Goal: Task Accomplishment & Management: Complete application form

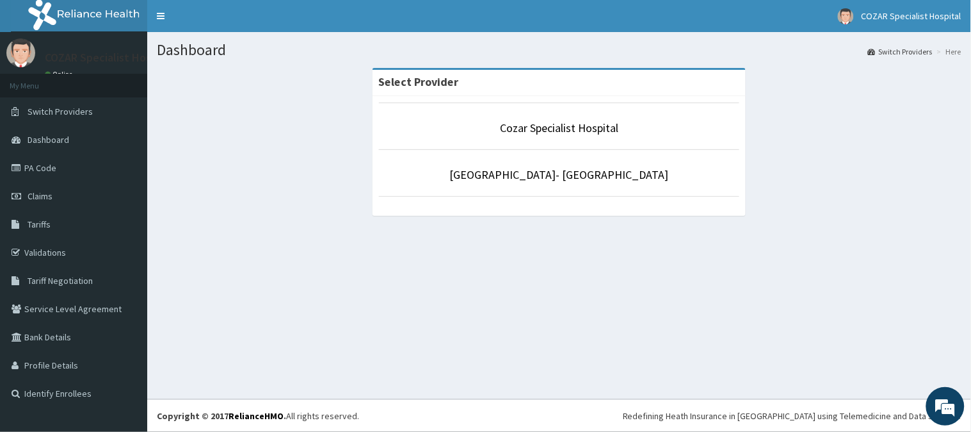
click at [389, 419] on footer "Redefining Heath Insurance in Africa using Telemedicine and Data Science! Copyr…" at bounding box center [559, 415] width 824 height 33
click at [94, 196] on link "Claims" at bounding box center [73, 196] width 147 height 28
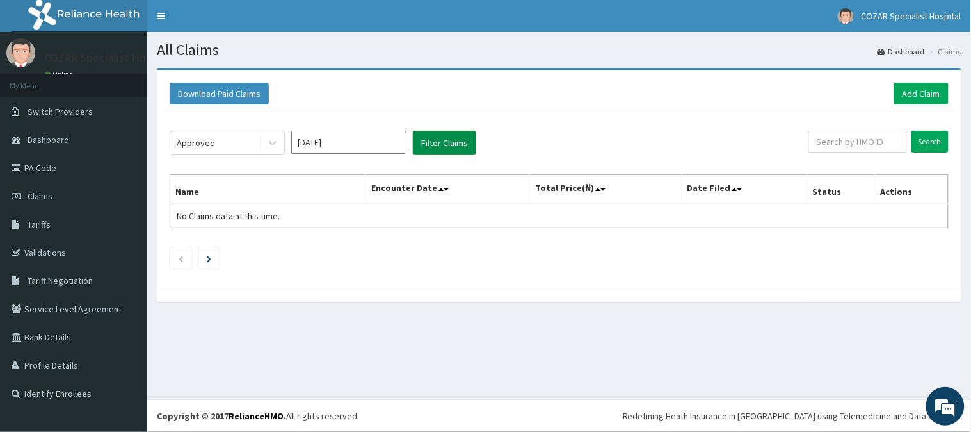
click at [462, 150] on button "Filter Claims" at bounding box center [444, 143] width 63 height 24
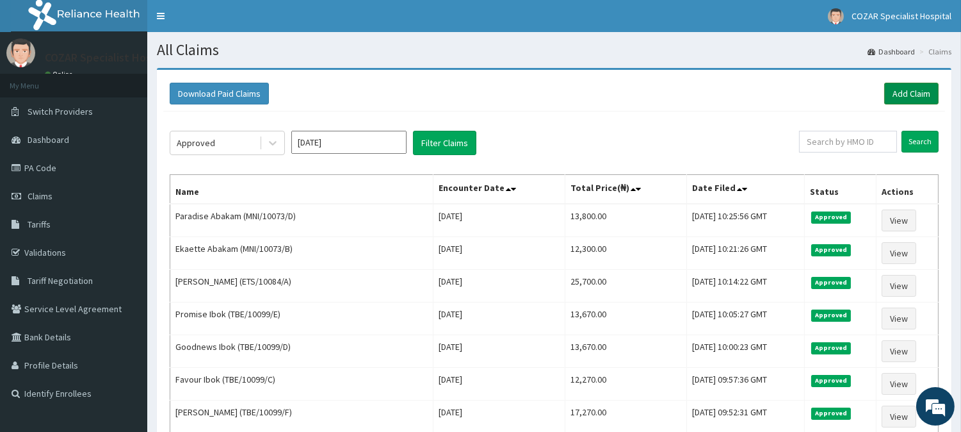
click at [927, 83] on link "Add Claim" at bounding box center [911, 94] width 54 height 22
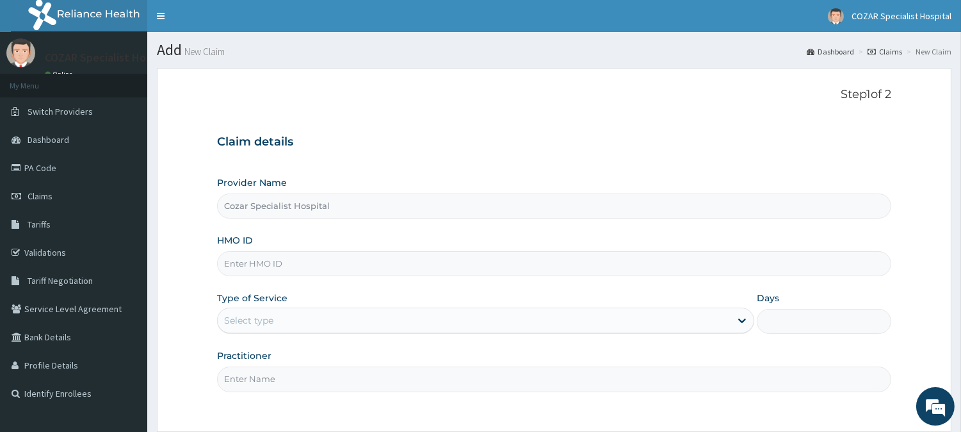
click at [387, 260] on input "HMO ID" at bounding box center [554, 263] width 674 height 25
paste input "MNI/10073/E"
type input "MNI/10073/E"
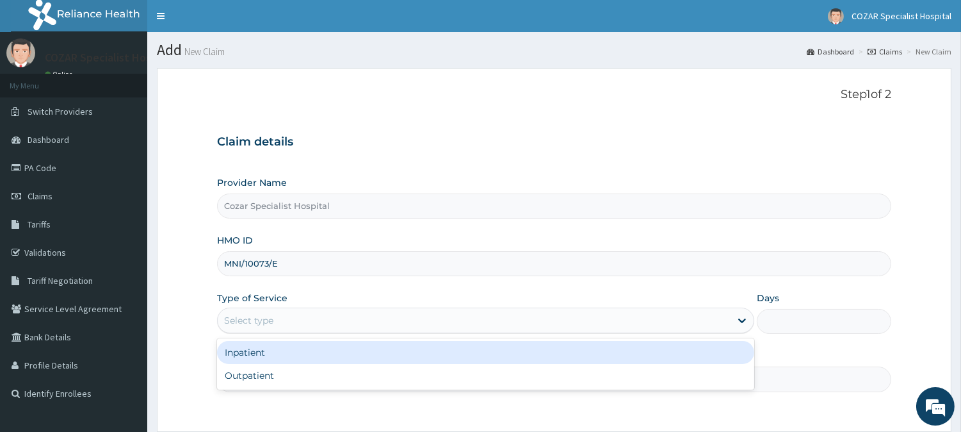
click at [379, 325] on div "Select type" at bounding box center [474, 320] width 513 height 20
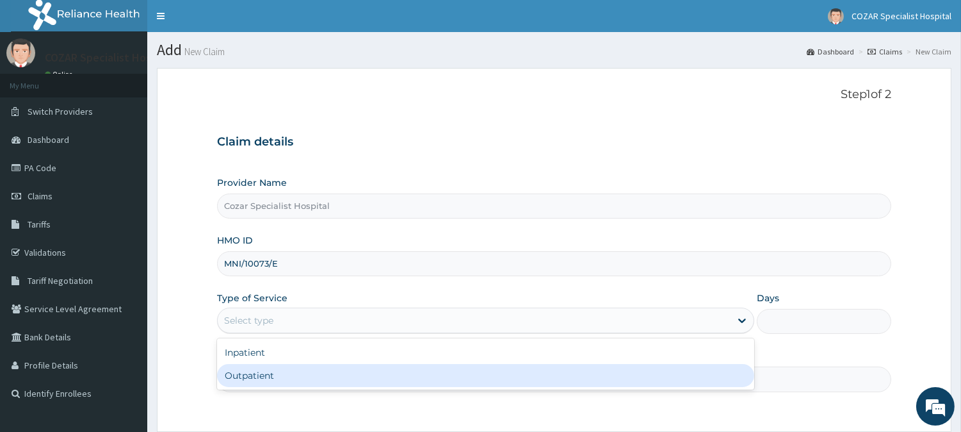
click at [379, 378] on div "Outpatient" at bounding box center [485, 375] width 537 height 23
type input "1"
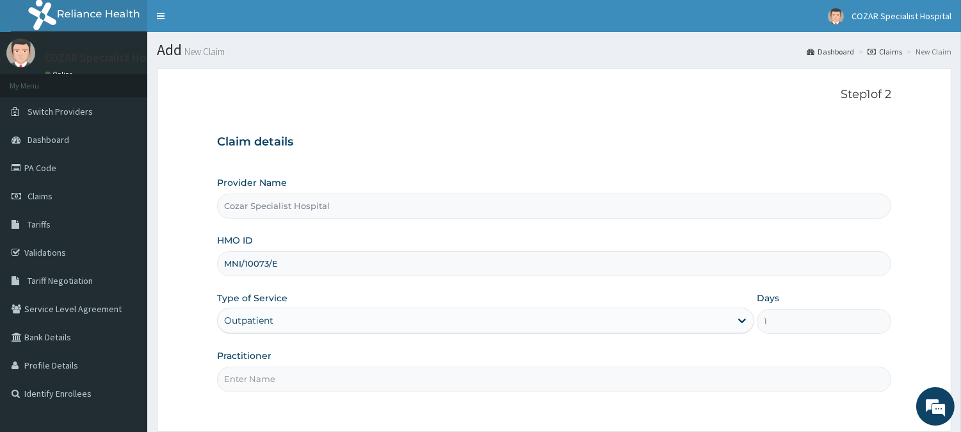
click at [293, 384] on input "Practitioner" at bounding box center [554, 378] width 674 height 25
type input "[PERSON_NAME][MEDICAL_DATA]"
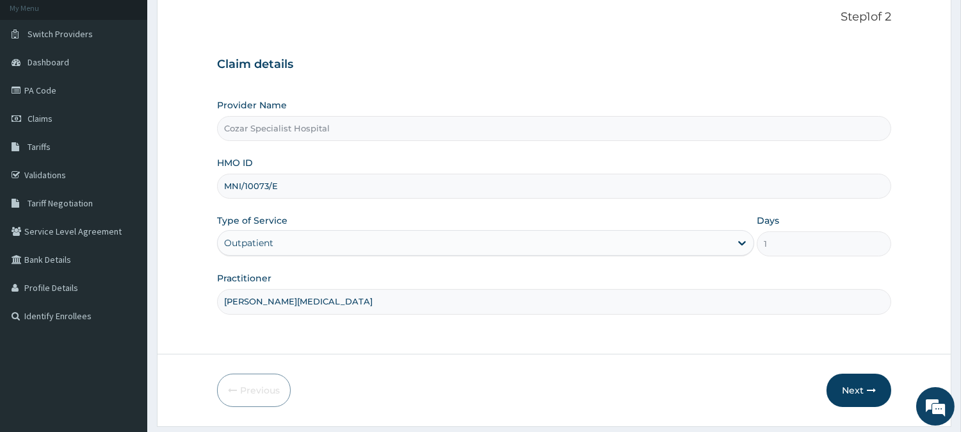
scroll to position [114, 0]
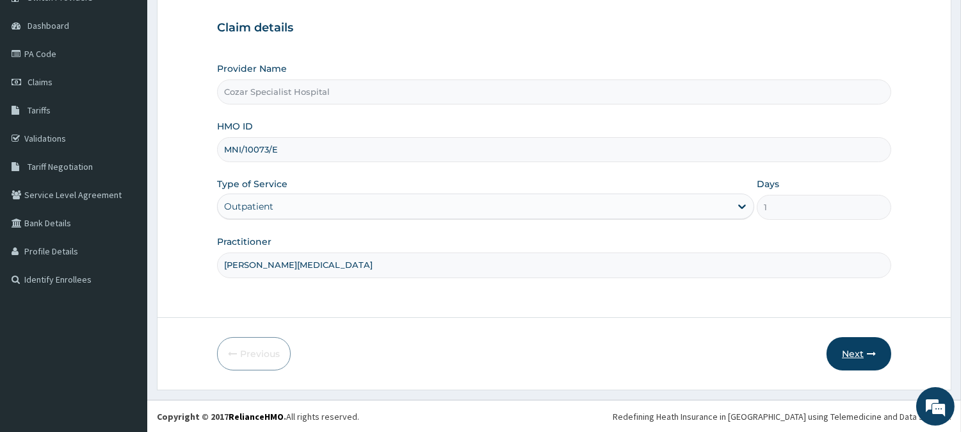
click at [852, 362] on button "Next" at bounding box center [859, 353] width 65 height 33
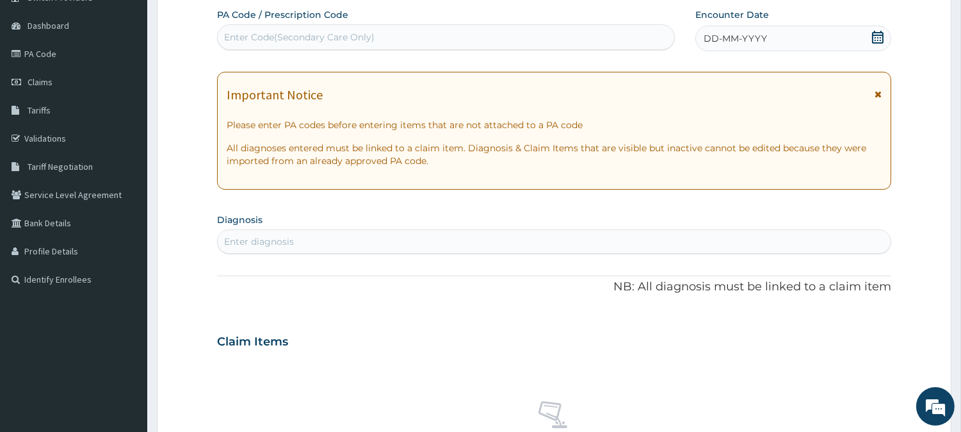
click at [879, 36] on icon at bounding box center [878, 37] width 13 height 13
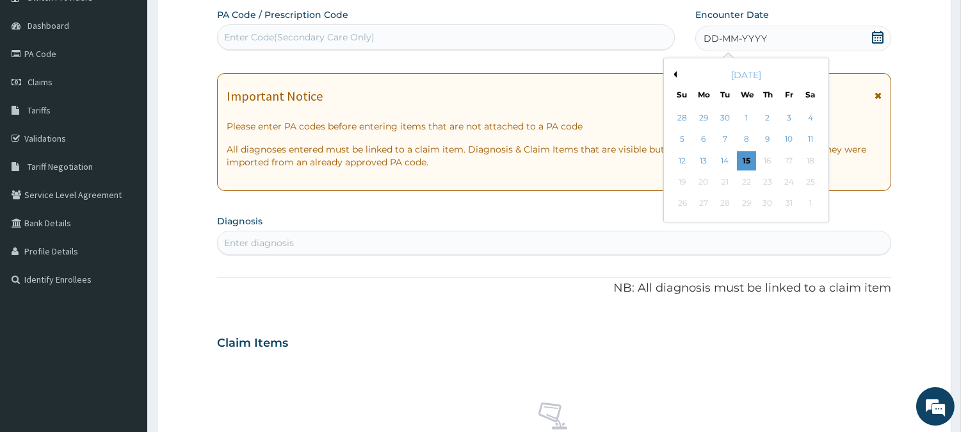
click at [674, 72] on button "Previous Month" at bounding box center [673, 74] width 6 height 6
click at [761, 176] on div "25" at bounding box center [767, 181] width 19 height 19
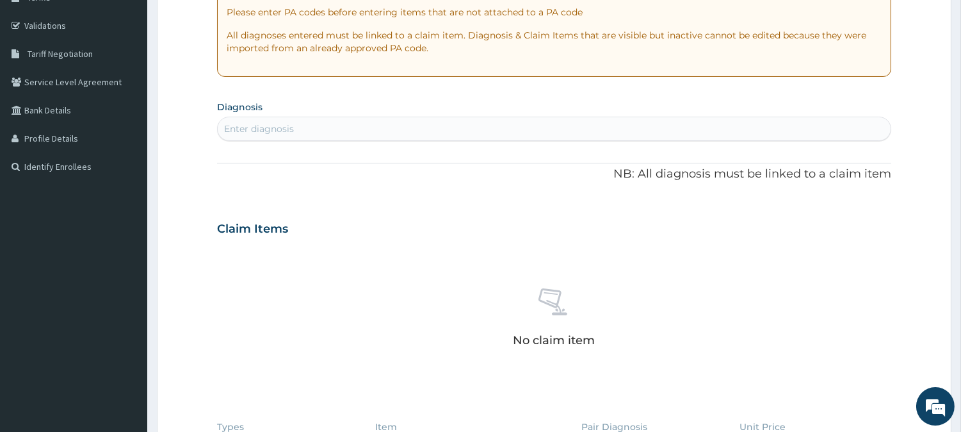
scroll to position [231, 0]
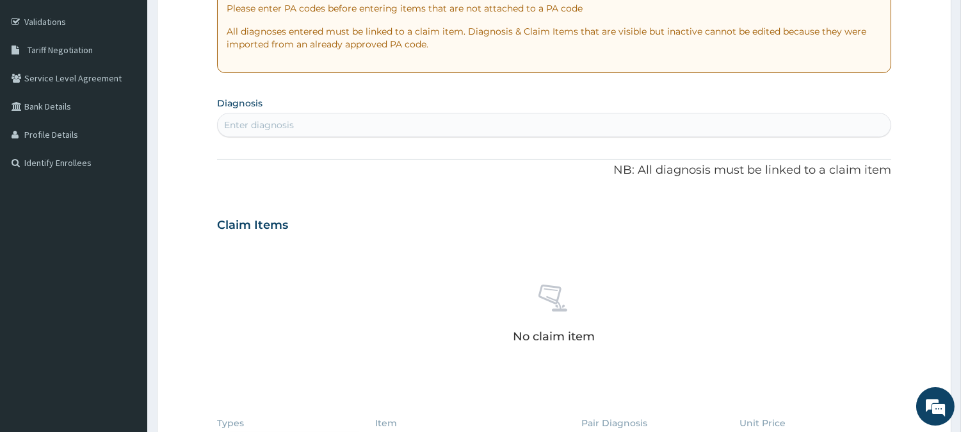
click at [474, 129] on div "Enter diagnosis" at bounding box center [554, 125] width 673 height 20
click at [460, 126] on div "Enter diagnosis" at bounding box center [554, 125] width 673 height 20
type input "[MEDICAL_DATA]"
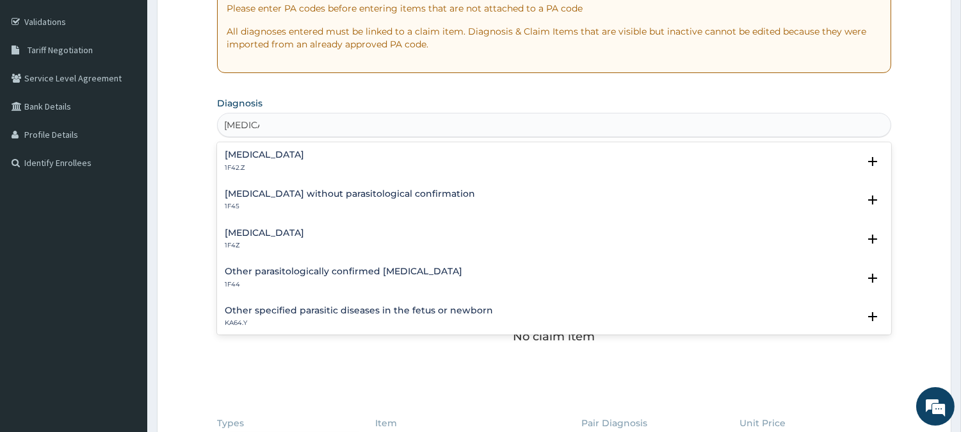
click at [383, 231] on div "[MEDICAL_DATA] 1F4Z" at bounding box center [554, 239] width 659 height 22
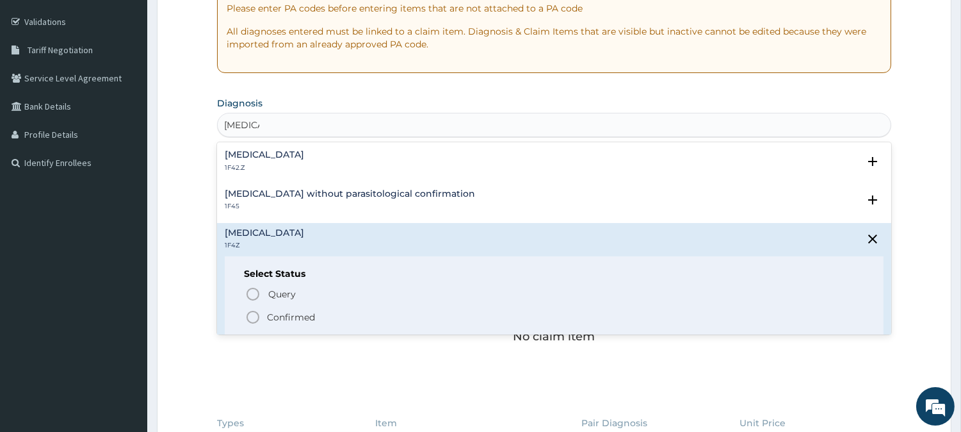
click at [304, 314] on p "Confirmed" at bounding box center [291, 317] width 48 height 13
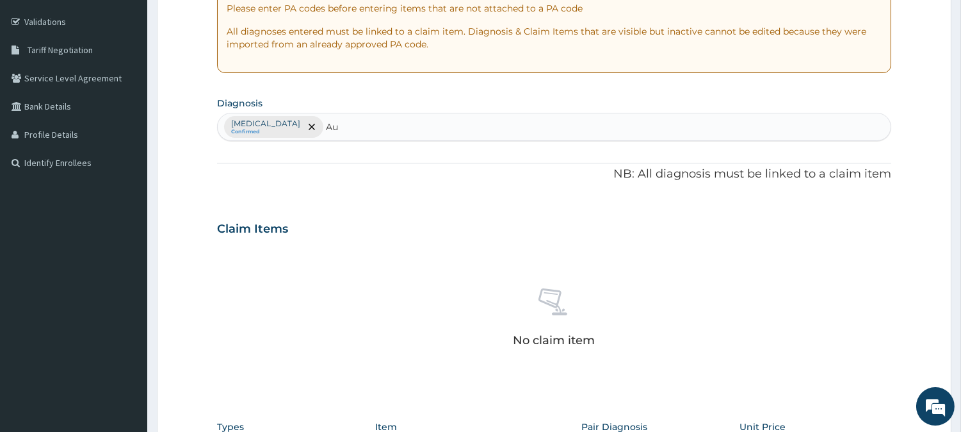
type input "A"
type input "upper"
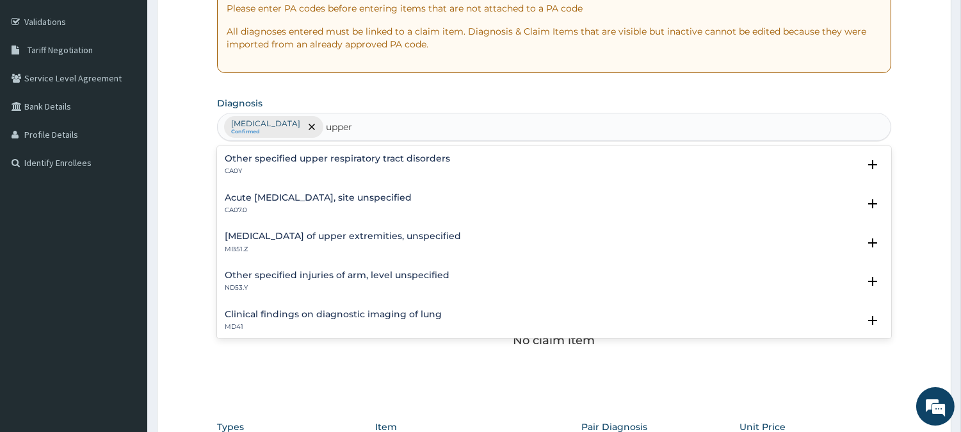
click at [355, 206] on p "CA07.0" at bounding box center [318, 210] width 187 height 9
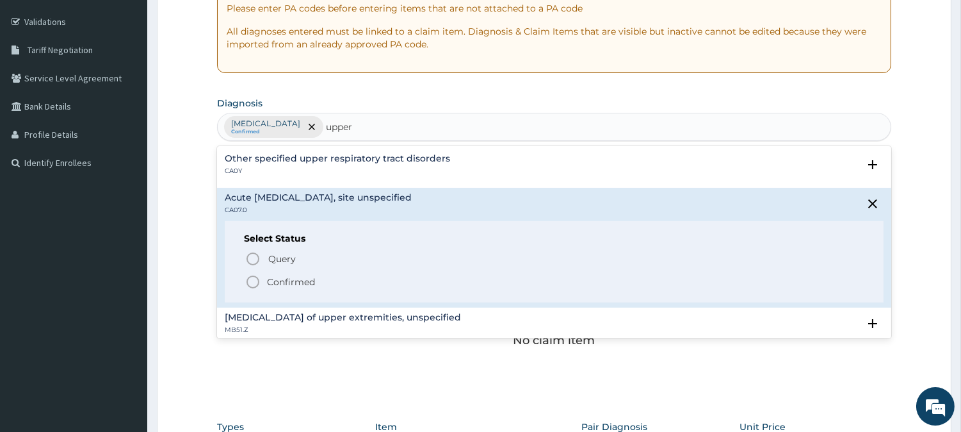
click at [286, 279] on p "Confirmed" at bounding box center [291, 281] width 48 height 13
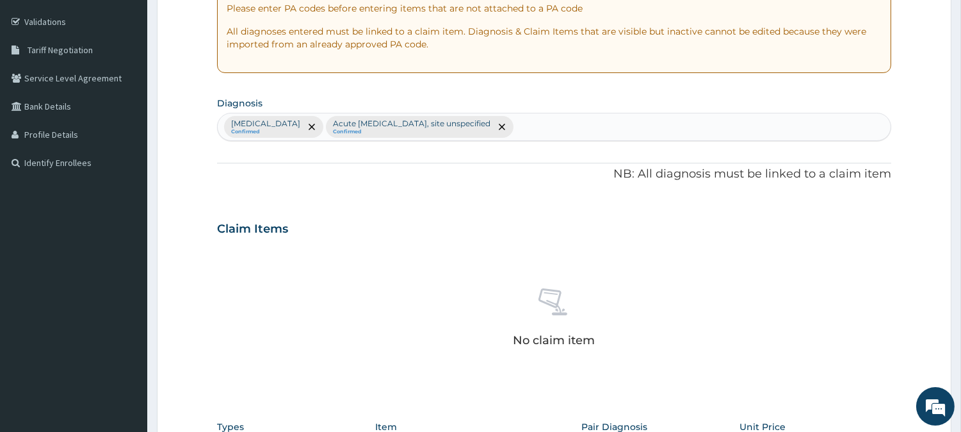
scroll to position [491, 0]
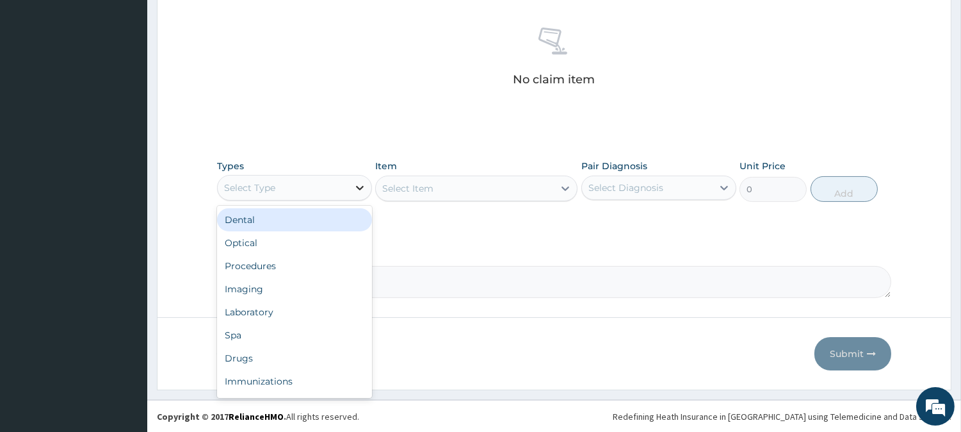
click at [355, 179] on div at bounding box center [359, 187] width 23 height 23
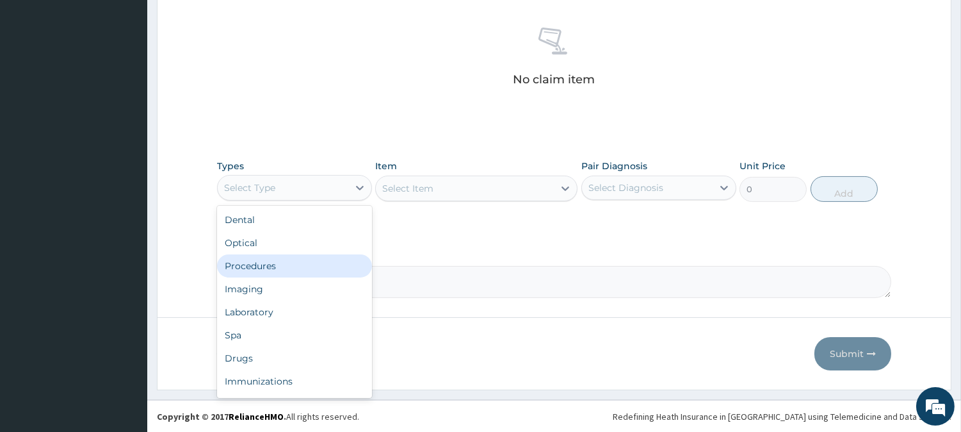
click at [336, 261] on div "Procedures" at bounding box center [294, 265] width 155 height 23
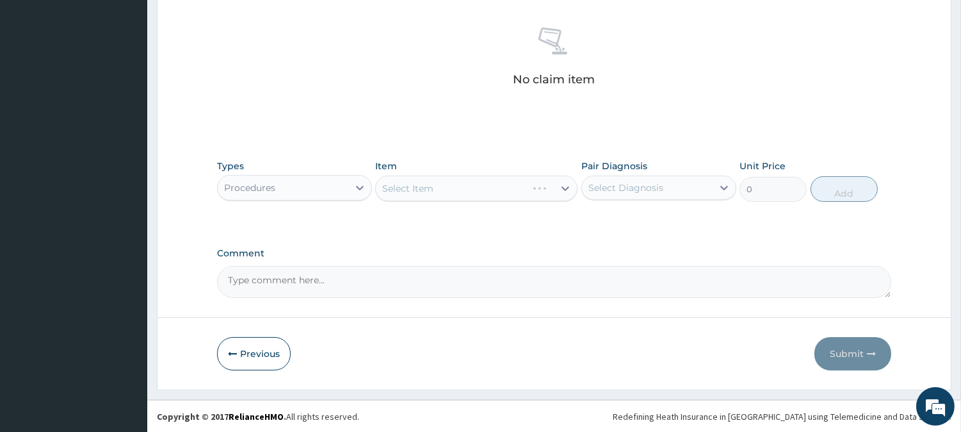
click at [480, 195] on div "Select Item" at bounding box center [476, 188] width 202 height 26
click at [526, 186] on div "Select Item" at bounding box center [476, 188] width 202 height 26
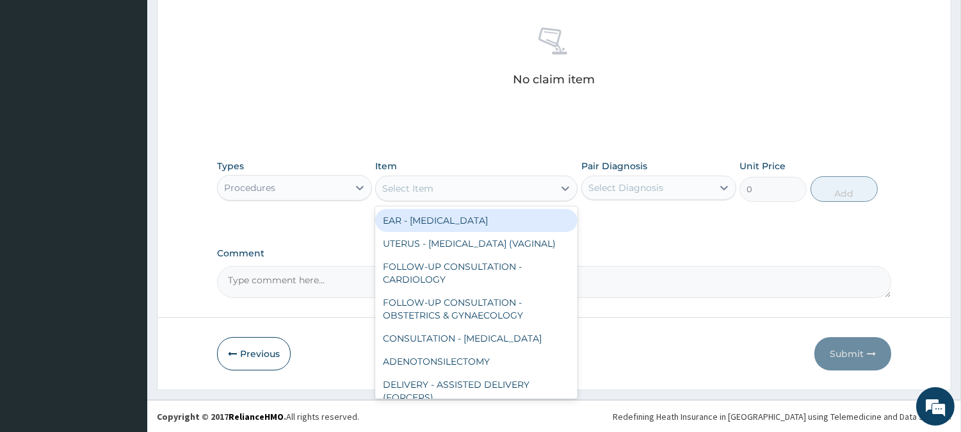
click at [526, 186] on div "Select Item" at bounding box center [465, 188] width 178 height 20
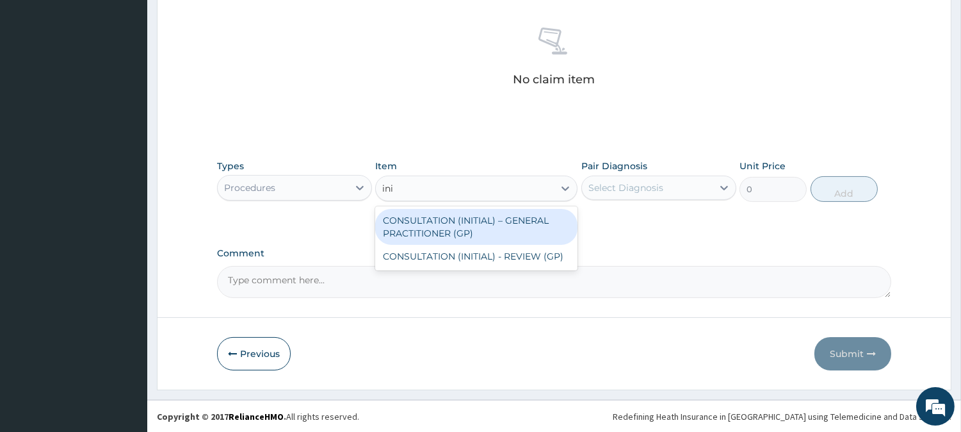
type input "init"
click at [527, 222] on div "CONSULTATION (INITIAL) – GENERAL PRACTITIONER (GP)" at bounding box center [476, 227] width 202 height 36
type input "3000"
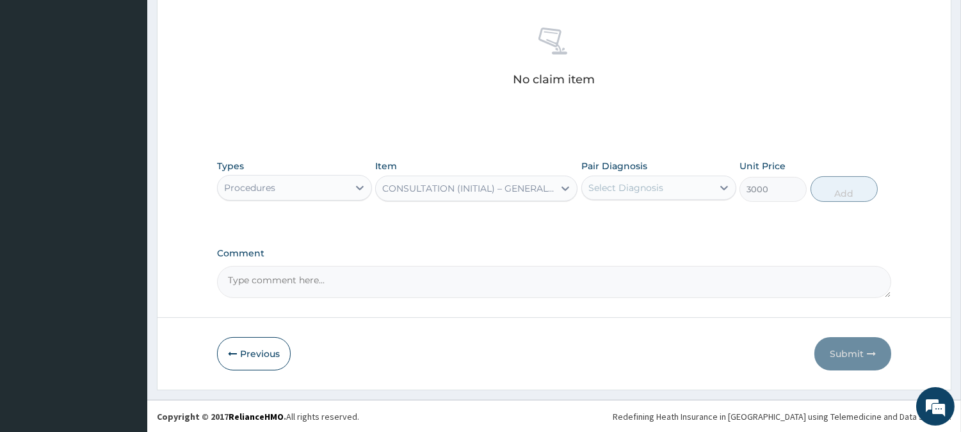
click at [641, 186] on div "Select Diagnosis" at bounding box center [626, 187] width 75 height 13
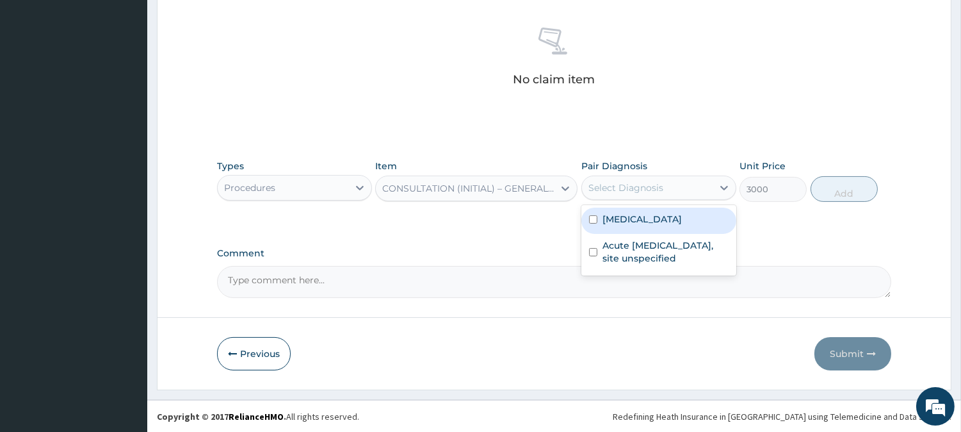
click at [637, 225] on div "[MEDICAL_DATA]" at bounding box center [658, 220] width 155 height 26
checkbox input "true"
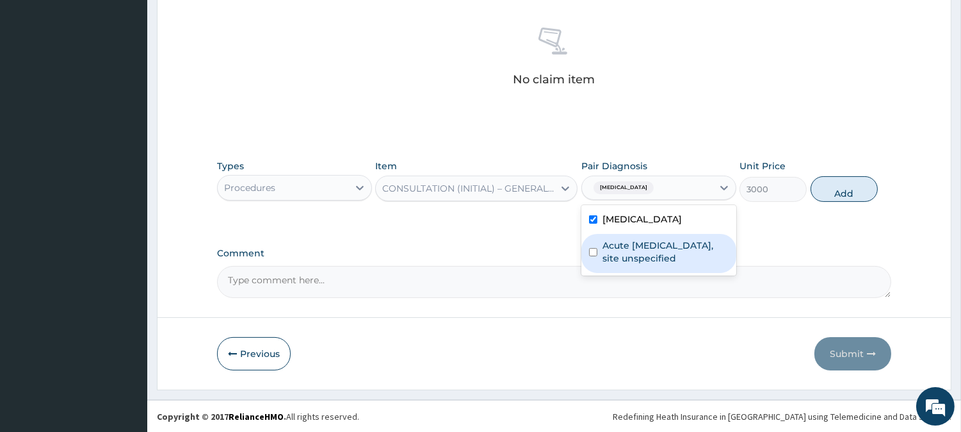
click at [638, 245] on label "Acute [MEDICAL_DATA], site unspecified" at bounding box center [666, 252] width 126 height 26
checkbox input "true"
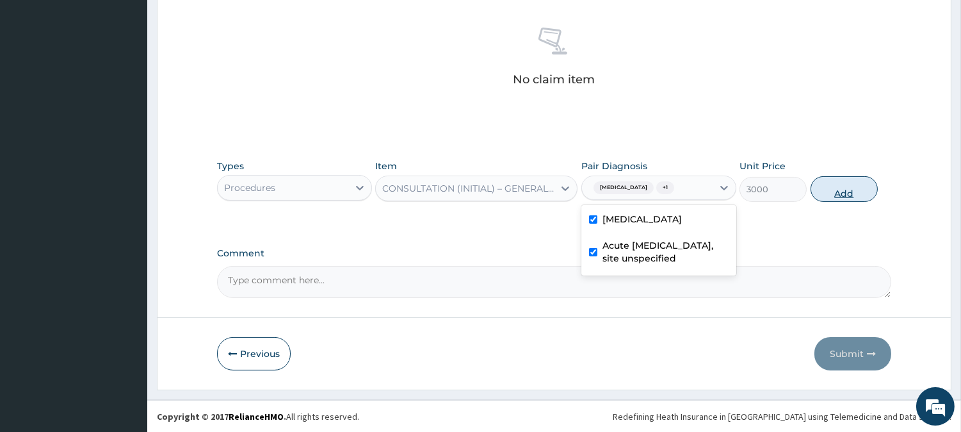
click at [839, 189] on button "Add" at bounding box center [844, 189] width 67 height 26
type input "0"
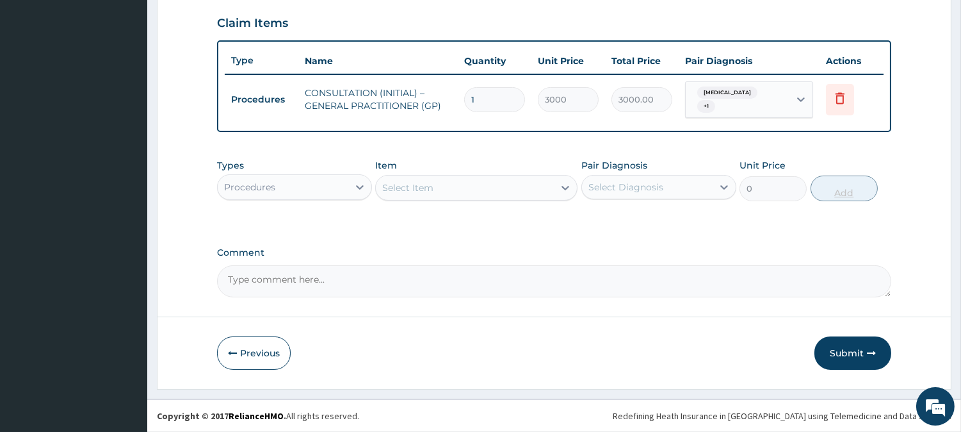
scroll to position [434, 0]
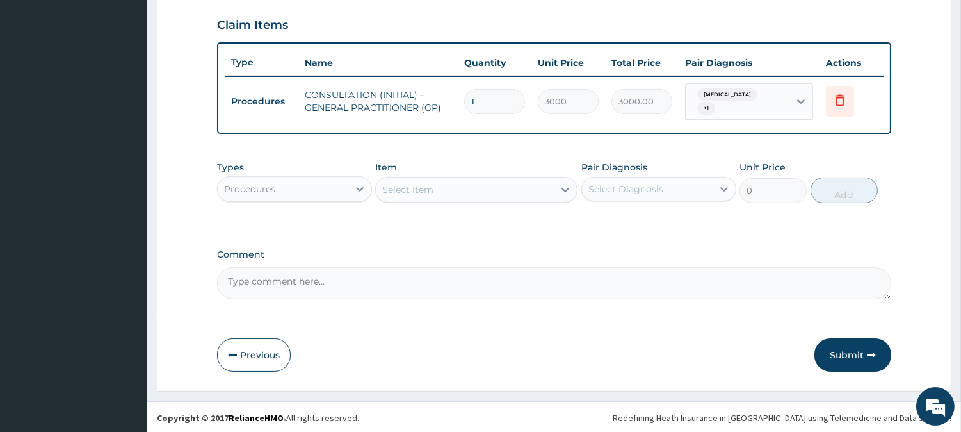
click at [414, 186] on div "Select Item" at bounding box center [407, 189] width 51 height 13
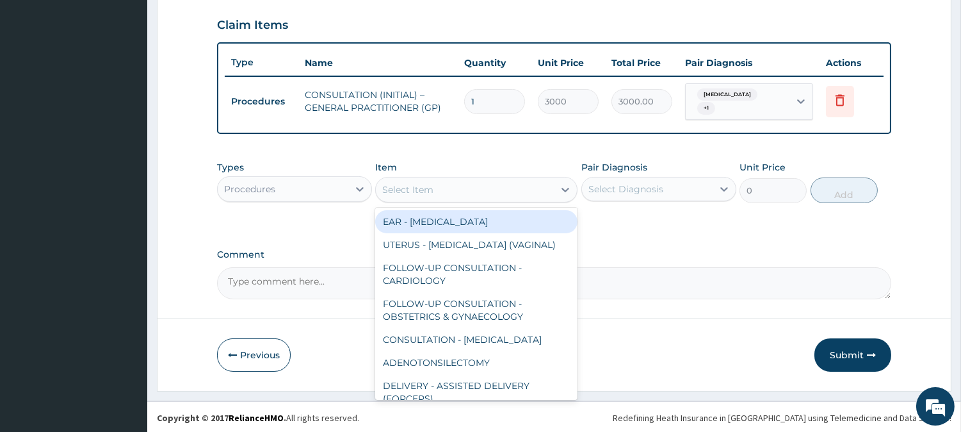
click at [334, 190] on div "Procedures" at bounding box center [283, 189] width 131 height 20
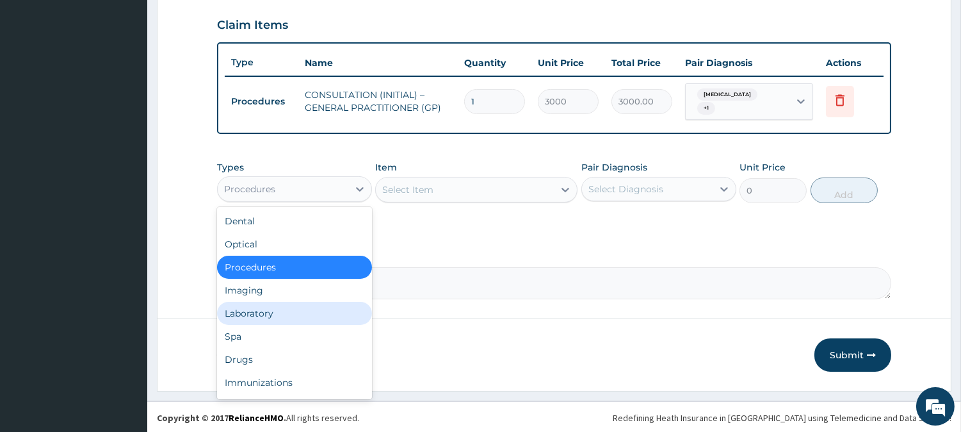
click at [313, 320] on div "Laboratory" at bounding box center [294, 313] width 155 height 23
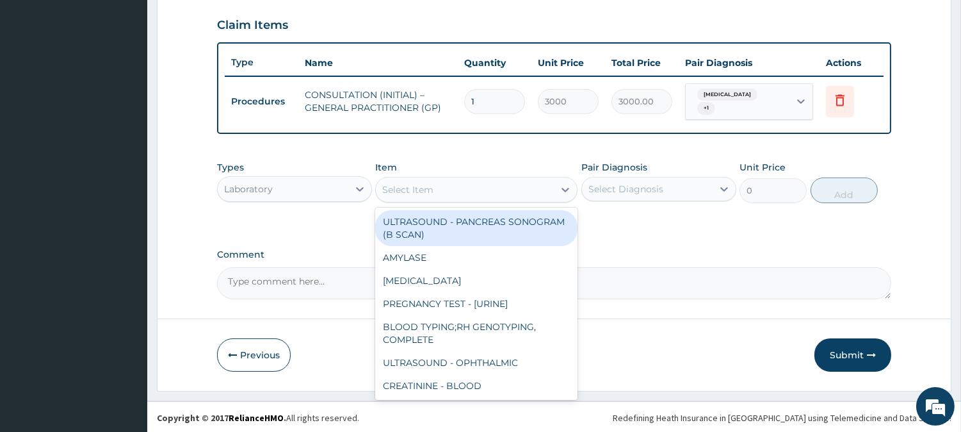
click at [468, 190] on div "Select Item" at bounding box center [465, 189] width 178 height 20
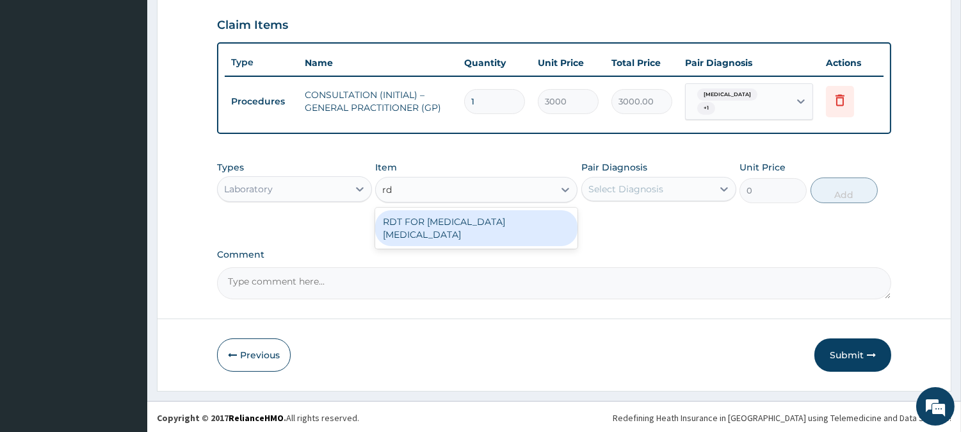
type input "rdt"
click at [475, 216] on div "RDT FOR [MEDICAL_DATA] [MEDICAL_DATA]" at bounding box center [476, 228] width 202 height 36
type input "1300"
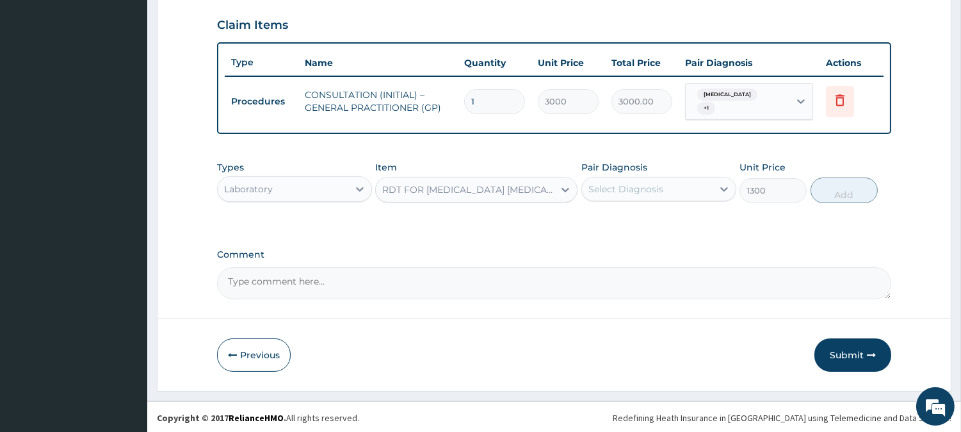
click at [661, 188] on div "Select Diagnosis" at bounding box center [626, 189] width 75 height 13
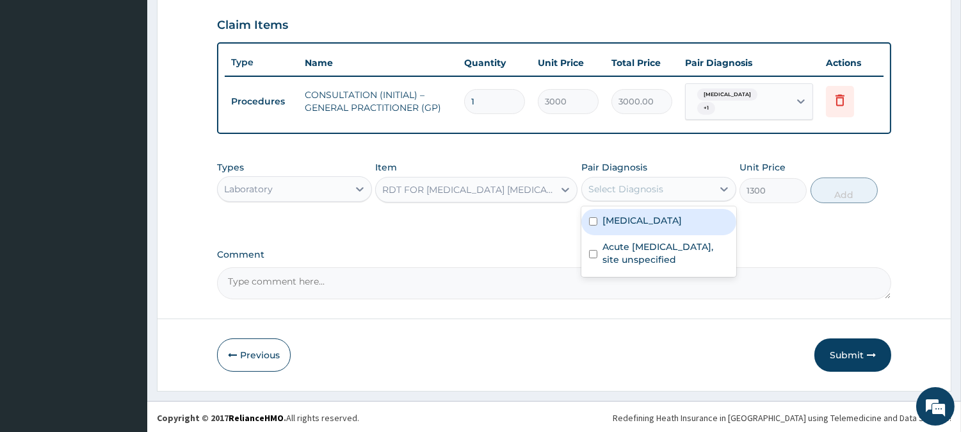
click at [667, 216] on label "[MEDICAL_DATA]" at bounding box center [642, 220] width 79 height 13
checkbox input "true"
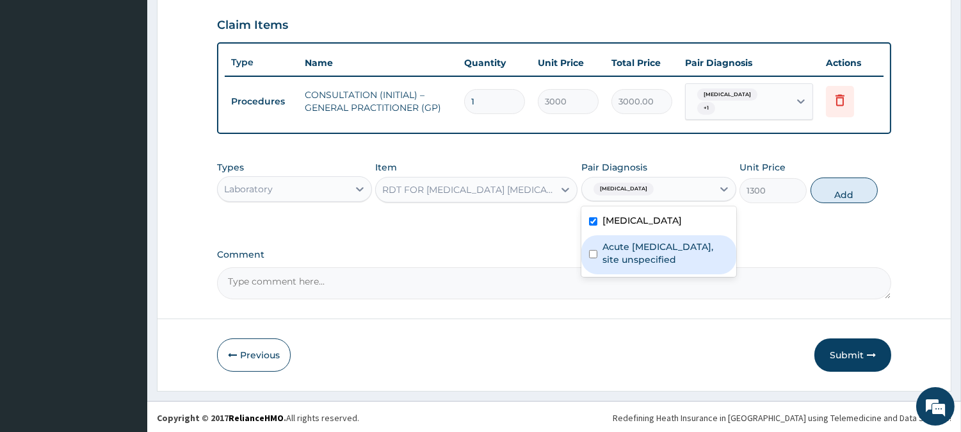
click at [670, 256] on label "Acute [MEDICAL_DATA], site unspecified" at bounding box center [666, 253] width 126 height 26
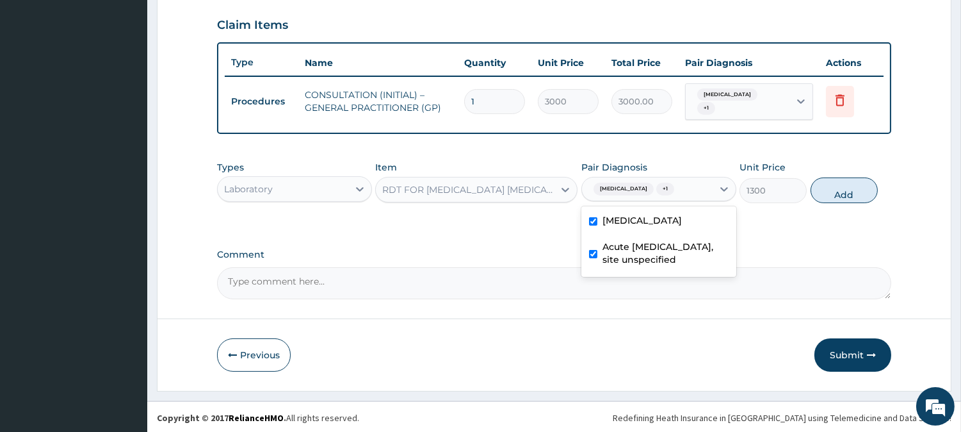
click at [679, 252] on label "Acute [MEDICAL_DATA], site unspecified" at bounding box center [666, 253] width 126 height 26
checkbox input "false"
click at [848, 187] on button "Add" at bounding box center [844, 190] width 67 height 26
type input "0"
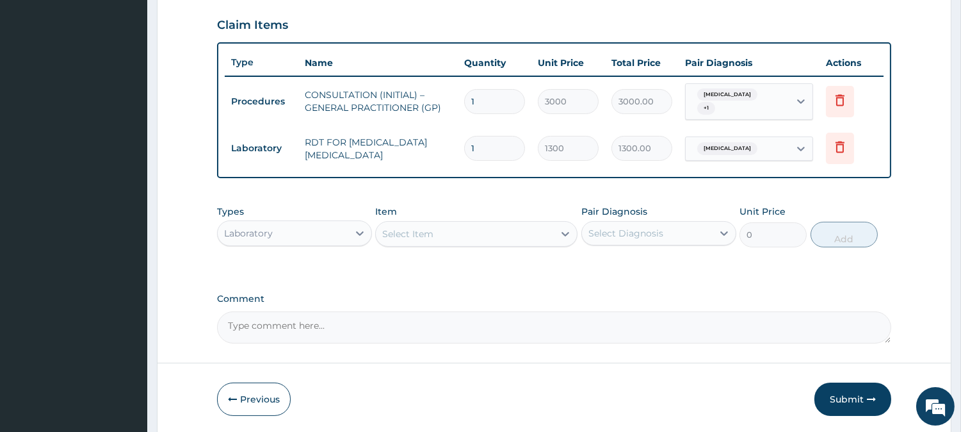
click at [292, 231] on div "Laboratory" at bounding box center [283, 233] width 131 height 20
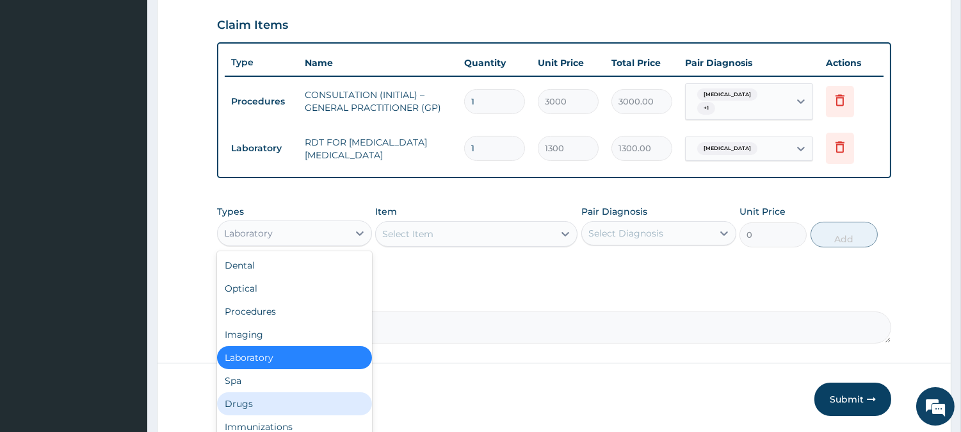
click at [275, 407] on div "Drugs" at bounding box center [294, 403] width 155 height 23
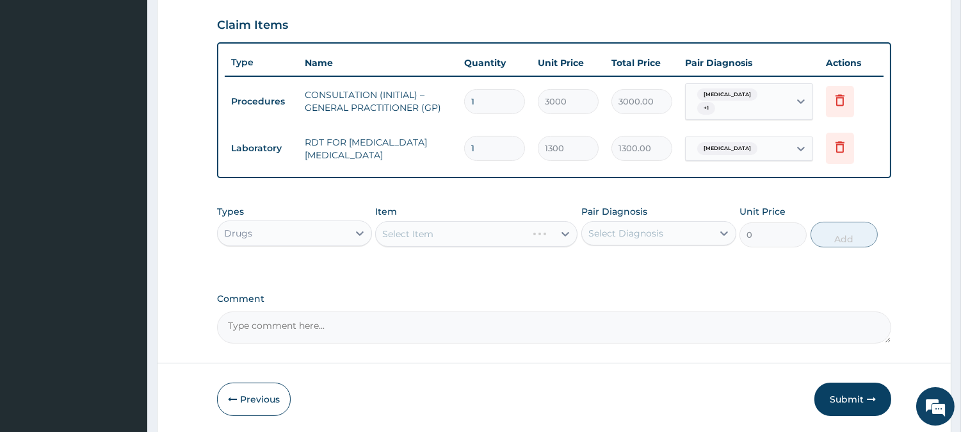
click at [472, 226] on div "Select Item" at bounding box center [476, 234] width 202 height 26
click at [472, 232] on div "Select Item" at bounding box center [476, 234] width 202 height 26
click at [472, 232] on div "Select Item" at bounding box center [465, 233] width 178 height 20
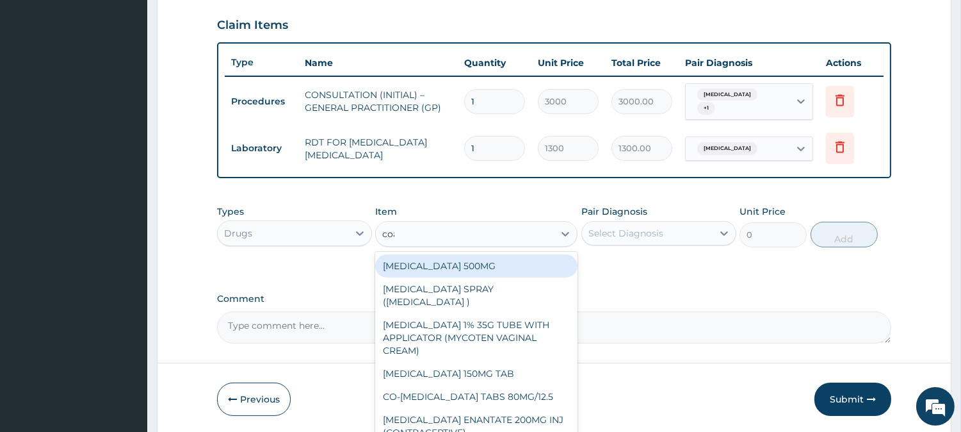
type input "coartem"
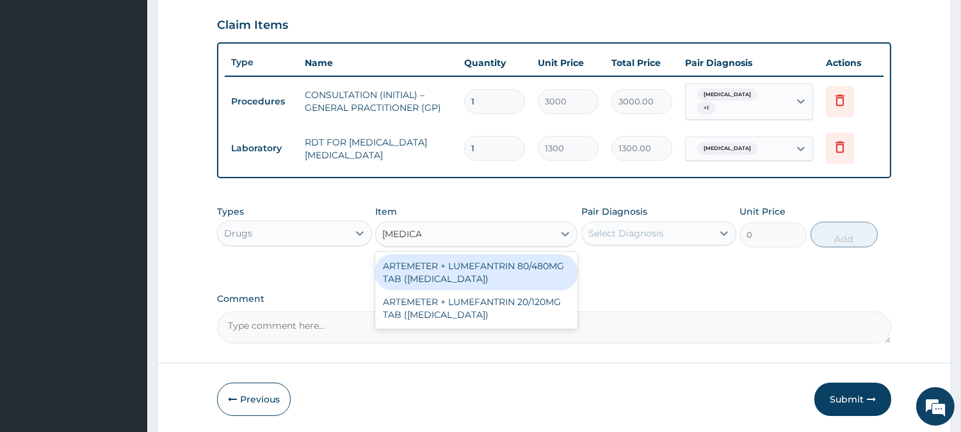
click at [564, 273] on div "ARTEMETER + LUMEFANTRIN 80/480MG TAB ([MEDICAL_DATA])" at bounding box center [476, 272] width 202 height 36
type input "500"
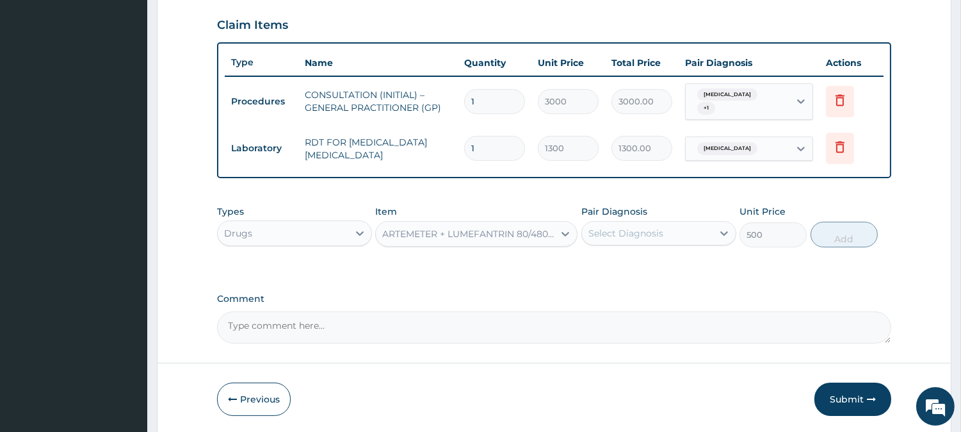
click at [648, 229] on div "Select Diagnosis" at bounding box center [626, 233] width 75 height 13
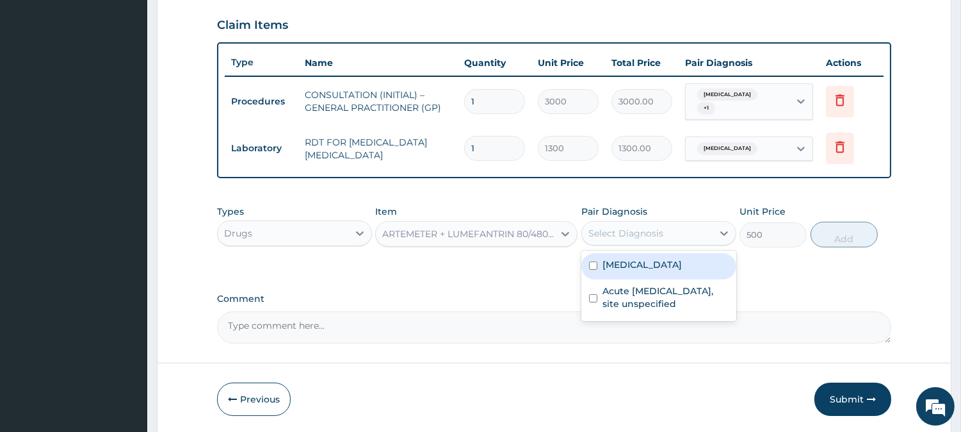
click at [648, 265] on label "[MEDICAL_DATA]" at bounding box center [642, 264] width 79 height 13
checkbox input "true"
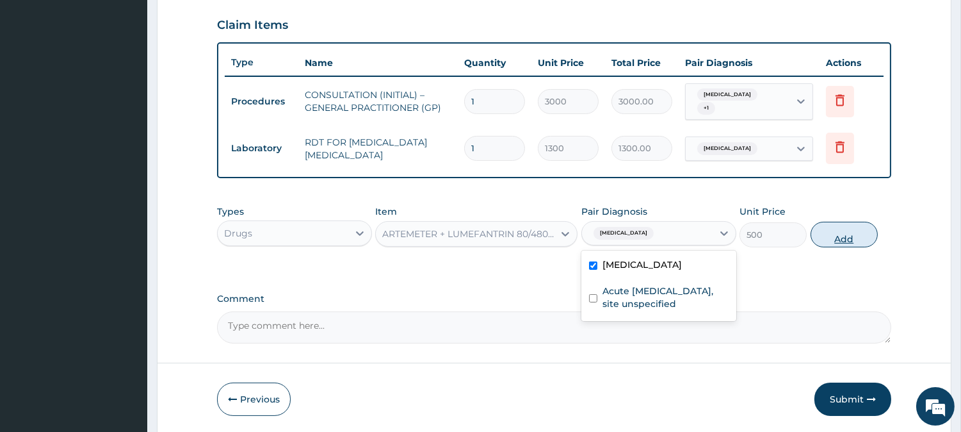
click at [855, 235] on button "Add" at bounding box center [844, 235] width 67 height 26
type input "0"
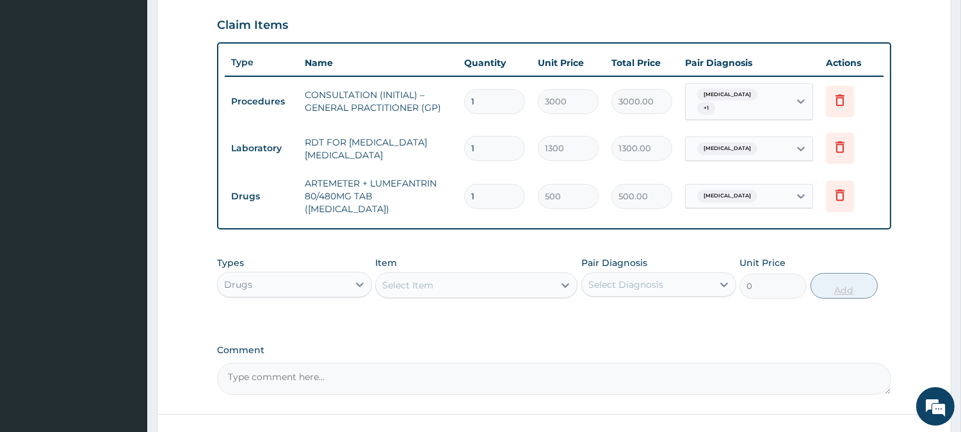
type input "0.00"
type input "6"
type input "3000.00"
type input "6"
click at [499, 280] on div "Select Item" at bounding box center [465, 285] width 178 height 20
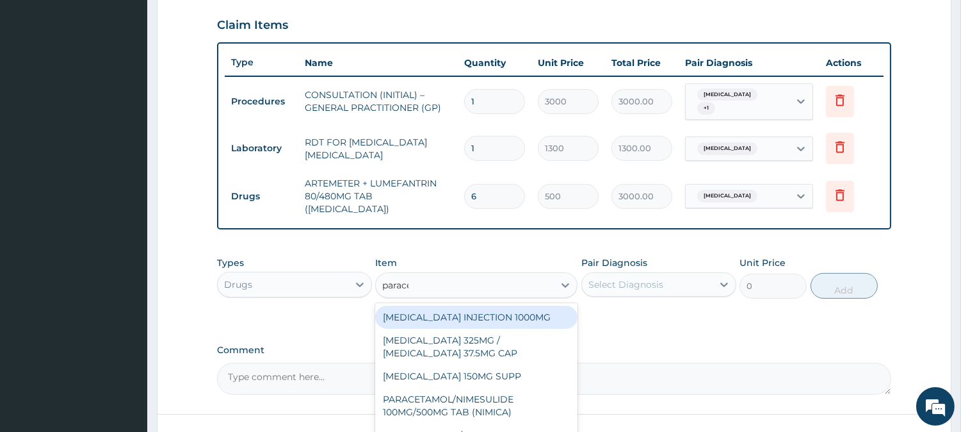
type input "paracet"
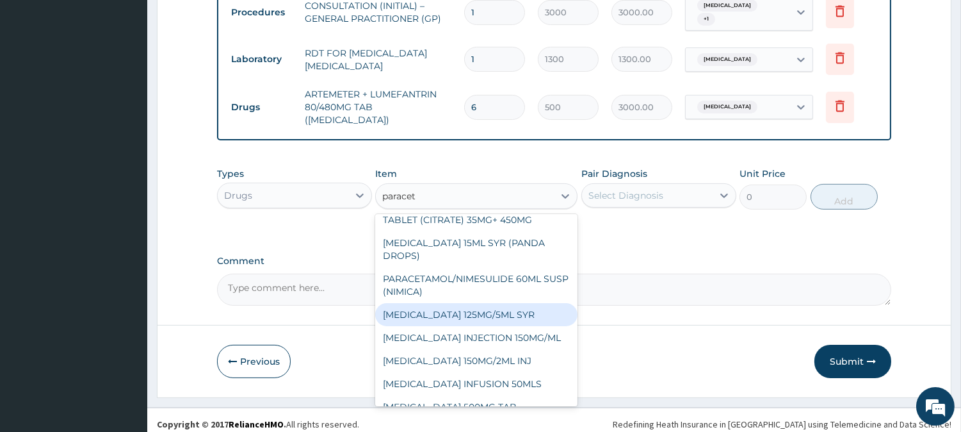
scroll to position [225, 0]
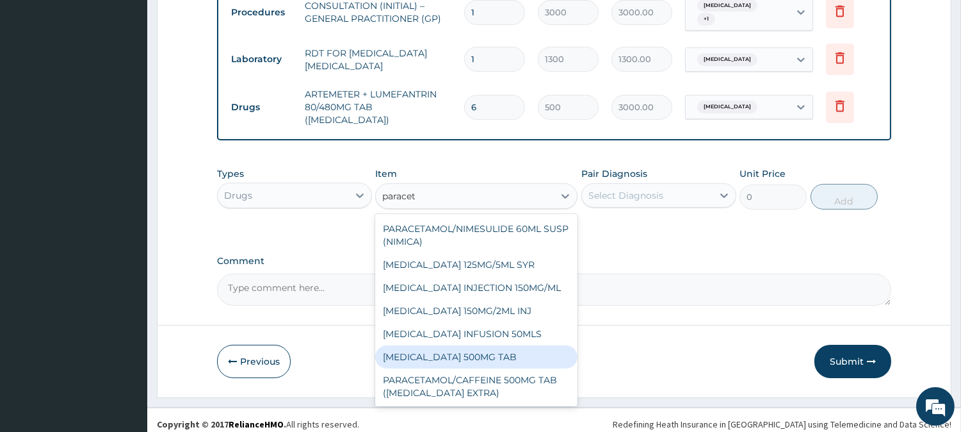
click at [529, 348] on div "[MEDICAL_DATA] 500MG TAB" at bounding box center [476, 356] width 202 height 23
type input "65"
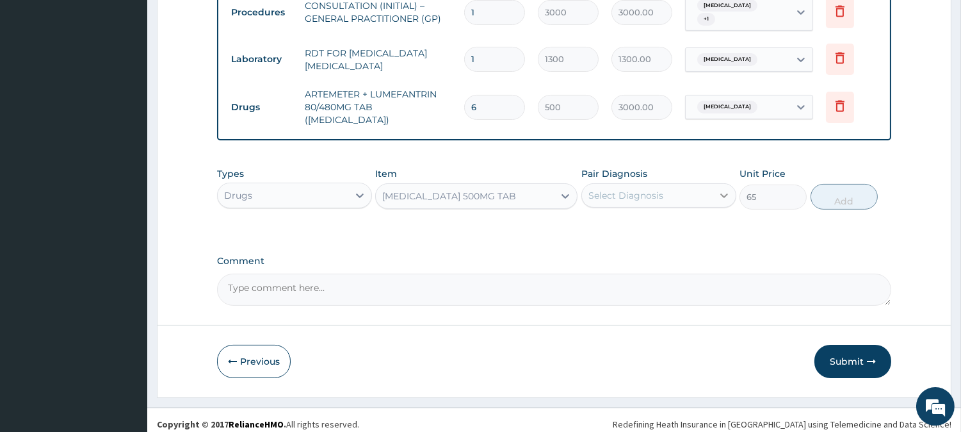
click at [716, 184] on div at bounding box center [724, 195] width 23 height 23
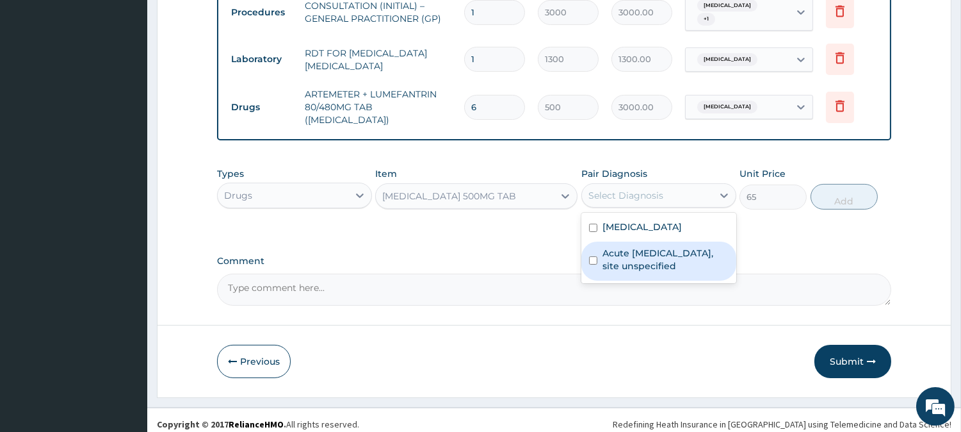
click at [702, 241] on div "Acute [MEDICAL_DATA], site unspecified" at bounding box center [658, 260] width 155 height 39
checkbox input "true"
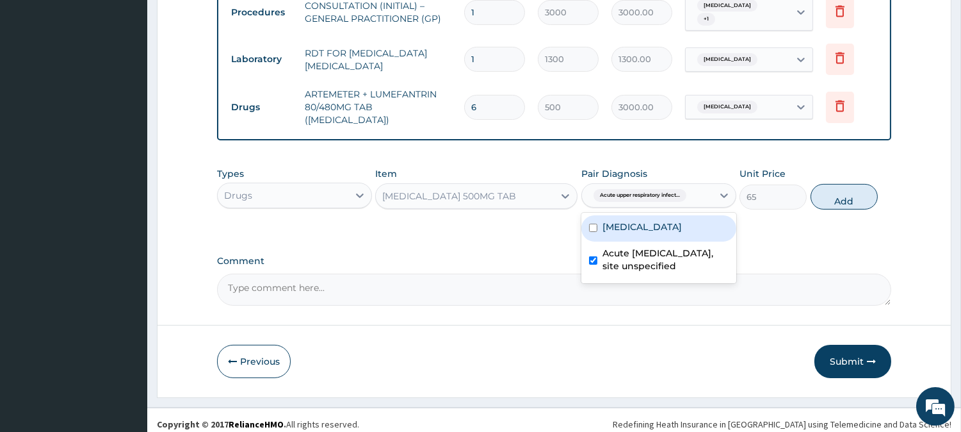
click at [682, 222] on label "[MEDICAL_DATA]" at bounding box center [642, 226] width 79 height 13
click at [683, 222] on div "[MEDICAL_DATA]" at bounding box center [658, 228] width 155 height 26
checkbox input "false"
click at [683, 257] on label "Acute [MEDICAL_DATA], site unspecified" at bounding box center [666, 260] width 126 height 26
checkbox input "false"
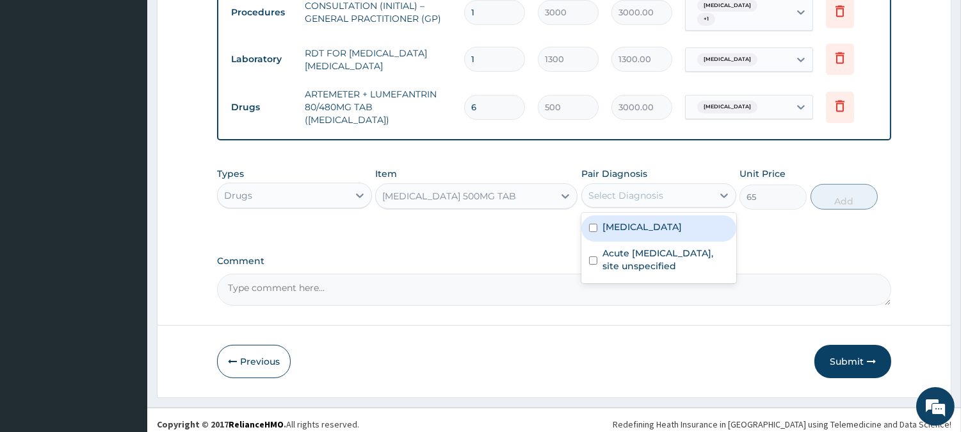
click at [679, 226] on div "[MEDICAL_DATA]" at bounding box center [658, 228] width 155 height 26
checkbox input "true"
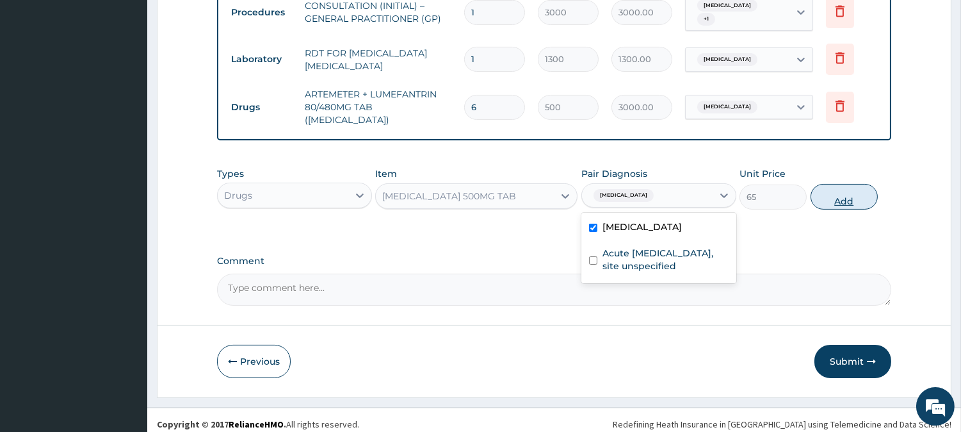
click at [849, 186] on button "Add" at bounding box center [844, 197] width 67 height 26
type input "0"
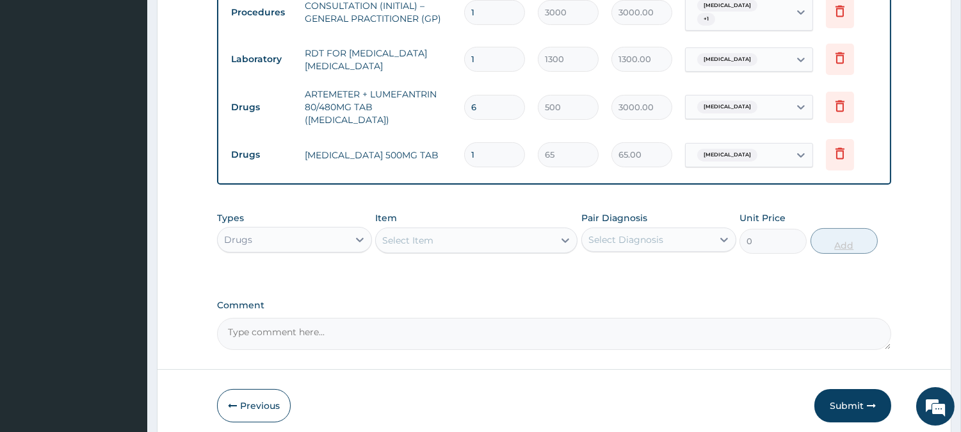
type input "18"
type input "1170.00"
type input "18"
click at [529, 230] on div "Select Item" at bounding box center [465, 240] width 178 height 20
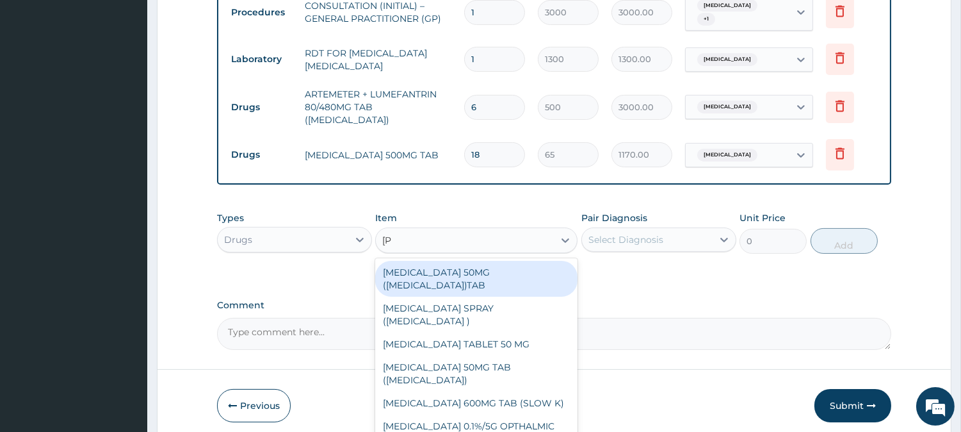
type input "lorat"
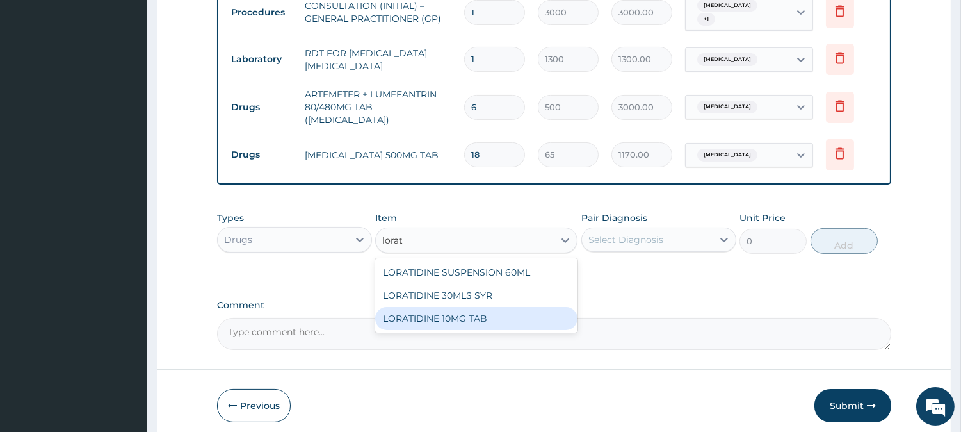
click at [538, 307] on div "LORATIDINE 10MG TAB" at bounding box center [476, 318] width 202 height 23
type input "110"
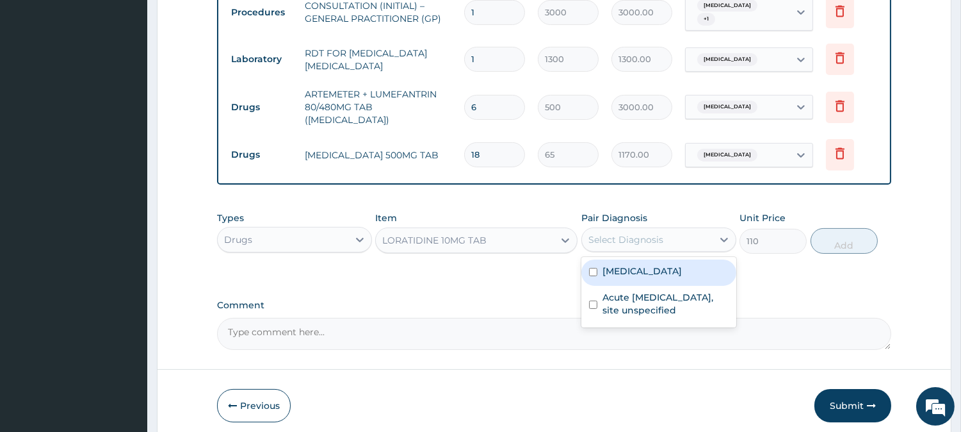
click at [670, 229] on div "Select Diagnosis" at bounding box center [647, 239] width 131 height 20
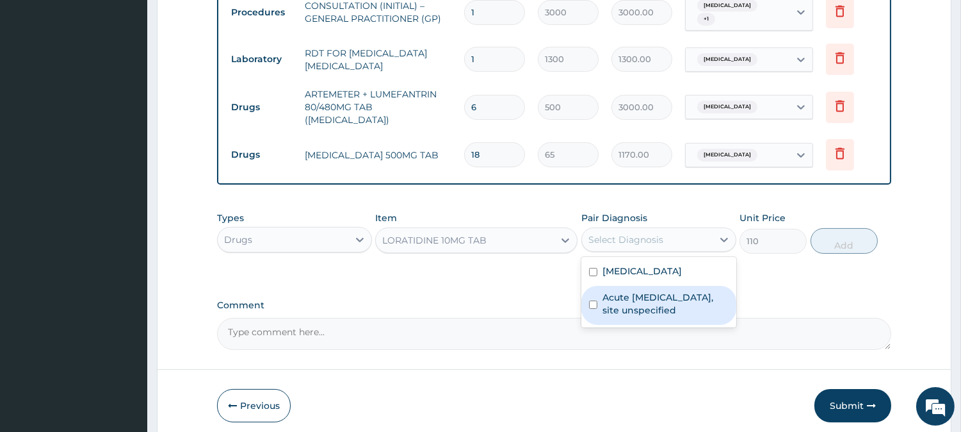
click at [670, 291] on label "Acute [MEDICAL_DATA], site unspecified" at bounding box center [666, 304] width 126 height 26
checkbox input "true"
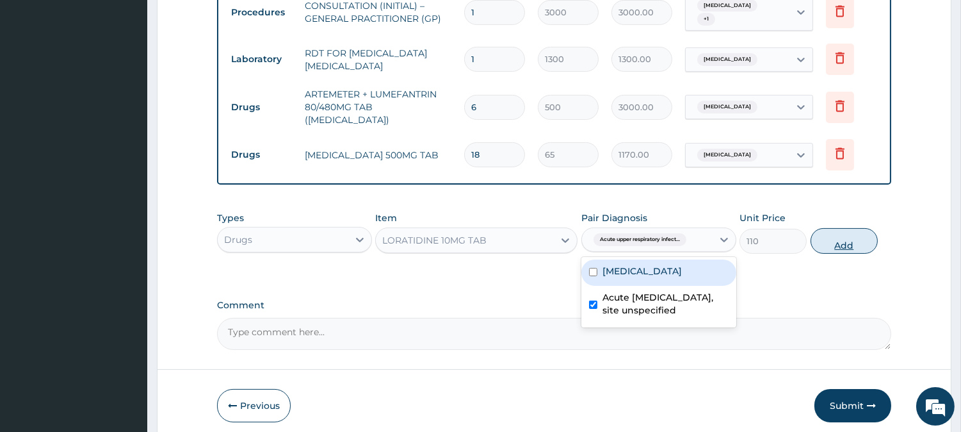
click at [843, 234] on button "Add" at bounding box center [844, 241] width 67 height 26
type input "0"
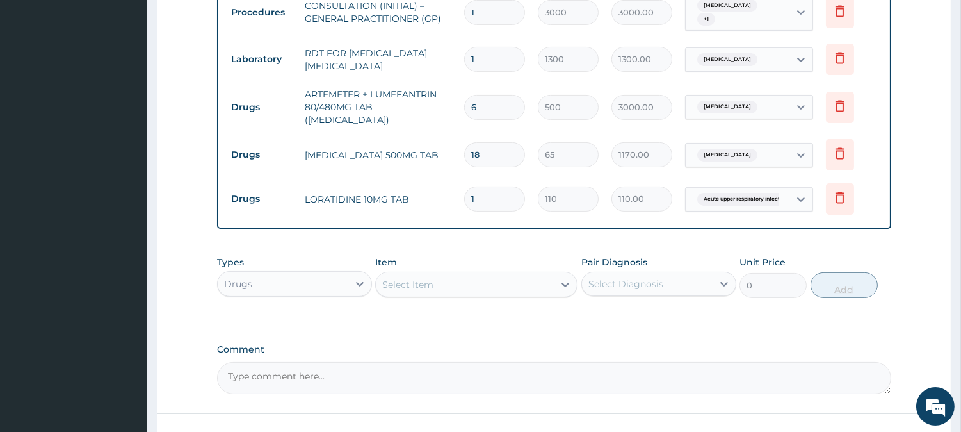
type input "10"
type input "1100.00"
type input "10"
click at [435, 282] on div "Select Item" at bounding box center [465, 284] width 178 height 20
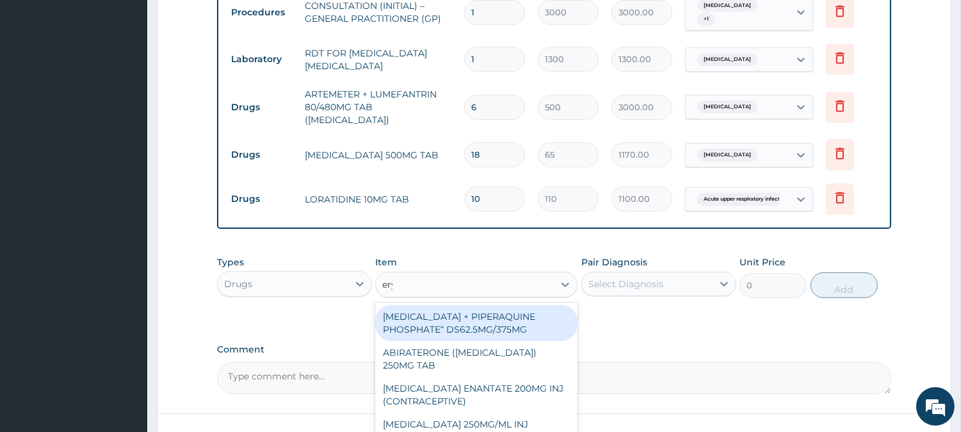
type input "erythro"
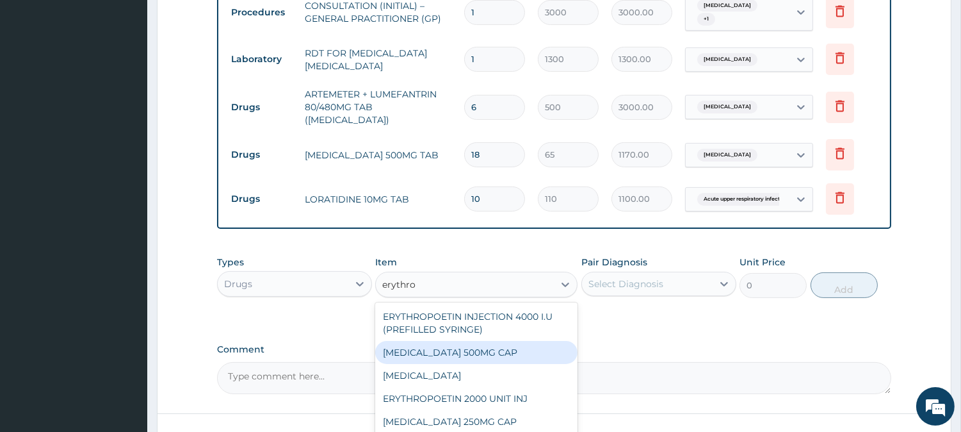
click at [511, 341] on div "[MEDICAL_DATA] 500MG CAP" at bounding box center [476, 352] width 202 height 23
type input "130"
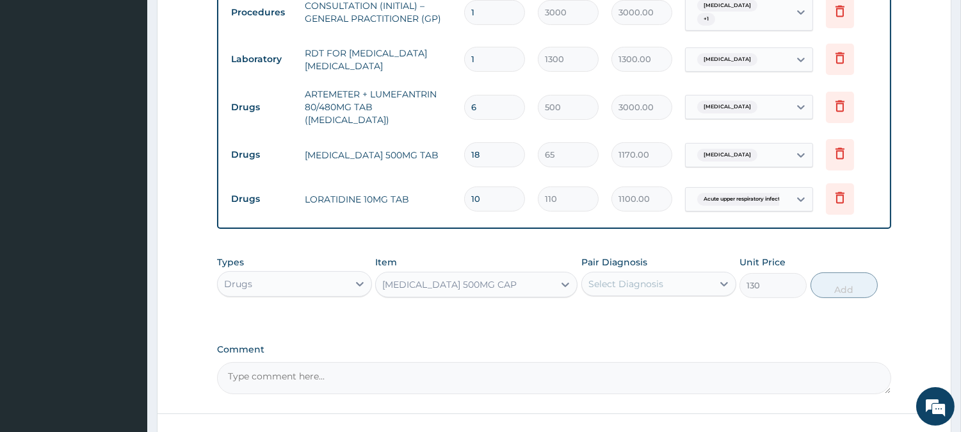
click at [672, 278] on div "Select Diagnosis" at bounding box center [647, 283] width 131 height 20
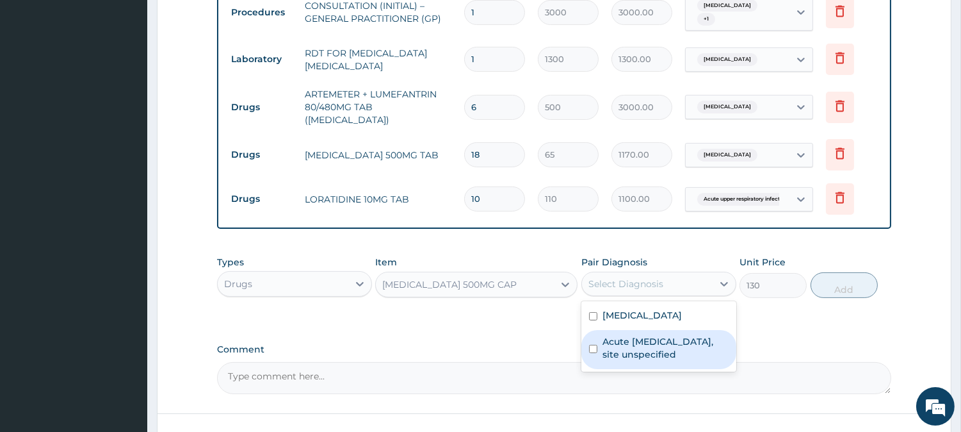
click at [683, 337] on label "Acute [MEDICAL_DATA], site unspecified" at bounding box center [666, 348] width 126 height 26
checkbox input "true"
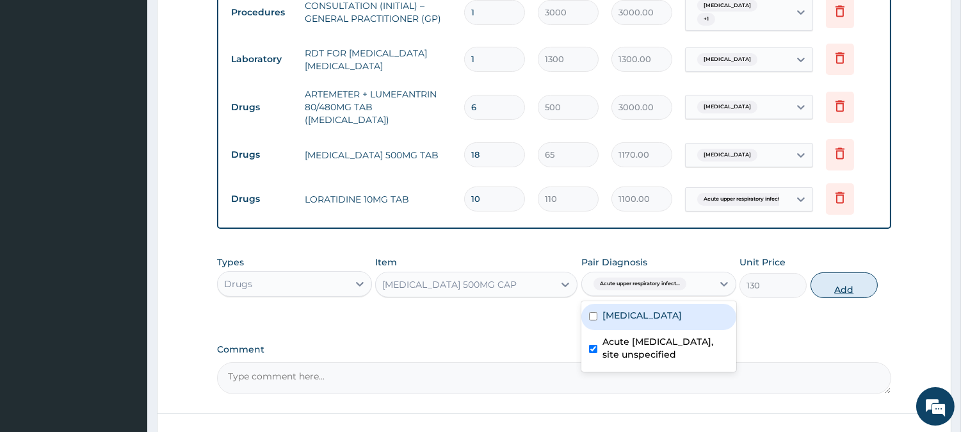
click at [867, 279] on button "Add" at bounding box center [844, 285] width 67 height 26
type input "0"
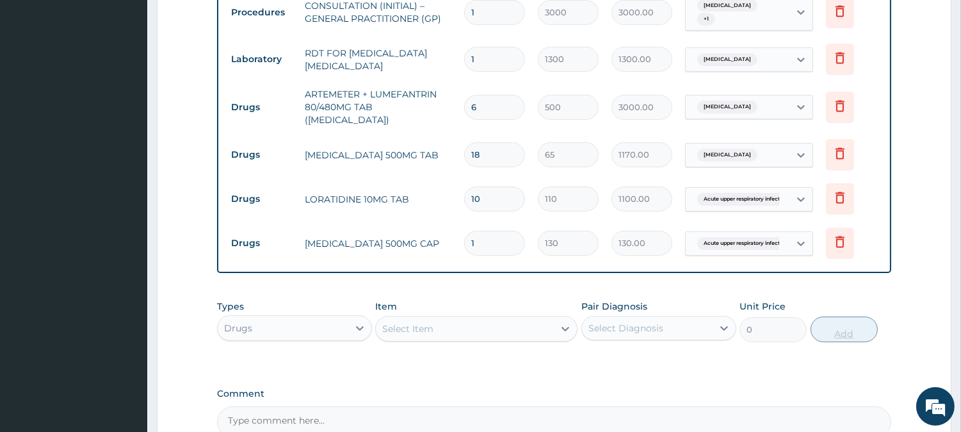
type input "21"
type input "2730.00"
type input "21"
click at [468, 325] on div "Select Item" at bounding box center [465, 328] width 178 height 20
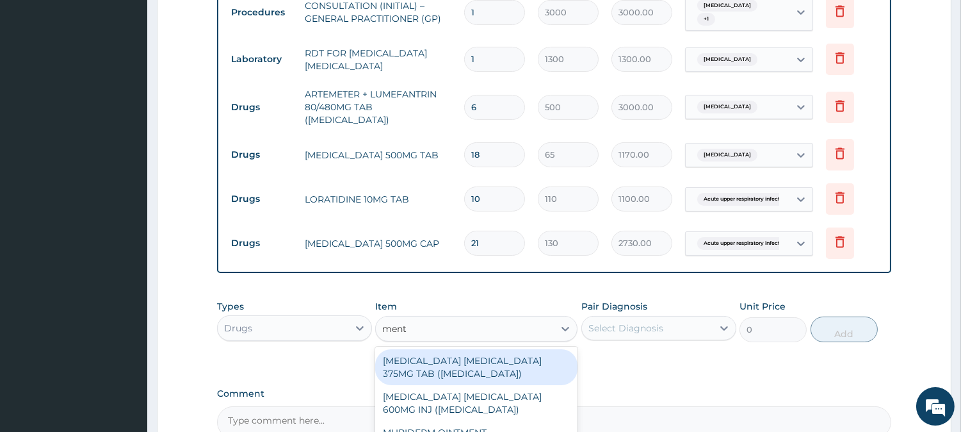
type input "[PERSON_NAME]"
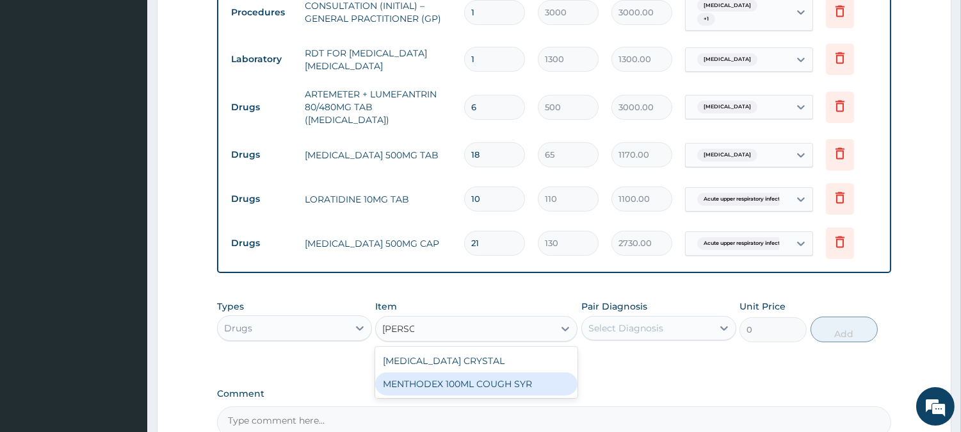
click at [478, 376] on div "MENTHODEX 100ML COUGH SYR" at bounding box center [476, 383] width 202 height 23
type input "1400"
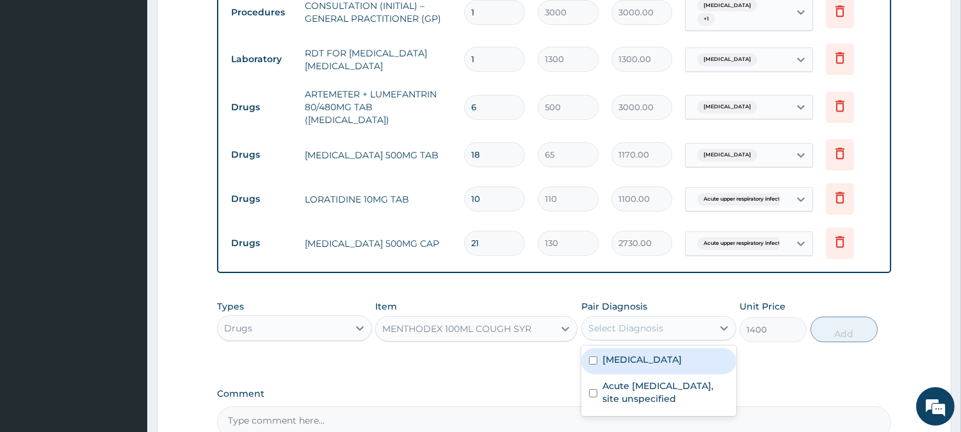
click at [653, 329] on div "Select Diagnosis" at bounding box center [647, 328] width 131 height 20
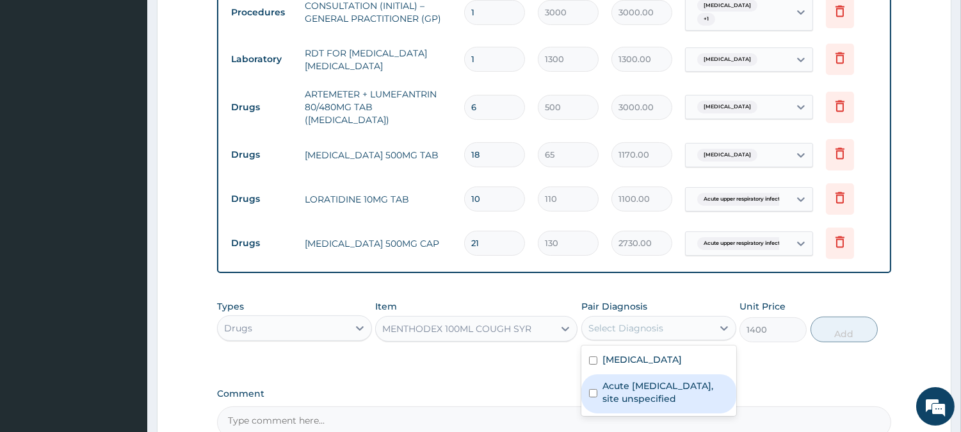
click at [699, 386] on label "Acute [MEDICAL_DATA], site unspecified" at bounding box center [666, 392] width 126 height 26
checkbox input "true"
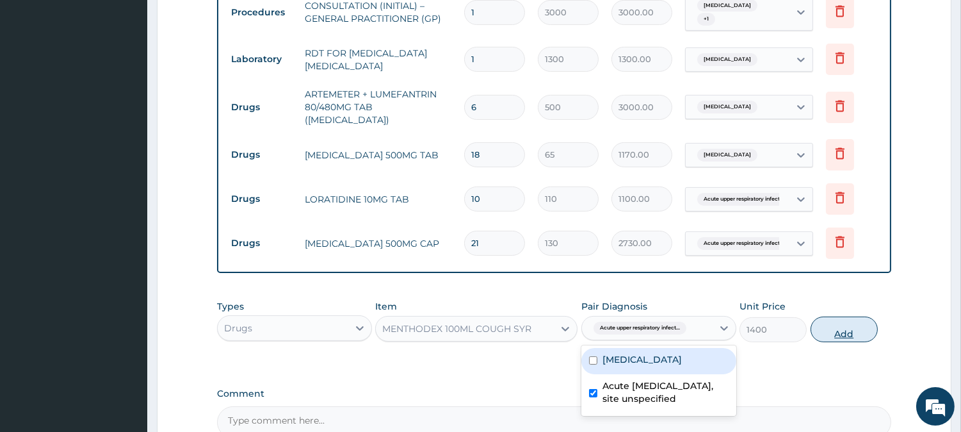
click at [829, 322] on button "Add" at bounding box center [844, 329] width 67 height 26
type input "0"
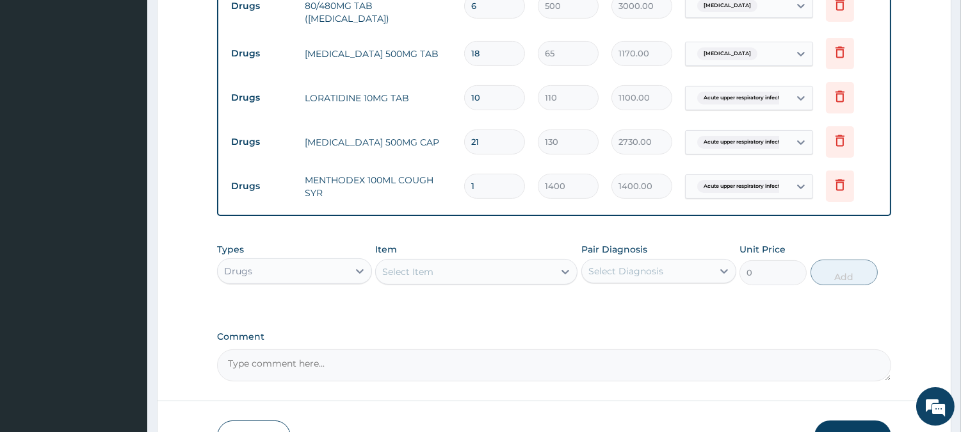
scroll to position [702, 0]
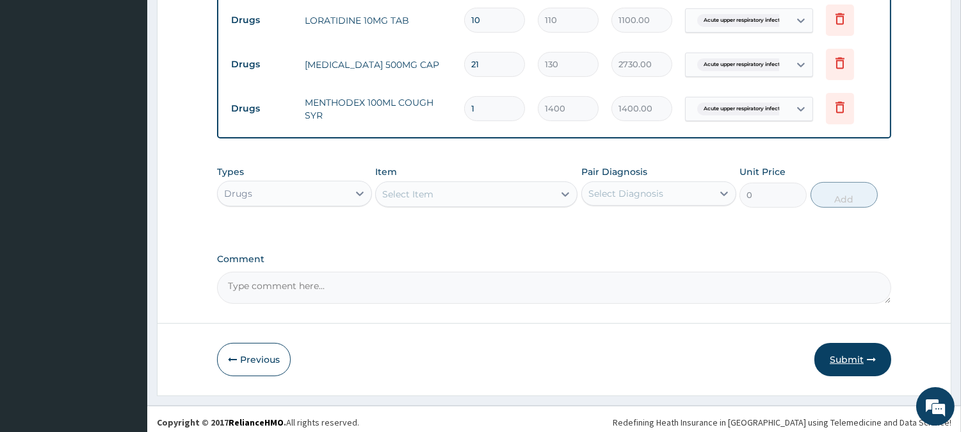
click at [848, 353] on button "Submit" at bounding box center [853, 359] width 77 height 33
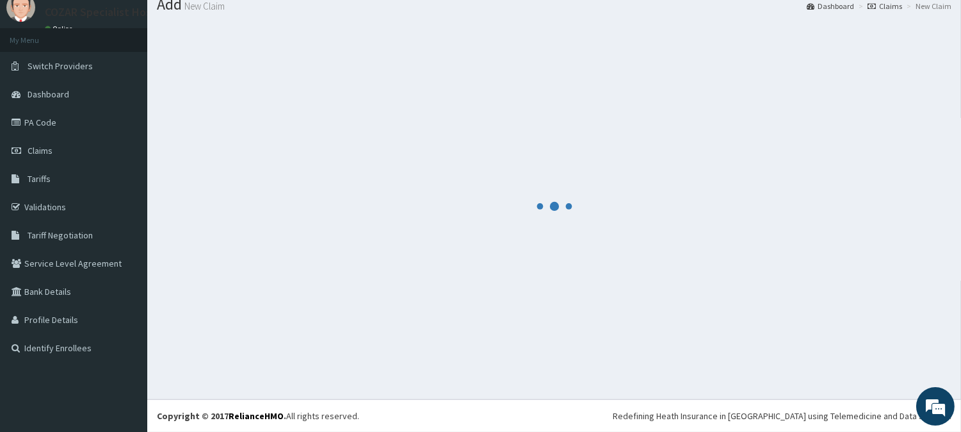
scroll to position [45, 0]
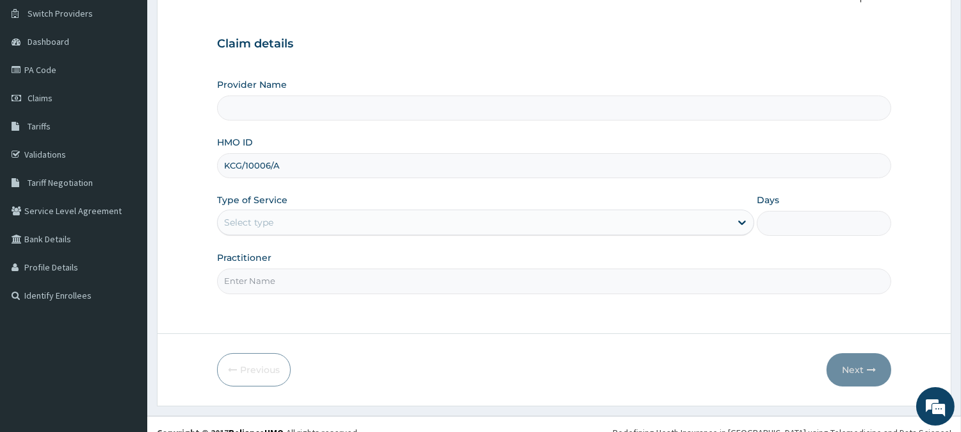
scroll to position [114, 0]
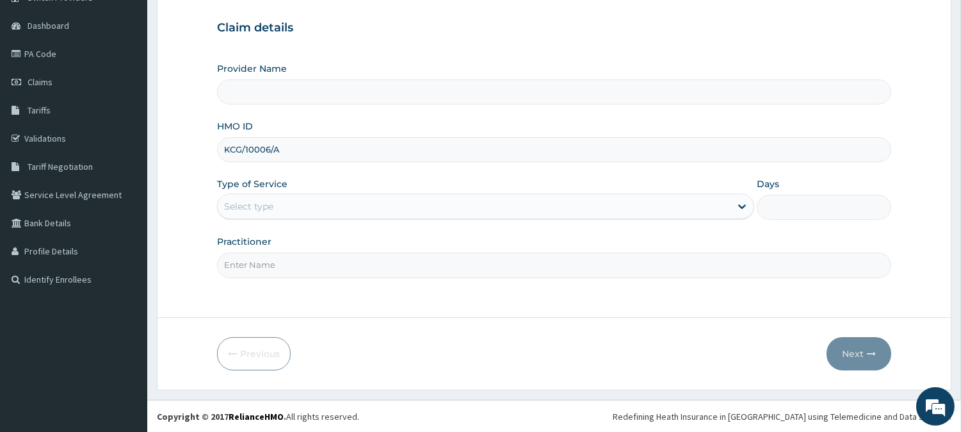
type input "KCG/10006/A"
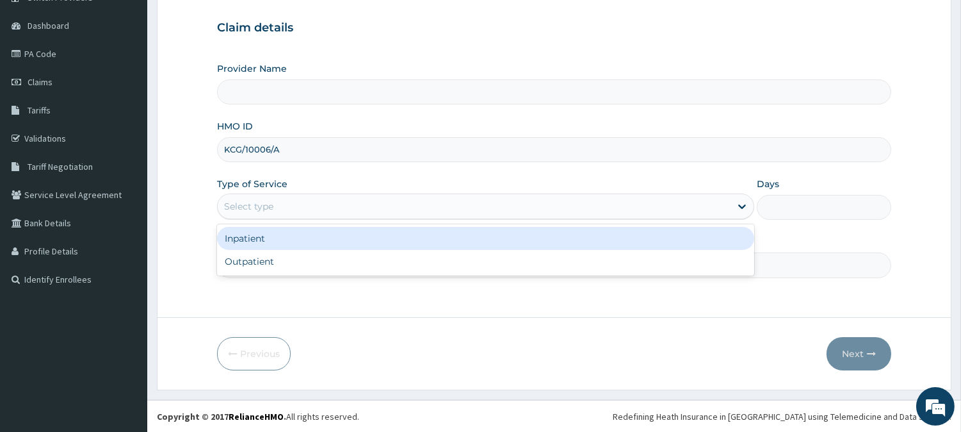
click at [491, 211] on div "Select type" at bounding box center [474, 206] width 513 height 20
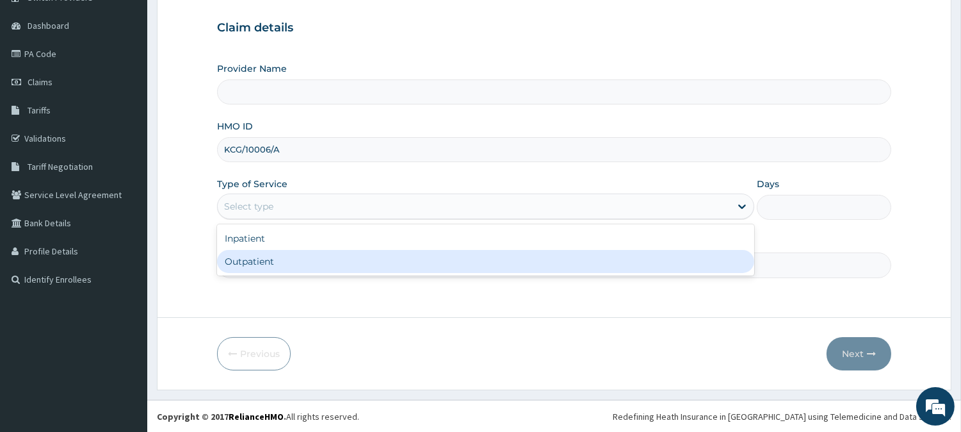
click at [459, 257] on div "Outpatient" at bounding box center [485, 261] width 537 height 23
type input "1"
type input "Cozar Specialist Hospital"
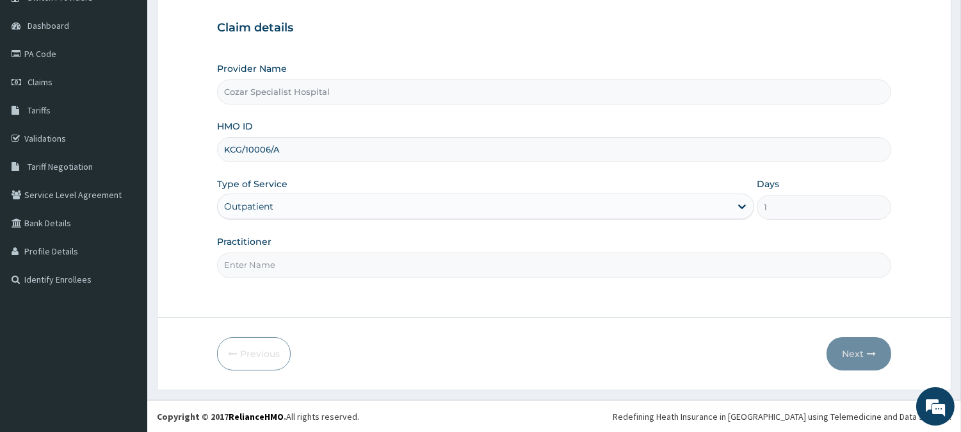
click at [433, 260] on input "Practitioner" at bounding box center [554, 264] width 674 height 25
type input "[PERSON_NAME][MEDICAL_DATA]"
click at [861, 343] on button "Next" at bounding box center [859, 353] width 65 height 33
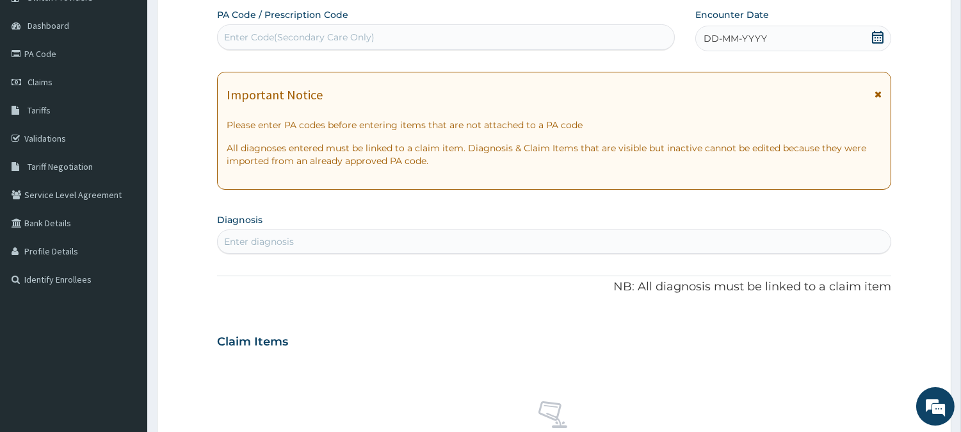
scroll to position [0, 0]
click at [872, 34] on icon at bounding box center [878, 37] width 12 height 13
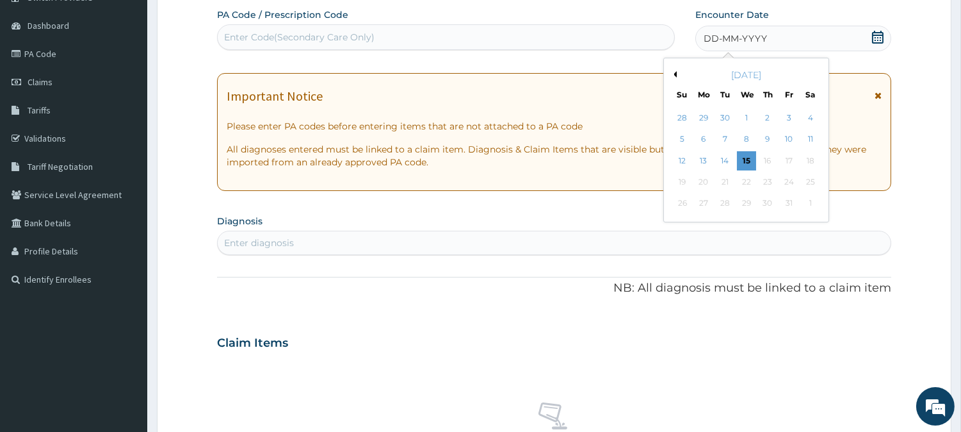
click at [674, 74] on button "Previous Month" at bounding box center [673, 74] width 6 height 6
click at [706, 203] on div "29" at bounding box center [703, 203] width 19 height 19
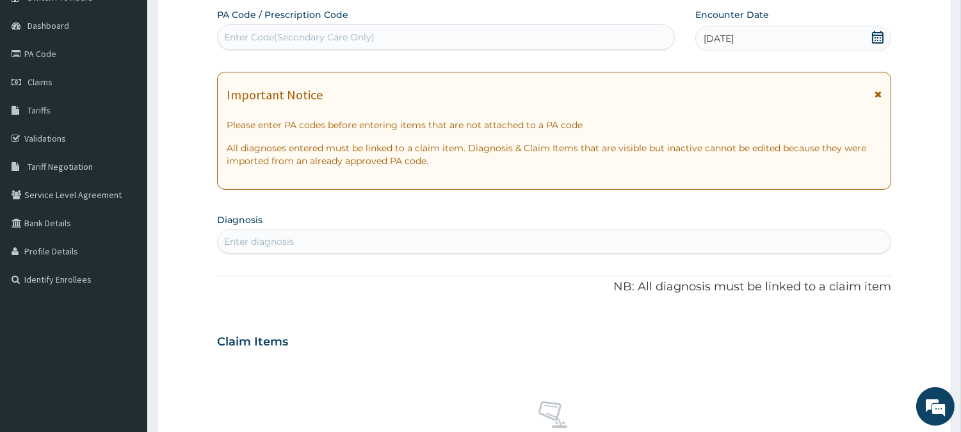
click at [875, 33] on icon at bounding box center [878, 37] width 13 height 13
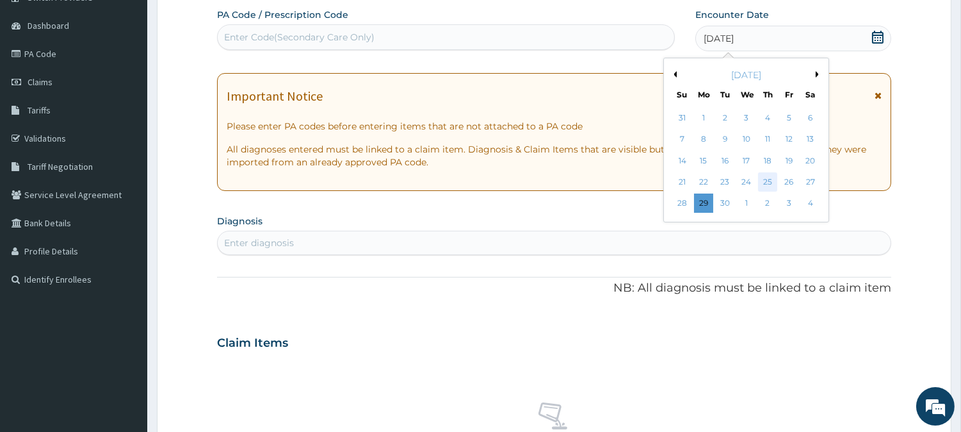
click at [761, 174] on div "25" at bounding box center [767, 181] width 19 height 19
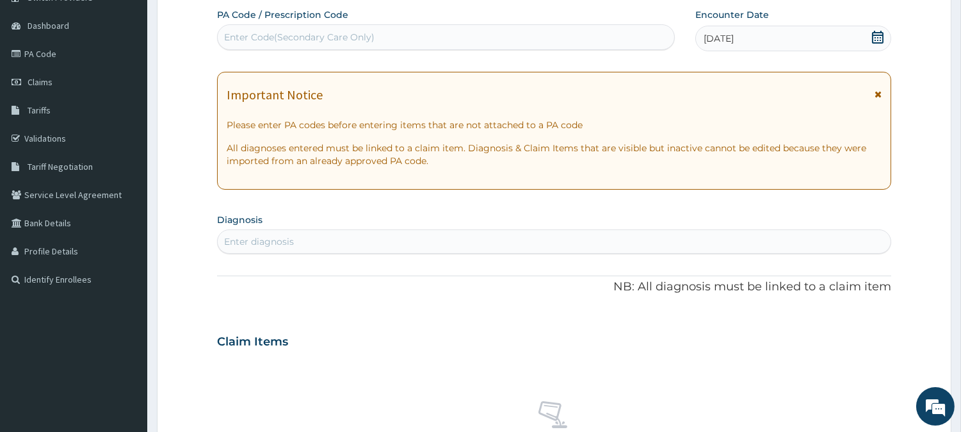
click at [307, 243] on div "Enter diagnosis" at bounding box center [554, 241] width 673 height 20
type input "[MEDICAL_DATA]"
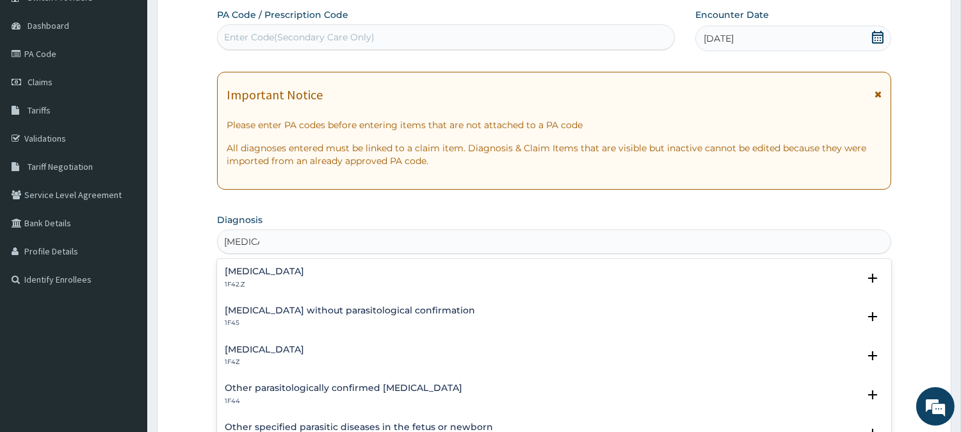
click at [371, 345] on div "[MEDICAL_DATA] 1F4Z" at bounding box center [554, 356] width 659 height 22
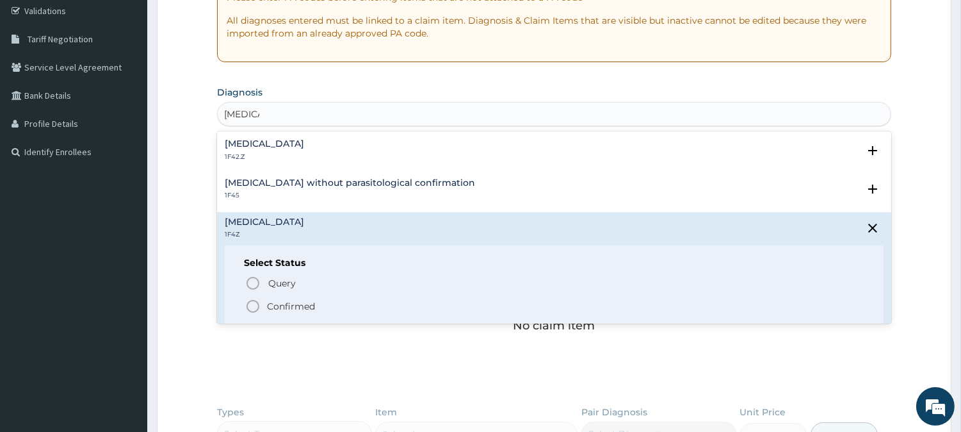
scroll to position [253, 0]
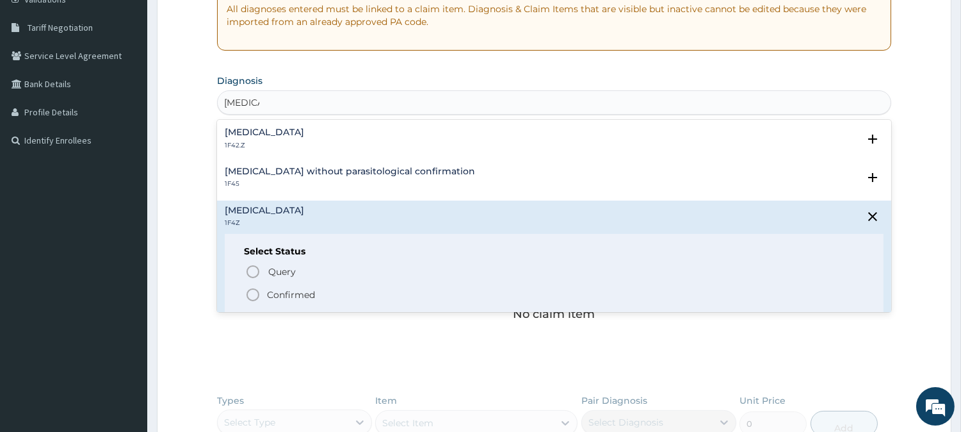
click at [310, 293] on p "Confirmed" at bounding box center [291, 294] width 48 height 13
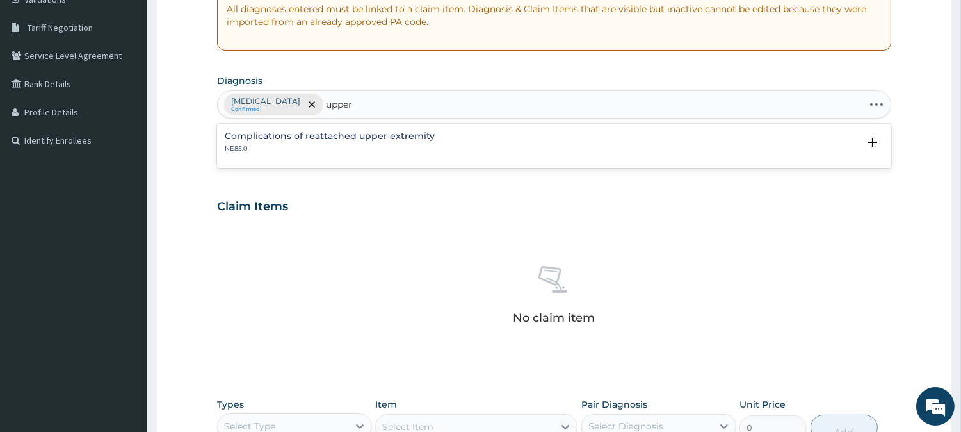
type input "upper"
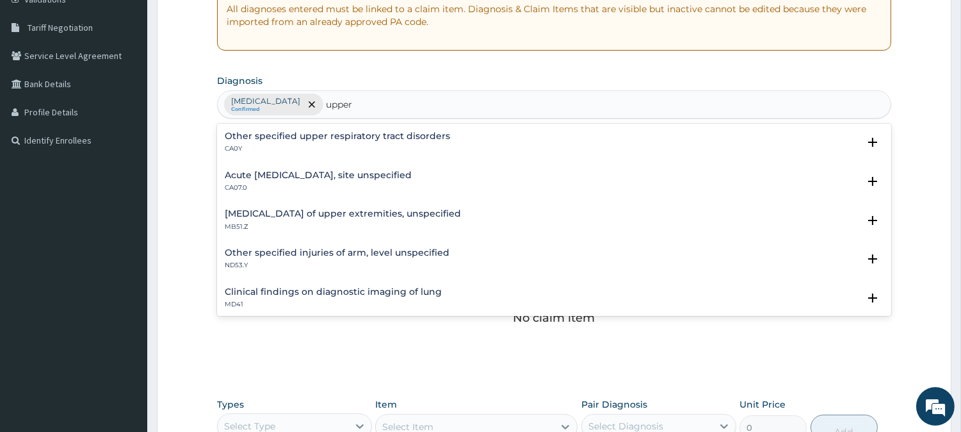
click at [367, 180] on div "Acute upper respiratory infection, site unspecified CA07.0" at bounding box center [318, 181] width 187 height 22
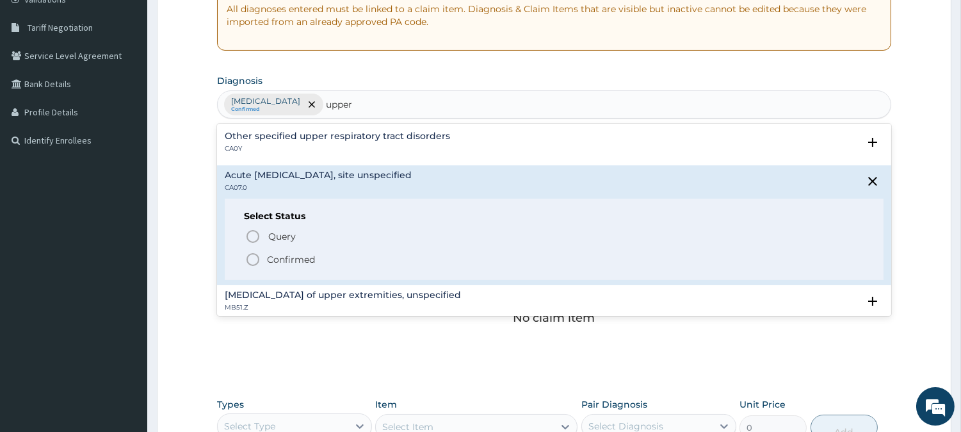
click at [275, 260] on p "Confirmed" at bounding box center [291, 259] width 48 height 13
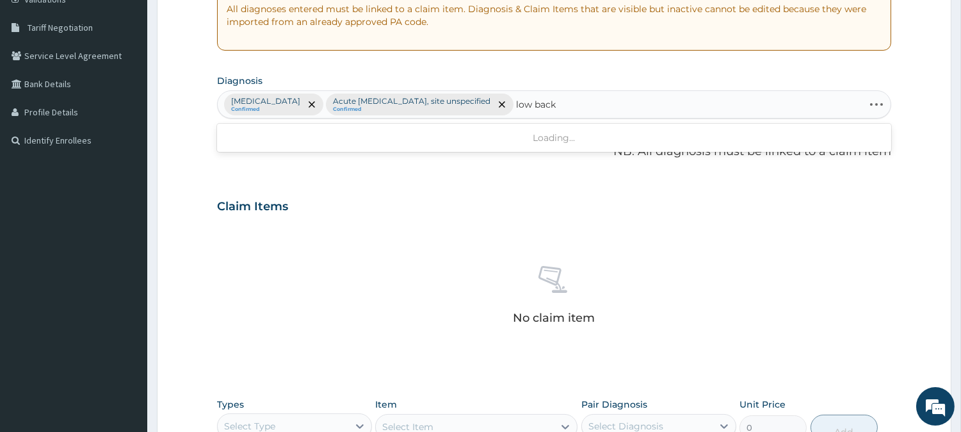
type input "low back"
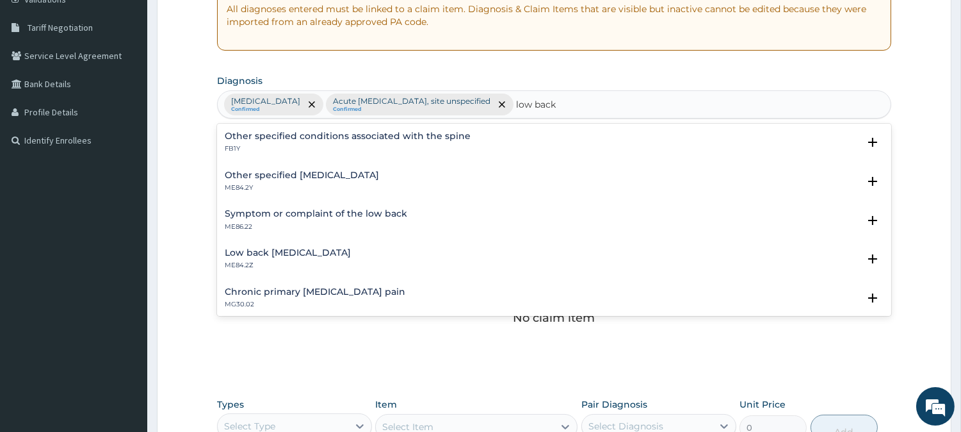
click at [432, 178] on div "Other specified low back pain ME84.2Y" at bounding box center [554, 181] width 659 height 22
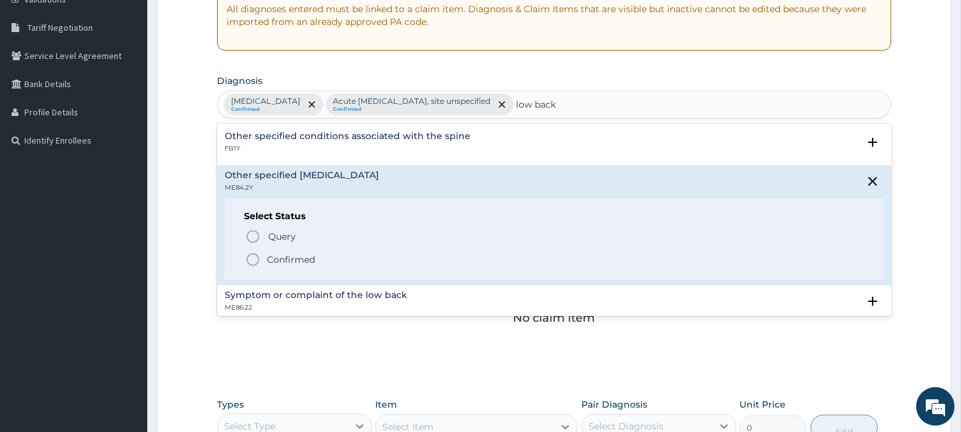
click at [282, 257] on p "Confirmed" at bounding box center [291, 259] width 48 height 13
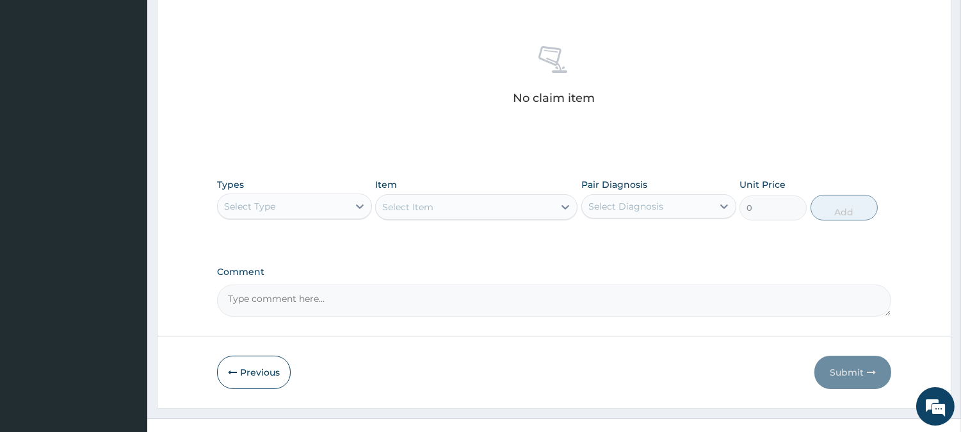
scroll to position [491, 0]
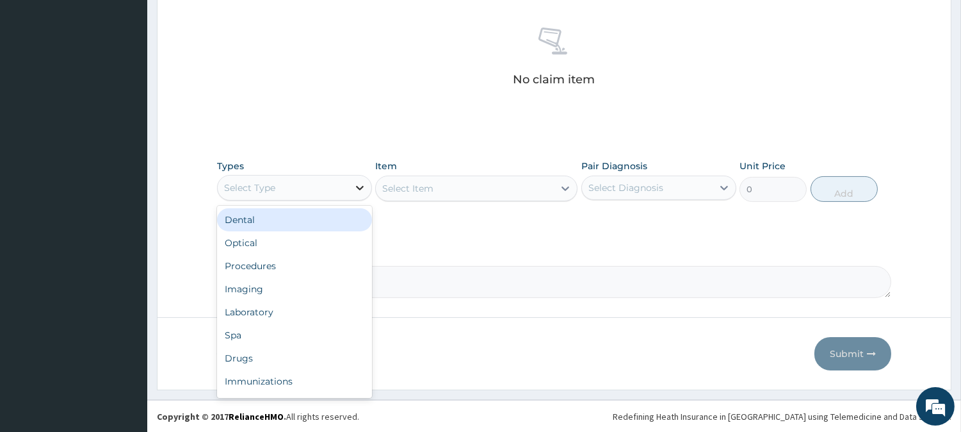
click at [349, 186] on div at bounding box center [359, 187] width 23 height 23
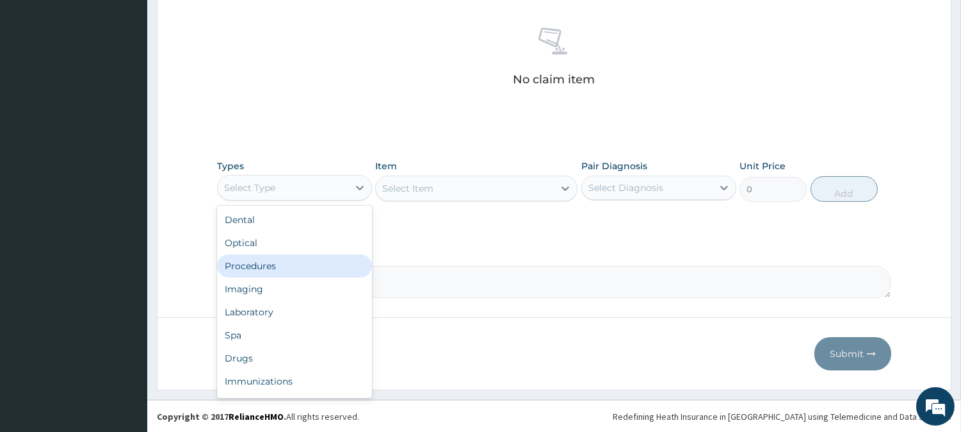
click at [323, 265] on div "Procedures" at bounding box center [294, 265] width 155 height 23
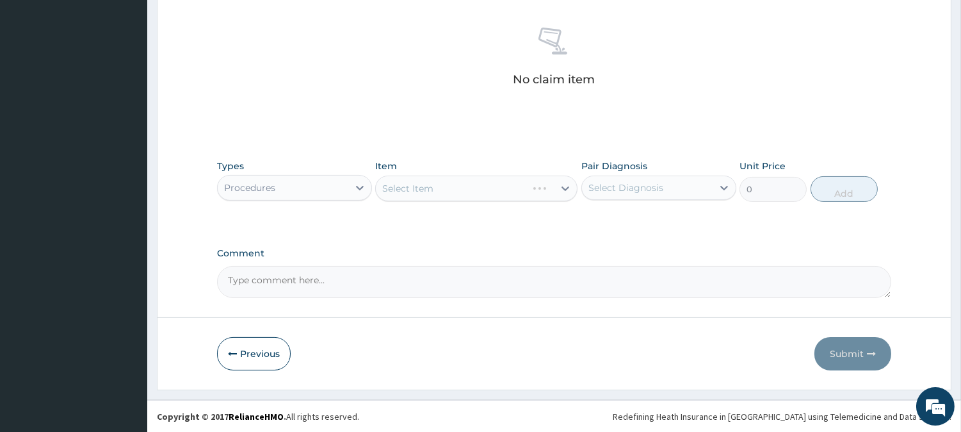
click at [475, 182] on div "Select Item" at bounding box center [476, 188] width 202 height 26
click at [475, 182] on div "Select Item" at bounding box center [465, 188] width 178 height 20
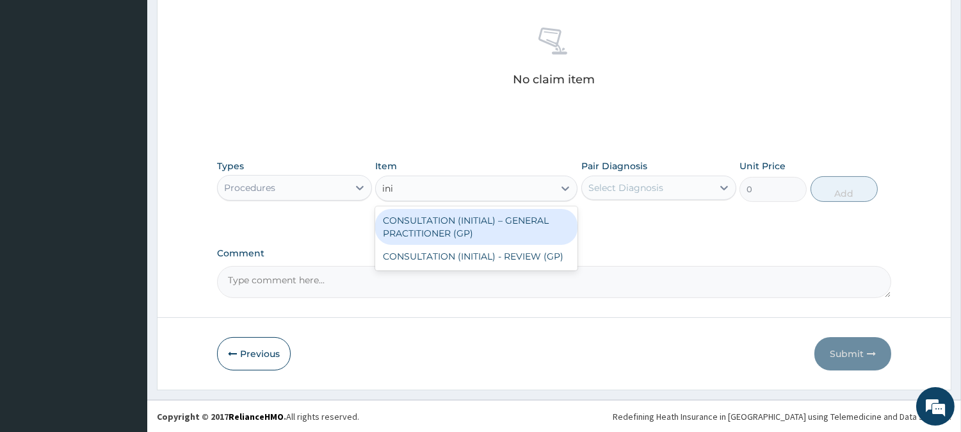
type input "init"
click at [508, 218] on div "CONSULTATION (INITIAL) – GENERAL PRACTITIONER (GP)" at bounding box center [476, 227] width 202 height 36
type input "3000"
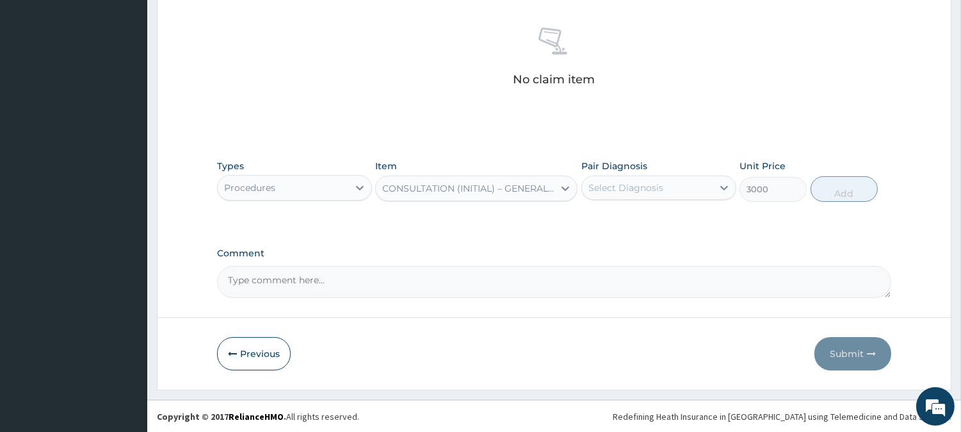
click at [668, 181] on div "Select Diagnosis" at bounding box center [647, 187] width 131 height 20
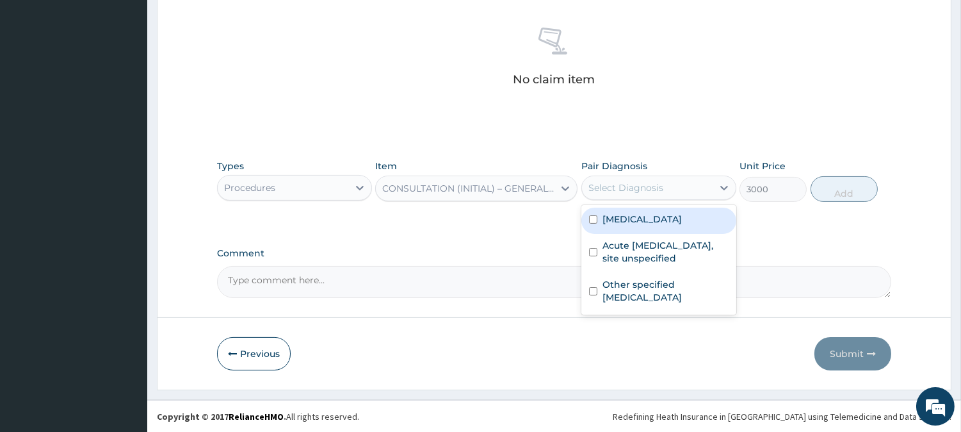
click at [682, 218] on label "[MEDICAL_DATA]" at bounding box center [642, 219] width 79 height 13
checkbox input "true"
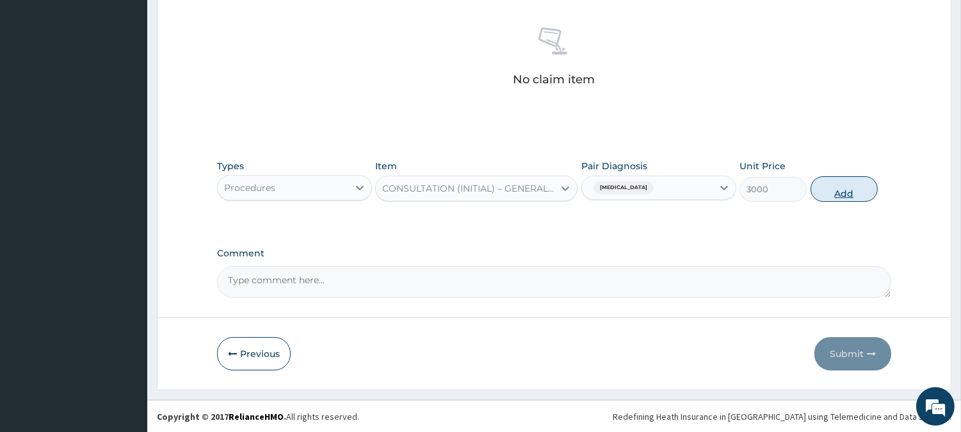
click at [843, 186] on button "Add" at bounding box center [844, 189] width 67 height 26
type input "0"
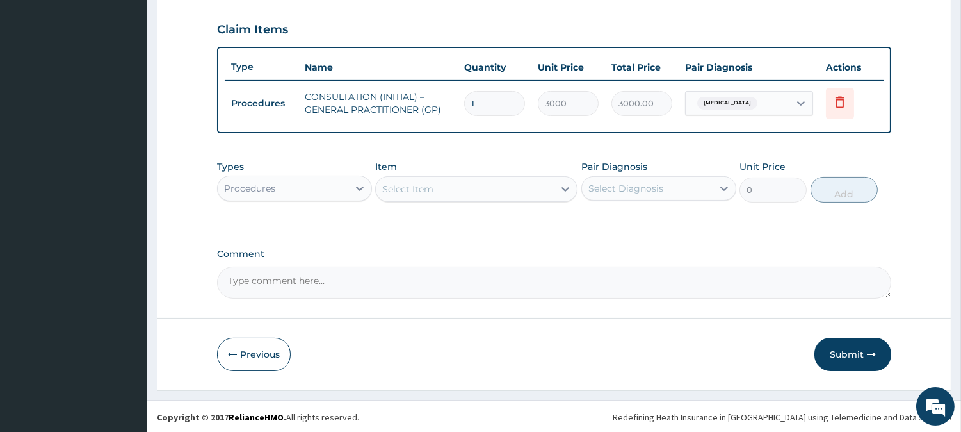
click at [341, 188] on div "Procedures" at bounding box center [283, 188] width 131 height 20
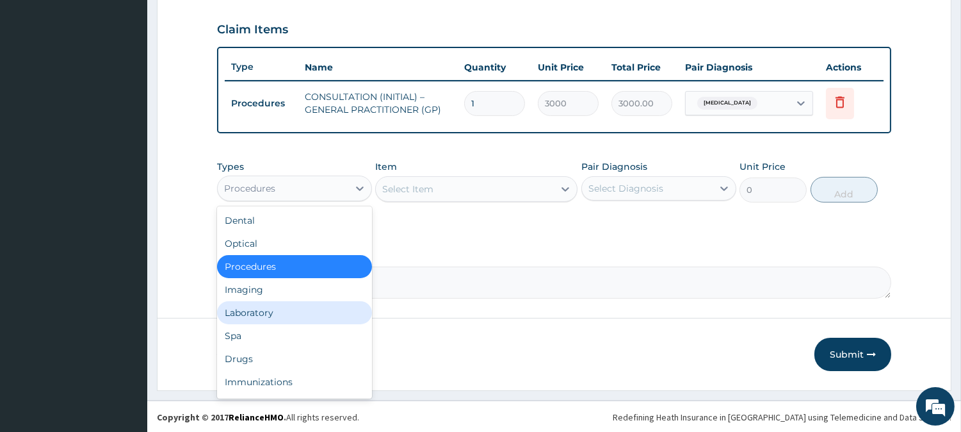
click at [334, 315] on div "Laboratory" at bounding box center [294, 312] width 155 height 23
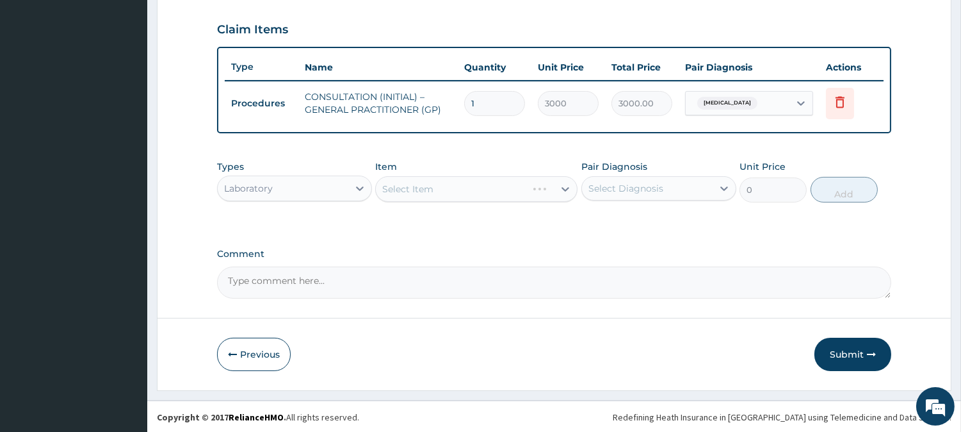
click at [565, 188] on div "Select Item" at bounding box center [476, 189] width 202 height 26
click at [553, 192] on div "Select Item" at bounding box center [476, 189] width 202 height 26
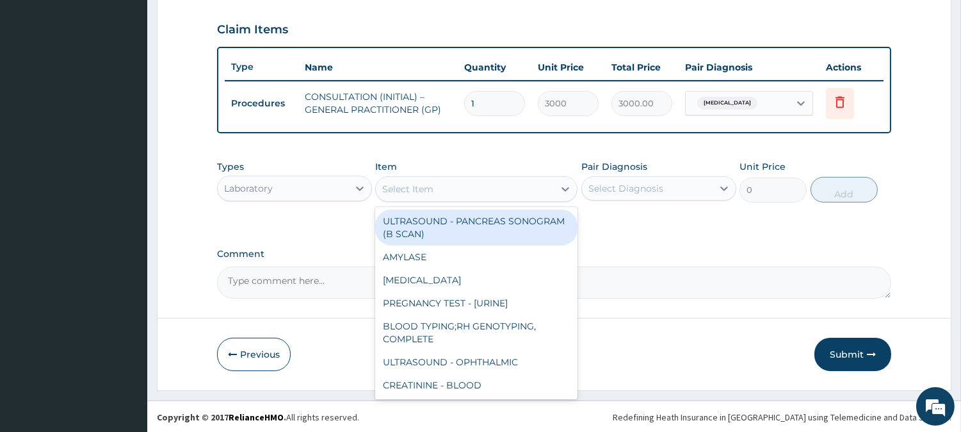
click at [548, 186] on div "Select Item" at bounding box center [465, 189] width 178 height 20
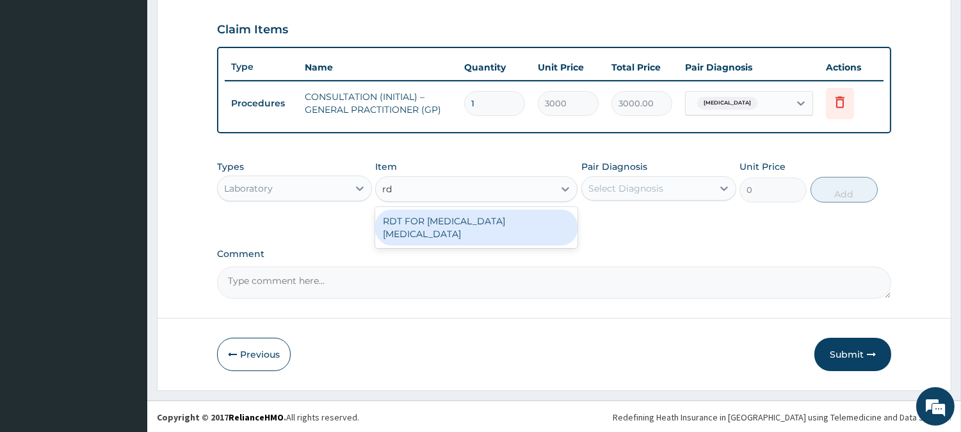
type input "rdt"
click at [539, 218] on div "RDT FOR [MEDICAL_DATA] [MEDICAL_DATA]" at bounding box center [476, 227] width 202 height 36
type input "1300"
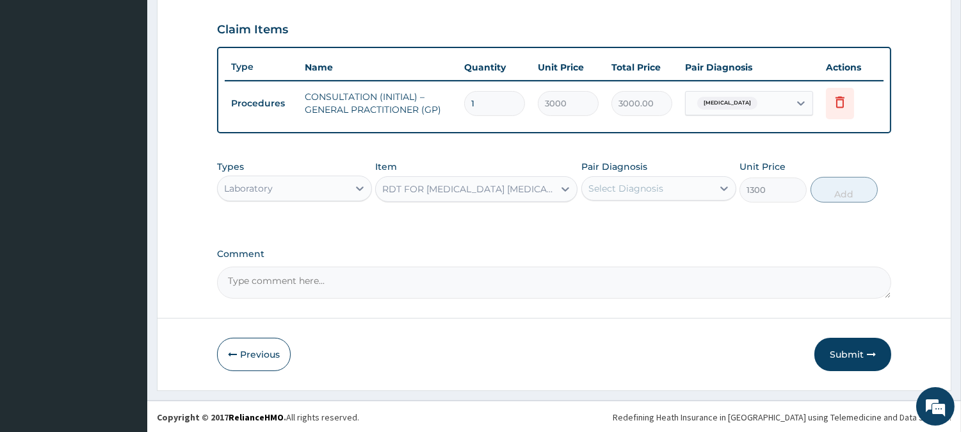
click at [642, 182] on div "Select Diagnosis" at bounding box center [626, 188] width 75 height 13
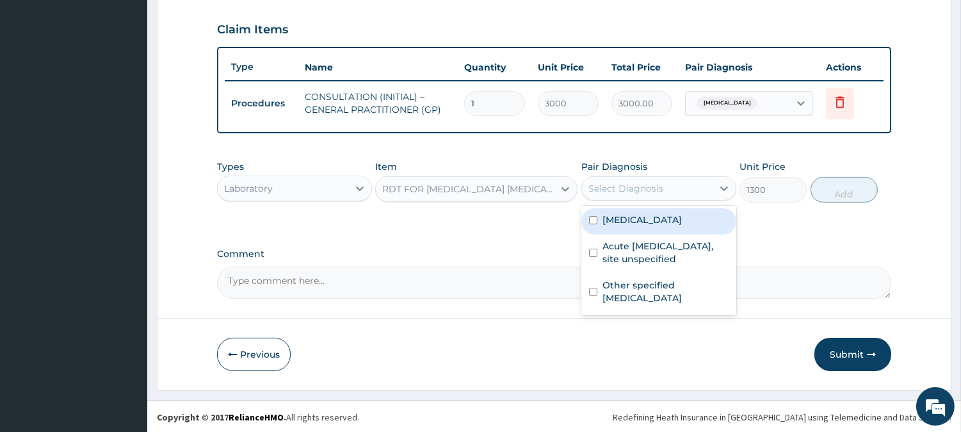
click at [678, 220] on label "[MEDICAL_DATA]" at bounding box center [642, 219] width 79 height 13
checkbox input "true"
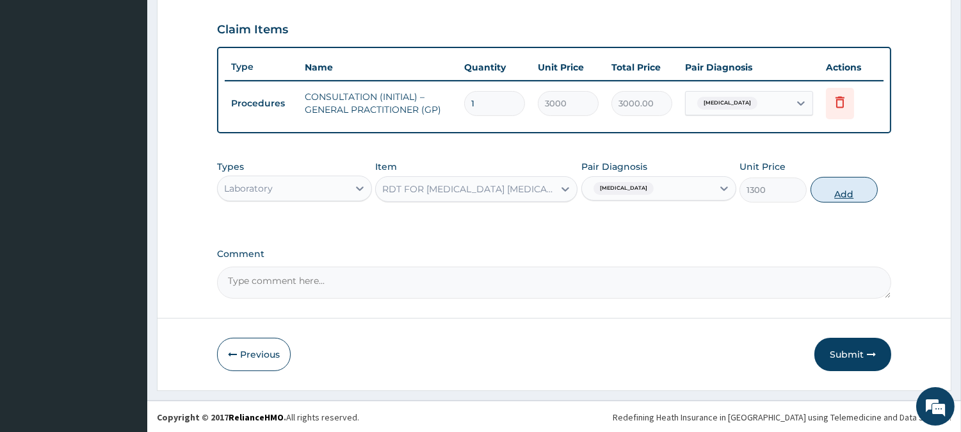
click at [837, 188] on button "Add" at bounding box center [844, 190] width 67 height 26
type input "0"
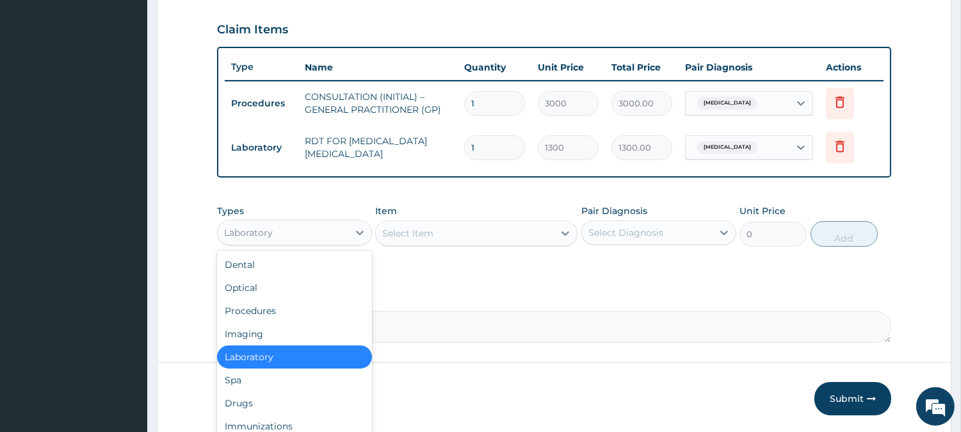
click at [329, 238] on div "Laboratory" at bounding box center [283, 232] width 131 height 20
click at [306, 408] on div "Drugs" at bounding box center [294, 402] width 155 height 23
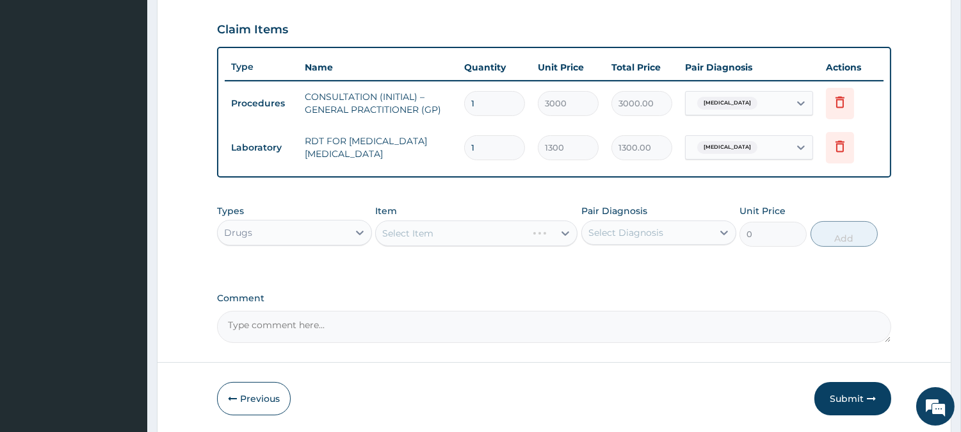
click at [535, 238] on div "Select Item" at bounding box center [476, 233] width 202 height 26
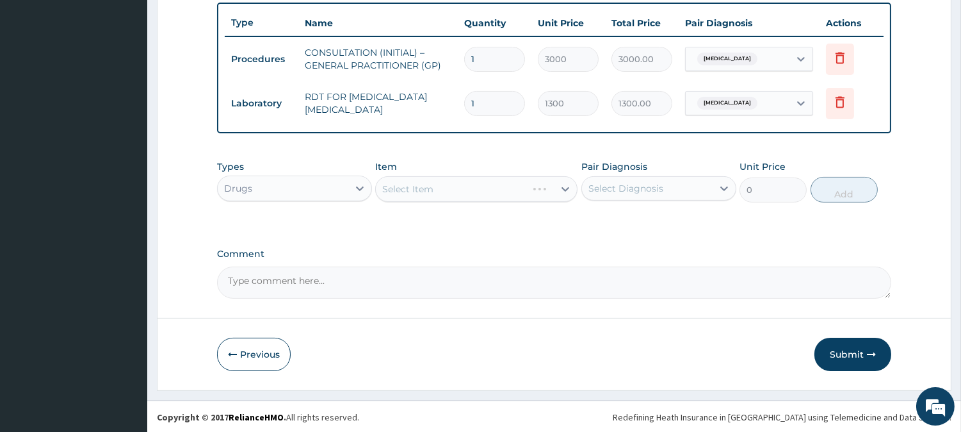
click at [487, 193] on div "Select Item" at bounding box center [476, 189] width 202 height 26
click at [487, 193] on div "Select Item" at bounding box center [465, 189] width 178 height 20
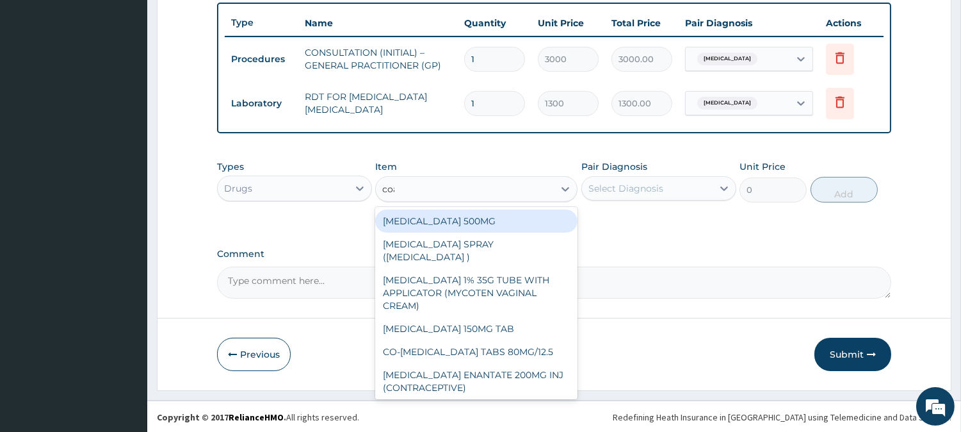
type input "coartem"
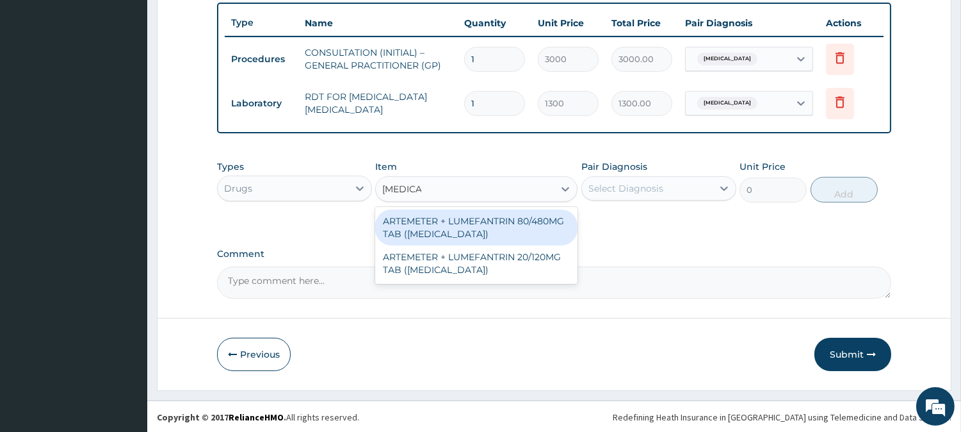
click at [500, 225] on div "ARTEMETER + LUMEFANTRIN 80/480MG TAB ([MEDICAL_DATA])" at bounding box center [476, 227] width 202 height 36
type input "500"
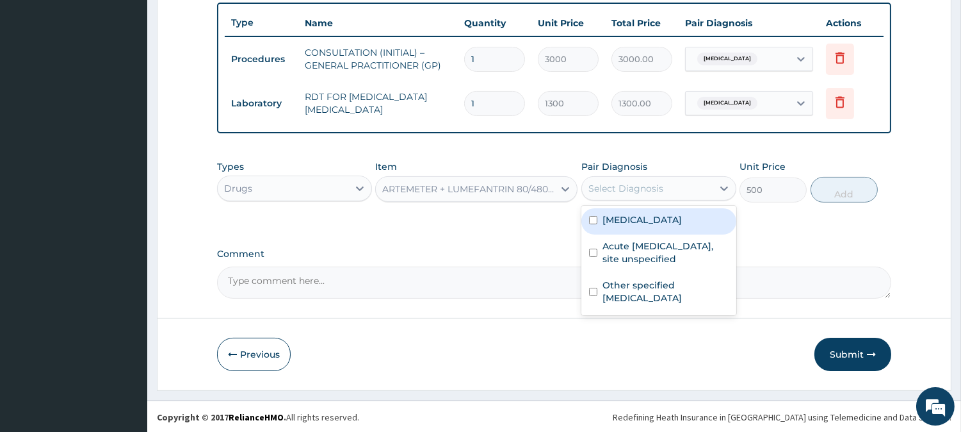
click at [613, 190] on div "Select Diagnosis" at bounding box center [626, 188] width 75 height 13
click at [679, 211] on div "[MEDICAL_DATA]" at bounding box center [658, 221] width 155 height 26
checkbox input "true"
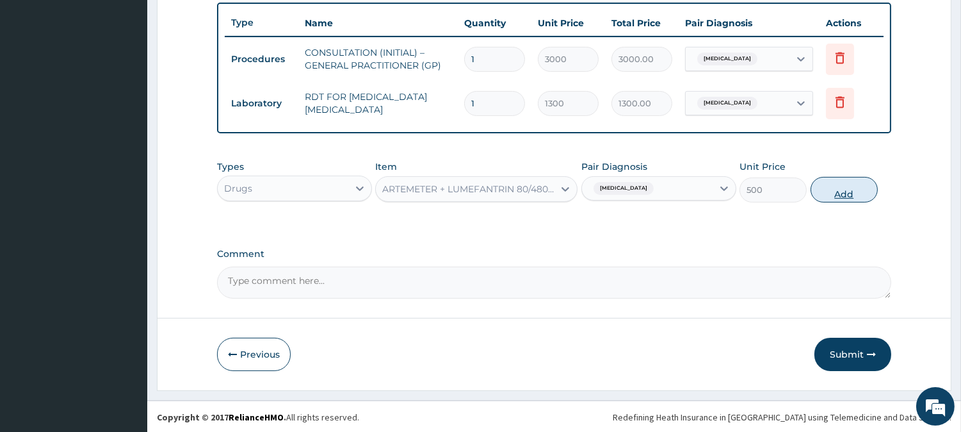
click at [836, 186] on button "Add" at bounding box center [844, 190] width 67 height 26
type input "0"
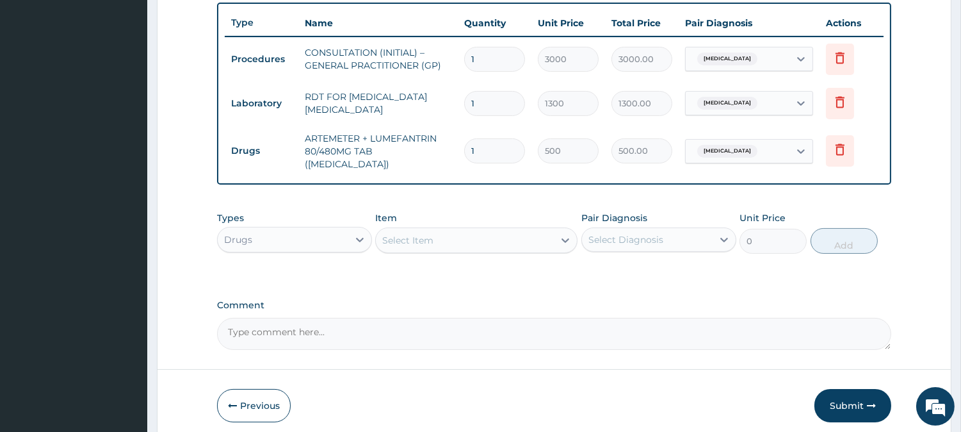
click at [471, 237] on div "Select Item" at bounding box center [465, 240] width 178 height 20
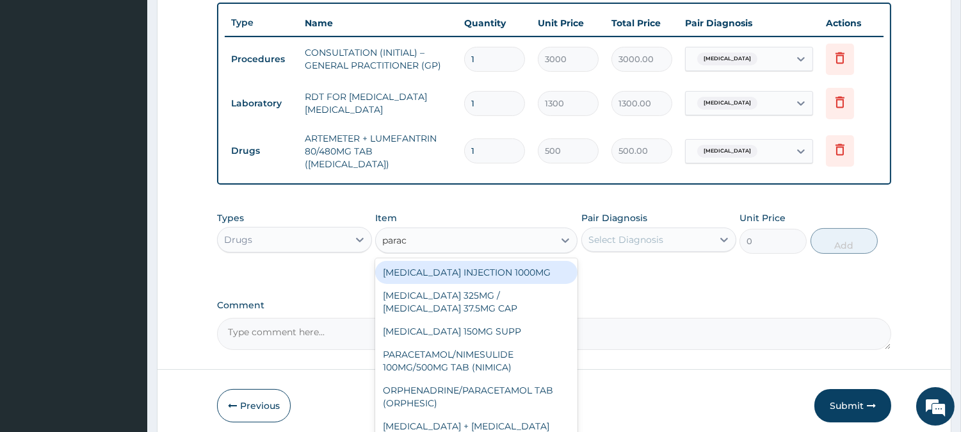
type input "parace"
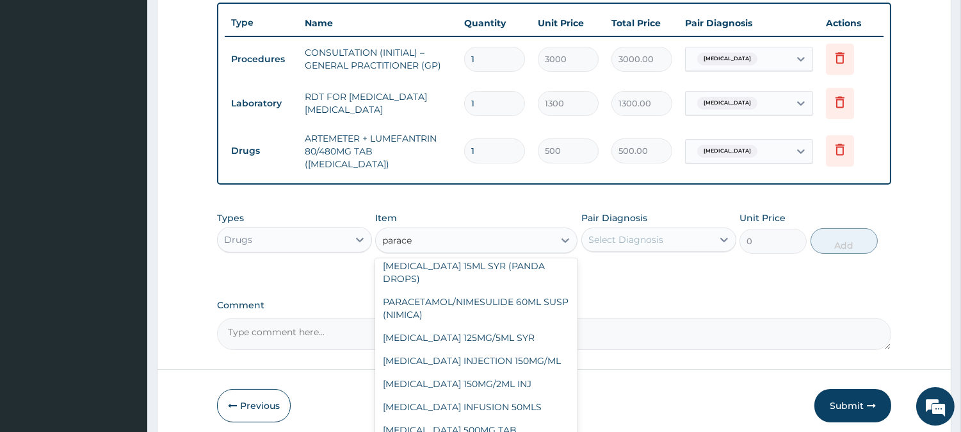
scroll to position [225, 0]
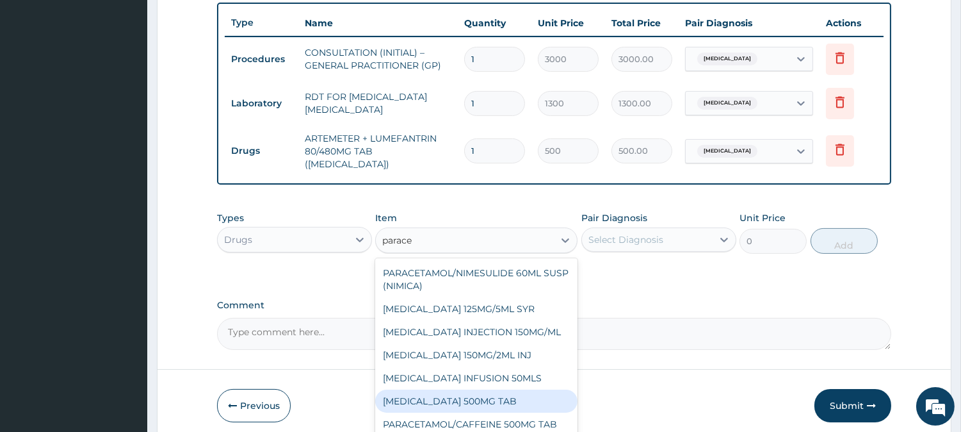
click at [544, 398] on div "[MEDICAL_DATA] 500MG TAB" at bounding box center [476, 400] width 202 height 23
type input "65"
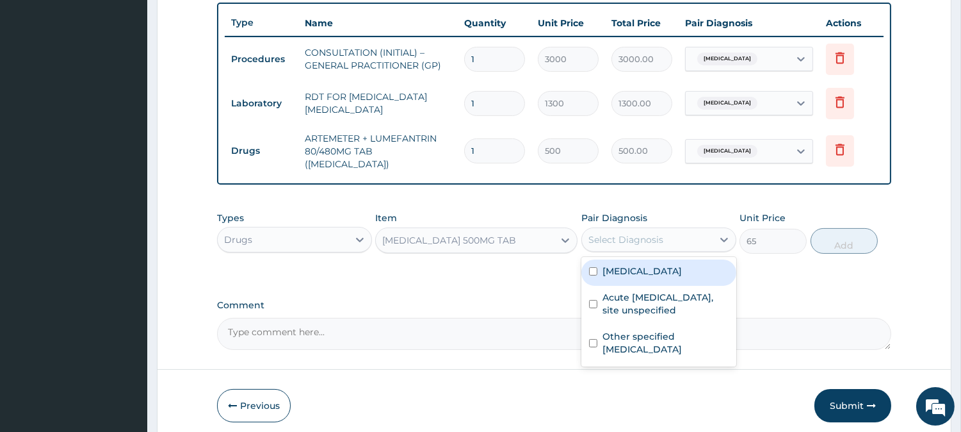
click at [647, 234] on div "Select Diagnosis" at bounding box center [626, 239] width 75 height 13
click at [658, 264] on label "[MEDICAL_DATA]" at bounding box center [642, 270] width 79 height 13
checkbox input "true"
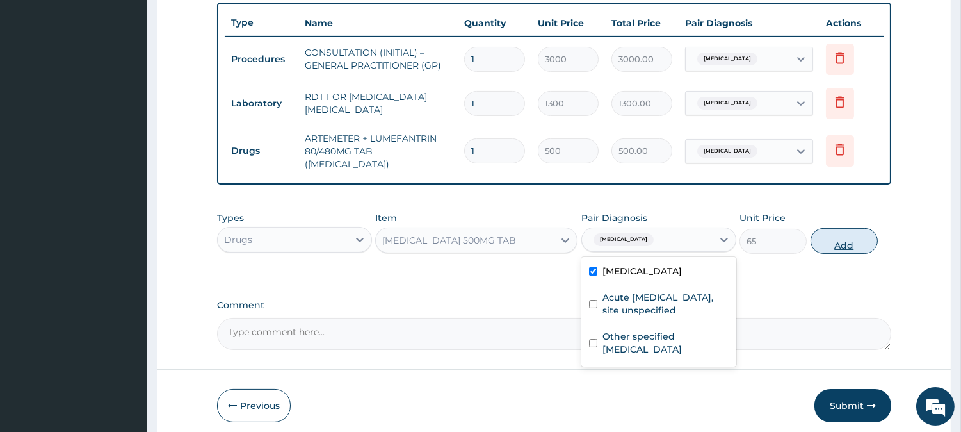
click at [850, 232] on button "Add" at bounding box center [844, 241] width 67 height 26
type input "0"
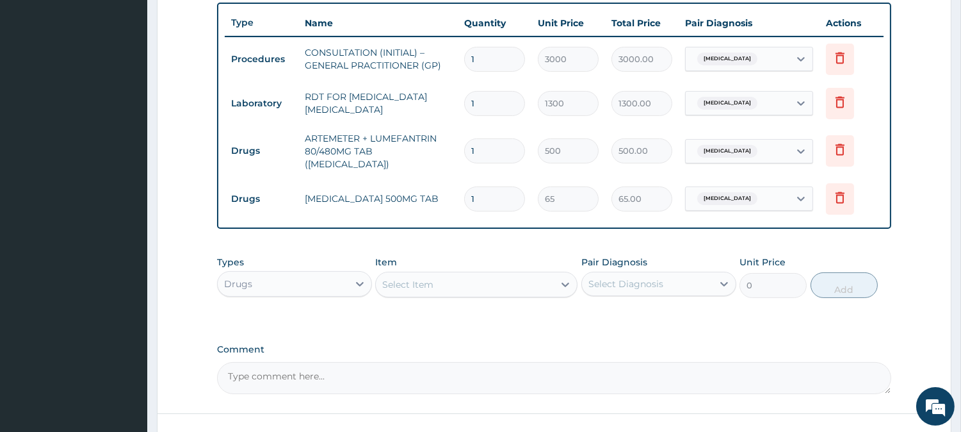
type input "18"
type input "1170.00"
type input "18"
click at [448, 277] on div "Select Item" at bounding box center [465, 284] width 178 height 20
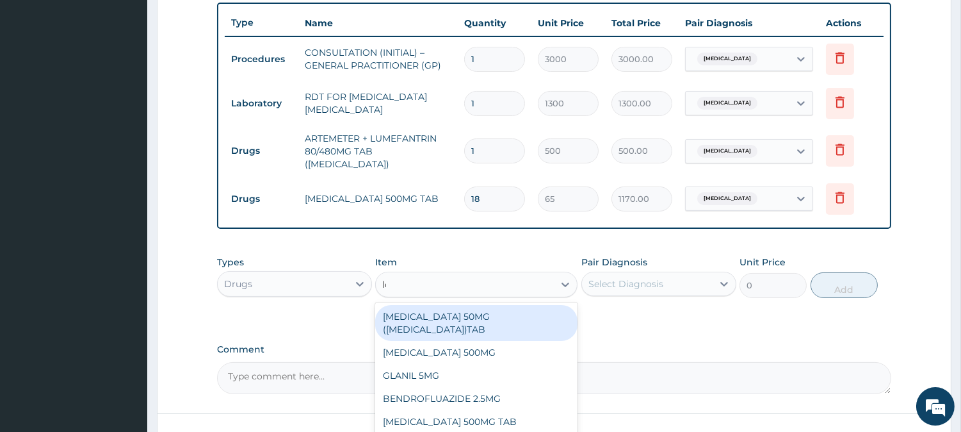
type input "lorati"
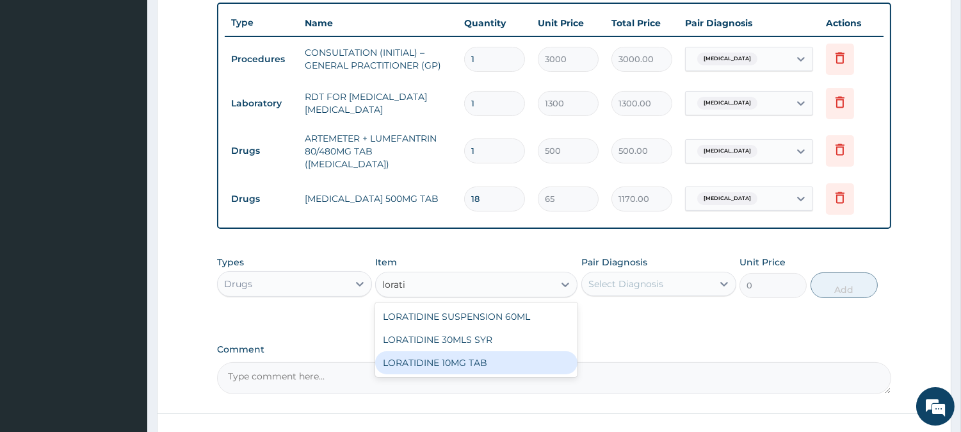
click at [471, 354] on div "LORATIDINE 10MG TAB" at bounding box center [476, 362] width 202 height 23
type input "110"
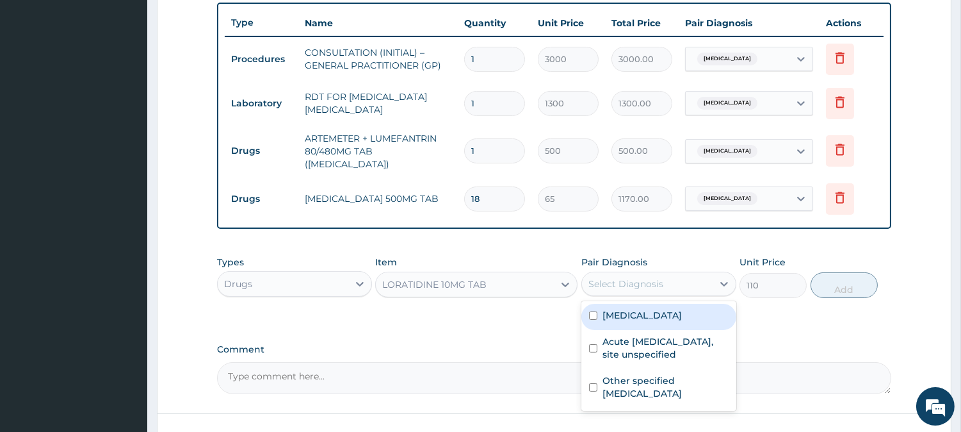
click at [689, 273] on div "Select Diagnosis" at bounding box center [647, 283] width 131 height 20
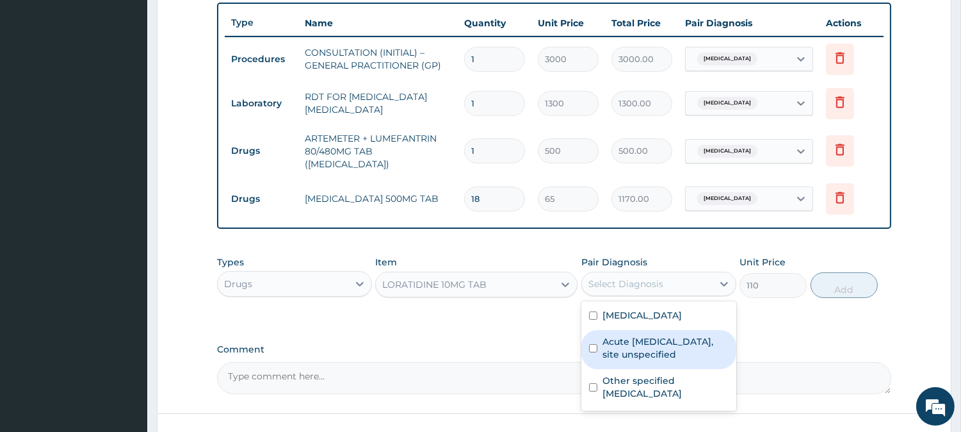
click at [674, 344] on label "Acute upper respiratory infection, site unspecified" at bounding box center [666, 348] width 126 height 26
checkbox input "true"
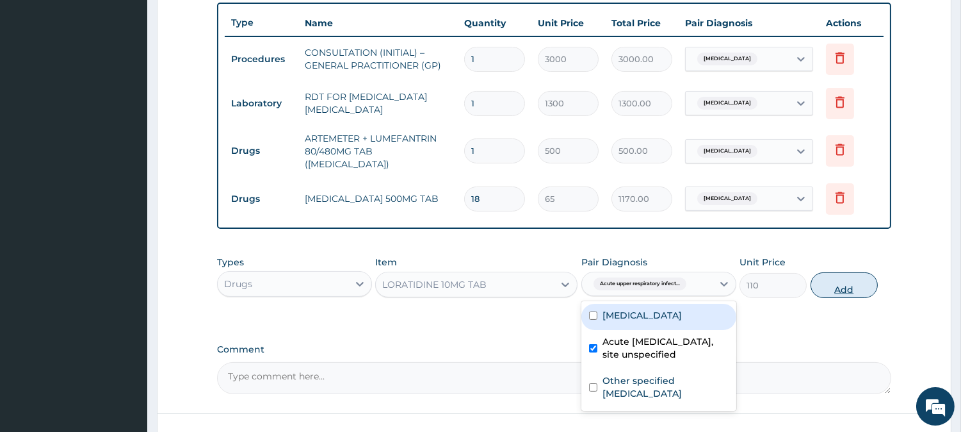
click at [829, 275] on button "Add" at bounding box center [844, 285] width 67 height 26
type input "0"
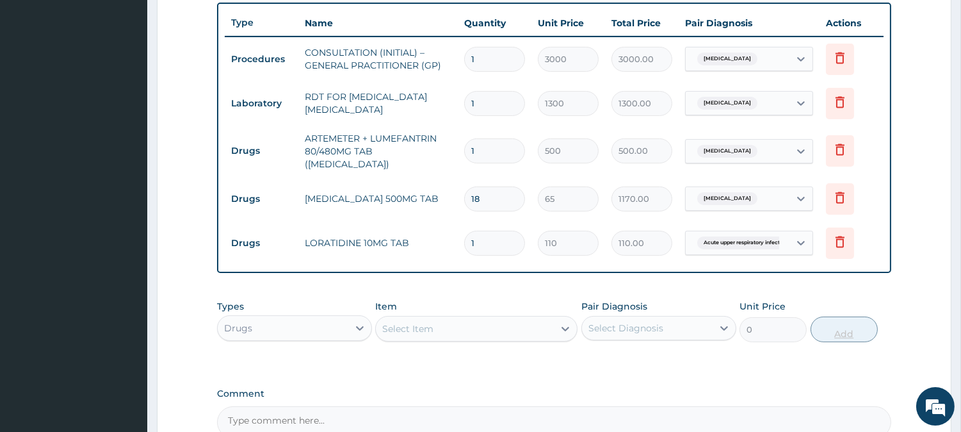
type input "10"
type input "1100.00"
type input "10"
click at [473, 322] on div "Select Item" at bounding box center [465, 328] width 178 height 20
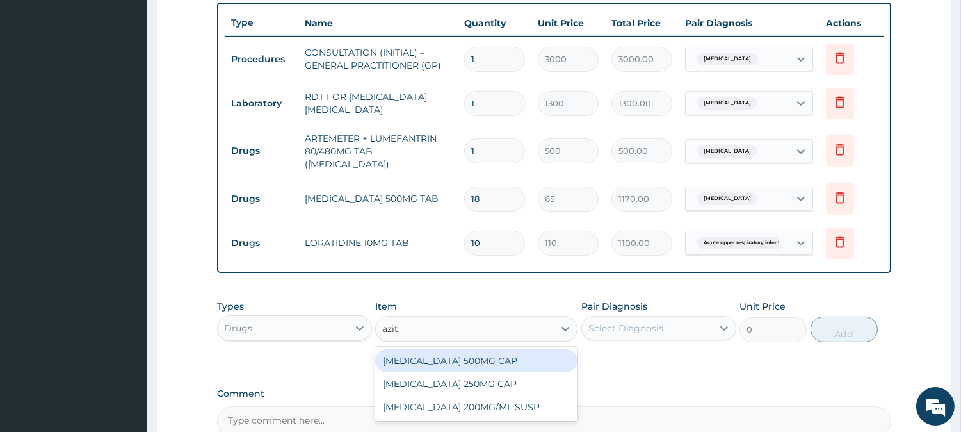
type input "azith"
click at [529, 357] on div "[MEDICAL_DATA] 500MG CAP" at bounding box center [476, 360] width 202 height 23
type input "450"
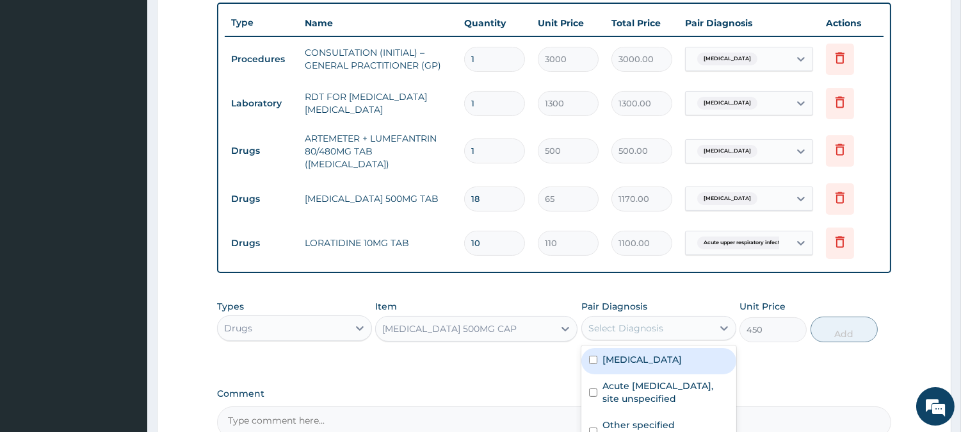
click at [682, 329] on div "Select Diagnosis" at bounding box center [647, 328] width 131 height 20
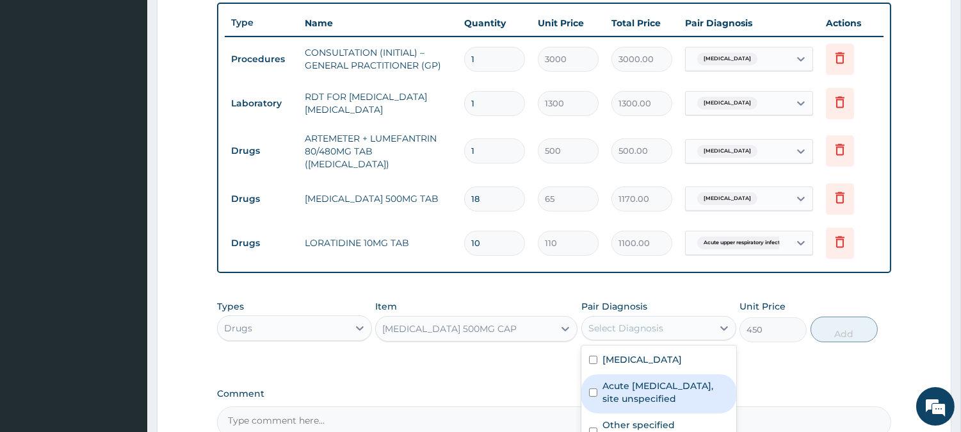
click at [680, 379] on label "Acute [MEDICAL_DATA], site unspecified" at bounding box center [666, 392] width 126 height 26
checkbox input "true"
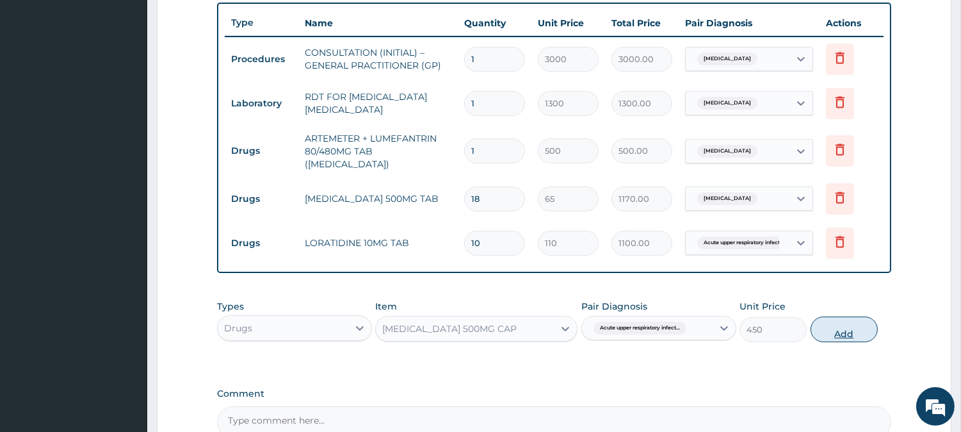
click at [850, 316] on button "Add" at bounding box center [844, 329] width 67 height 26
type input "0"
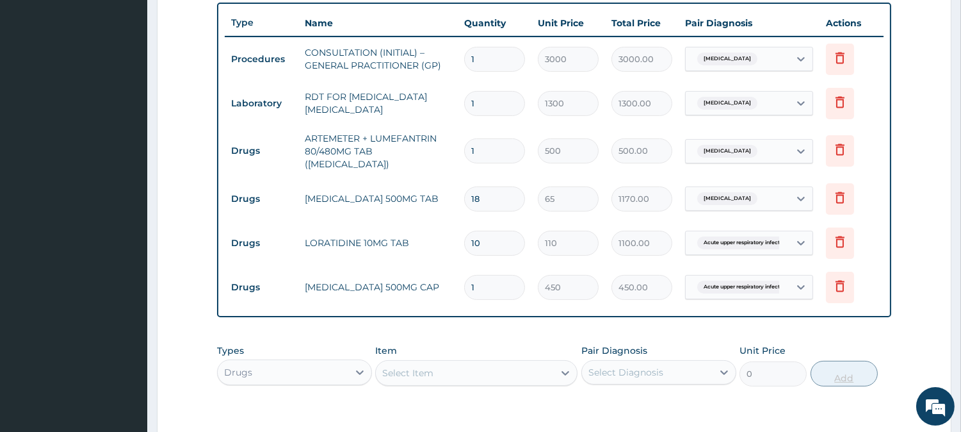
type input "0.00"
type input "6"
type input "2700.00"
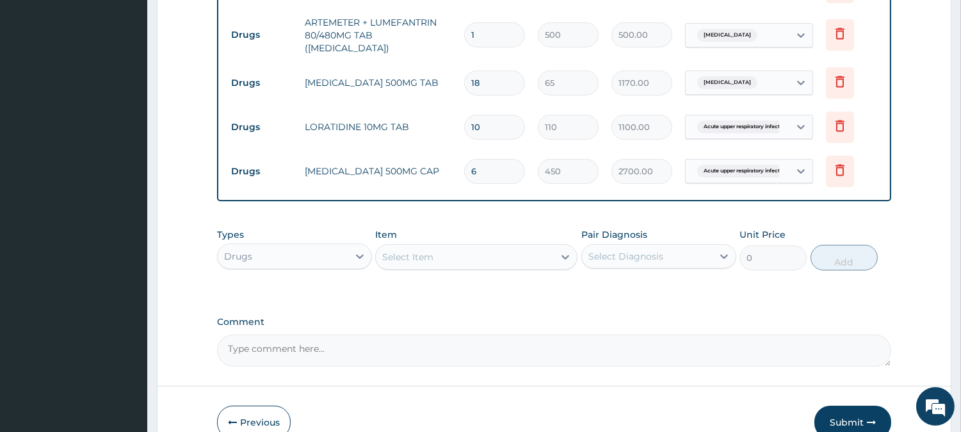
scroll to position [644, 0]
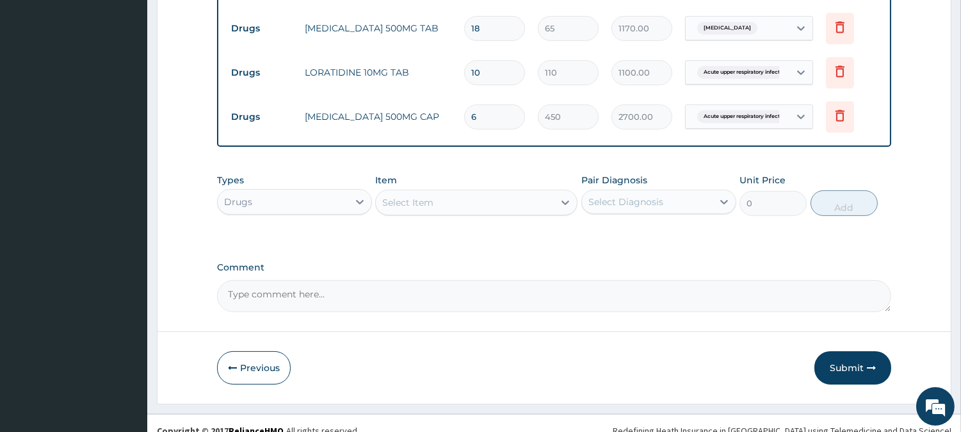
type input "6"
click at [494, 199] on div "Select Item" at bounding box center [465, 202] width 178 height 20
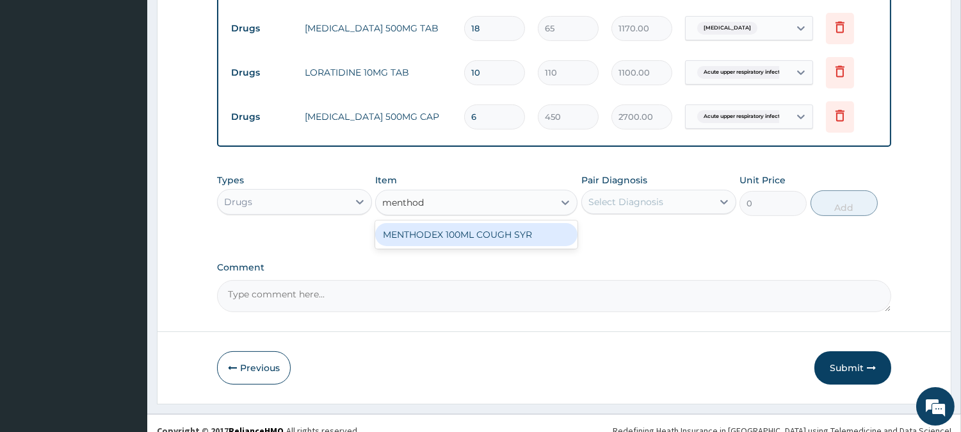
type input "menthode"
click at [512, 223] on div "MENTHODEX 100ML COUGH SYR" at bounding box center [476, 234] width 202 height 23
type input "1400"
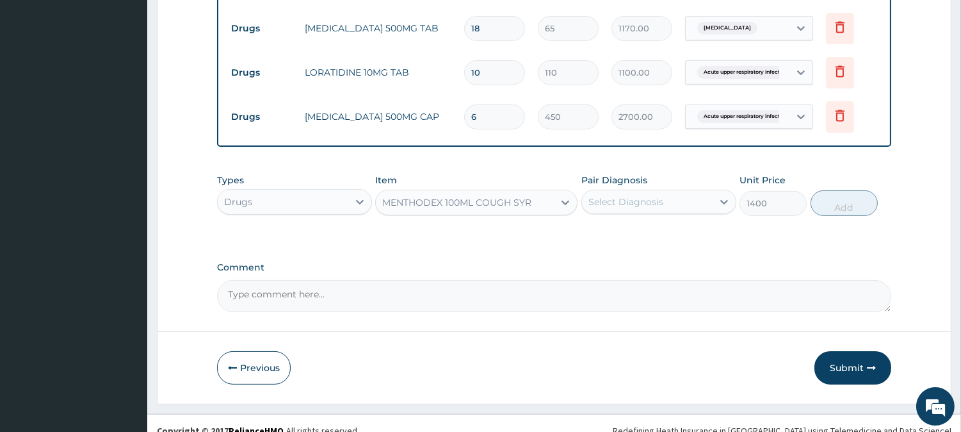
click at [640, 195] on div "Select Diagnosis" at bounding box center [626, 201] width 75 height 13
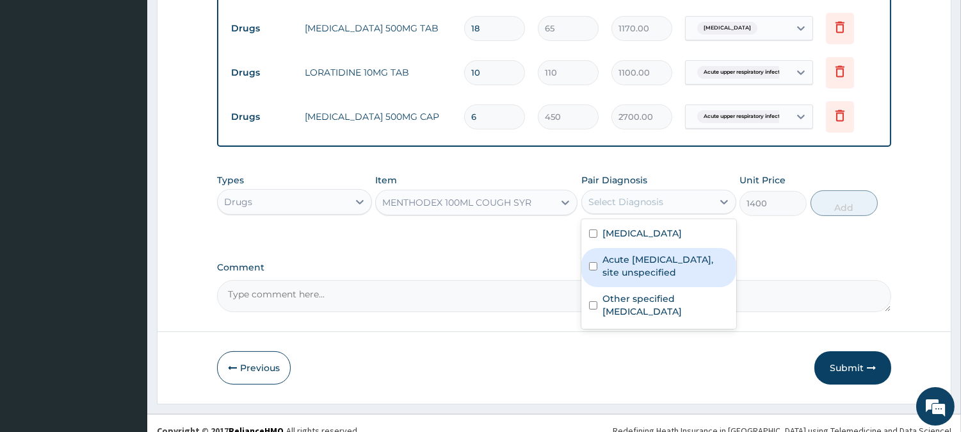
click at [658, 271] on label "Acute [MEDICAL_DATA], site unspecified" at bounding box center [666, 266] width 126 height 26
checkbox input "true"
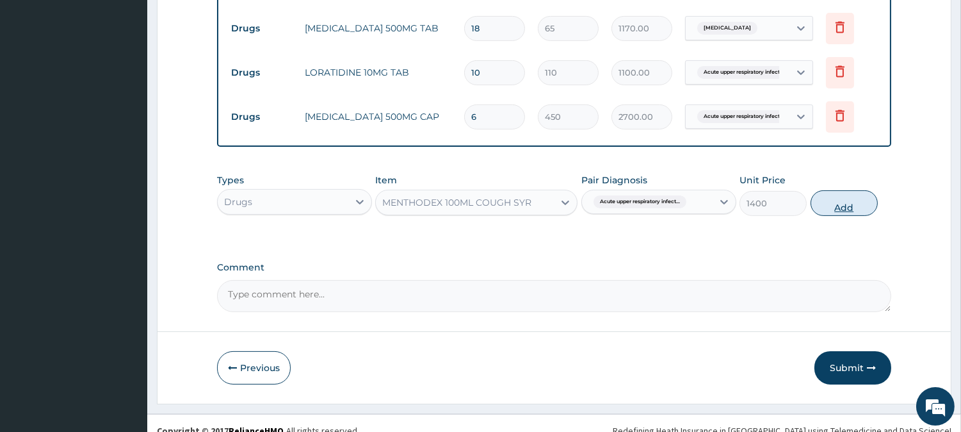
click at [844, 190] on button "Add" at bounding box center [844, 203] width 67 height 26
type input "0"
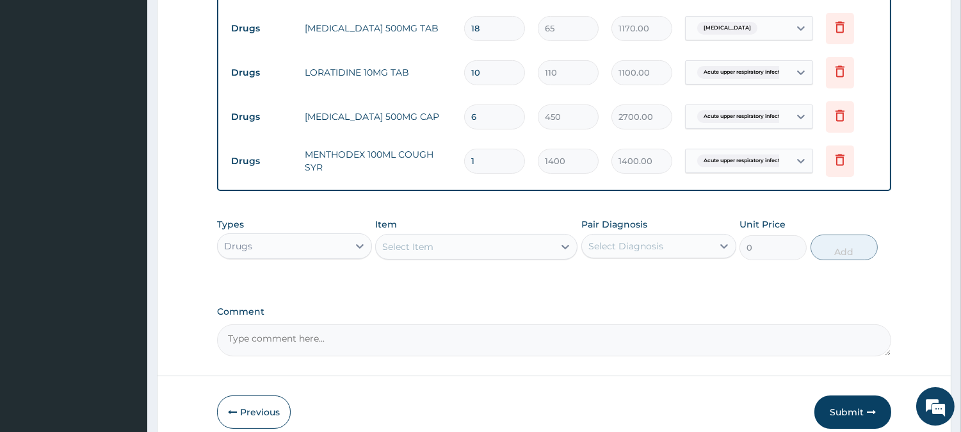
click at [462, 239] on div "Select Item" at bounding box center [465, 246] width 178 height 20
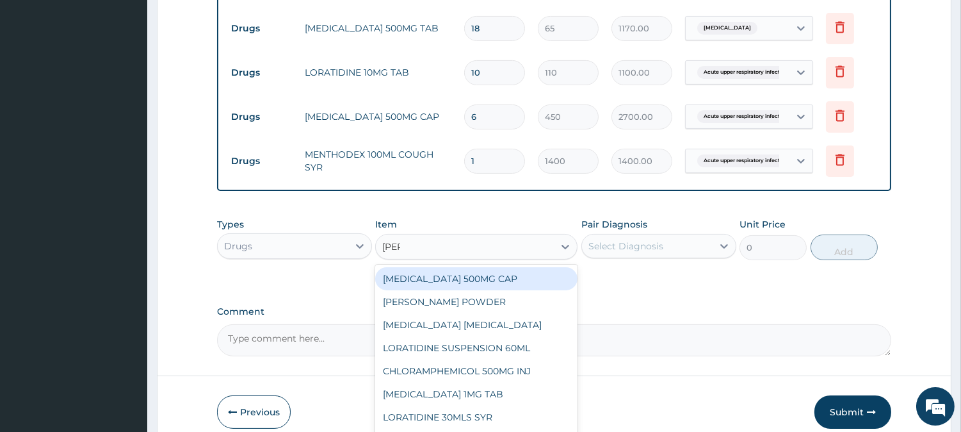
type input "lorat"
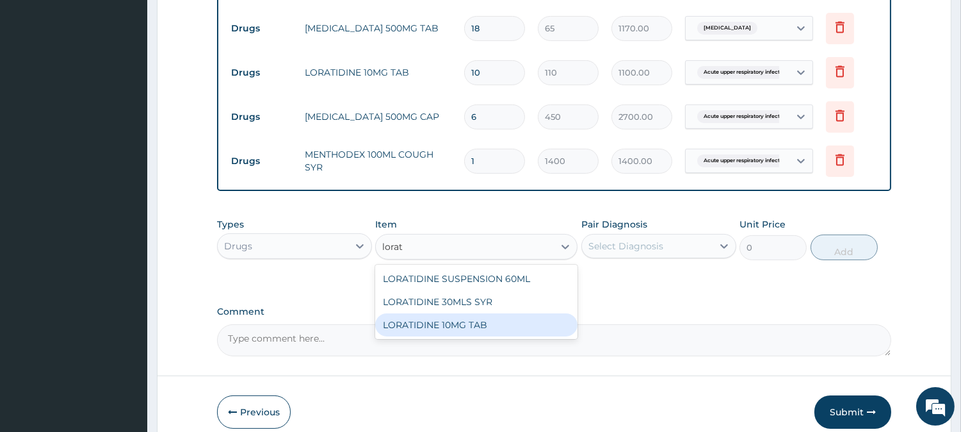
click at [485, 316] on div "LORATIDINE 10MG TAB" at bounding box center [476, 324] width 202 height 23
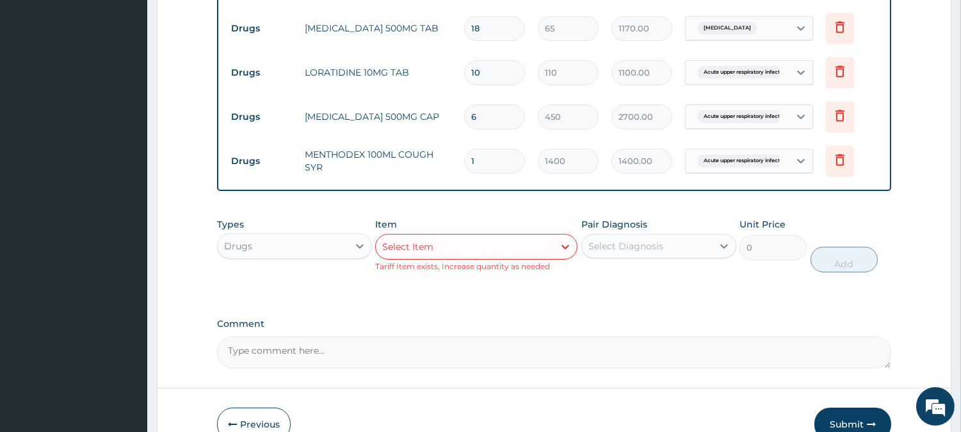
click at [457, 245] on div "Select Item" at bounding box center [465, 246] width 178 height 20
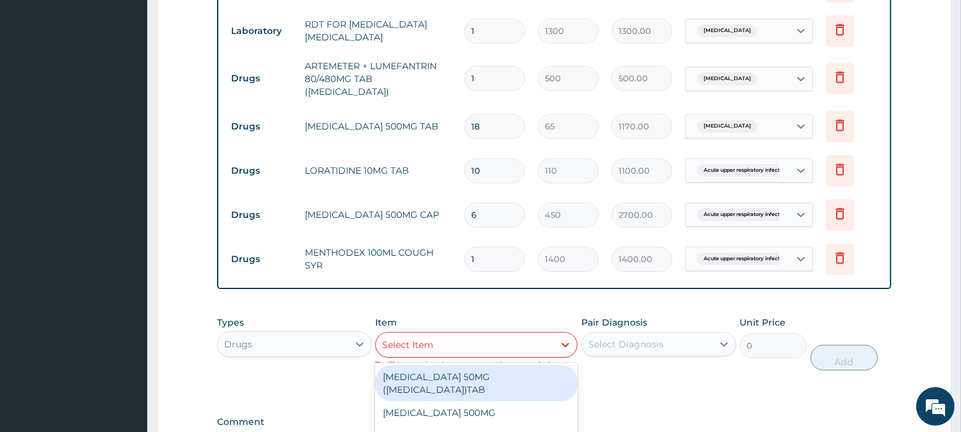
scroll to position [553, 0]
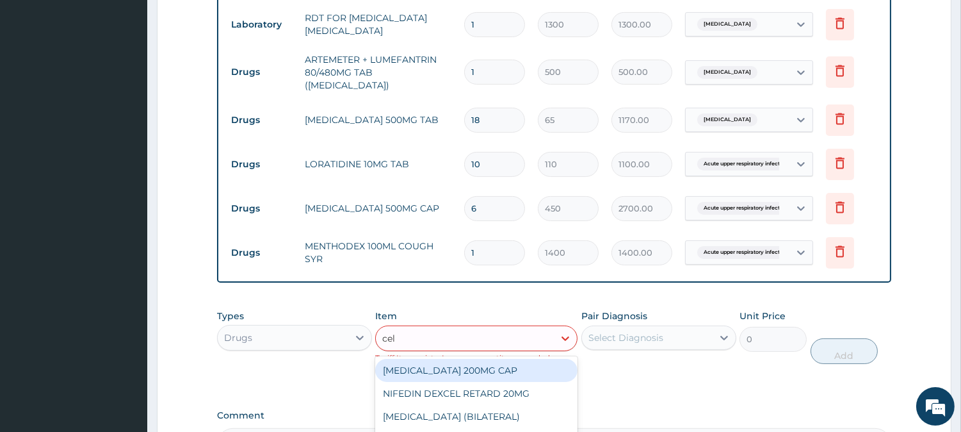
type input "cele"
click at [453, 359] on div "CELEBREX 200MG CAP" at bounding box center [476, 370] width 202 height 23
type input "500"
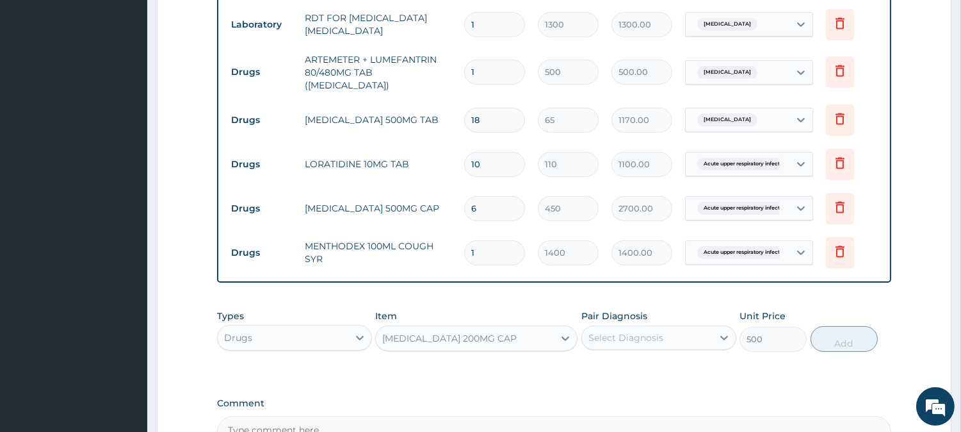
click at [651, 335] on div "Select Diagnosis" at bounding box center [626, 337] width 75 height 13
checkbox input "true"
click at [850, 344] on button "Add" at bounding box center [844, 339] width 67 height 26
type input "0"
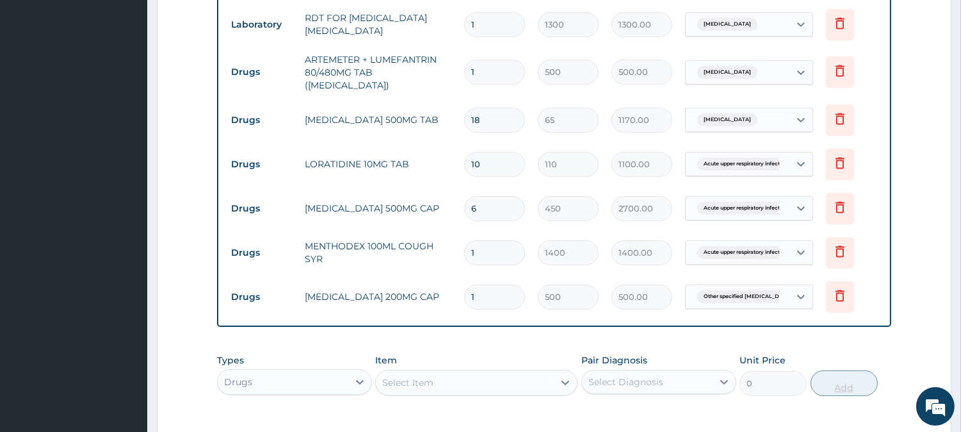
type input "10"
type input "5000.00"
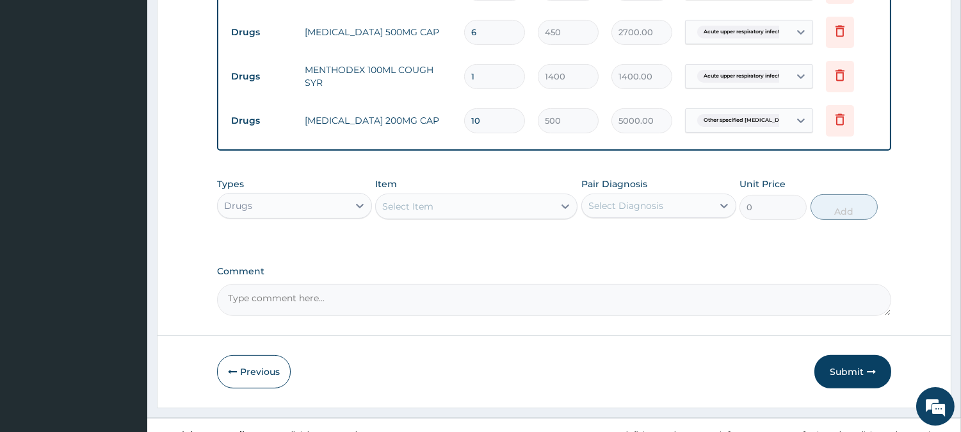
scroll to position [741, 0]
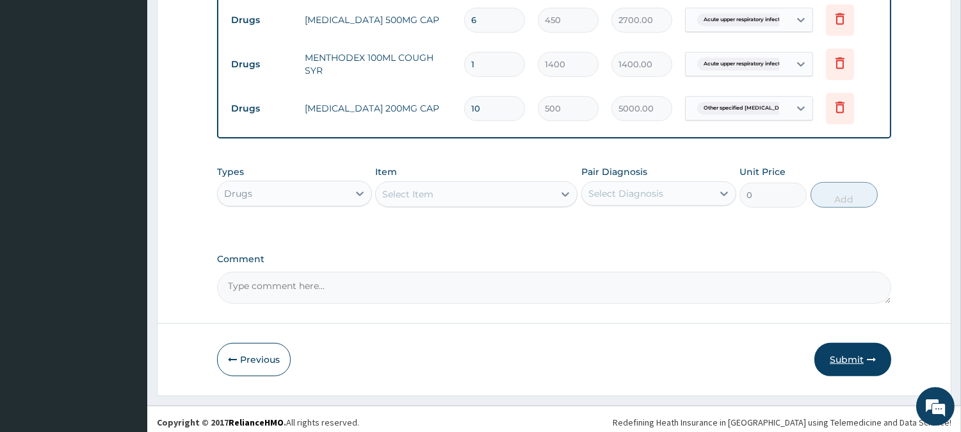
click at [827, 361] on button "Submit" at bounding box center [853, 359] width 77 height 33
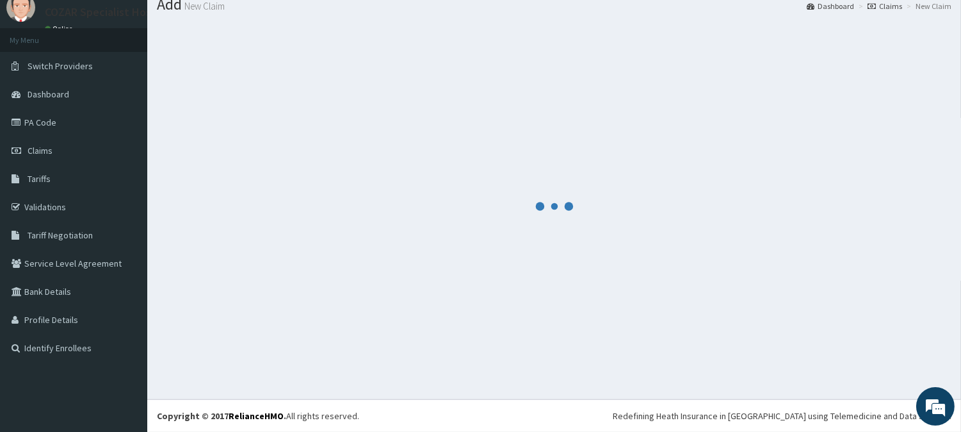
scroll to position [45, 0]
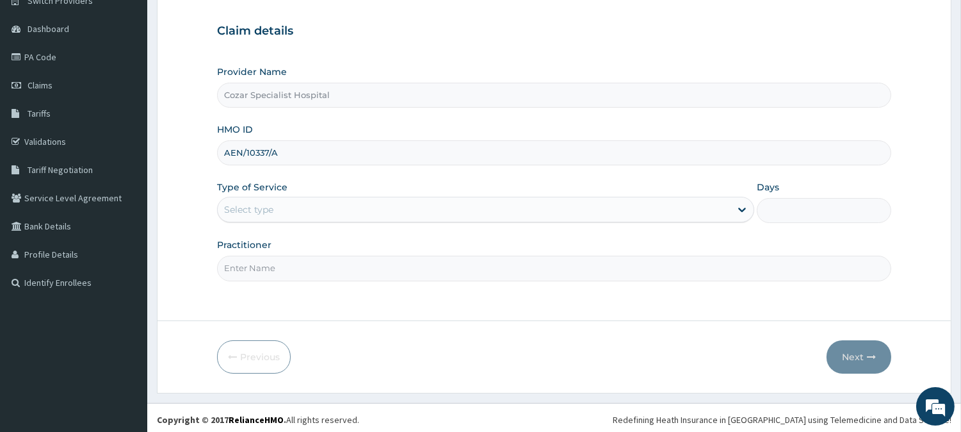
scroll to position [114, 0]
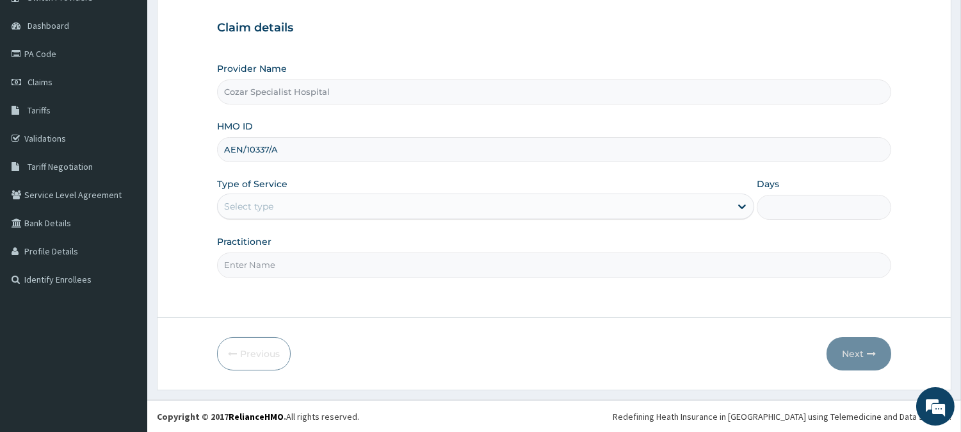
type input "AEN/10337/A"
click at [305, 211] on div "Select type" at bounding box center [474, 206] width 513 height 20
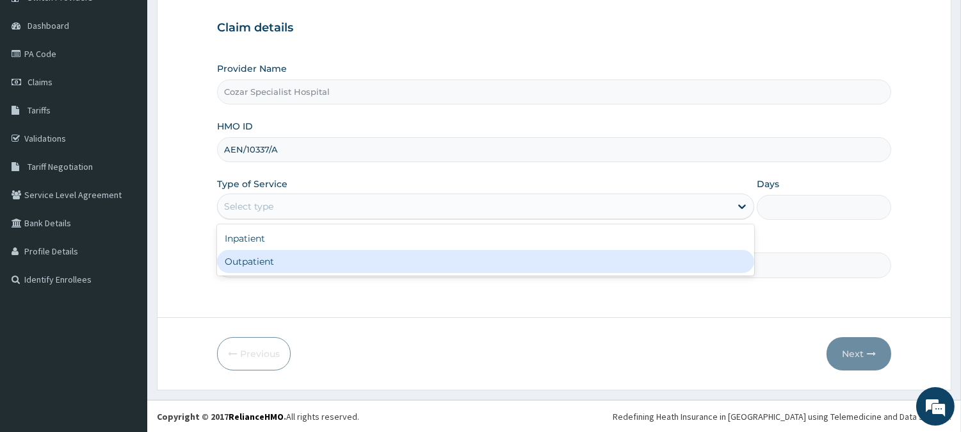
click at [296, 261] on div "Outpatient" at bounding box center [485, 261] width 537 height 23
type input "1"
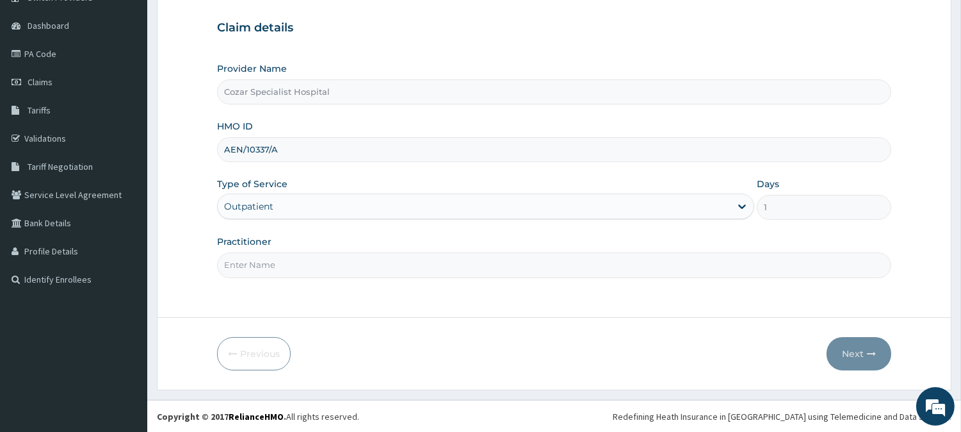
click at [286, 261] on input "Practitioner" at bounding box center [554, 264] width 674 height 25
type input "[PERSON_NAME][MEDICAL_DATA]"
click at [853, 340] on button "Next" at bounding box center [859, 353] width 65 height 33
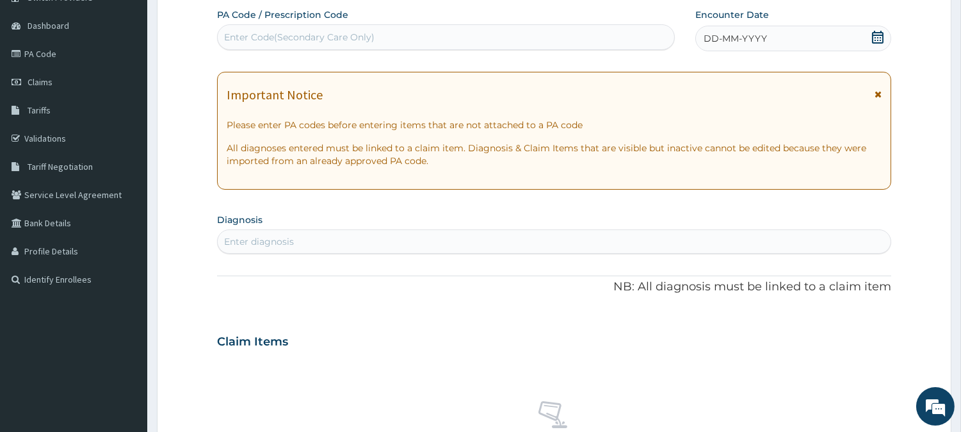
scroll to position [0, 0]
click at [880, 40] on icon at bounding box center [878, 37] width 12 height 13
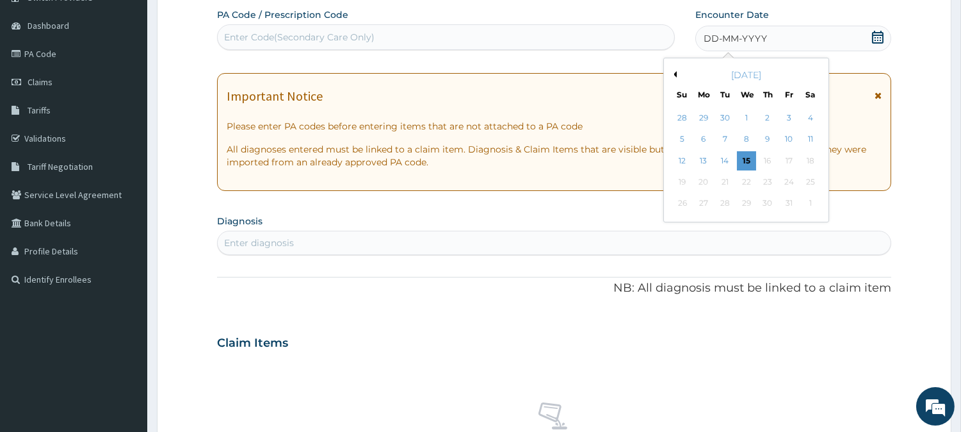
click at [676, 74] on div "[DATE]" at bounding box center [746, 75] width 154 height 13
click at [674, 72] on button "Previous Month" at bounding box center [673, 74] width 6 height 6
click at [761, 181] on div "25" at bounding box center [767, 181] width 19 height 19
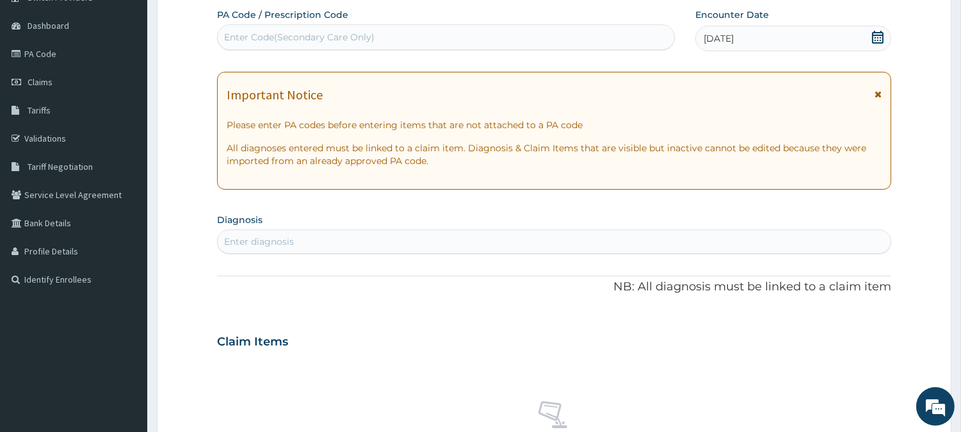
click at [405, 241] on div "Enter diagnosis" at bounding box center [554, 241] width 673 height 20
type input "[MEDICAL_DATA]"
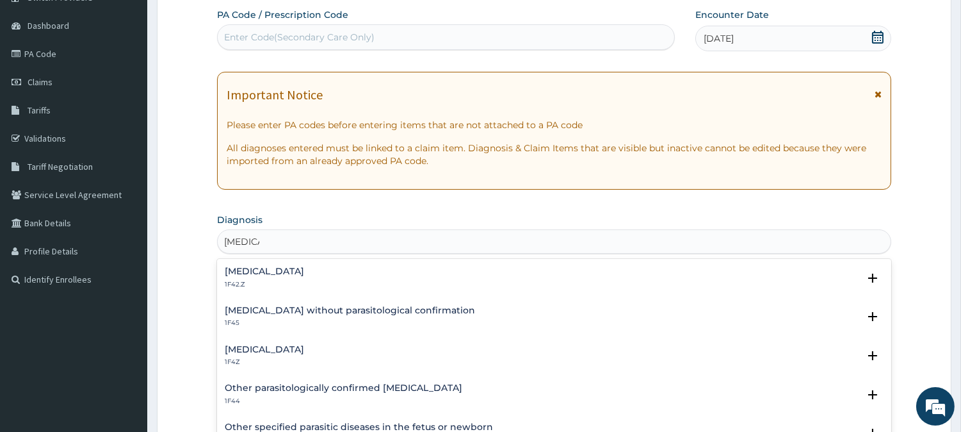
click at [343, 346] on div "[MEDICAL_DATA] 1F4Z" at bounding box center [554, 356] width 659 height 22
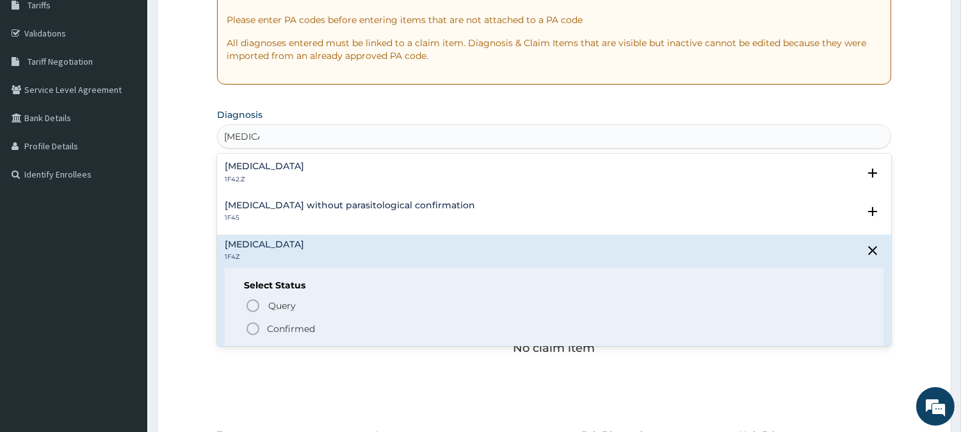
scroll to position [240, 0]
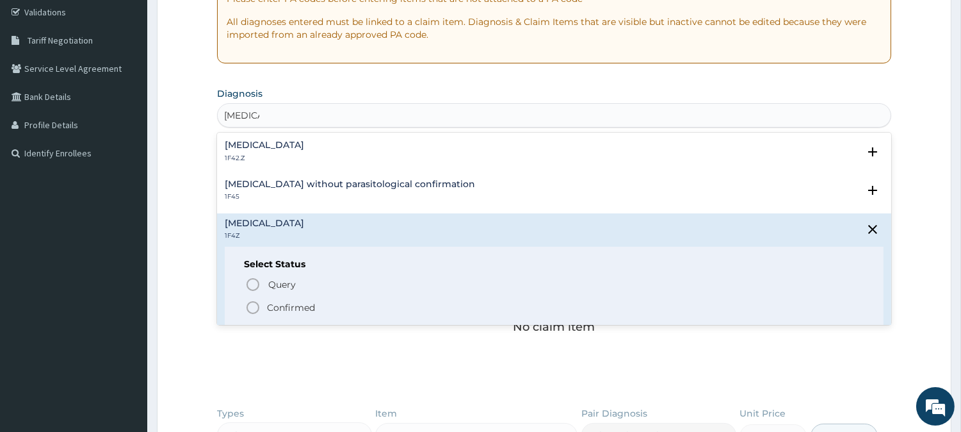
click at [342, 304] on span "Confirmed" at bounding box center [554, 307] width 619 height 15
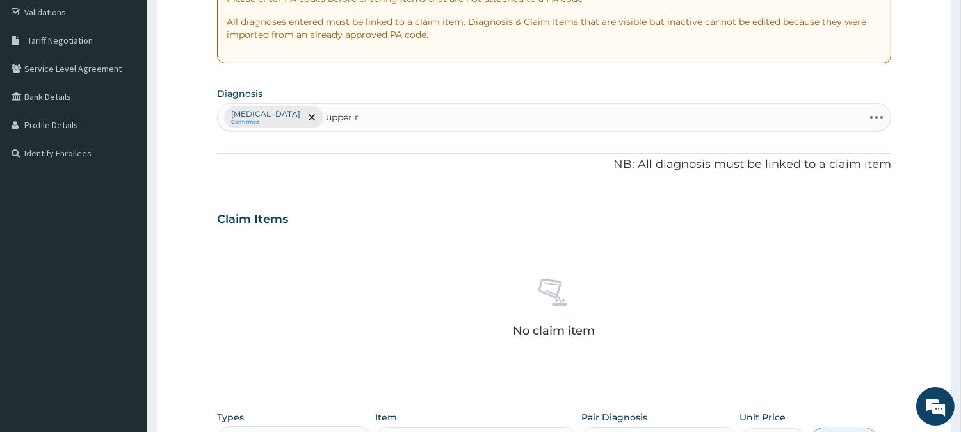
type input "upper"
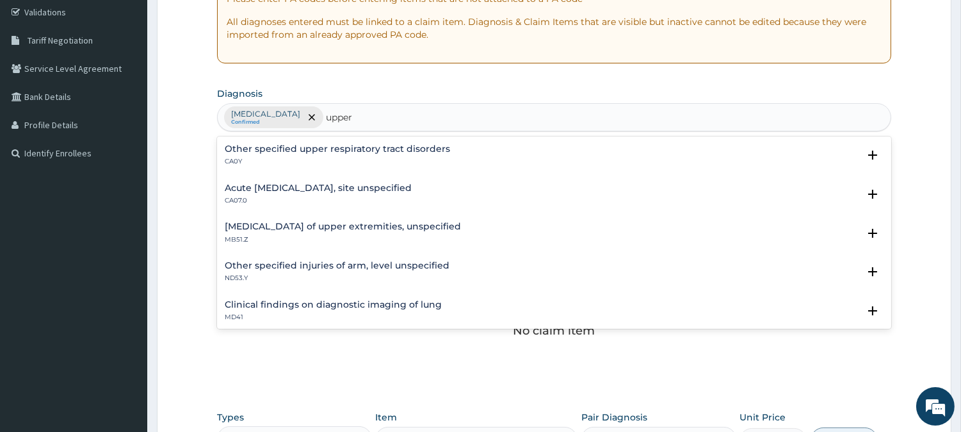
click at [386, 183] on h4 "Acute [MEDICAL_DATA], site unspecified" at bounding box center [318, 188] width 187 height 10
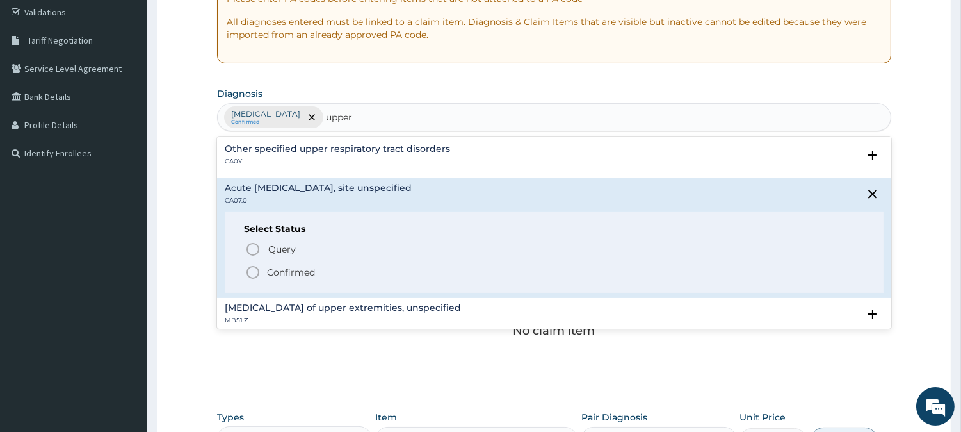
click at [263, 278] on span "Confirmed" at bounding box center [554, 271] width 619 height 15
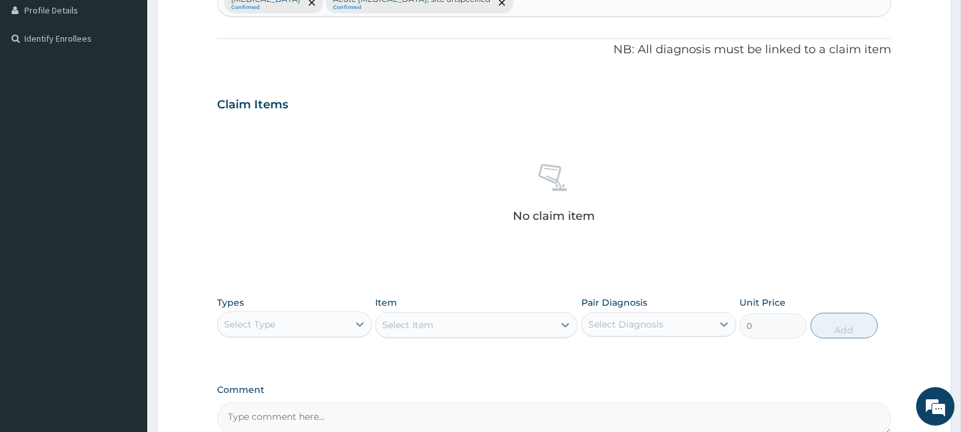
scroll to position [491, 0]
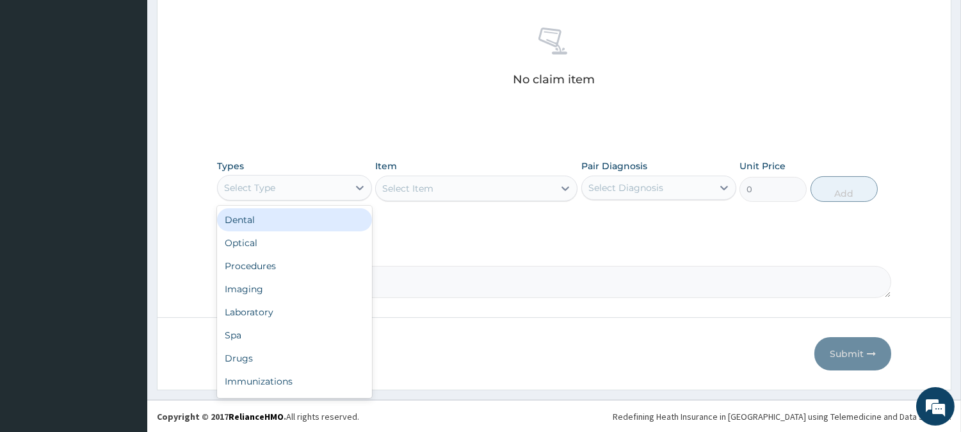
click at [336, 195] on div "Select Type" at bounding box center [283, 187] width 131 height 20
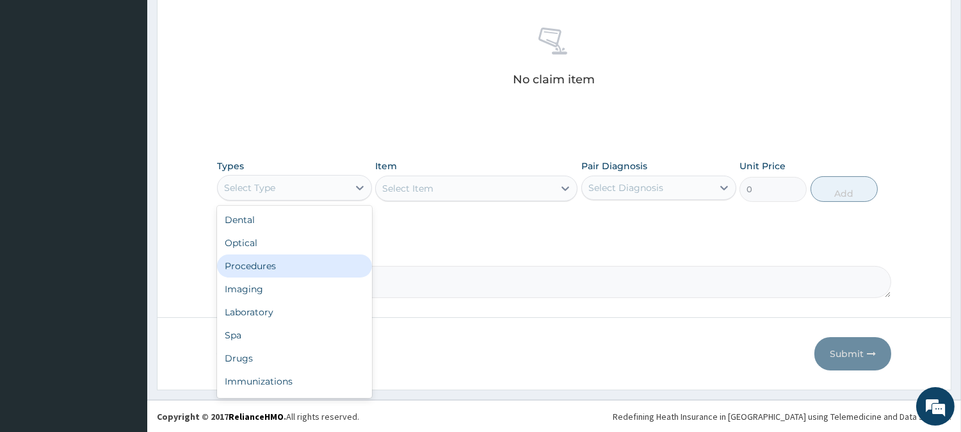
click at [342, 266] on div "Procedures" at bounding box center [294, 265] width 155 height 23
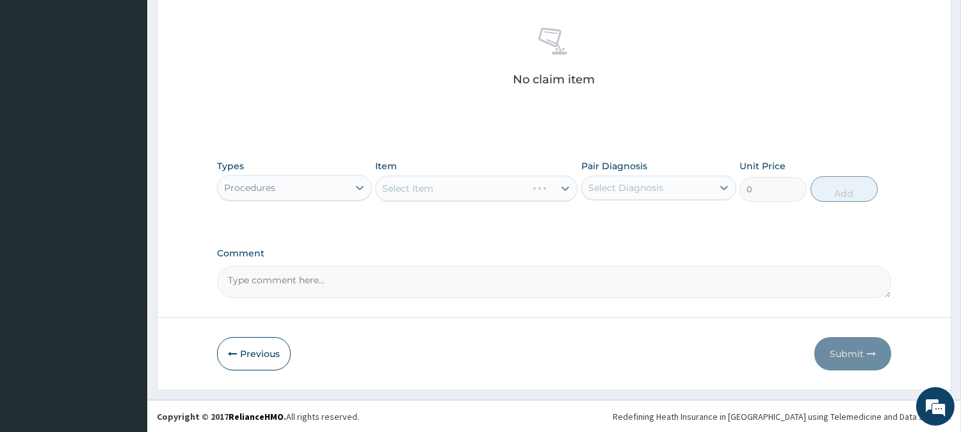
click at [567, 194] on div "Select Item" at bounding box center [476, 188] width 202 height 26
click at [567, 187] on div "Select Item" at bounding box center [476, 188] width 202 height 26
click at [555, 190] on div "Select Item" at bounding box center [476, 188] width 202 height 26
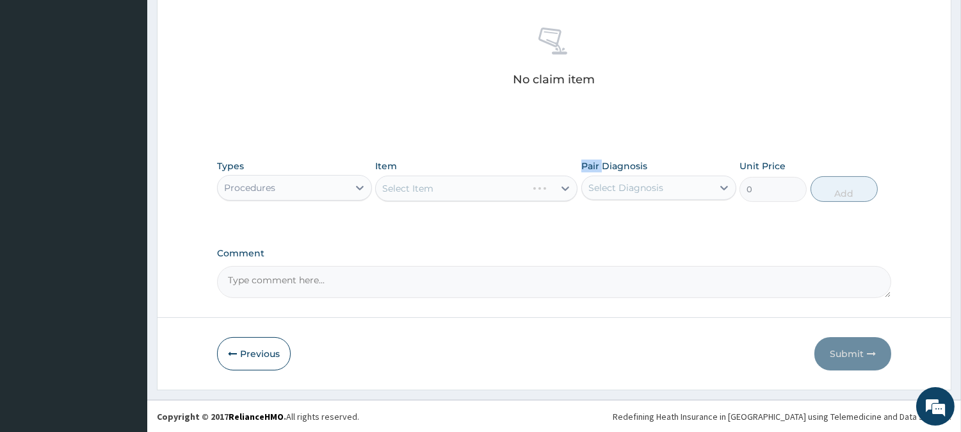
click at [555, 190] on div "Select Item" at bounding box center [476, 188] width 202 height 26
click at [562, 189] on div "Select Item" at bounding box center [476, 188] width 202 height 26
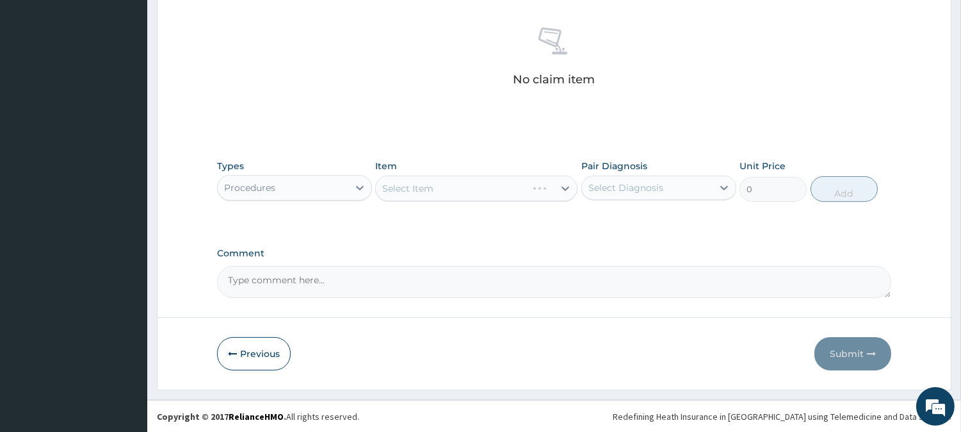
click at [562, 189] on div "Select Item" at bounding box center [476, 188] width 202 height 26
click at [474, 194] on div "Select Item" at bounding box center [465, 188] width 178 height 20
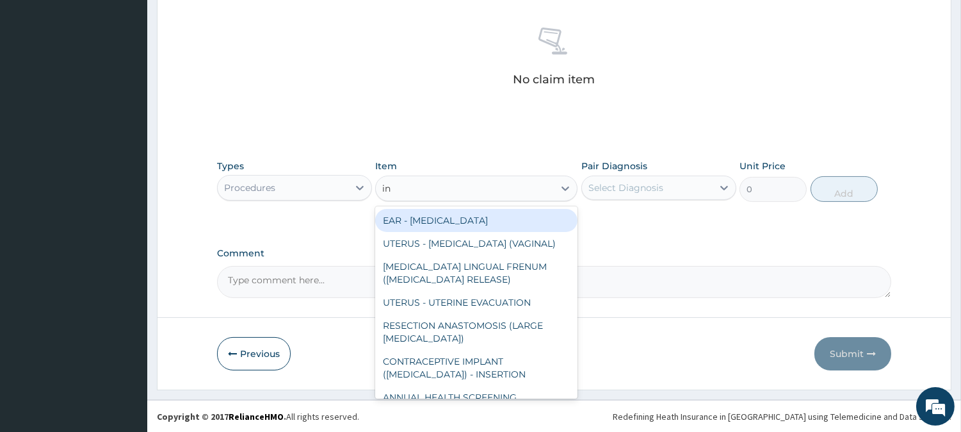
type input "ini"
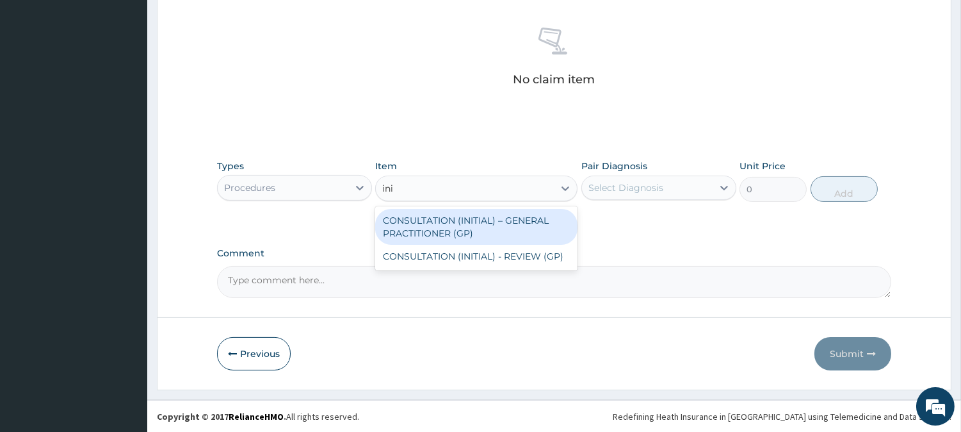
click at [480, 223] on div "CONSULTATION (INITIAL) – GENERAL PRACTITIONER (GP)" at bounding box center [476, 227] width 202 height 36
type input "3000"
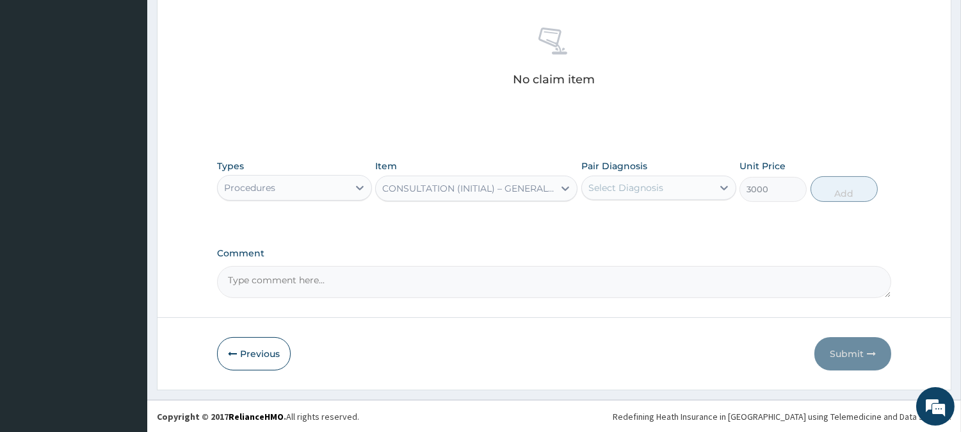
click at [642, 186] on div "Select Diagnosis" at bounding box center [626, 187] width 75 height 13
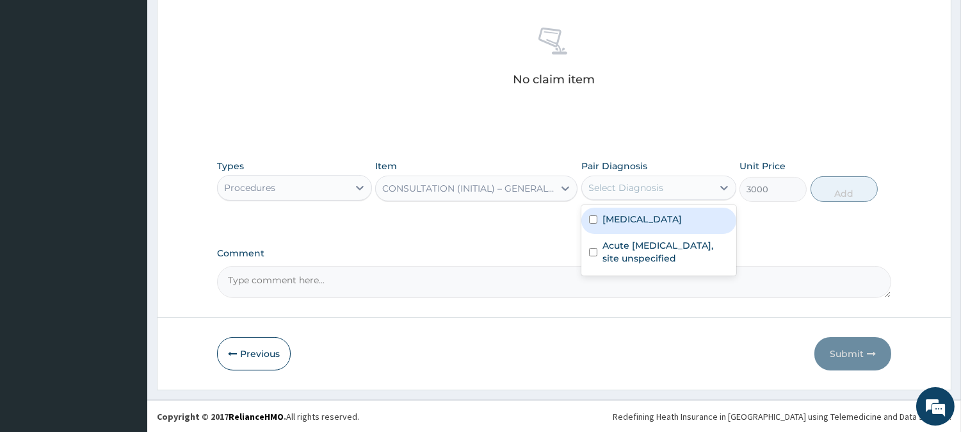
click at [654, 227] on div "[MEDICAL_DATA]" at bounding box center [658, 220] width 155 height 26
checkbox input "true"
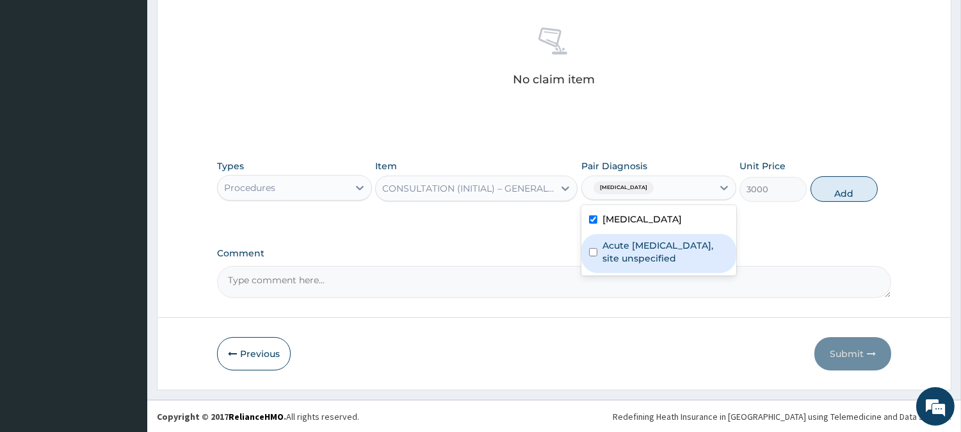
click at [656, 245] on label "Acute [MEDICAL_DATA], site unspecified" at bounding box center [666, 252] width 126 height 26
checkbox input "true"
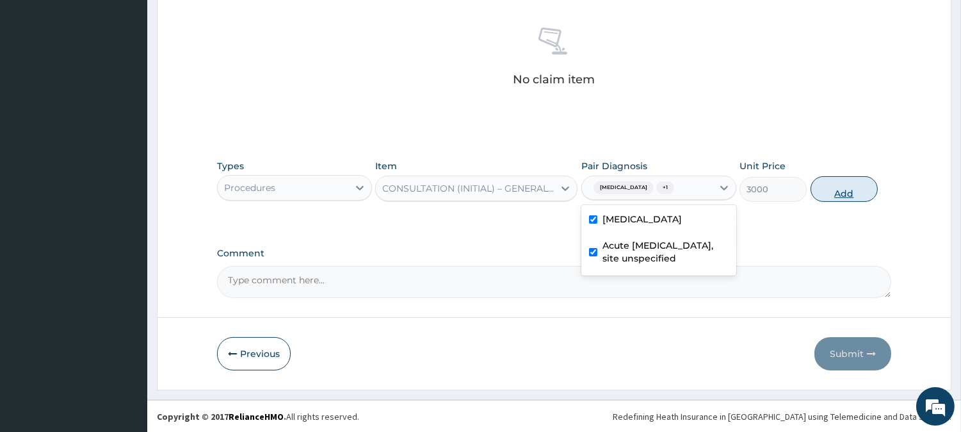
click at [849, 181] on button "Add" at bounding box center [844, 189] width 67 height 26
type input "0"
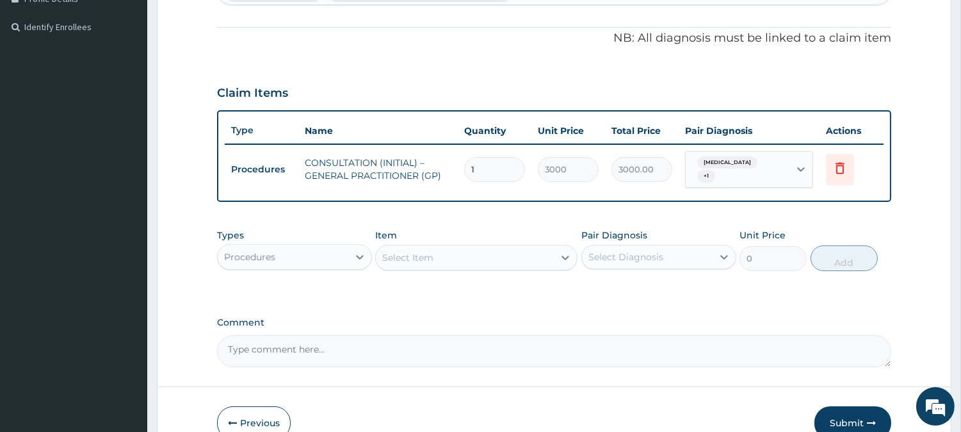
scroll to position [434, 0]
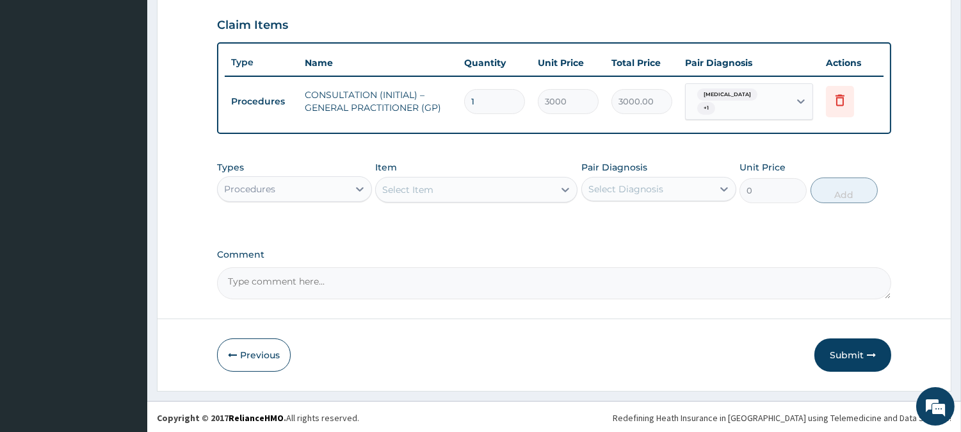
click at [344, 187] on div "Procedures" at bounding box center [283, 189] width 131 height 20
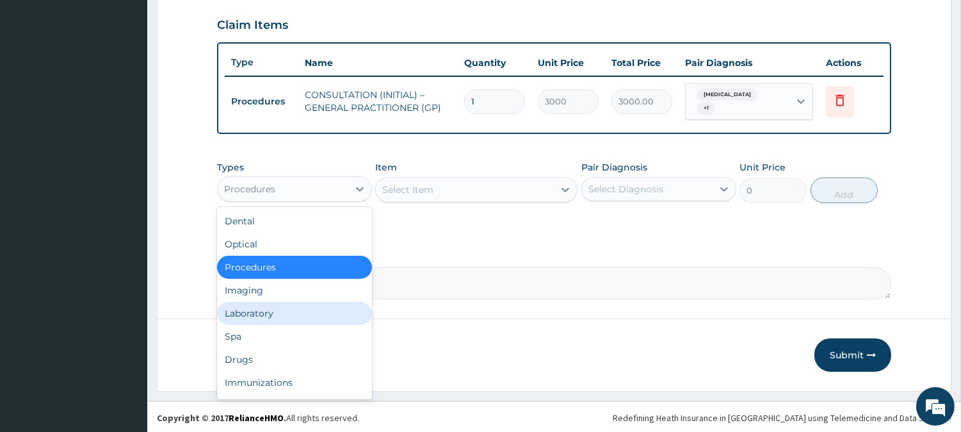
click at [337, 305] on div "Laboratory" at bounding box center [294, 313] width 155 height 23
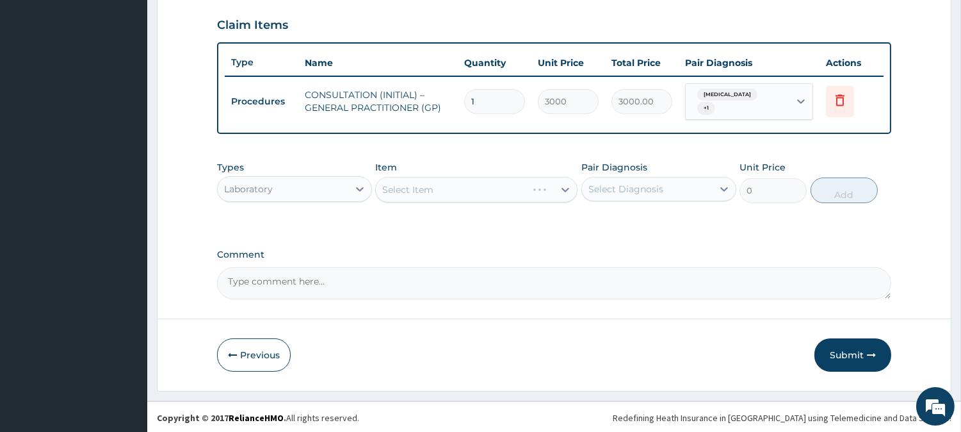
click at [548, 190] on div "Select Item" at bounding box center [476, 190] width 202 height 26
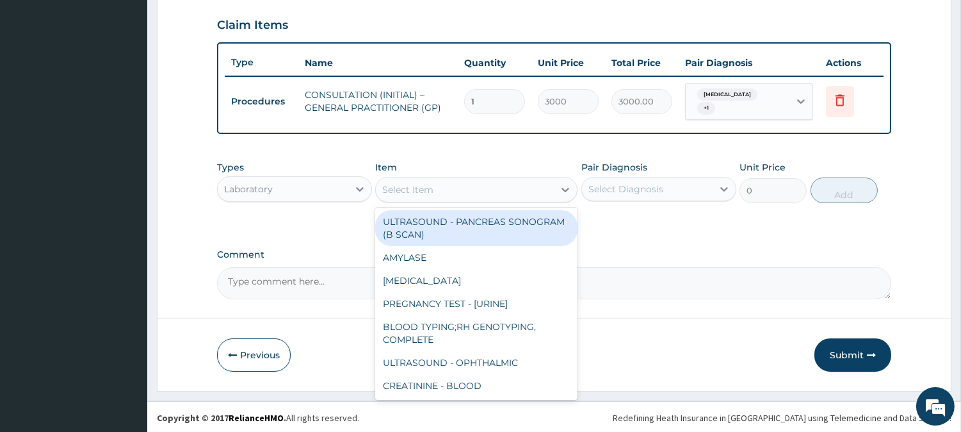
click at [548, 190] on div "Select Item" at bounding box center [465, 189] width 178 height 20
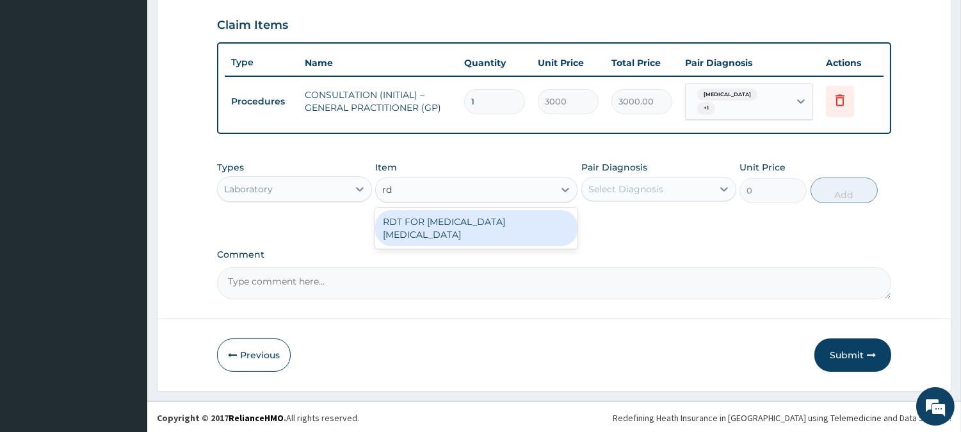
type input "rdt"
click at [558, 221] on div "RDT FOR [MEDICAL_DATA] [MEDICAL_DATA]" at bounding box center [476, 228] width 202 height 36
type input "1300"
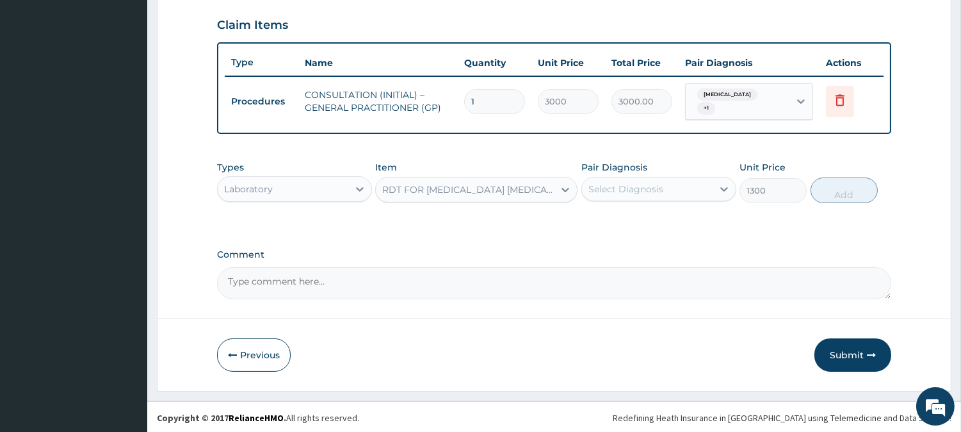
click at [667, 193] on div "Select Diagnosis" at bounding box center [647, 189] width 131 height 20
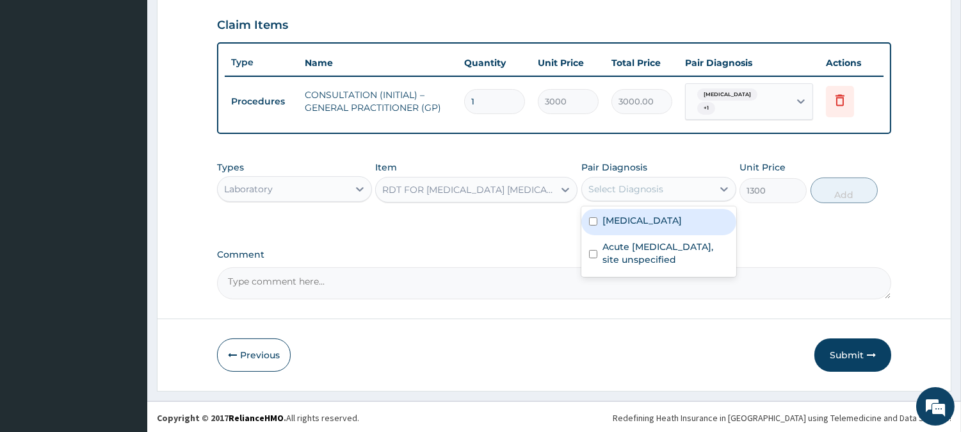
click at [693, 227] on div "[MEDICAL_DATA]" at bounding box center [658, 222] width 155 height 26
checkbox input "true"
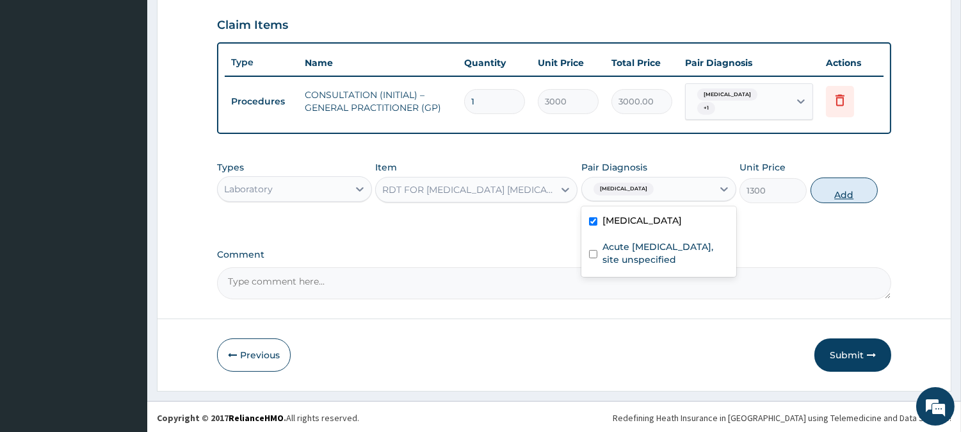
click at [840, 188] on button "Add" at bounding box center [844, 190] width 67 height 26
type input "0"
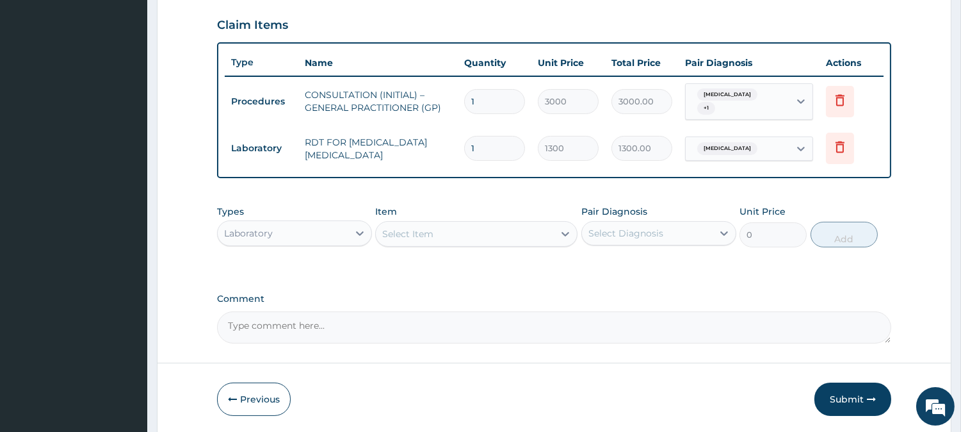
click at [298, 229] on div "Laboratory" at bounding box center [283, 233] width 131 height 20
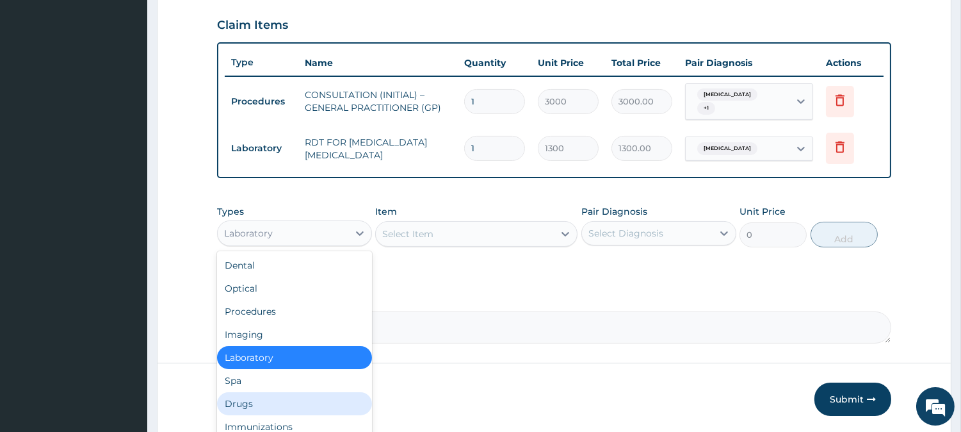
click at [325, 401] on div "Drugs" at bounding box center [294, 403] width 155 height 23
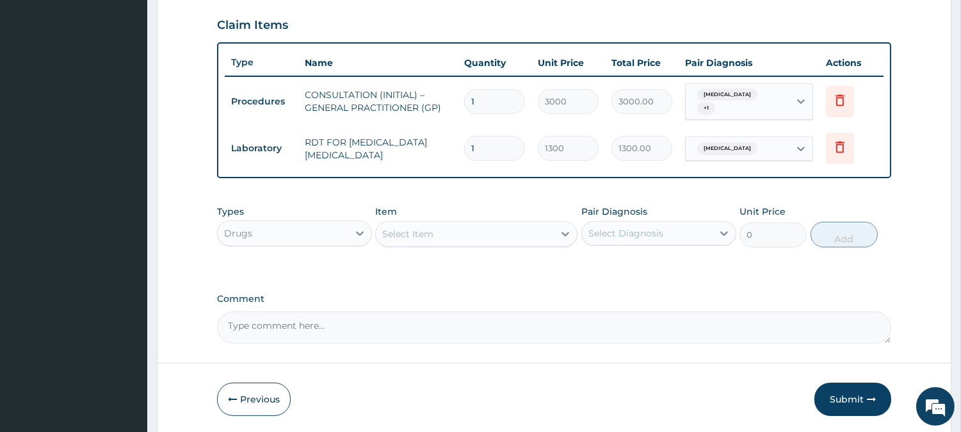
click at [553, 227] on div "Select Item" at bounding box center [465, 233] width 178 height 20
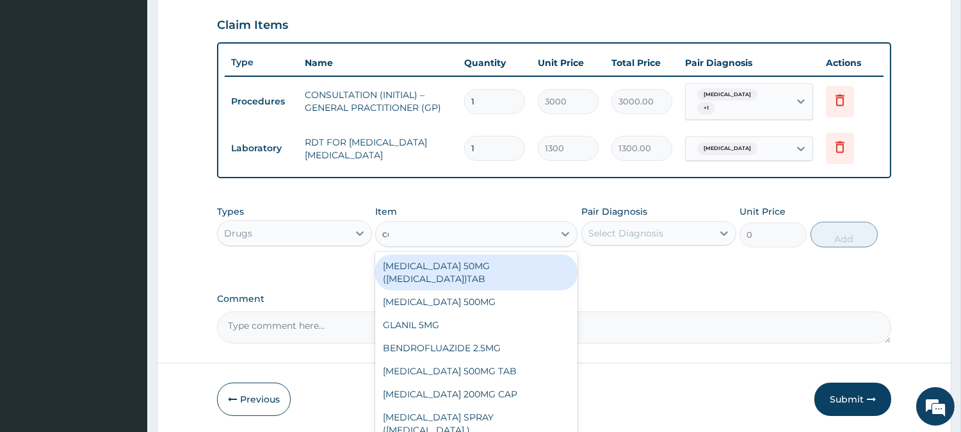
type input "coarte"
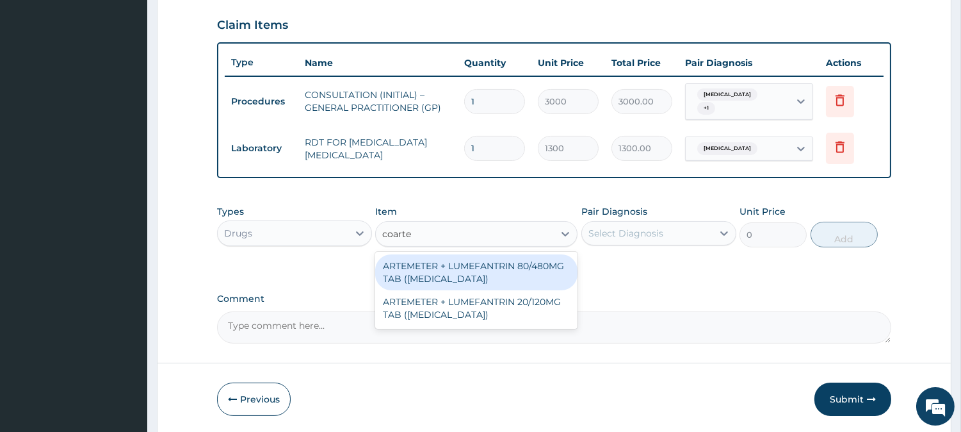
click at [450, 257] on div "ARTEMETER + LUMEFANTRIN 80/480MG TAB ([MEDICAL_DATA])" at bounding box center [476, 272] width 202 height 36
type input "500"
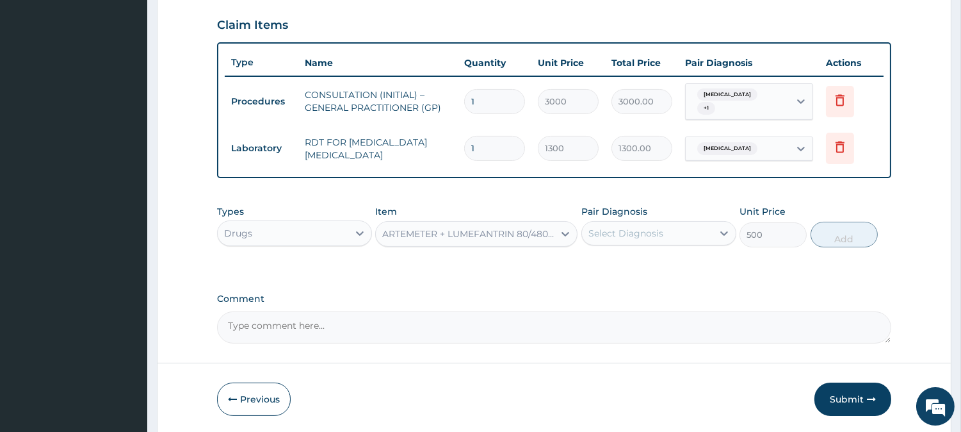
click at [625, 231] on div "Select Diagnosis" at bounding box center [626, 233] width 75 height 13
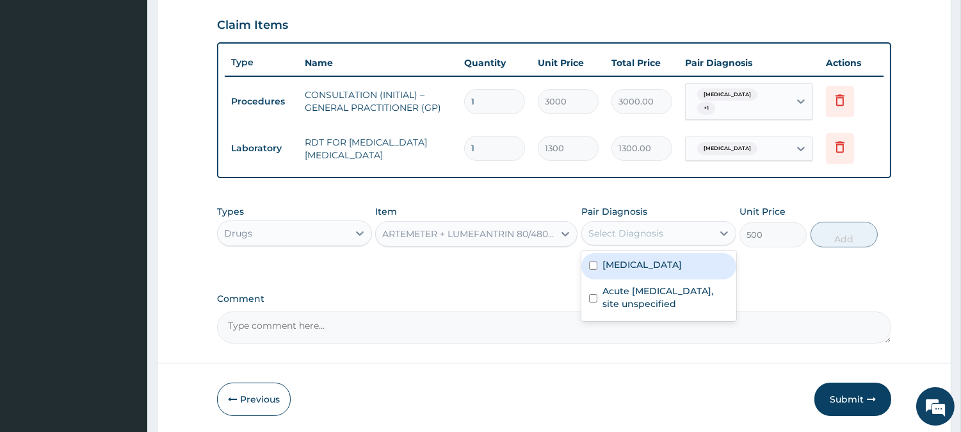
click at [624, 264] on label "[MEDICAL_DATA]" at bounding box center [642, 264] width 79 height 13
checkbox input "true"
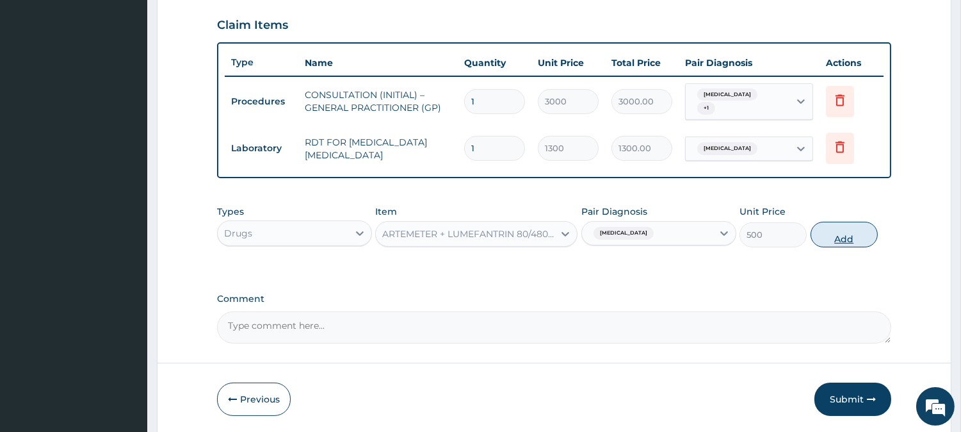
click at [852, 227] on button "Add" at bounding box center [844, 235] width 67 height 26
type input "0"
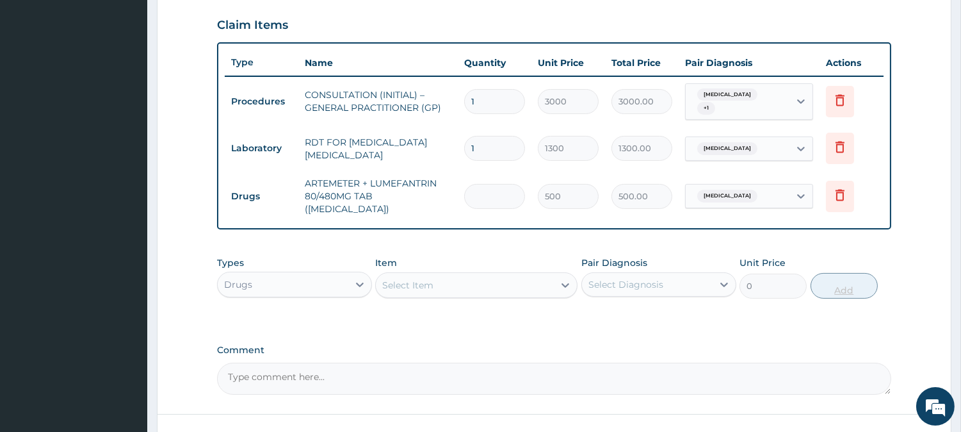
type input "0.00"
type input "6"
type input "3000.00"
type input "6"
click at [521, 275] on div "Select Item" at bounding box center [465, 285] width 178 height 20
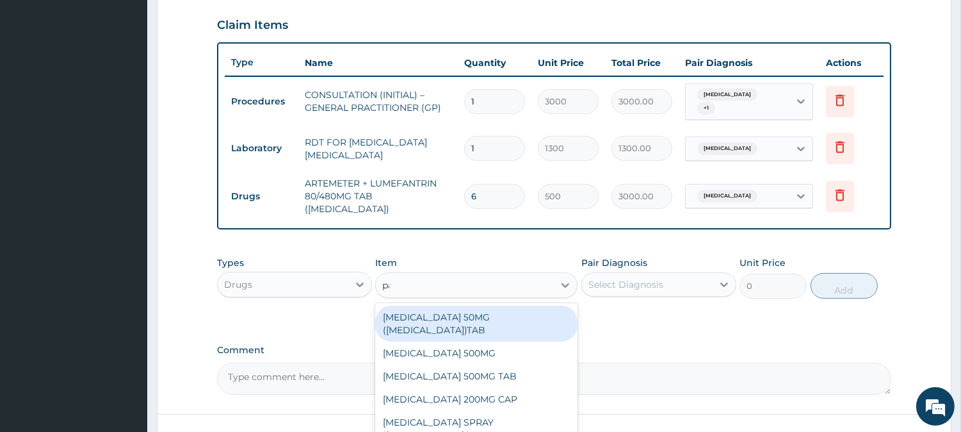
type input "paracet"
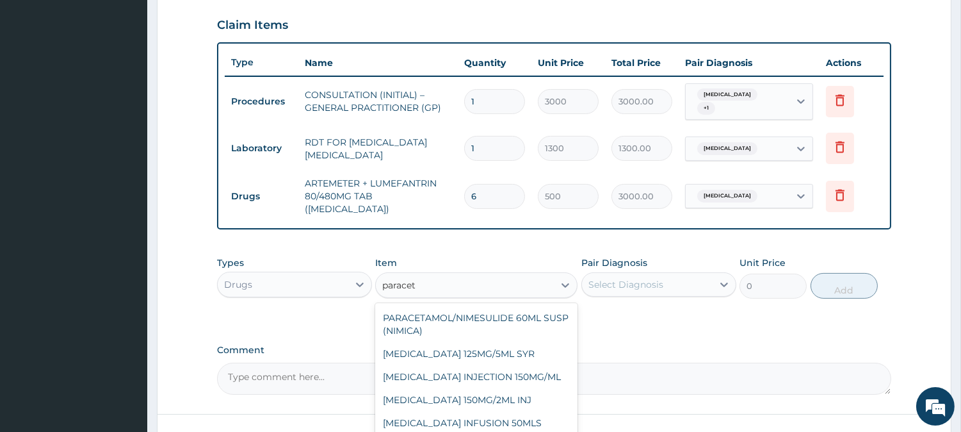
scroll to position [523, 0]
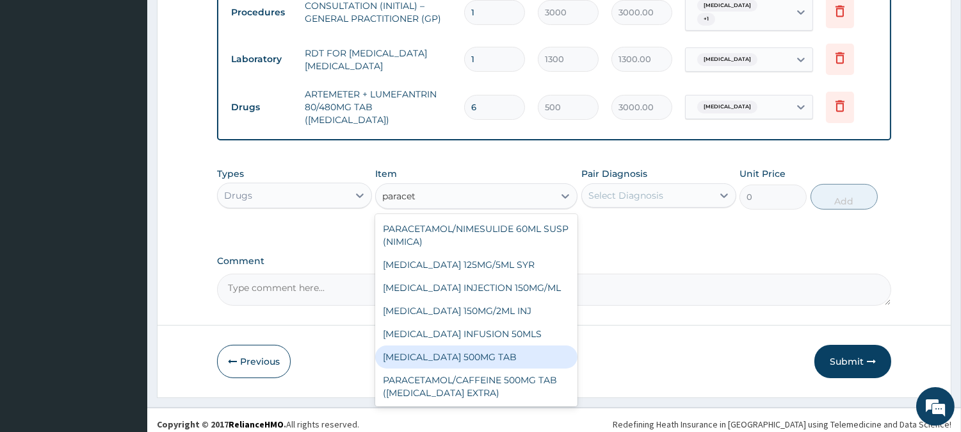
click at [534, 351] on div "[MEDICAL_DATA] 500MG TAB" at bounding box center [476, 356] width 202 height 23
type input "65"
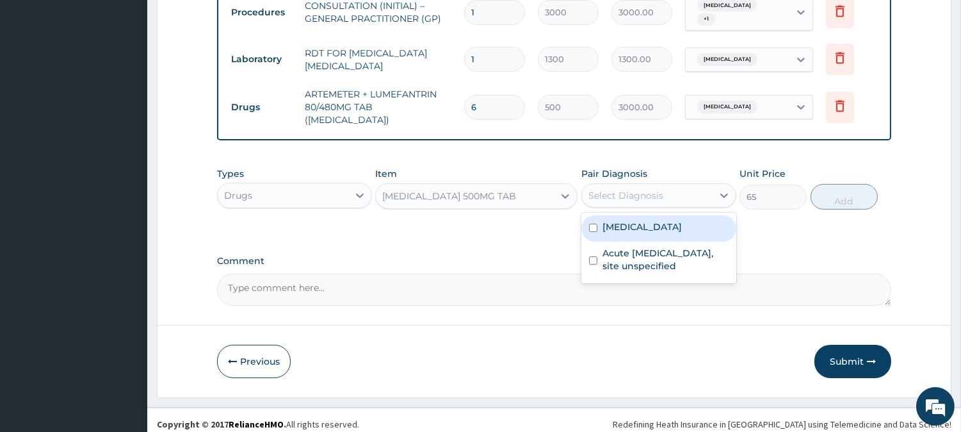
click at [679, 185] on div "Select Diagnosis" at bounding box center [647, 195] width 131 height 20
click at [675, 229] on div "[MEDICAL_DATA]" at bounding box center [658, 228] width 155 height 26
checkbox input "true"
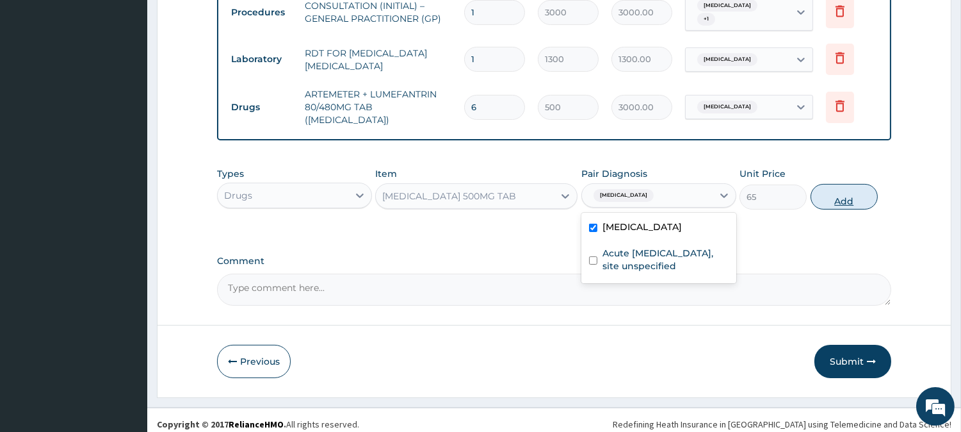
click at [847, 184] on button "Add" at bounding box center [844, 197] width 67 height 26
type input "0"
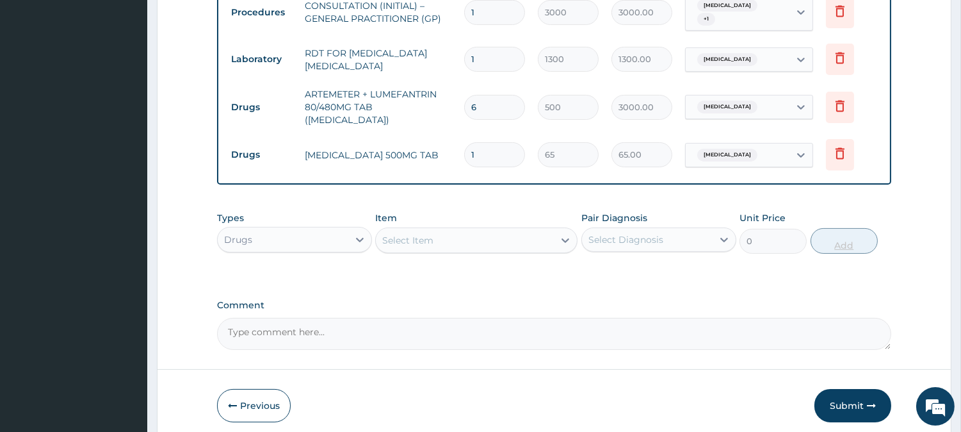
type input "18"
type input "1170.00"
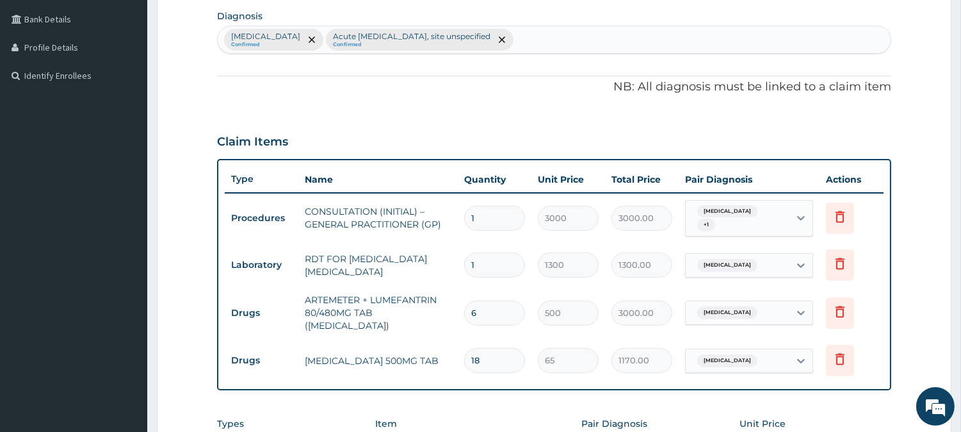
scroll to position [568, 0]
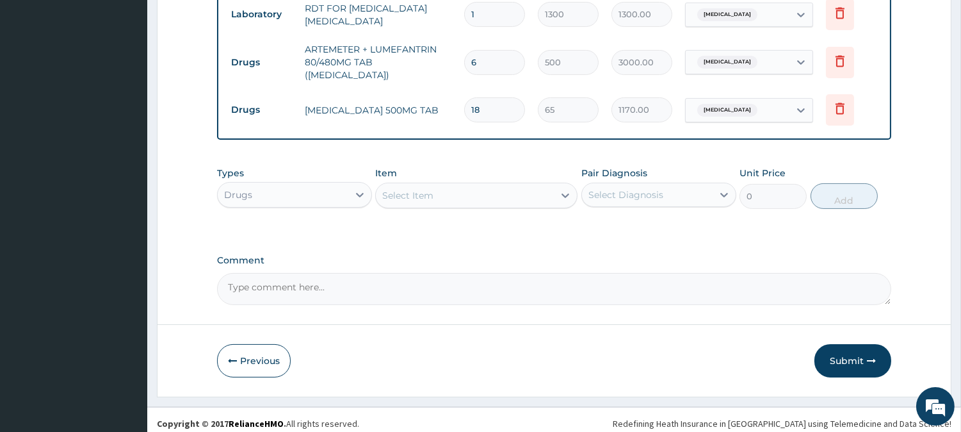
type input "18"
click at [409, 195] on div "Select Item" at bounding box center [465, 195] width 178 height 20
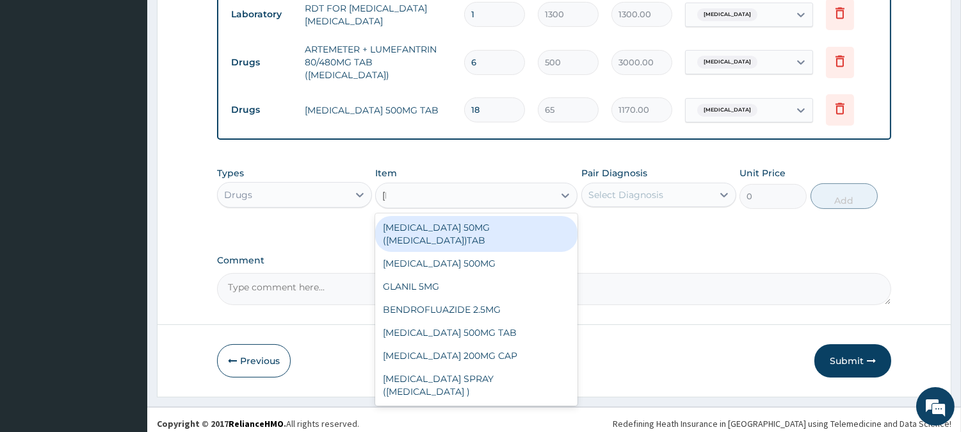
type input "lorat"
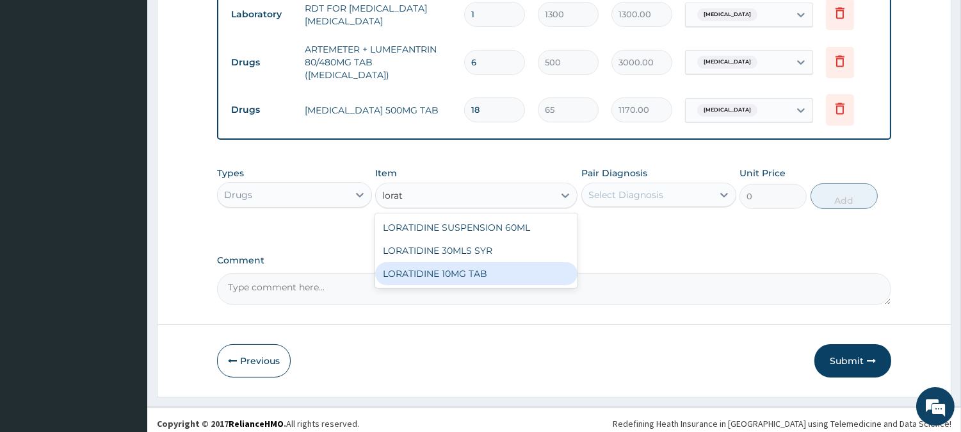
click at [502, 262] on div "LORATIDINE 10MG TAB" at bounding box center [476, 273] width 202 height 23
type input "110"
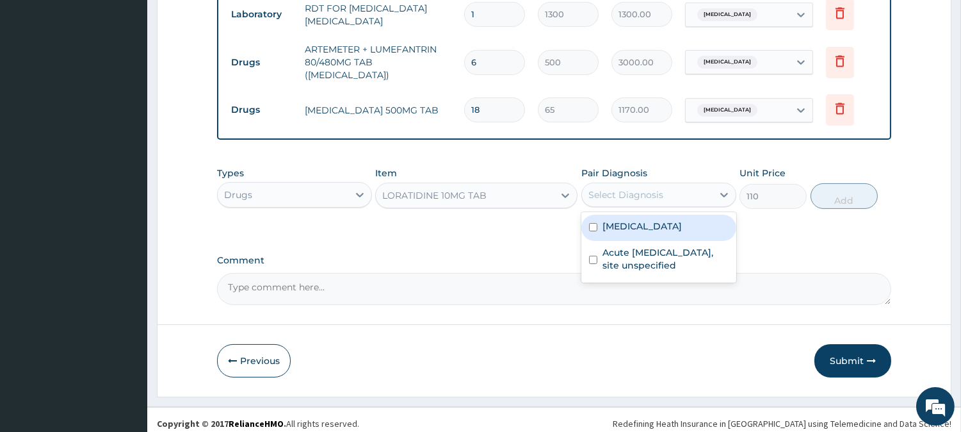
click at [645, 189] on div "Select Diagnosis" at bounding box center [626, 194] width 75 height 13
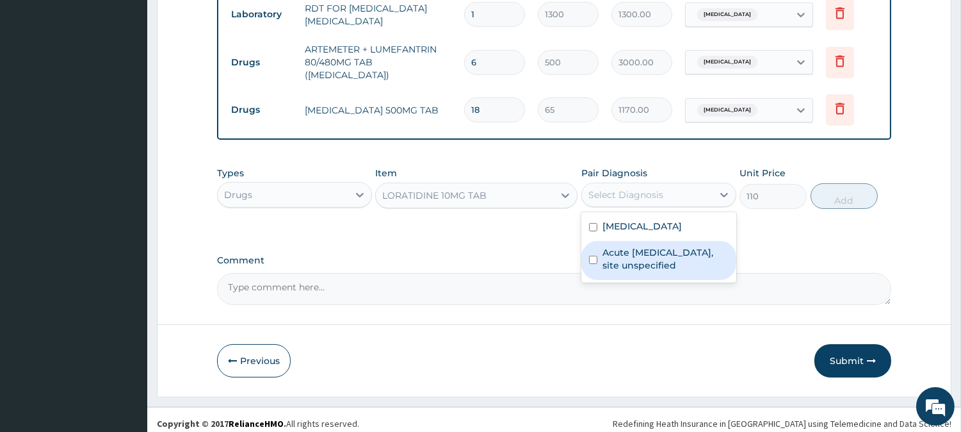
click at [645, 257] on label "Acute [MEDICAL_DATA], site unspecified" at bounding box center [666, 259] width 126 height 26
checkbox input "true"
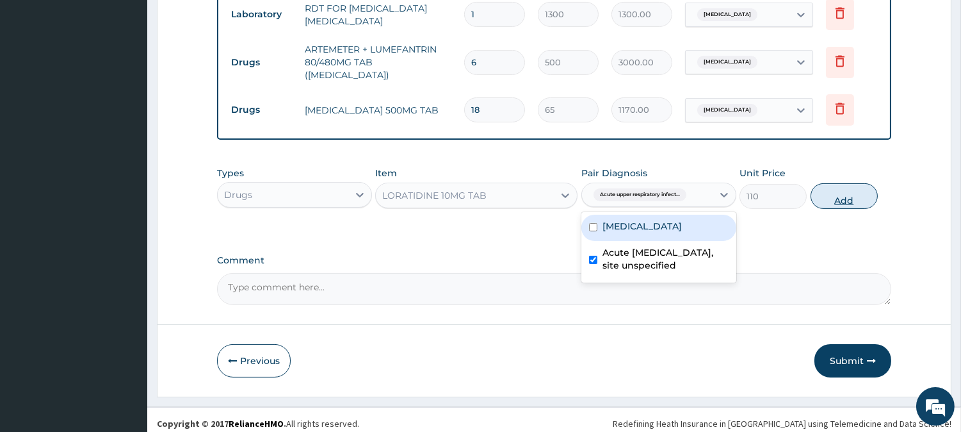
click at [854, 190] on button "Add" at bounding box center [844, 196] width 67 height 26
type input "0"
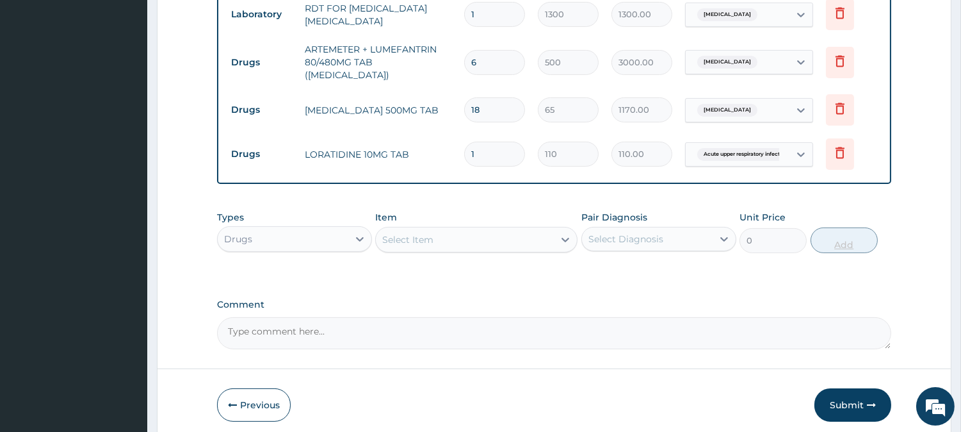
type input "10"
type input "1100.00"
type input "10"
click at [494, 229] on div "Select Item" at bounding box center [465, 239] width 178 height 20
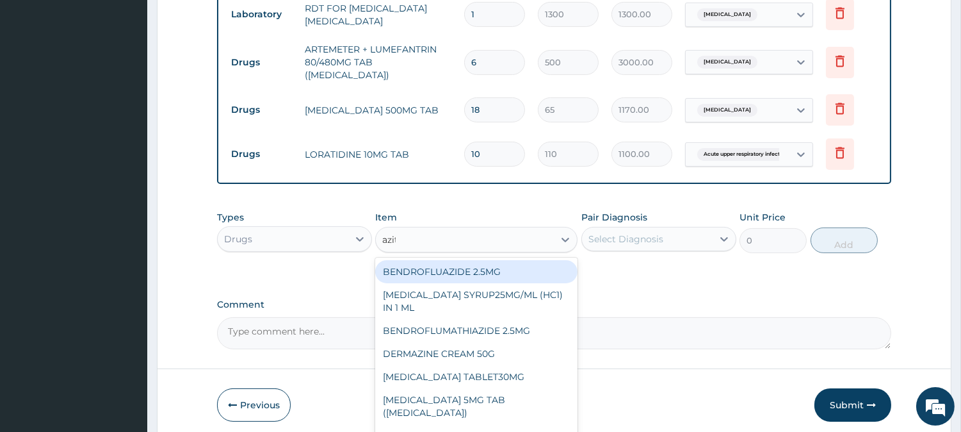
type input "azithro"
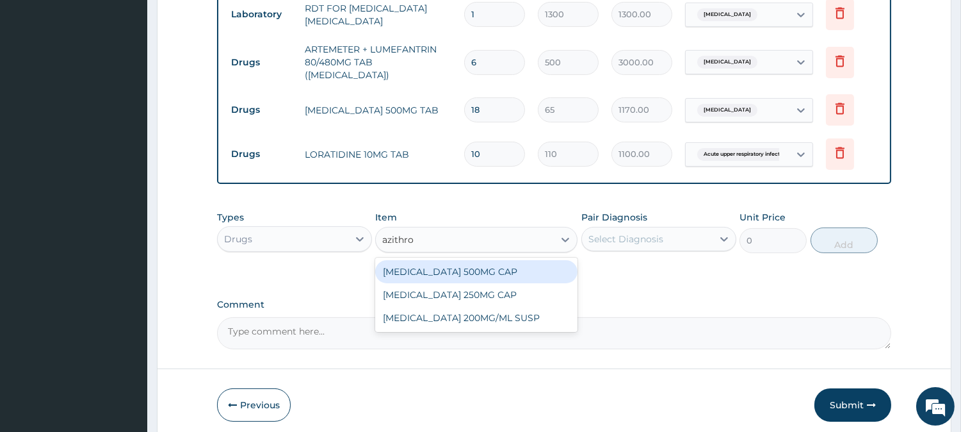
drag, startPoint x: 538, startPoint y: 286, endPoint x: 551, endPoint y: 266, distance: 23.6
click at [551, 266] on div "AZITHROMYCIN 500MG CAP AZITHROMYCIN 250MG CAP AZITHROMYCIN 200MG/ML SUSP" at bounding box center [476, 294] width 202 height 74
click at [551, 266] on div "AZITHROMYCIN 500MG CAP" at bounding box center [476, 271] width 202 height 23
type input "450"
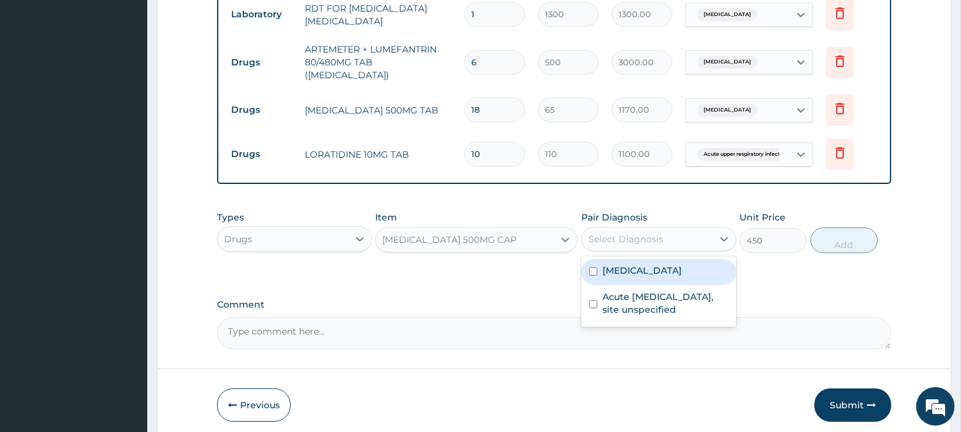
click at [656, 232] on div "Select Diagnosis" at bounding box center [626, 238] width 75 height 13
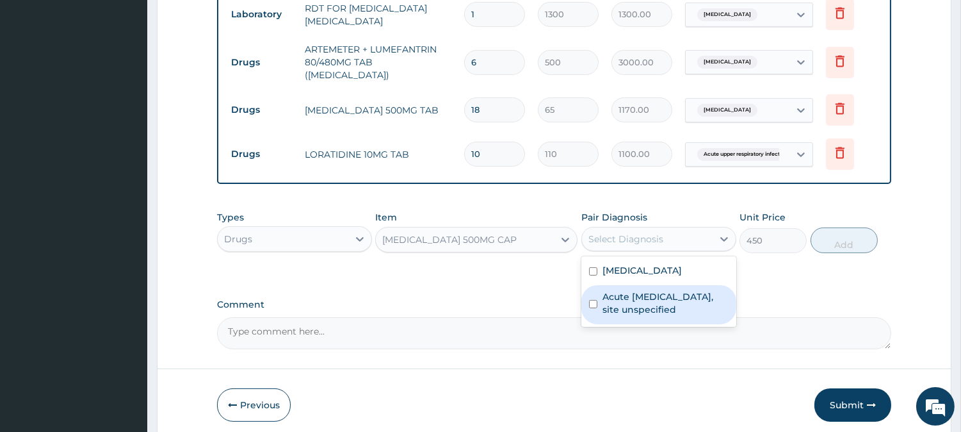
click at [638, 290] on label "Acute upper respiratory infection, site unspecified" at bounding box center [666, 303] width 126 height 26
checkbox input "true"
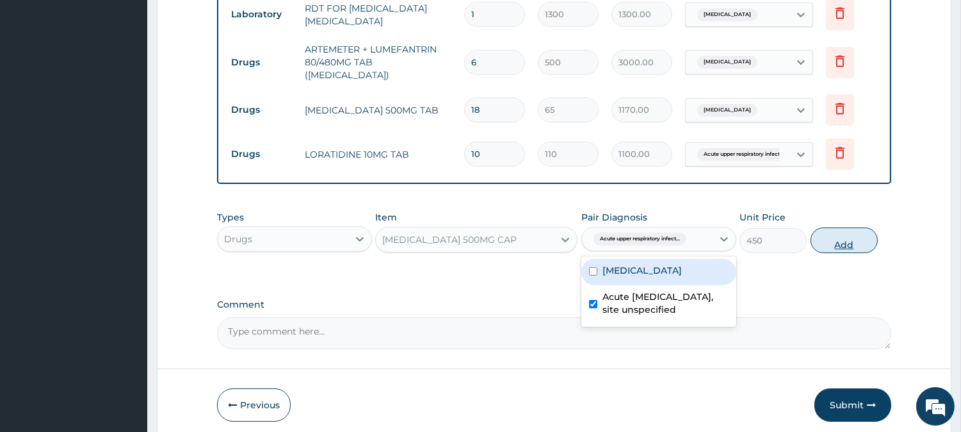
click at [850, 237] on button "Add" at bounding box center [844, 240] width 67 height 26
type input "0"
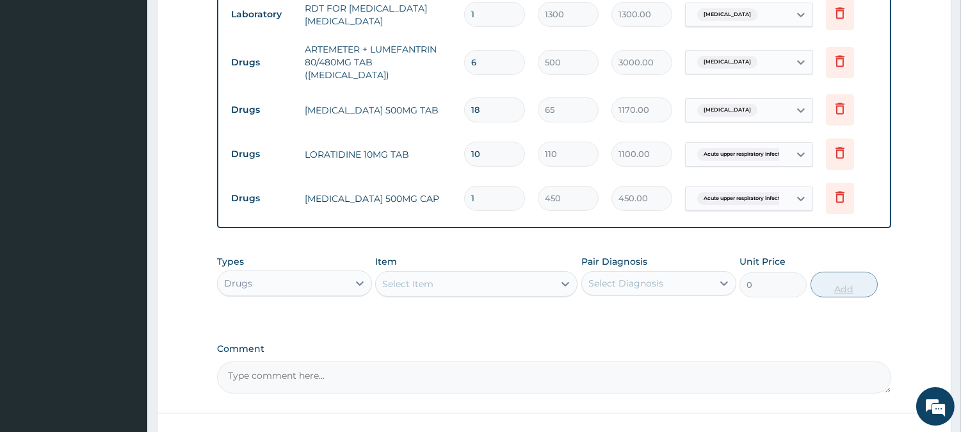
type input "0.00"
type input "6"
type input "2700.00"
type input "6"
click at [480, 278] on div "Select Item" at bounding box center [465, 283] width 178 height 20
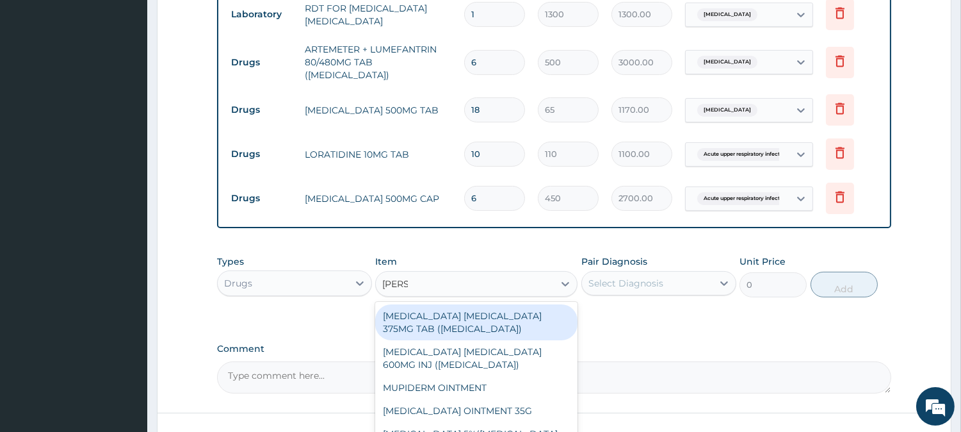
type input "mentho"
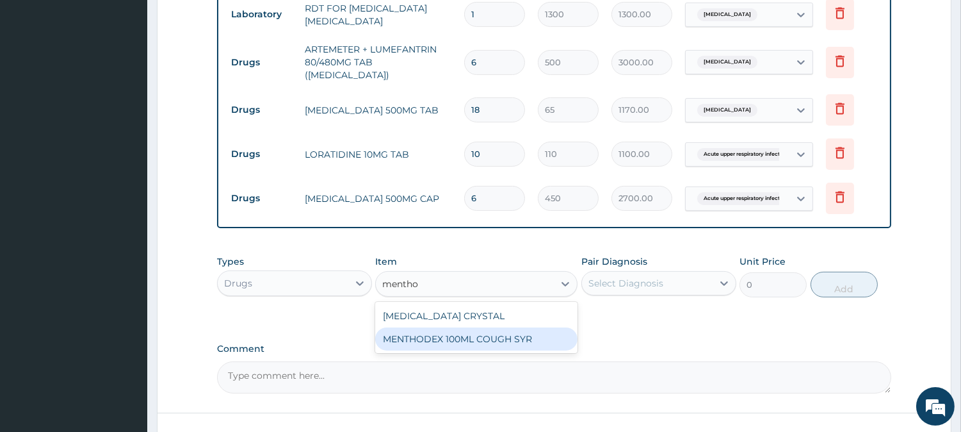
click at [500, 327] on div "MENTHODEX 100ML COUGH SYR" at bounding box center [476, 338] width 202 height 23
type input "1400"
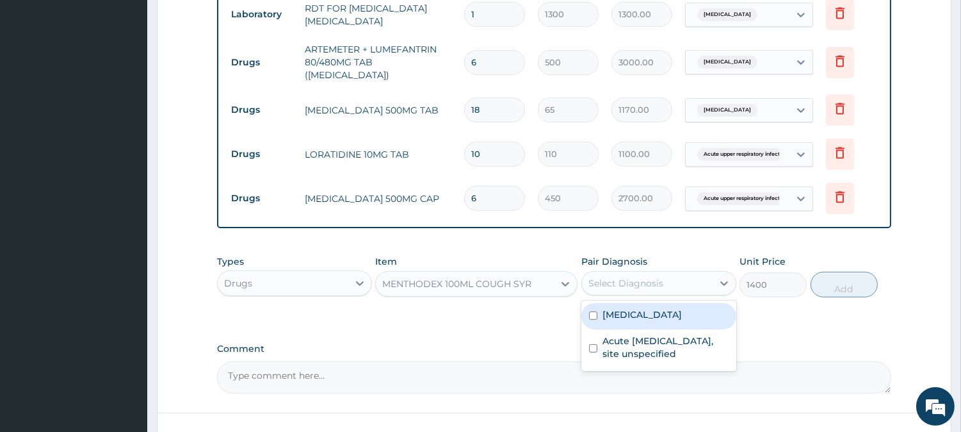
click at [650, 277] on div "Select Diagnosis" at bounding box center [626, 283] width 75 height 13
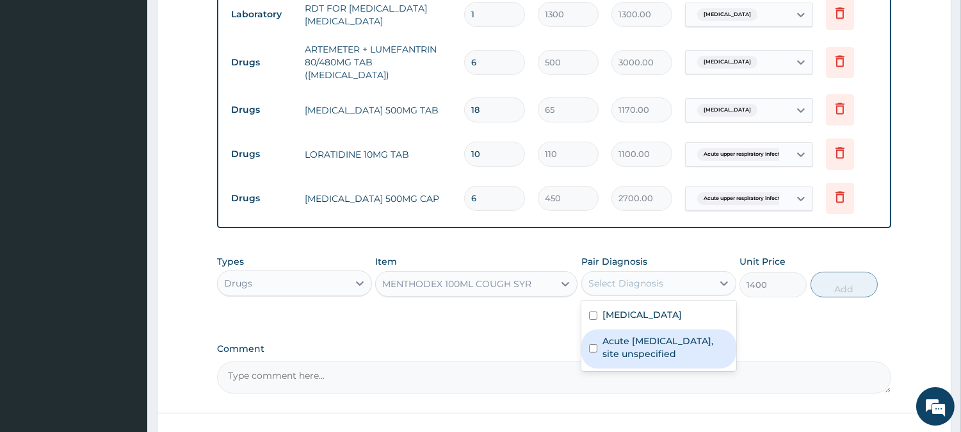
click at [635, 336] on label "Acute [MEDICAL_DATA], site unspecified" at bounding box center [666, 347] width 126 height 26
checkbox input "true"
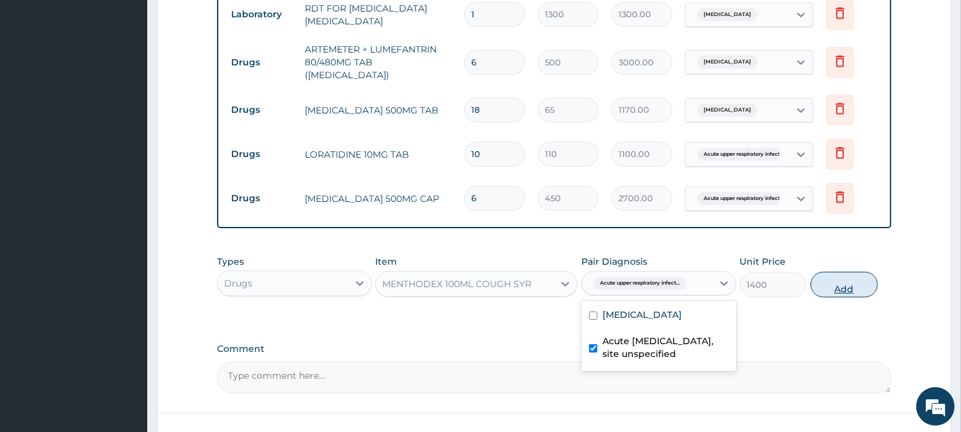
click at [853, 272] on button "Add" at bounding box center [844, 285] width 67 height 26
type input "0"
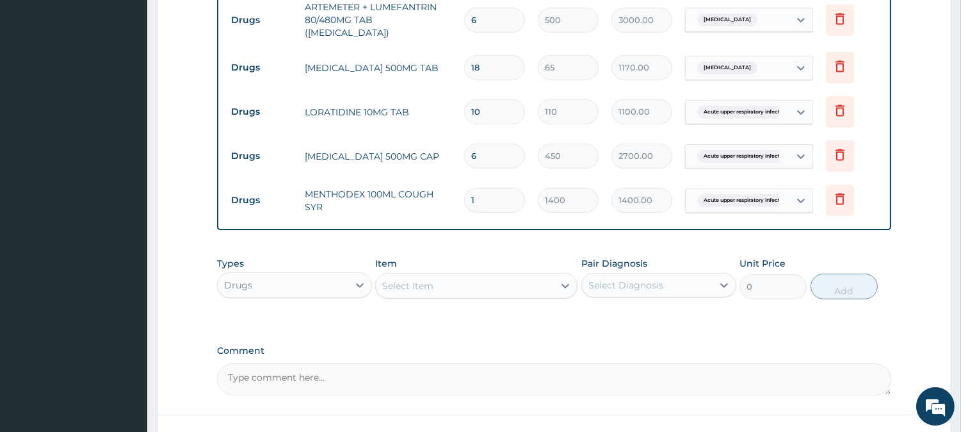
scroll to position [702, 0]
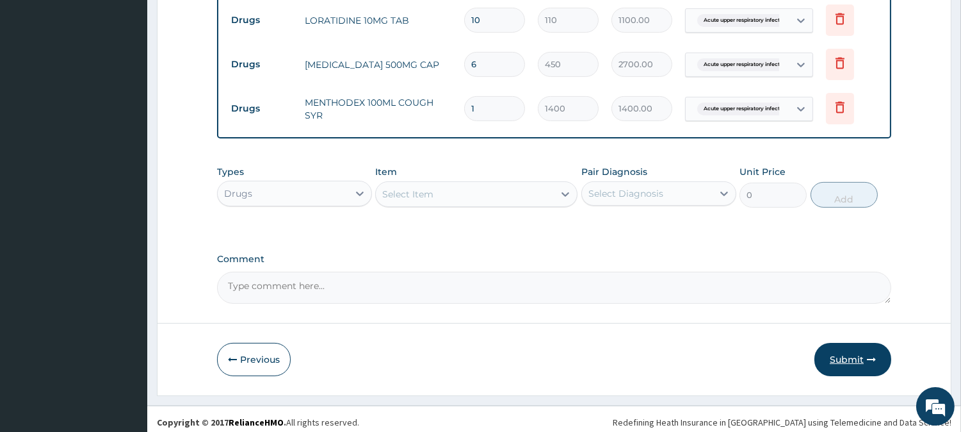
click at [861, 343] on button "Submit" at bounding box center [853, 359] width 77 height 33
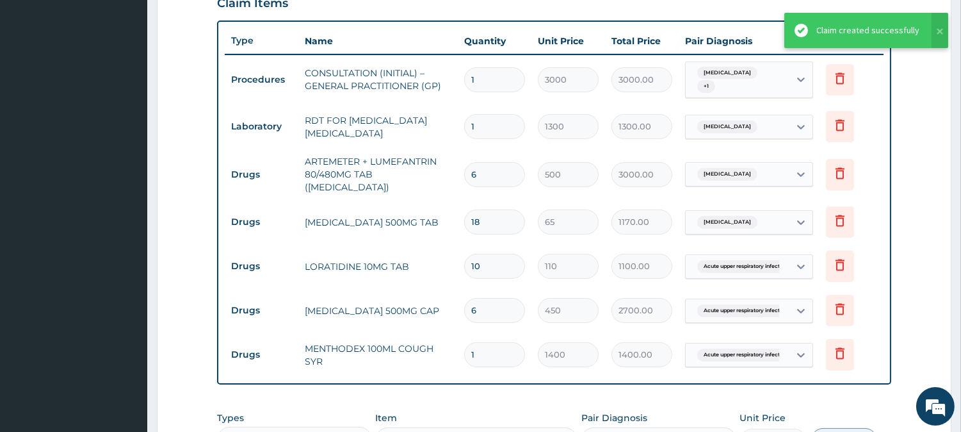
scroll to position [440, 0]
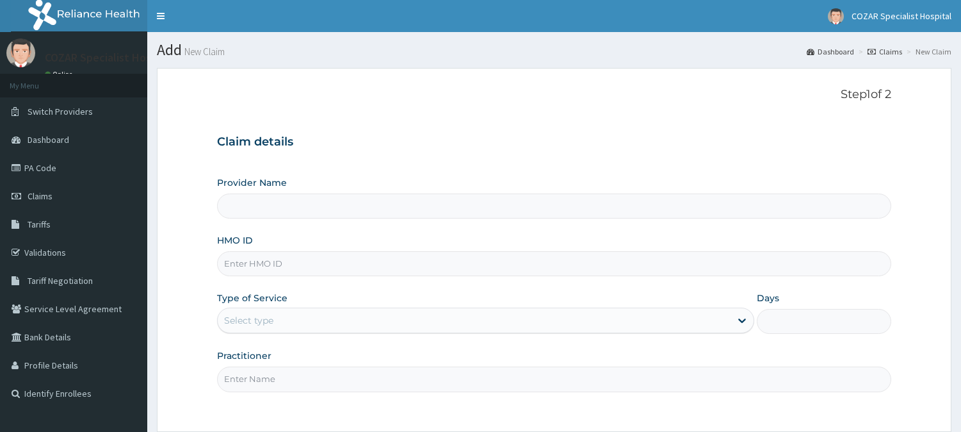
type input "Cozar Specialist Hospital"
click at [457, 264] on input "HMO ID" at bounding box center [554, 263] width 674 height 25
paste input "QAS/10034/E"
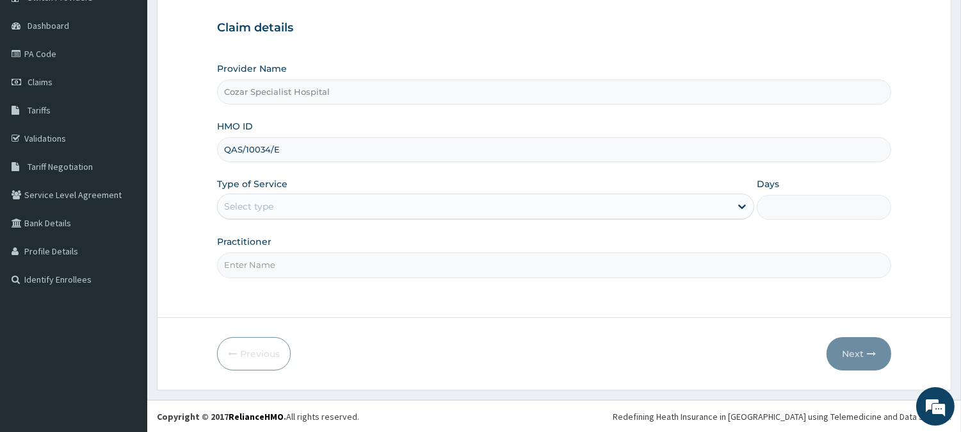
type input "QAS/10034/E"
click at [430, 199] on div "Select type" at bounding box center [474, 206] width 513 height 20
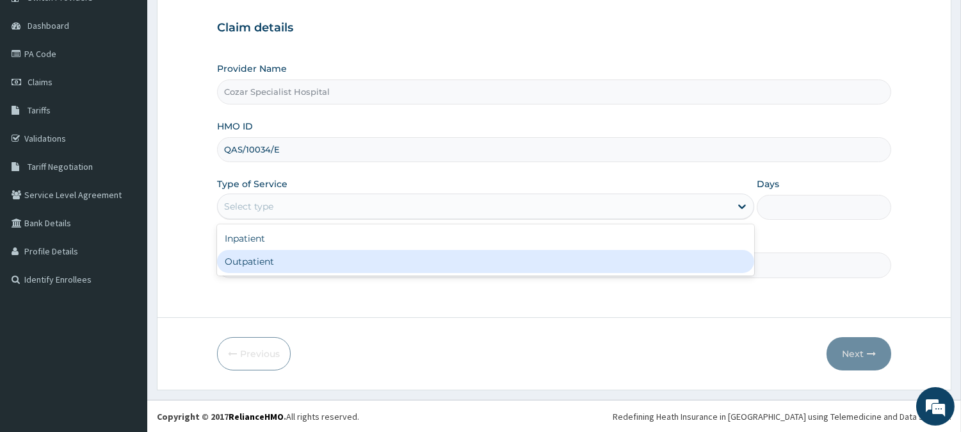
click at [337, 260] on div "Outpatient" at bounding box center [485, 261] width 537 height 23
type input "1"
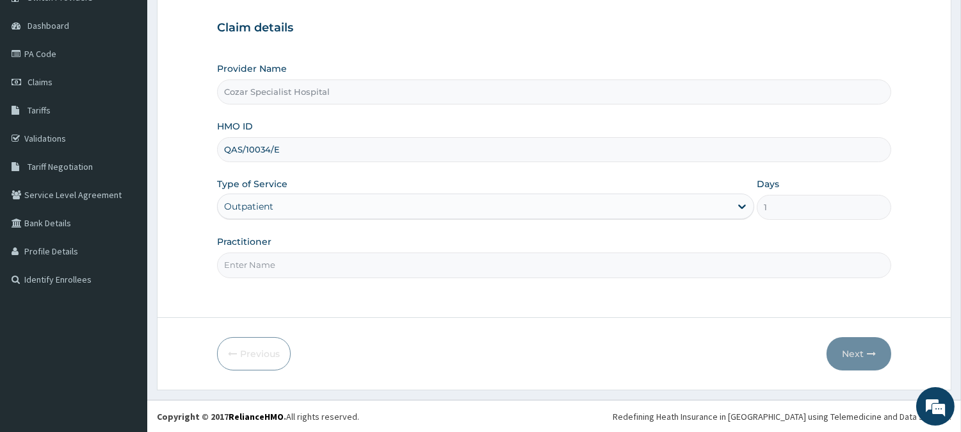
drag, startPoint x: 323, startPoint y: 264, endPoint x: 276, endPoint y: 291, distance: 53.6
click at [323, 264] on input "Practitioner" at bounding box center [554, 264] width 674 height 25
type input "[PERSON_NAME][MEDICAL_DATA]"
click at [885, 348] on button "Next" at bounding box center [859, 353] width 65 height 33
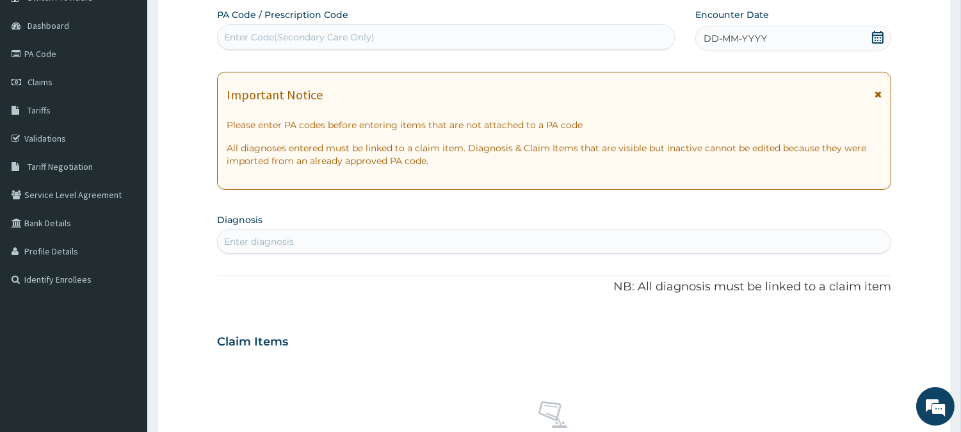
click at [877, 41] on icon at bounding box center [878, 37] width 13 height 13
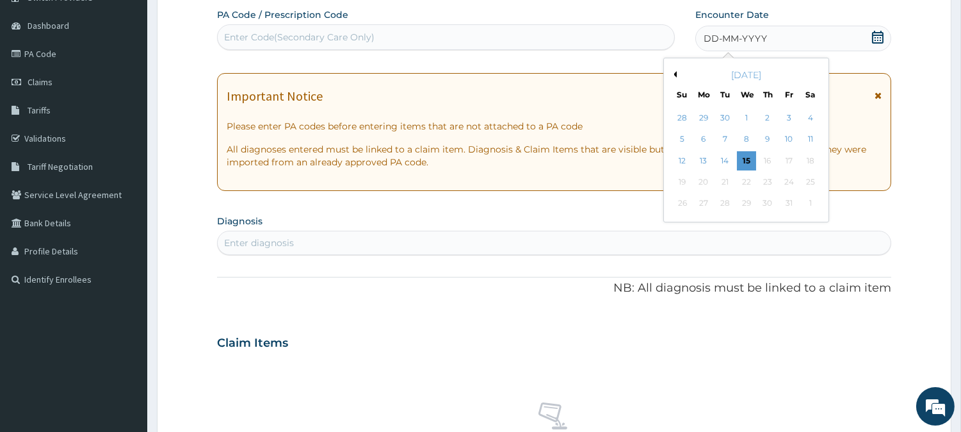
click at [675, 74] on button "Previous Month" at bounding box center [673, 74] width 6 height 6
click at [765, 179] on div "25" at bounding box center [767, 181] width 19 height 19
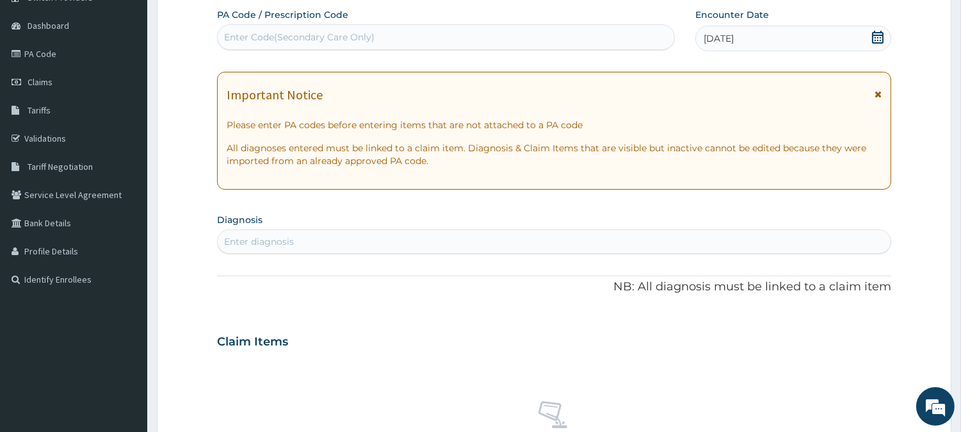
click at [471, 242] on div "Enter diagnosis" at bounding box center [554, 241] width 673 height 20
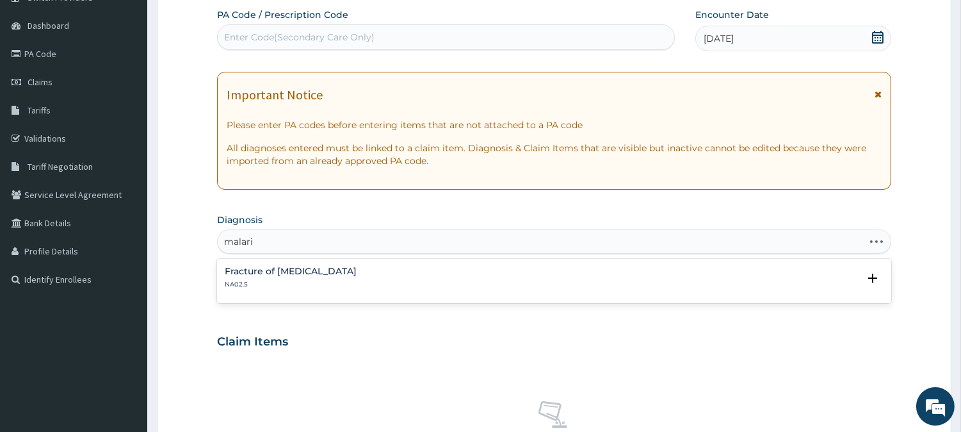
type input "malaria"
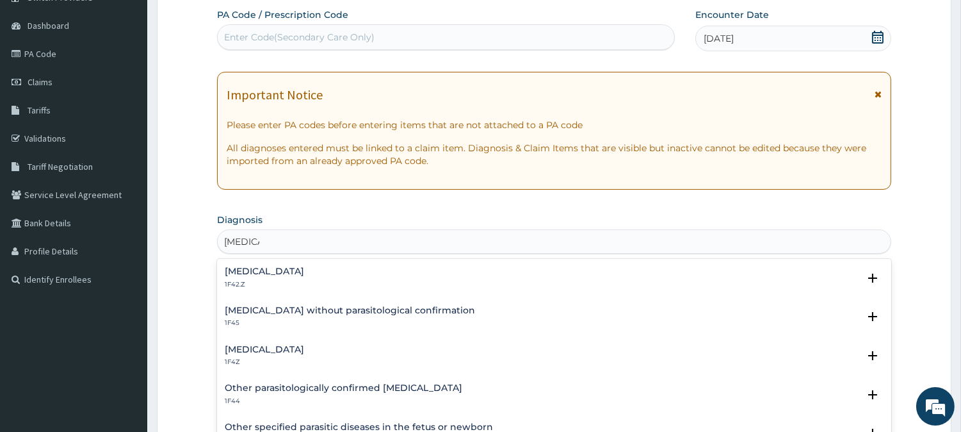
click at [407, 348] on div "[MEDICAL_DATA] 1F4Z" at bounding box center [554, 356] width 659 height 22
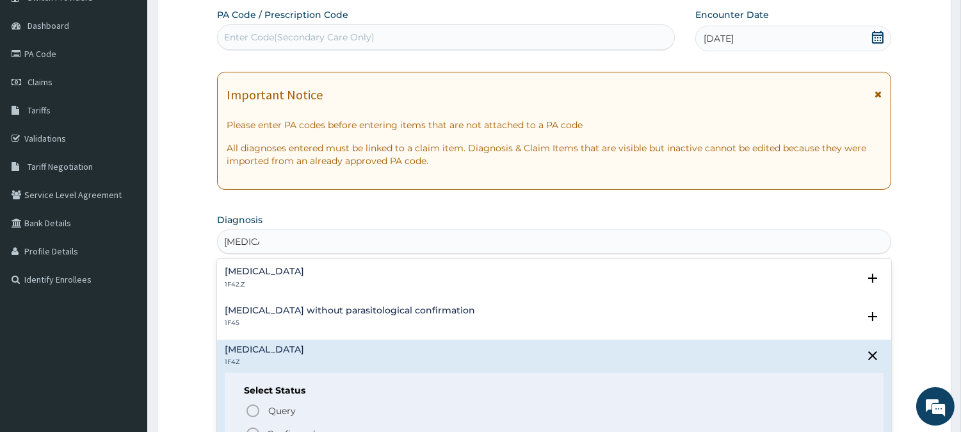
scroll to position [170, 0]
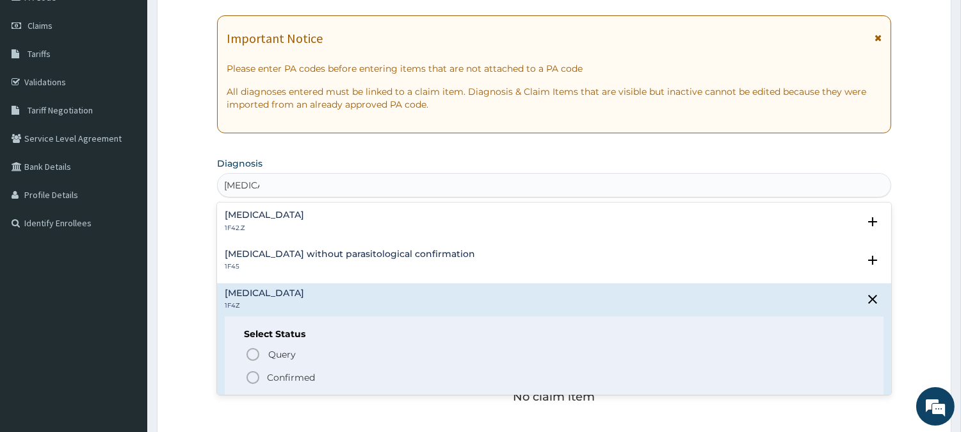
click at [287, 375] on p "Confirmed" at bounding box center [291, 377] width 48 height 13
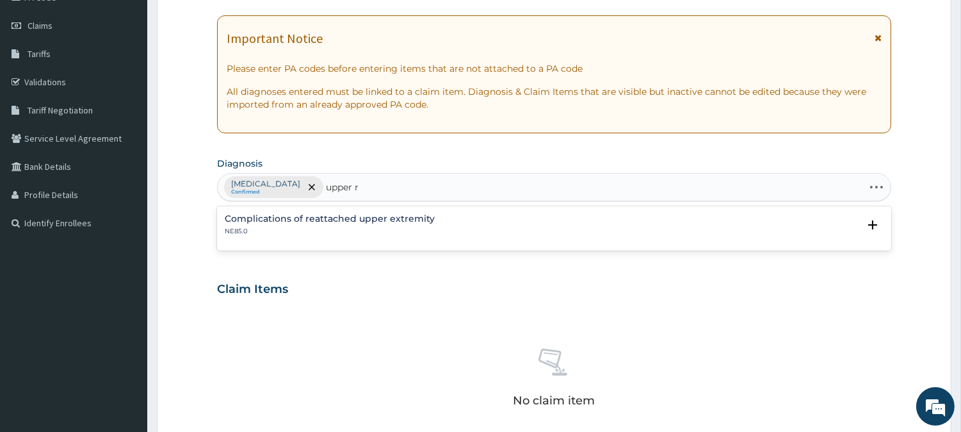
type input "upper"
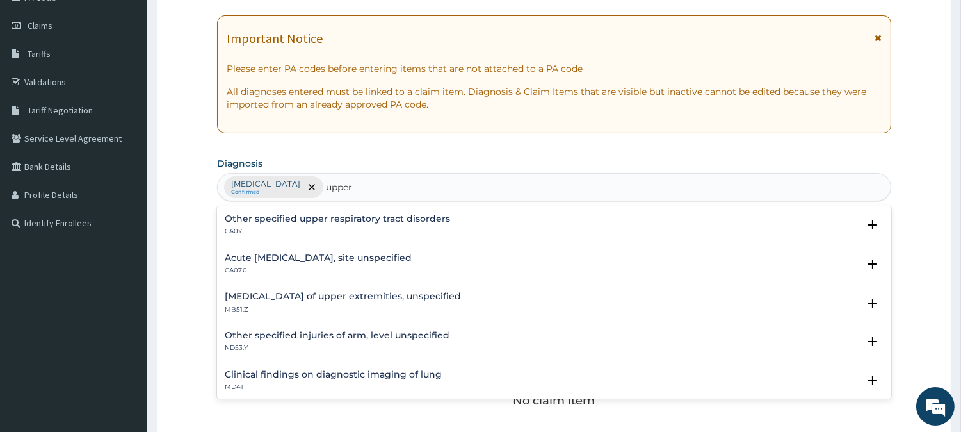
click at [412, 254] on h4 "Acute [MEDICAL_DATA], site unspecified" at bounding box center [318, 258] width 187 height 10
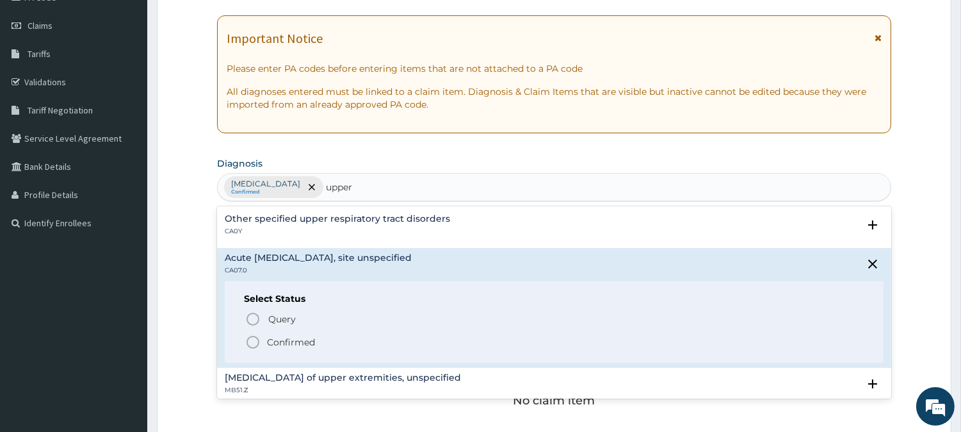
click at [261, 340] on span "Confirmed" at bounding box center [554, 341] width 619 height 15
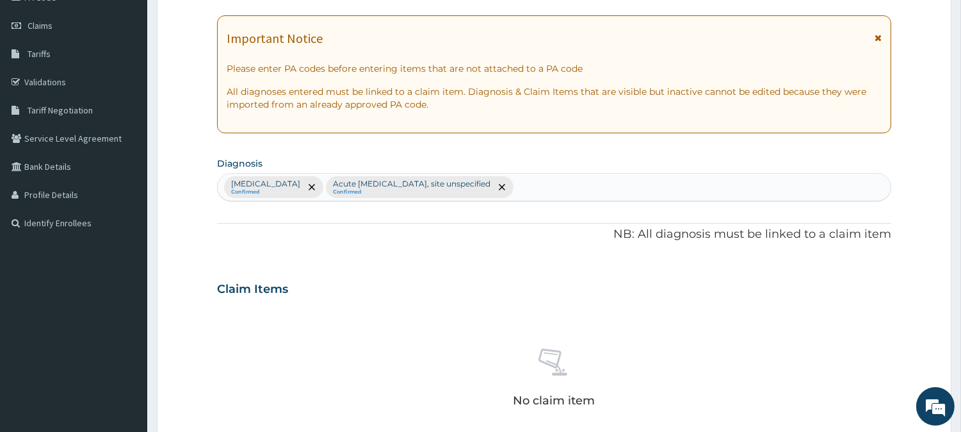
scroll to position [491, 0]
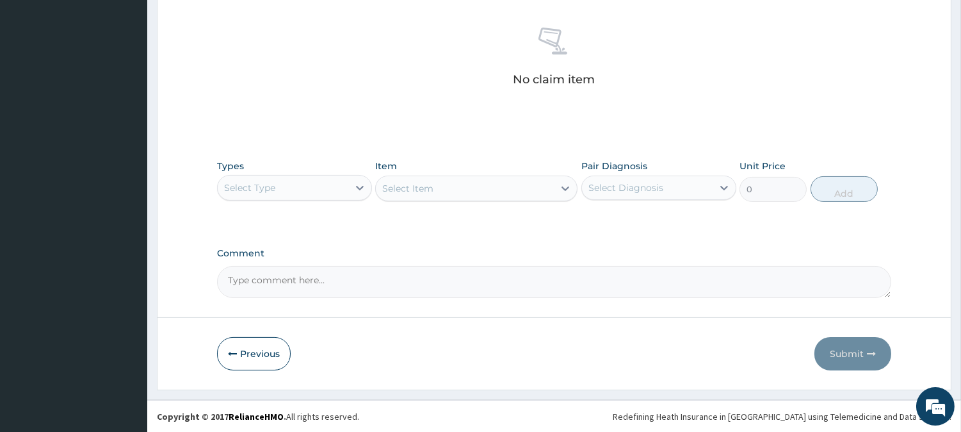
click at [327, 179] on div "Select Type" at bounding box center [283, 187] width 131 height 20
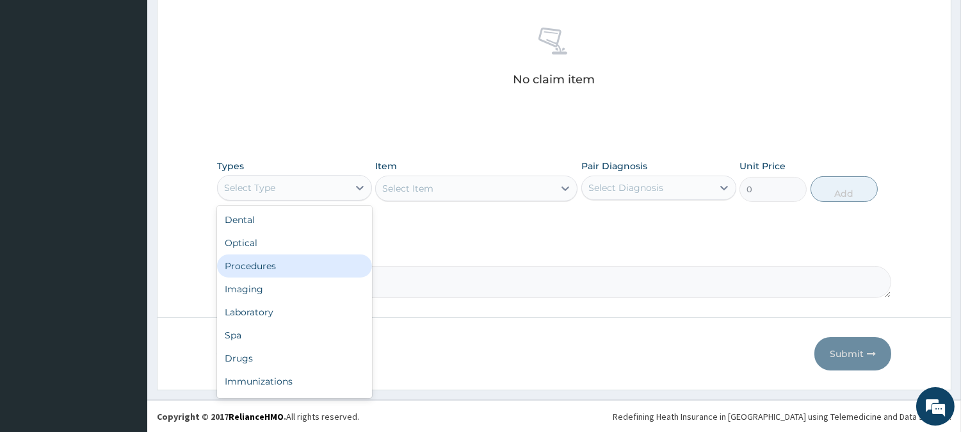
click at [321, 263] on div "Procedures" at bounding box center [294, 265] width 155 height 23
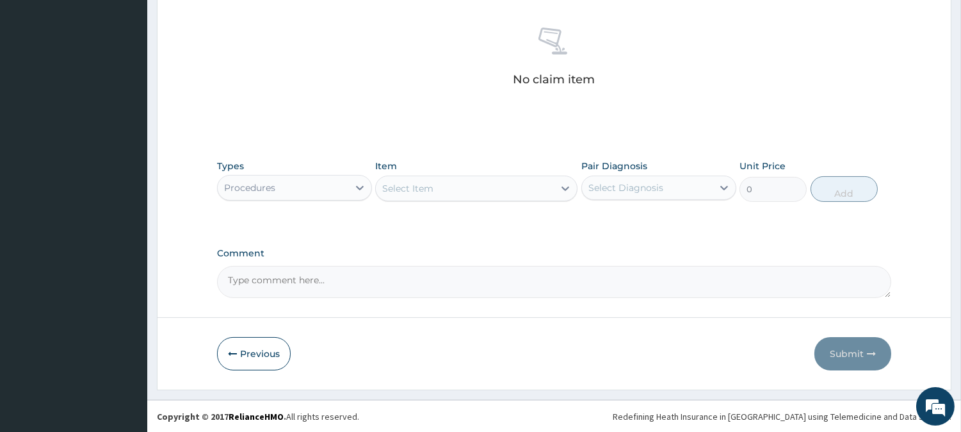
click at [473, 190] on div "Select Item" at bounding box center [465, 188] width 178 height 20
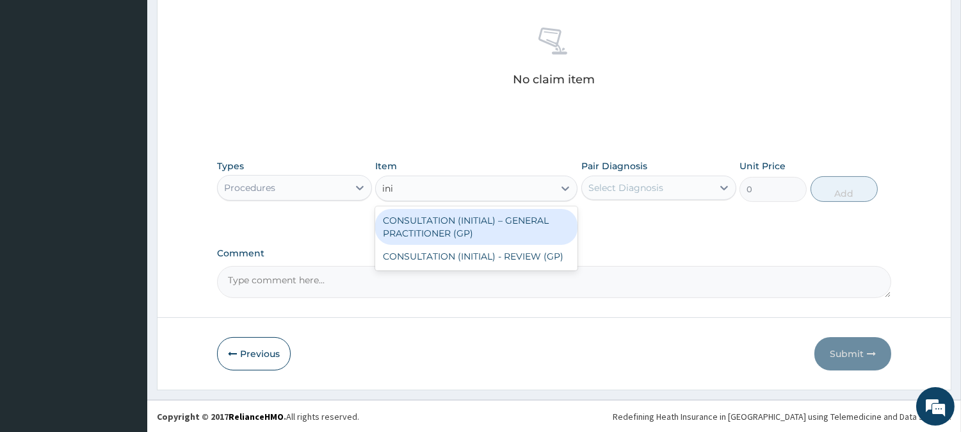
type input "init"
click at [508, 216] on div "CONSULTATION (INITIAL) – GENERAL PRACTITIONER (GP)" at bounding box center [476, 227] width 202 height 36
type input "3000"
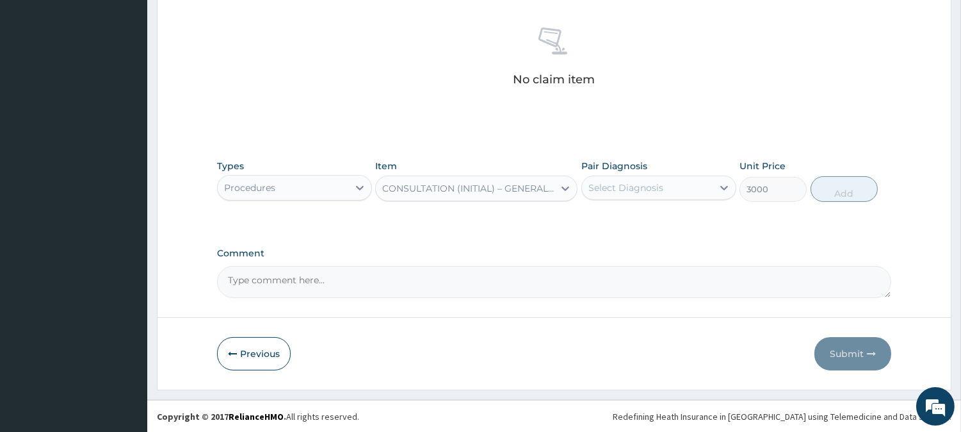
click at [654, 183] on div "Select Diagnosis" at bounding box center [626, 187] width 75 height 13
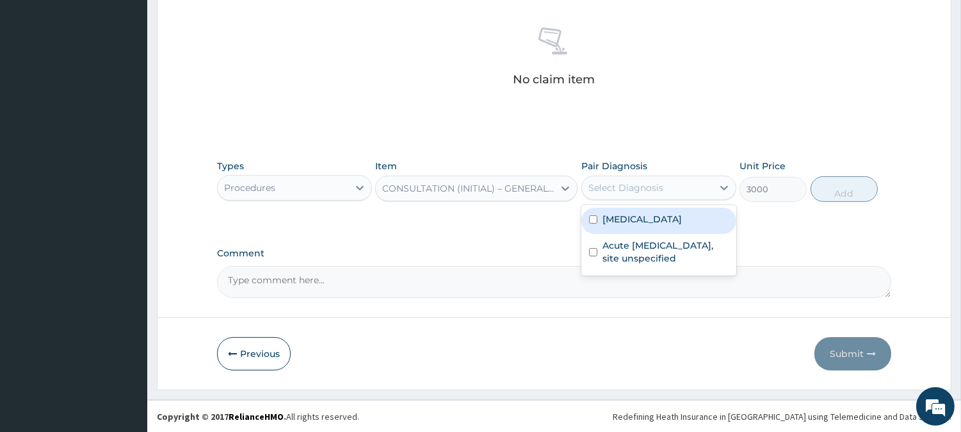
click at [658, 221] on label "[MEDICAL_DATA]" at bounding box center [642, 219] width 79 height 13
checkbox input "true"
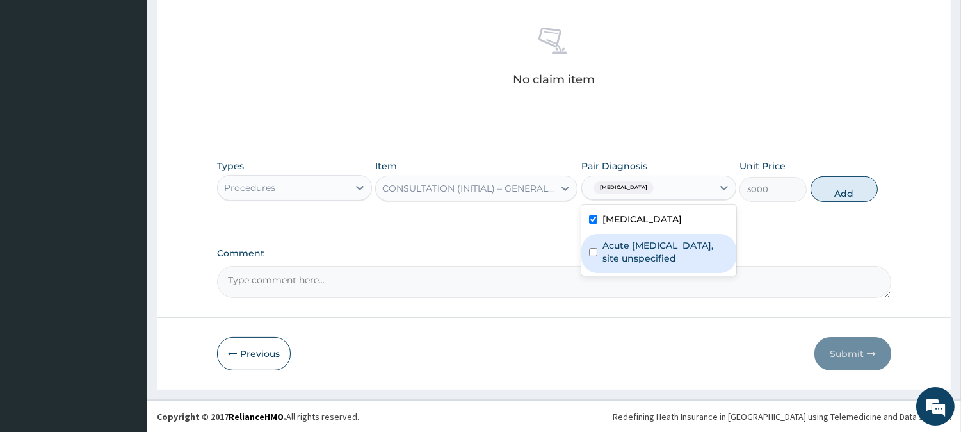
click at [663, 253] on label "Acute upper respiratory infection, site unspecified" at bounding box center [666, 252] width 126 height 26
checkbox input "true"
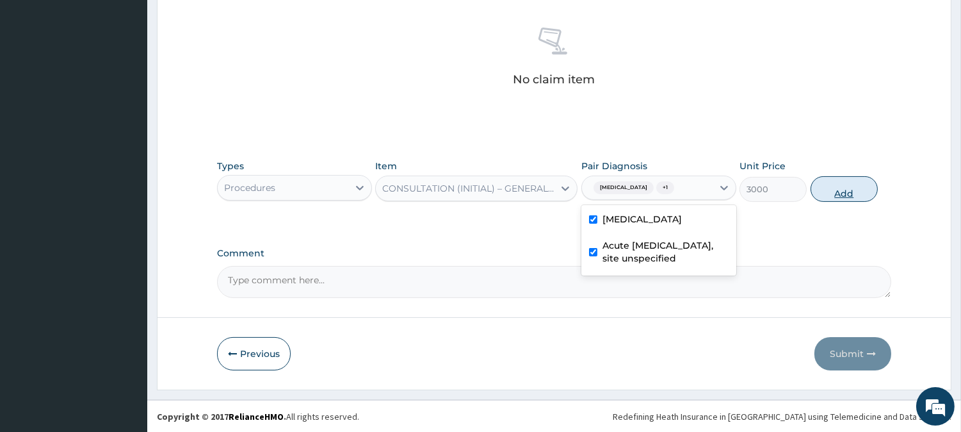
click at [854, 181] on button "Add" at bounding box center [844, 189] width 67 height 26
type input "0"
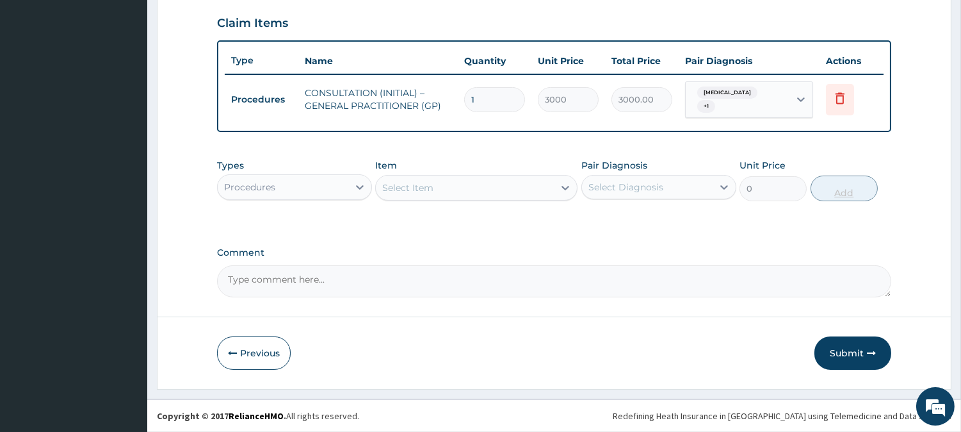
scroll to position [434, 0]
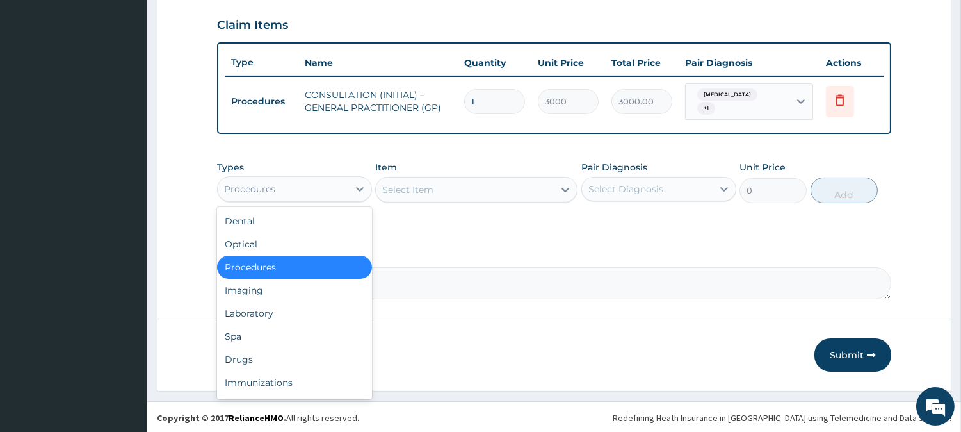
click at [309, 190] on div "Procedures" at bounding box center [283, 189] width 131 height 20
click at [317, 312] on div "Laboratory" at bounding box center [294, 313] width 155 height 23
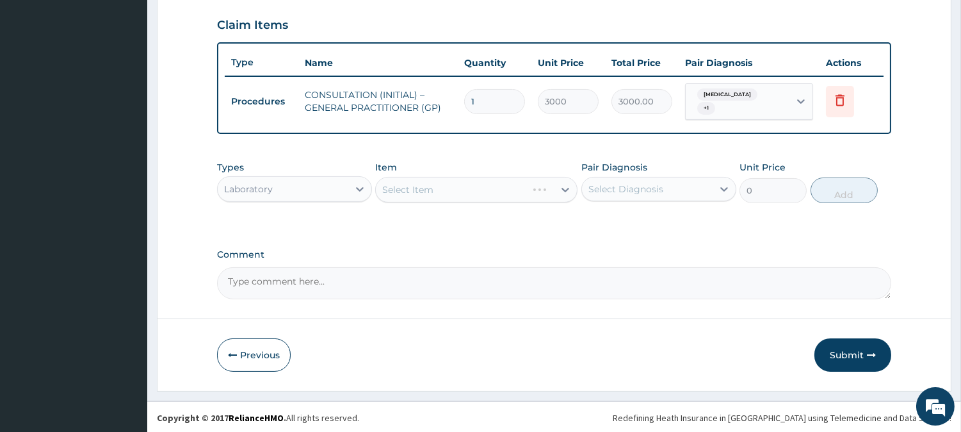
click at [559, 188] on div "Select Item" at bounding box center [476, 190] width 202 height 26
click at [496, 188] on div "Select Item" at bounding box center [476, 190] width 202 height 26
click at [514, 197] on div "Select Item" at bounding box center [476, 190] width 202 height 26
click at [517, 186] on div "Select Item" at bounding box center [476, 190] width 202 height 26
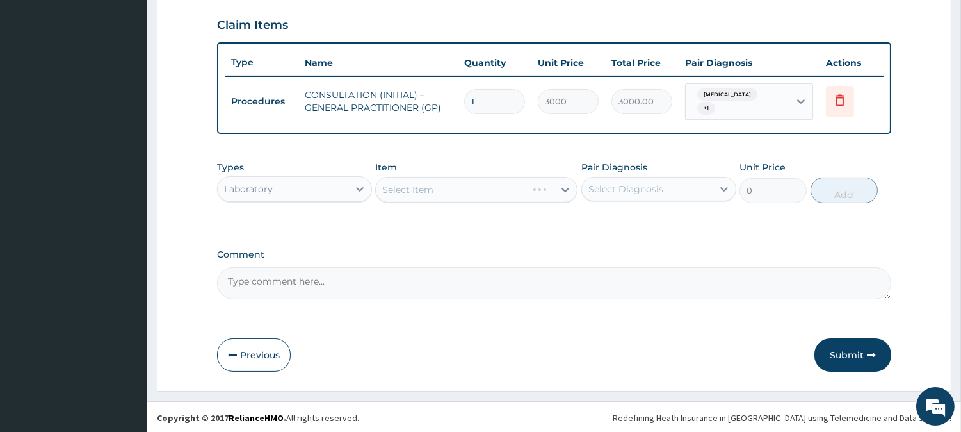
click at [517, 186] on div "Select Item" at bounding box center [476, 190] width 202 height 26
click at [530, 188] on div "Select Item" at bounding box center [476, 190] width 202 height 26
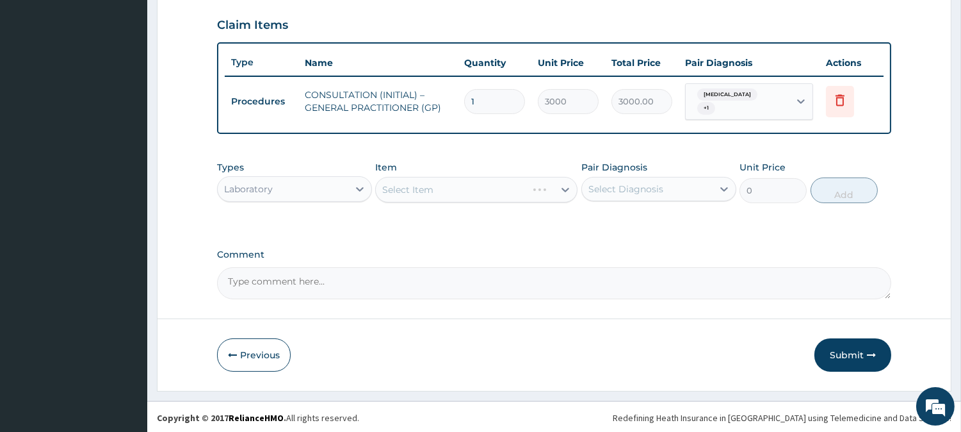
click at [530, 188] on div "Select Item" at bounding box center [476, 190] width 202 height 26
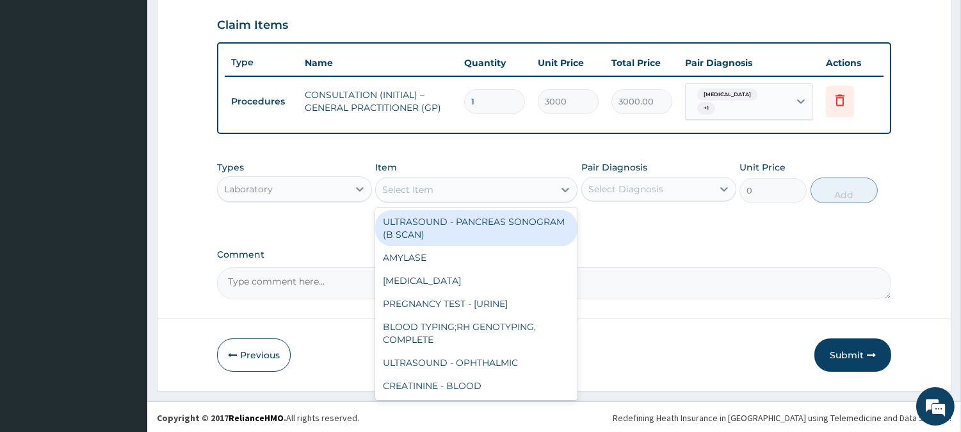
click at [530, 188] on div "Select Item" at bounding box center [465, 189] width 178 height 20
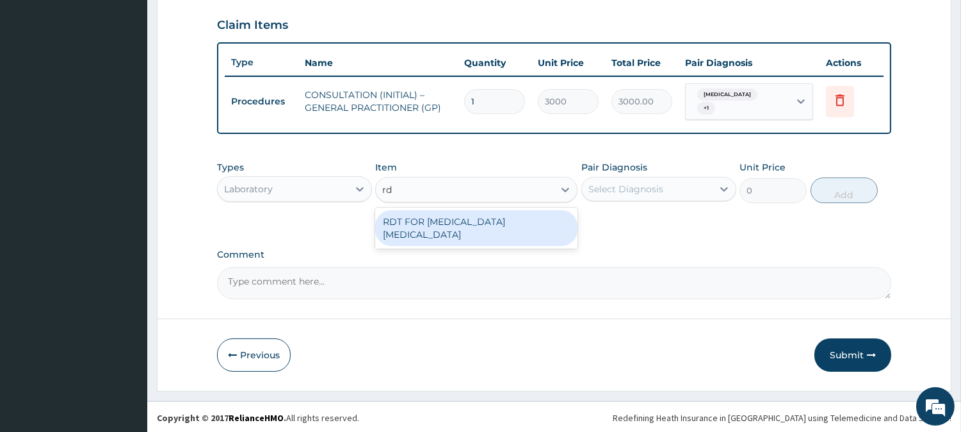
type input "rdt"
click at [534, 225] on div "RDT FOR [MEDICAL_DATA] [MEDICAL_DATA]" at bounding box center [476, 228] width 202 height 36
type input "1300"
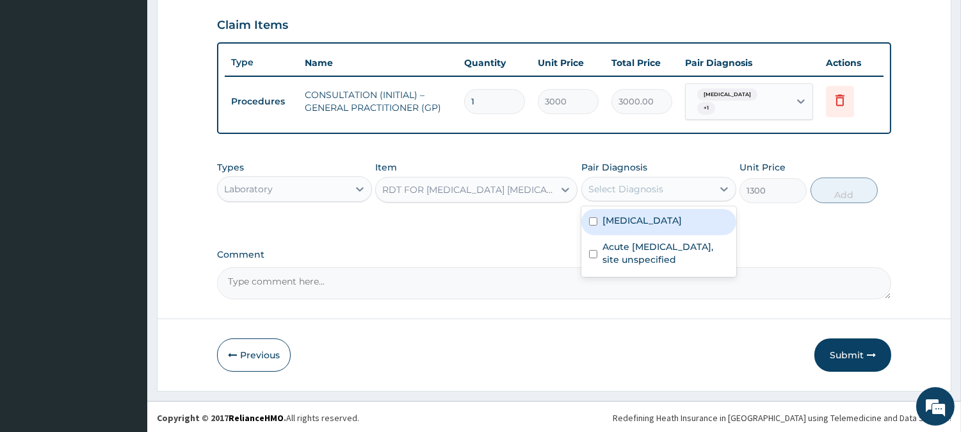
click at [650, 190] on div "Select Diagnosis" at bounding box center [626, 189] width 75 height 13
click at [652, 222] on label "[MEDICAL_DATA]" at bounding box center [642, 220] width 79 height 13
checkbox input "true"
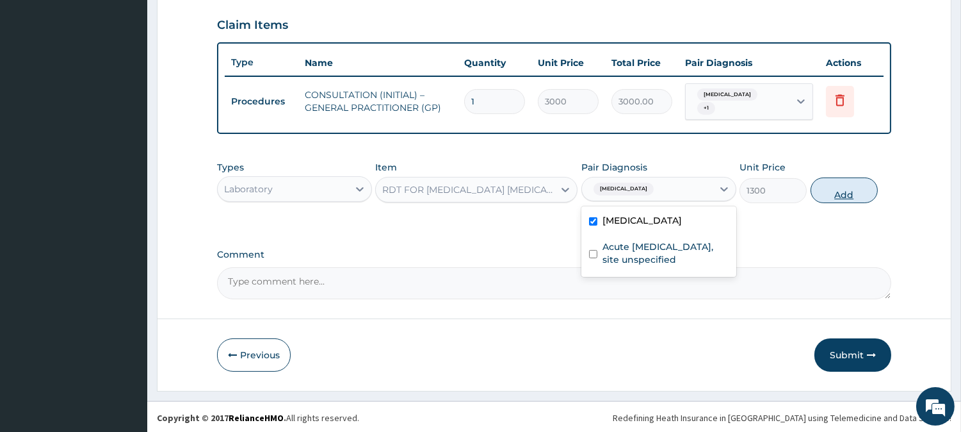
click at [841, 192] on button "Add" at bounding box center [844, 190] width 67 height 26
type input "0"
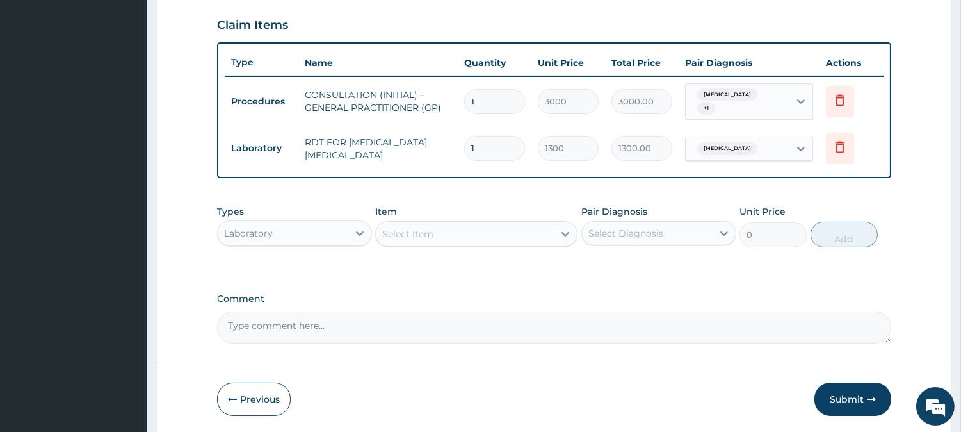
click at [336, 235] on div "Laboratory" at bounding box center [283, 233] width 131 height 20
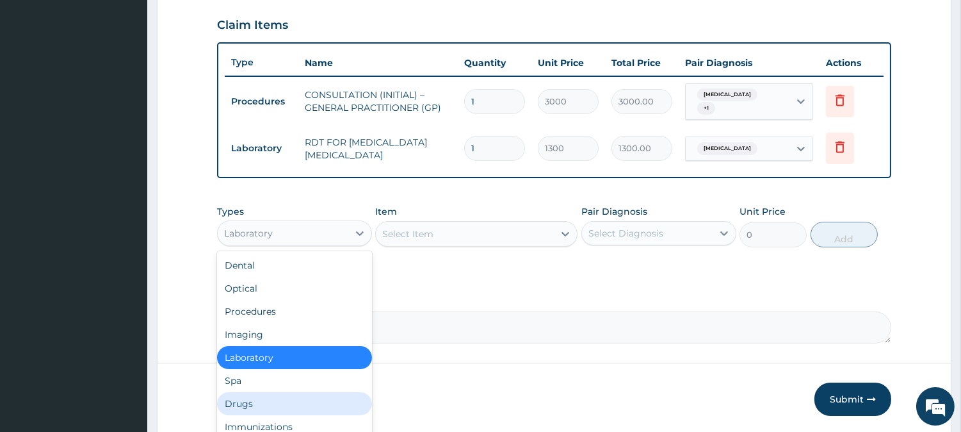
click at [313, 406] on div "Drugs" at bounding box center [294, 403] width 155 height 23
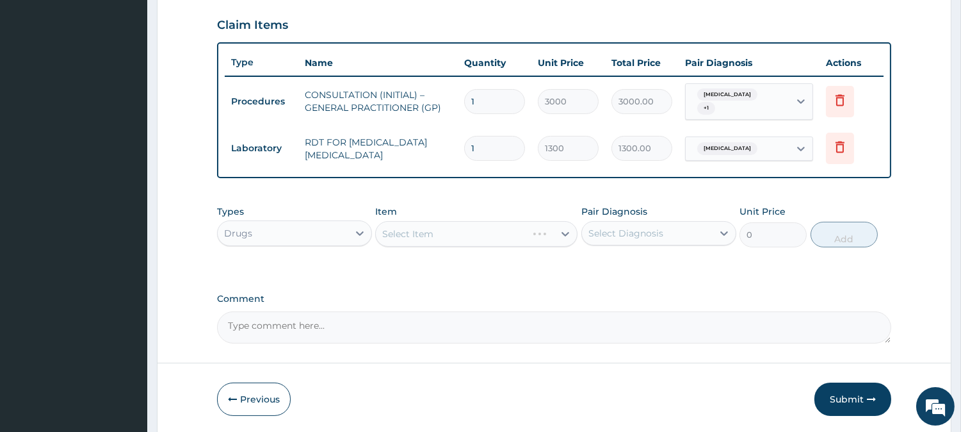
click at [313, 406] on div "Previous Submit" at bounding box center [554, 398] width 674 height 33
click at [553, 229] on div "Select Item" at bounding box center [476, 234] width 202 height 26
click at [524, 228] on div "Select Item" at bounding box center [476, 234] width 202 height 26
click at [500, 229] on div "Select Item" at bounding box center [476, 234] width 202 height 26
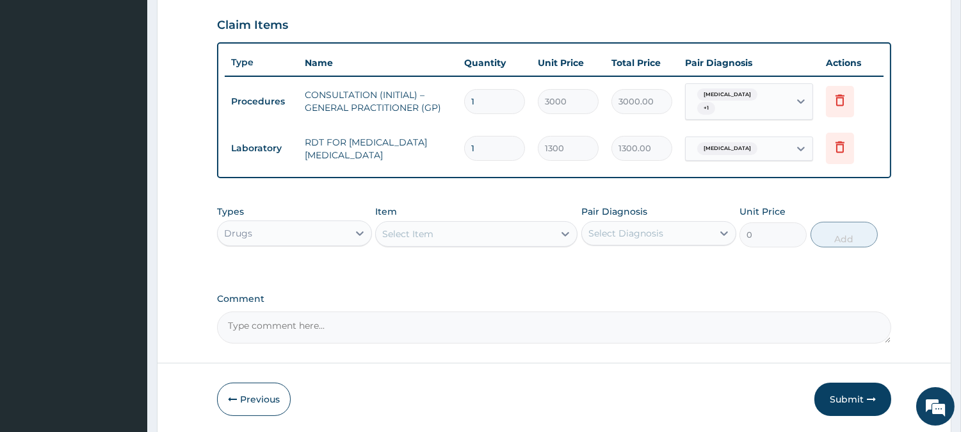
click at [539, 221] on div "Select Item" at bounding box center [476, 234] width 202 height 26
type input "coar"
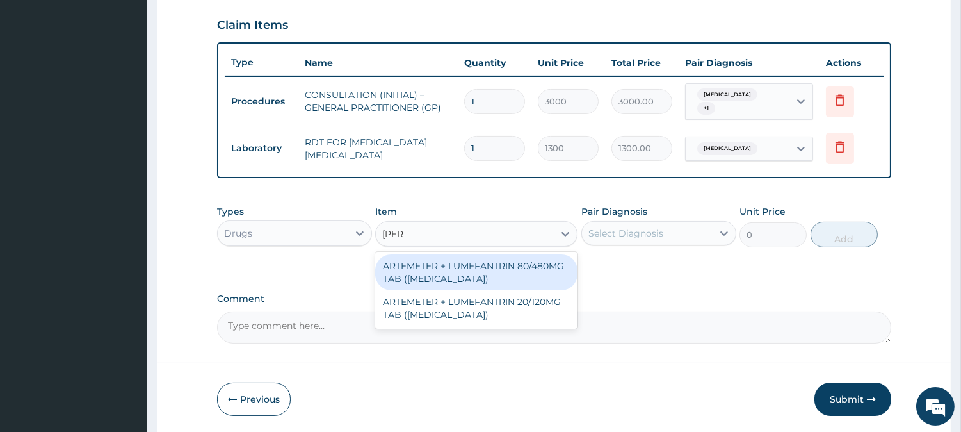
click at [468, 261] on div "ARTEMETER + LUMEFANTRIN 80/480MG TAB ([MEDICAL_DATA])" at bounding box center [476, 272] width 202 height 36
type input "500"
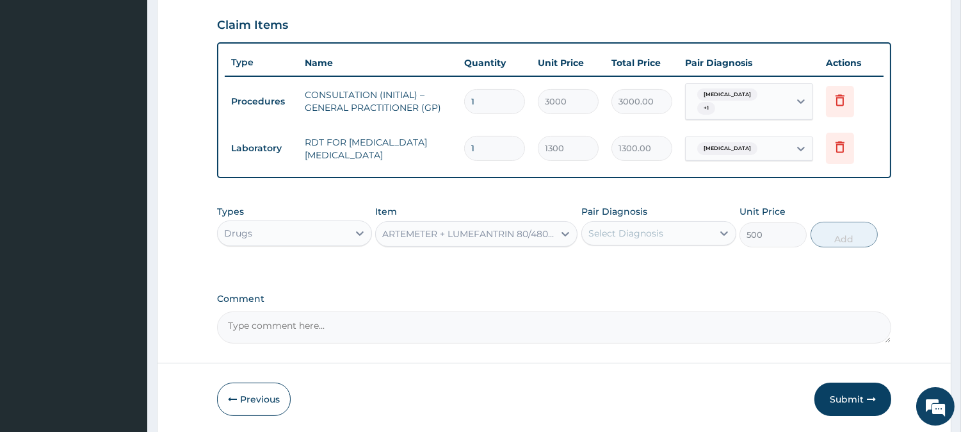
click at [674, 233] on div "Select Diagnosis" at bounding box center [647, 233] width 131 height 20
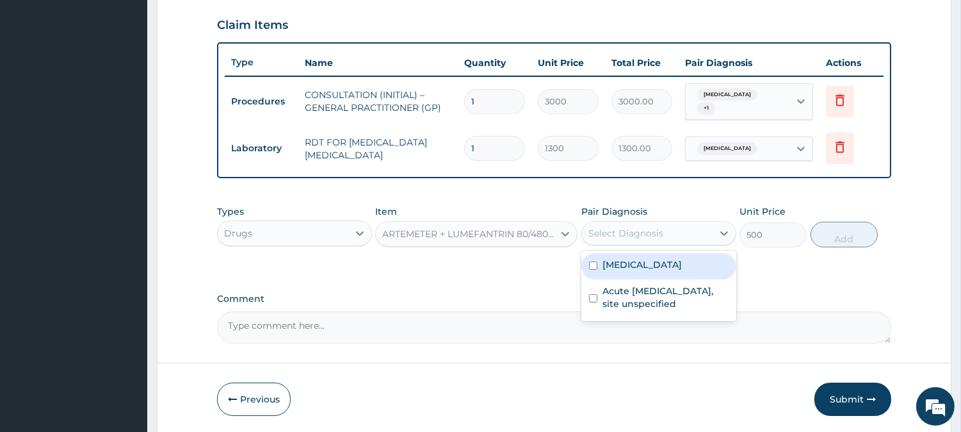
click at [682, 267] on label "[MEDICAL_DATA]" at bounding box center [642, 264] width 79 height 13
checkbox input "true"
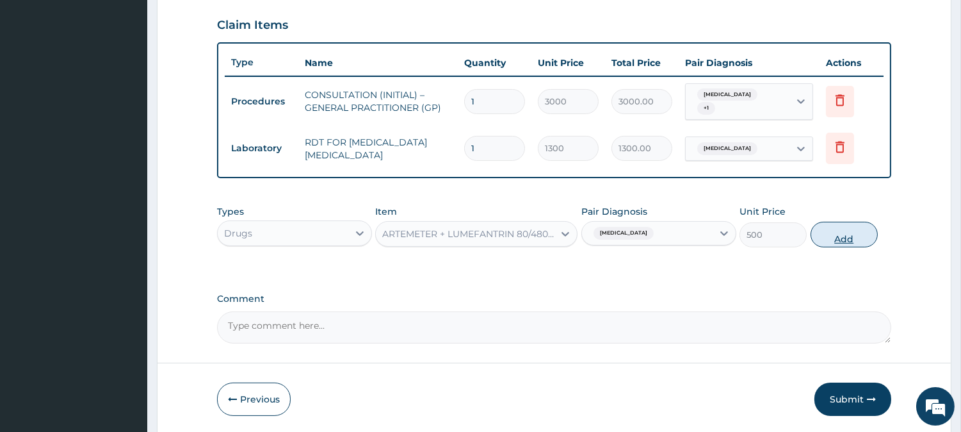
click at [836, 238] on button "Add" at bounding box center [844, 235] width 67 height 26
type input "0"
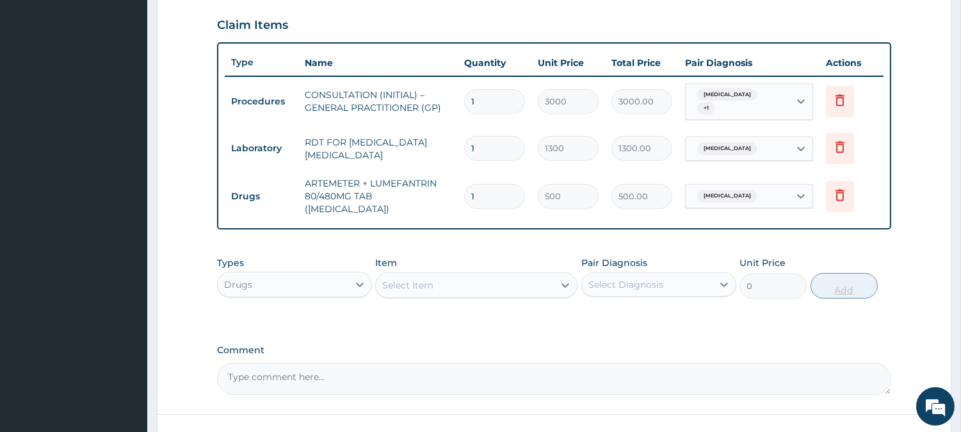
type input "18"
type input "9000.00"
type input "1"
type input "500.00"
type input "0.00"
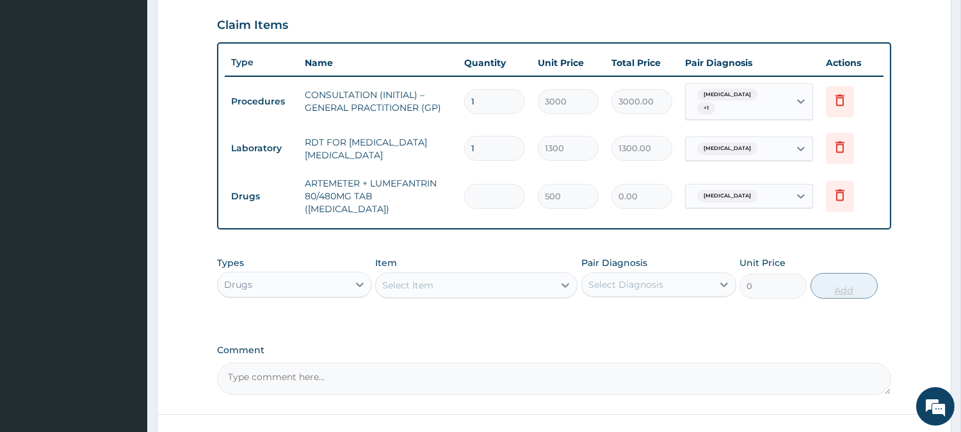
type input "6"
type input "3000.00"
type input "6"
click at [532, 282] on div "Select Item" at bounding box center [465, 285] width 178 height 20
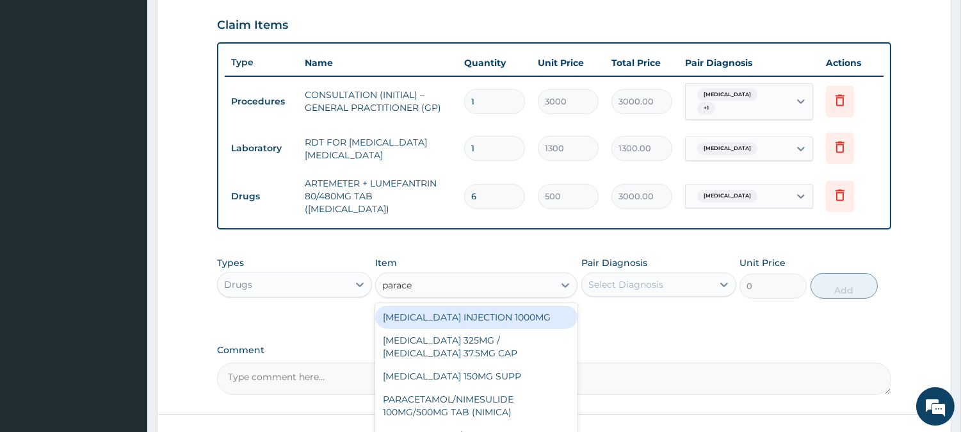
type input "paracet"
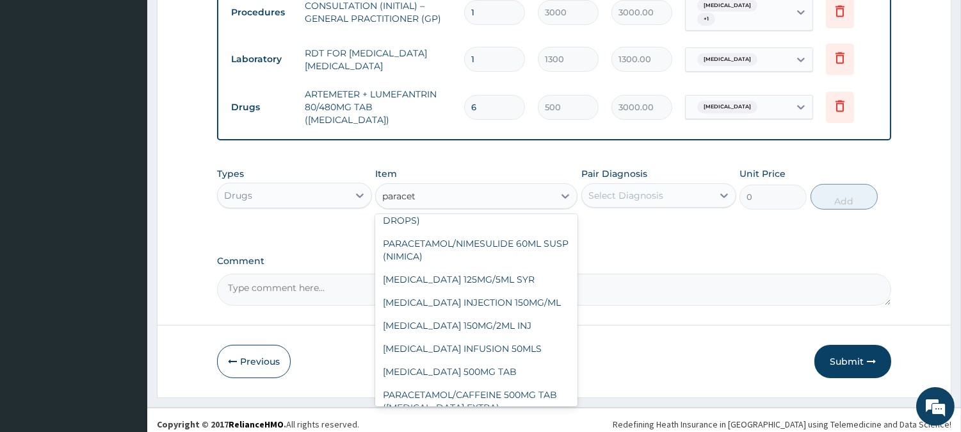
scroll to position [225, 0]
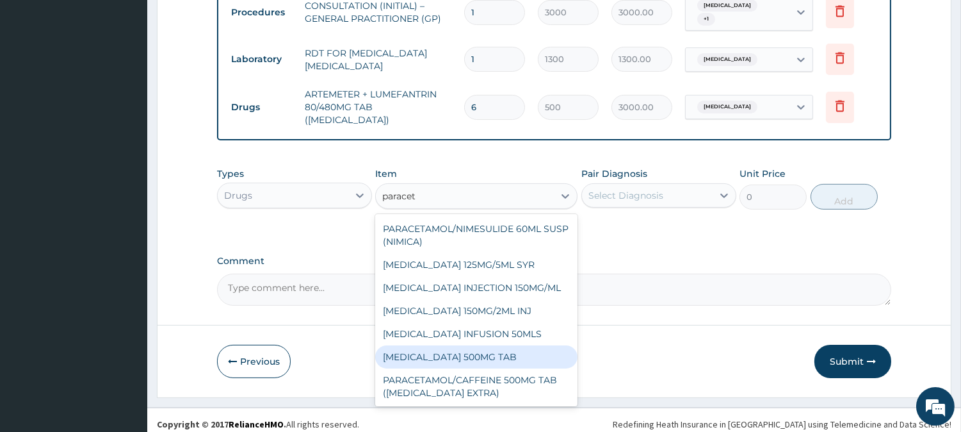
click at [549, 348] on div "[MEDICAL_DATA] 500MG TAB" at bounding box center [476, 356] width 202 height 23
type input "65"
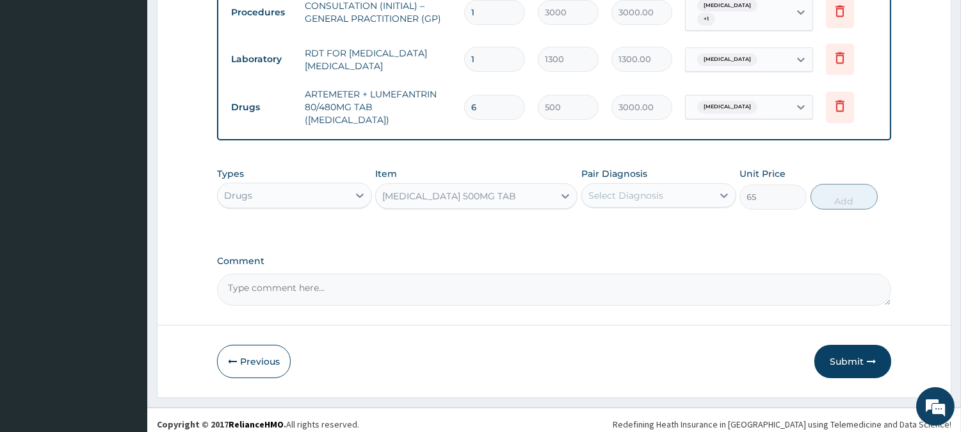
click at [710, 189] on div "Select Diagnosis" at bounding box center [647, 195] width 131 height 20
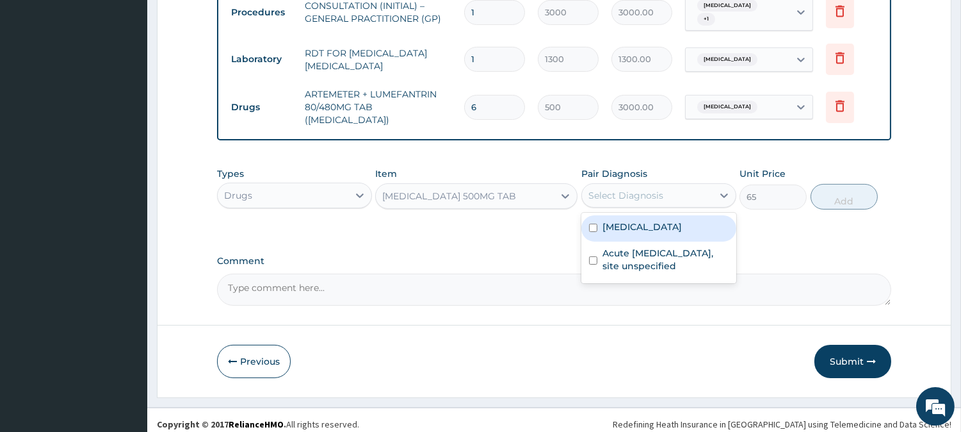
click at [682, 222] on label "[MEDICAL_DATA]" at bounding box center [642, 226] width 79 height 13
checkbox input "true"
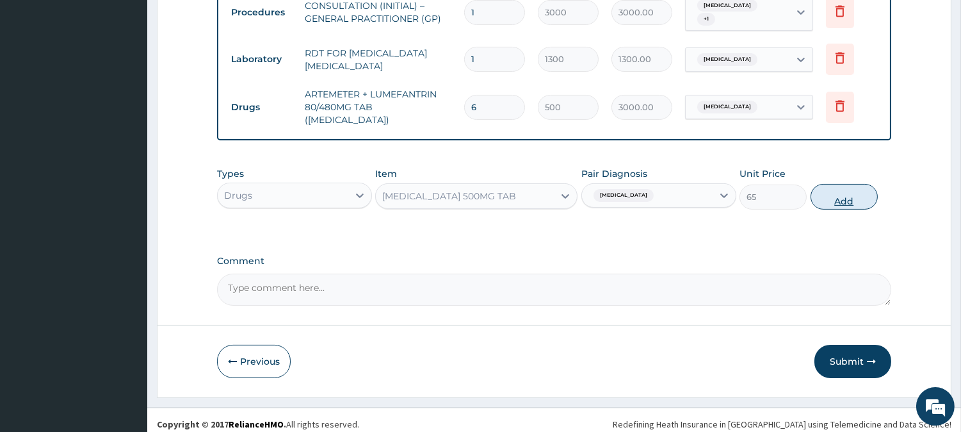
click at [830, 191] on button "Add" at bounding box center [844, 197] width 67 height 26
type input "0"
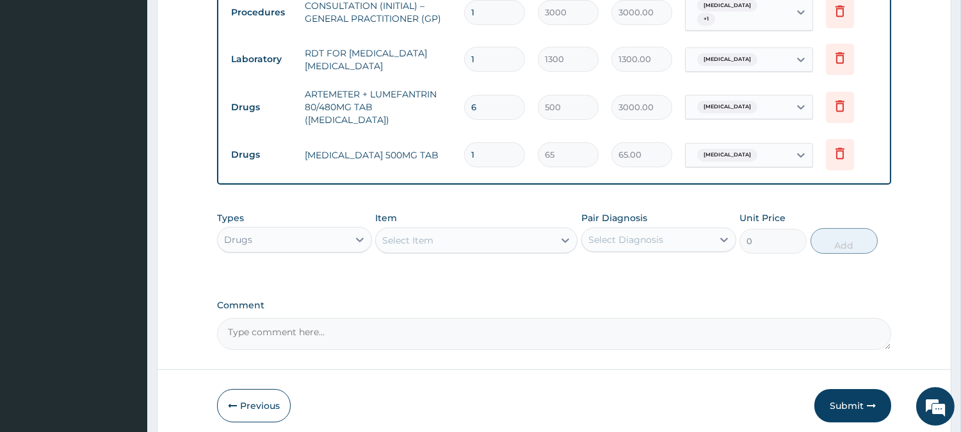
type input "18"
type input "1170.00"
type input "18"
click at [496, 233] on div "Select Item" at bounding box center [465, 240] width 178 height 20
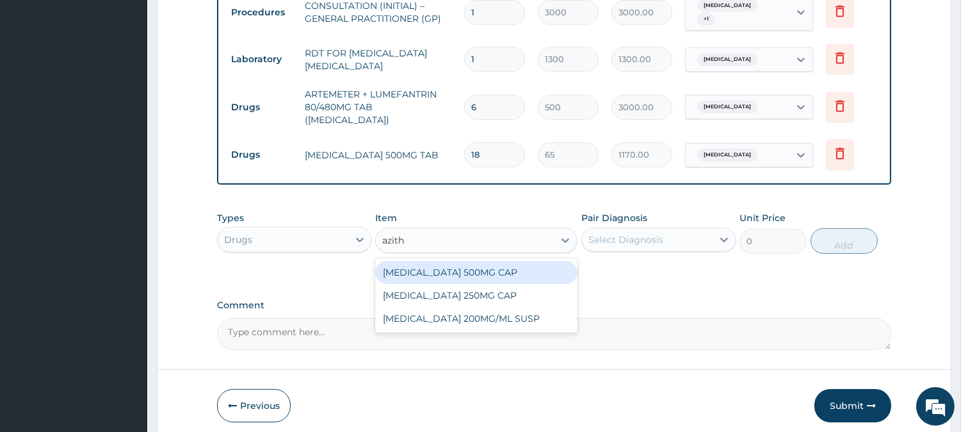
type input "azithr"
click at [489, 261] on div "[MEDICAL_DATA] 500MG CAP" at bounding box center [476, 272] width 202 height 23
type input "450"
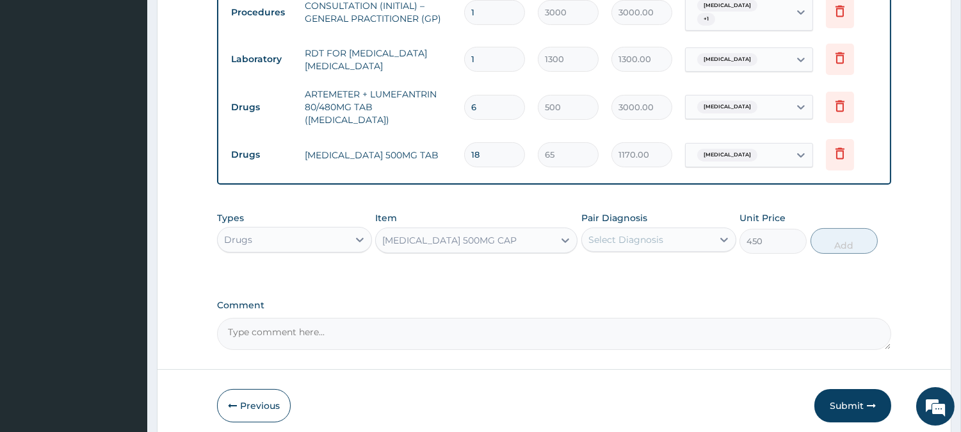
click at [622, 233] on div "Select Diagnosis" at bounding box center [626, 239] width 75 height 13
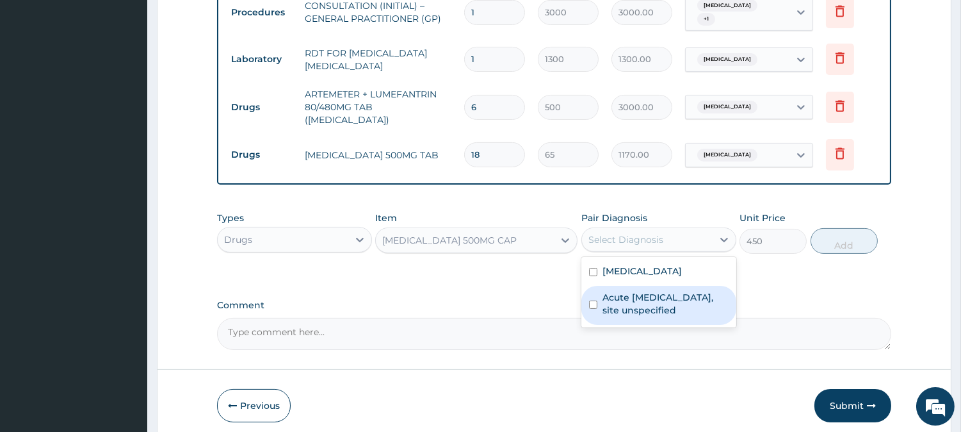
click at [655, 309] on div "Acute upper respiratory infection, site unspecified" at bounding box center [658, 305] width 155 height 39
checkbox input "true"
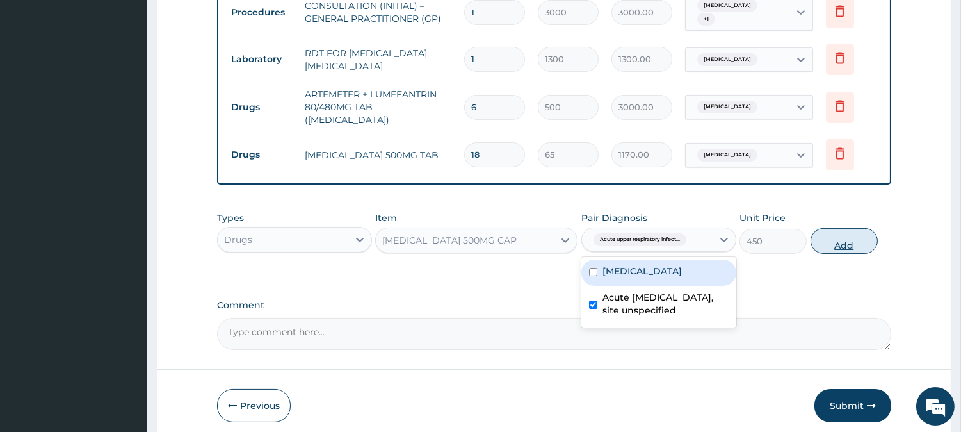
click at [830, 241] on button "Add" at bounding box center [844, 241] width 67 height 26
type input "0"
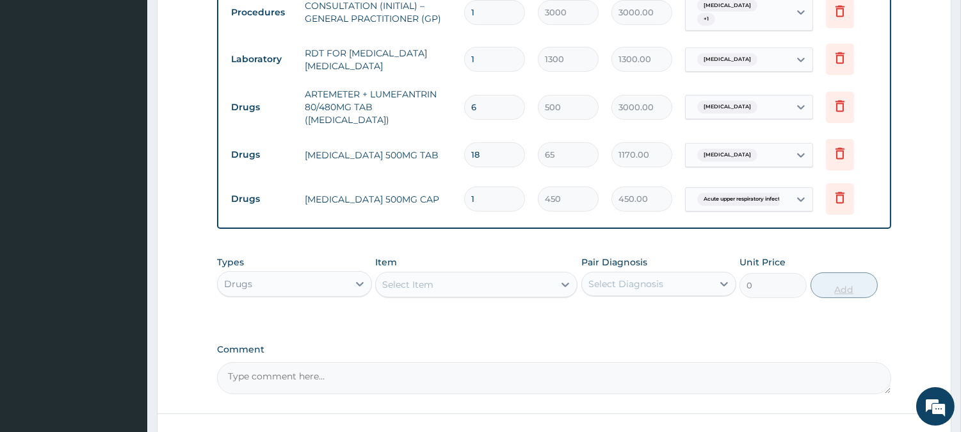
type input "0.00"
type input "6"
type input "2700.00"
type input "6"
click at [539, 274] on div "Select Item" at bounding box center [465, 284] width 178 height 20
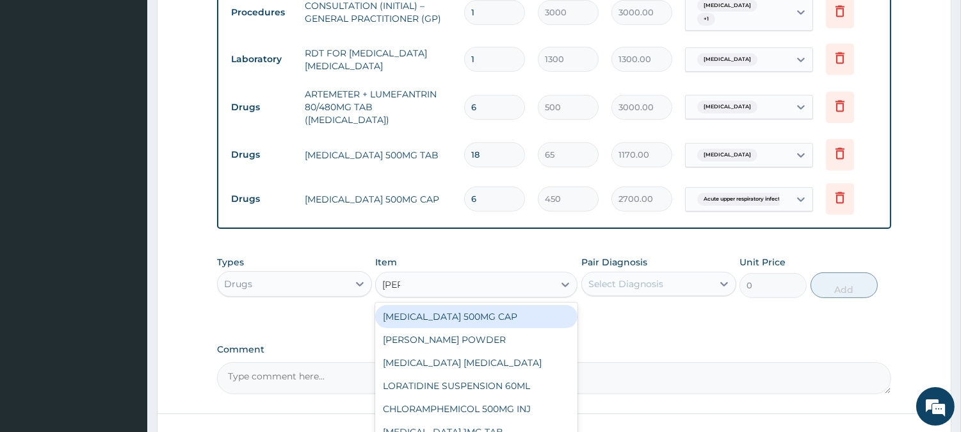
type input "lorat"
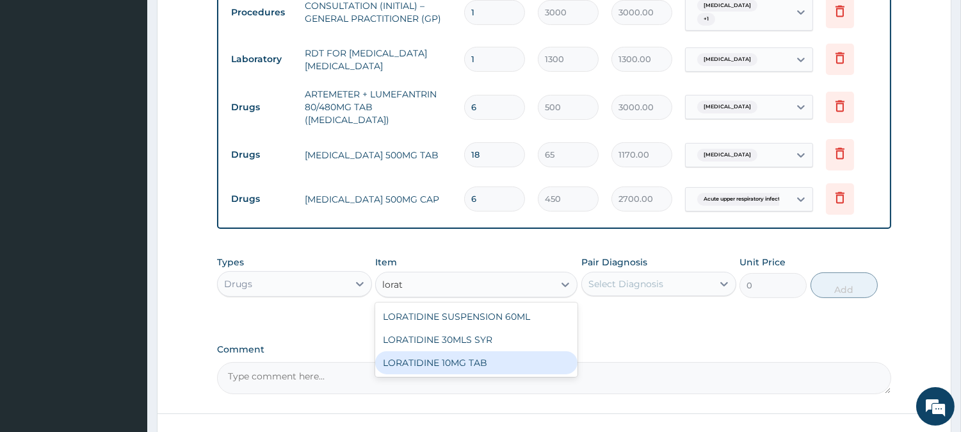
click at [565, 361] on div "LORATIDINE 10MG TAB" at bounding box center [476, 362] width 202 height 23
type input "110"
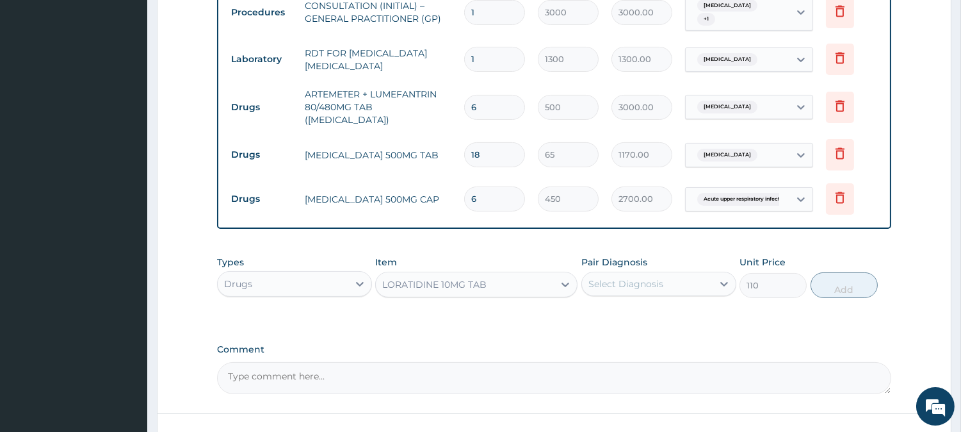
click at [698, 284] on div "Select Diagnosis" at bounding box center [647, 283] width 131 height 20
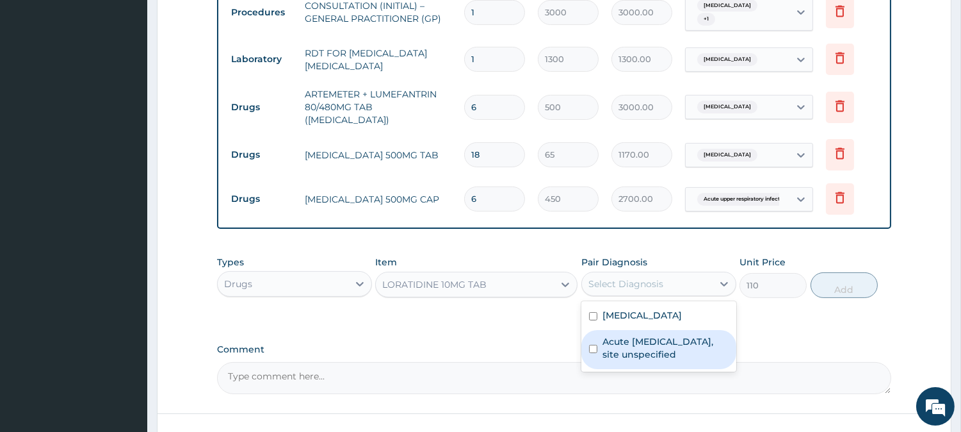
click at [687, 346] on label "Acute upper respiratory infection, site unspecified" at bounding box center [666, 348] width 126 height 26
checkbox input "true"
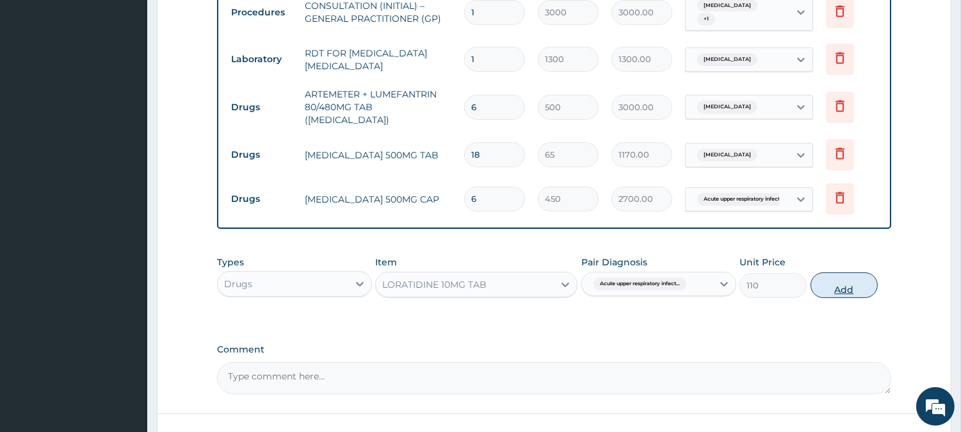
click at [834, 274] on button "Add" at bounding box center [844, 285] width 67 height 26
type input "0"
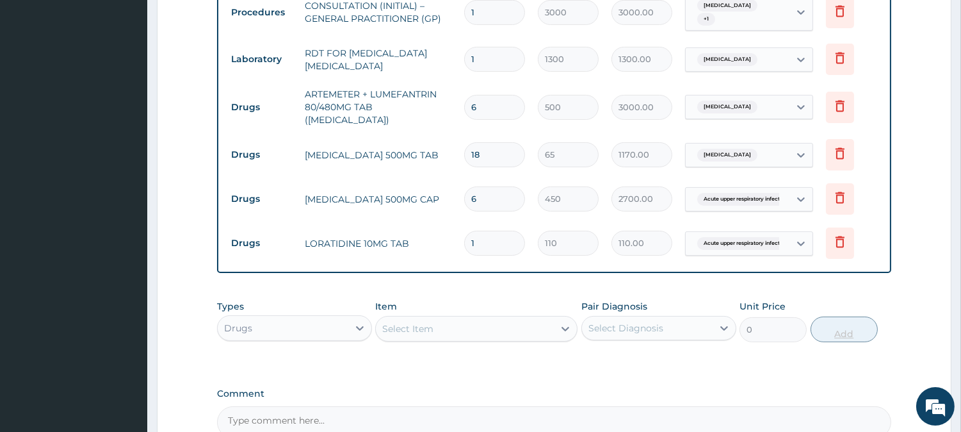
type input "10"
type input "1100.00"
type input "10"
click at [546, 322] on div "Select Item" at bounding box center [465, 328] width 178 height 20
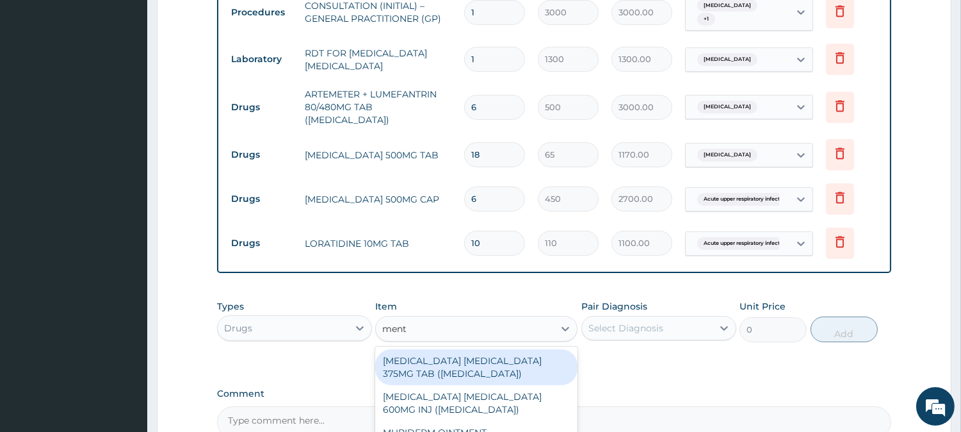
type input "menth"
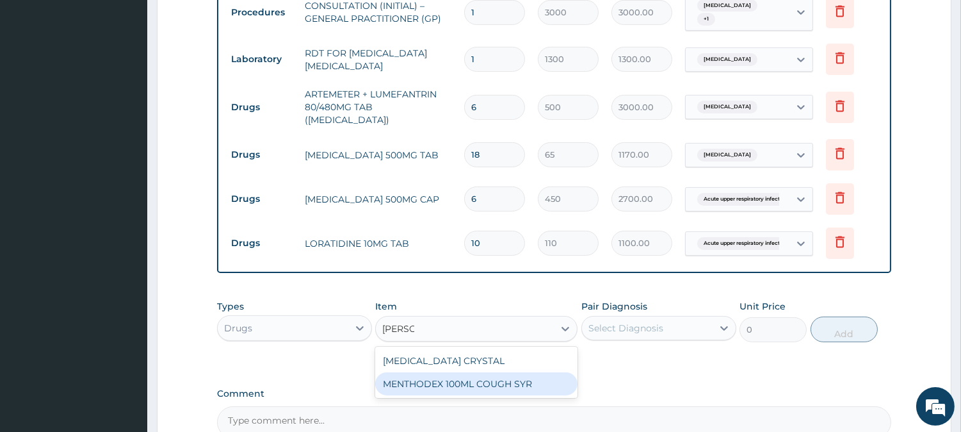
click at [536, 378] on div "MENTHODEX 100ML COUGH SYR" at bounding box center [476, 383] width 202 height 23
type input "1400"
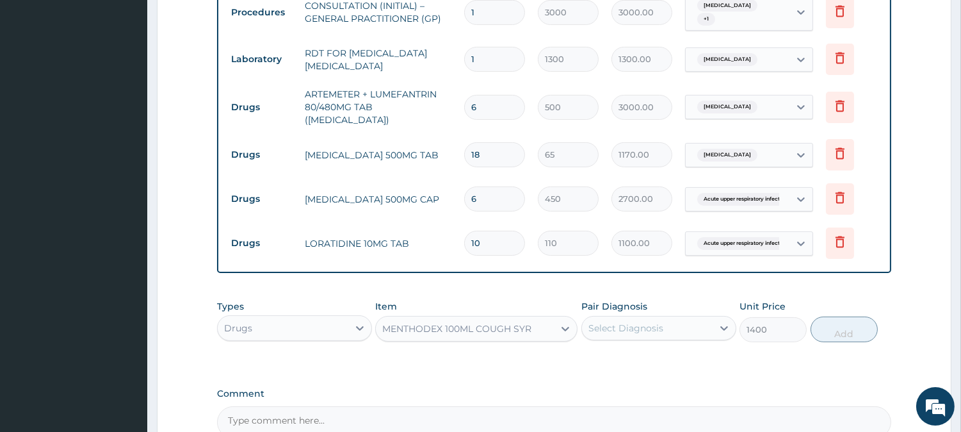
click at [616, 321] on div "Select Diagnosis" at bounding box center [626, 327] width 75 height 13
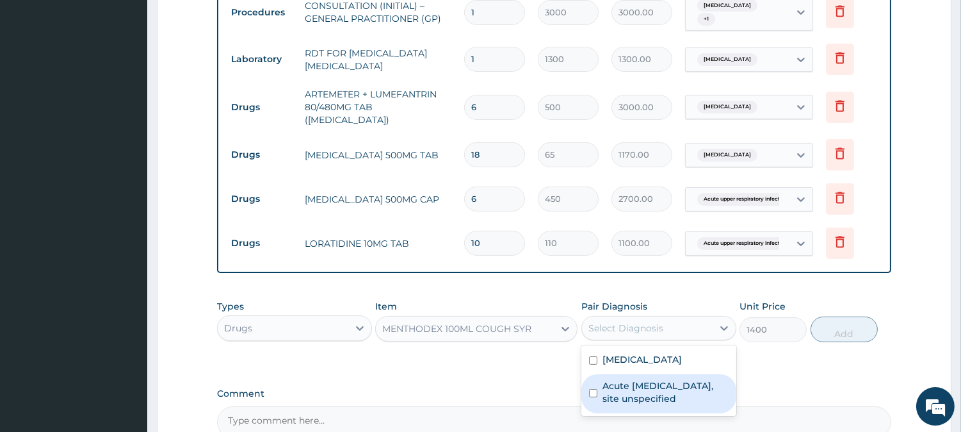
click at [624, 382] on label "Acute upper respiratory infection, site unspecified" at bounding box center [666, 392] width 126 height 26
checkbox input "true"
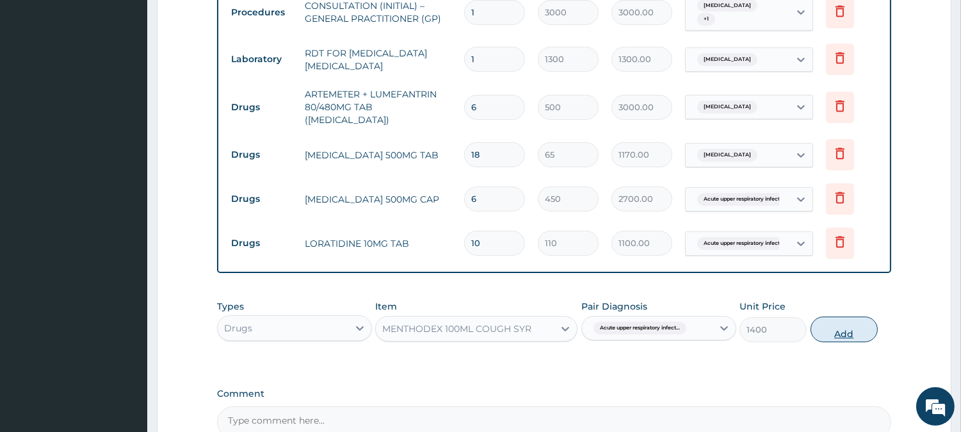
click at [827, 316] on button "Add" at bounding box center [844, 329] width 67 height 26
type input "0"
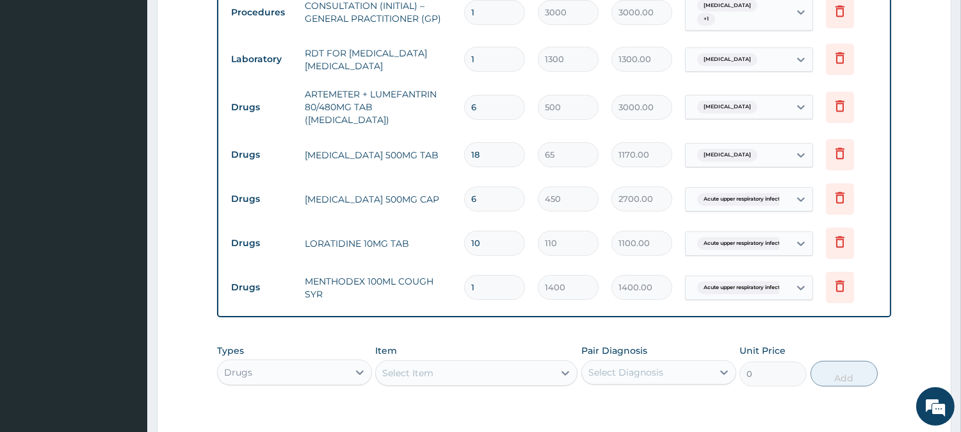
scroll to position [702, 0]
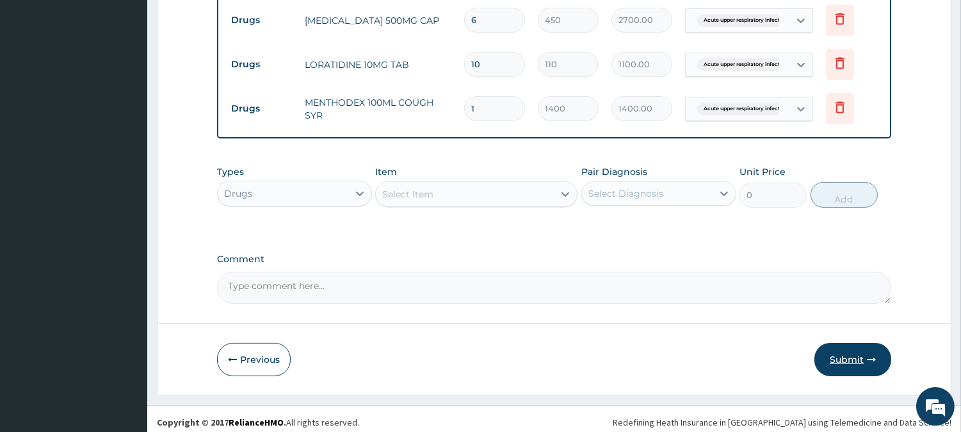
click at [828, 352] on button "Submit" at bounding box center [853, 359] width 77 height 33
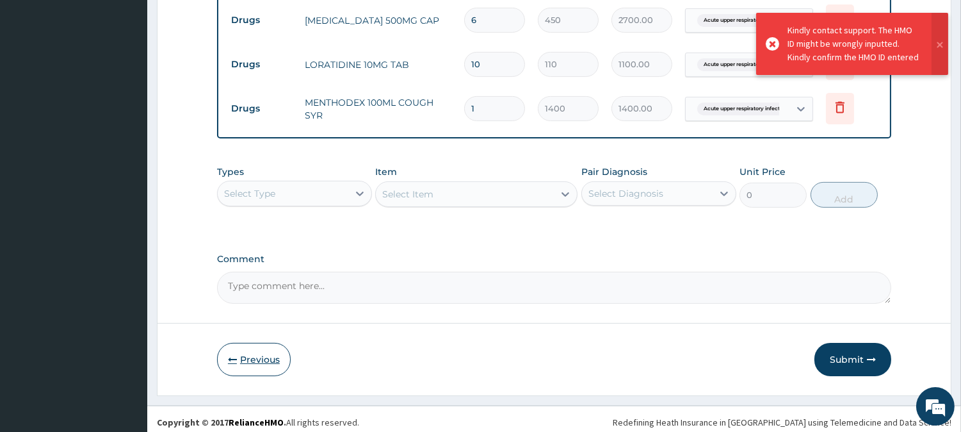
click at [256, 357] on button "Previous" at bounding box center [254, 359] width 74 height 33
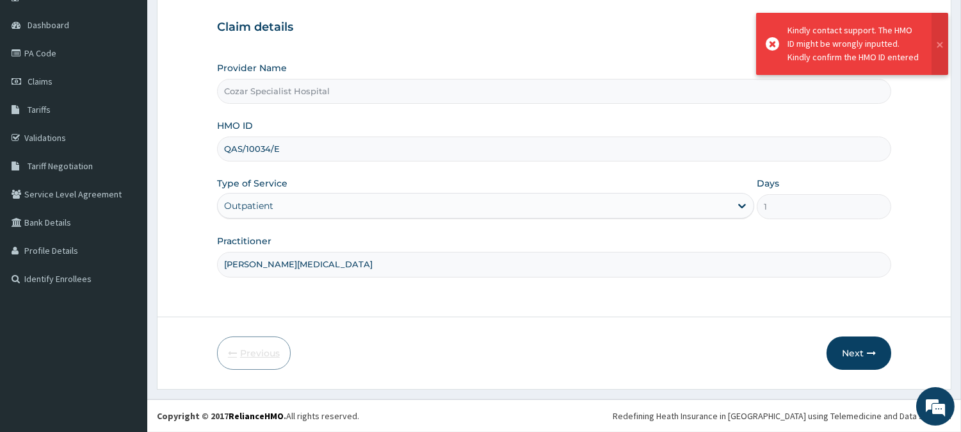
scroll to position [114, 0]
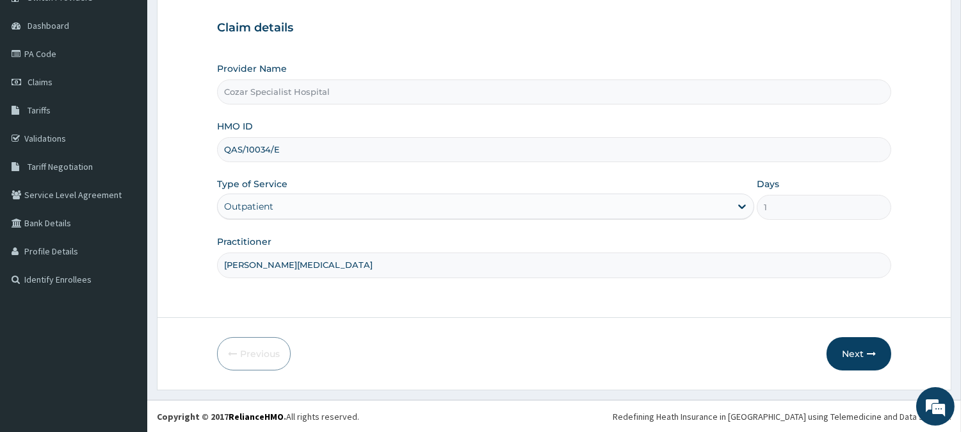
click at [229, 149] on input "QAS/10034/E" at bounding box center [554, 149] width 674 height 25
type input "OAS/10034/E"
click at [854, 348] on button "Next" at bounding box center [859, 353] width 65 height 33
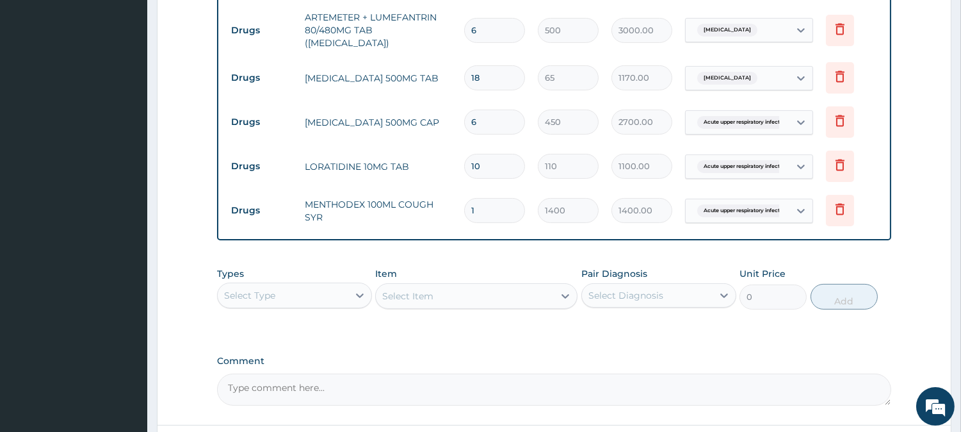
scroll to position [702, 0]
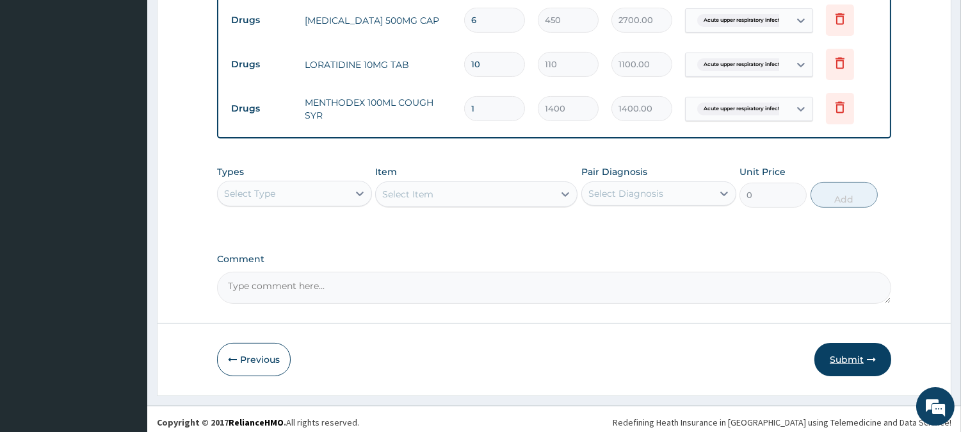
click at [853, 350] on button "Submit" at bounding box center [853, 359] width 77 height 33
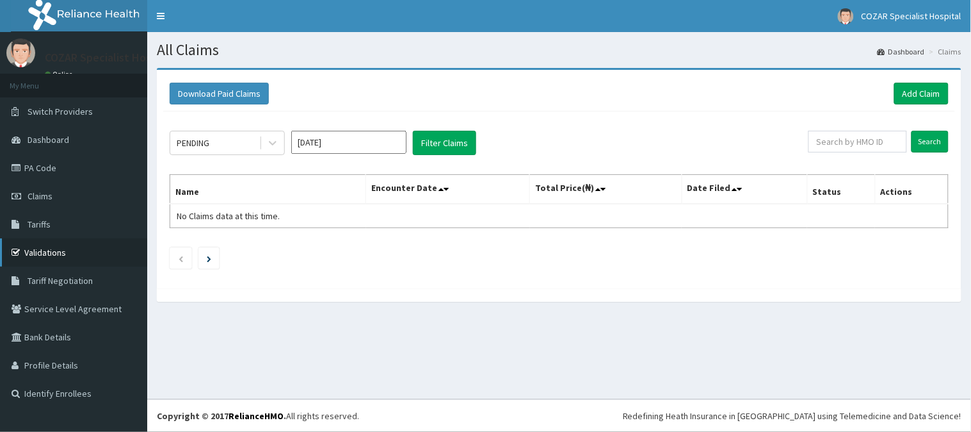
click at [56, 257] on link "Validations" at bounding box center [73, 252] width 147 height 28
click at [933, 88] on link "Add Claim" at bounding box center [922, 94] width 54 height 22
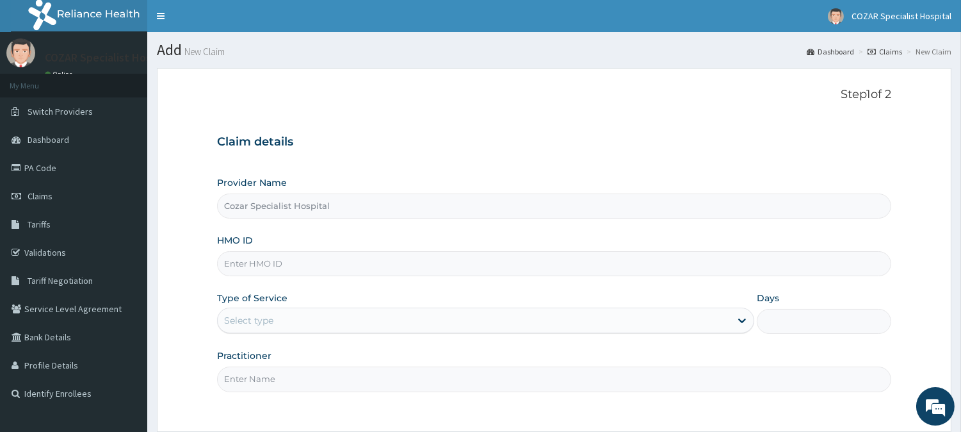
paste input "ETS/10027/A"
type input "ETS/10027/A"
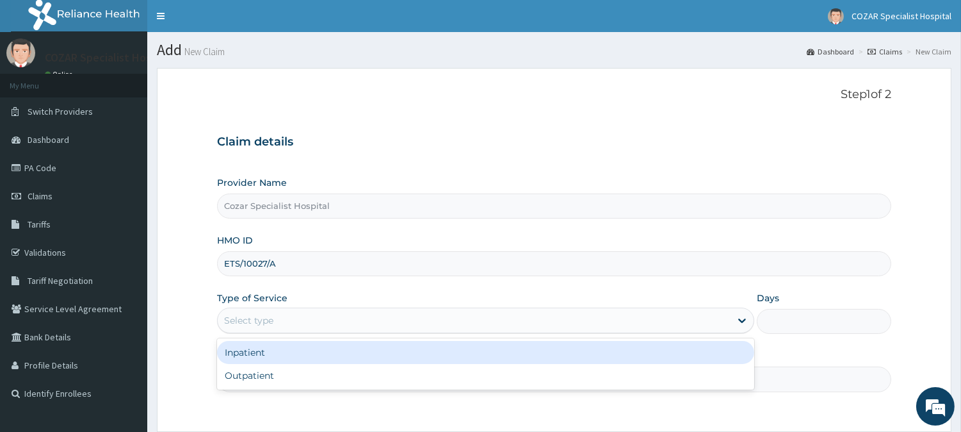
click at [323, 316] on div "Select type" at bounding box center [474, 320] width 513 height 20
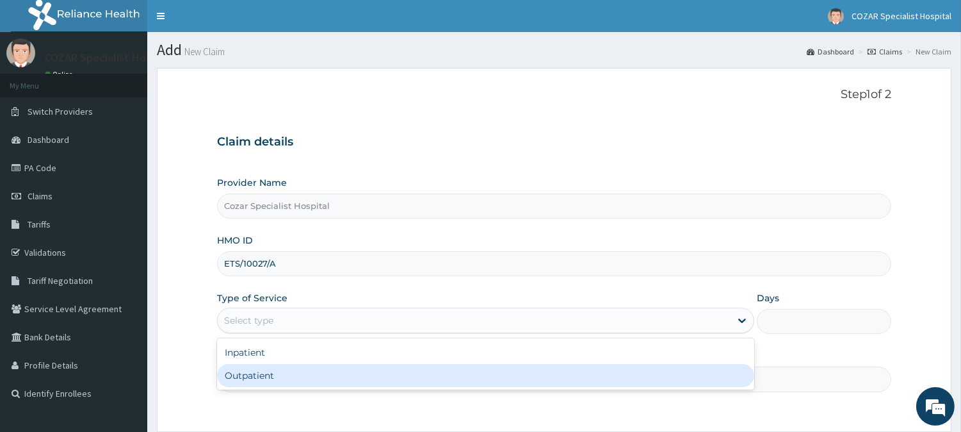
click at [304, 375] on div "Outpatient" at bounding box center [485, 375] width 537 height 23
type input "1"
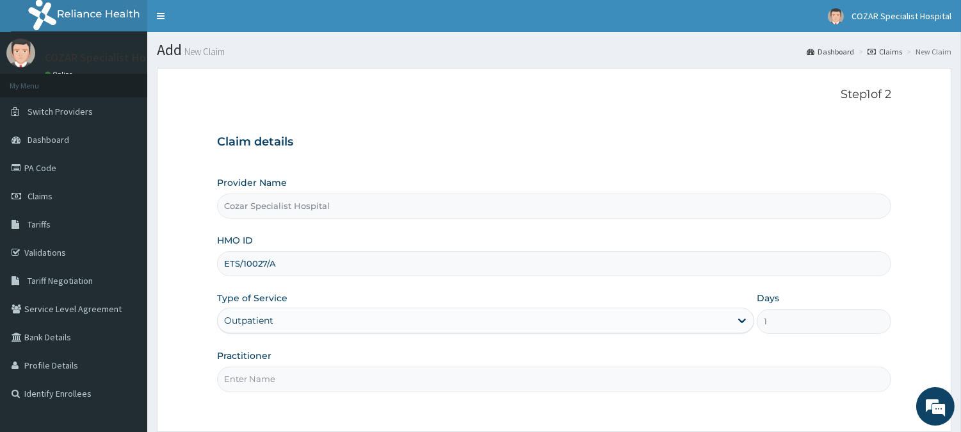
click at [323, 377] on input "Practitioner" at bounding box center [554, 378] width 674 height 25
type input "[PERSON_NAME][MEDICAL_DATA]"
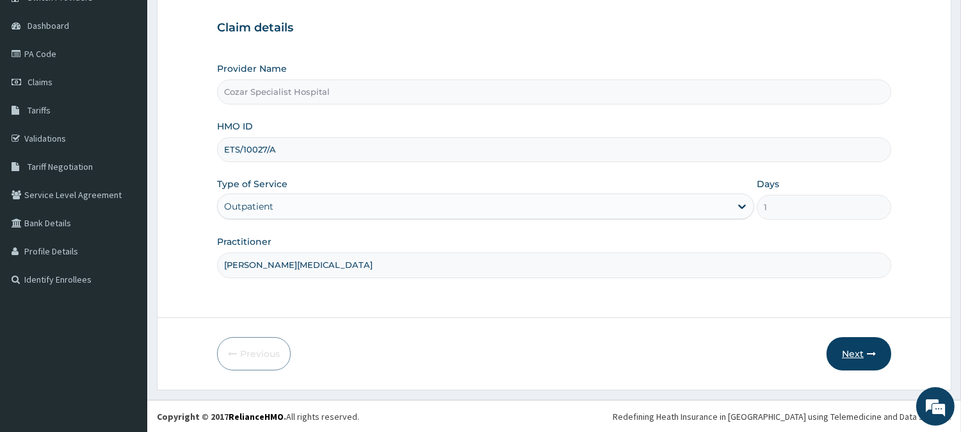
click at [868, 343] on button "Next" at bounding box center [859, 353] width 65 height 33
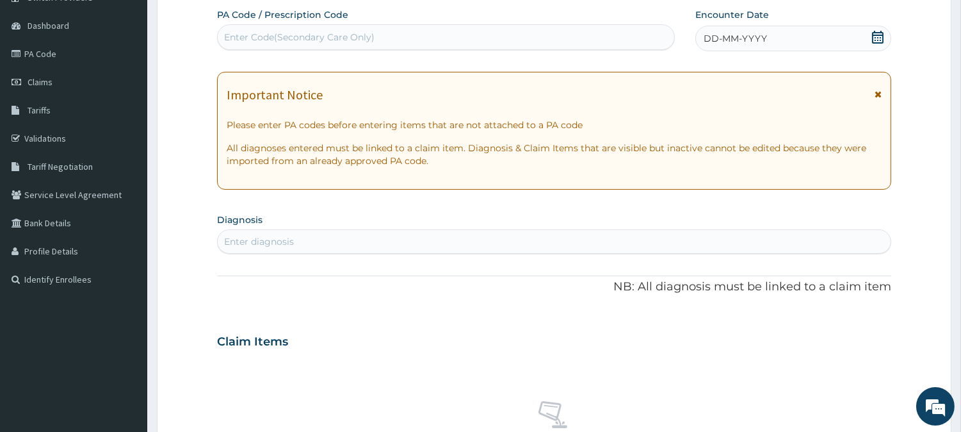
click at [881, 35] on icon at bounding box center [878, 37] width 13 height 13
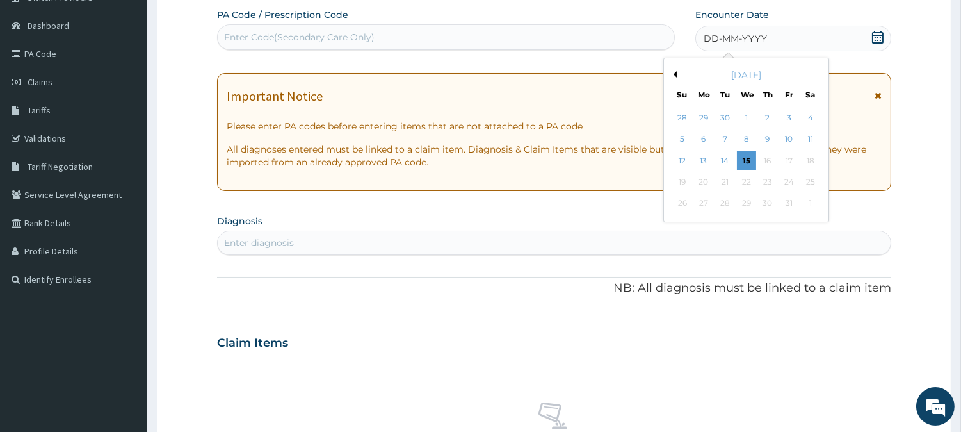
click at [675, 75] on button "Previous Month" at bounding box center [673, 74] width 6 height 6
click at [818, 72] on button "Next Month" at bounding box center [819, 74] width 6 height 6
click at [675, 75] on button "Previous Month" at bounding box center [673, 74] width 6 height 6
click at [808, 177] on div "27" at bounding box center [809, 181] width 19 height 19
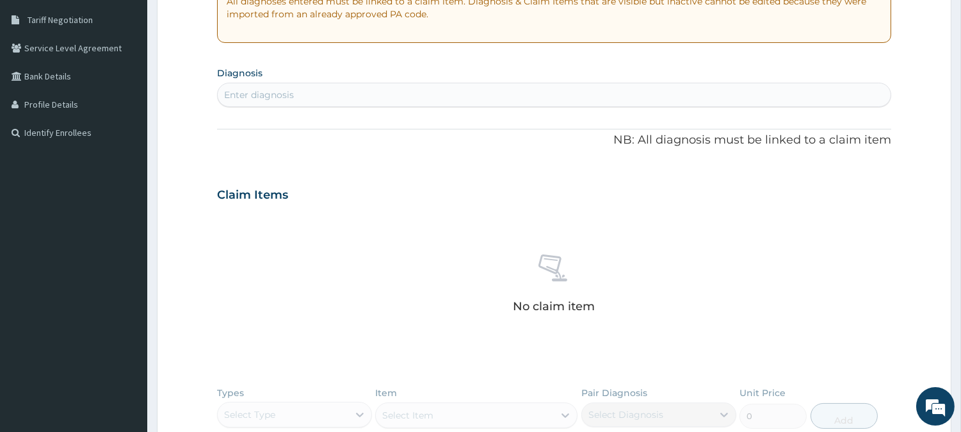
scroll to position [277, 0]
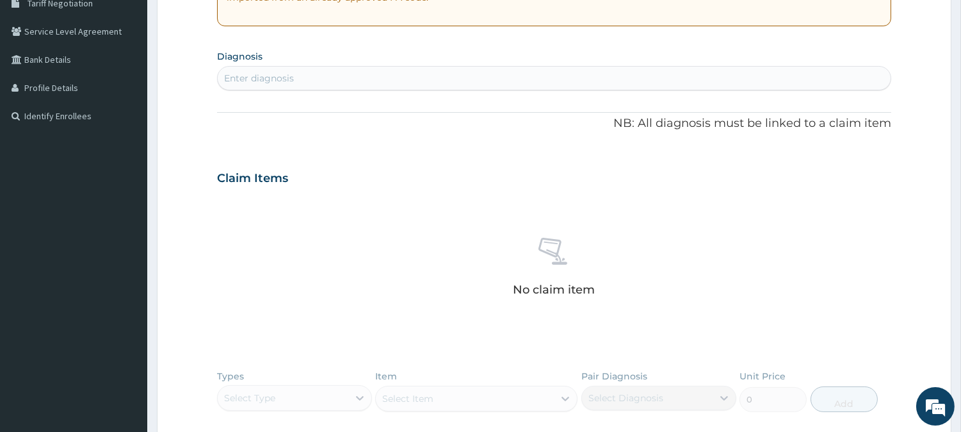
click at [528, 81] on div "Enter diagnosis" at bounding box center [554, 78] width 673 height 20
type input "[MEDICAL_DATA]"
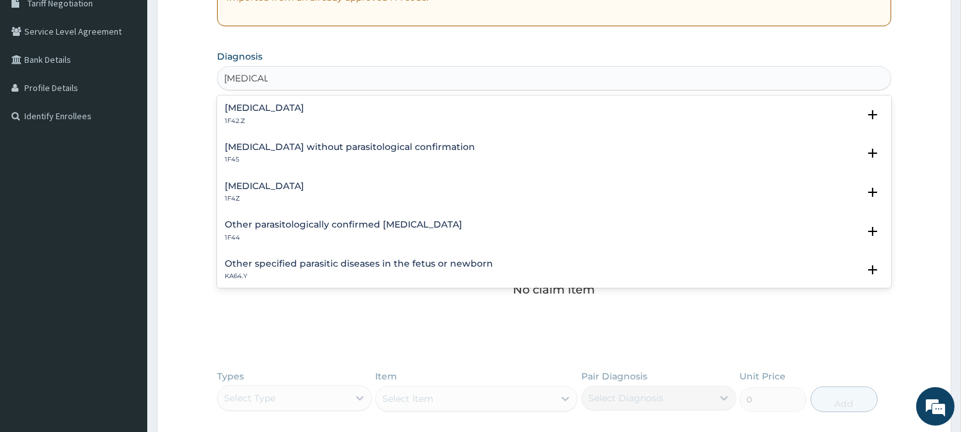
click at [402, 183] on div "[MEDICAL_DATA] 1F4Z" at bounding box center [554, 192] width 659 height 22
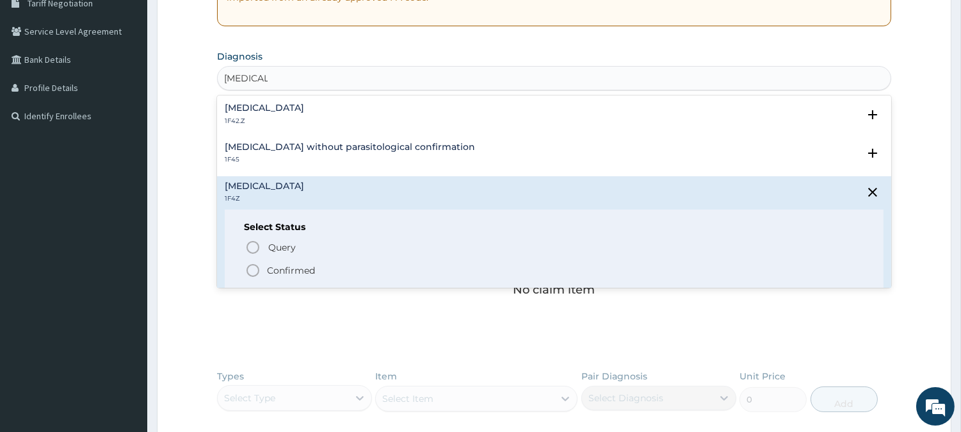
click at [304, 270] on p "Confirmed" at bounding box center [291, 270] width 48 height 13
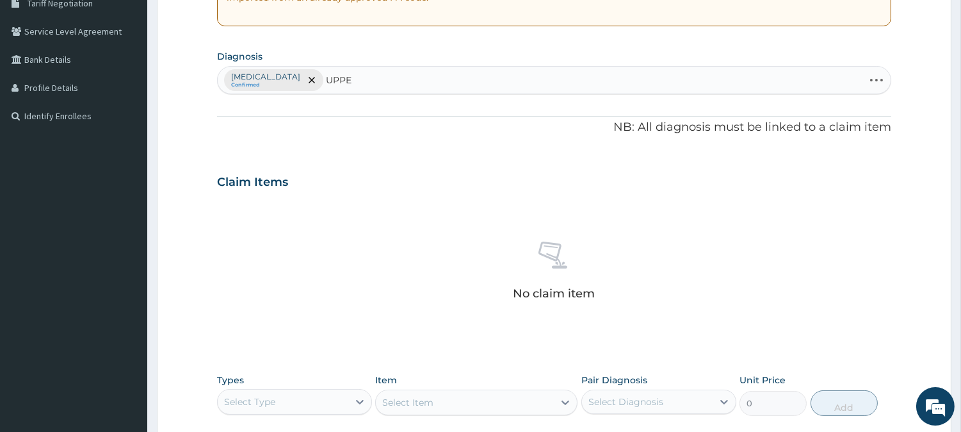
type input "UPPER"
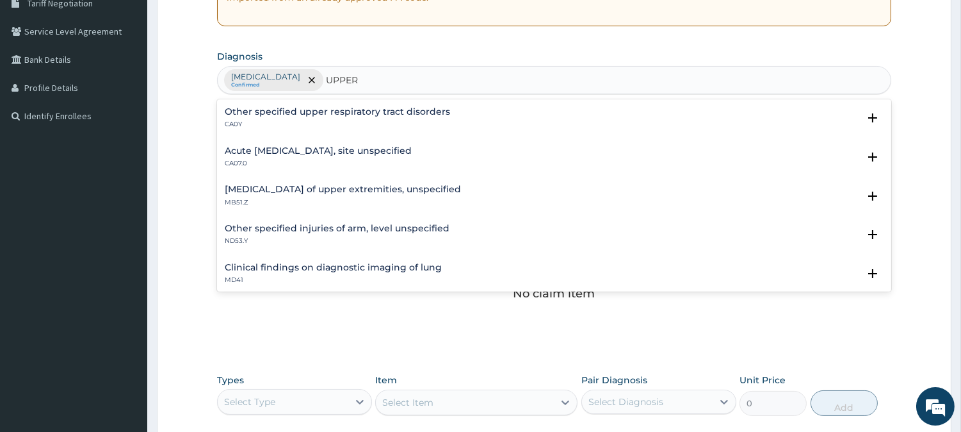
click at [412, 157] on div "Acute upper respiratory infection, site unspecified CA07.0" at bounding box center [318, 157] width 187 height 22
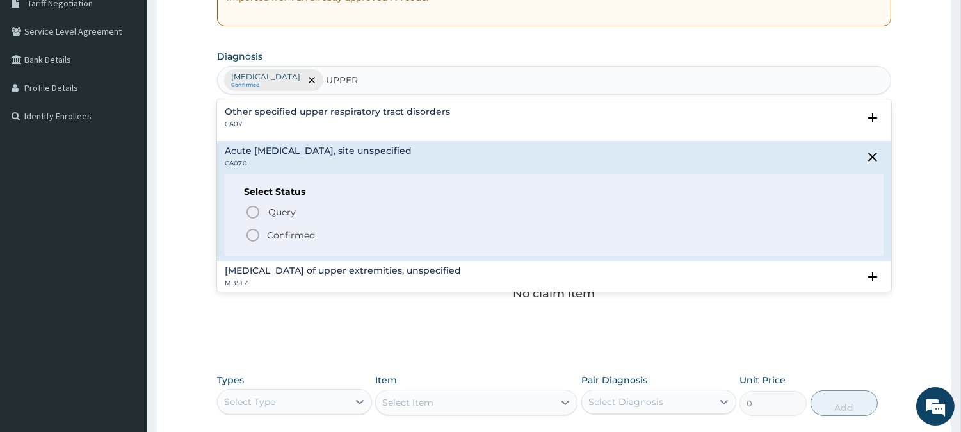
click at [332, 233] on span "Confirmed" at bounding box center [554, 234] width 619 height 15
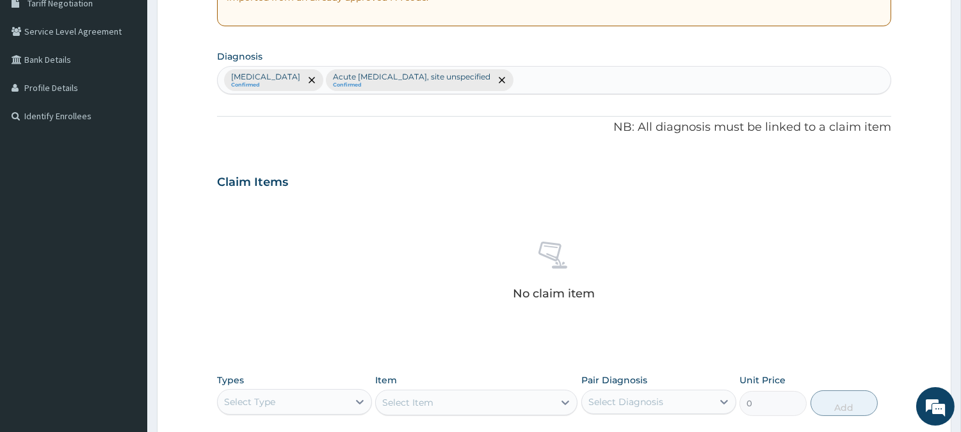
scroll to position [491, 0]
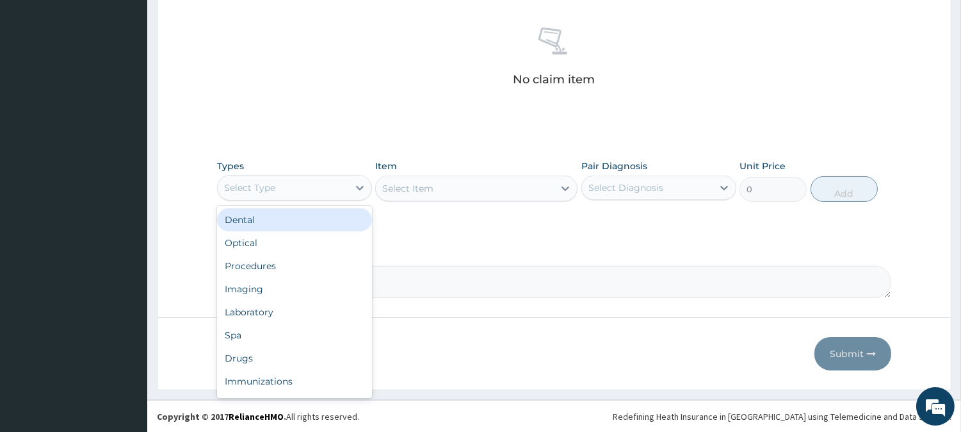
click at [334, 183] on div "Select Type" at bounding box center [283, 187] width 131 height 20
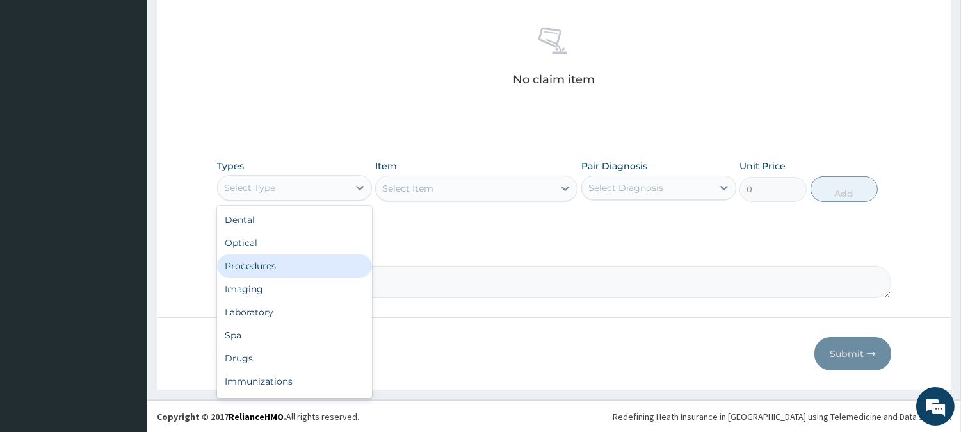
click at [299, 259] on div "Procedures" at bounding box center [294, 265] width 155 height 23
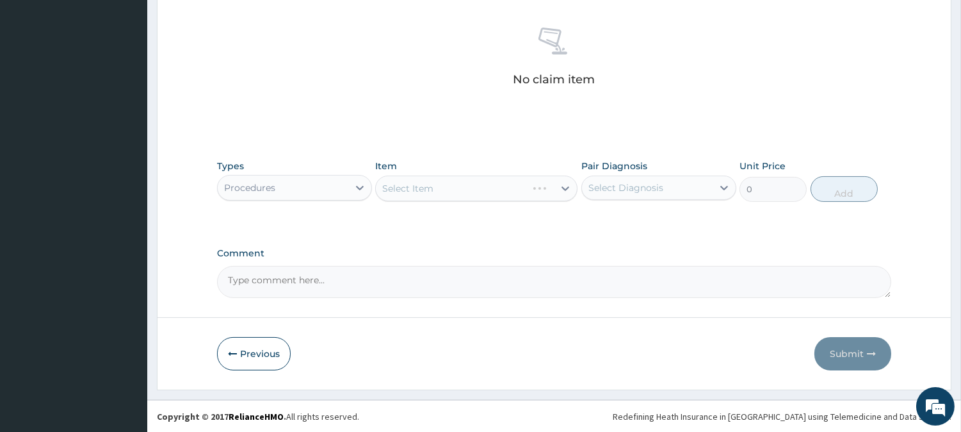
click at [533, 186] on div "Select Item" at bounding box center [476, 188] width 202 height 26
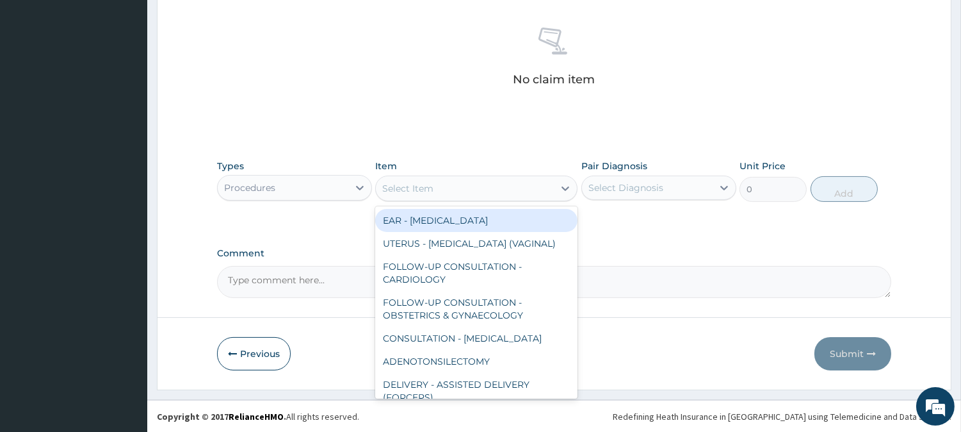
click at [533, 186] on div "Select Item" at bounding box center [465, 188] width 178 height 20
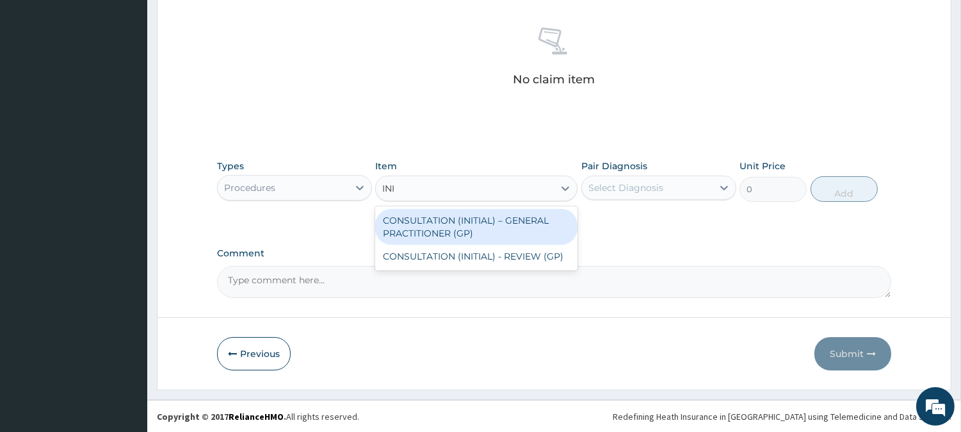
type input "INIT"
click at [539, 219] on div "CONSULTATION (INITIAL) – GENERAL PRACTITIONER (GP)" at bounding box center [476, 227] width 202 height 36
type input "3000"
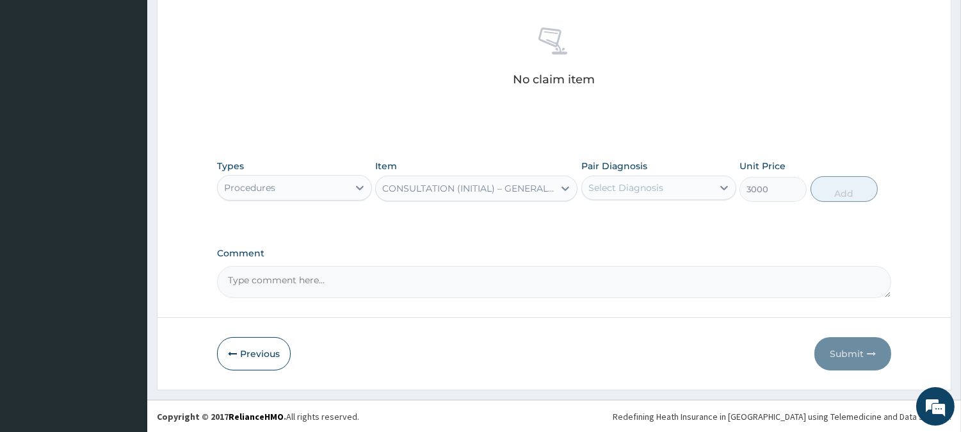
click at [631, 172] on div "Pair Diagnosis Select Diagnosis" at bounding box center [658, 180] width 155 height 42
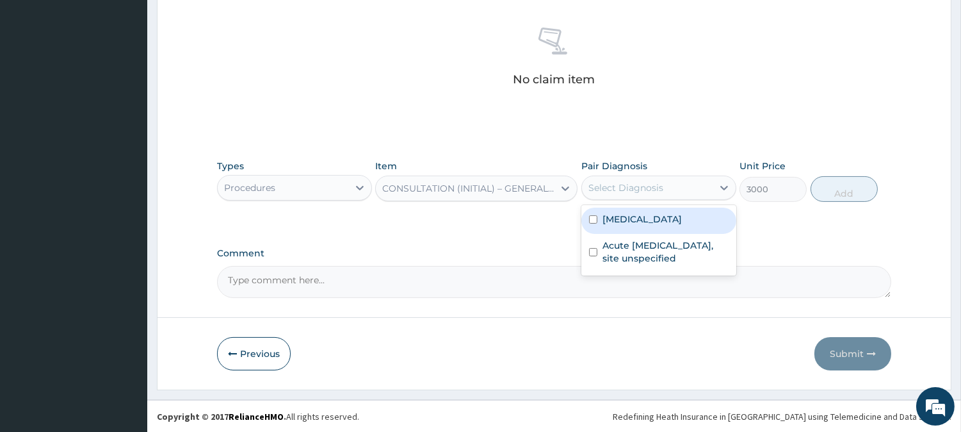
click at [631, 184] on div "Select Diagnosis" at bounding box center [626, 187] width 75 height 13
click at [636, 211] on div "[MEDICAL_DATA]" at bounding box center [658, 220] width 155 height 26
checkbox input "true"
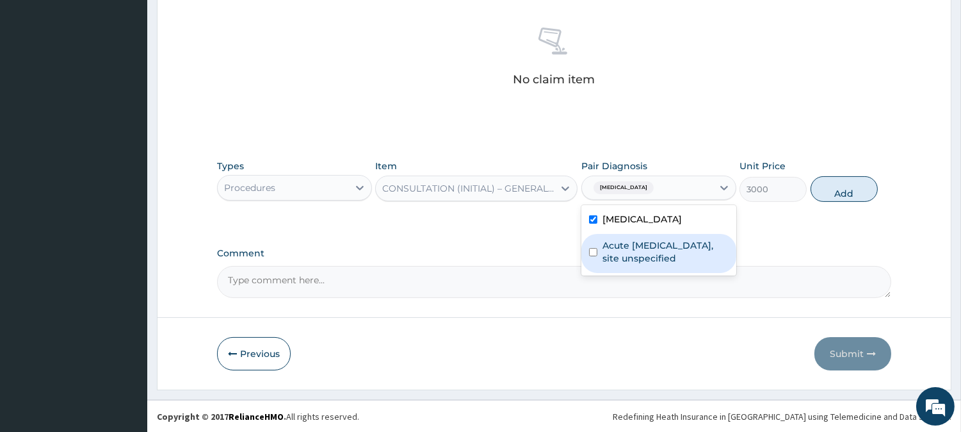
click at [637, 238] on div "Acute [MEDICAL_DATA], site unspecified" at bounding box center [658, 253] width 155 height 39
checkbox input "true"
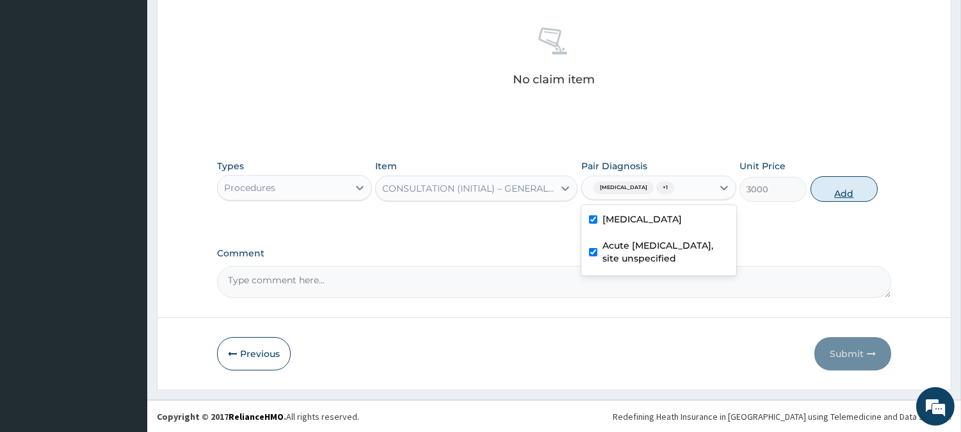
click at [827, 180] on button "Add" at bounding box center [844, 189] width 67 height 26
type input "0"
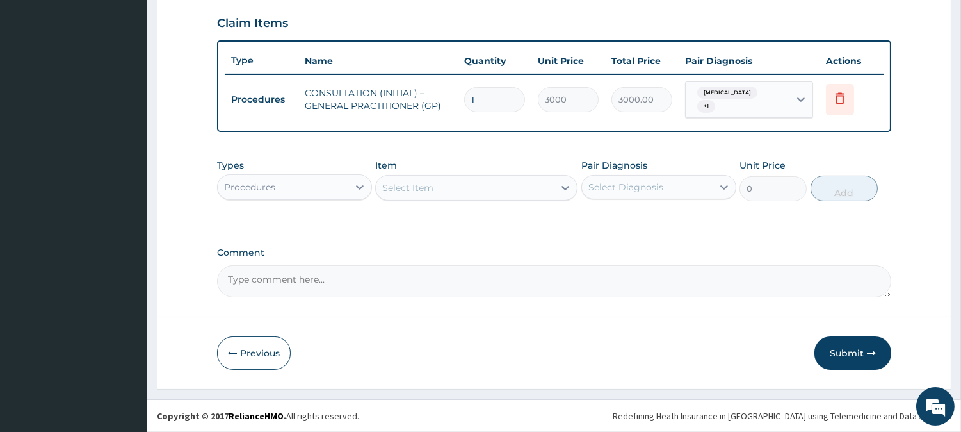
scroll to position [434, 0]
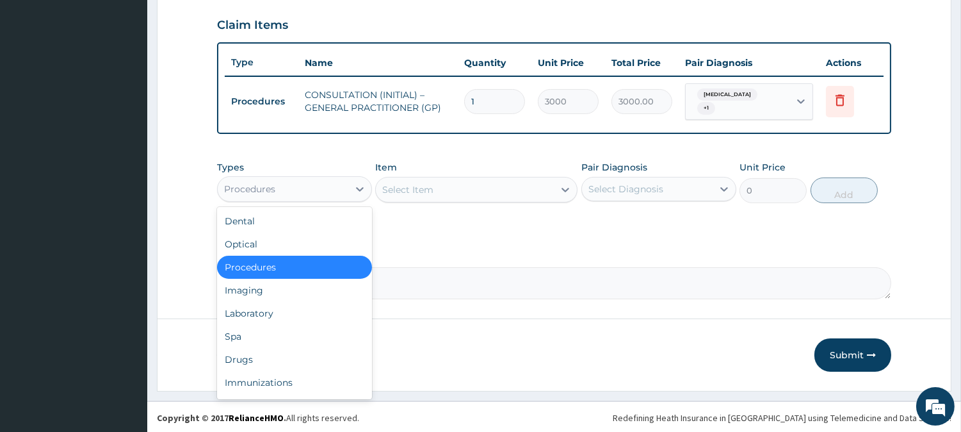
click at [334, 192] on div "Procedures" at bounding box center [283, 189] width 131 height 20
click at [295, 313] on div "Laboratory" at bounding box center [294, 313] width 155 height 23
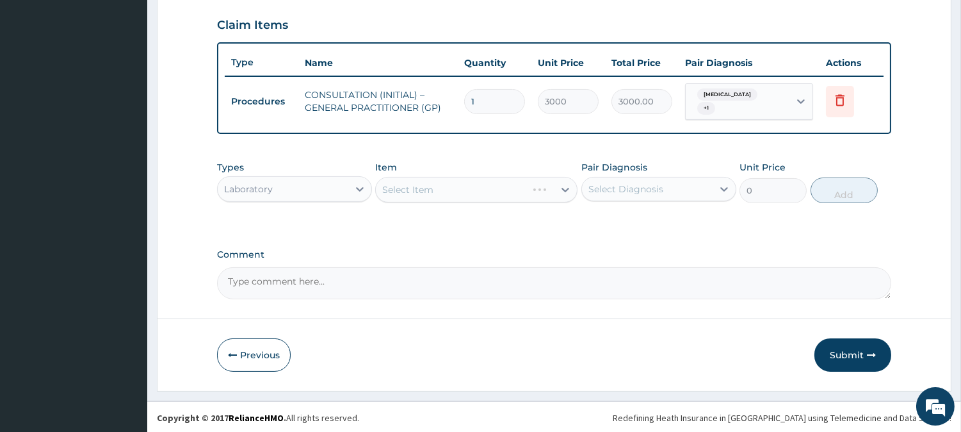
click at [503, 189] on div "Select Item" at bounding box center [476, 190] width 202 height 26
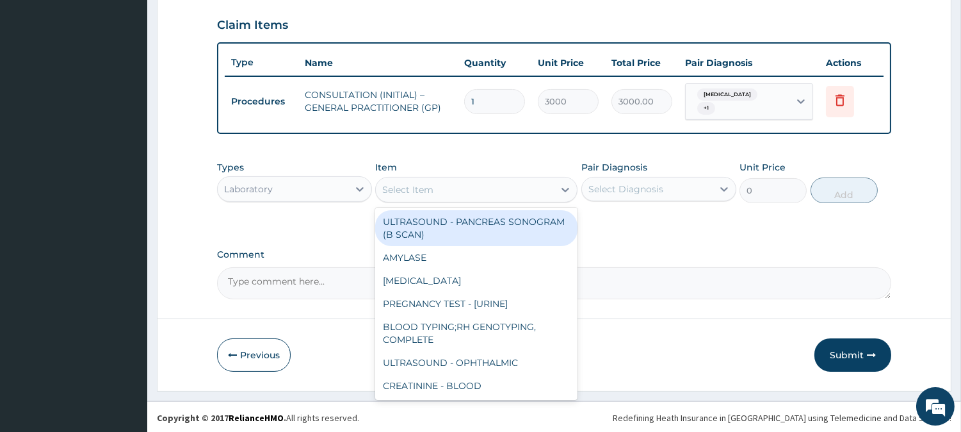
click at [503, 189] on div "Select Item" at bounding box center [465, 189] width 178 height 20
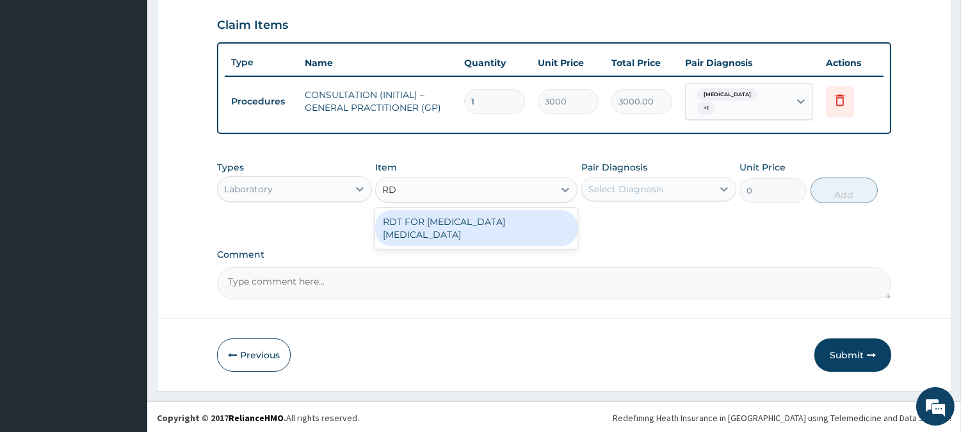
type input "RDT"
click at [448, 223] on div "RDT FOR [MEDICAL_DATA] [MEDICAL_DATA]" at bounding box center [476, 228] width 202 height 36
type input "1300"
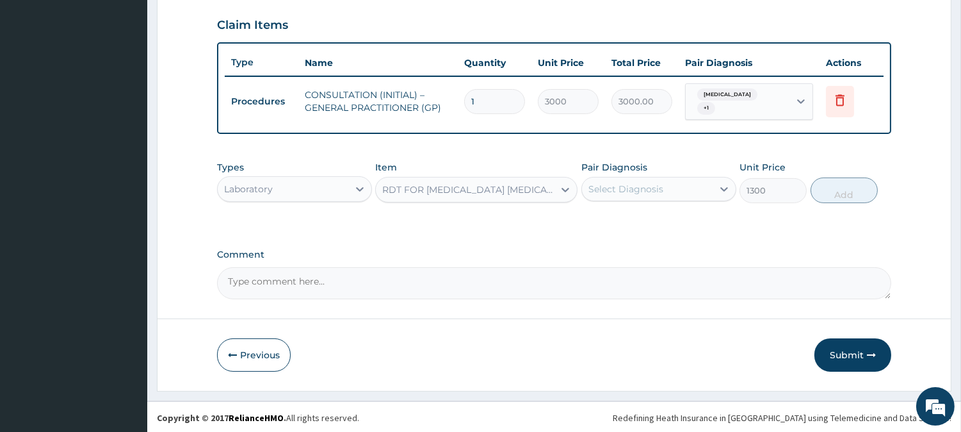
click at [695, 193] on div "Select Diagnosis" at bounding box center [647, 189] width 131 height 20
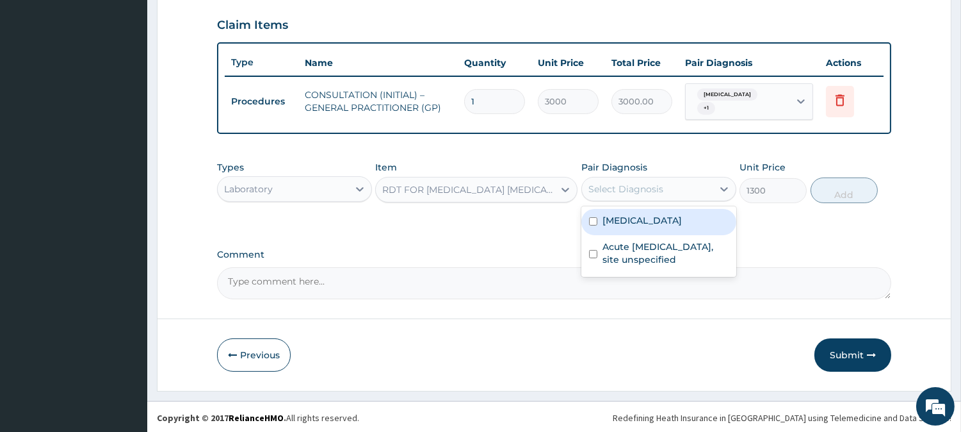
click at [695, 218] on div "[MEDICAL_DATA]" at bounding box center [658, 222] width 155 height 26
checkbox input "true"
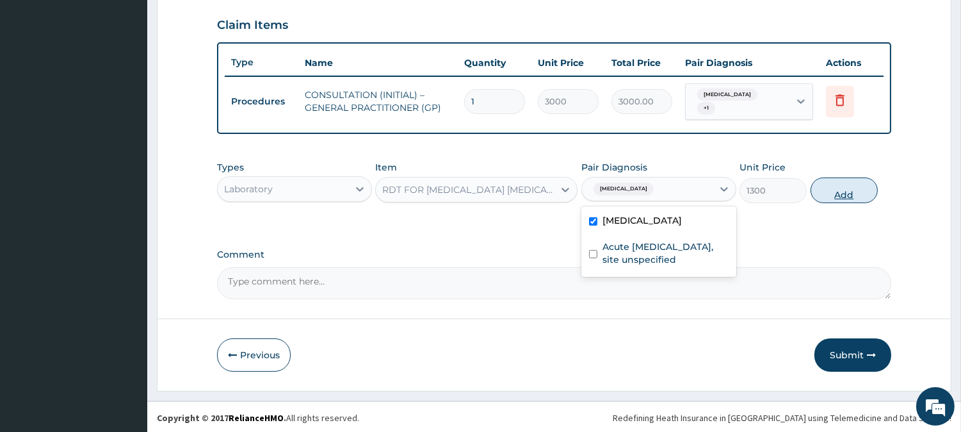
click at [831, 186] on button "Add" at bounding box center [844, 190] width 67 height 26
type input "0"
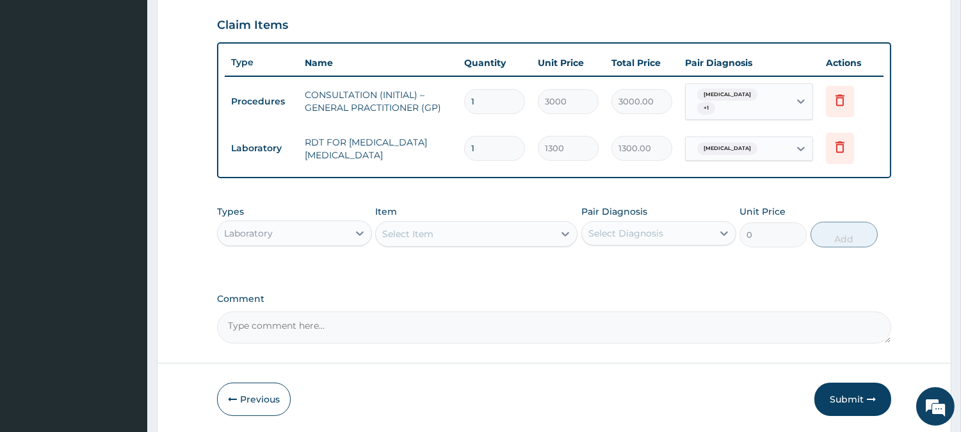
click at [302, 233] on div "Laboratory" at bounding box center [283, 233] width 131 height 20
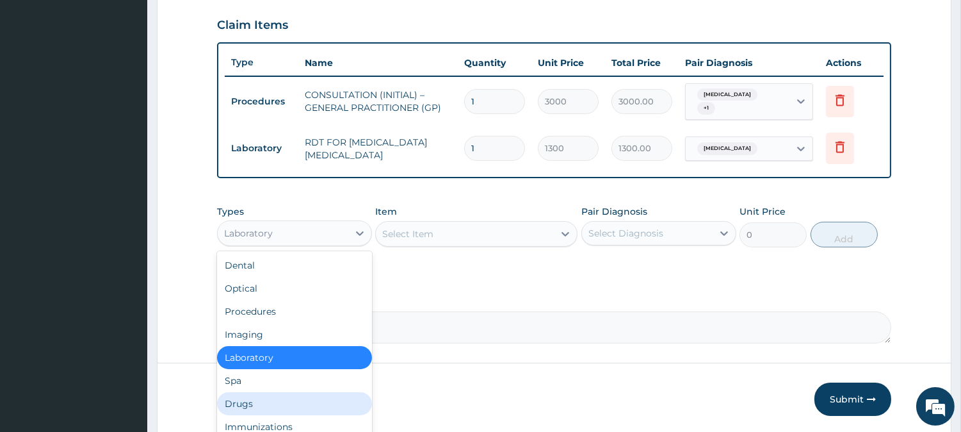
click at [279, 392] on div "Drugs" at bounding box center [294, 403] width 155 height 23
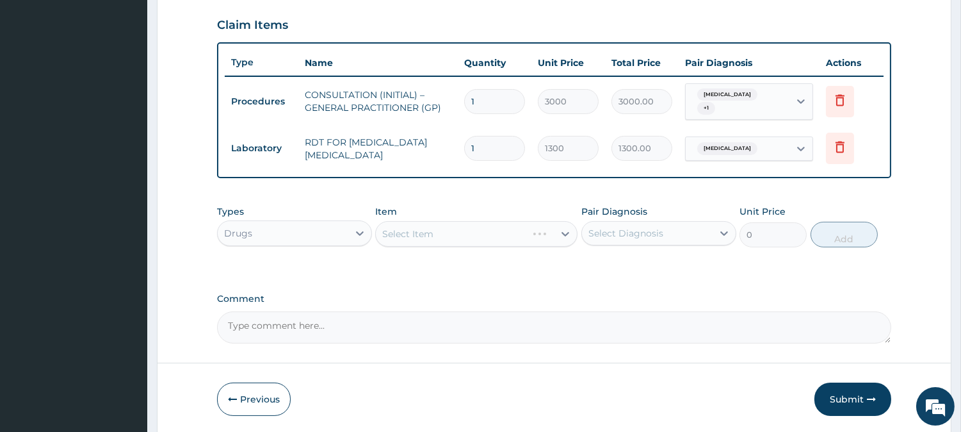
click at [532, 232] on div "Select Item" at bounding box center [476, 234] width 202 height 26
click at [538, 234] on div "Select Item" at bounding box center [476, 234] width 202 height 26
click at [523, 229] on div "Select Item" at bounding box center [465, 233] width 178 height 20
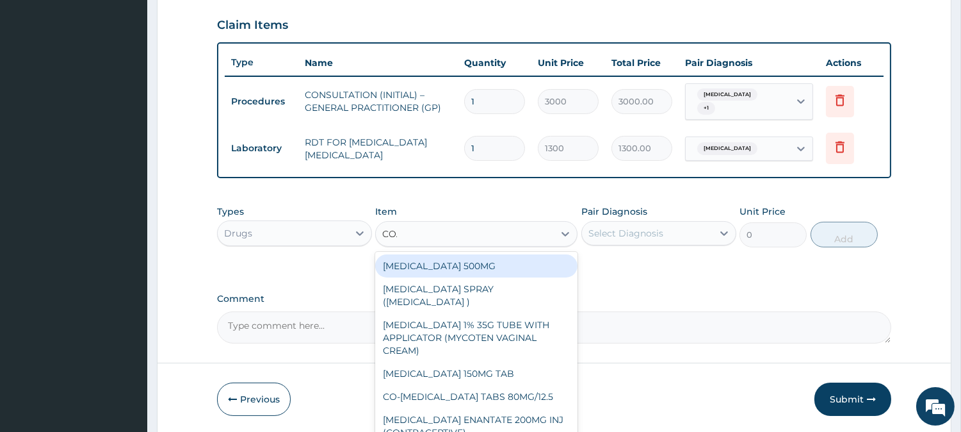
type input "COARTEM"
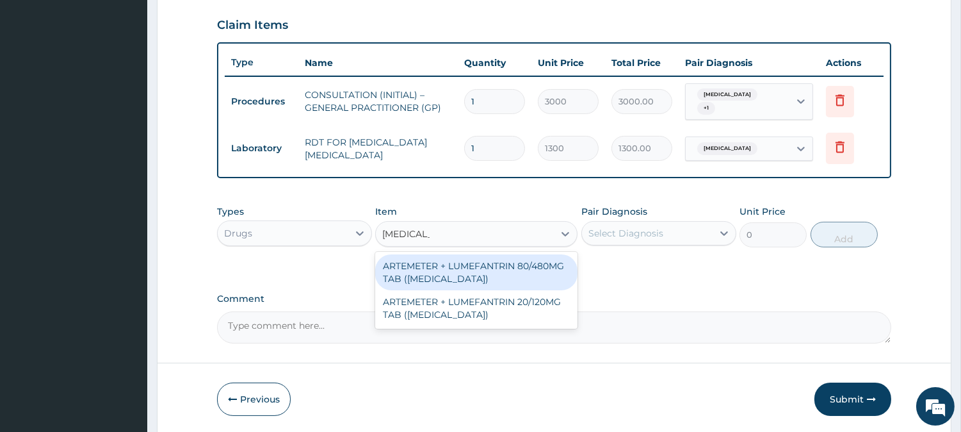
click at [549, 272] on div "ARTEMETER + LUMEFANTRIN 80/480MG TAB ([MEDICAL_DATA])" at bounding box center [476, 272] width 202 height 36
type input "500"
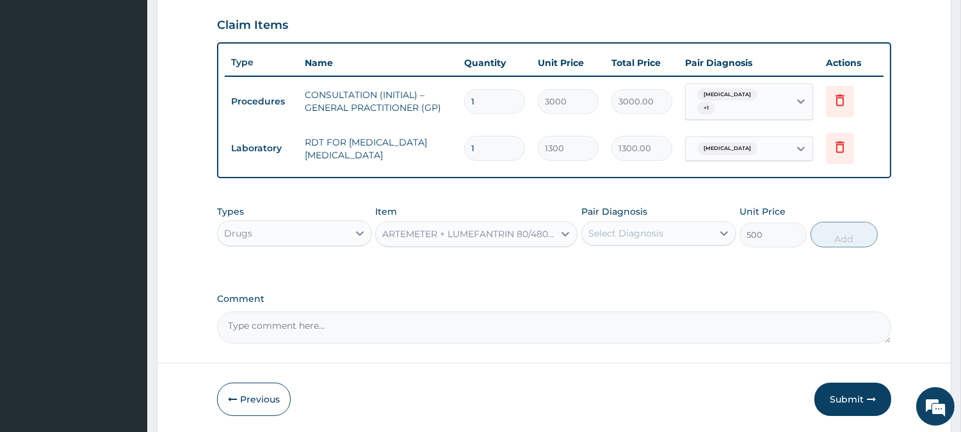
click at [640, 231] on div "Select Diagnosis" at bounding box center [626, 233] width 75 height 13
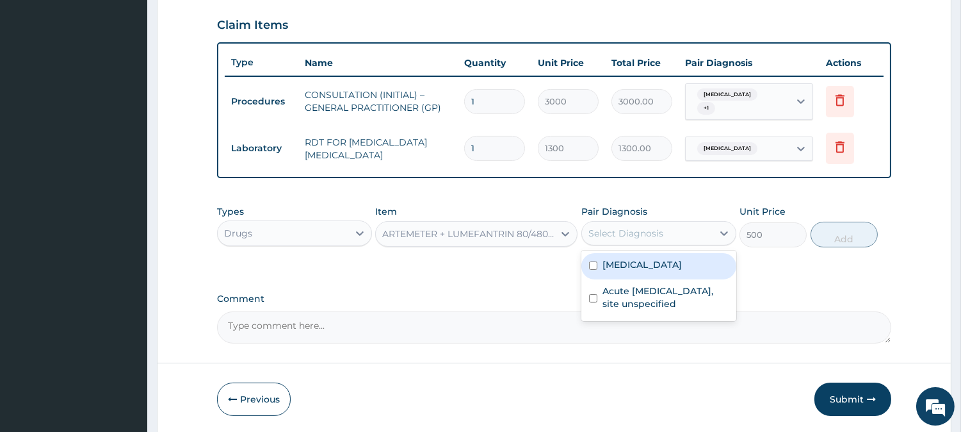
click at [644, 267] on label "[MEDICAL_DATA]" at bounding box center [642, 264] width 79 height 13
checkbox input "true"
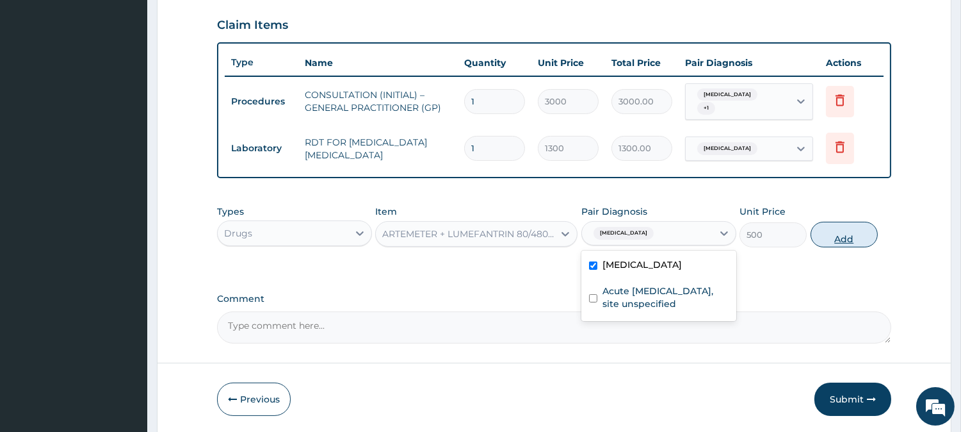
click at [862, 225] on button "Add" at bounding box center [844, 235] width 67 height 26
type input "0"
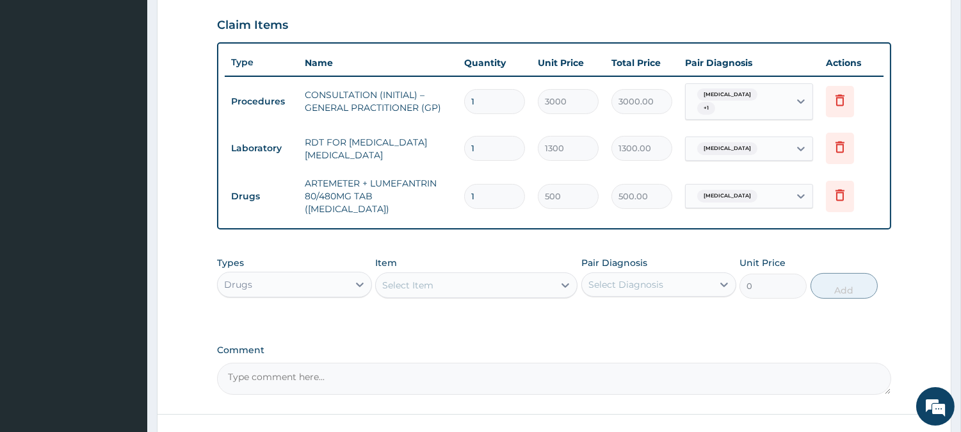
type input "0.00"
type input "6"
type input "3000.00"
type input "6"
click at [455, 275] on div "Select Item" at bounding box center [465, 285] width 178 height 20
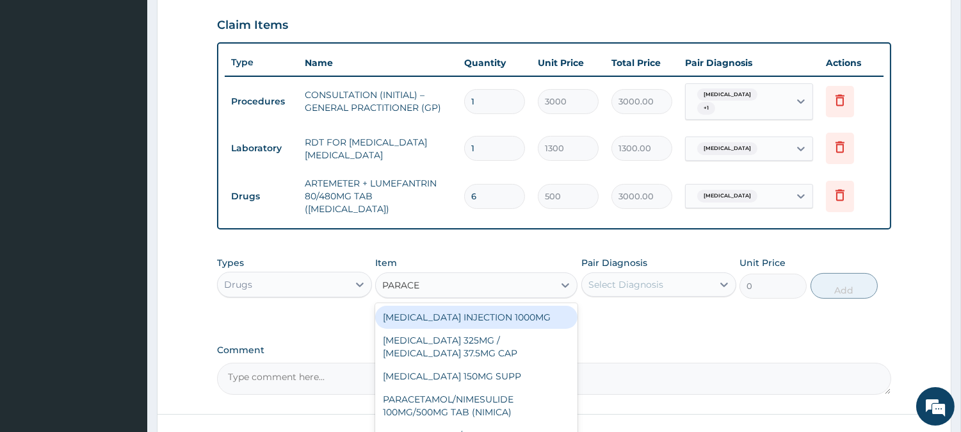
type input "PARACET"
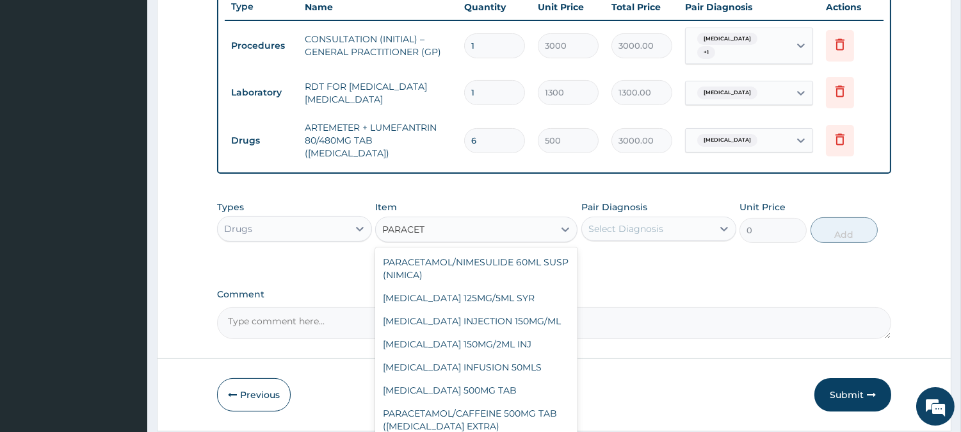
scroll to position [523, 0]
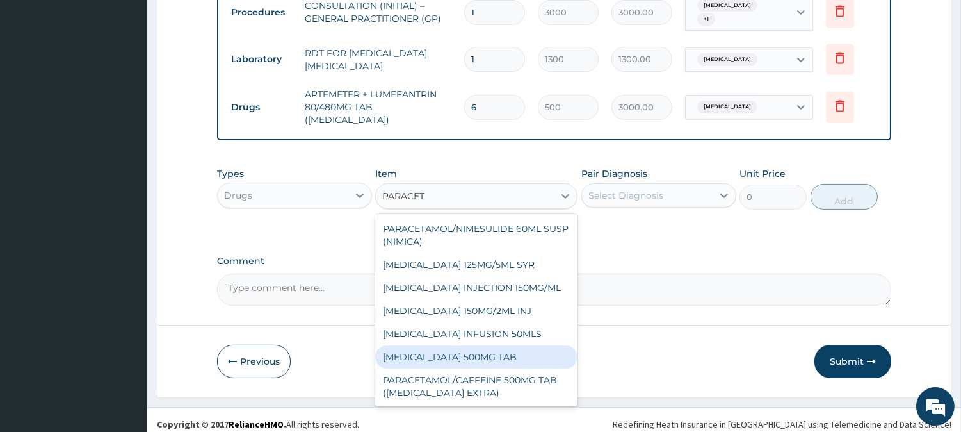
click at [546, 347] on div "[MEDICAL_DATA] 500MG TAB" at bounding box center [476, 356] width 202 height 23
type input "65"
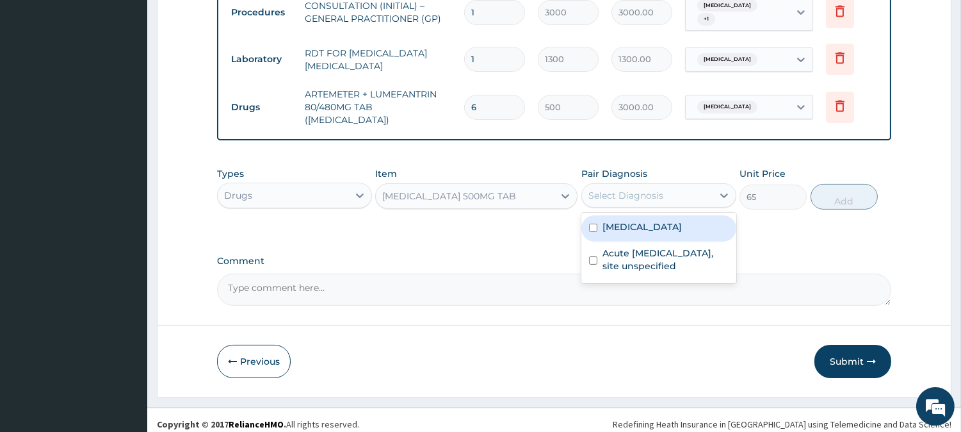
click at [628, 189] on div "Select Diagnosis" at bounding box center [626, 195] width 75 height 13
click at [647, 226] on div "[MEDICAL_DATA]" at bounding box center [658, 228] width 155 height 26
checkbox input "true"
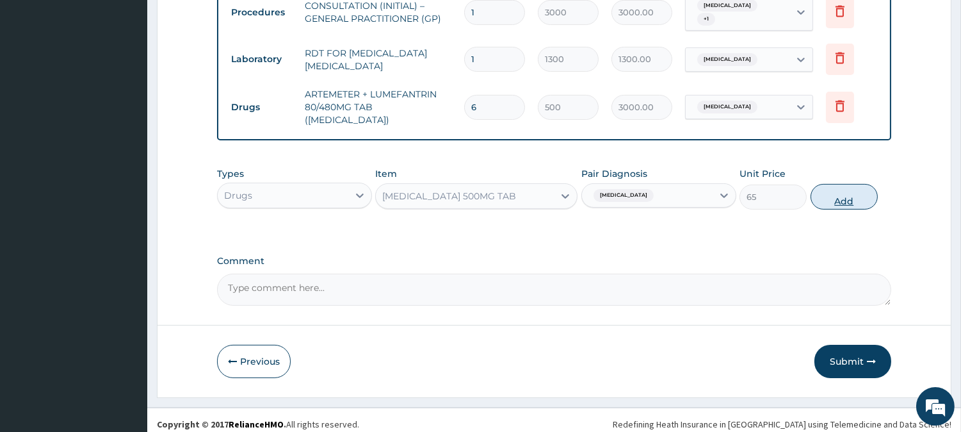
click at [831, 184] on button "Add" at bounding box center [844, 197] width 67 height 26
type input "0"
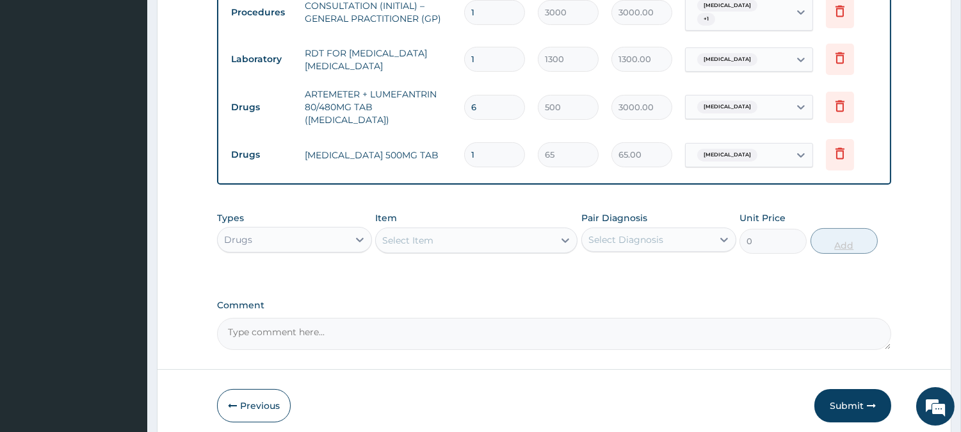
type input "18"
type input "1170.00"
type input "18"
click at [532, 230] on div "Select Item" at bounding box center [465, 240] width 178 height 20
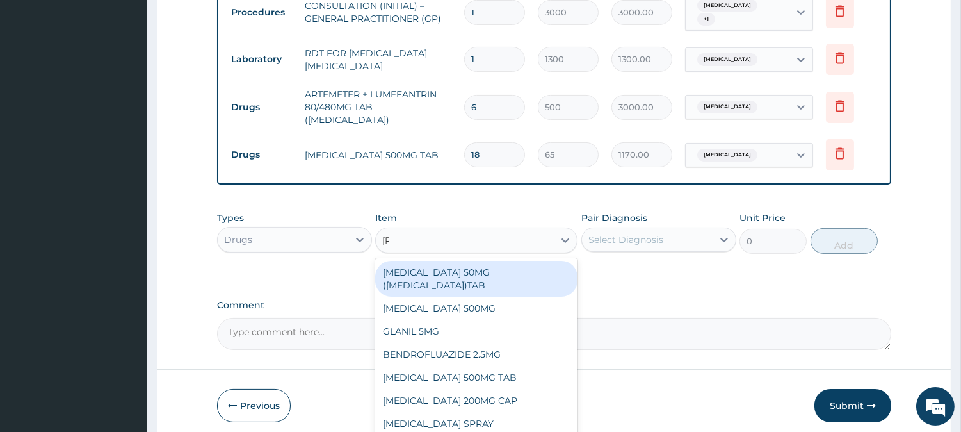
type input "LORAT"
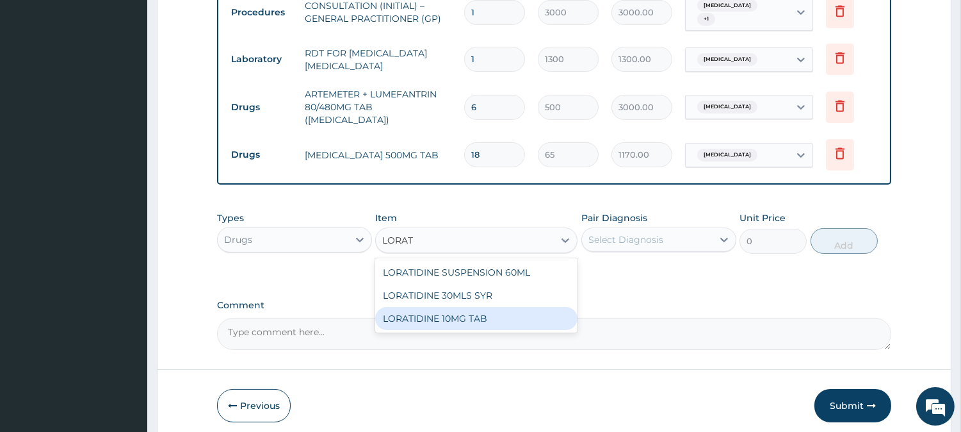
click at [501, 317] on div "LORATIDINE 10MG TAB" at bounding box center [476, 318] width 202 height 23
type input "110"
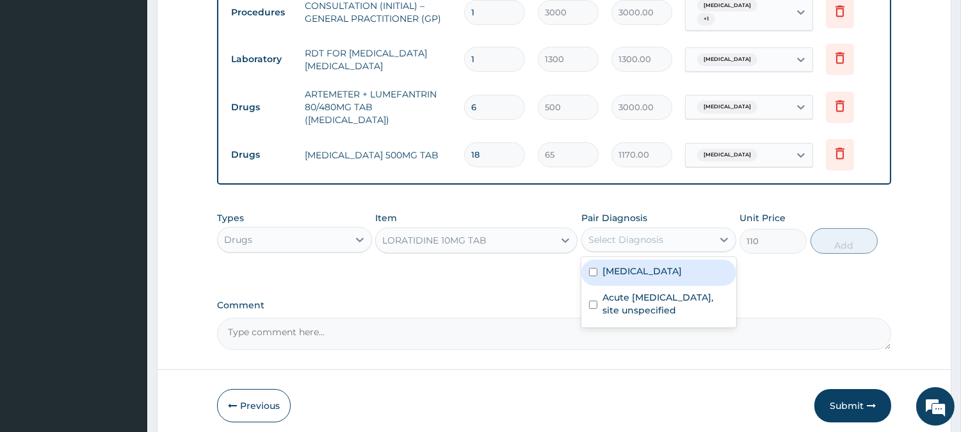
click at [644, 233] on div "Select Diagnosis" at bounding box center [626, 239] width 75 height 13
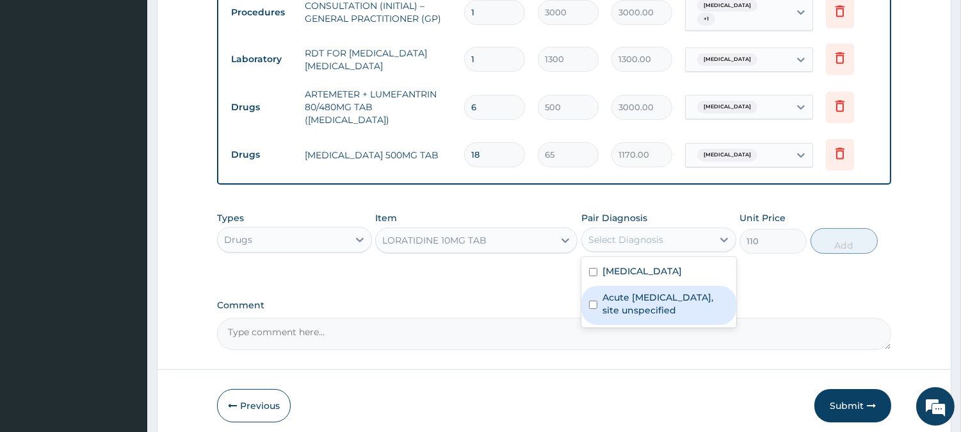
click at [654, 304] on label "Acute [MEDICAL_DATA], site unspecified" at bounding box center [666, 304] width 126 height 26
checkbox input "true"
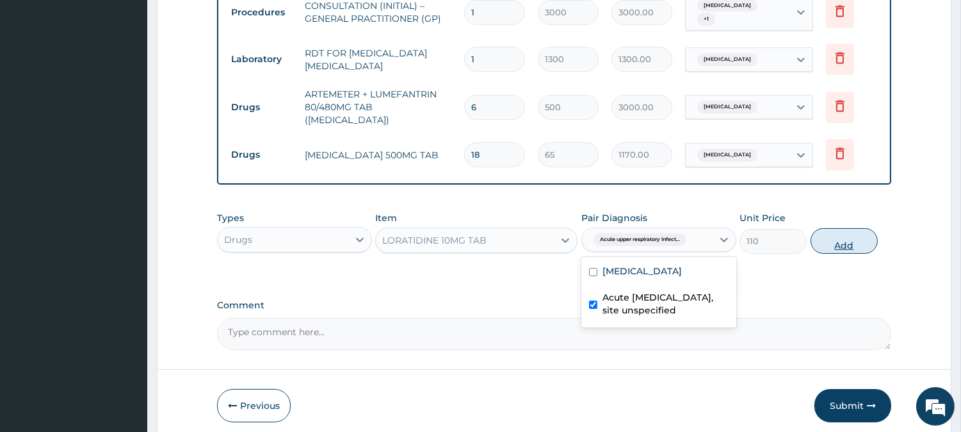
click at [855, 228] on button "Add" at bounding box center [844, 241] width 67 height 26
type input "0"
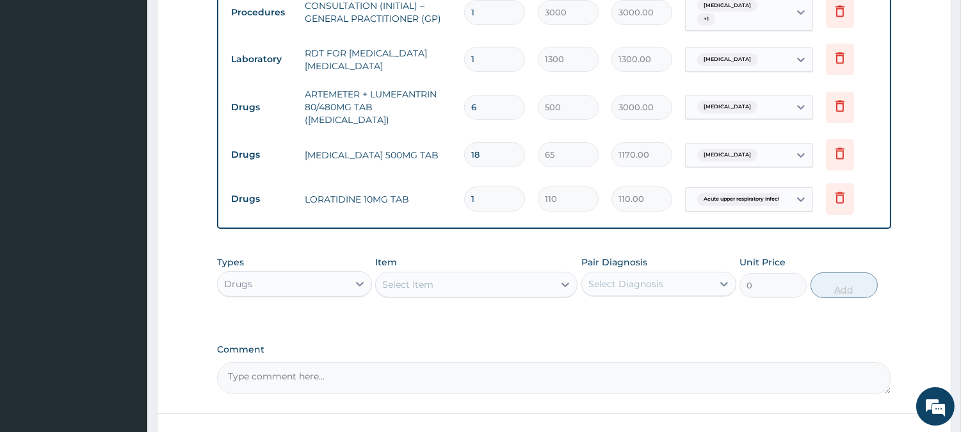
type input "10"
type input "1100.00"
type input "10"
click at [485, 274] on div "Select Item" at bounding box center [465, 284] width 178 height 20
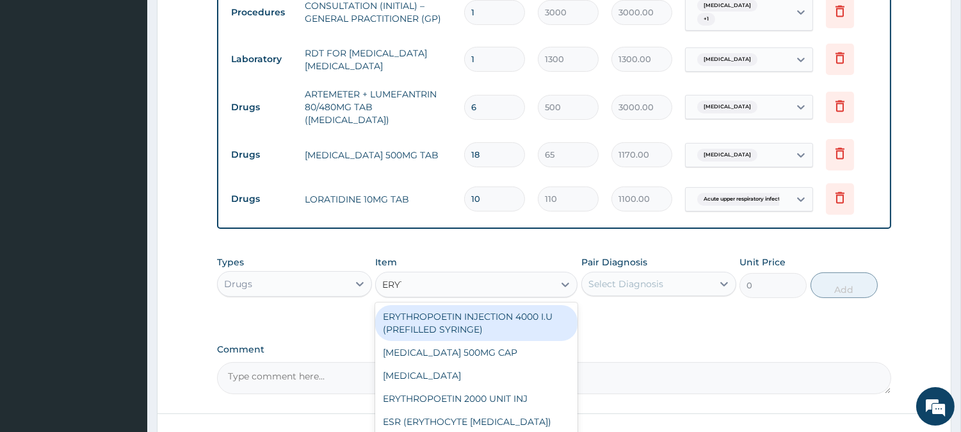
type input "ERYTHRO"
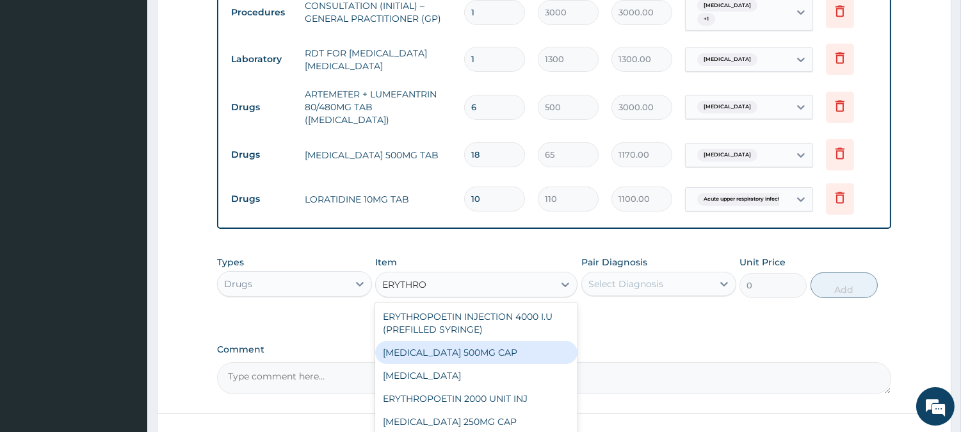
click at [543, 341] on div "[MEDICAL_DATA] 500MG CAP" at bounding box center [476, 352] width 202 height 23
type input "130"
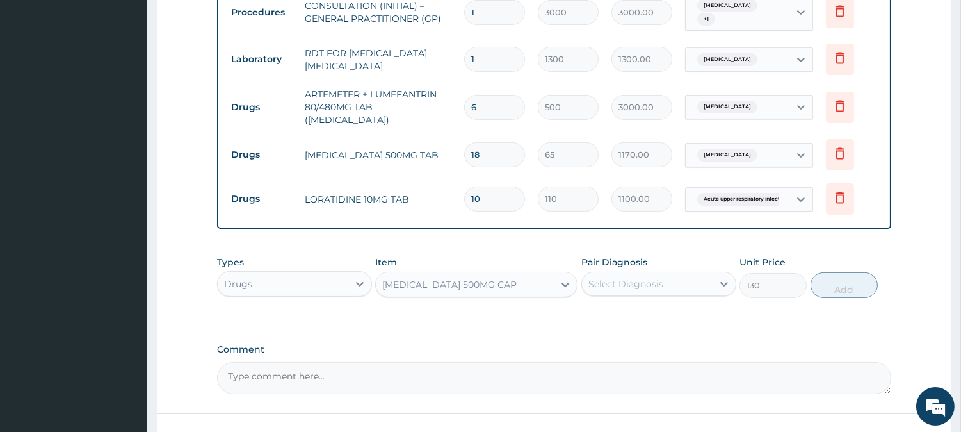
click at [647, 277] on div "Select Diagnosis" at bounding box center [626, 283] width 75 height 13
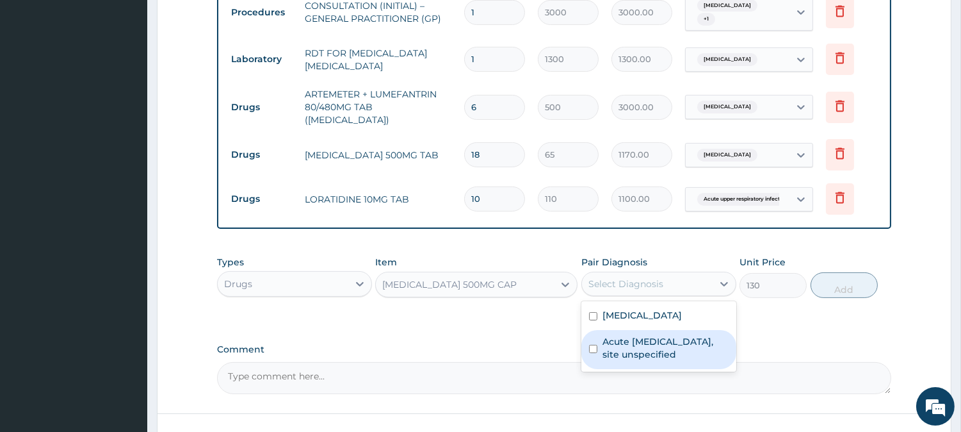
click at [657, 335] on label "Acute [MEDICAL_DATA], site unspecified" at bounding box center [666, 348] width 126 height 26
checkbox input "true"
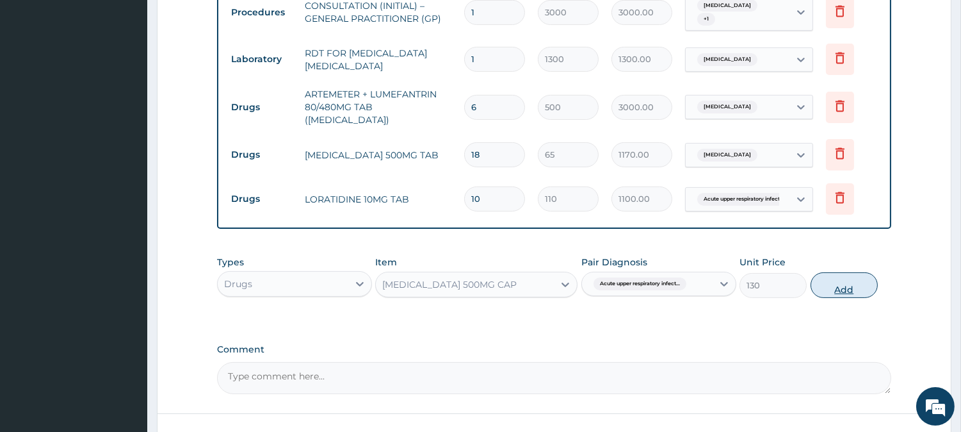
click at [856, 275] on button "Add" at bounding box center [844, 285] width 67 height 26
type input "0"
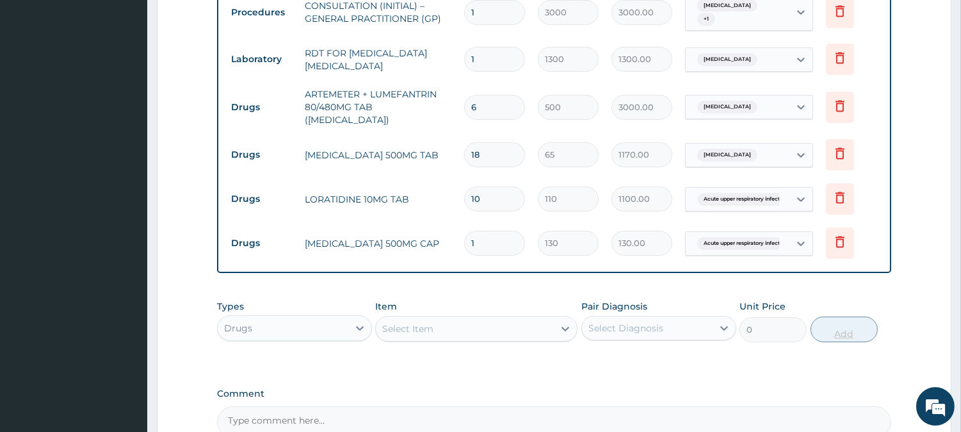
type input "21"
type input "2730.00"
type input "21"
click at [496, 322] on div "Select Item" at bounding box center [465, 328] width 178 height 20
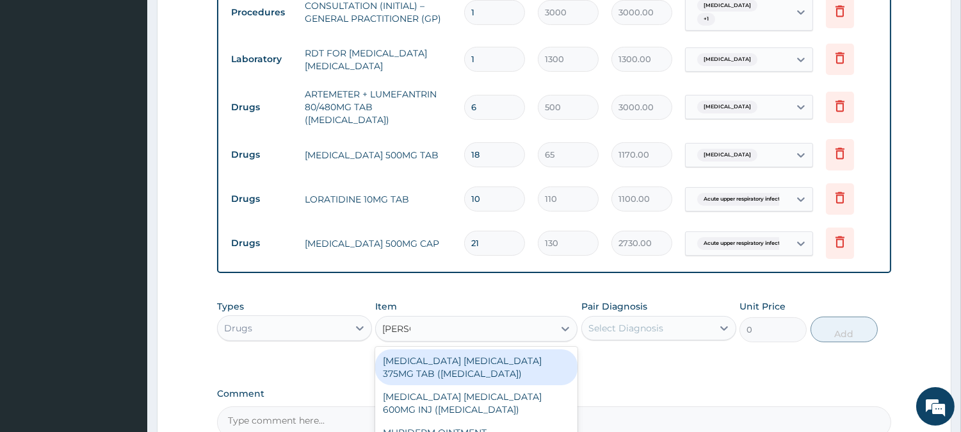
type input "MENTHO"
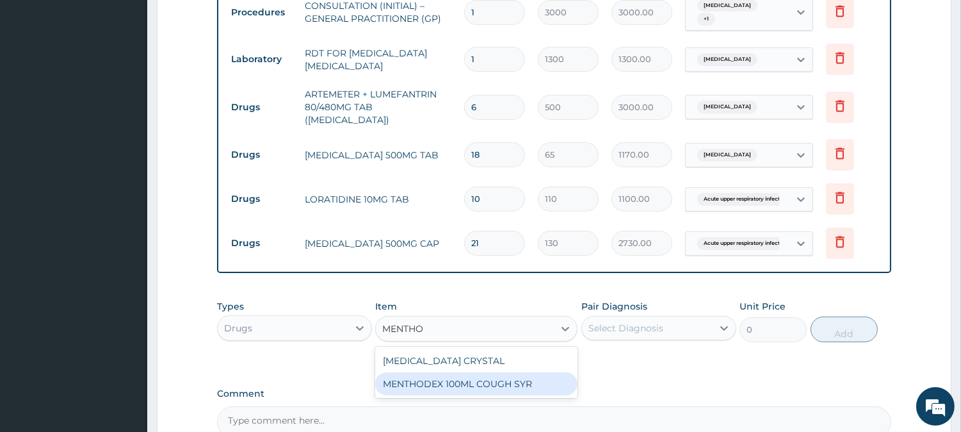
click at [565, 372] on div "MENTHODEX 100ML COUGH SYR" at bounding box center [476, 383] width 202 height 23
type input "1400"
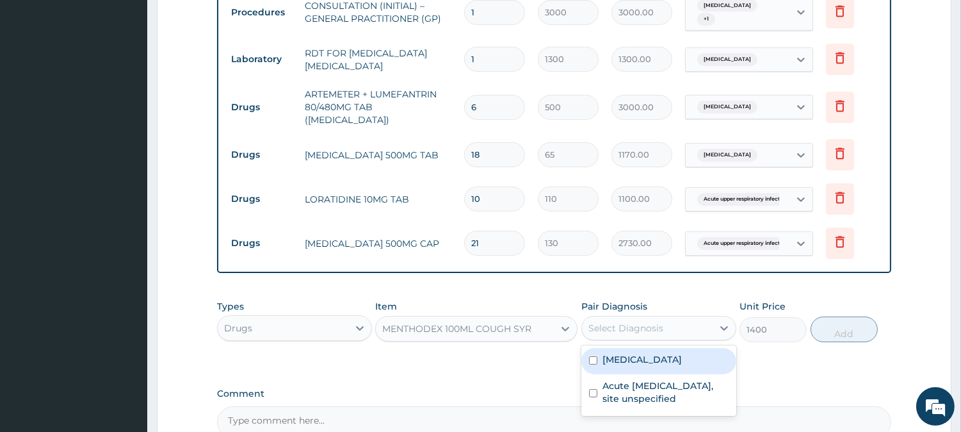
click at [647, 321] on div "Select Diagnosis" at bounding box center [626, 327] width 75 height 13
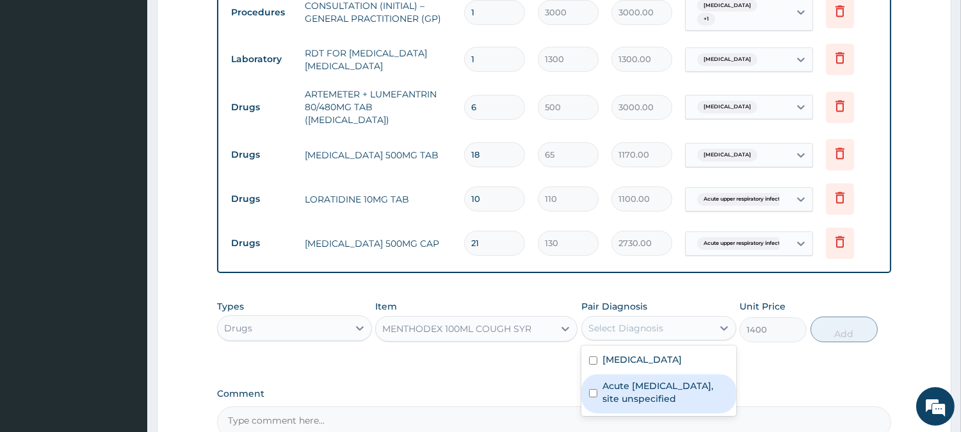
click at [656, 379] on label "Acute [MEDICAL_DATA], site unspecified" at bounding box center [666, 392] width 126 height 26
checkbox input "true"
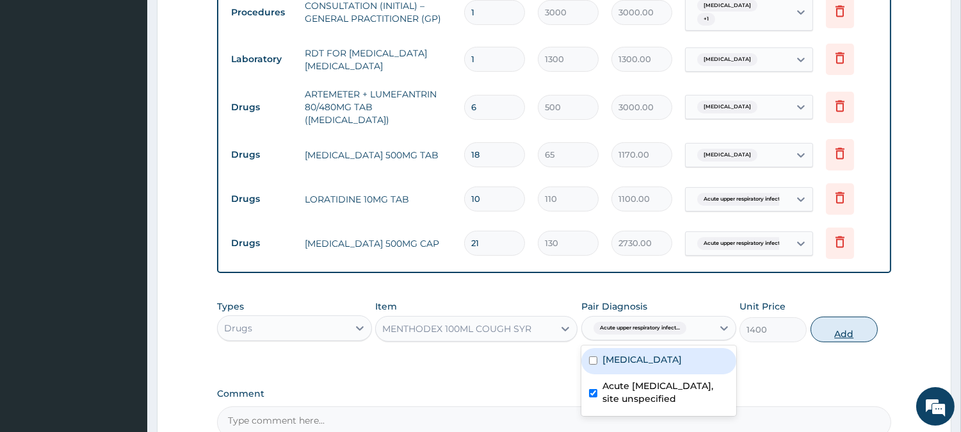
click at [853, 324] on button "Add" at bounding box center [844, 329] width 67 height 26
type input "0"
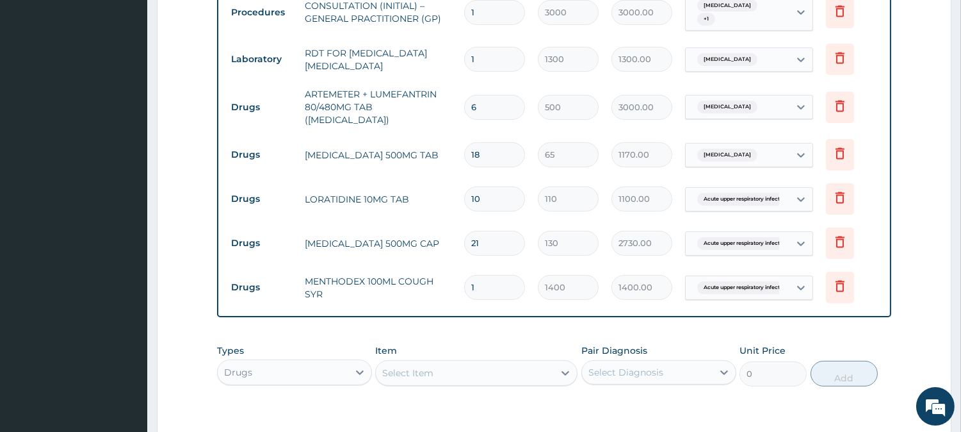
scroll to position [702, 0]
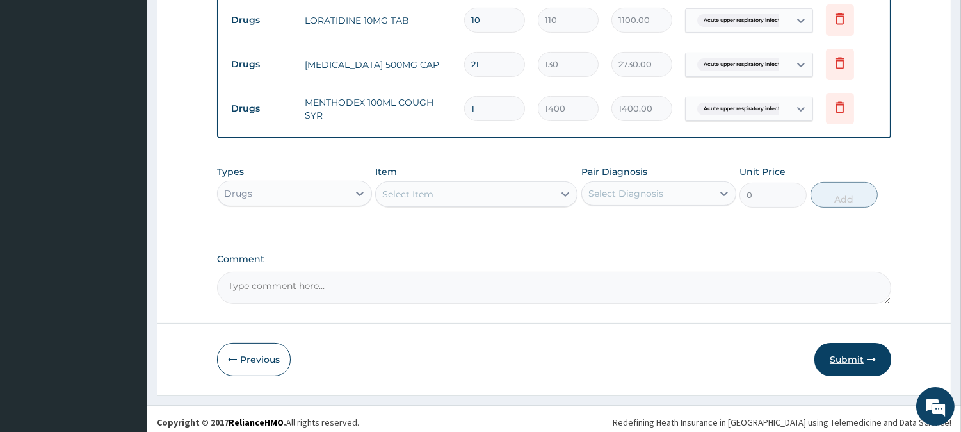
click at [852, 352] on button "Submit" at bounding box center [853, 359] width 77 height 33
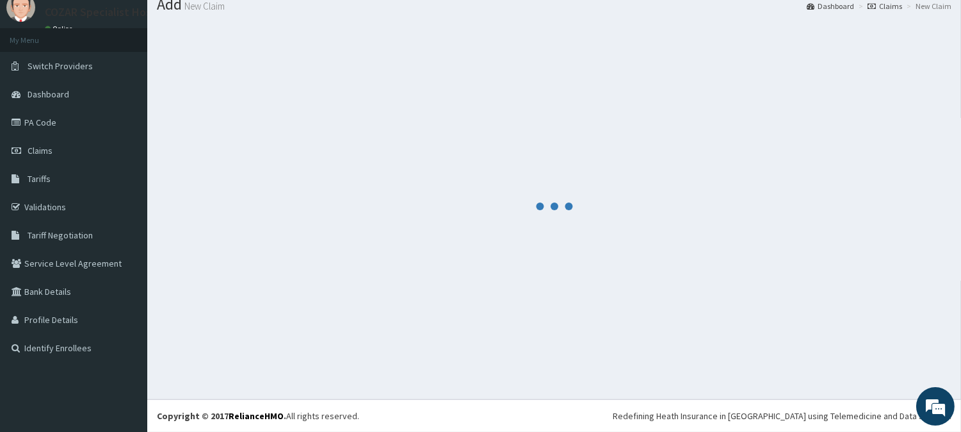
scroll to position [45, 0]
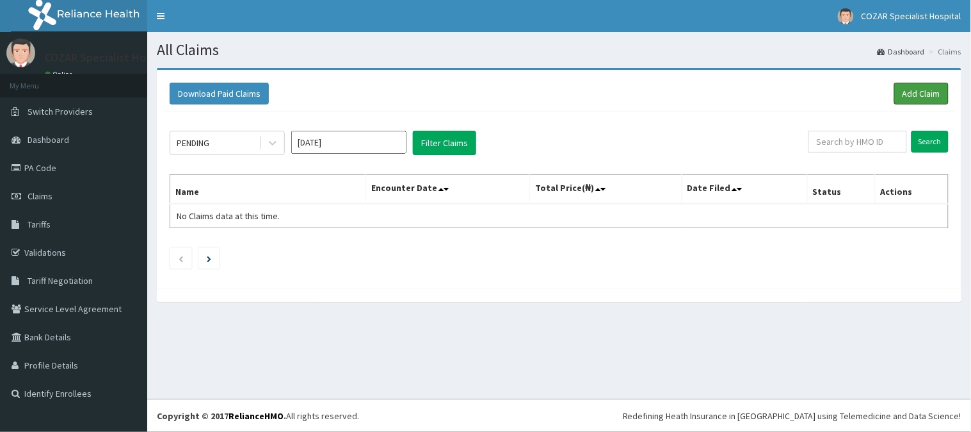
click at [924, 90] on link "Add Claim" at bounding box center [922, 94] width 54 height 22
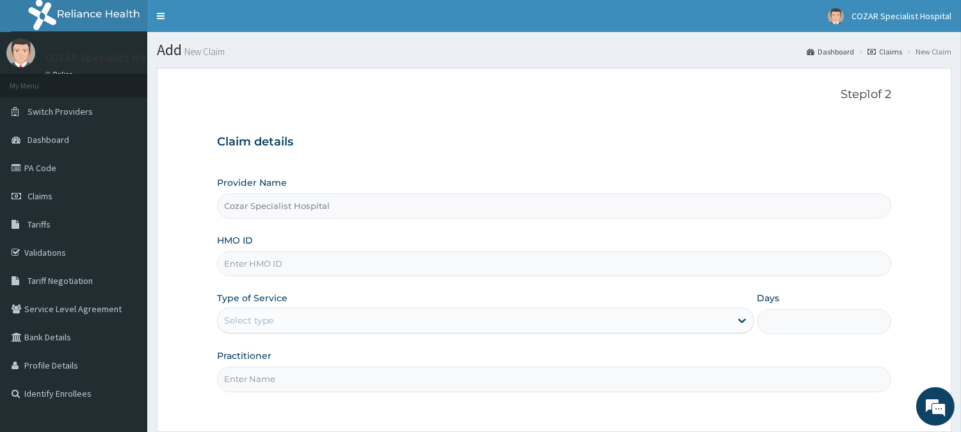
click at [392, 264] on input "HMO ID" at bounding box center [554, 263] width 674 height 25
paste input "MNI/10107/B"
type input "MNI/10107/B"
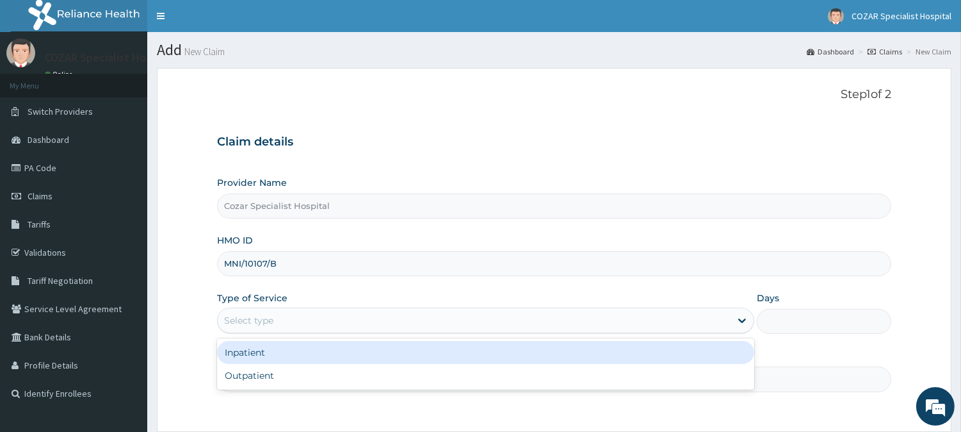
click at [453, 319] on div "Select type" at bounding box center [474, 320] width 513 height 20
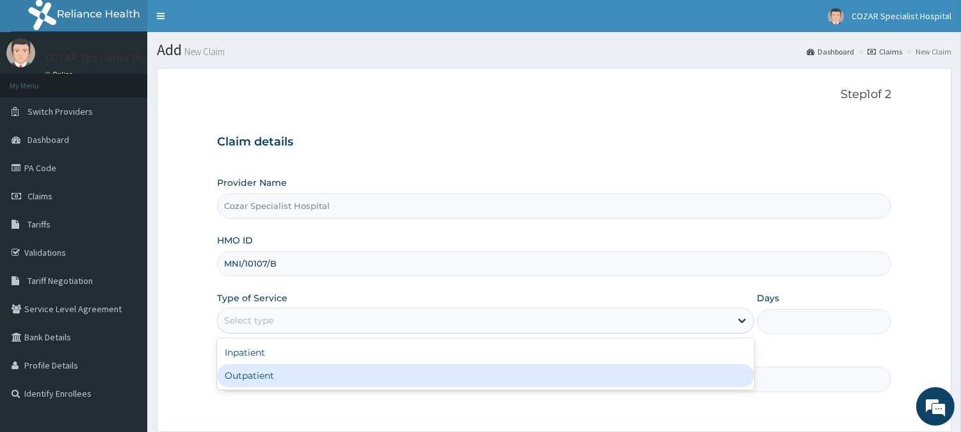
click at [414, 378] on div "Outpatient" at bounding box center [485, 375] width 537 height 23
type input "1"
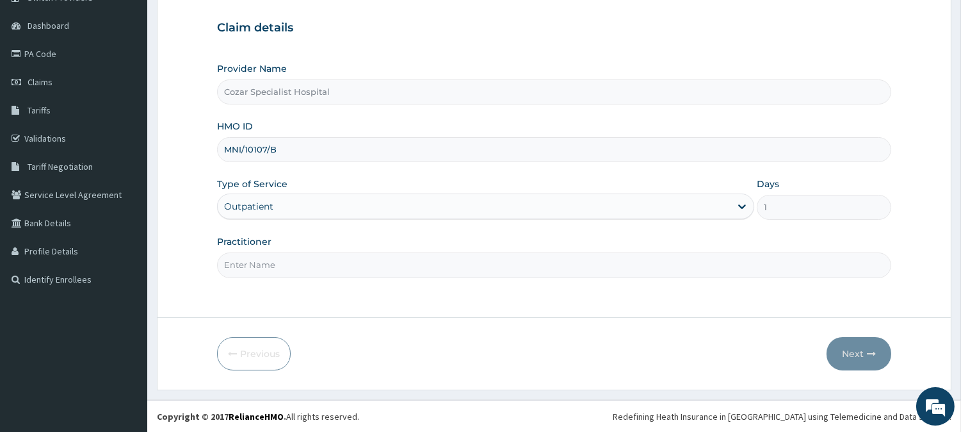
click at [291, 263] on input "Practitioner" at bounding box center [554, 264] width 674 height 25
type input "[PERSON_NAME][MEDICAL_DATA]"
click at [857, 347] on button "Next" at bounding box center [859, 353] width 65 height 33
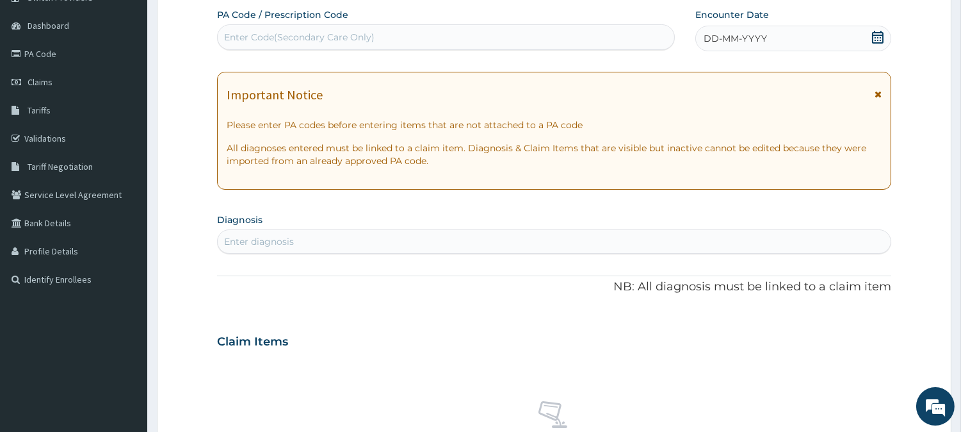
click at [873, 37] on icon at bounding box center [878, 37] width 13 height 13
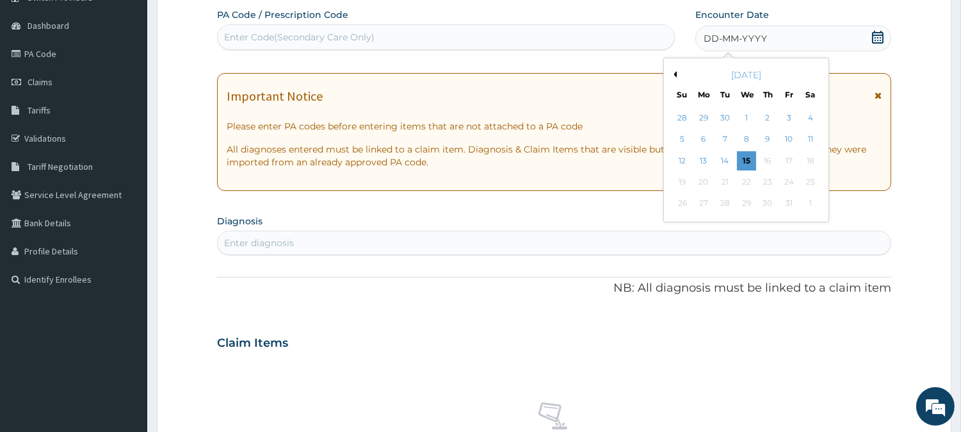
click at [674, 73] on button "Previous Month" at bounding box center [673, 74] width 6 height 6
click at [767, 181] on div "25" at bounding box center [767, 181] width 19 height 19
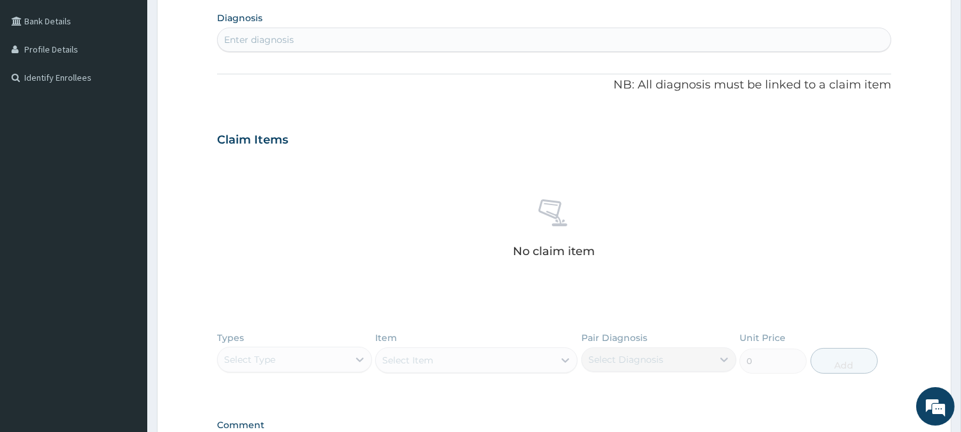
scroll to position [311, 0]
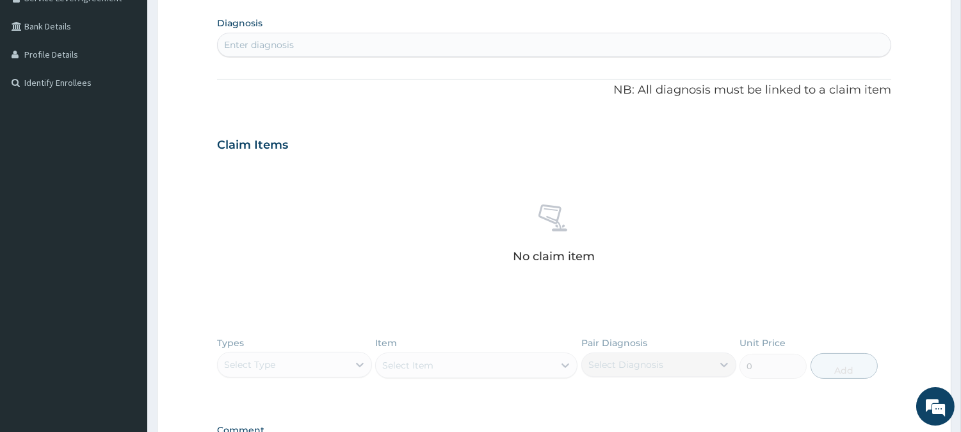
click at [624, 47] on div "Enter diagnosis" at bounding box center [554, 45] width 673 height 20
type input "M"
type input "[MEDICAL_DATA]"
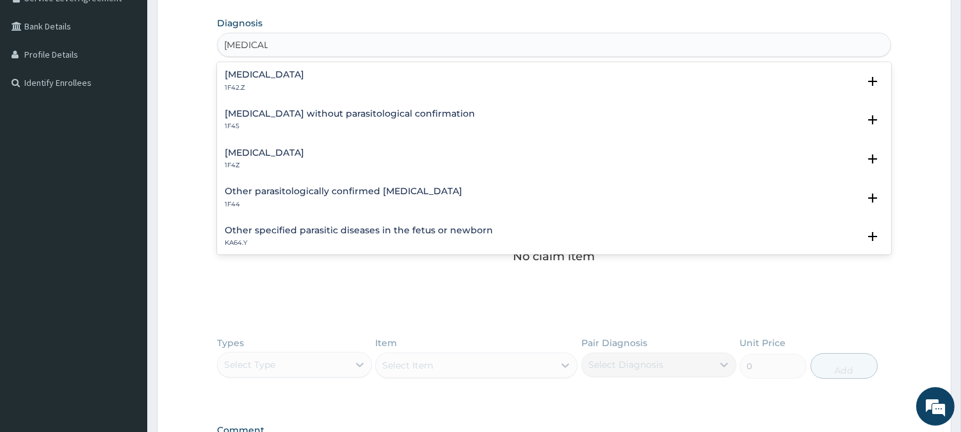
click at [362, 156] on div "[MEDICAL_DATA] 1F4Z" at bounding box center [554, 159] width 659 height 22
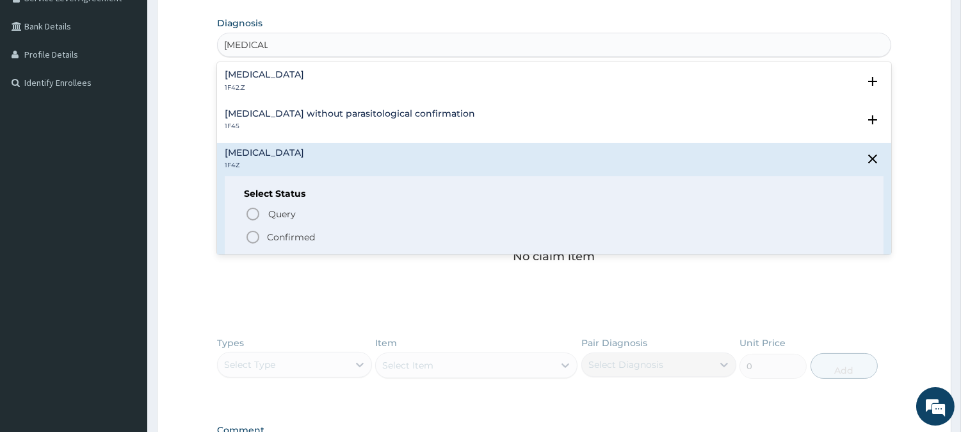
click at [347, 229] on span "Confirmed" at bounding box center [554, 236] width 619 height 15
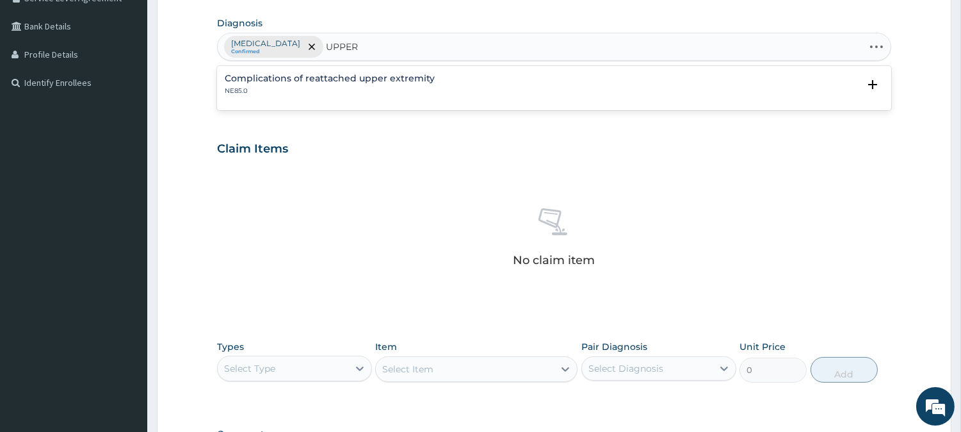
type input "UPPER"
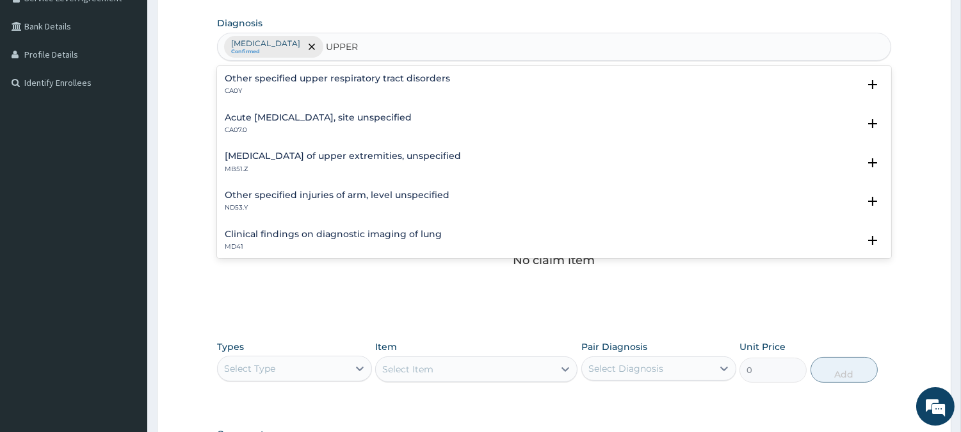
click at [407, 120] on h4 "Acute [MEDICAL_DATA], site unspecified" at bounding box center [318, 118] width 187 height 10
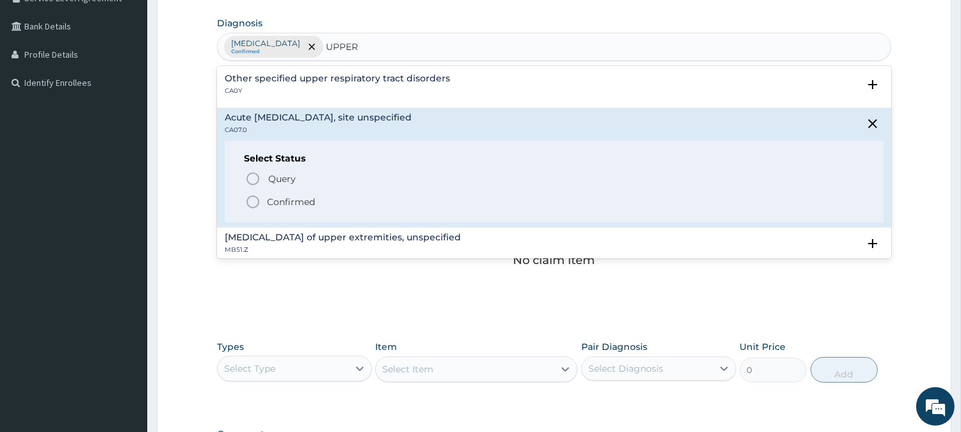
click at [305, 203] on p "Confirmed" at bounding box center [291, 201] width 48 height 13
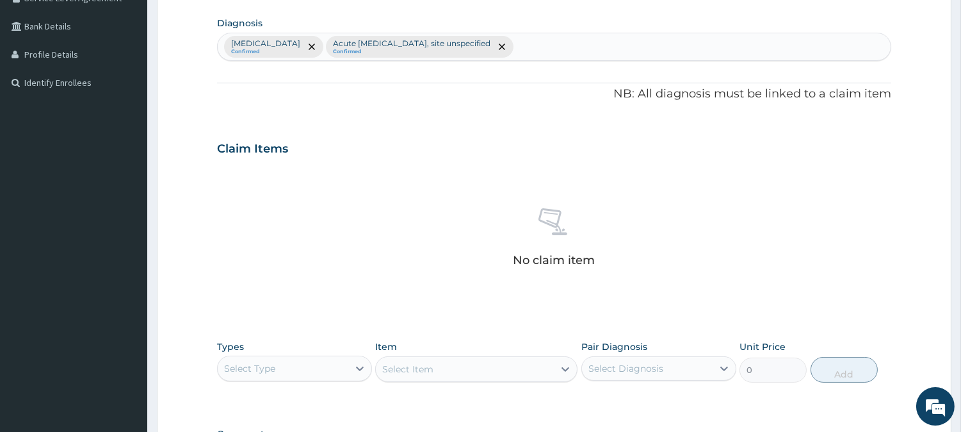
scroll to position [491, 0]
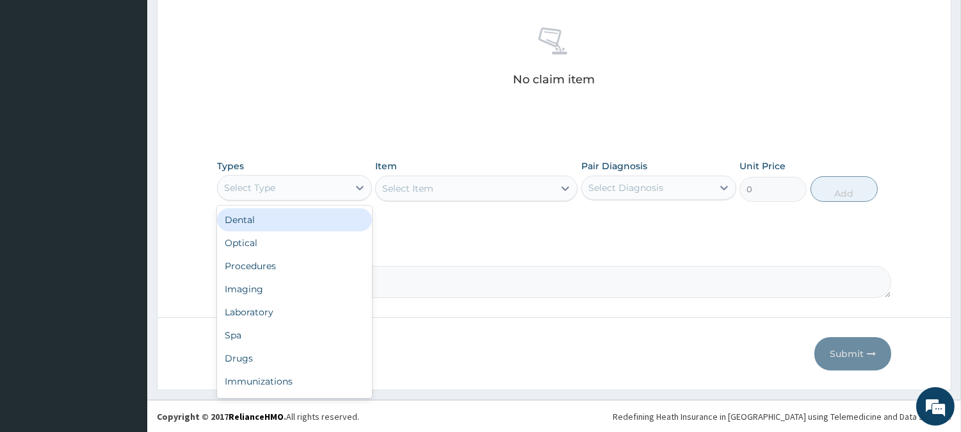
click at [325, 181] on div "Select Type" at bounding box center [283, 187] width 131 height 20
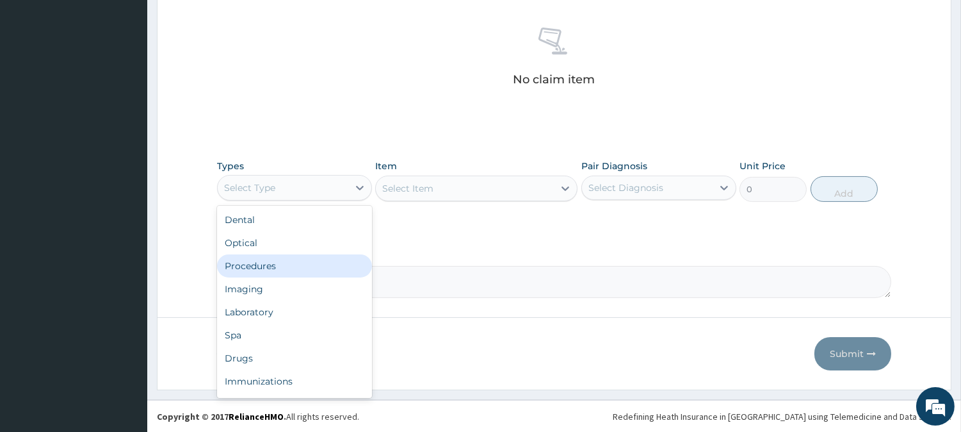
click at [325, 261] on div "Procedures" at bounding box center [294, 265] width 155 height 23
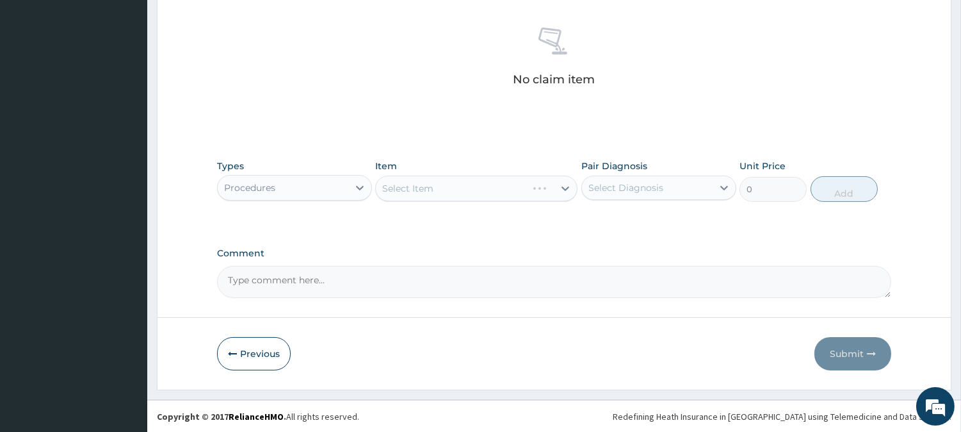
click at [524, 188] on div "Select Item" at bounding box center [476, 188] width 202 height 26
click at [555, 186] on div at bounding box center [565, 188] width 23 height 23
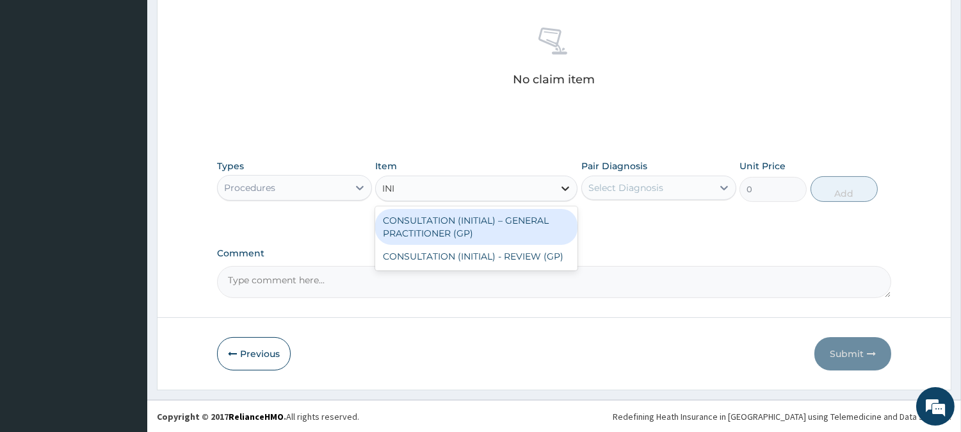
type input "INIT"
click at [536, 220] on div "CONSULTATION (INITIAL) – GENERAL PRACTITIONER (GP)" at bounding box center [476, 227] width 202 height 36
type input "3000"
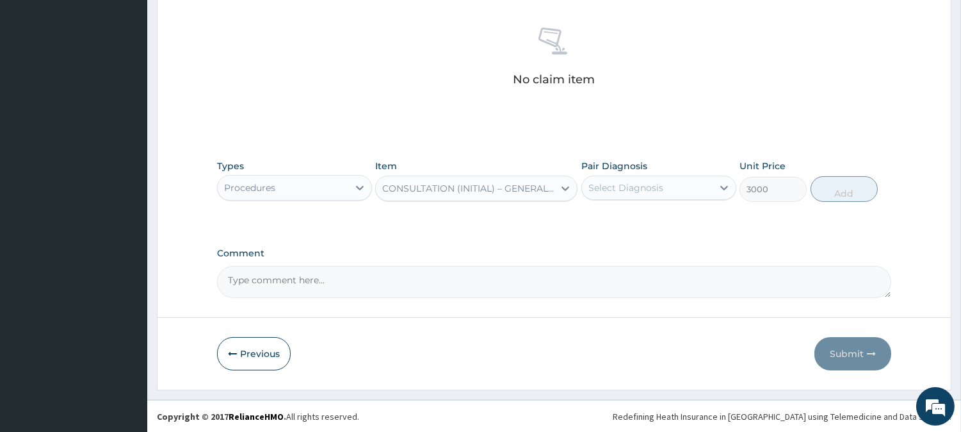
click at [625, 190] on div "Select Diagnosis" at bounding box center [626, 187] width 75 height 13
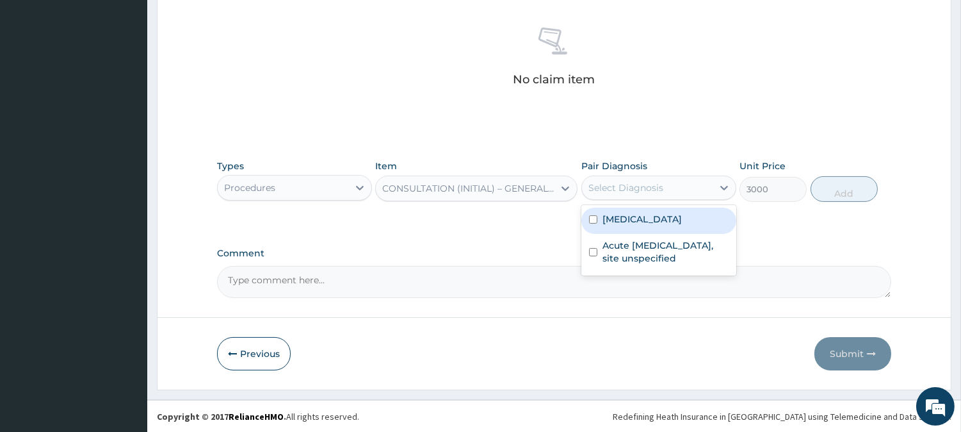
click at [631, 218] on label "[MEDICAL_DATA]" at bounding box center [642, 219] width 79 height 13
checkbox input "true"
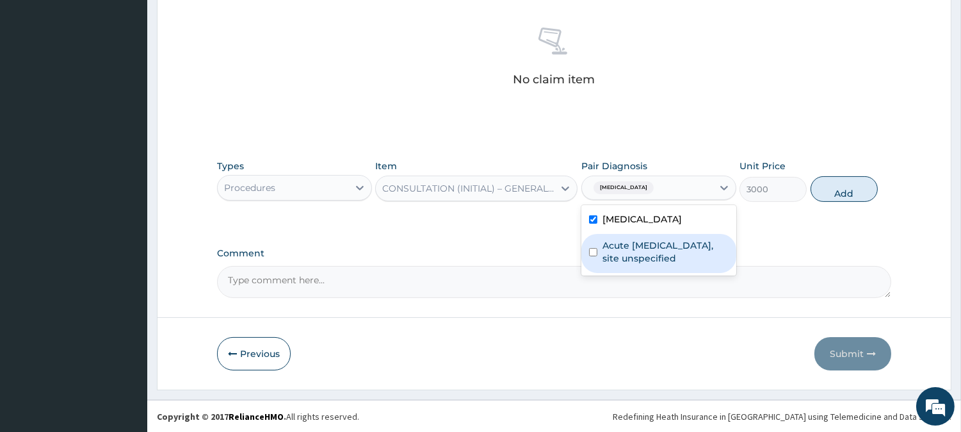
click at [641, 253] on label "Acute [MEDICAL_DATA], site unspecified" at bounding box center [666, 252] width 126 height 26
checkbox input "true"
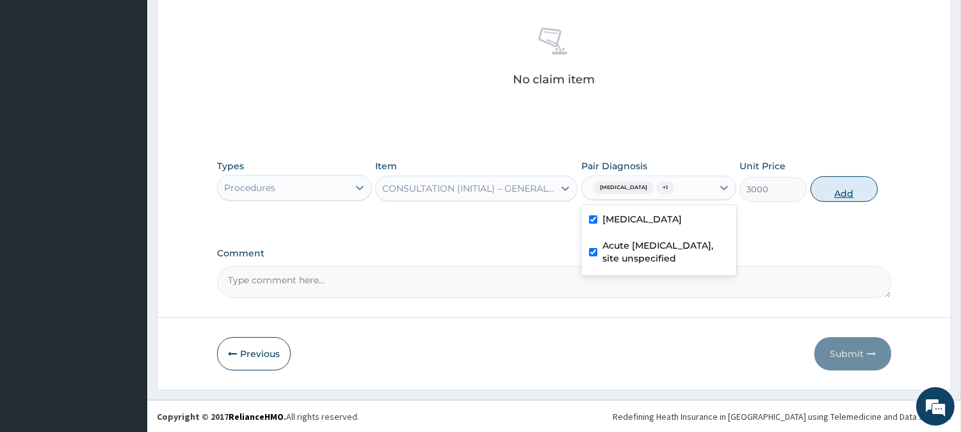
click at [843, 188] on button "Add" at bounding box center [844, 189] width 67 height 26
type input "0"
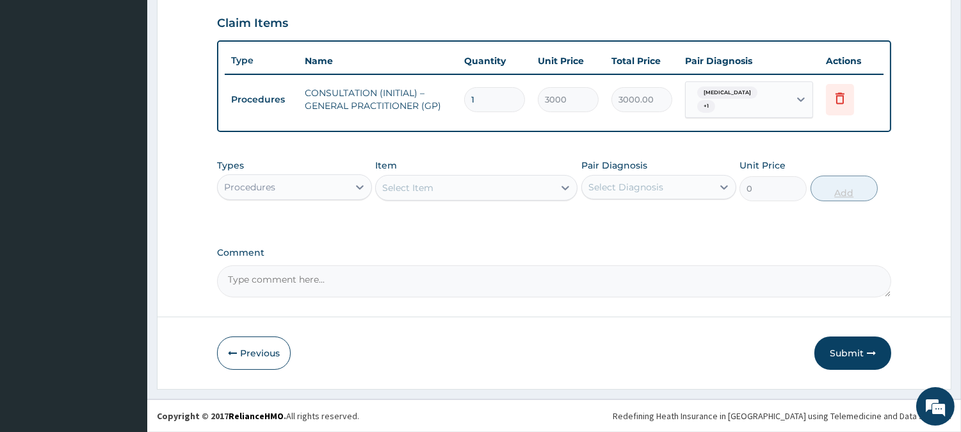
scroll to position [434, 0]
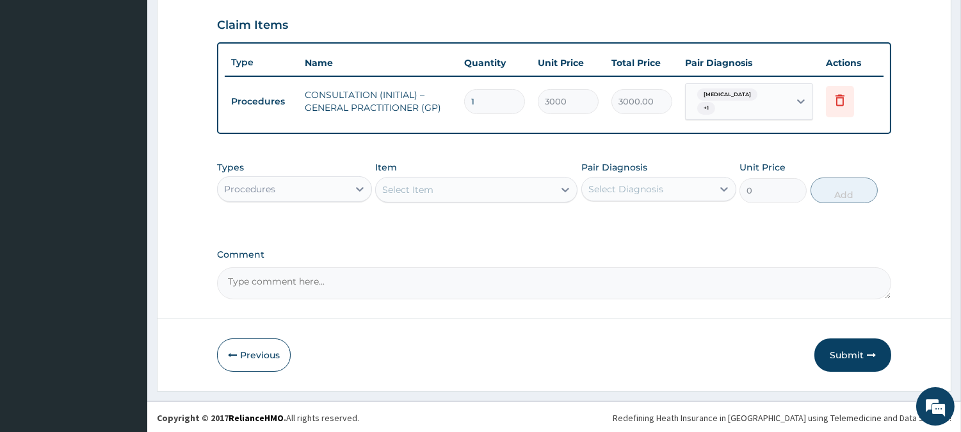
click at [328, 184] on div "Procedures" at bounding box center [283, 189] width 131 height 20
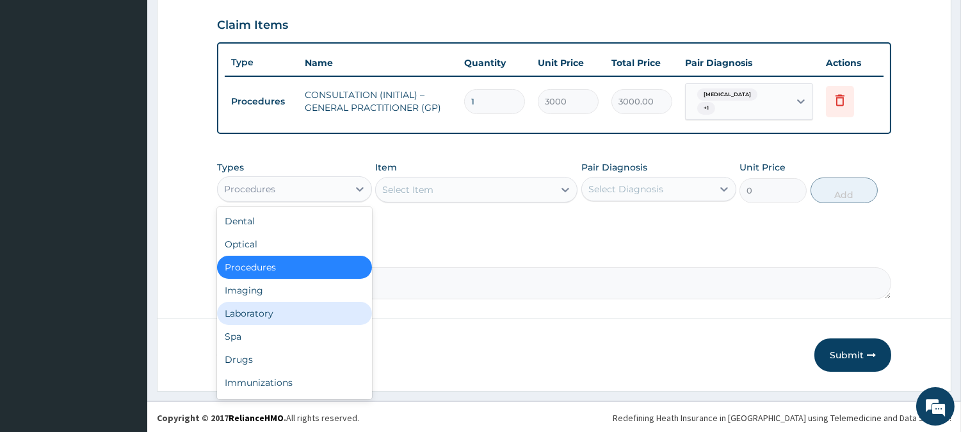
click at [296, 315] on div "Laboratory" at bounding box center [294, 313] width 155 height 23
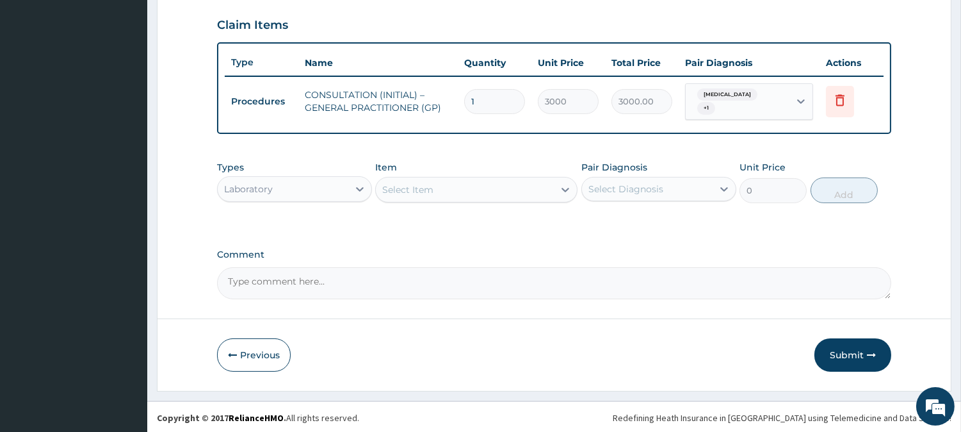
click at [557, 188] on div at bounding box center [565, 189] width 23 height 23
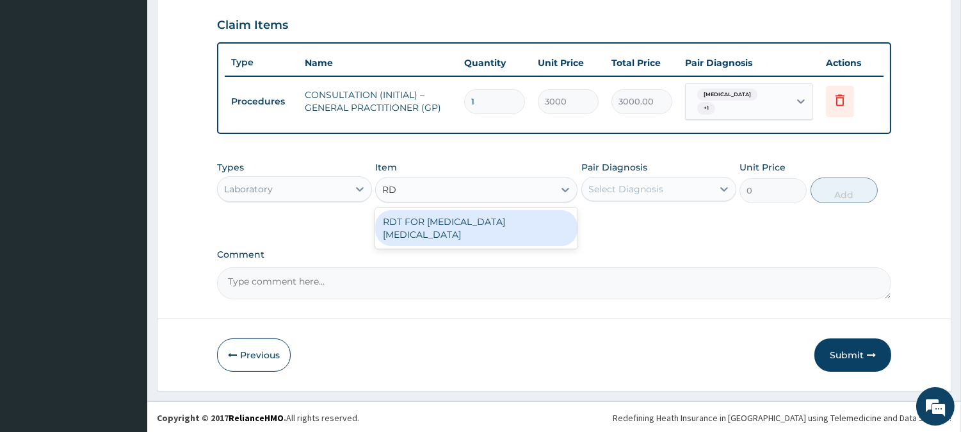
type input "RDT"
click at [528, 222] on div "RDT FOR [MEDICAL_DATA] [MEDICAL_DATA]" at bounding box center [476, 228] width 202 height 36
type input "1300"
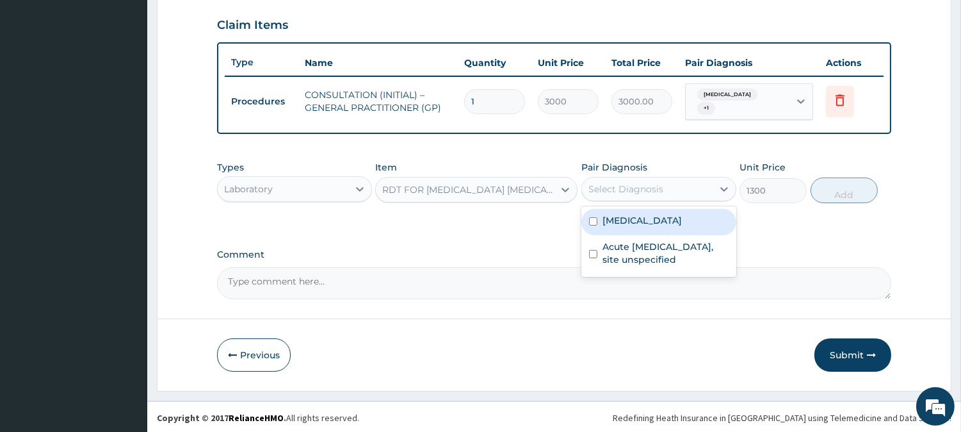
click at [649, 183] on div "Select Diagnosis" at bounding box center [626, 189] width 75 height 13
click at [654, 216] on label "[MEDICAL_DATA]" at bounding box center [642, 220] width 79 height 13
checkbox input "true"
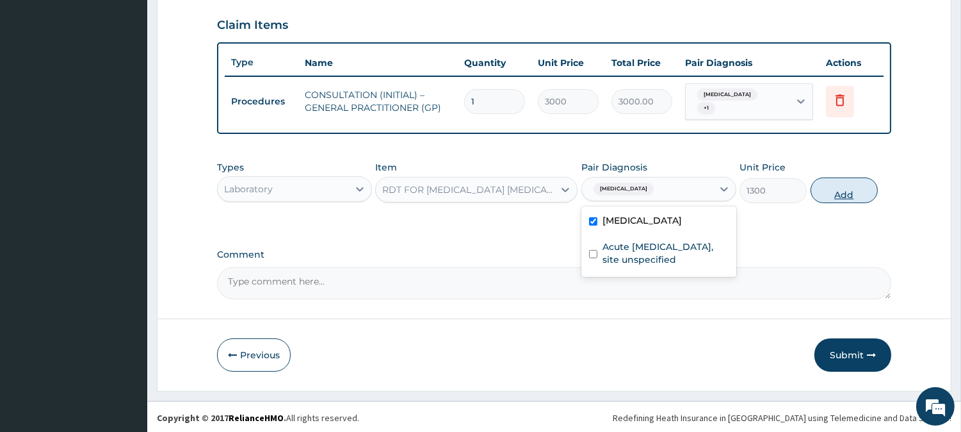
click at [838, 190] on button "Add" at bounding box center [844, 190] width 67 height 26
type input "0"
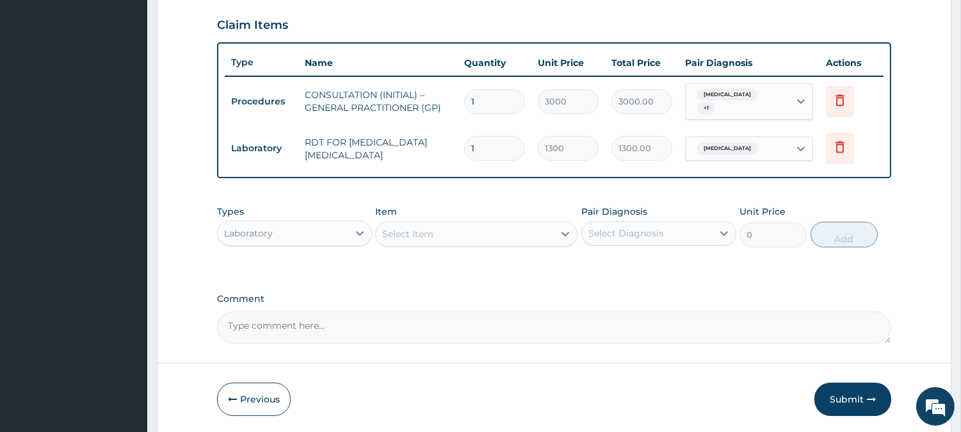
click at [328, 241] on div "Laboratory" at bounding box center [294, 233] width 155 height 26
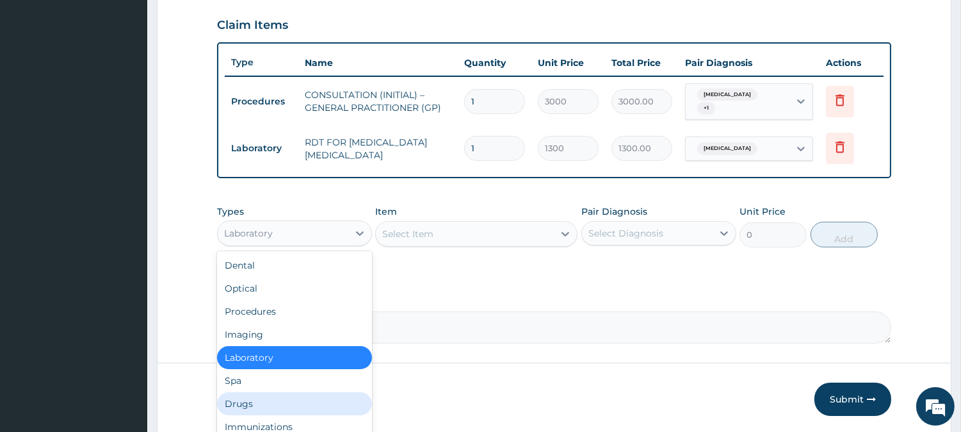
click at [311, 406] on div "Drugs" at bounding box center [294, 403] width 155 height 23
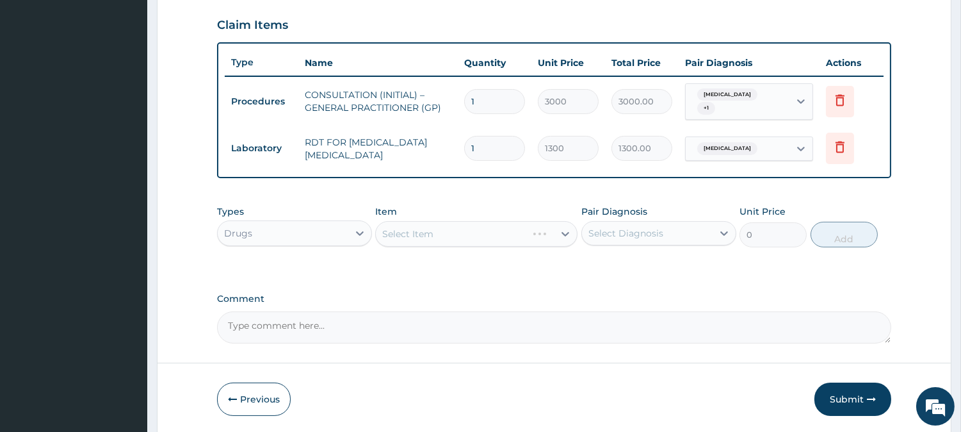
click at [524, 231] on div "Select Item" at bounding box center [476, 234] width 202 height 26
click at [528, 229] on div "Select Item" at bounding box center [465, 233] width 178 height 20
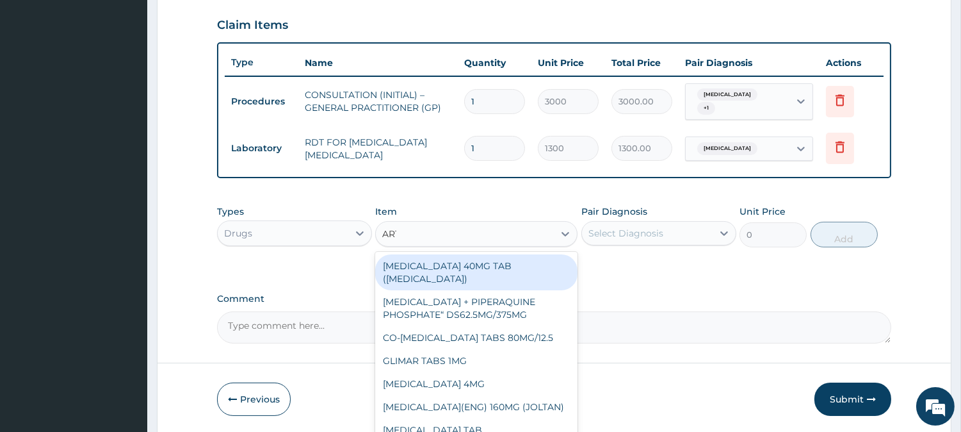
type input "[MEDICAL_DATA]"
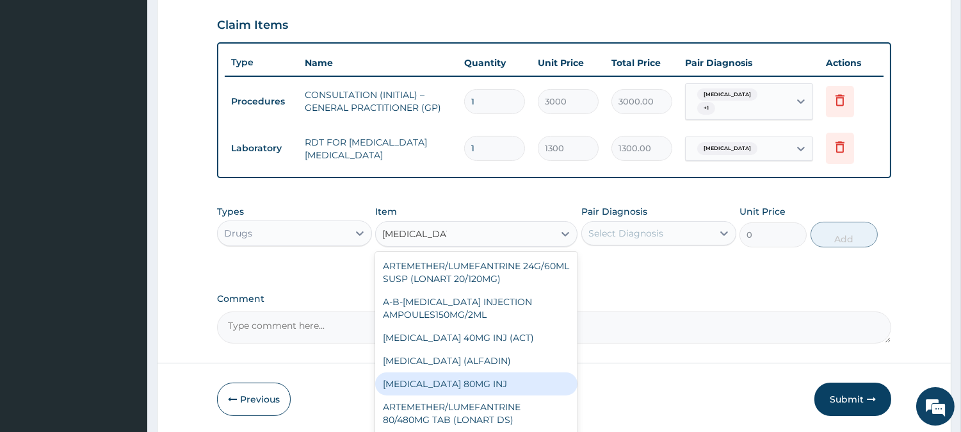
click at [500, 385] on div "[MEDICAL_DATA] 80MG INJ" at bounding box center [476, 383] width 202 height 23
type input "750"
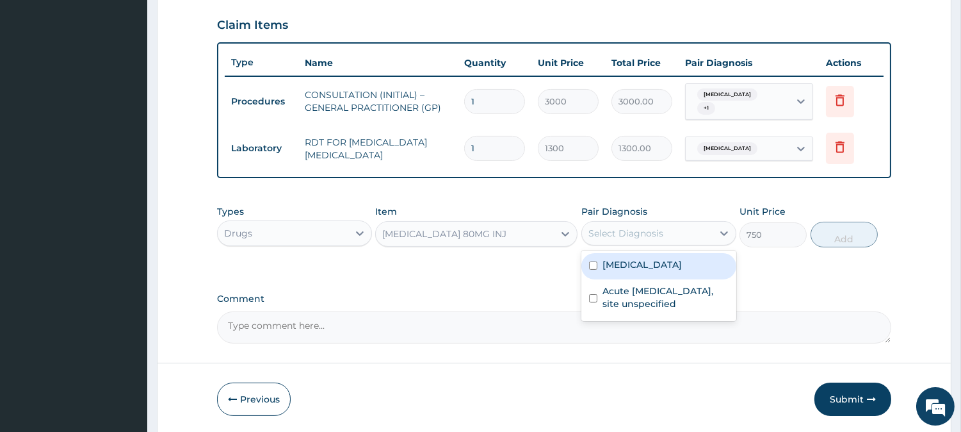
click at [665, 227] on div "Select Diagnosis" at bounding box center [647, 233] width 131 height 20
click at [681, 264] on label "[MEDICAL_DATA]" at bounding box center [642, 264] width 79 height 13
checkbox input "true"
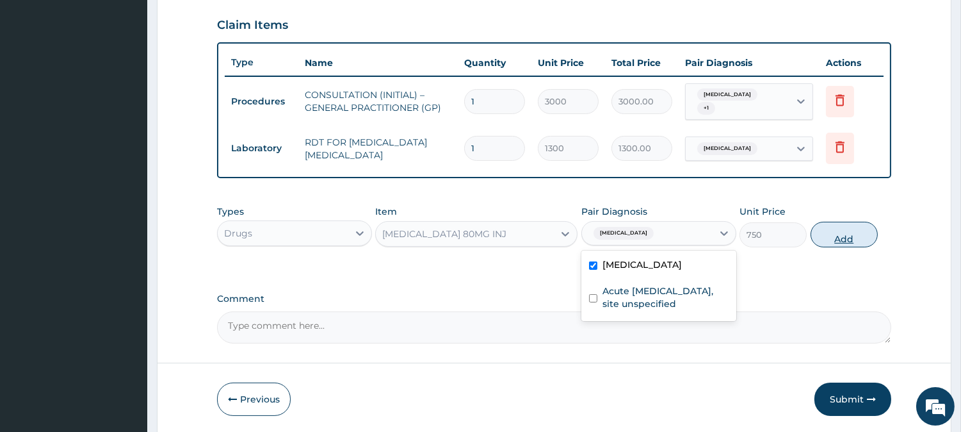
click at [841, 228] on button "Add" at bounding box center [844, 235] width 67 height 26
type input "0"
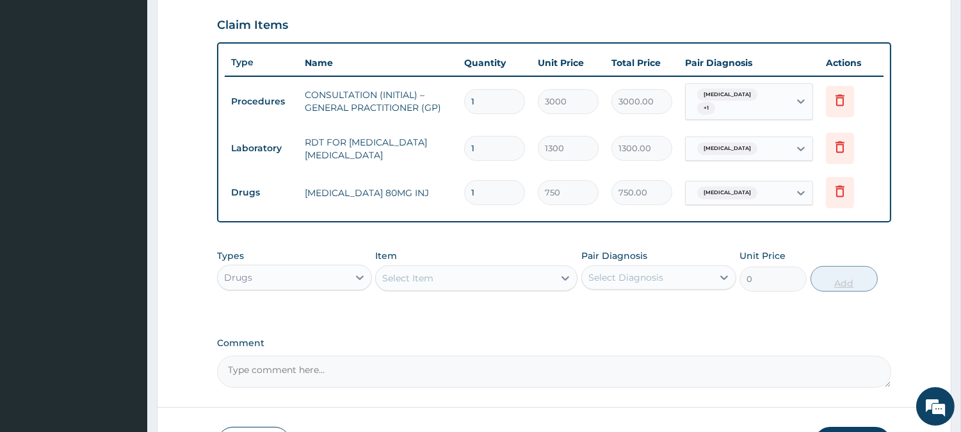
type input "0.00"
type input "6"
type input "4500.00"
type input "6"
click at [483, 276] on div "Select Item" at bounding box center [465, 278] width 178 height 20
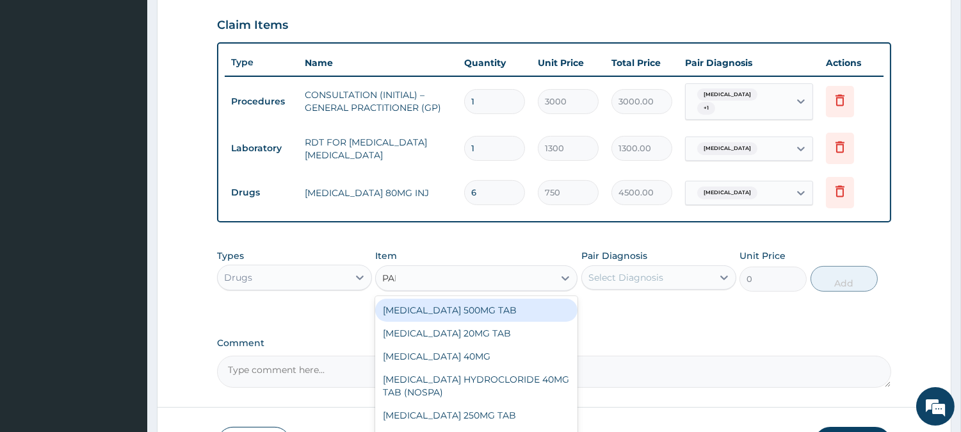
type input "PARACE"
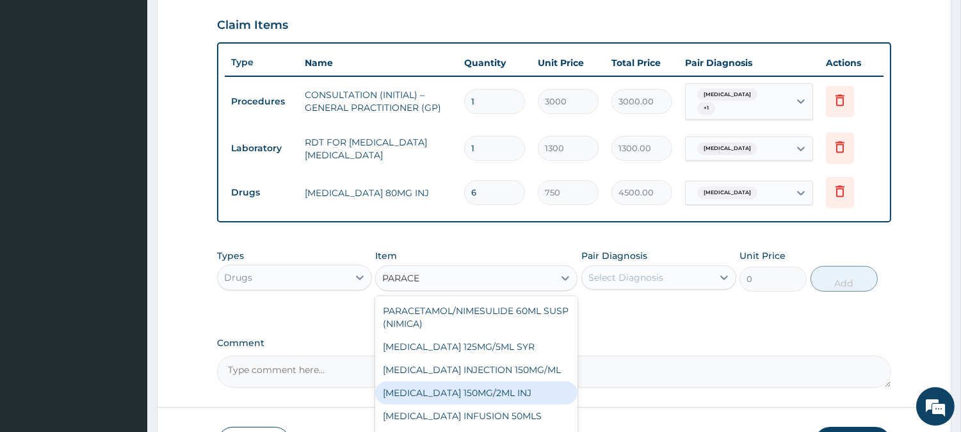
scroll to position [523, 0]
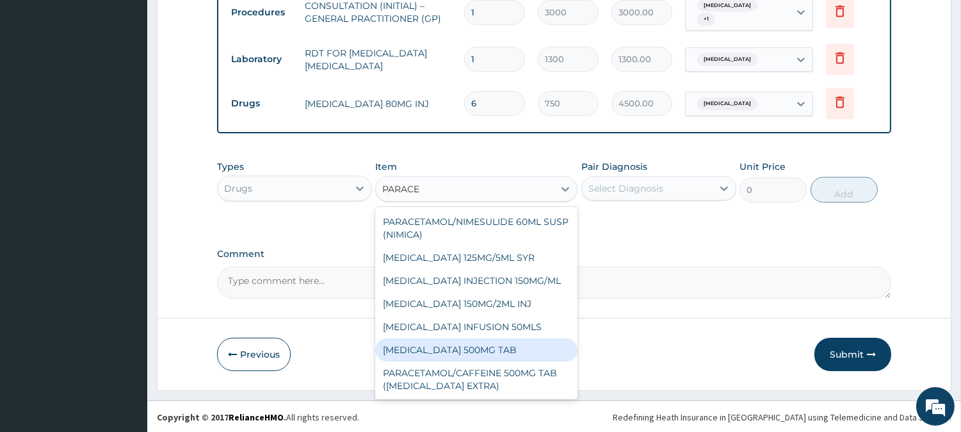
click at [544, 339] on div "[MEDICAL_DATA] 500MG TAB" at bounding box center [476, 349] width 202 height 23
type input "65"
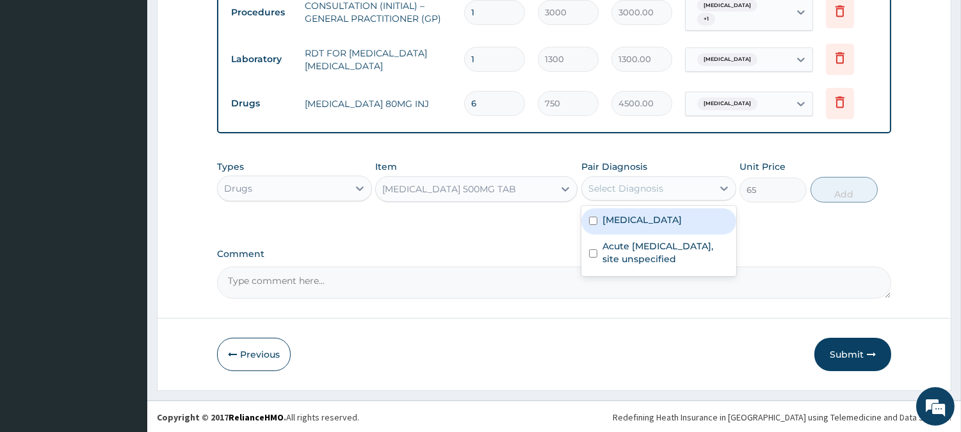
click at [660, 183] on div "Select Diagnosis" at bounding box center [626, 188] width 75 height 13
click at [656, 220] on label "[MEDICAL_DATA]" at bounding box center [642, 219] width 79 height 13
checkbox input "true"
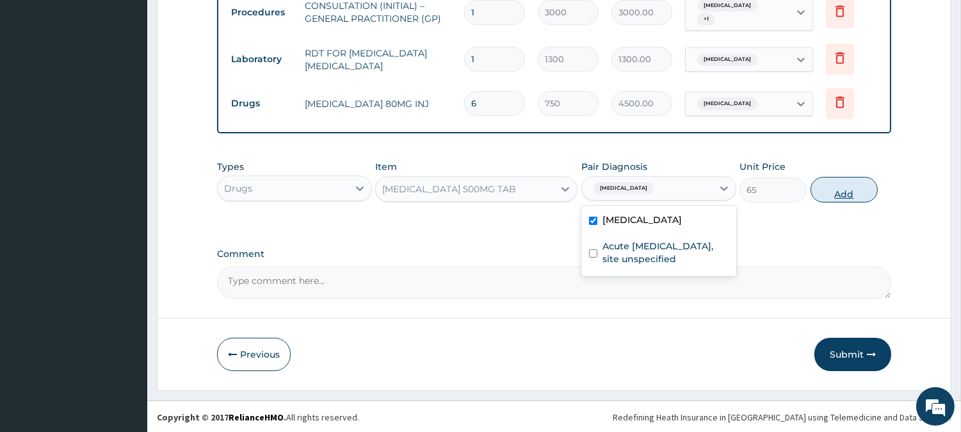
click at [825, 188] on button "Add" at bounding box center [844, 190] width 67 height 26
type input "0"
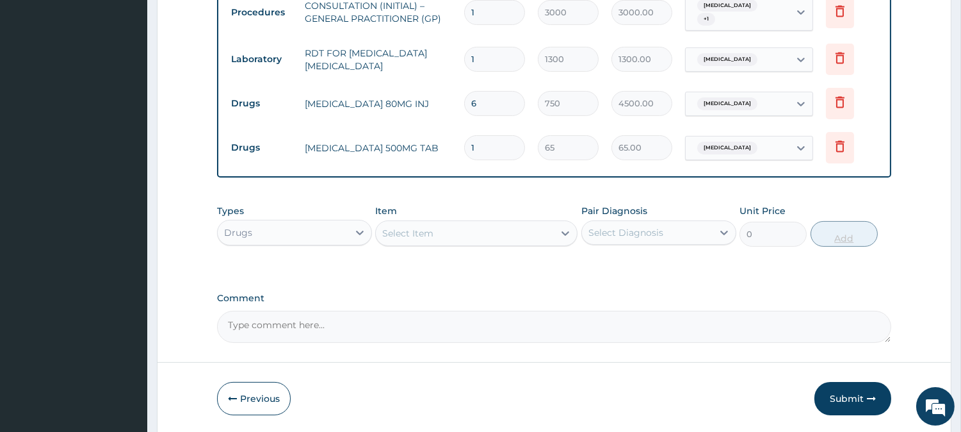
type input "18"
type input "1170.00"
type input "18"
click at [457, 231] on div "Select Item" at bounding box center [465, 233] width 178 height 20
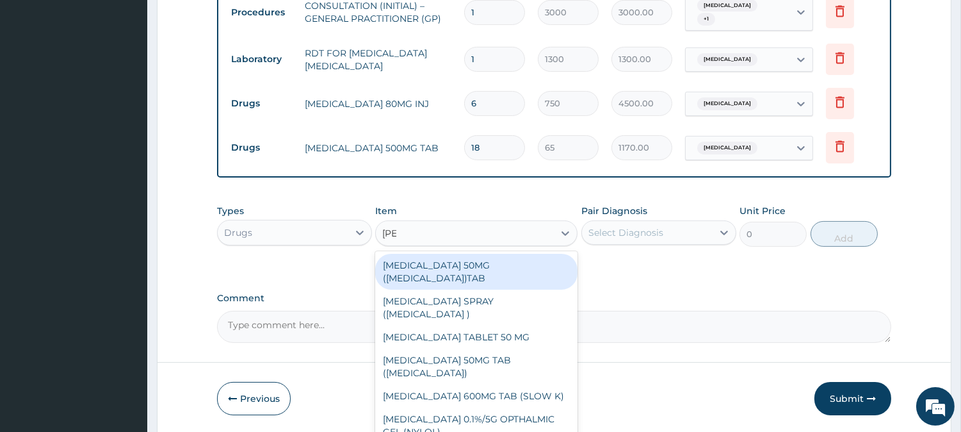
type input "LORAT"
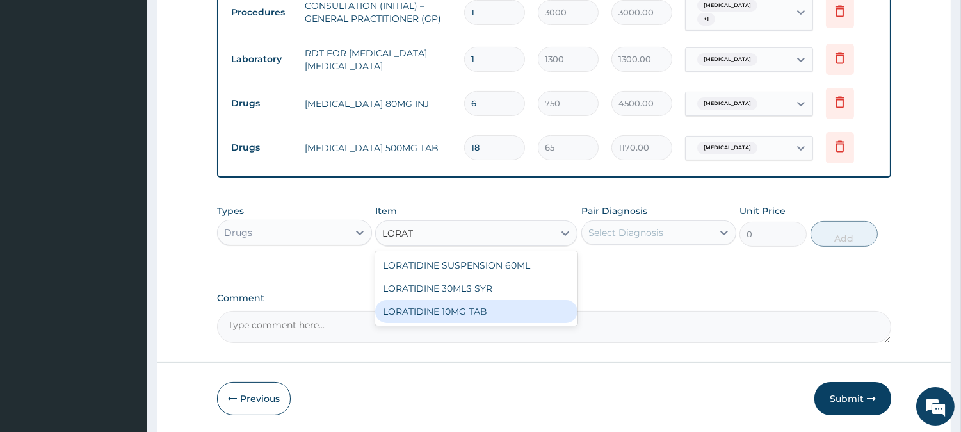
click at [489, 317] on div "LORATIDINE 10MG TAB" at bounding box center [476, 311] width 202 height 23
type input "110"
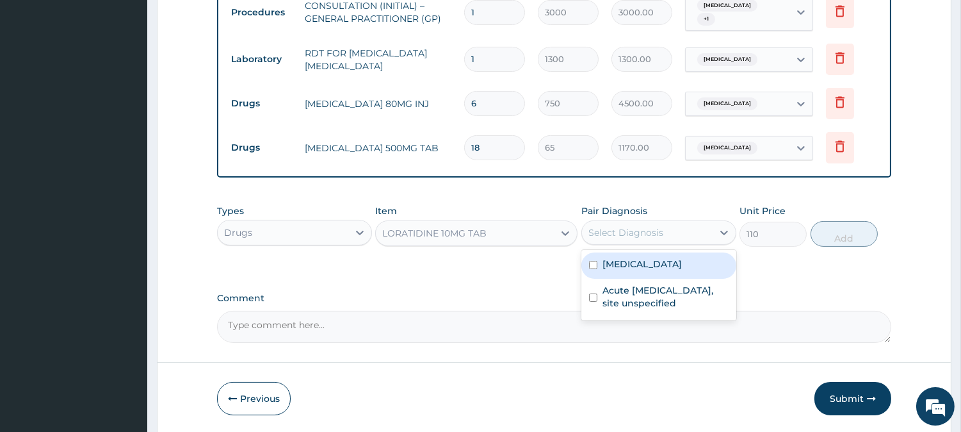
click at [654, 222] on div "Select Diagnosis" at bounding box center [647, 232] width 131 height 20
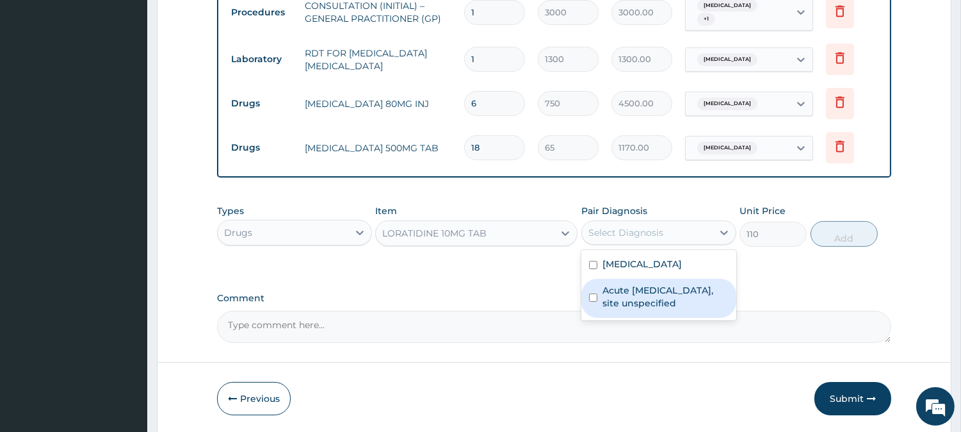
click at [689, 297] on label "Acute [MEDICAL_DATA], site unspecified" at bounding box center [666, 297] width 126 height 26
checkbox input "true"
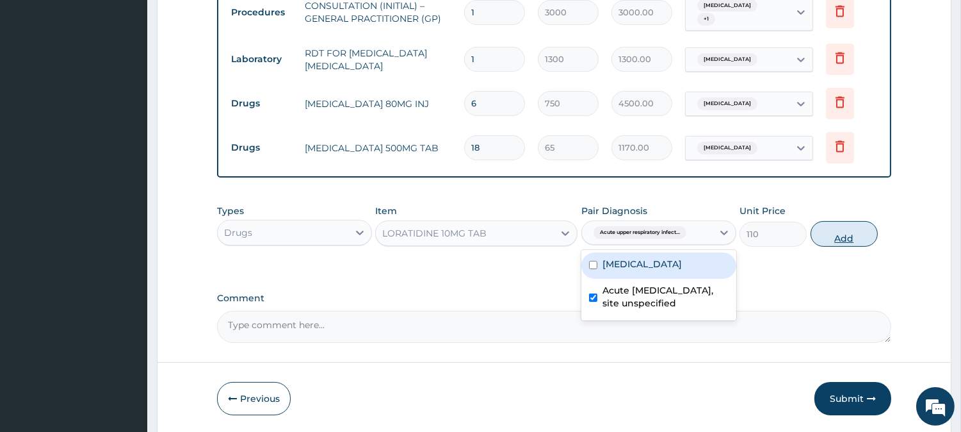
click at [843, 229] on button "Add" at bounding box center [844, 234] width 67 height 26
type input "0"
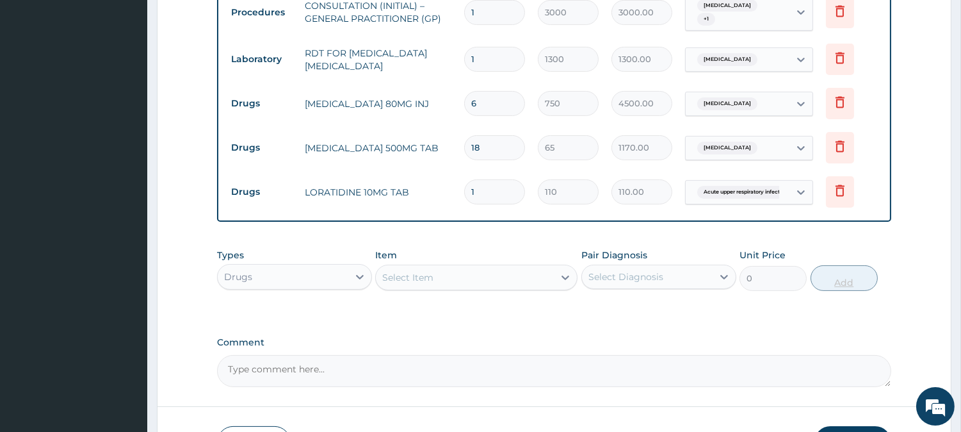
type input "10"
type input "1100.00"
type input "10"
click at [501, 279] on div "Select Item" at bounding box center [465, 277] width 178 height 20
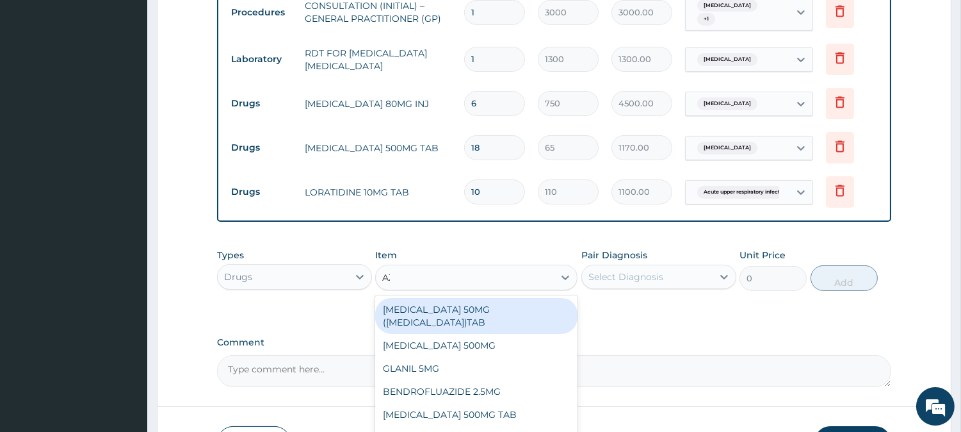
type input "AZITH"
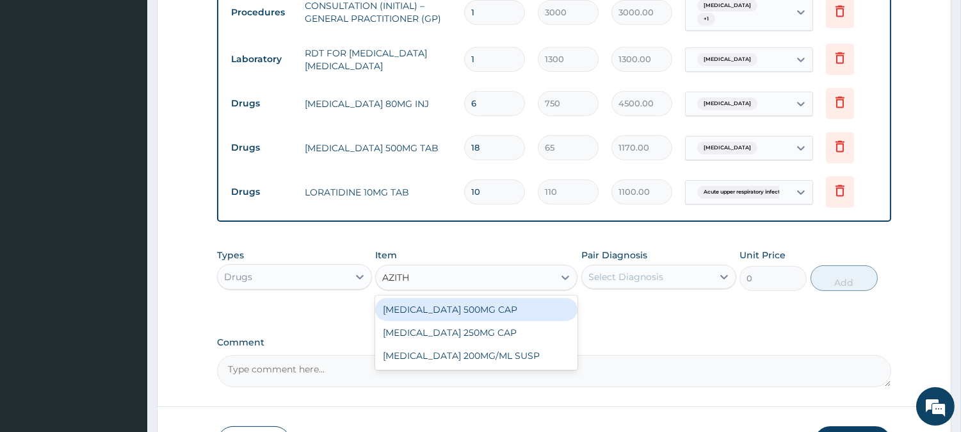
click at [553, 304] on div "AZITHROMYCIN 500MG CAP" at bounding box center [476, 309] width 202 height 23
type input "450"
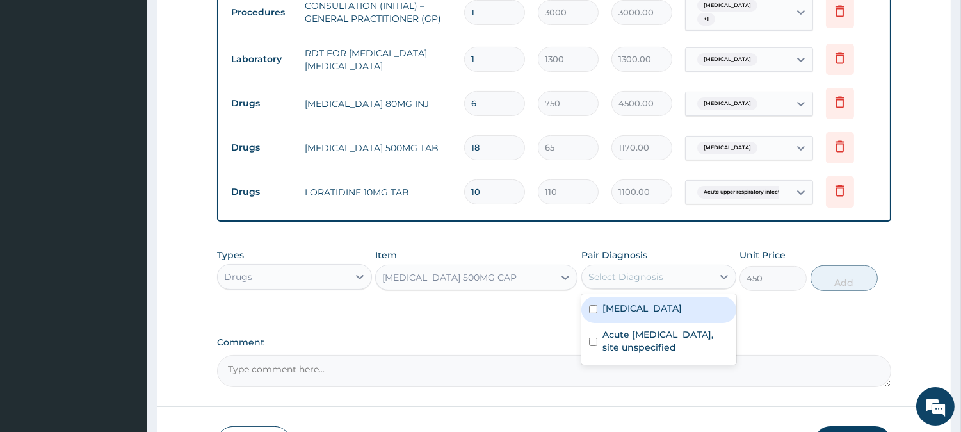
click at [628, 283] on div "Select Diagnosis" at bounding box center [647, 276] width 131 height 20
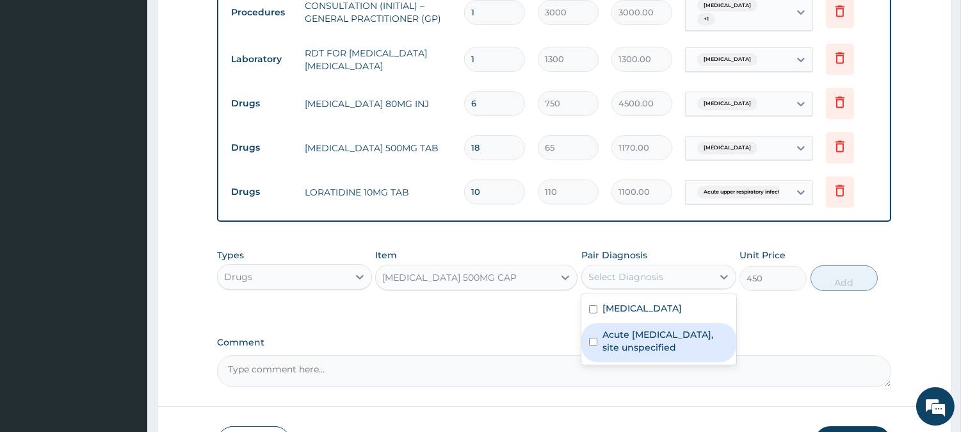
click at [652, 349] on label "Acute upper respiratory infection, site unspecified" at bounding box center [666, 341] width 126 height 26
checkbox input "true"
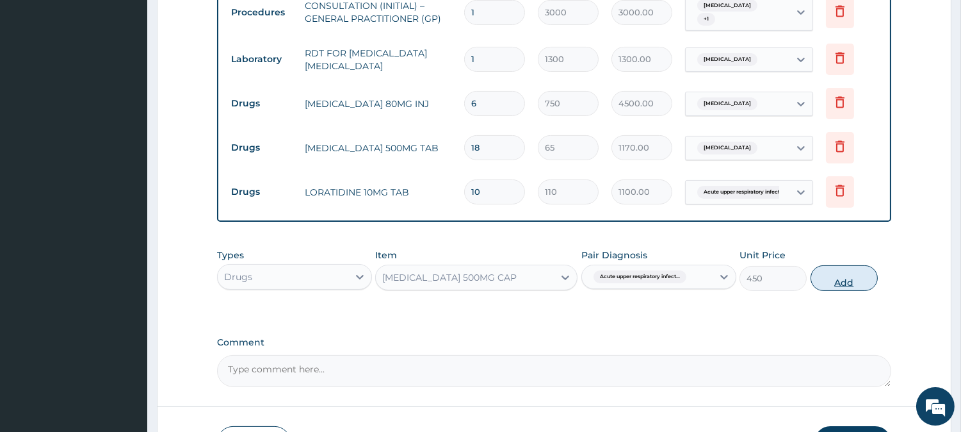
click at [849, 271] on button "Add" at bounding box center [844, 278] width 67 height 26
type input "0"
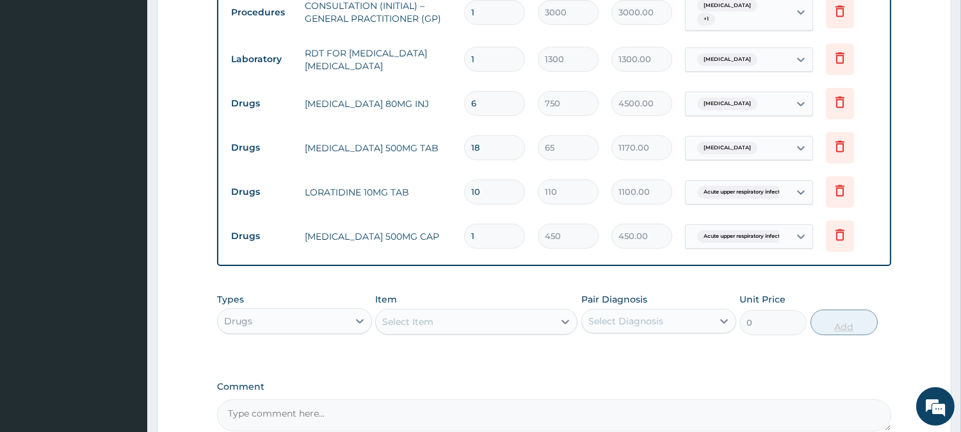
type input "0.00"
type input "6"
type input "2700.00"
type input "6"
click at [536, 321] on div "Select Item" at bounding box center [465, 321] width 178 height 20
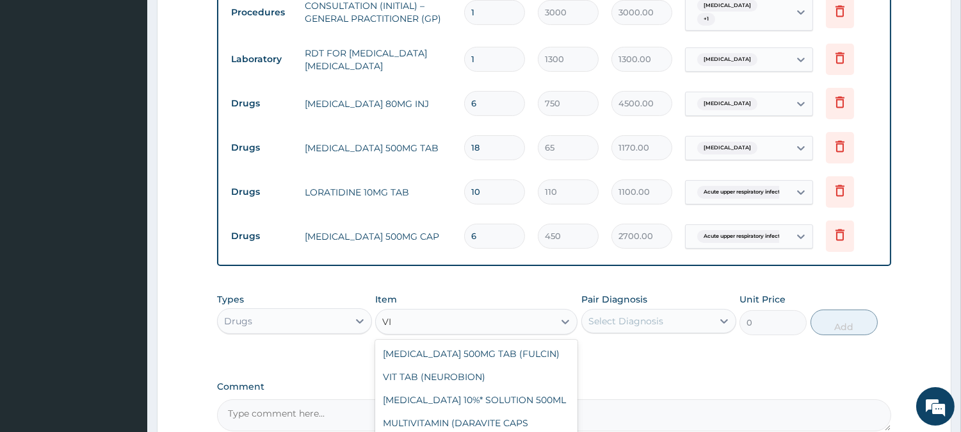
type input "V"
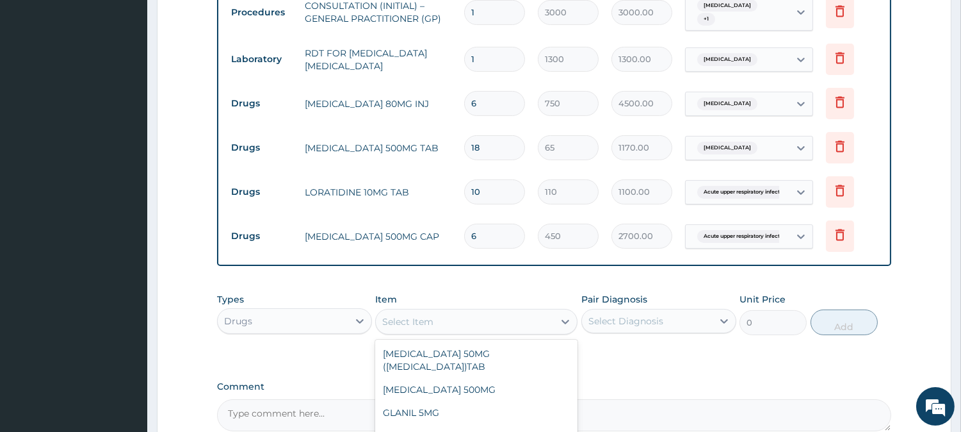
scroll to position [657, 0]
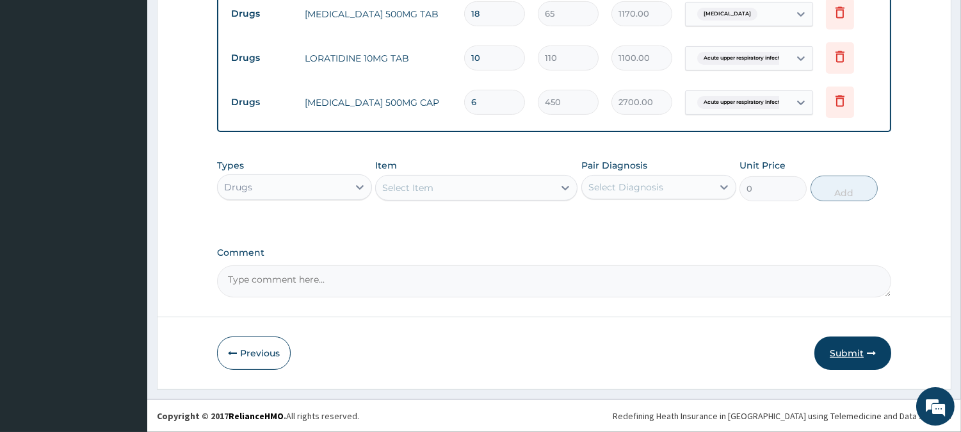
click at [832, 355] on button "Submit" at bounding box center [853, 352] width 77 height 33
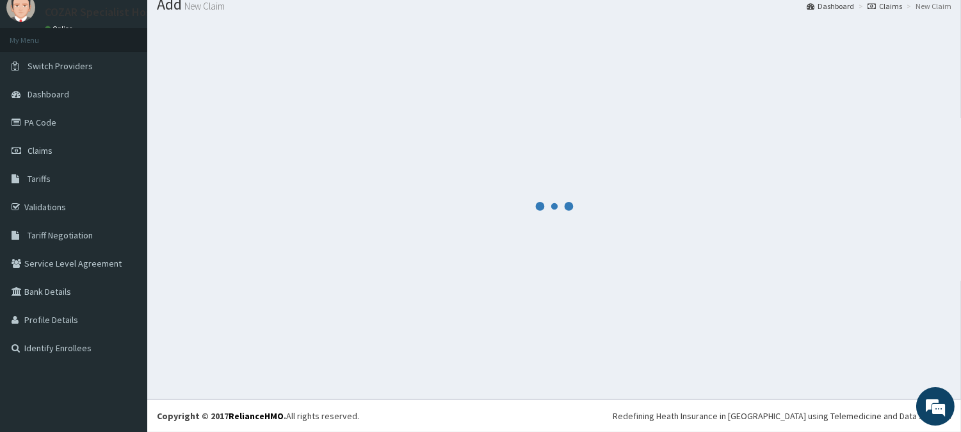
scroll to position [45, 0]
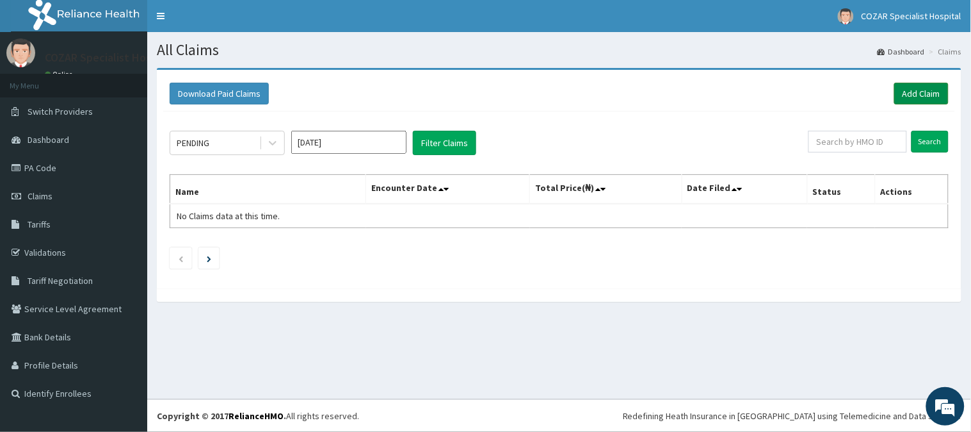
click at [937, 88] on link "Add Claim" at bounding box center [922, 94] width 54 height 22
click at [936, 85] on link "Add Claim" at bounding box center [922, 94] width 54 height 22
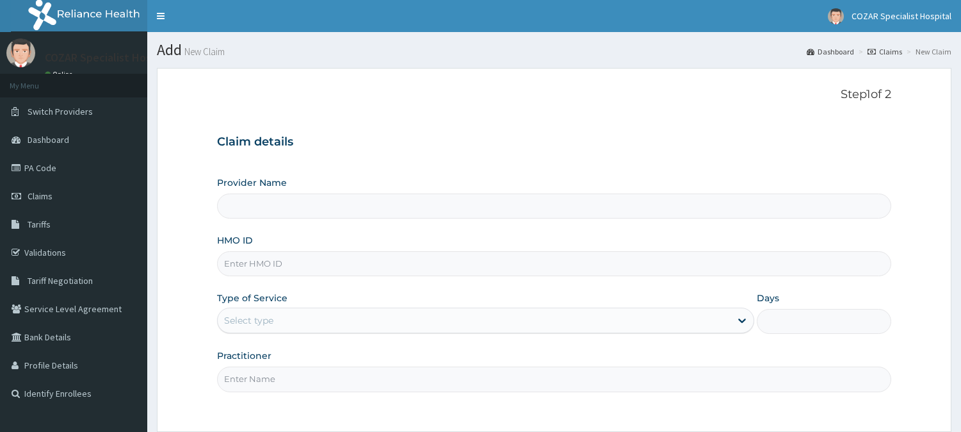
type input "Cozar Specialist Hospital"
click at [407, 257] on input "HMO ID" at bounding box center [554, 263] width 674 height 25
paste input "OAS/10034/B"
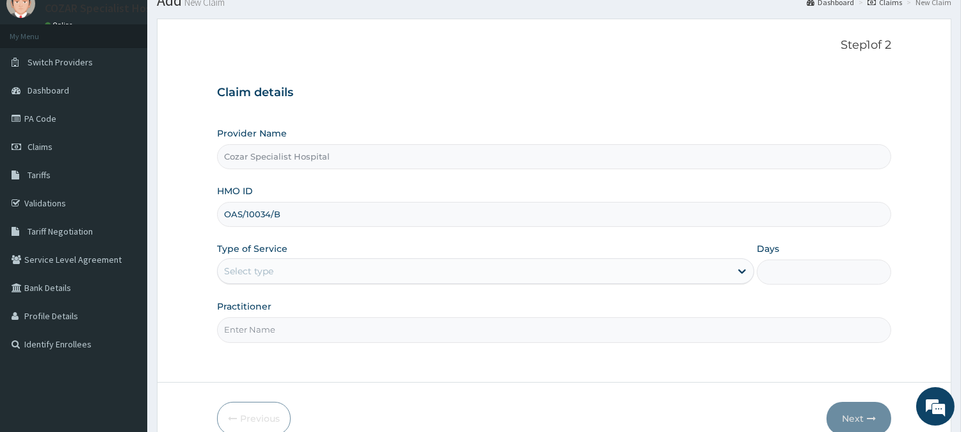
scroll to position [114, 0]
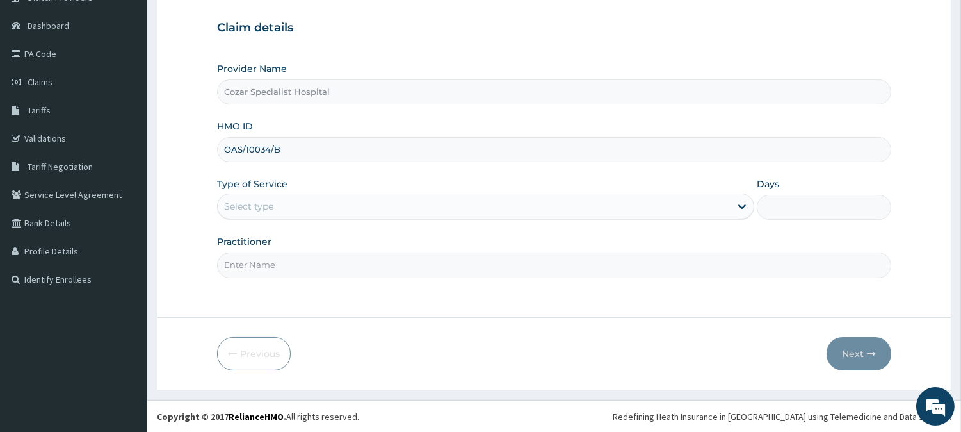
type input "OAS/10034/B"
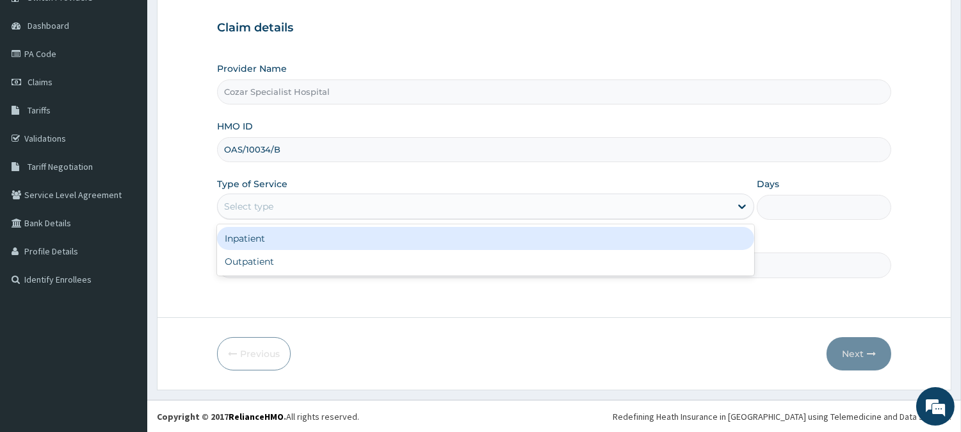
click at [472, 205] on div "Select type" at bounding box center [474, 206] width 513 height 20
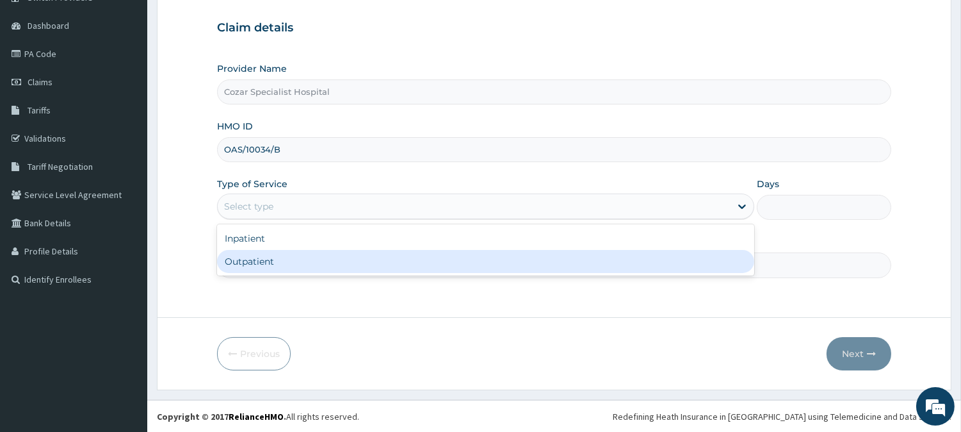
click at [385, 258] on div "Outpatient" at bounding box center [485, 261] width 537 height 23
type input "1"
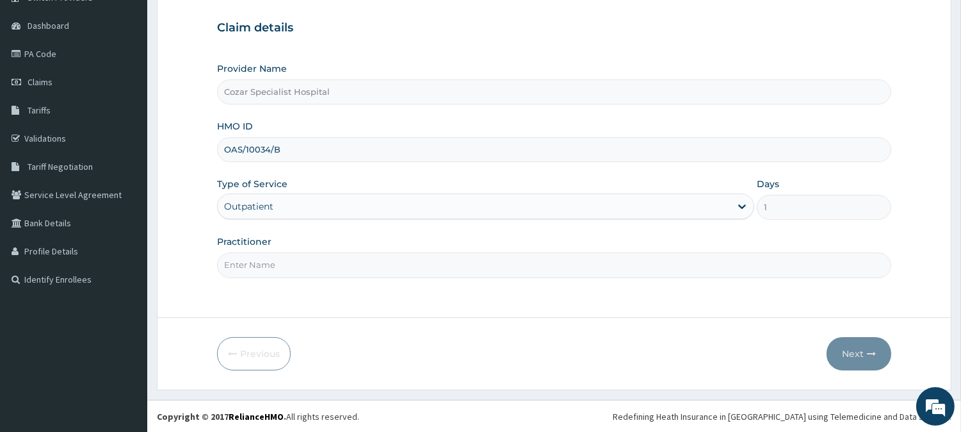
click at [362, 261] on input "Practitioner" at bounding box center [554, 264] width 674 height 25
type input "[PERSON_NAME][MEDICAL_DATA]"
click at [891, 353] on form "Step 1 of 2 Claim details Provider Name Cozar Specialist Hospital HMO ID OAS/10…" at bounding box center [554, 172] width 795 height 436
click at [875, 354] on icon "button" at bounding box center [871, 353] width 9 height 9
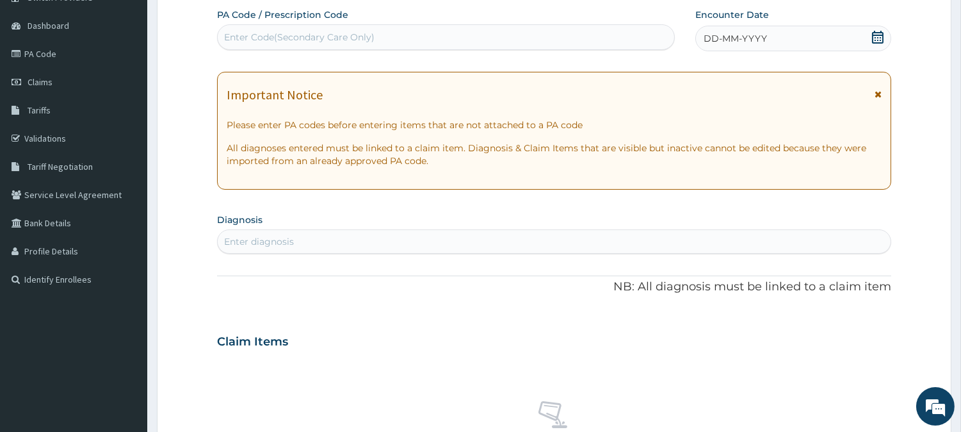
click at [874, 38] on icon at bounding box center [878, 37] width 13 height 13
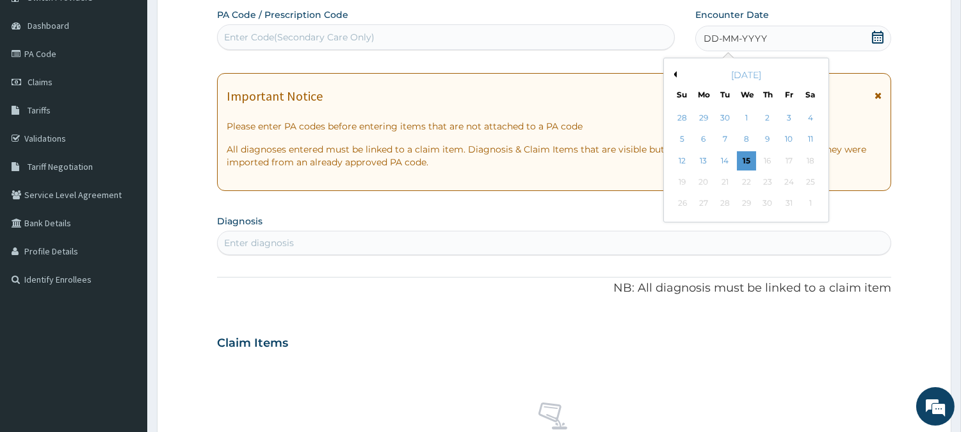
click at [674, 76] on button "Previous Month" at bounding box center [673, 74] width 6 height 6
click at [788, 177] on div "26" at bounding box center [788, 181] width 19 height 19
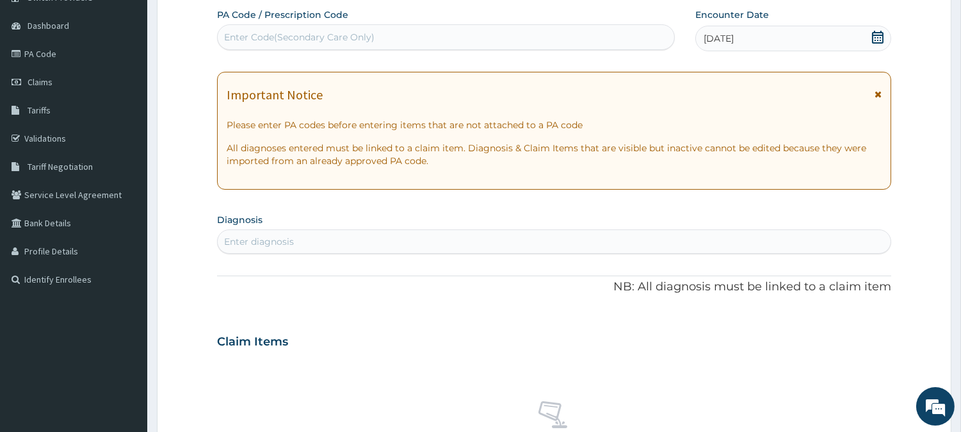
click at [453, 234] on div "Enter diagnosis" at bounding box center [554, 241] width 673 height 20
type input "[MEDICAL_DATA]"
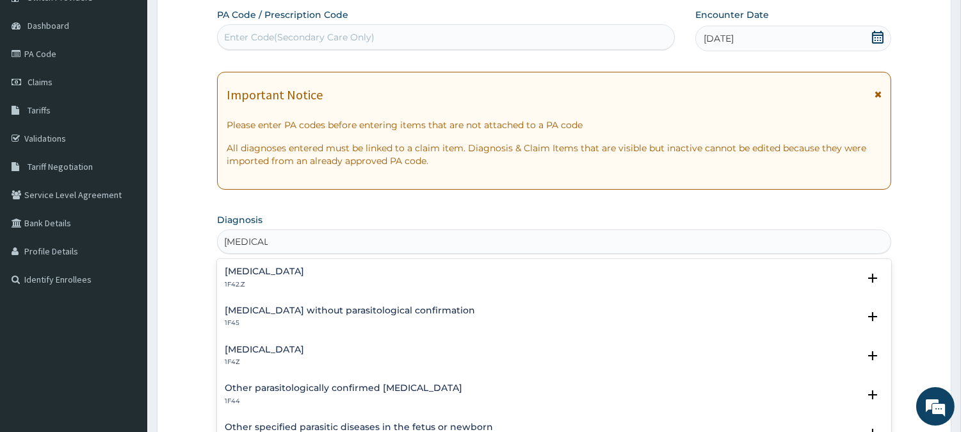
click at [507, 352] on div "[MEDICAL_DATA] 1F4Z" at bounding box center [554, 356] width 659 height 22
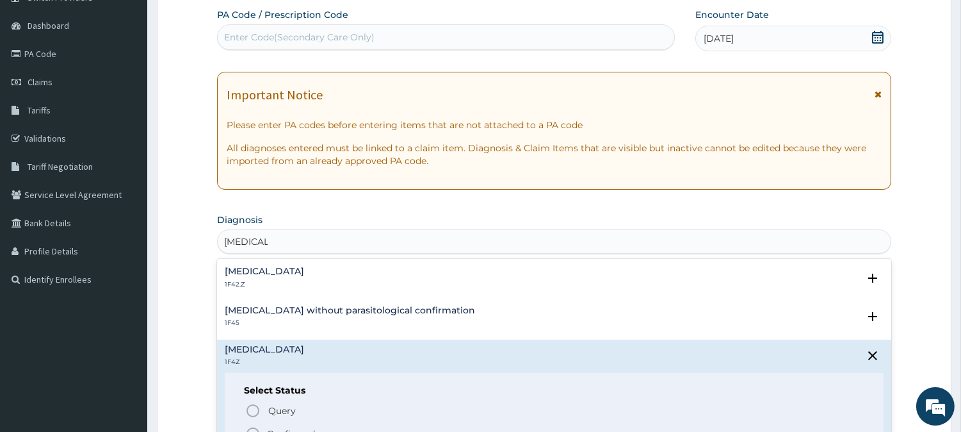
click at [444, 424] on div "Query Query covers suspected (?), Keep in view (kiv), Ruled out (r/o) Confirmed" at bounding box center [554, 421] width 621 height 39
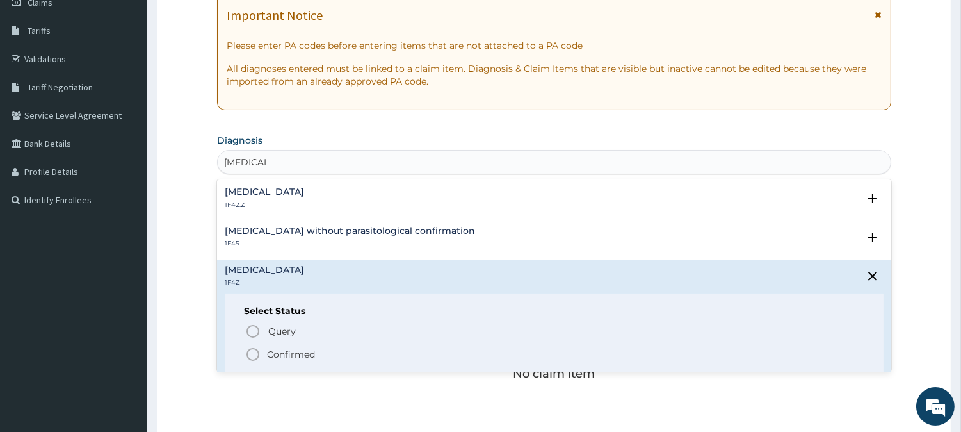
scroll to position [206, 0]
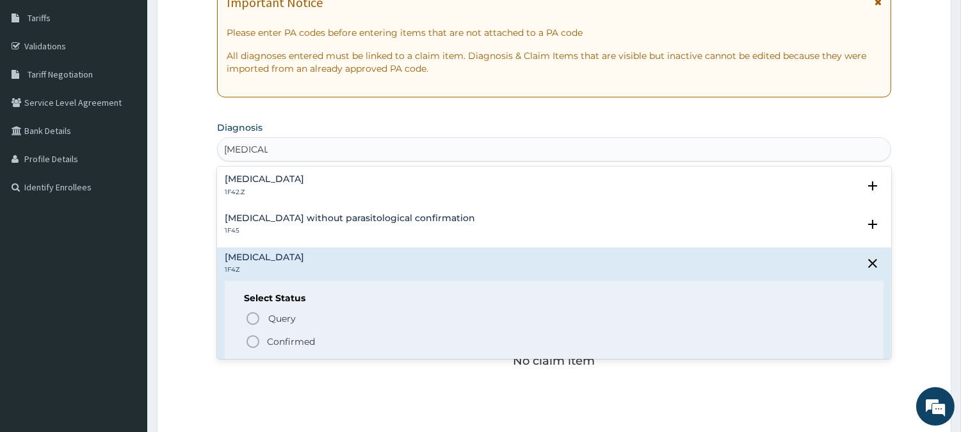
click at [383, 348] on span "Confirmed" at bounding box center [554, 341] width 619 height 15
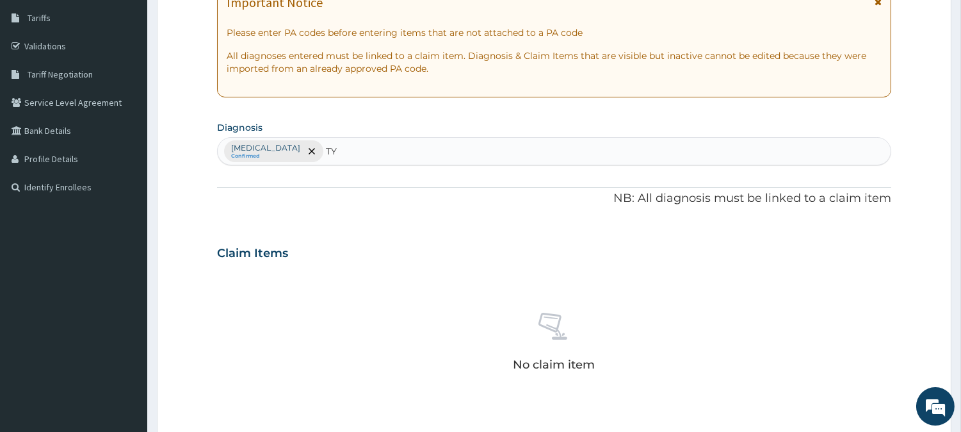
type input "T"
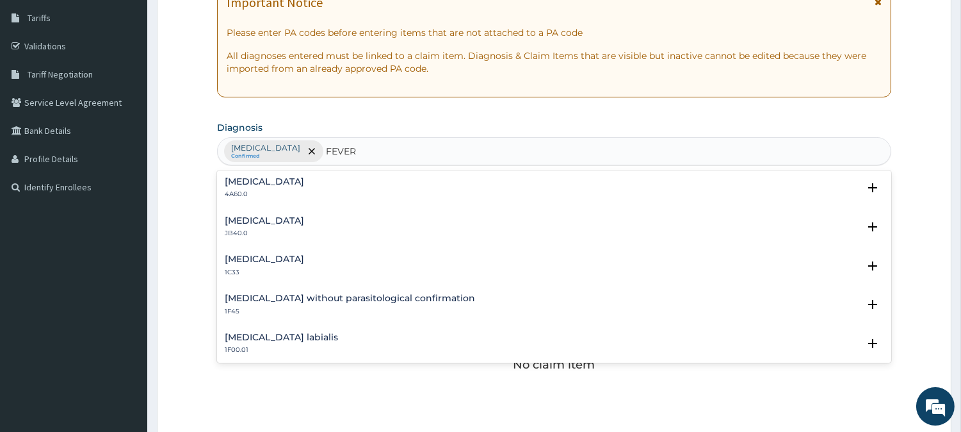
scroll to position [114, 0]
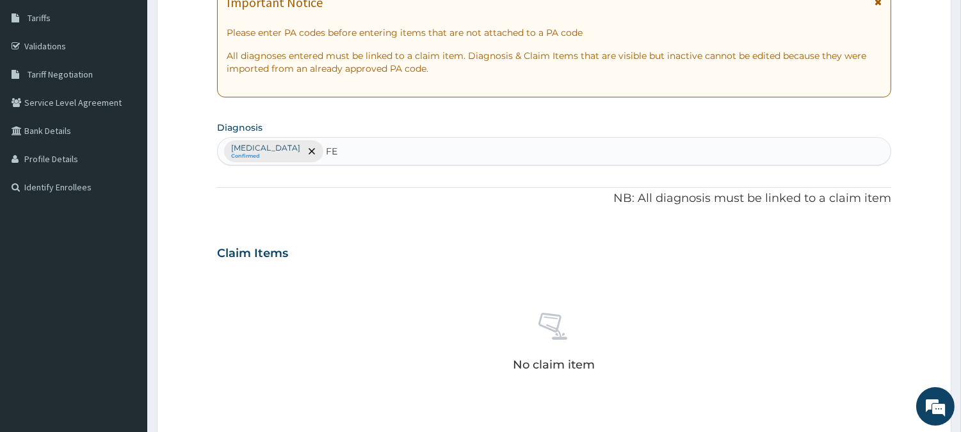
type input "F"
type input "TYPHOID"
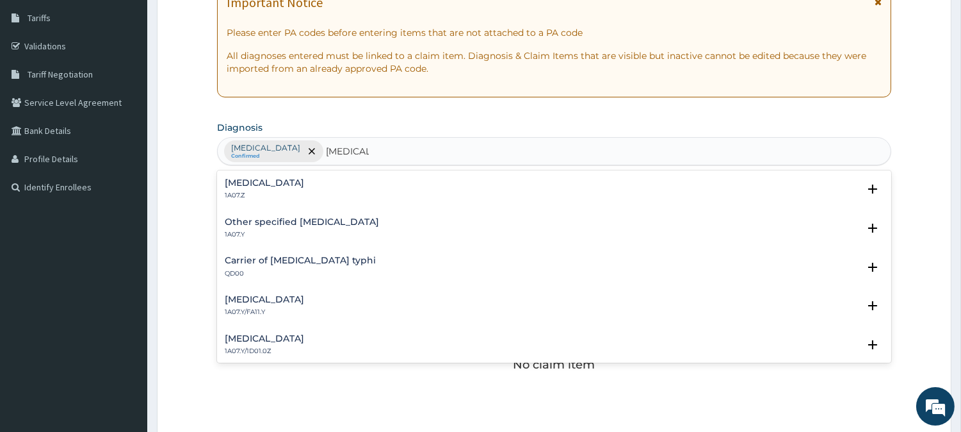
click at [523, 183] on div "Typhoid fever, unspecified 1A07.Z" at bounding box center [554, 189] width 659 height 22
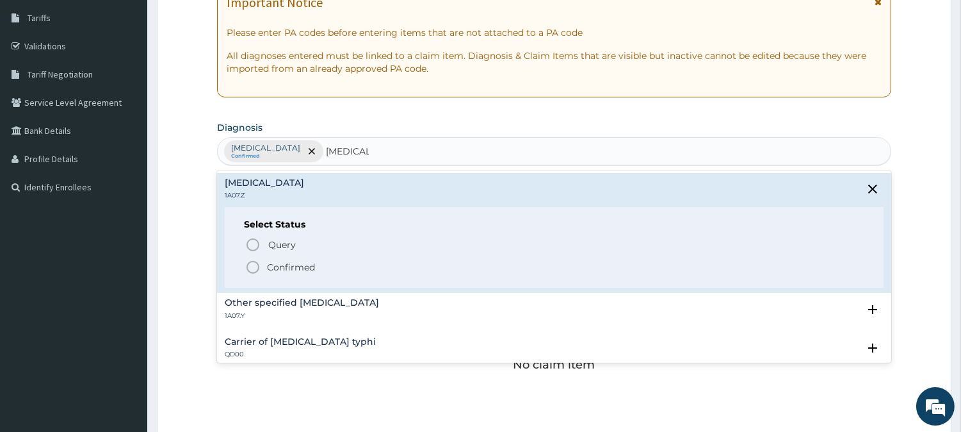
click at [295, 261] on p "Confirmed" at bounding box center [291, 267] width 48 height 13
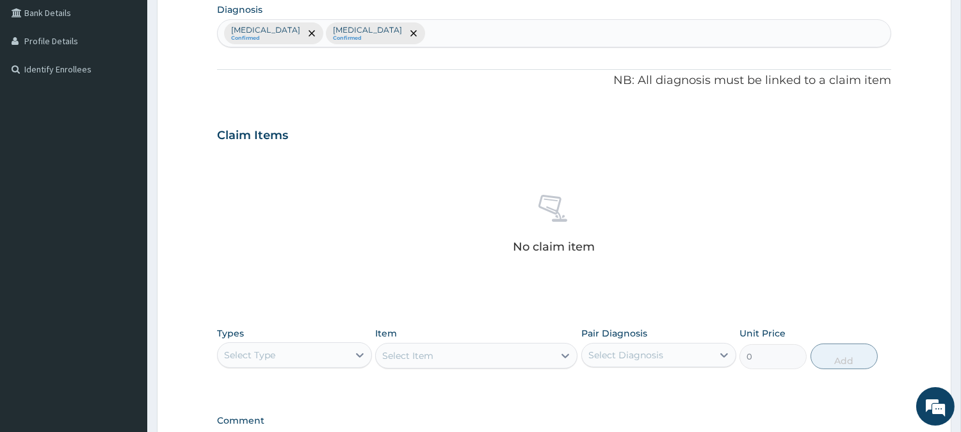
scroll to position [491, 0]
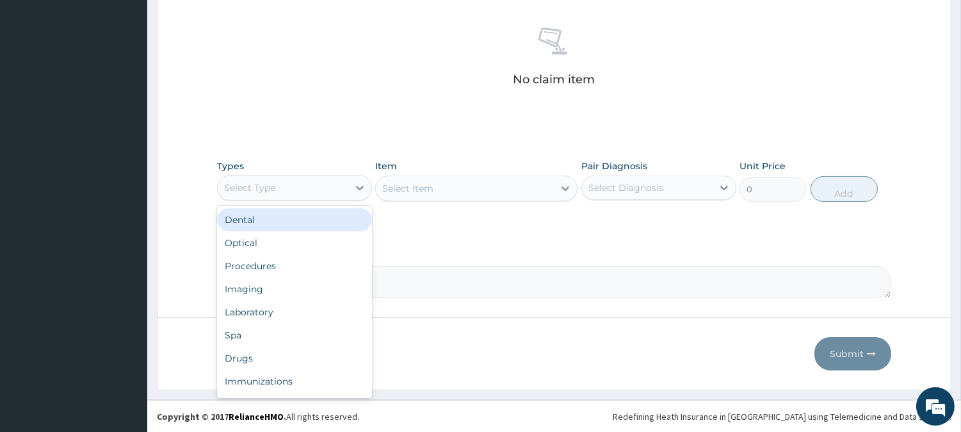
click at [343, 195] on div "Select Type" at bounding box center [283, 187] width 131 height 20
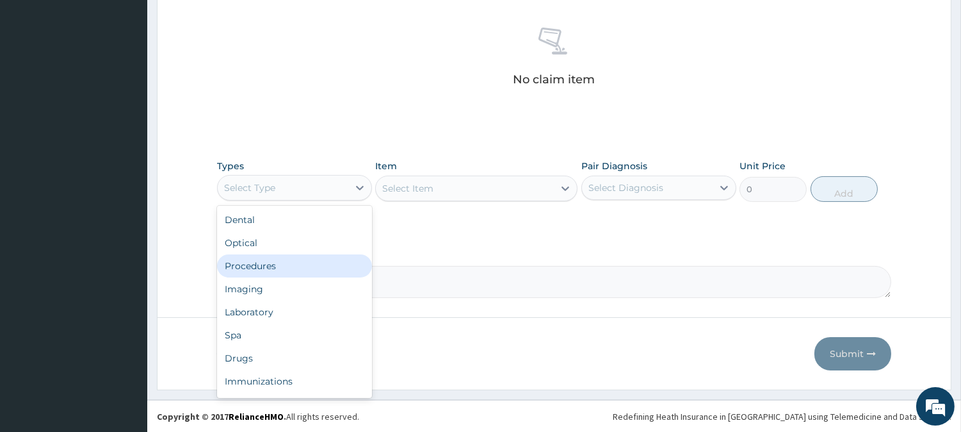
click at [320, 267] on div "Procedures" at bounding box center [294, 265] width 155 height 23
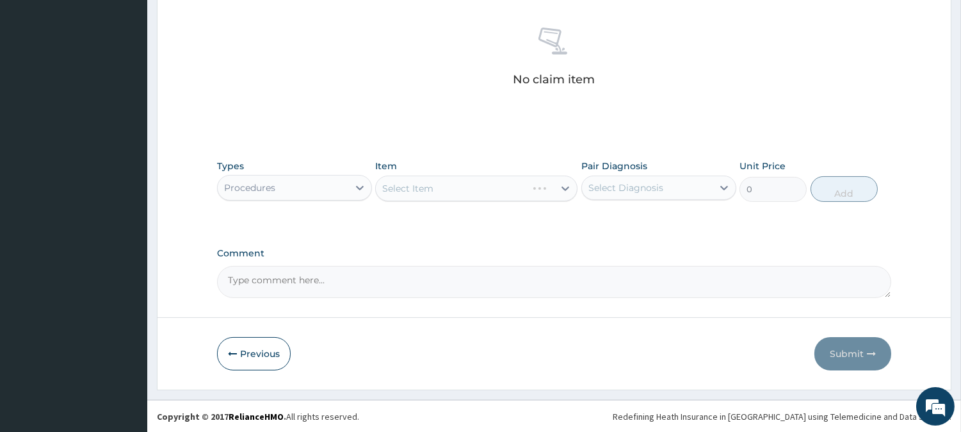
click at [551, 187] on div "Select Item" at bounding box center [476, 188] width 202 height 26
click at [478, 182] on div "Select Item" at bounding box center [465, 188] width 178 height 20
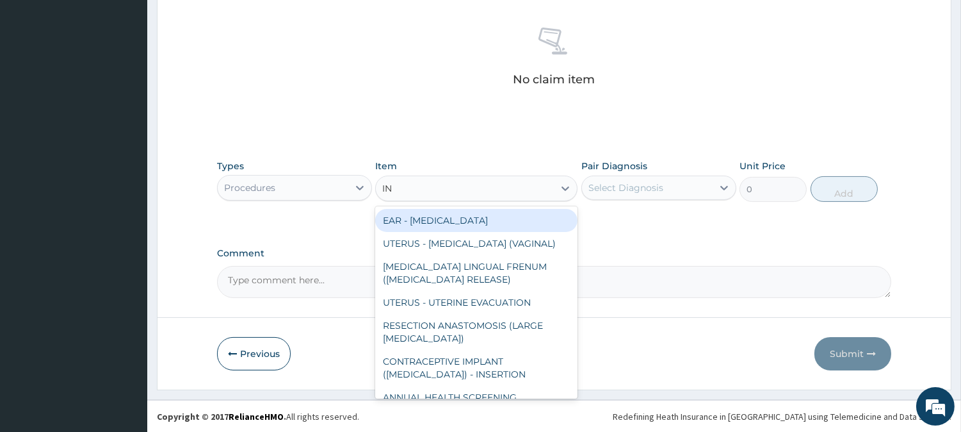
type input "INI"
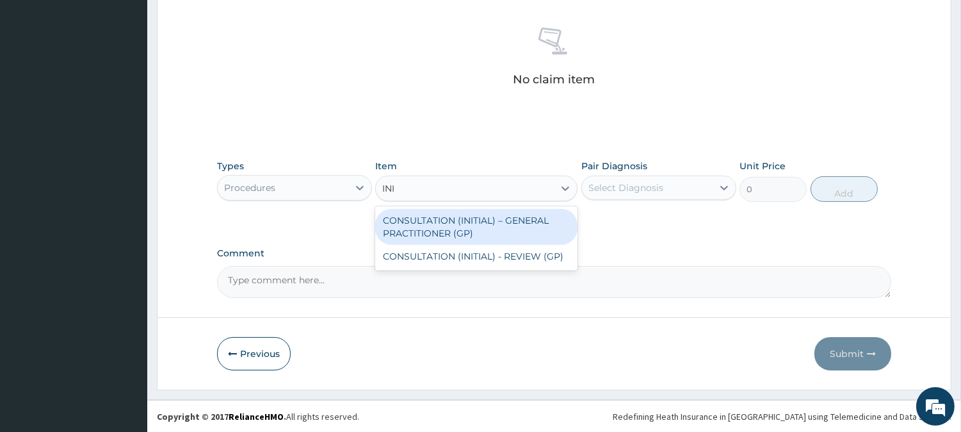
click at [516, 225] on div "CONSULTATION (INITIAL) – GENERAL PRACTITIONER (GP)" at bounding box center [476, 227] width 202 height 36
type input "3000"
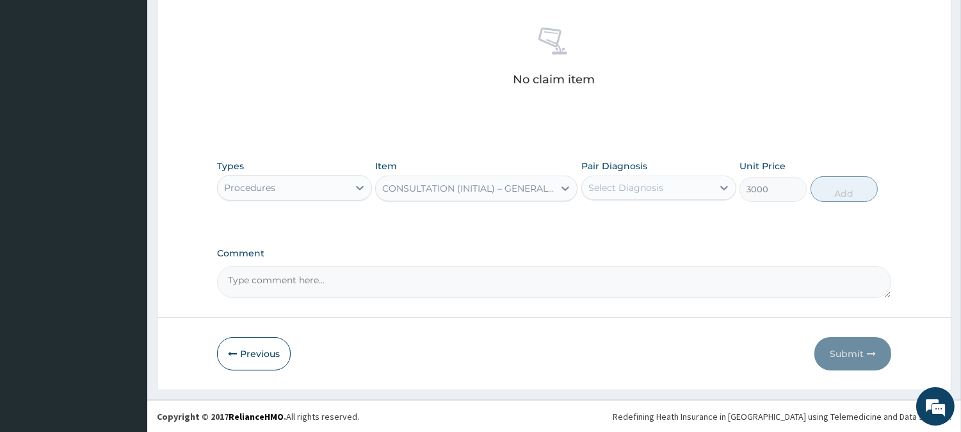
click at [629, 178] on div "Select Diagnosis" at bounding box center [647, 187] width 131 height 20
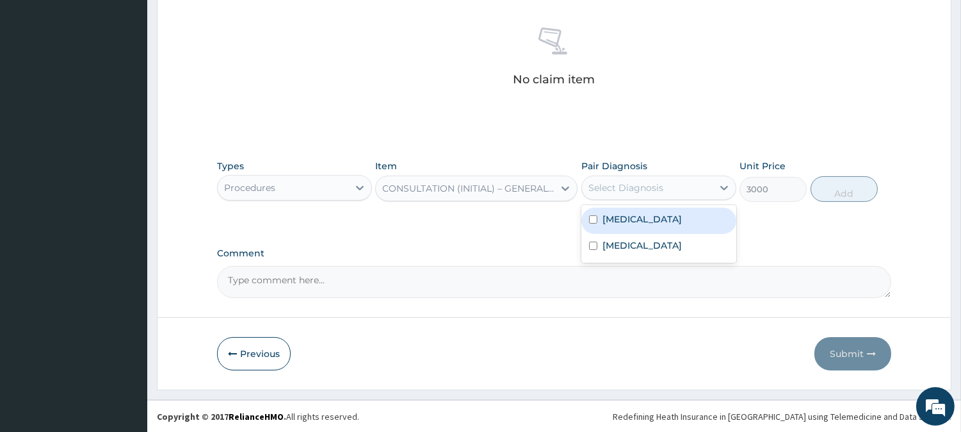
click at [625, 215] on label "[MEDICAL_DATA]" at bounding box center [642, 219] width 79 height 13
checkbox input "true"
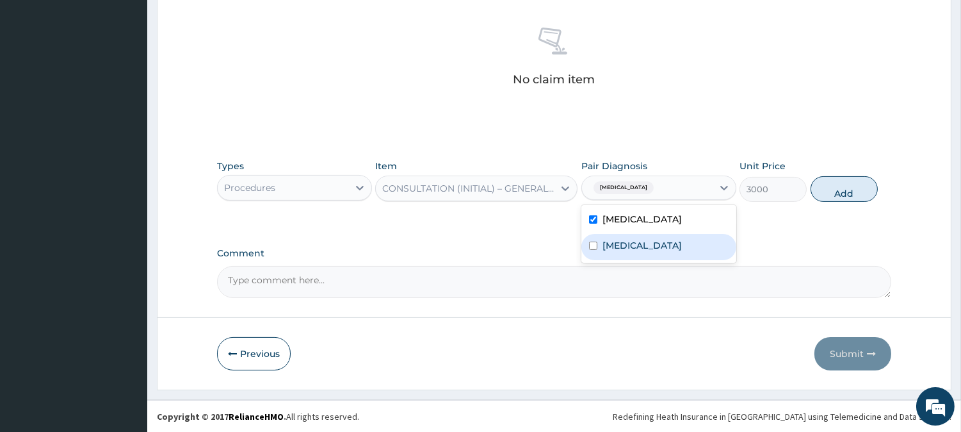
click at [632, 234] on div "[MEDICAL_DATA]" at bounding box center [658, 247] width 155 height 26
checkbox input "true"
click at [831, 190] on button "Add" at bounding box center [844, 189] width 67 height 26
type input "0"
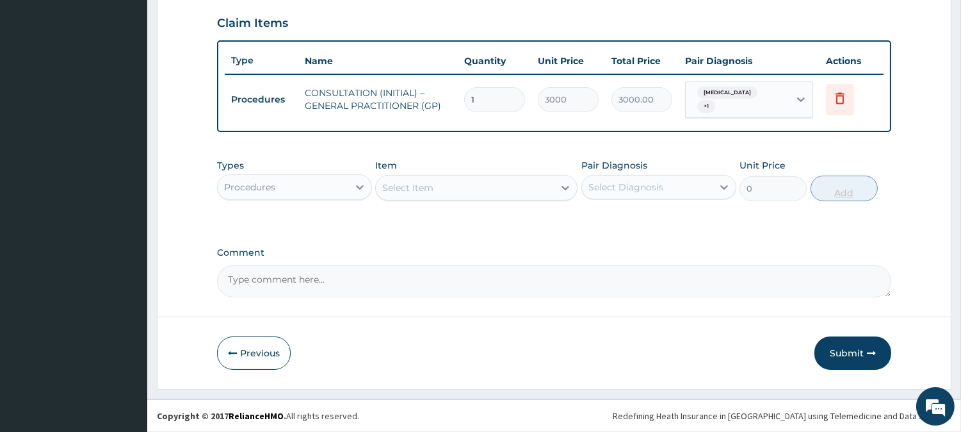
scroll to position [434, 0]
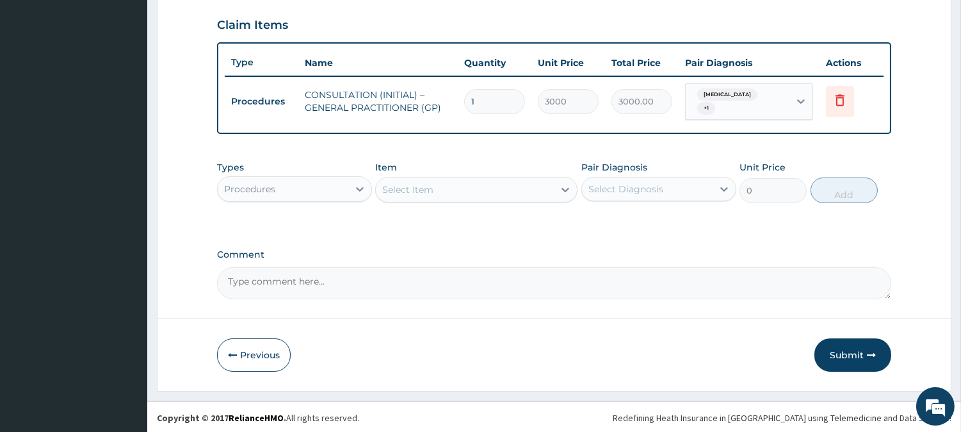
click at [321, 182] on div "Procedures" at bounding box center [283, 189] width 131 height 20
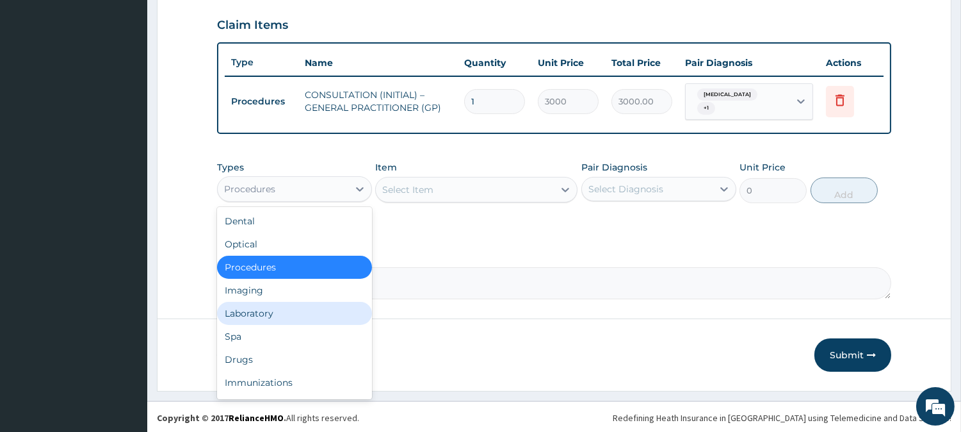
click at [323, 309] on div "Laboratory" at bounding box center [294, 313] width 155 height 23
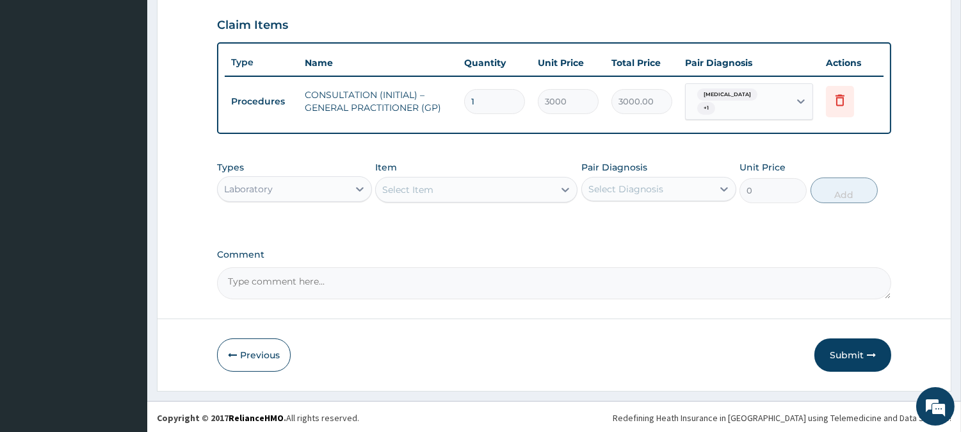
click at [491, 184] on div "Select Item" at bounding box center [465, 189] width 178 height 20
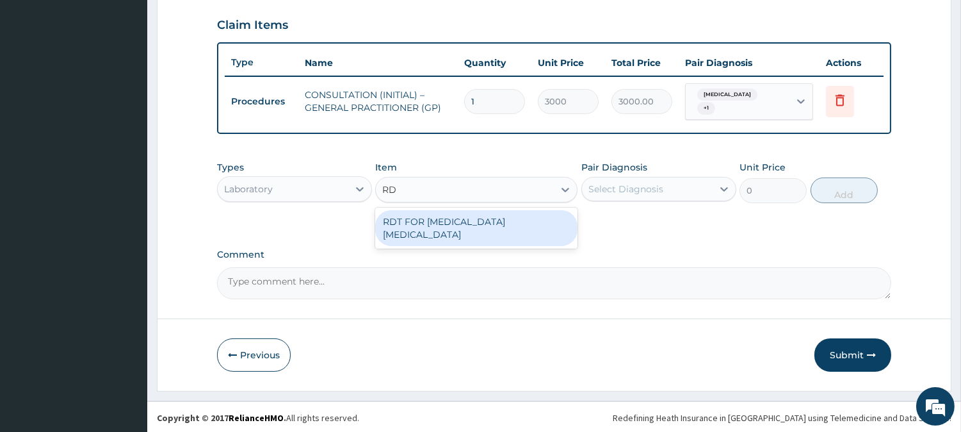
type input "RDT"
click at [539, 210] on div "RDT FOR [MEDICAL_DATA] [MEDICAL_DATA]" at bounding box center [476, 228] width 202 height 36
type input "1300"
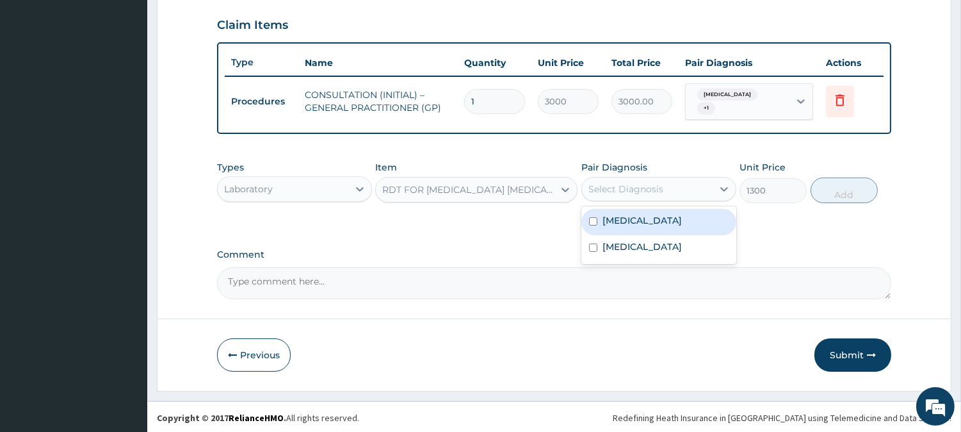
click at [645, 184] on div "Select Diagnosis" at bounding box center [626, 189] width 75 height 13
click at [632, 219] on label "[MEDICAL_DATA]" at bounding box center [642, 220] width 79 height 13
checkbox input "true"
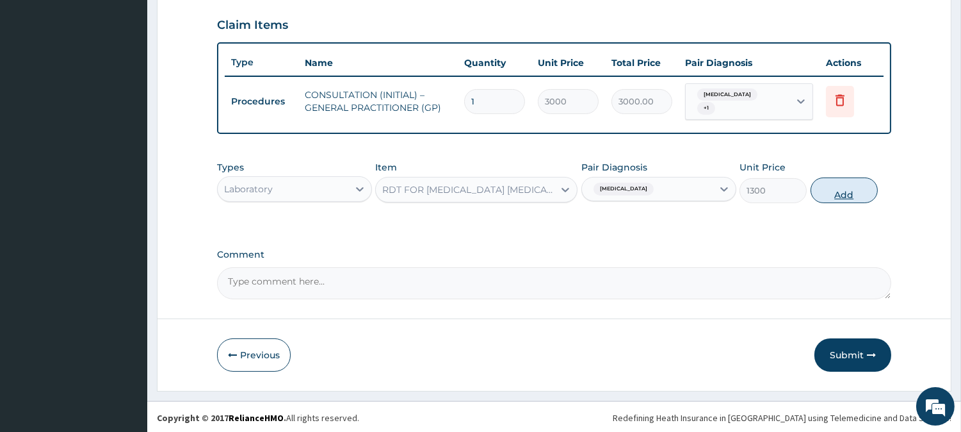
click at [830, 190] on button "Add" at bounding box center [844, 190] width 67 height 26
type input "0"
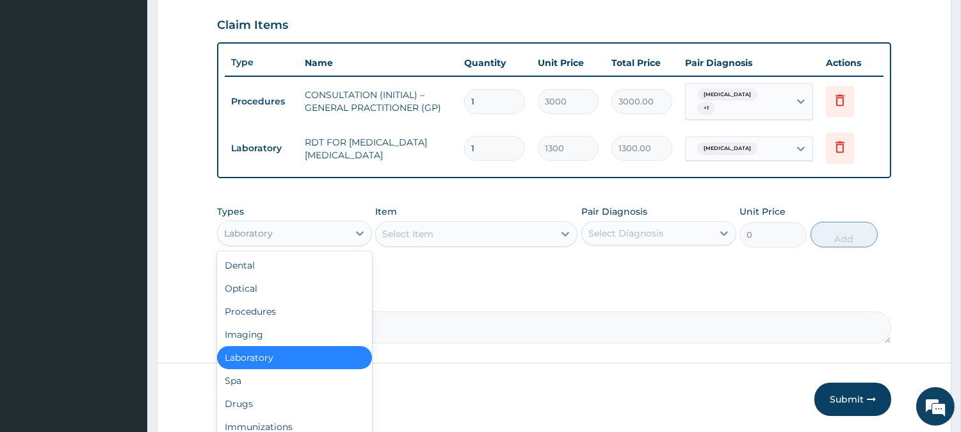
click at [343, 231] on div "Laboratory" at bounding box center [283, 233] width 131 height 20
click at [252, 392] on div "Drugs" at bounding box center [294, 403] width 155 height 23
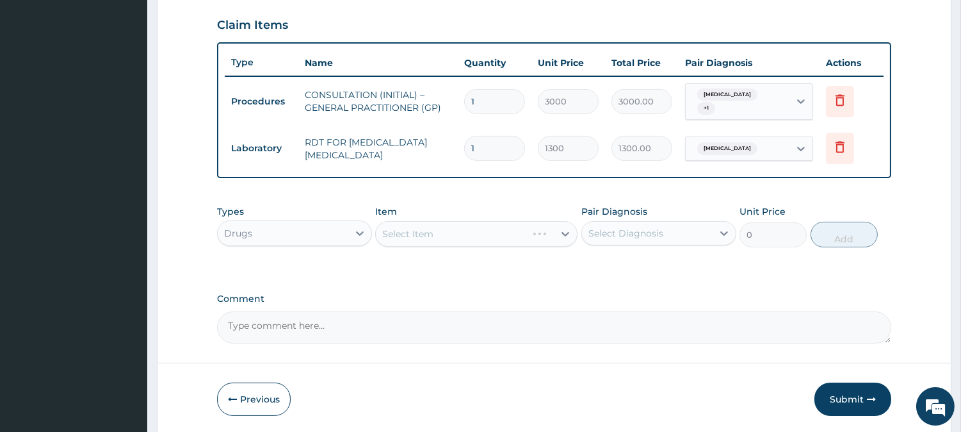
click at [500, 239] on div "Select Item" at bounding box center [476, 234] width 202 height 26
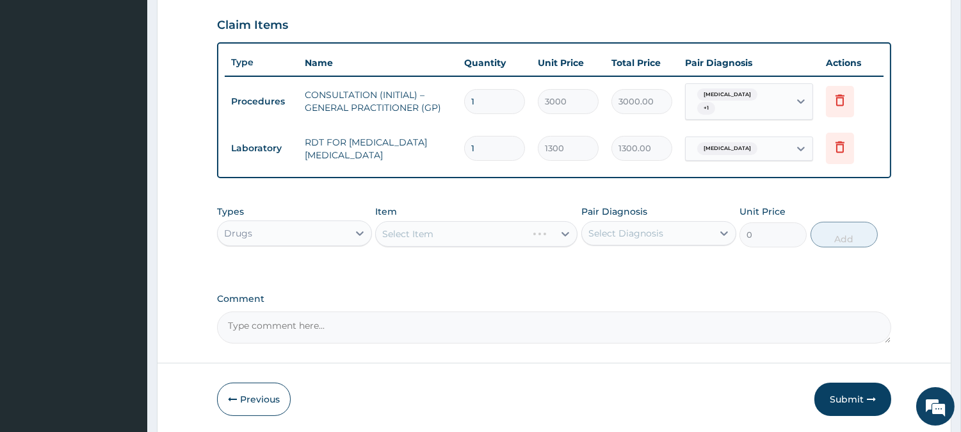
click at [500, 239] on div "Select Item" at bounding box center [476, 234] width 202 height 26
click at [491, 233] on div "Select Item" at bounding box center [465, 233] width 178 height 20
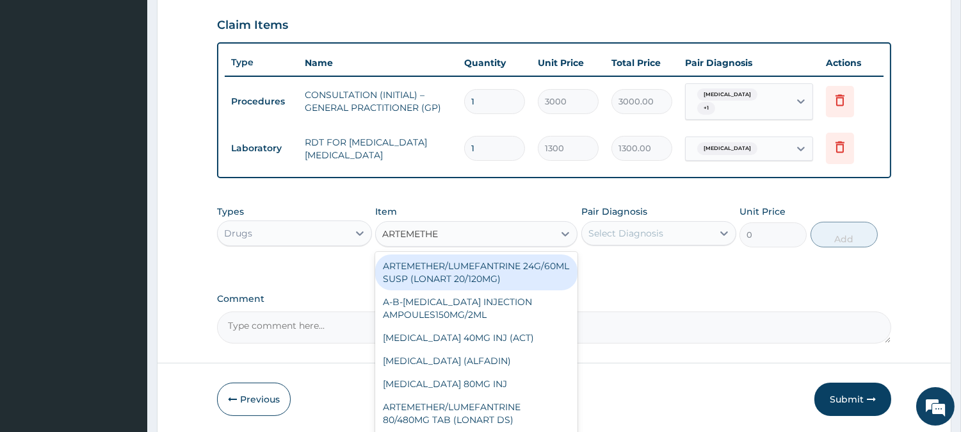
type input "ARTEMETHER"
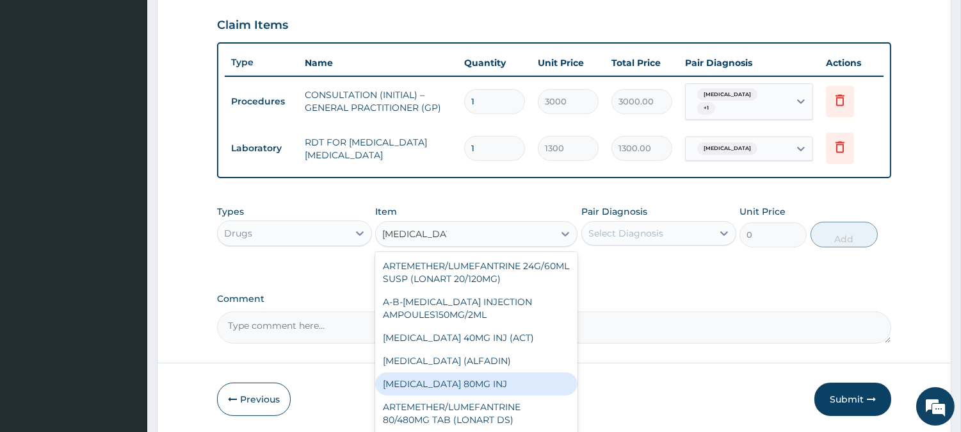
click at [423, 376] on div "[MEDICAL_DATA] 80MG INJ" at bounding box center [476, 383] width 202 height 23
type input "750"
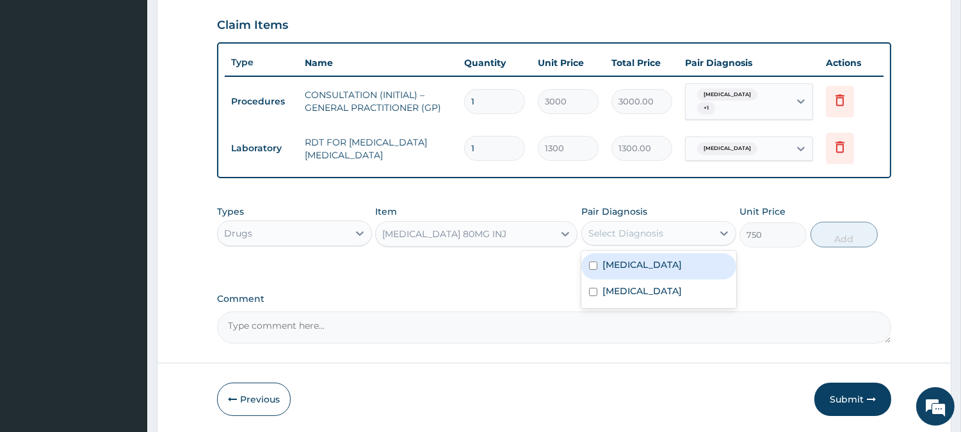
click at [675, 229] on div "Select Diagnosis" at bounding box center [647, 233] width 131 height 20
click at [669, 261] on label "[MEDICAL_DATA]" at bounding box center [642, 264] width 79 height 13
checkbox input "true"
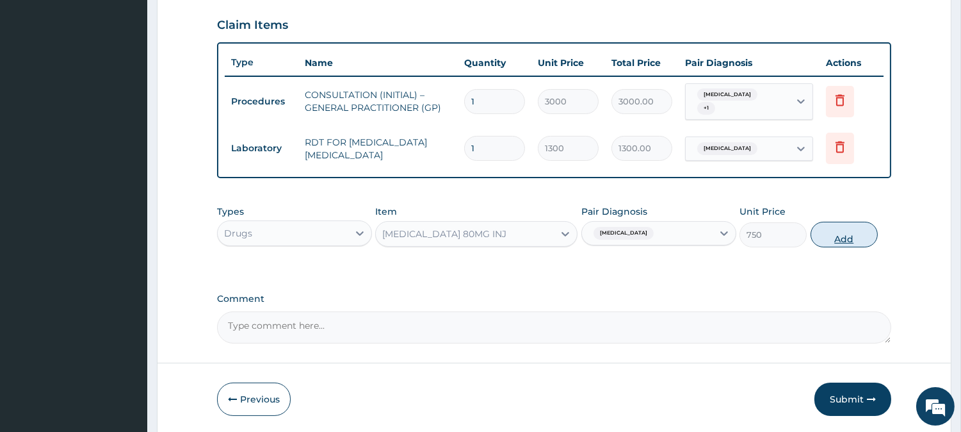
click at [850, 227] on button "Add" at bounding box center [844, 235] width 67 height 26
type input "0"
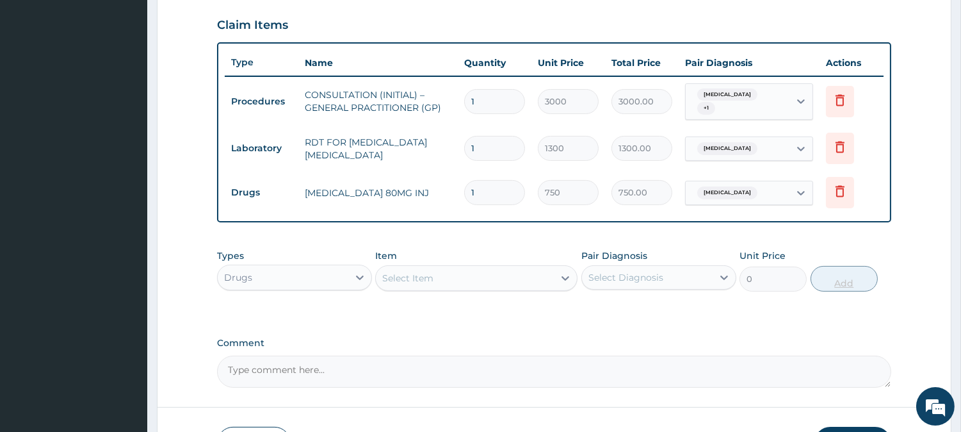
type input "0.00"
type input "6"
type input "4500.00"
type input "6"
click at [522, 280] on div "Select Item" at bounding box center [465, 278] width 178 height 20
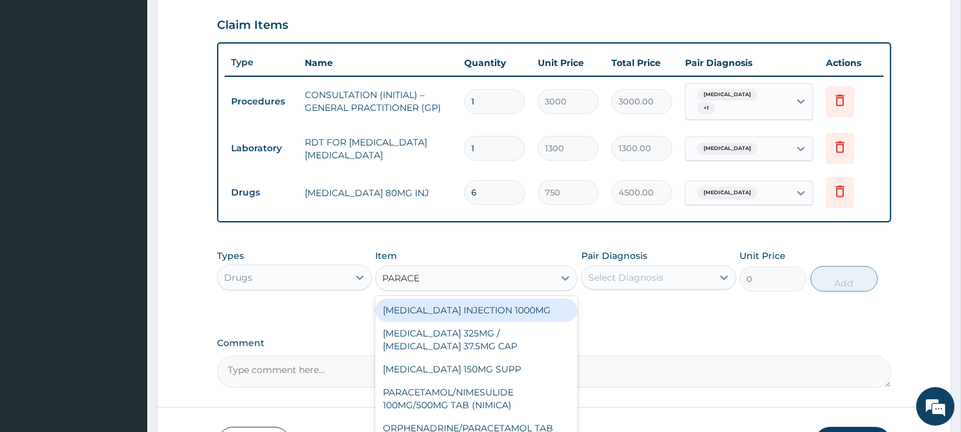
type input "PARACET"
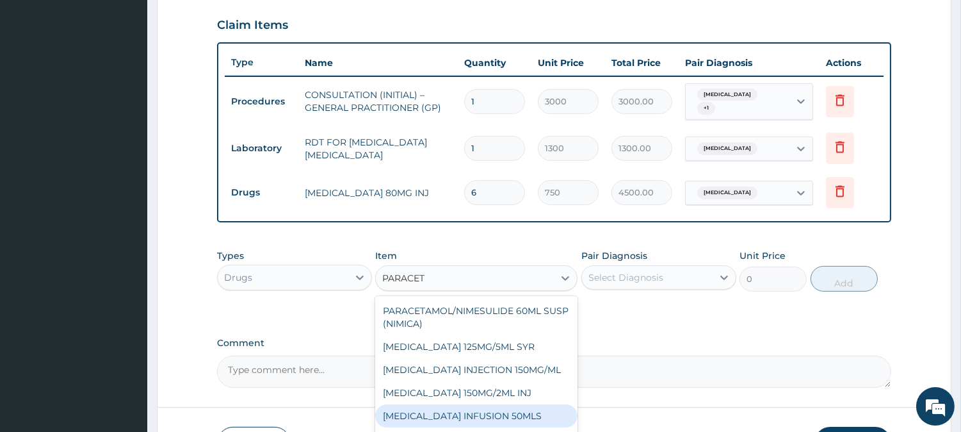
scroll to position [523, 0]
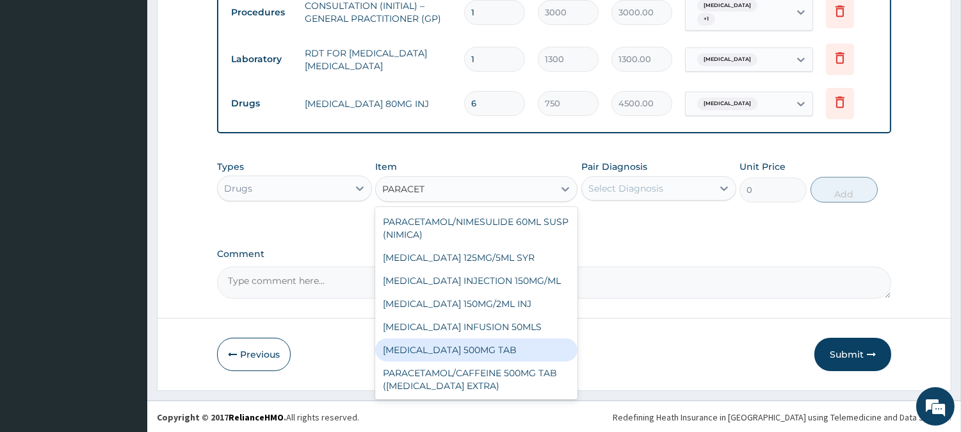
click at [498, 348] on div "[MEDICAL_DATA] 500MG TAB" at bounding box center [476, 349] width 202 height 23
type input "65"
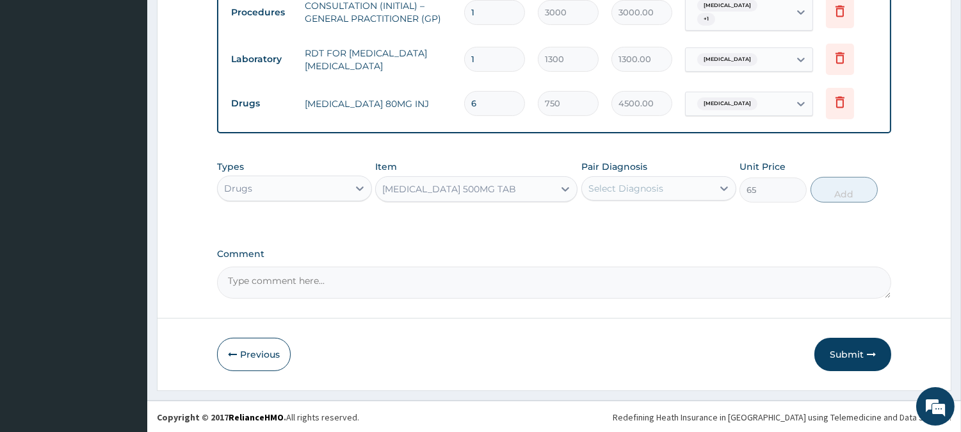
click at [626, 191] on div "Select Diagnosis" at bounding box center [626, 188] width 75 height 13
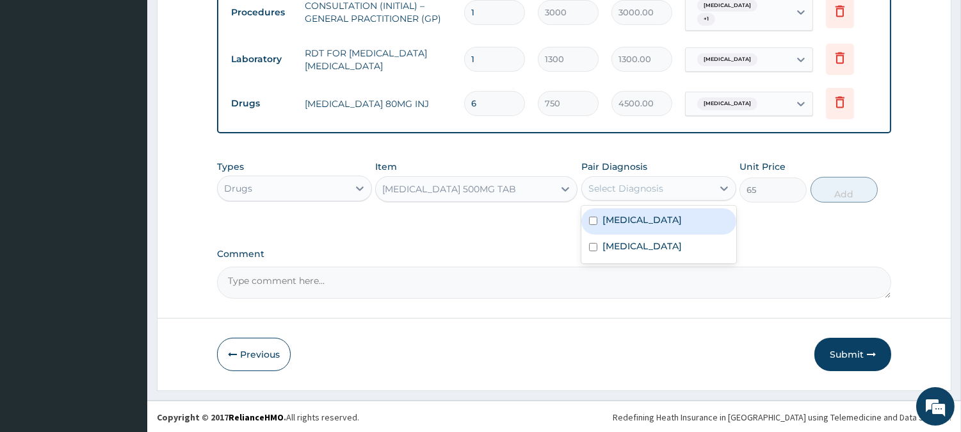
click at [635, 227] on div "[MEDICAL_DATA]" at bounding box center [658, 221] width 155 height 26
checkbox input "true"
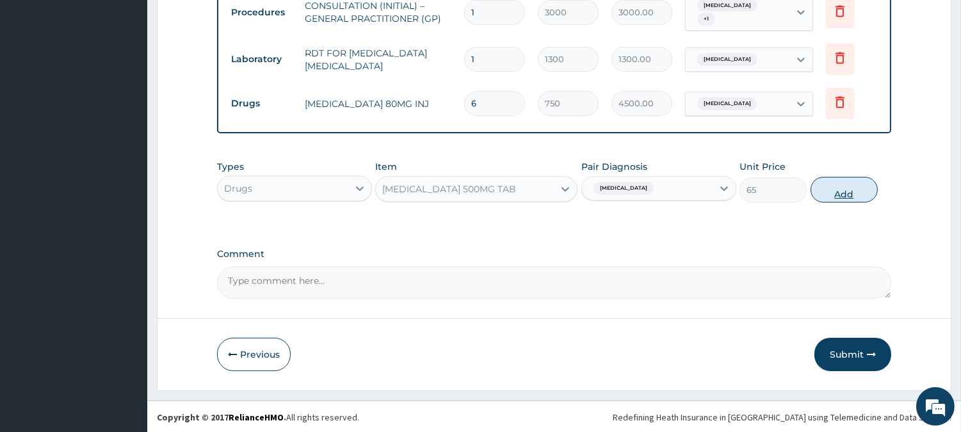
click at [857, 182] on button "Add" at bounding box center [844, 190] width 67 height 26
type input "0"
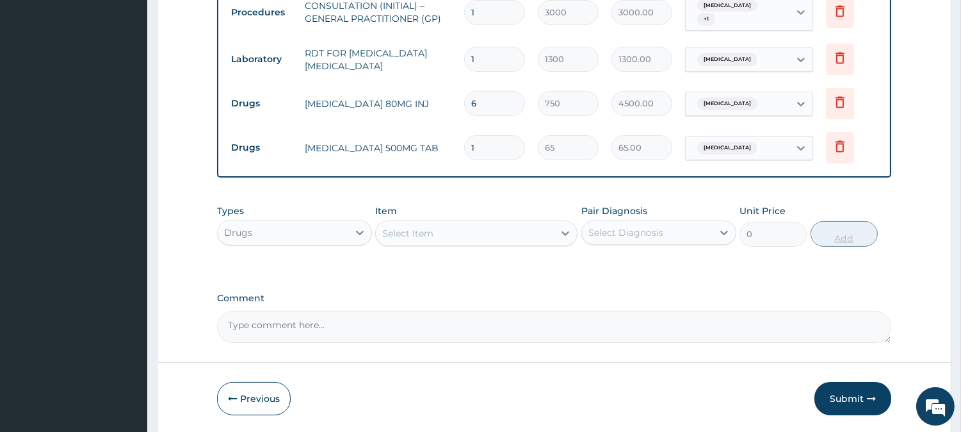
type input "18"
type input "1170.00"
type input "18"
click at [447, 227] on div "Select Item" at bounding box center [465, 233] width 178 height 20
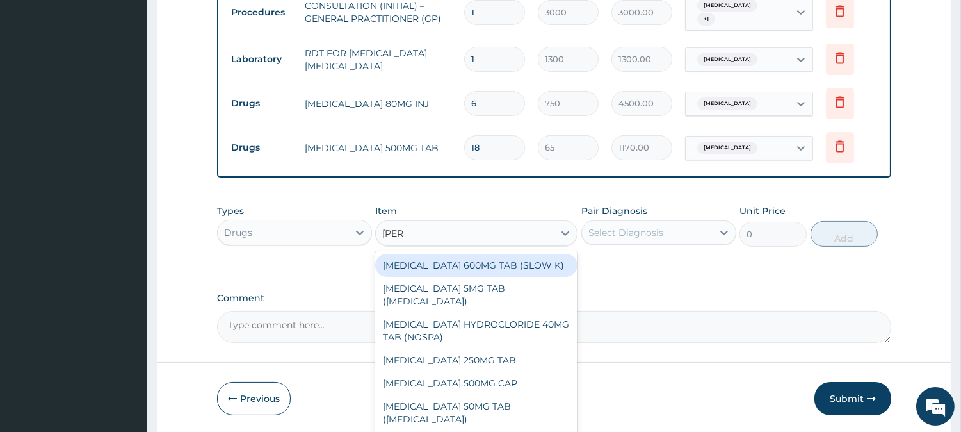
type input "LORAT"
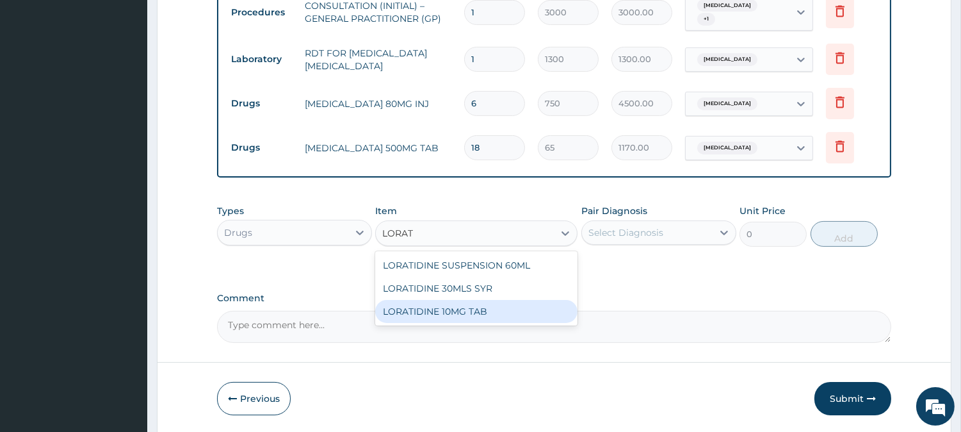
click at [491, 303] on div "LORATIDINE 10MG TAB" at bounding box center [476, 311] width 202 height 23
type input "110"
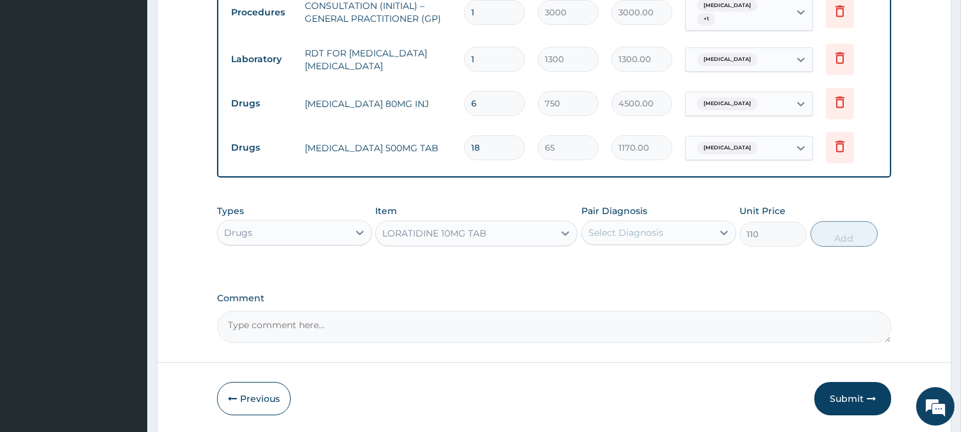
click at [674, 227] on div "Select Diagnosis" at bounding box center [647, 232] width 131 height 20
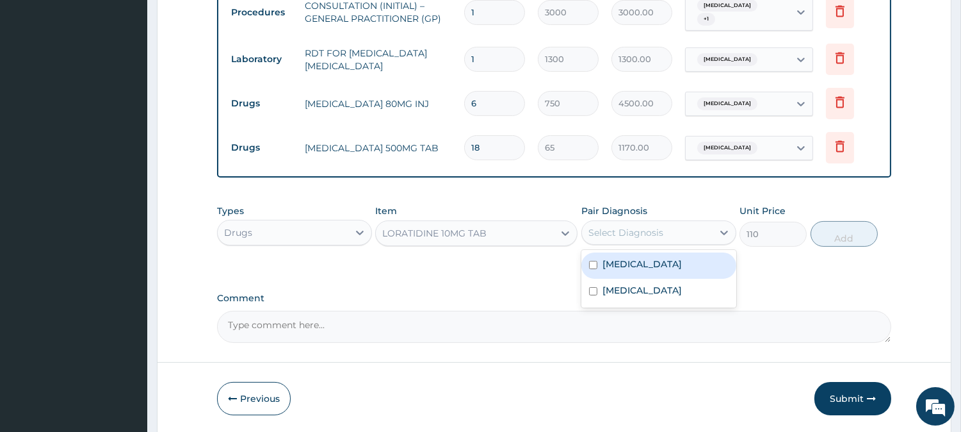
click at [525, 229] on div "LORATIDINE 10MG TAB" at bounding box center [465, 233] width 178 height 20
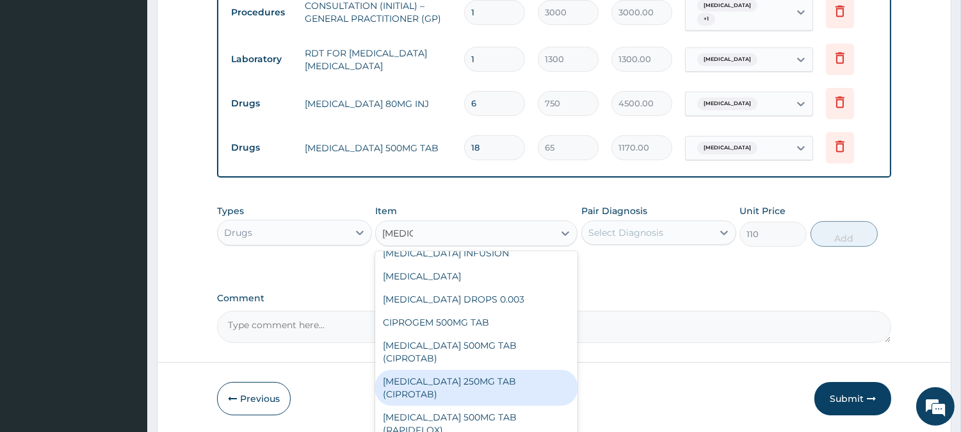
scroll to position [0, 0]
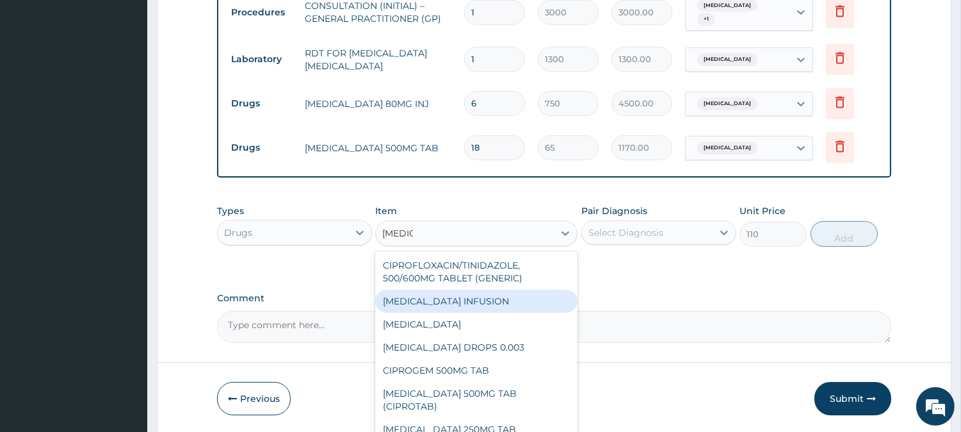
type input "CIPROT"
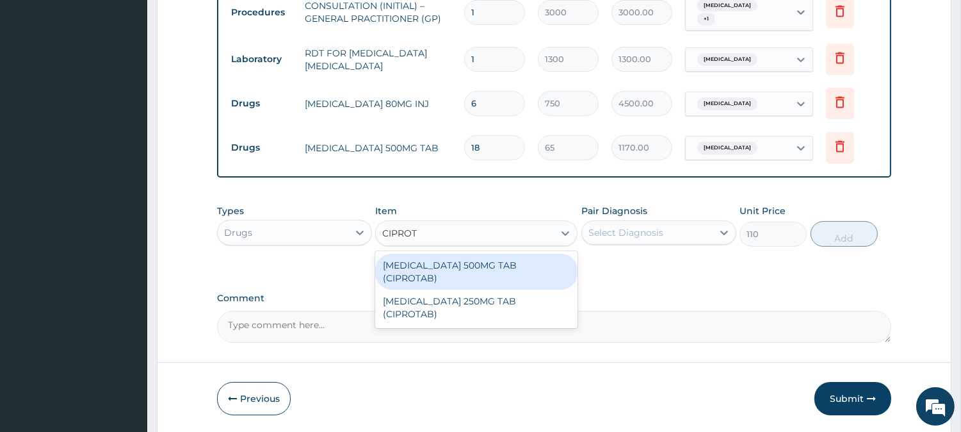
click at [562, 268] on div "[MEDICAL_DATA] 500MG TAB (CIPROTAB)" at bounding box center [476, 272] width 202 height 36
type input "171.0019989013672"
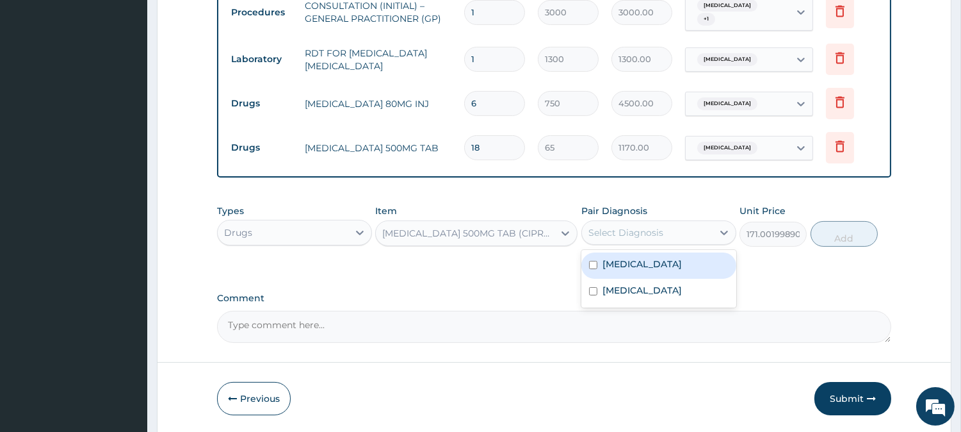
click at [630, 234] on div "Select Diagnosis" at bounding box center [626, 232] width 75 height 13
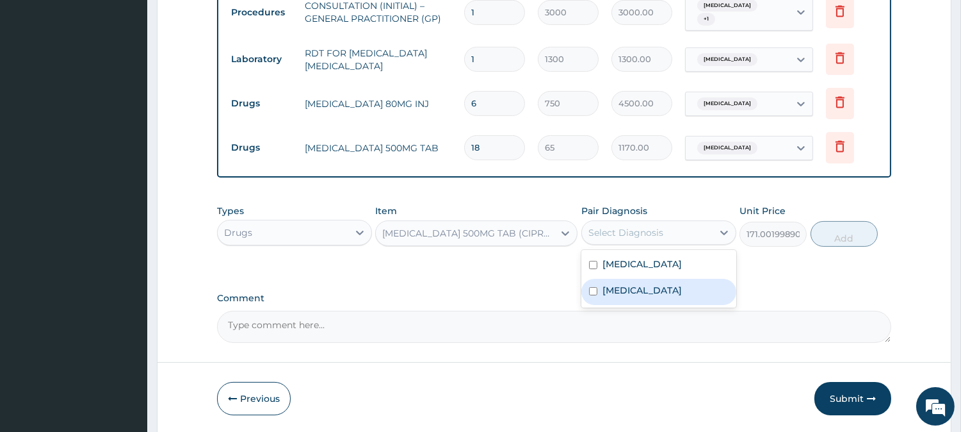
click at [662, 295] on label "[MEDICAL_DATA]" at bounding box center [642, 290] width 79 height 13
checkbox input "true"
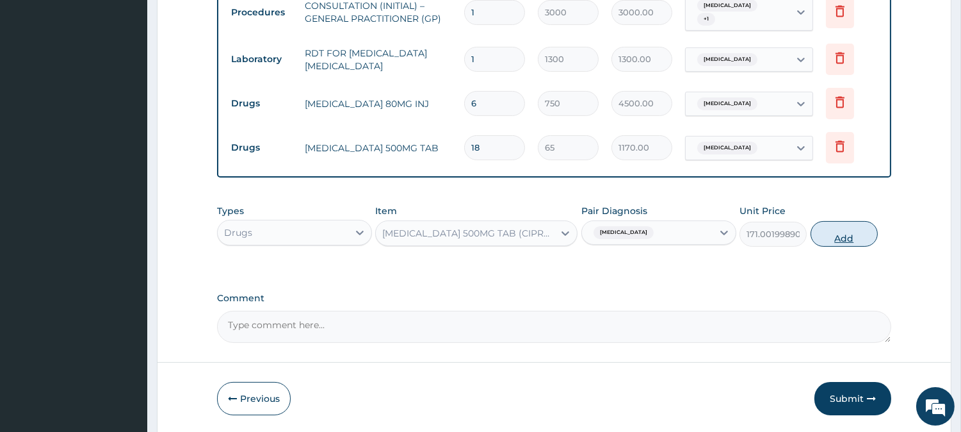
click at [857, 227] on button "Add" at bounding box center [844, 234] width 67 height 26
type input "0"
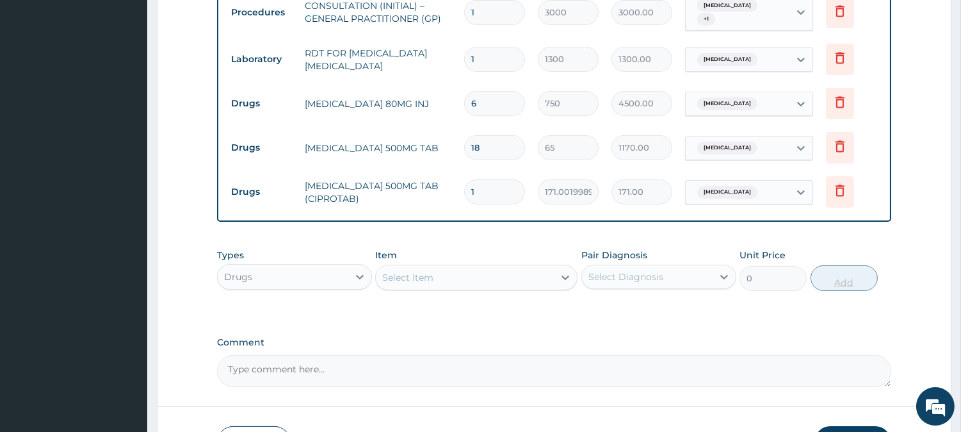
type input "14"
type input "2394.03"
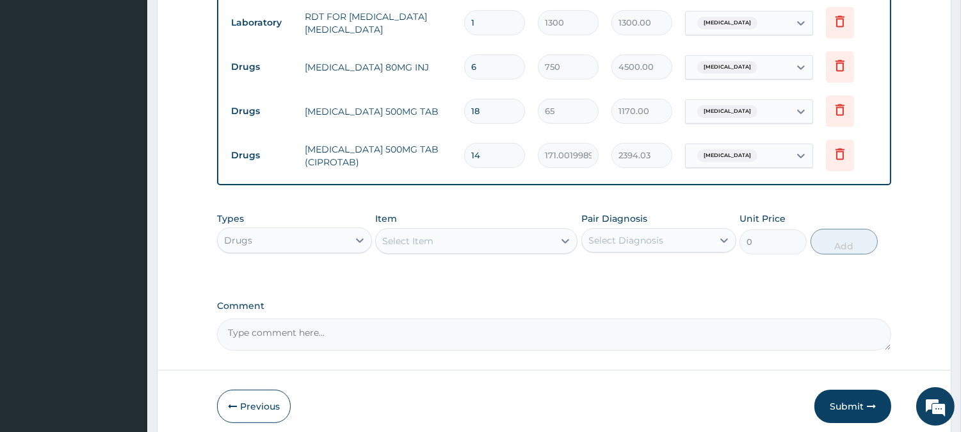
scroll to position [594, 0]
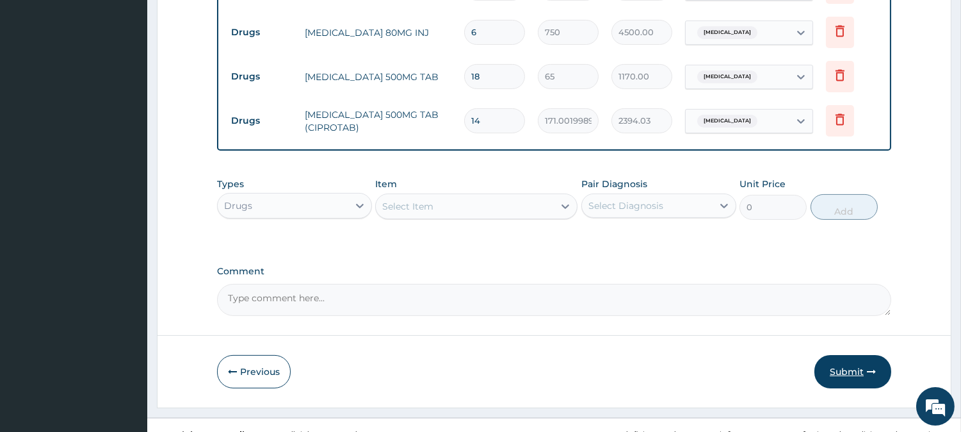
type input "14"
click at [863, 366] on button "Submit" at bounding box center [853, 371] width 77 height 33
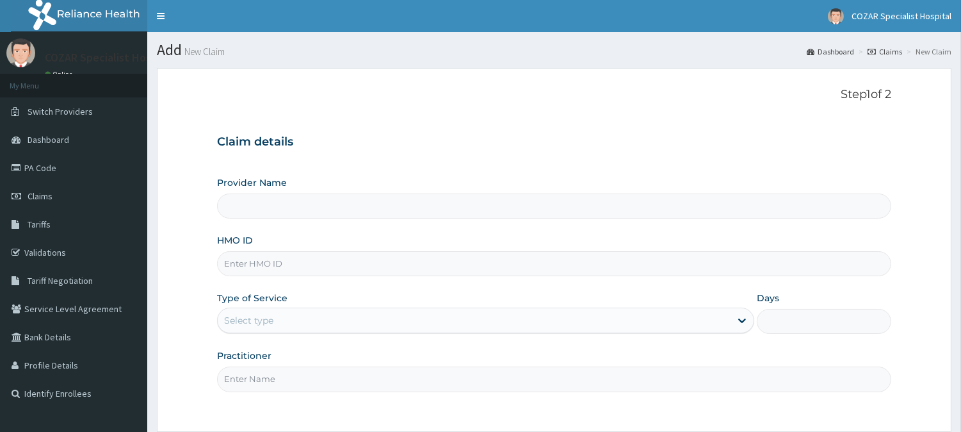
type input "OAS/10034/A"
type input "Cozar Specialist Hospital"
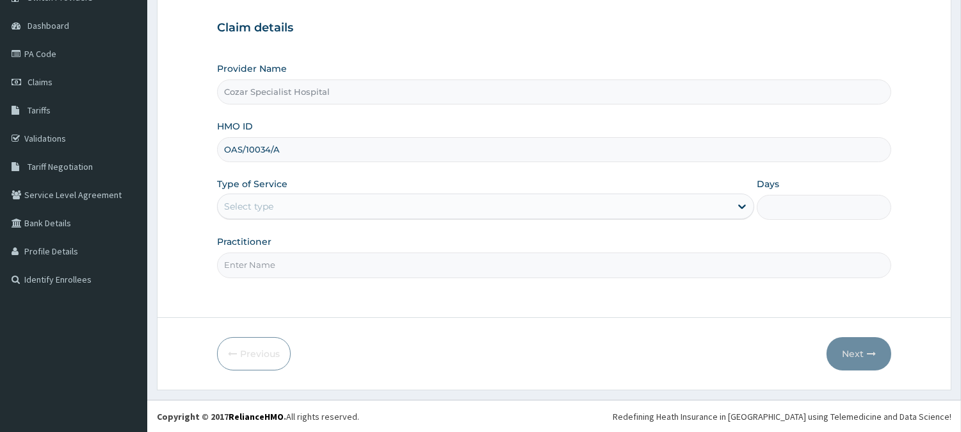
type input "OAS/10034/A"
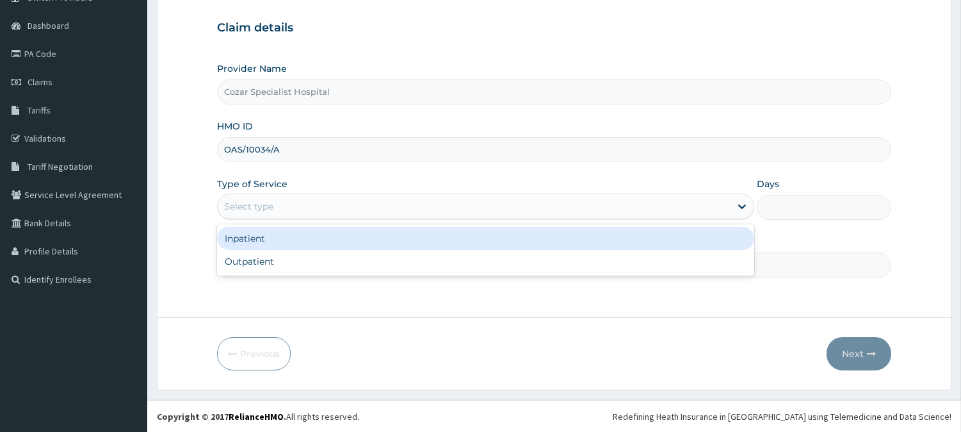
click at [446, 216] on div "Select type" at bounding box center [474, 206] width 513 height 20
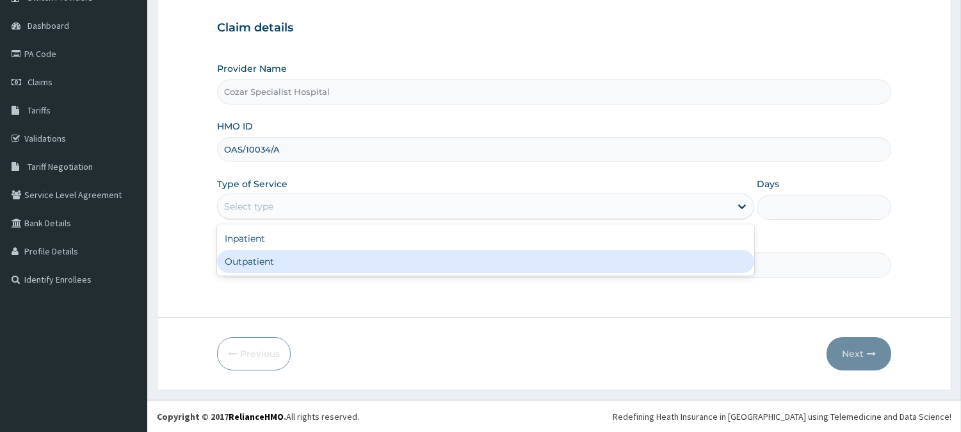
click at [420, 255] on div "Outpatient" at bounding box center [485, 261] width 537 height 23
type input "1"
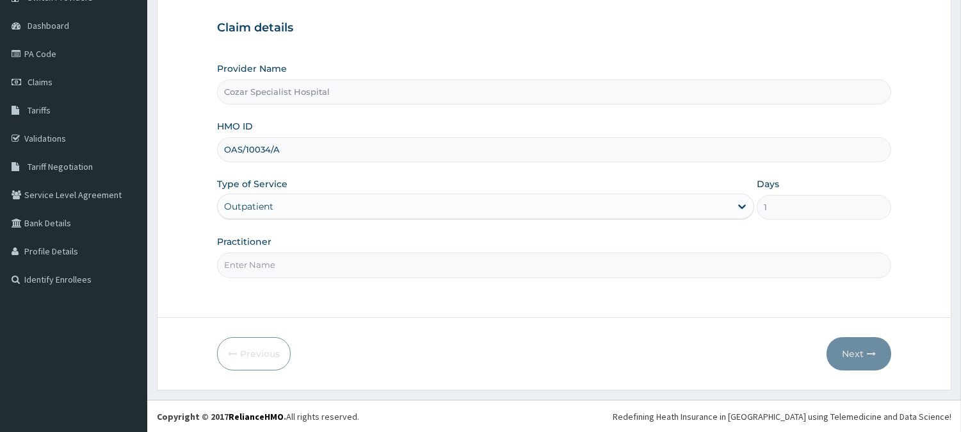
drag, startPoint x: 406, startPoint y: 260, endPoint x: 388, endPoint y: 263, distance: 18.1
click at [406, 260] on input "Practitioner" at bounding box center [554, 264] width 674 height 25
type input "[PERSON_NAME][MEDICAL_DATA]"
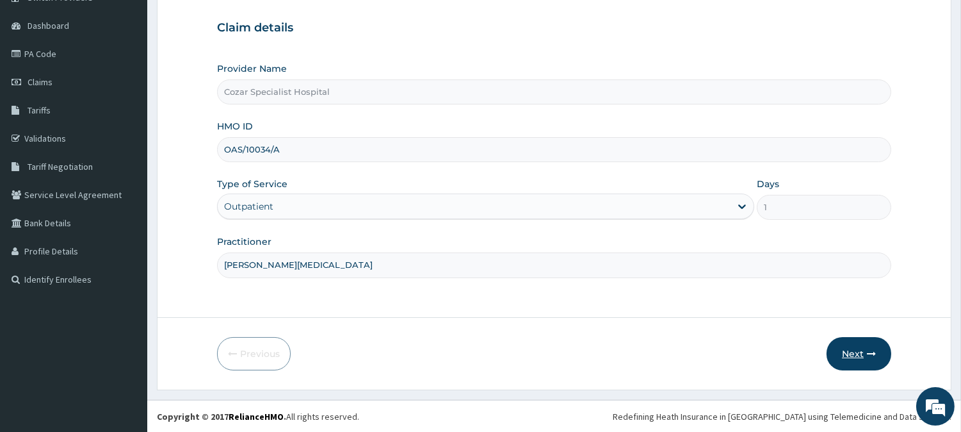
click at [865, 355] on button "Next" at bounding box center [859, 353] width 65 height 33
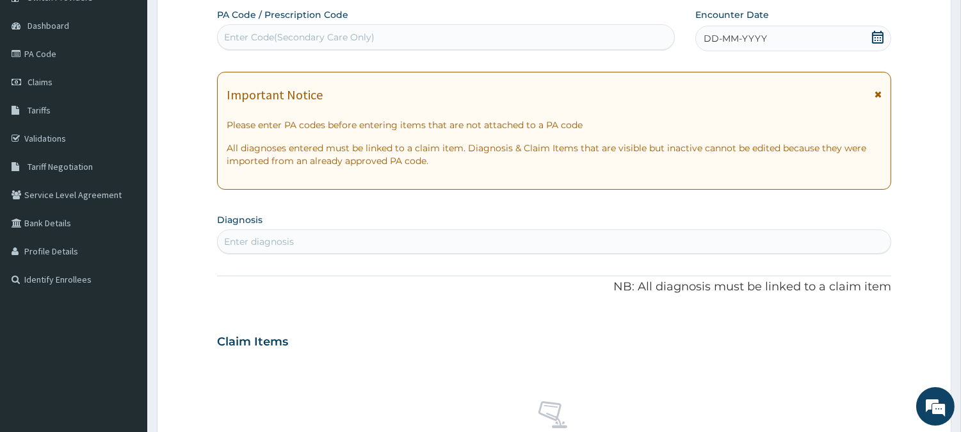
click at [881, 34] on icon at bounding box center [878, 37] width 12 height 13
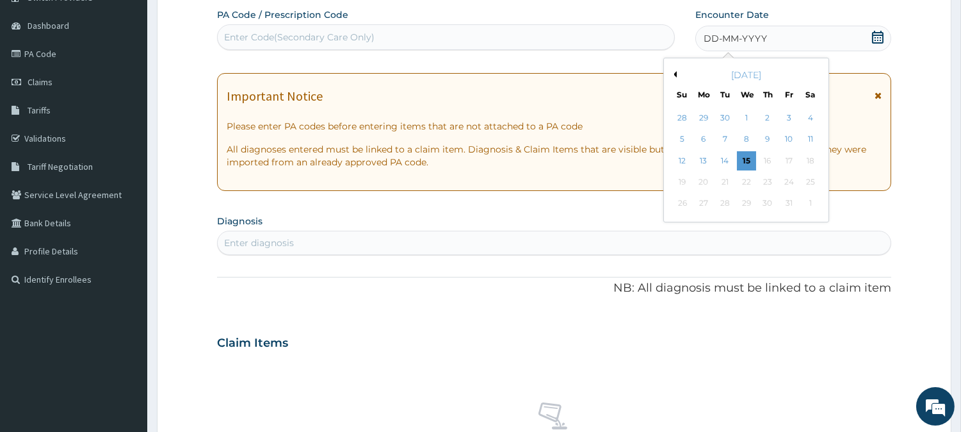
click at [676, 72] on button "Previous Month" at bounding box center [673, 74] width 6 height 6
click at [804, 179] on div "27" at bounding box center [809, 181] width 19 height 19
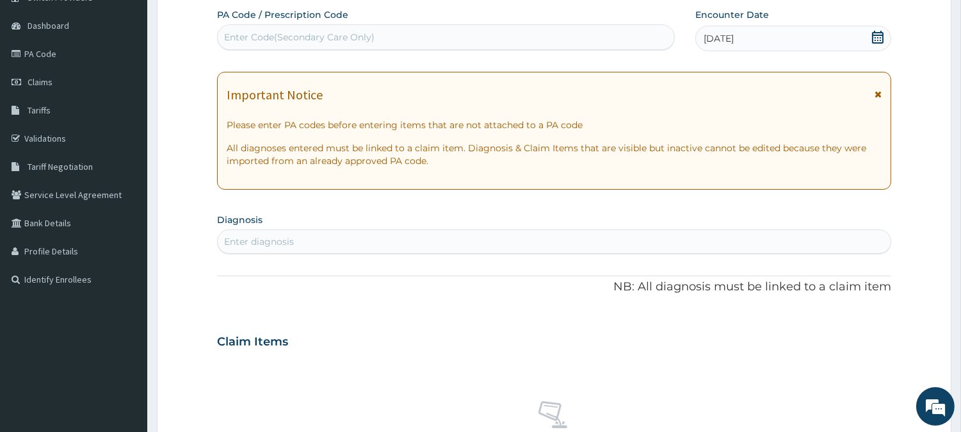
click at [444, 241] on div "Enter diagnosis" at bounding box center [554, 241] width 673 height 20
type input "[MEDICAL_DATA]"
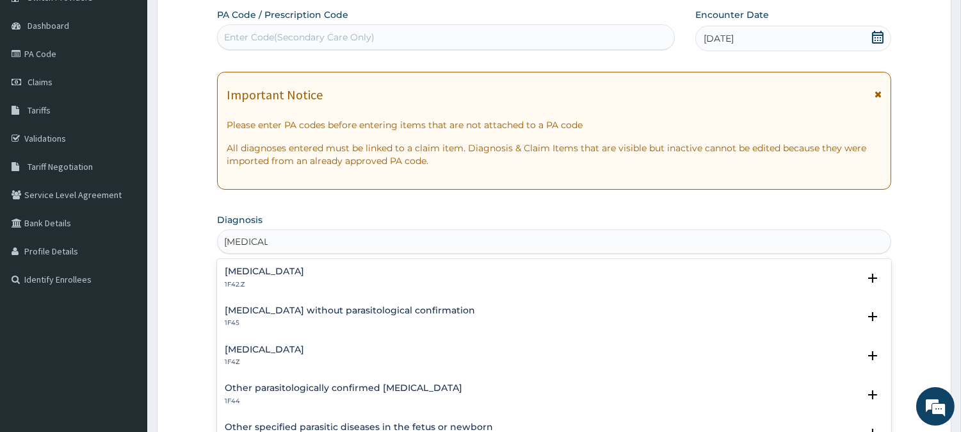
click at [323, 372] on div "Malaria, unspecified 1F4Z Select Status Query Query covers suspected (?), Keep …" at bounding box center [554, 359] width 659 height 29
click at [327, 359] on div "[MEDICAL_DATA] 1F4Z" at bounding box center [554, 356] width 659 height 22
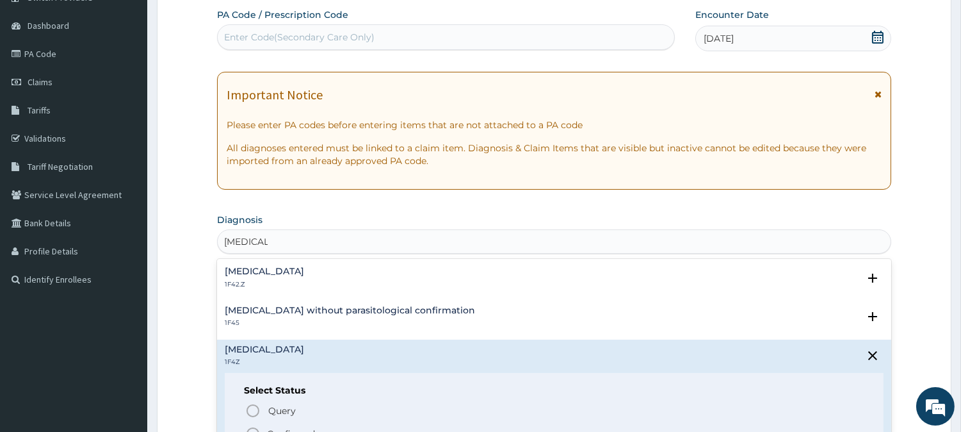
click at [293, 427] on p "Confirmed" at bounding box center [291, 433] width 48 height 13
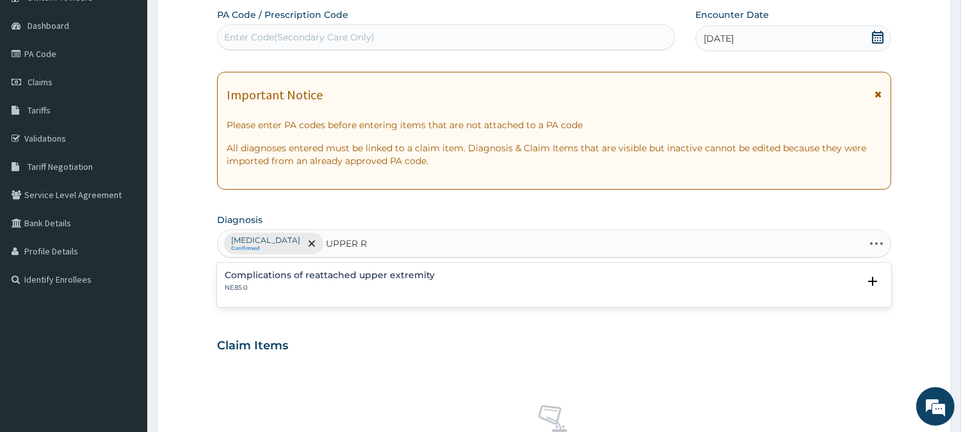
type input "UPPER"
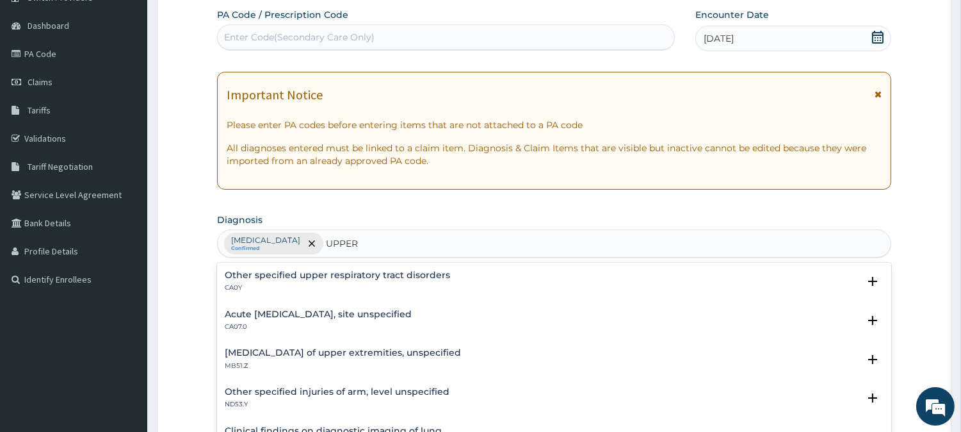
click at [370, 314] on h4 "Acute upper respiratory infection, site unspecified" at bounding box center [318, 314] width 187 height 10
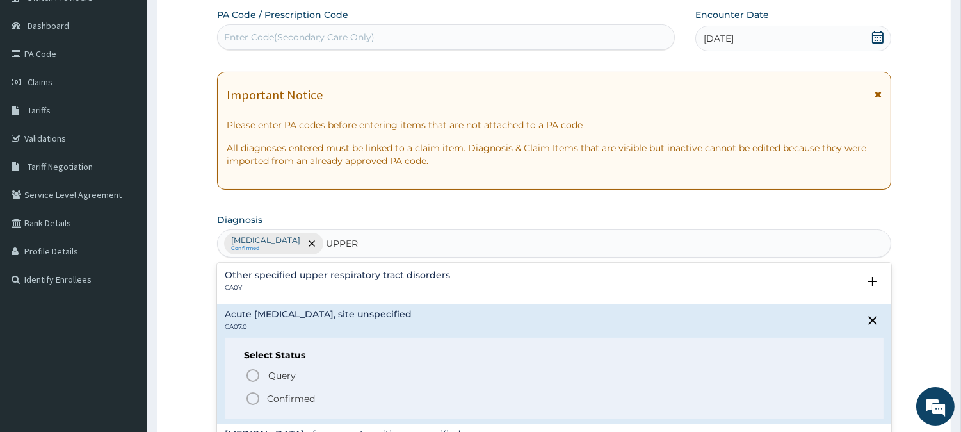
click at [289, 398] on p "Confirmed" at bounding box center [291, 398] width 48 height 13
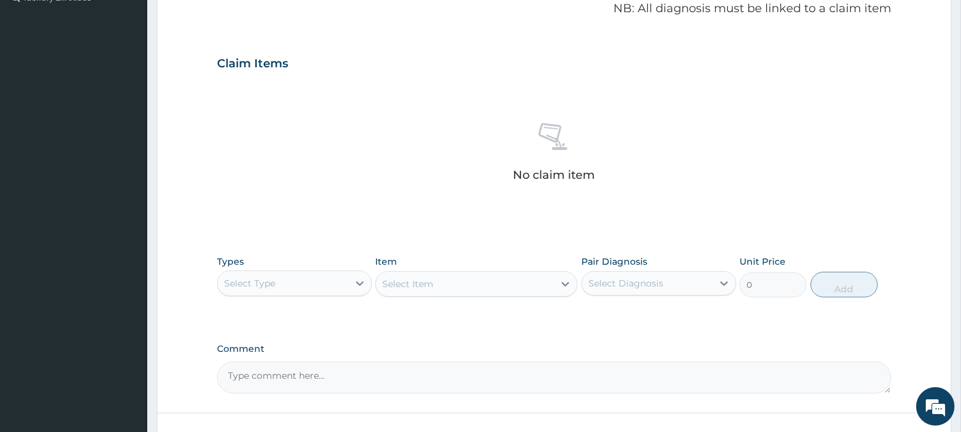
scroll to position [491, 0]
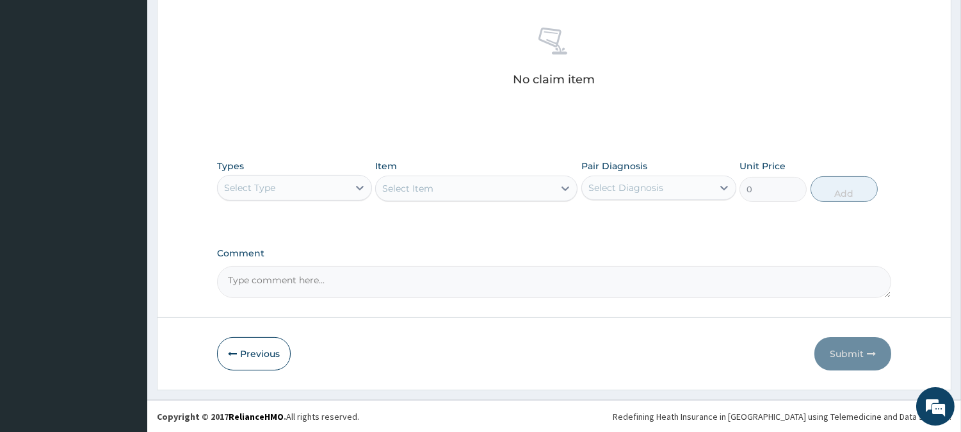
click at [307, 193] on div "Select Type" at bounding box center [283, 187] width 131 height 20
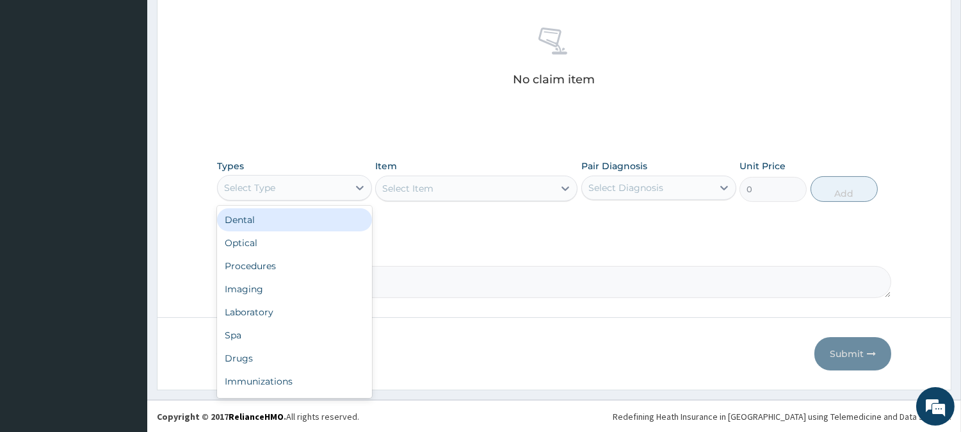
click at [308, 186] on div "Select Type" at bounding box center [283, 187] width 131 height 20
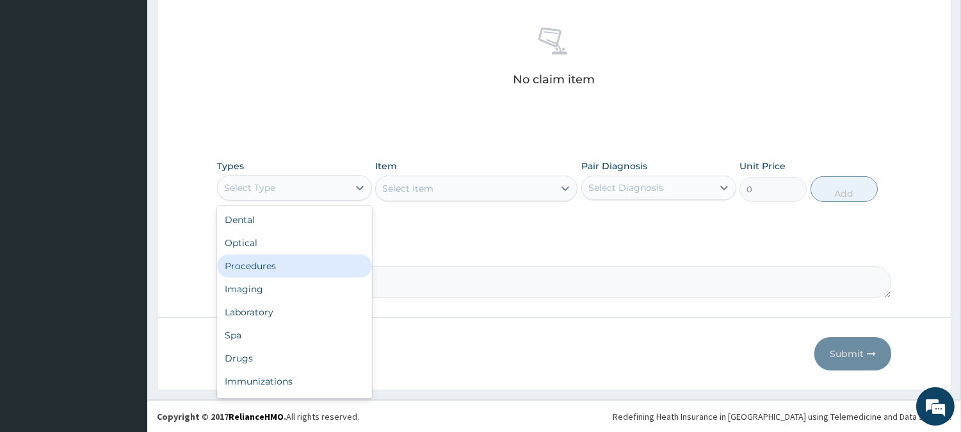
click at [346, 270] on div "Procedures" at bounding box center [294, 265] width 155 height 23
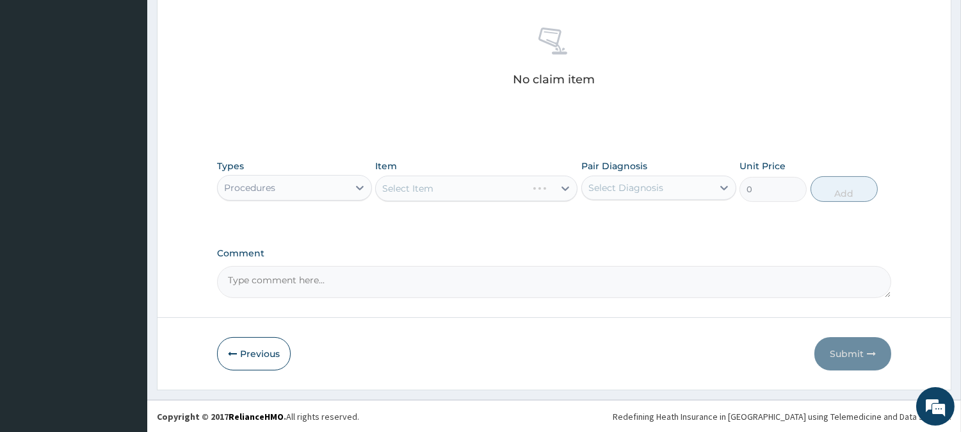
click at [471, 186] on div "Select Item" at bounding box center [476, 188] width 202 height 26
click at [478, 190] on div "Select Item" at bounding box center [476, 188] width 202 height 26
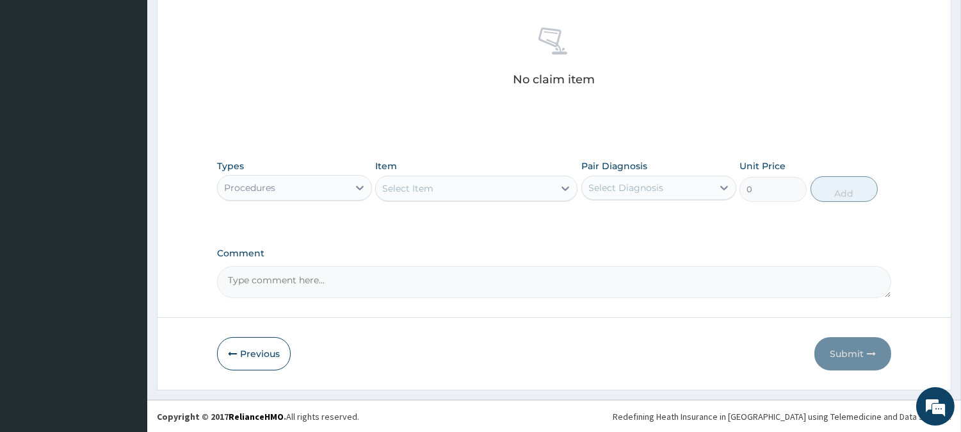
click at [446, 187] on div "Select Item" at bounding box center [465, 188] width 178 height 20
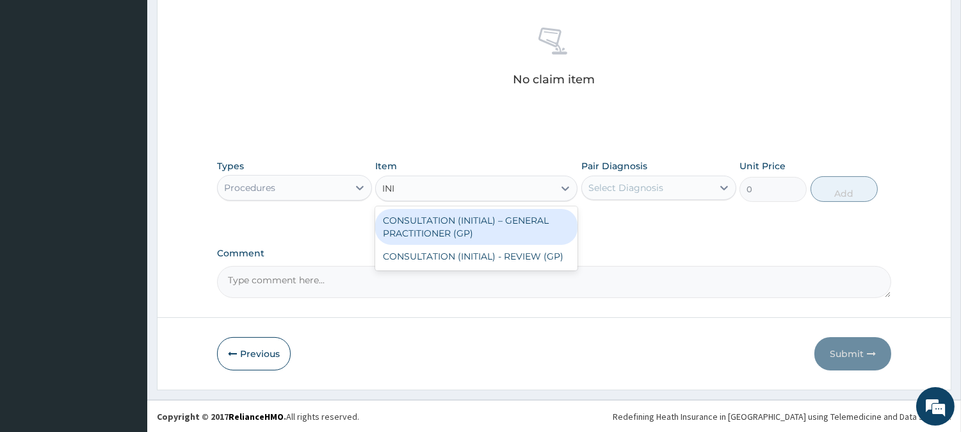
type input "INIT"
click at [487, 226] on div "CONSULTATION (INITIAL) – GENERAL PRACTITIONER (GP)" at bounding box center [476, 227] width 202 height 36
type input "3000"
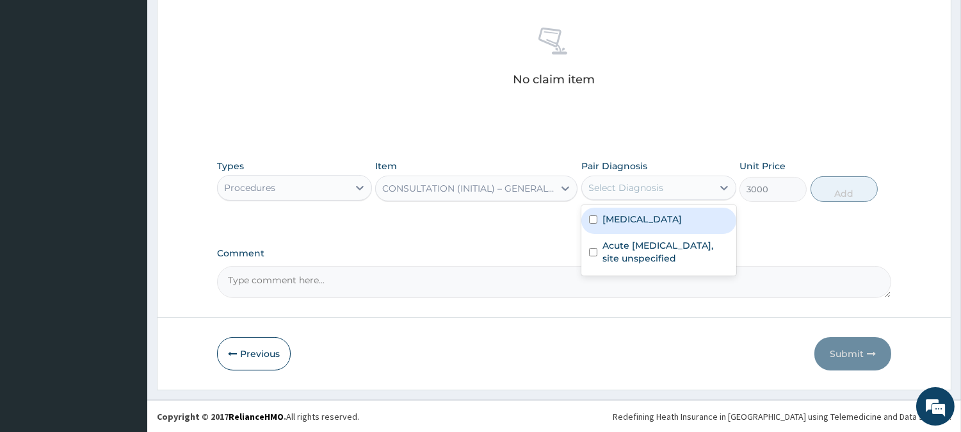
click at [644, 182] on div "Select Diagnosis" at bounding box center [626, 187] width 75 height 13
click at [652, 215] on label "[MEDICAL_DATA]" at bounding box center [642, 219] width 79 height 13
checkbox input "true"
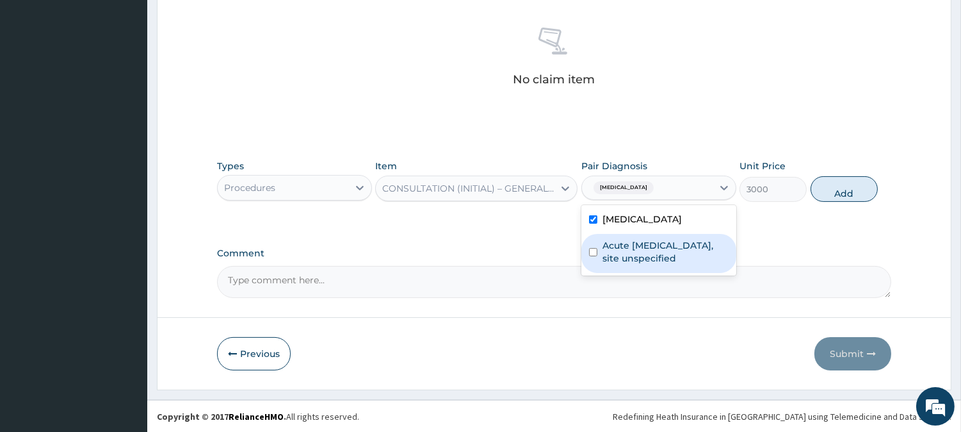
click at [679, 240] on label "Acute [MEDICAL_DATA], site unspecified" at bounding box center [666, 252] width 126 height 26
checkbox input "true"
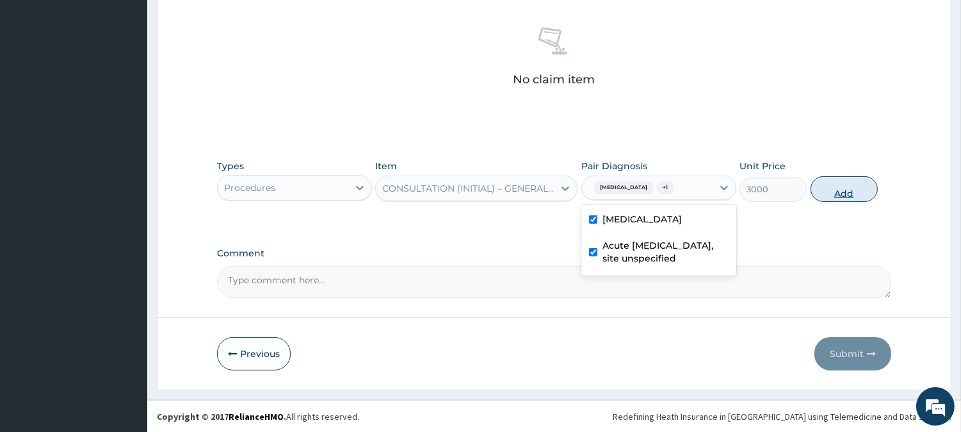
click at [847, 184] on button "Add" at bounding box center [844, 189] width 67 height 26
type input "0"
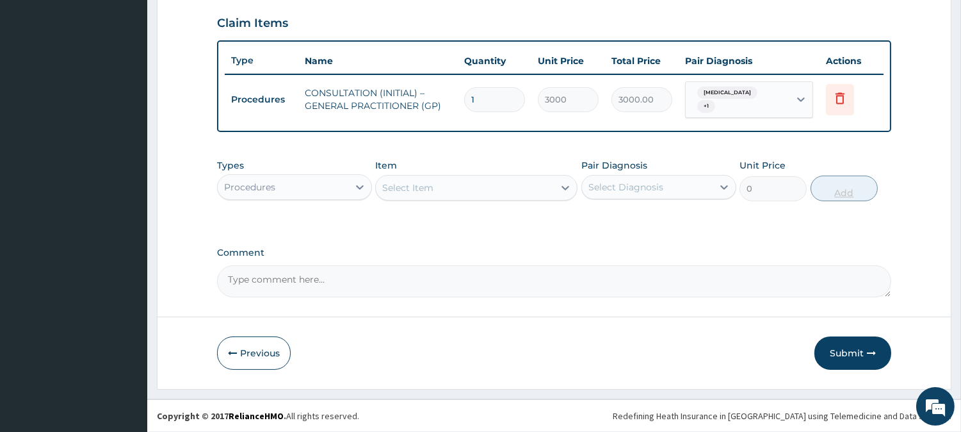
scroll to position [434, 0]
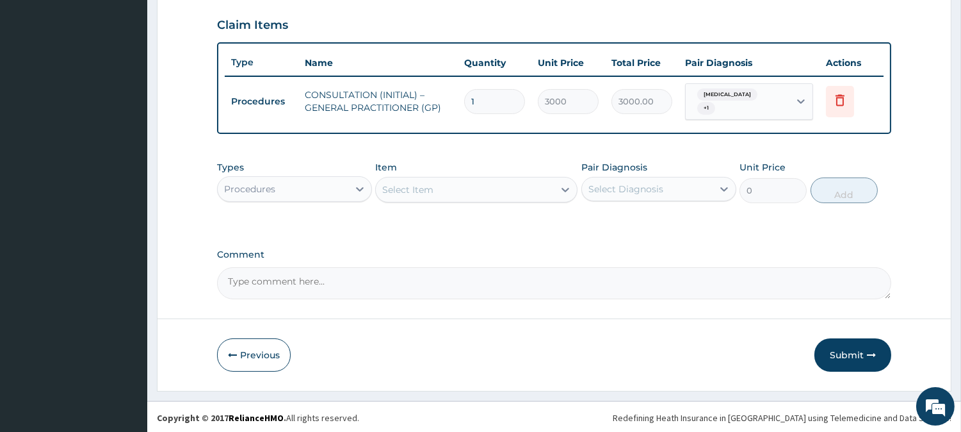
click at [322, 181] on div "Procedures" at bounding box center [283, 189] width 131 height 20
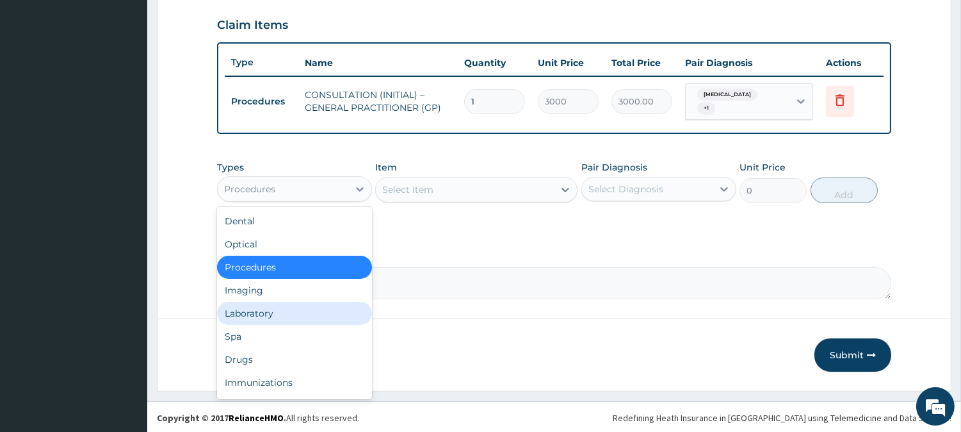
click at [339, 311] on div "Laboratory" at bounding box center [294, 313] width 155 height 23
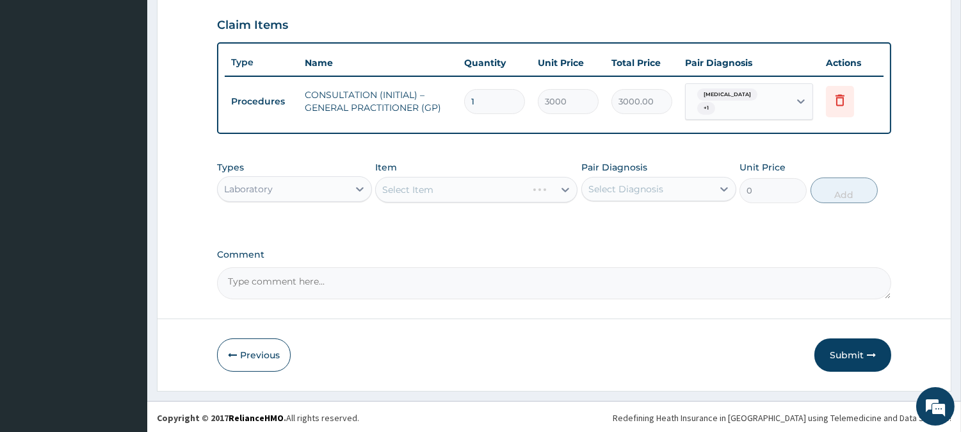
click at [564, 184] on div "Select Item" at bounding box center [476, 190] width 202 height 26
click at [564, 184] on icon at bounding box center [565, 189] width 13 height 13
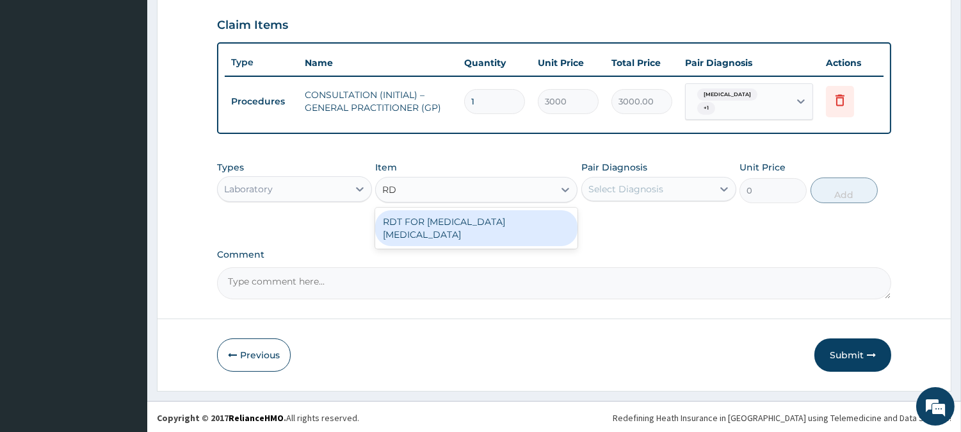
type input "RDT"
click at [421, 216] on div "RDT FOR [MEDICAL_DATA] [MEDICAL_DATA]" at bounding box center [476, 228] width 202 height 36
type input "1300"
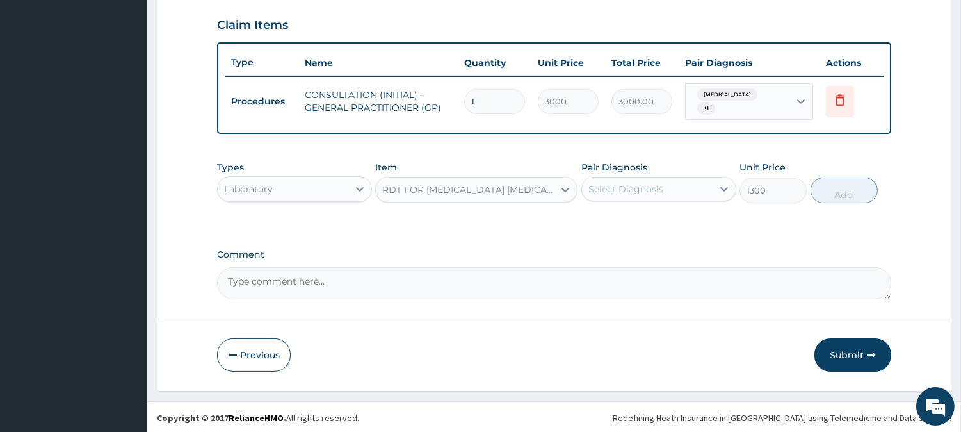
click at [653, 186] on div "Select Diagnosis" at bounding box center [626, 189] width 75 height 13
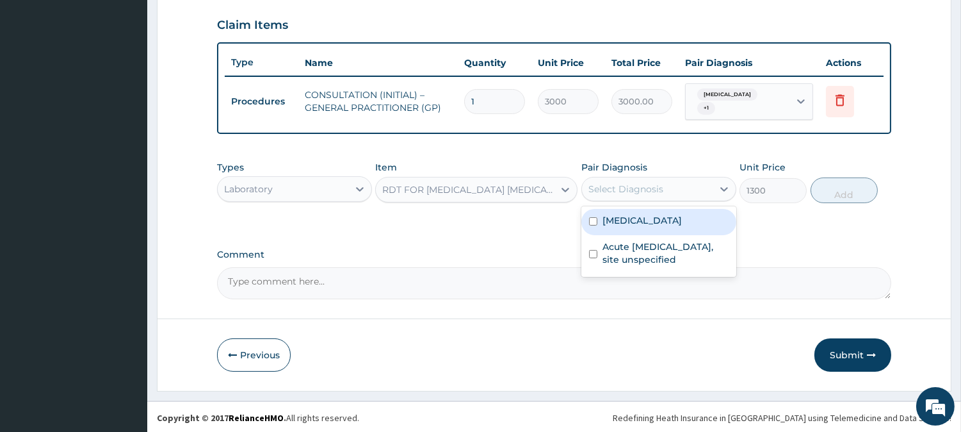
click at [670, 220] on label "[MEDICAL_DATA]" at bounding box center [642, 220] width 79 height 13
checkbox input "true"
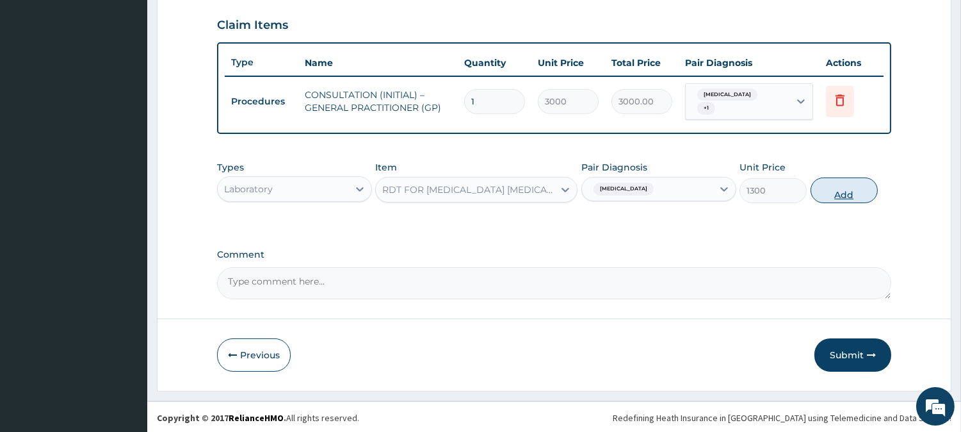
click at [847, 183] on button "Add" at bounding box center [844, 190] width 67 height 26
type input "0"
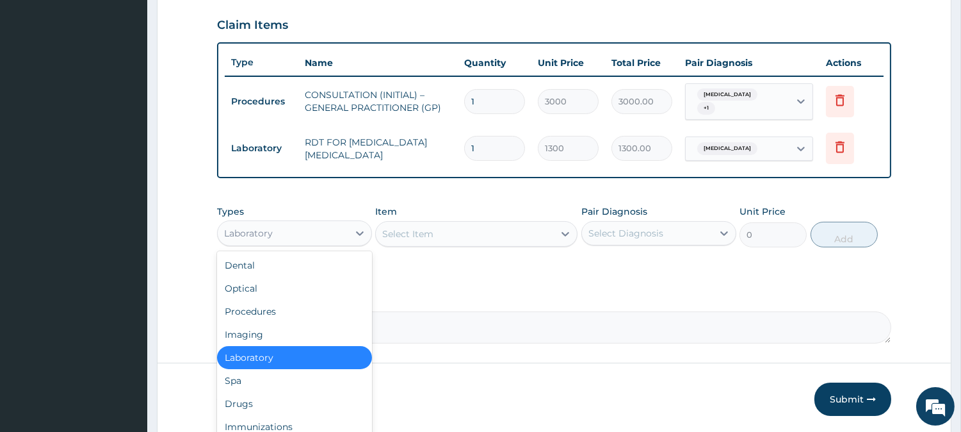
click at [341, 235] on div "Laboratory" at bounding box center [283, 233] width 131 height 20
click at [304, 393] on div "Drugs" at bounding box center [294, 403] width 155 height 23
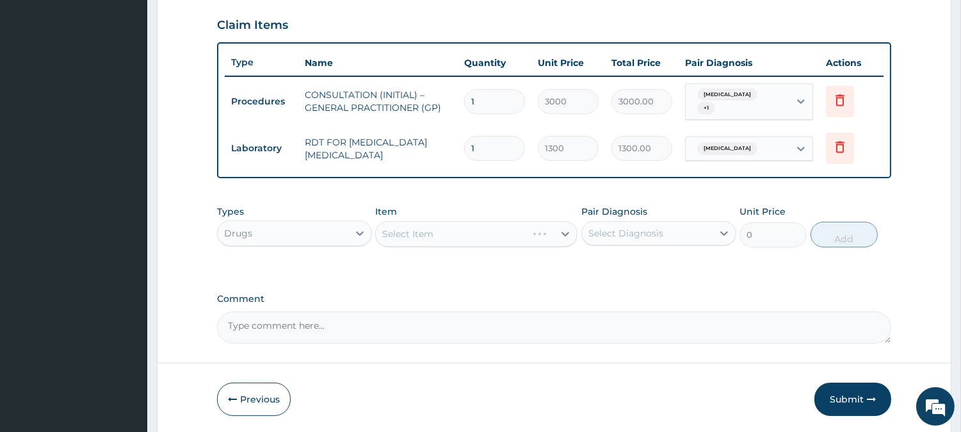
click at [533, 227] on div "Select Item" at bounding box center [476, 234] width 202 height 26
click at [536, 233] on div "Select Item" at bounding box center [476, 234] width 202 height 26
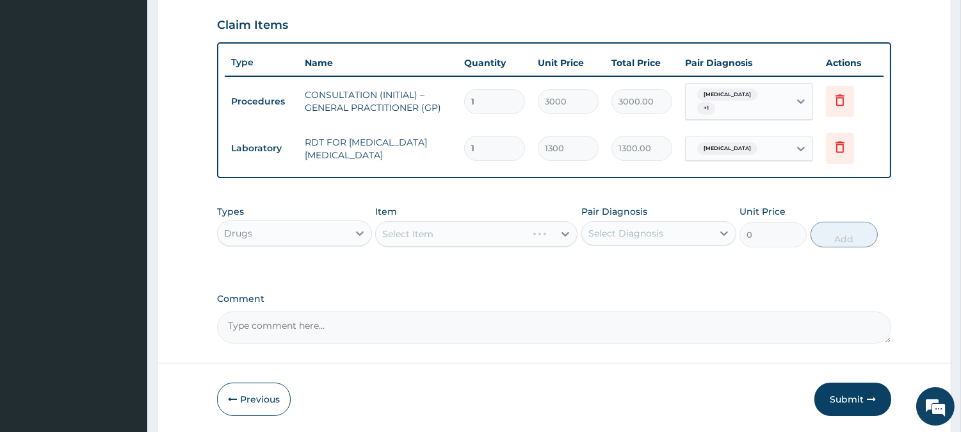
click at [536, 233] on div "Select Item" at bounding box center [476, 234] width 202 height 26
click at [536, 227] on div "Select Item" at bounding box center [476, 234] width 202 height 26
click at [532, 229] on div "Select Item" at bounding box center [476, 234] width 202 height 26
click at [565, 232] on div "Select Item" at bounding box center [476, 234] width 202 height 26
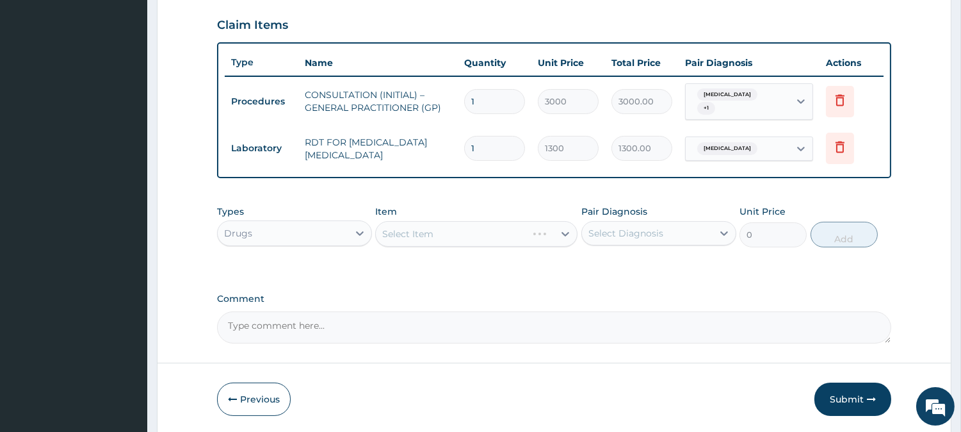
click at [547, 232] on div "Select Item" at bounding box center [476, 234] width 202 height 26
click at [546, 231] on div "Select Item" at bounding box center [476, 234] width 202 height 26
click at [444, 228] on div "Select Item" at bounding box center [476, 234] width 202 height 26
click at [469, 232] on div "Select Item" at bounding box center [476, 234] width 202 height 26
click at [522, 231] on div "Select Item" at bounding box center [476, 234] width 202 height 26
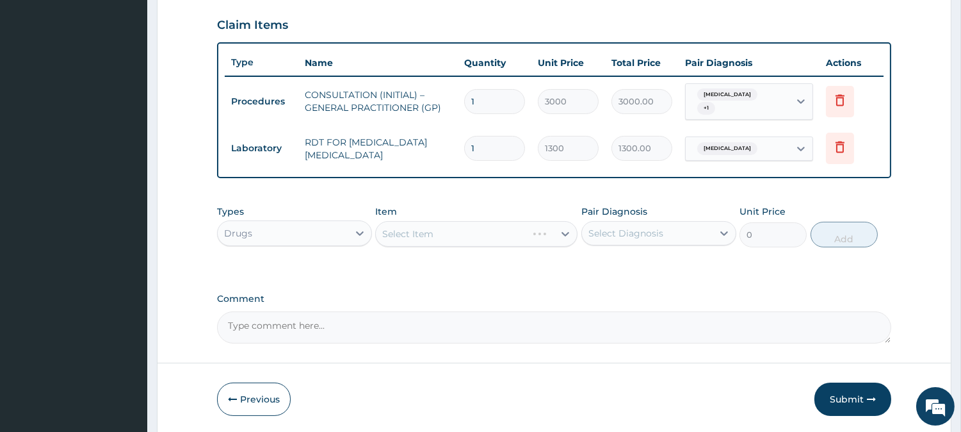
click at [522, 231] on div "Select Item" at bounding box center [476, 234] width 202 height 26
click at [522, 231] on div "Select Item" at bounding box center [465, 233] width 178 height 20
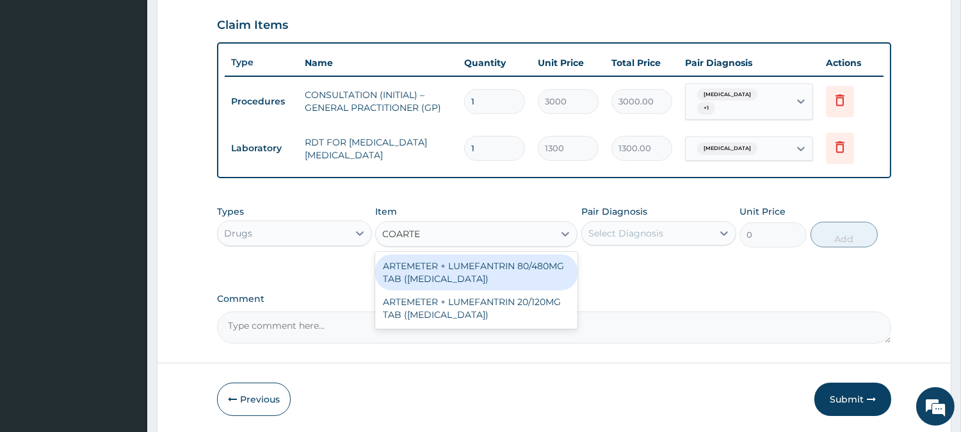
type input "COARTEM"
click at [538, 264] on div "ARTEMETER + LUMEFANTRIN 80/480MG TAB ([MEDICAL_DATA])" at bounding box center [476, 272] width 202 height 36
type input "500"
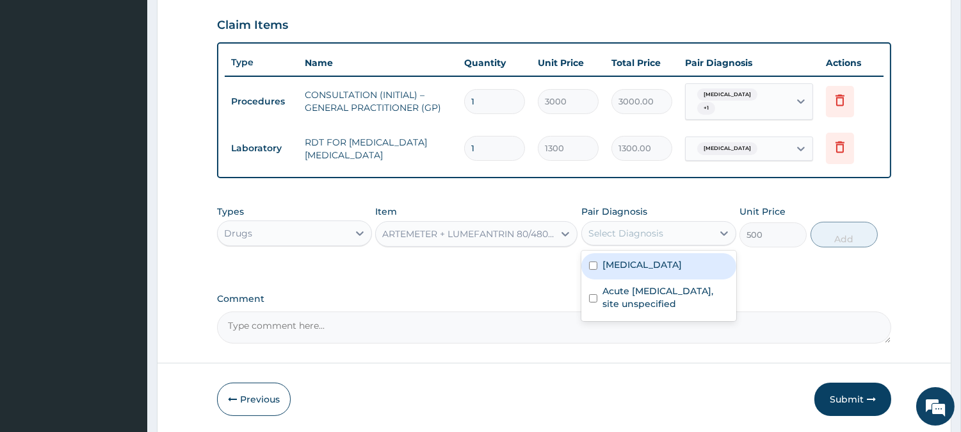
click at [641, 233] on div "Select Diagnosis" at bounding box center [626, 233] width 75 height 13
click at [670, 263] on label "[MEDICAL_DATA]" at bounding box center [642, 264] width 79 height 13
checkbox input "true"
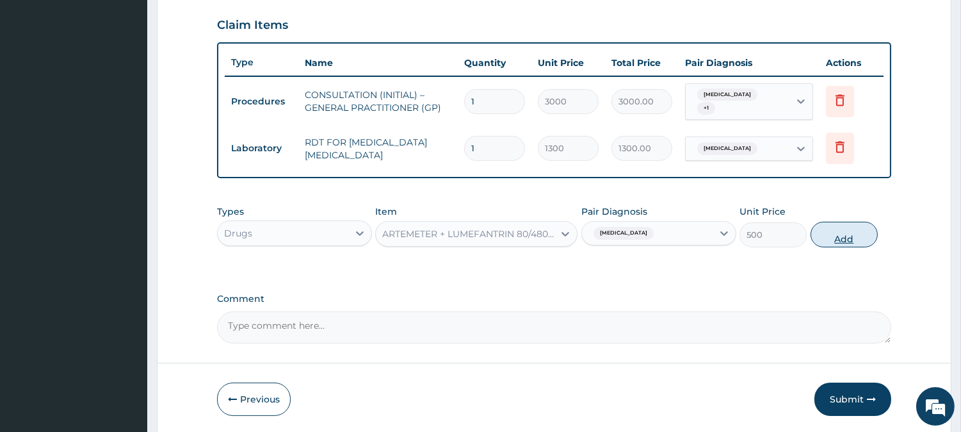
click at [853, 229] on button "Add" at bounding box center [844, 235] width 67 height 26
type input "0"
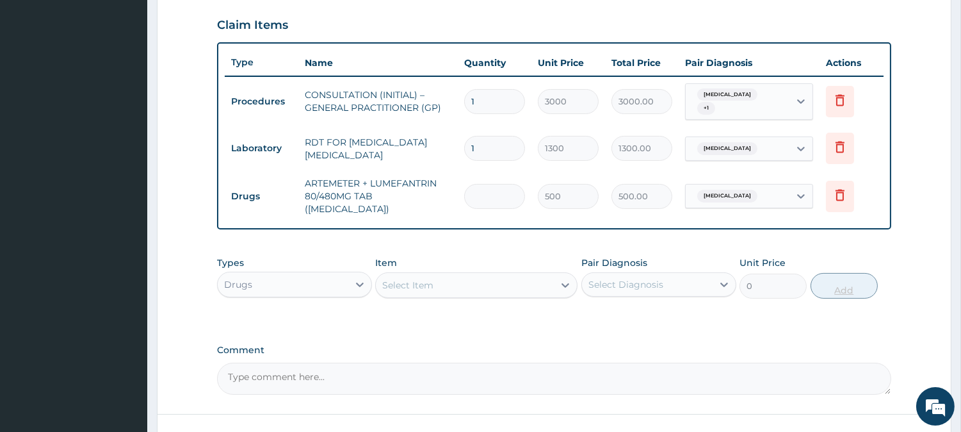
type input "0.00"
type input "6"
type input "3000.00"
type input "6"
click at [539, 275] on div "Select Item" at bounding box center [465, 285] width 178 height 20
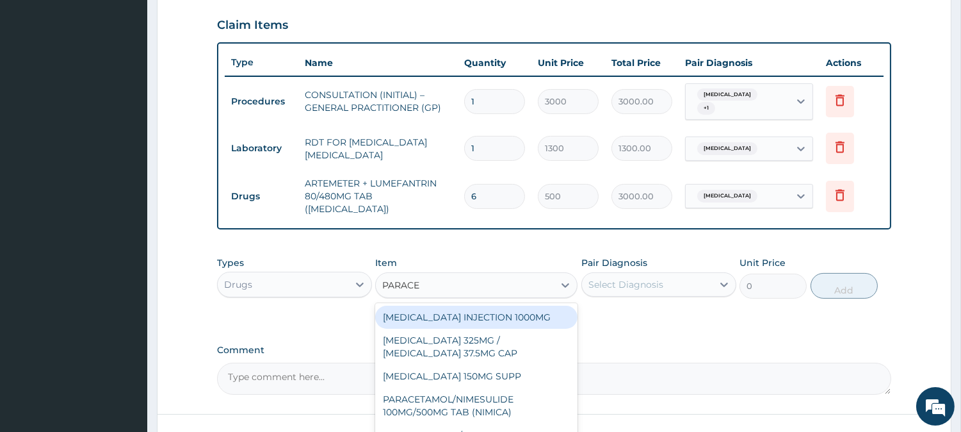
type input "PARACET"
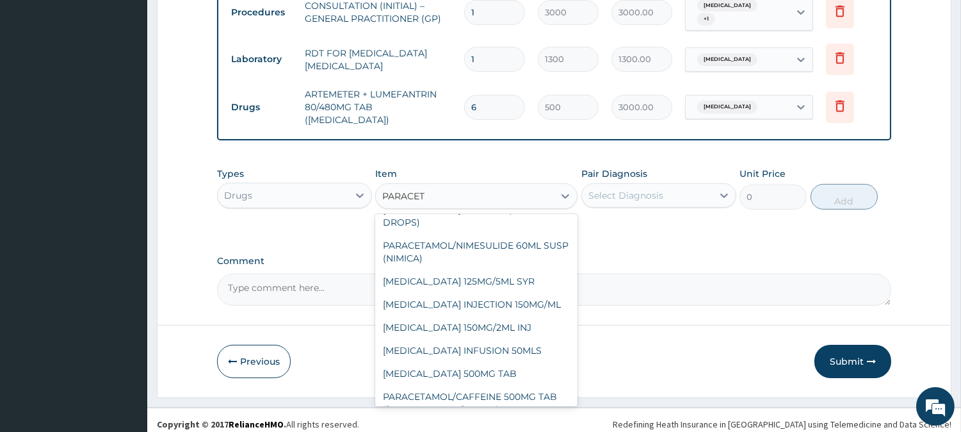
scroll to position [225, 0]
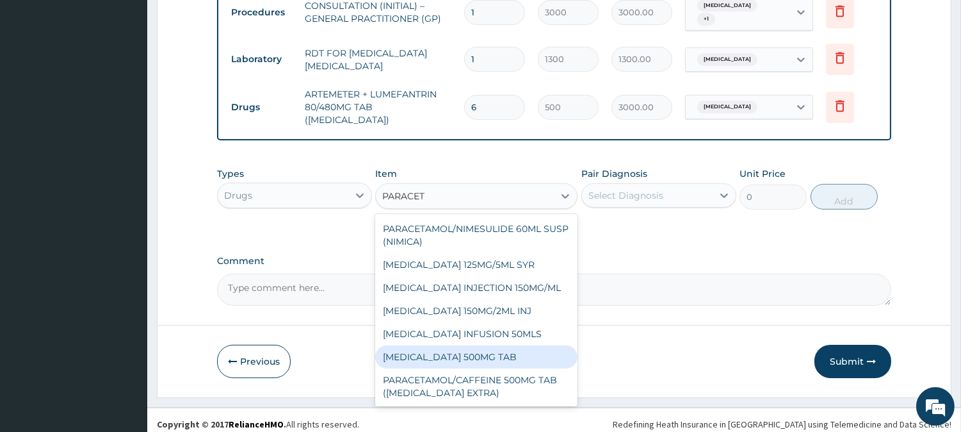
click at [549, 345] on div "[MEDICAL_DATA] 500MG TAB" at bounding box center [476, 356] width 202 height 23
type input "65"
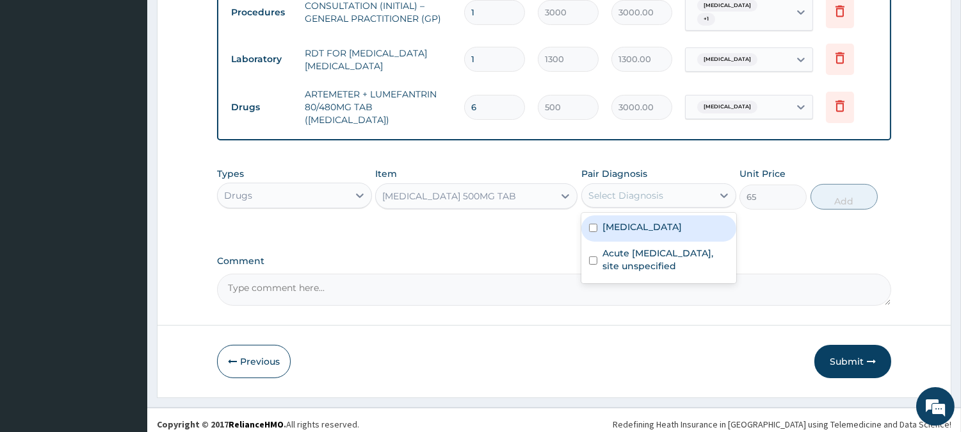
click at [675, 183] on div "Select Diagnosis" at bounding box center [658, 195] width 155 height 24
click at [677, 220] on label "[MEDICAL_DATA]" at bounding box center [642, 226] width 79 height 13
checkbox input "true"
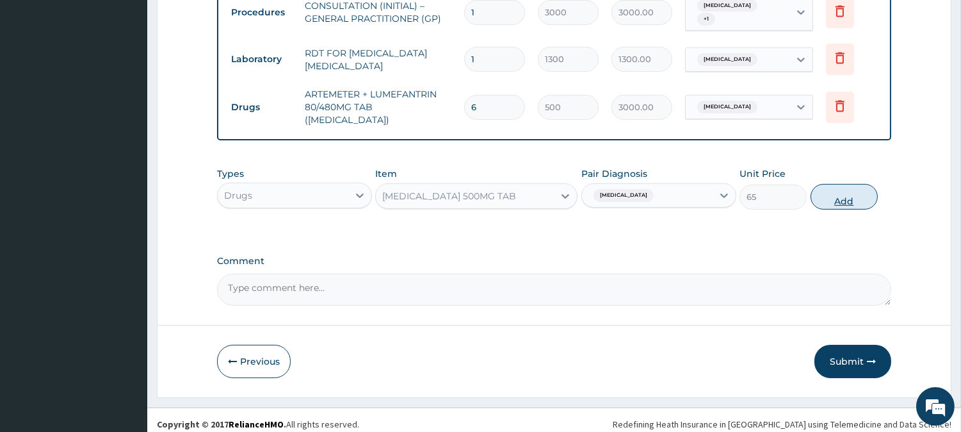
click at [843, 186] on button "Add" at bounding box center [844, 197] width 67 height 26
type input "0"
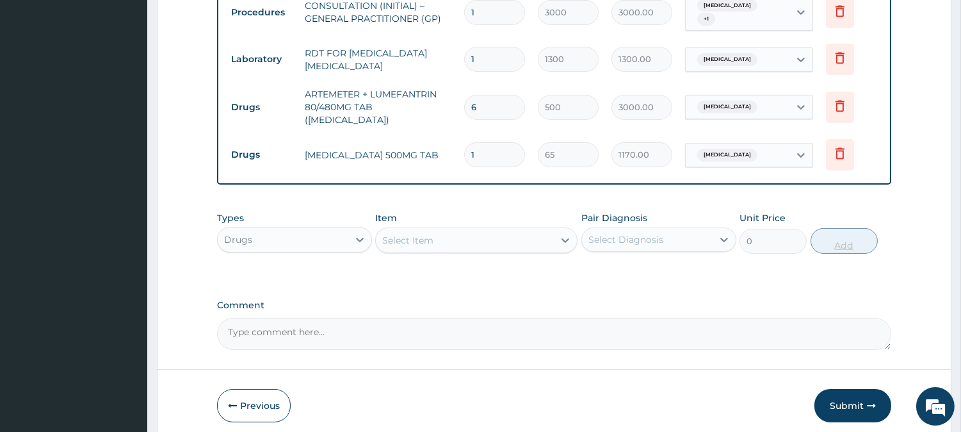
type input "18"
type input "1170.00"
type input "18"
click at [515, 230] on div "Select Item" at bounding box center [465, 240] width 178 height 20
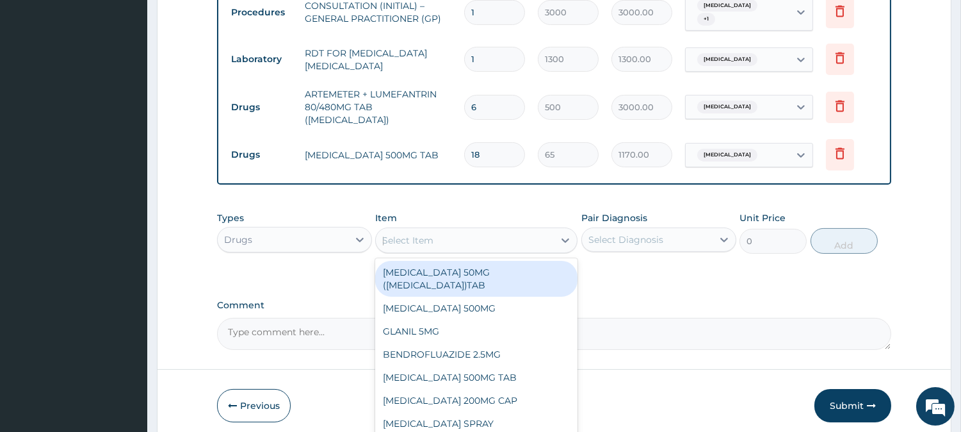
type input "LORAT"
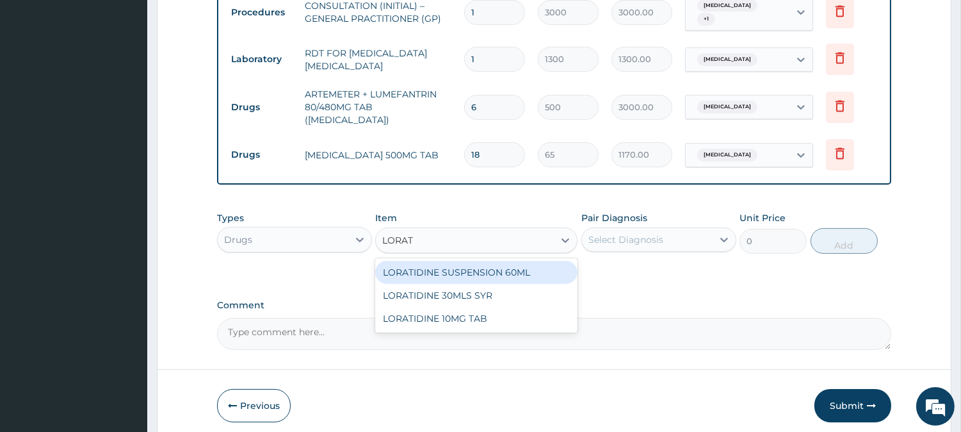
click at [535, 312] on div "LORATIDINE 10MG TAB" at bounding box center [476, 318] width 202 height 23
type input "110"
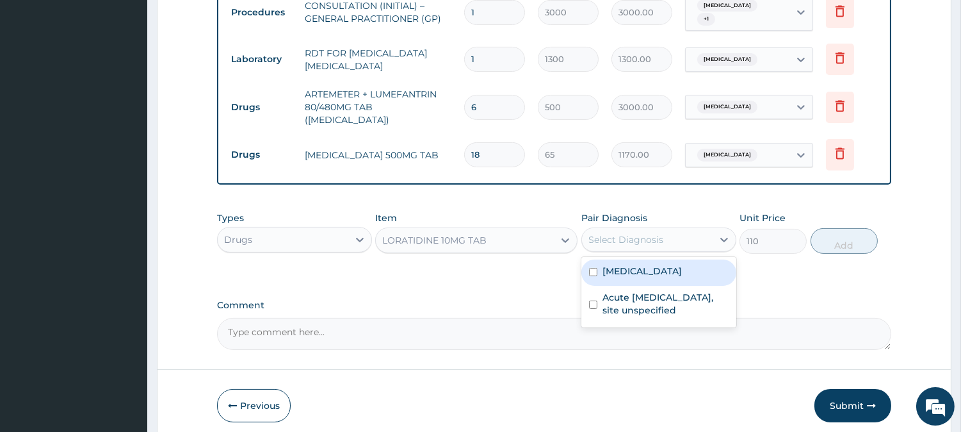
click at [639, 233] on div "Select Diagnosis" at bounding box center [626, 239] width 75 height 13
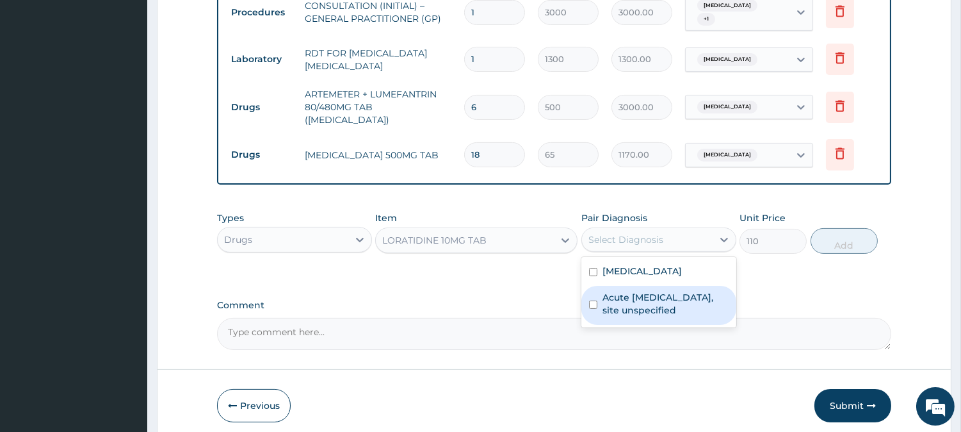
click at [647, 296] on label "Acute [MEDICAL_DATA], site unspecified" at bounding box center [666, 304] width 126 height 26
checkbox input "true"
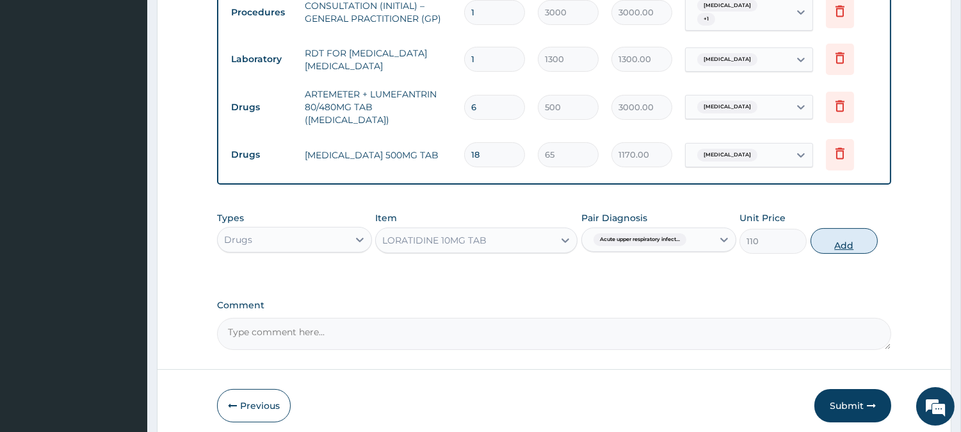
click at [845, 232] on button "Add" at bounding box center [844, 241] width 67 height 26
type input "0"
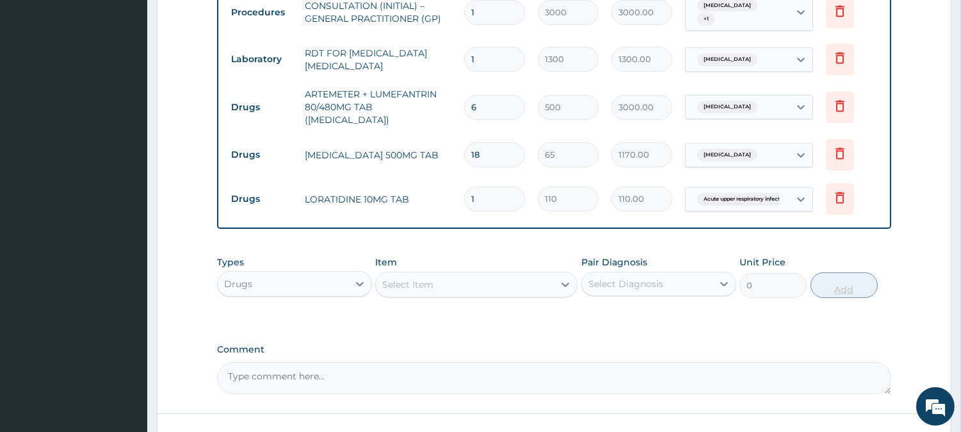
type input "10"
type input "1100.00"
type input "10"
click at [535, 274] on div "Select Item" at bounding box center [465, 284] width 178 height 20
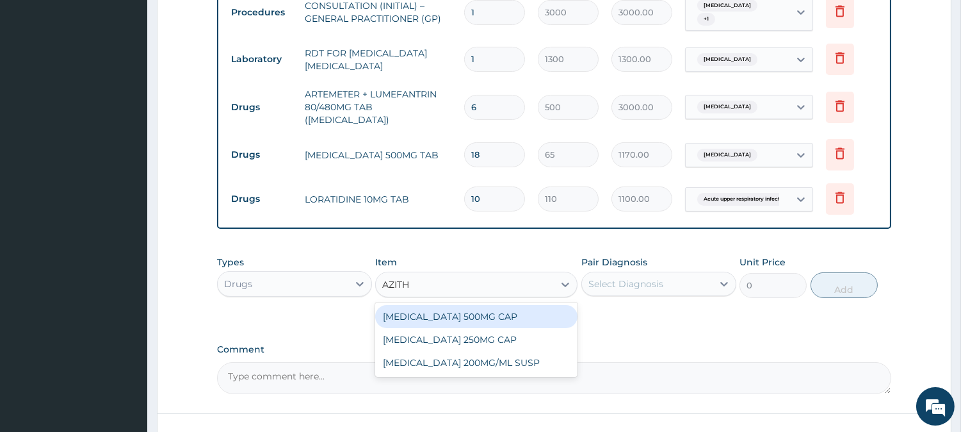
type input "AZITHR"
click at [432, 318] on div "[MEDICAL_DATA] 500MG CAP" at bounding box center [476, 316] width 202 height 23
type input "450"
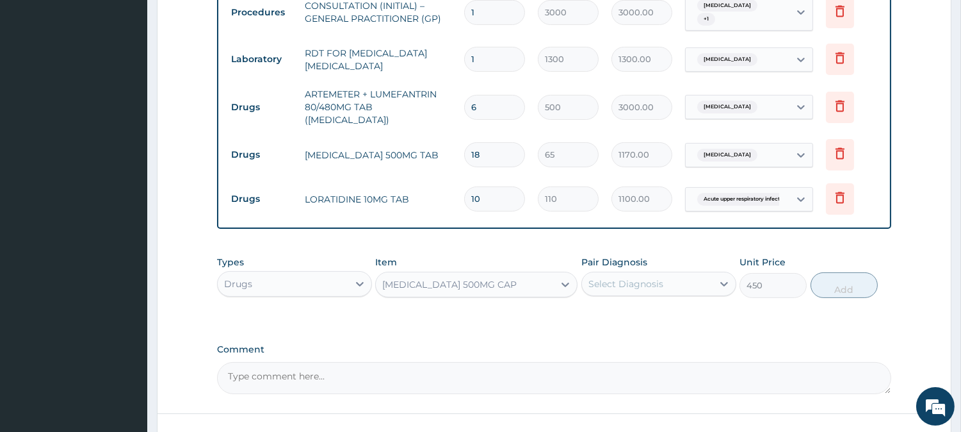
click at [688, 276] on div "Select Diagnosis" at bounding box center [647, 283] width 131 height 20
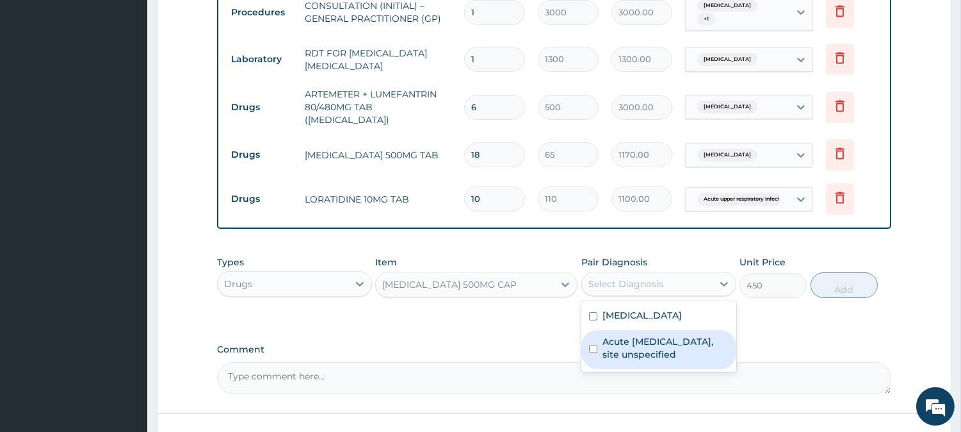
click at [670, 337] on label "Acute [MEDICAL_DATA], site unspecified" at bounding box center [666, 348] width 126 height 26
checkbox input "true"
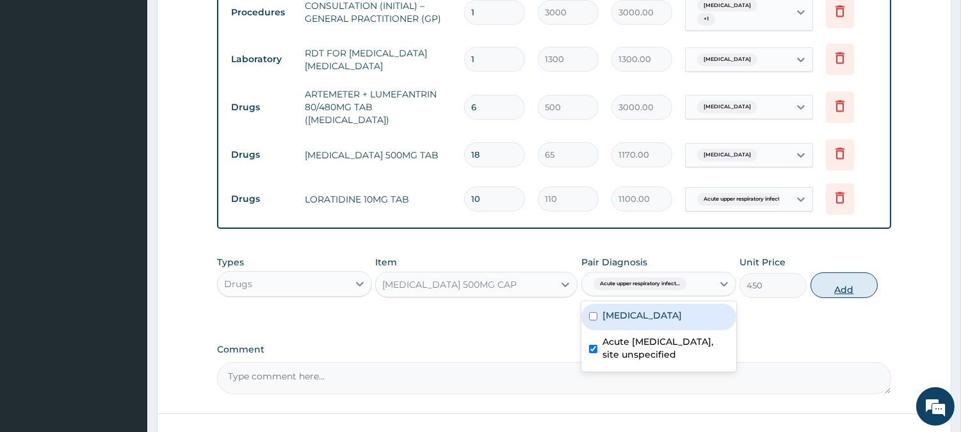
click at [850, 279] on button "Add" at bounding box center [844, 285] width 67 height 26
type input "0"
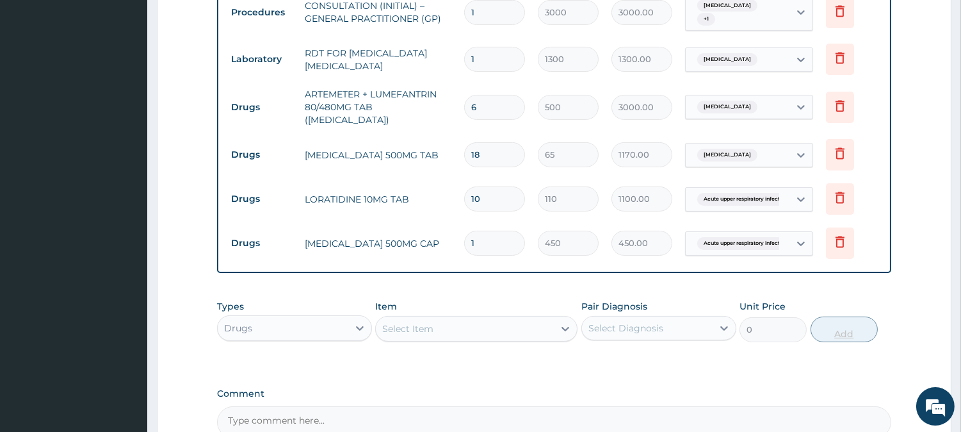
type input "0.00"
type input "6"
type input "2700.00"
type input "6"
click at [501, 318] on div "Select Item" at bounding box center [465, 328] width 178 height 20
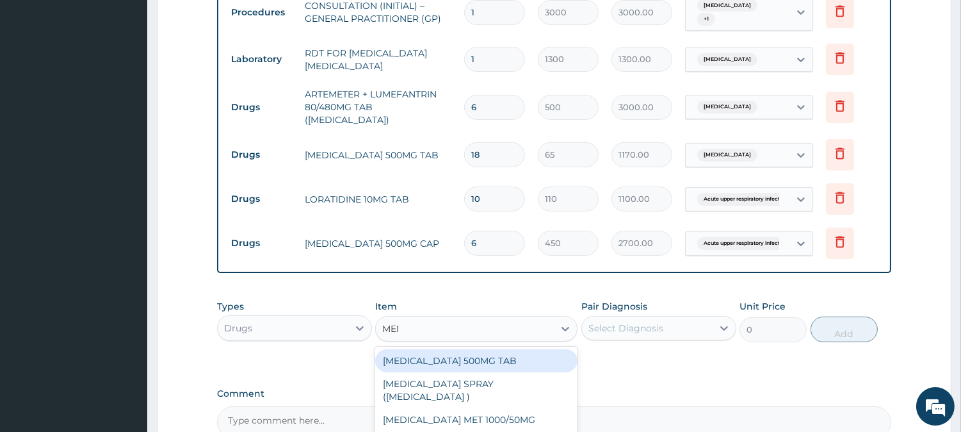
type input "MENTHODE"
click at [552, 350] on div "MENTHODEX 100ML COUGH SYR" at bounding box center [476, 360] width 202 height 23
type input "1400"
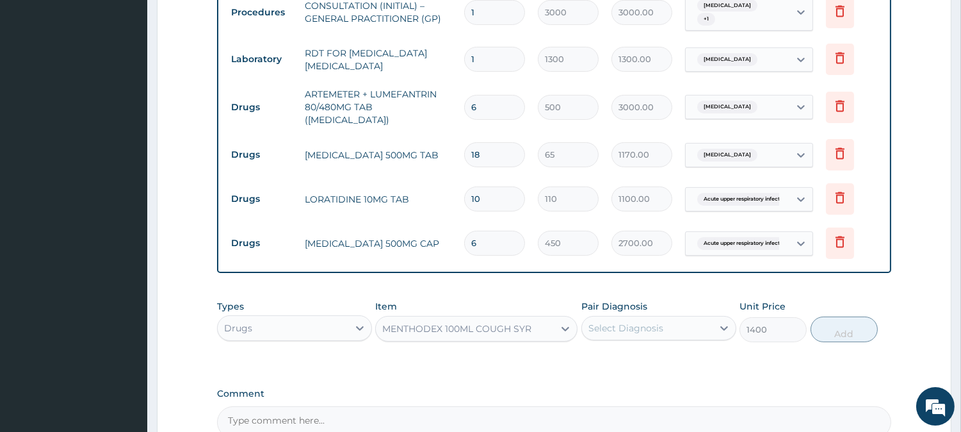
click at [643, 321] on div "Select Diagnosis" at bounding box center [626, 327] width 75 height 13
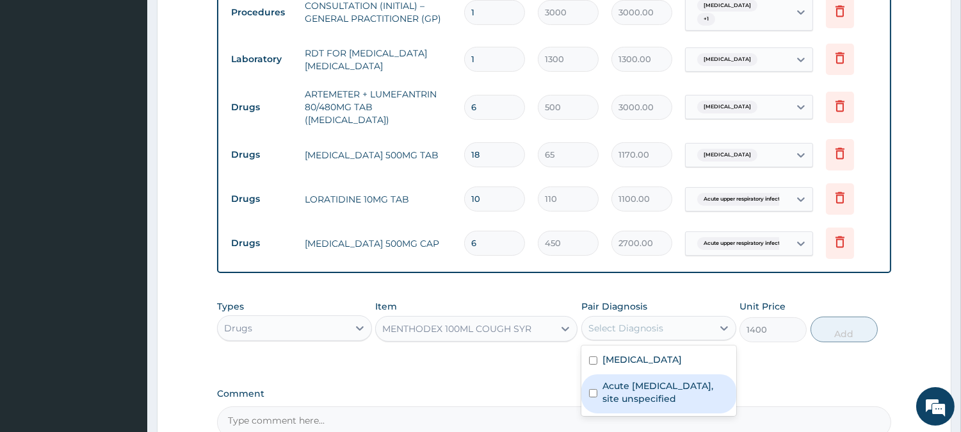
click at [681, 399] on div "Acute [MEDICAL_DATA], site unspecified" at bounding box center [658, 393] width 155 height 39
checkbox input "true"
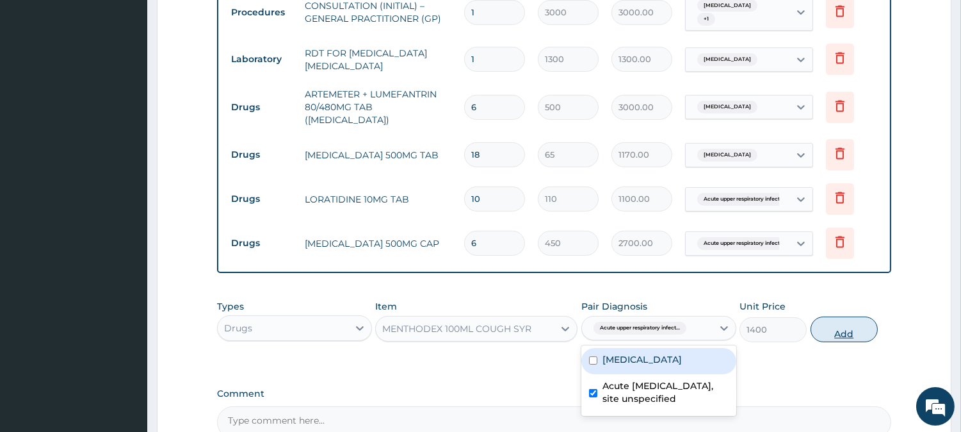
click at [843, 316] on button "Add" at bounding box center [844, 329] width 67 height 26
type input "0"
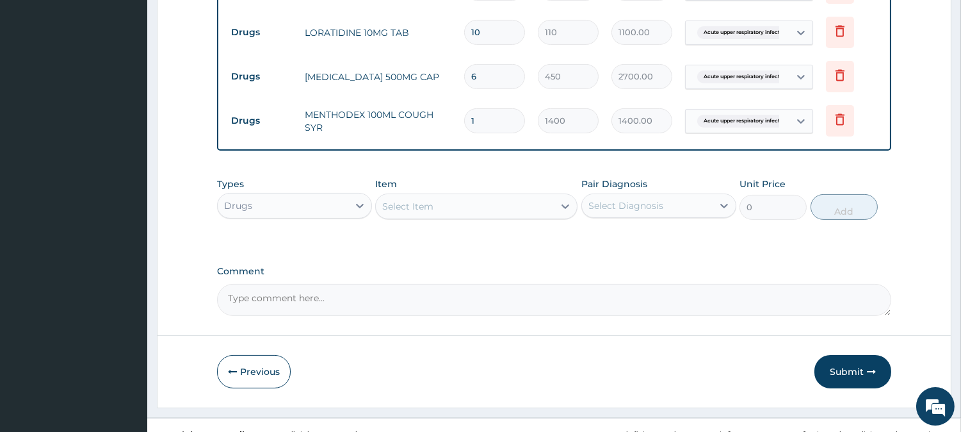
scroll to position [702, 0]
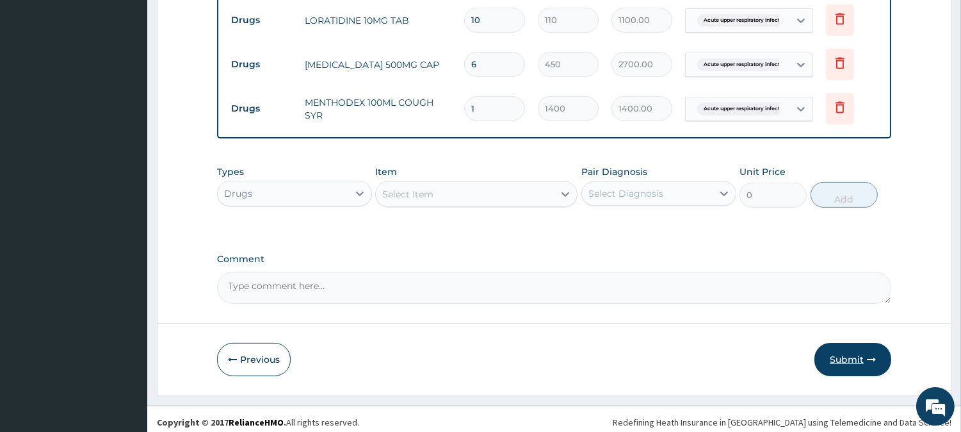
click at [861, 343] on button "Submit" at bounding box center [853, 359] width 77 height 33
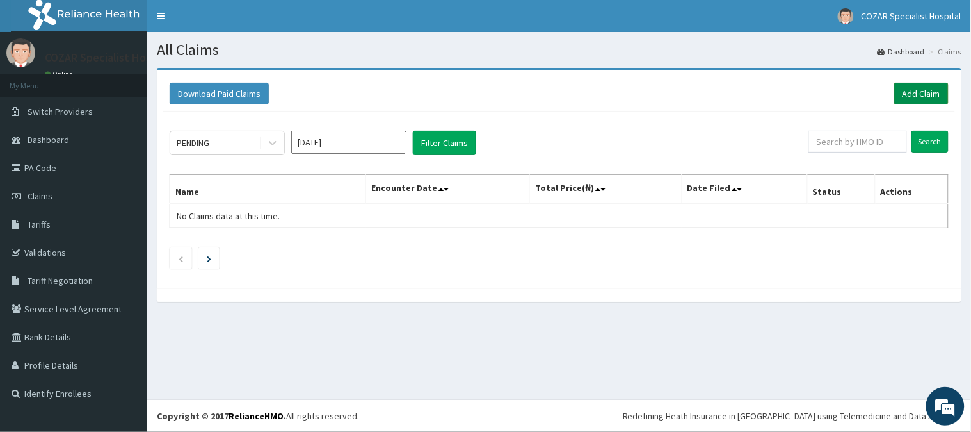
click at [923, 85] on link "Add Claim" at bounding box center [922, 94] width 54 height 22
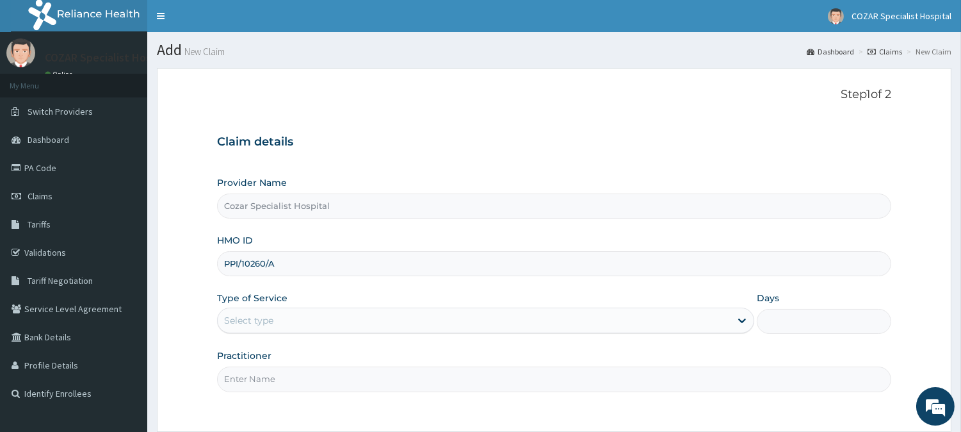
scroll to position [114, 0]
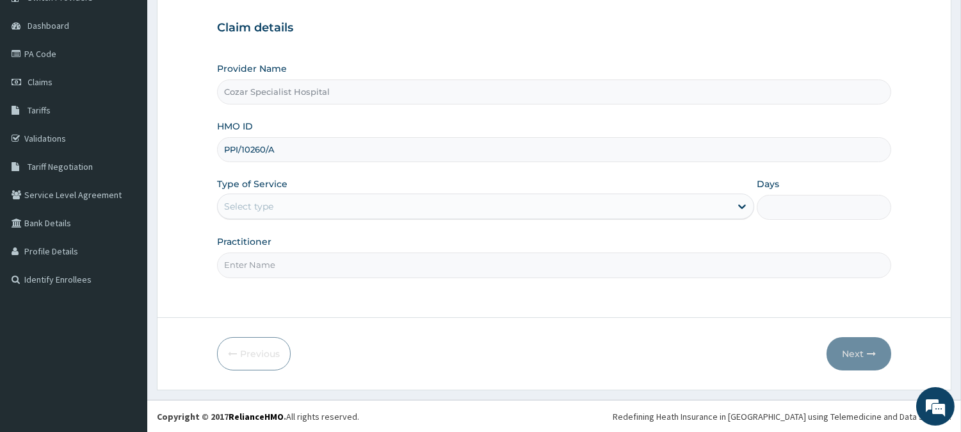
drag, startPoint x: 971, startPoint y: 189, endPoint x: 971, endPoint y: 341, distance: 151.8
click at [961, 340] on html "R EL Toggle navigation [GEOGRAPHIC_DATA] [GEOGRAPHIC_DATA] - [EMAIL_ADDRESS][DO…" at bounding box center [480, 159] width 961 height 546
type input "PPI/10260/A"
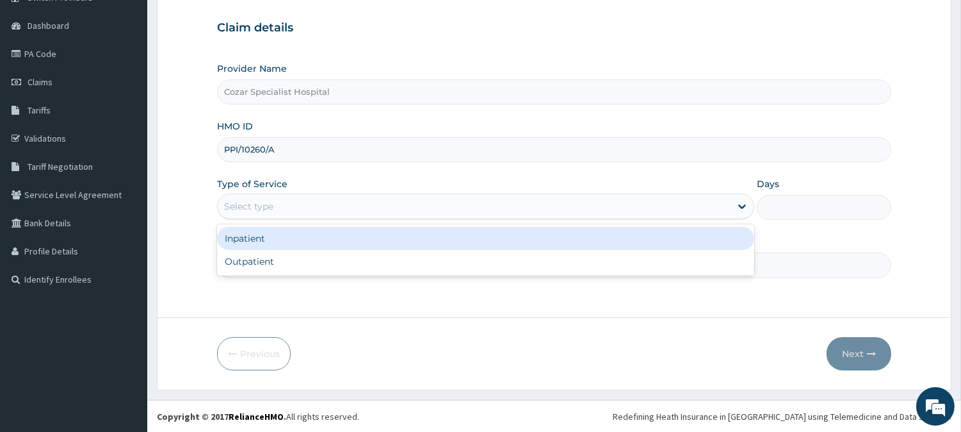
click at [469, 202] on div "Select type" at bounding box center [474, 206] width 513 height 20
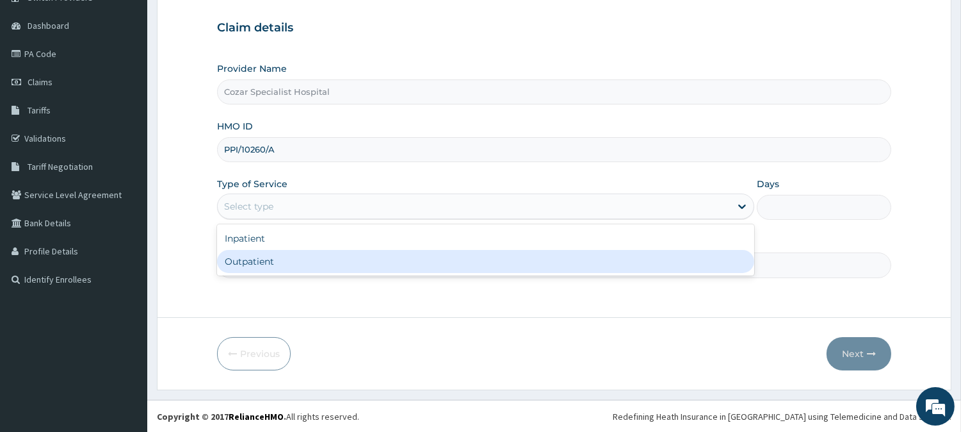
click at [423, 257] on div "Outpatient" at bounding box center [485, 261] width 537 height 23
type input "1"
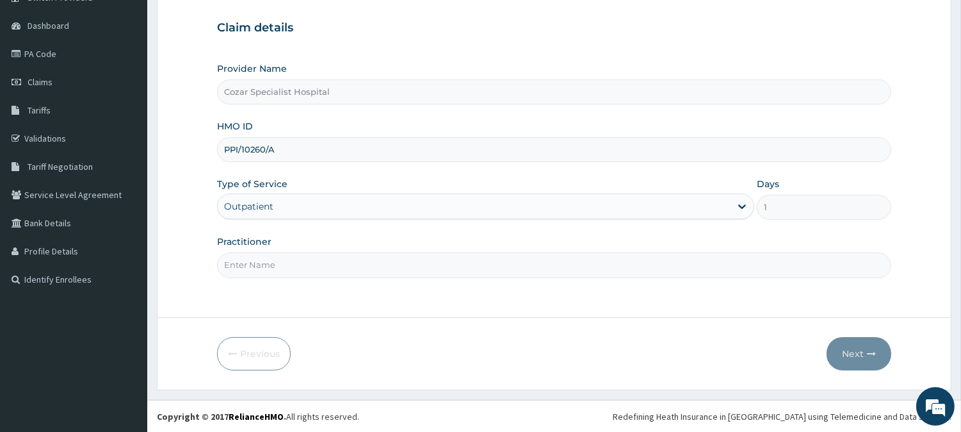
click at [409, 261] on input "Practitioner" at bounding box center [554, 264] width 674 height 25
type input "[PERSON_NAME][MEDICAL_DATA]"
click at [866, 360] on button "Next" at bounding box center [859, 353] width 65 height 33
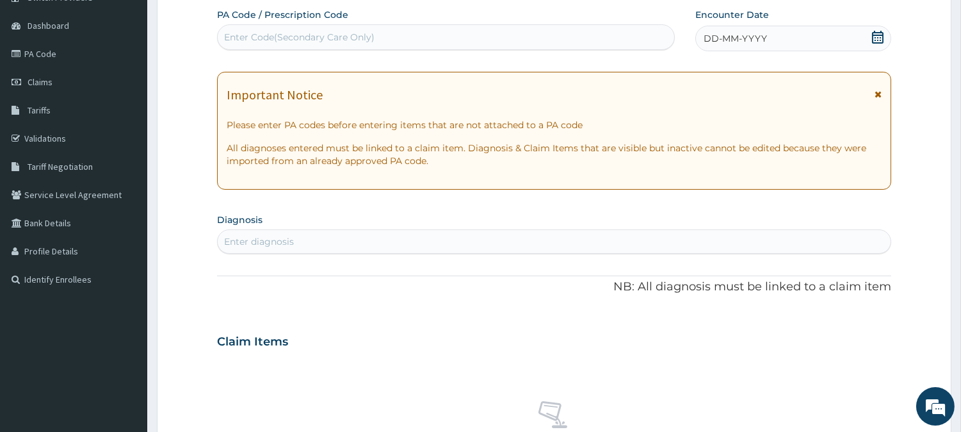
click at [880, 42] on icon at bounding box center [878, 37] width 12 height 13
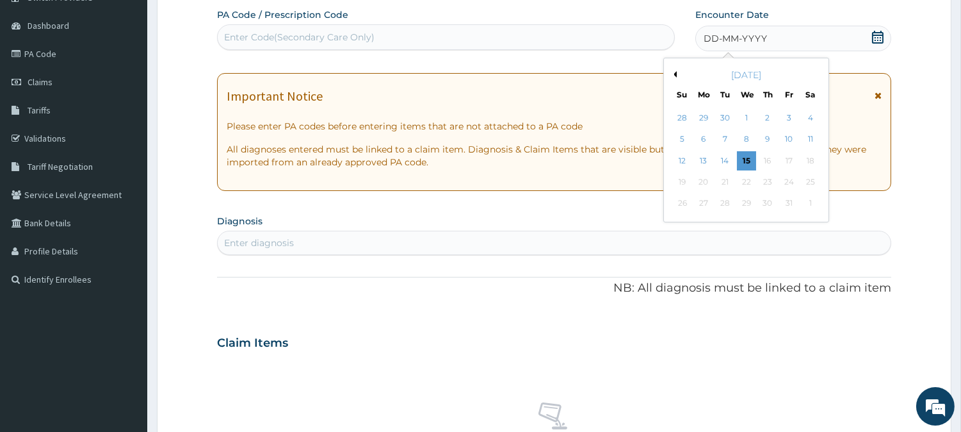
click at [674, 74] on button "Previous Month" at bounding box center [673, 74] width 6 height 6
click at [809, 179] on div "27" at bounding box center [809, 181] width 19 height 19
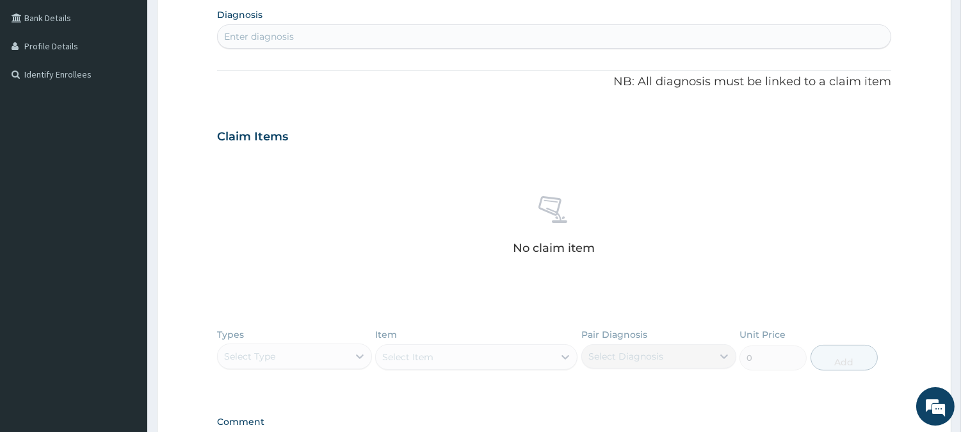
scroll to position [298, 0]
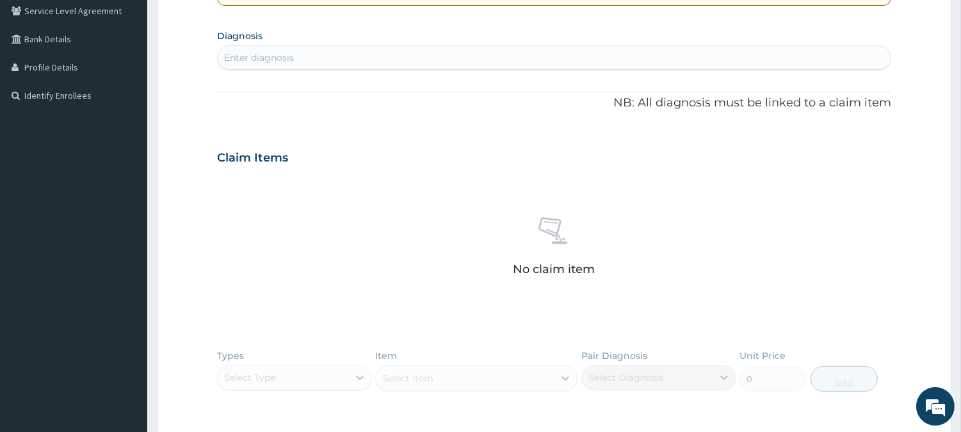
click at [481, 44] on section "Diagnosis Enter diagnosis" at bounding box center [554, 48] width 674 height 44
click at [480, 59] on div "Enter diagnosis" at bounding box center [554, 57] width 673 height 20
type input "[MEDICAL_DATA]"
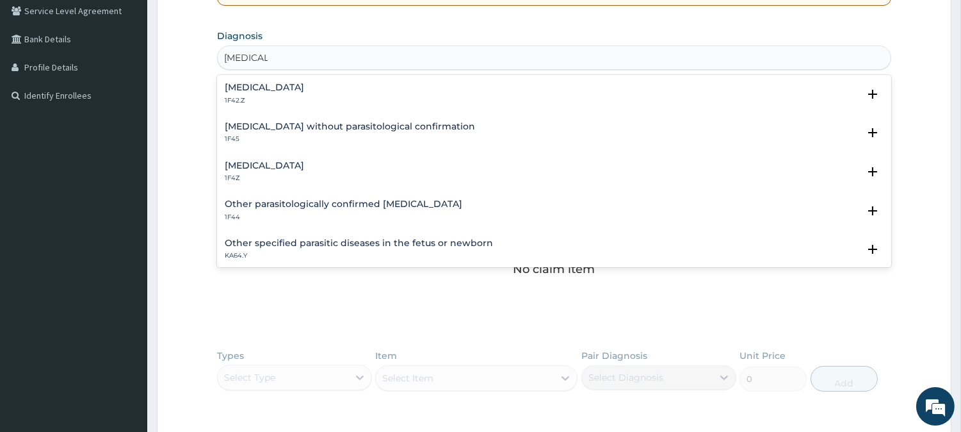
click at [361, 163] on div "[MEDICAL_DATA] 1F4Z" at bounding box center [554, 172] width 659 height 22
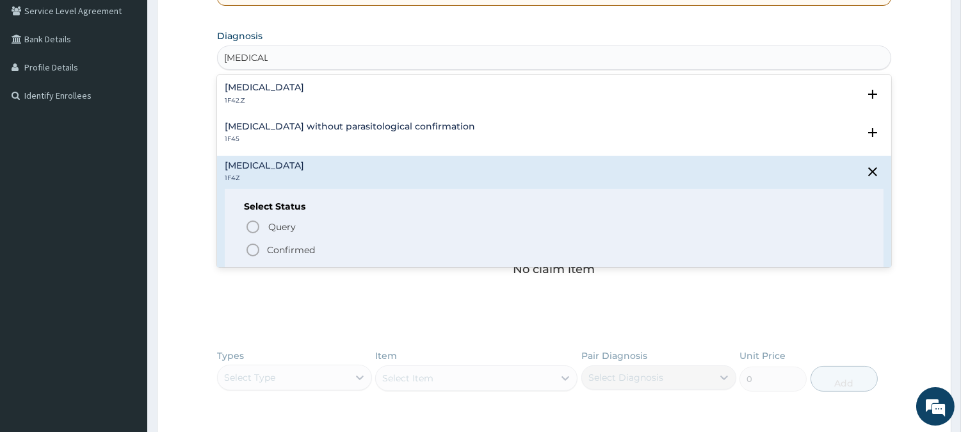
click at [284, 243] on p "Confirmed" at bounding box center [291, 249] width 48 height 13
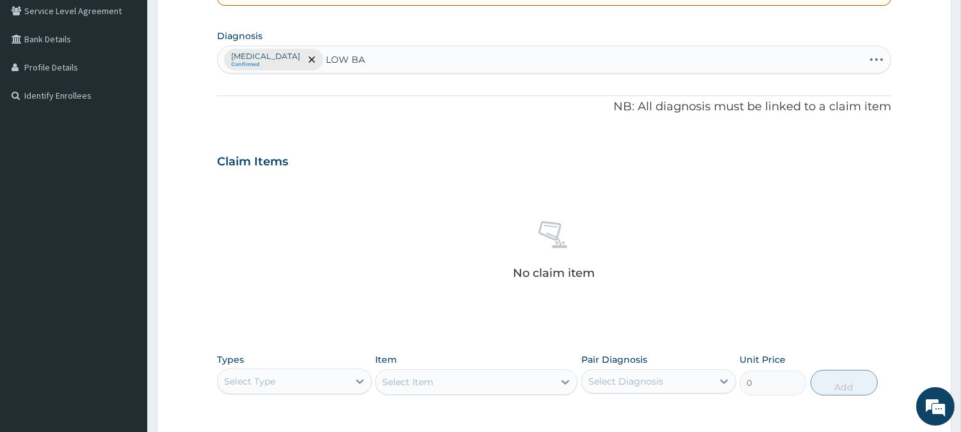
type input "LOW BACK"
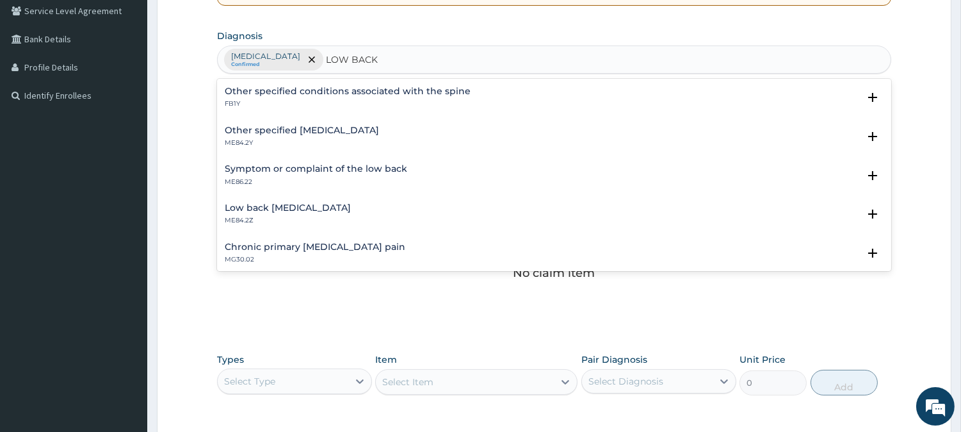
click at [350, 129] on h4 "Other specified [MEDICAL_DATA]" at bounding box center [302, 131] width 154 height 10
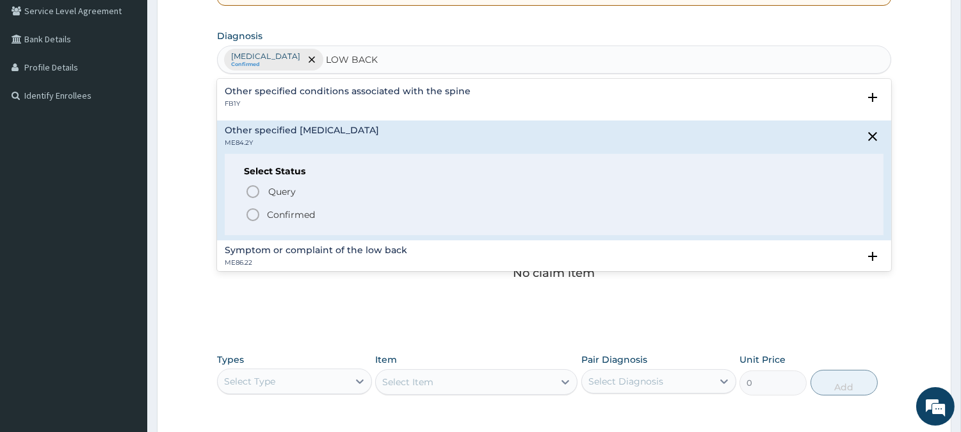
click at [286, 209] on p "Confirmed" at bounding box center [291, 214] width 48 height 13
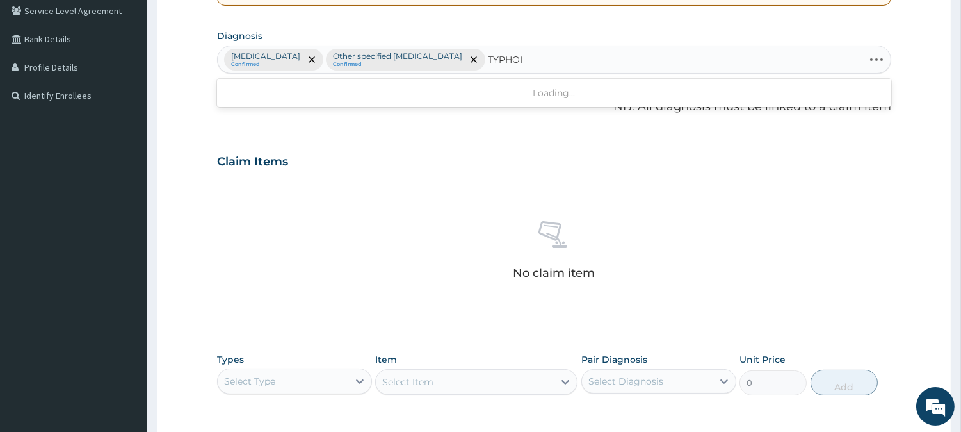
type input "[MEDICAL_DATA]"
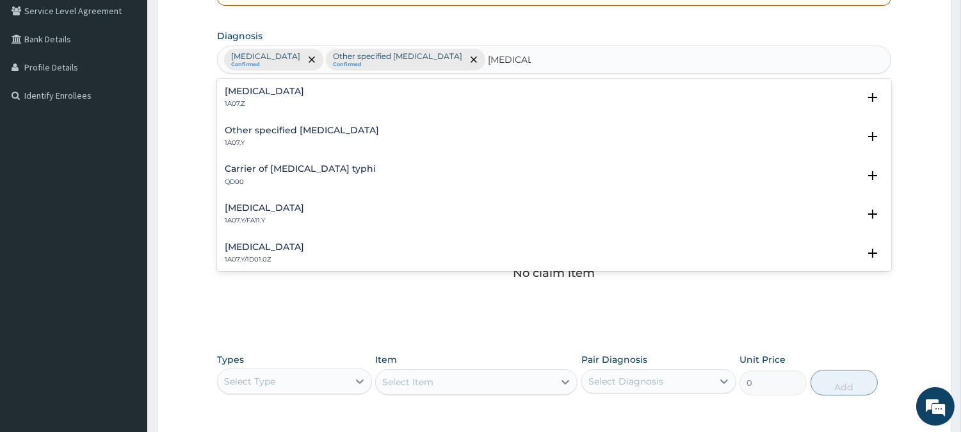
click at [350, 110] on div "[MEDICAL_DATA] 1A07.Z Select Status Query Query covers suspected (?), Keep in v…" at bounding box center [554, 100] width 659 height 29
click at [304, 104] on p "1A07.Z" at bounding box center [264, 103] width 79 height 9
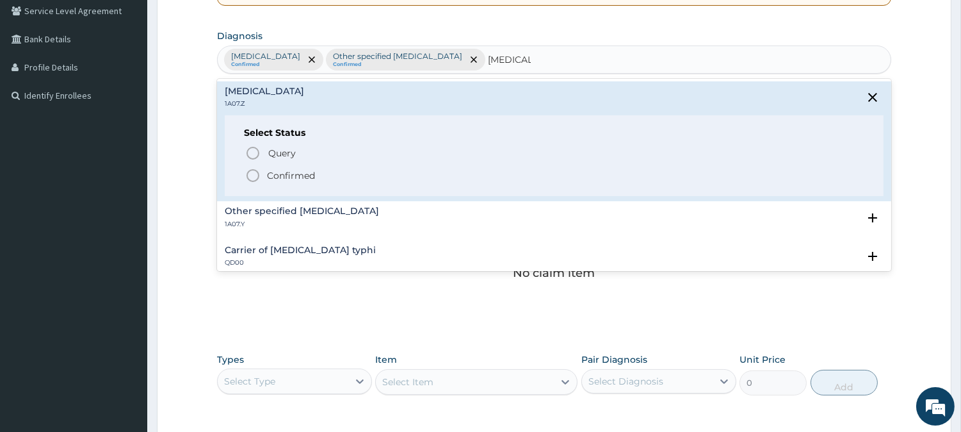
click at [295, 177] on p "Confirmed" at bounding box center [291, 175] width 48 height 13
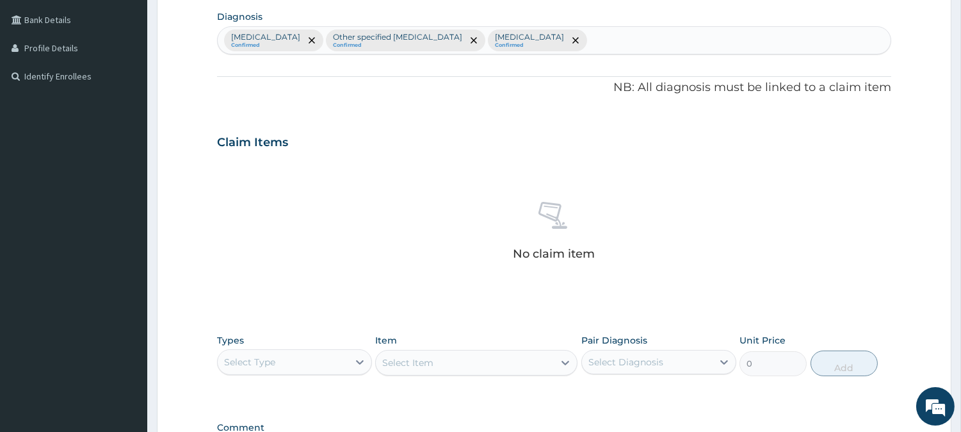
scroll to position [491, 0]
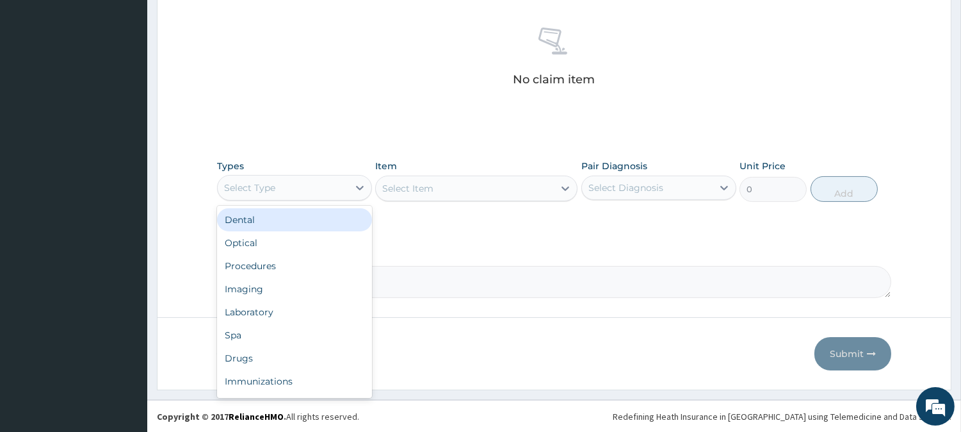
click at [331, 186] on div "Select Type" at bounding box center [283, 187] width 131 height 20
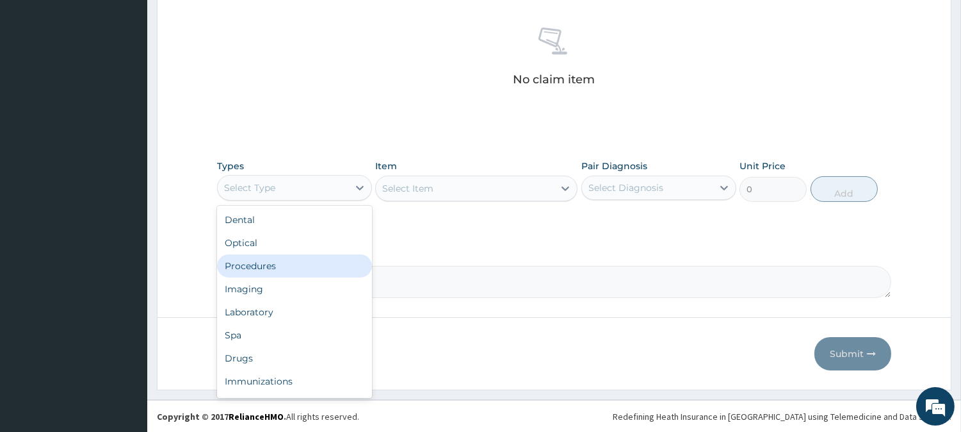
click at [316, 268] on div "Procedures" at bounding box center [294, 265] width 155 height 23
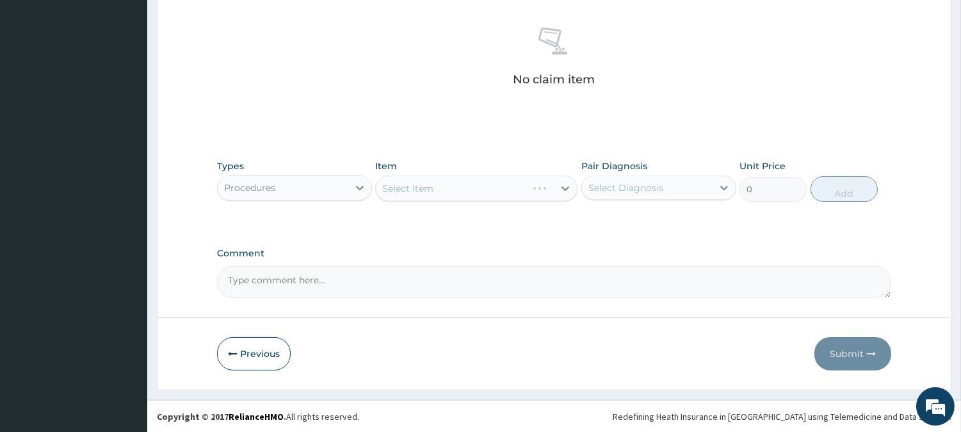
click at [551, 188] on div "Select Item" at bounding box center [476, 188] width 202 height 26
click at [567, 187] on div "Select Item" at bounding box center [476, 188] width 202 height 26
click at [565, 187] on div "Select Item" at bounding box center [476, 188] width 202 height 26
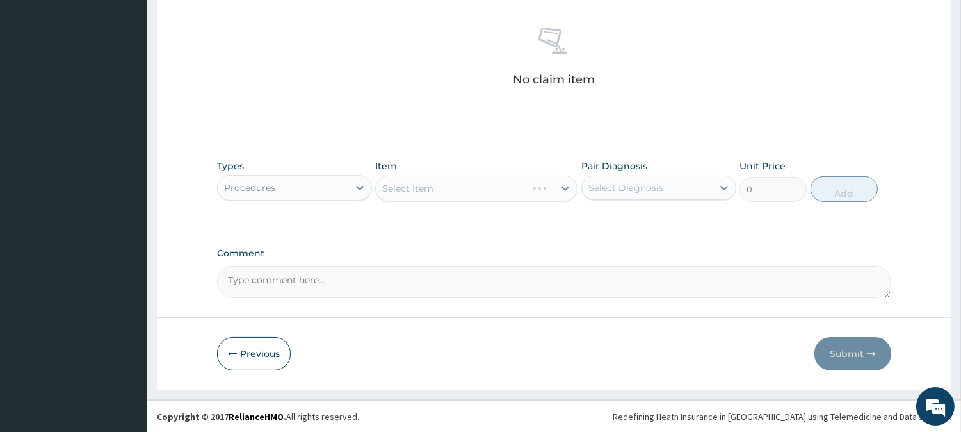
click at [515, 160] on div "Item Select Item" at bounding box center [476, 180] width 202 height 42
click at [527, 186] on div "Select Item" at bounding box center [465, 188] width 178 height 20
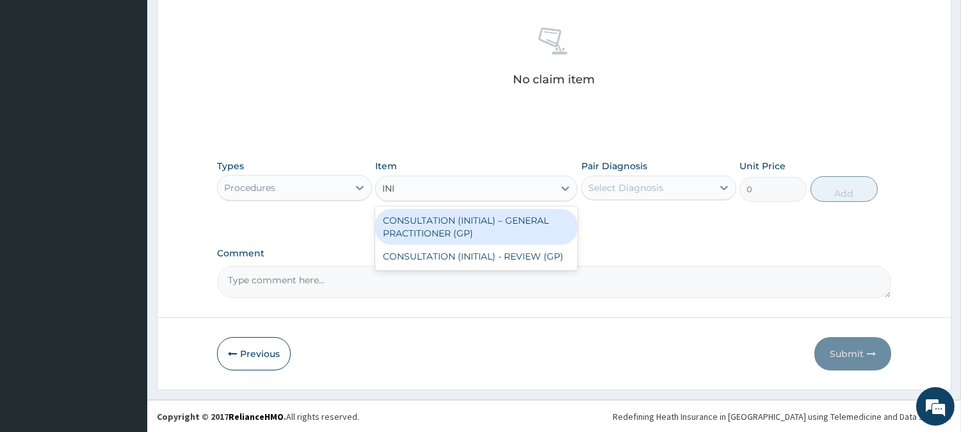
type input "INIT"
click at [544, 216] on div "CONSULTATION (INITIAL) – GENERAL PRACTITIONER (GP)" at bounding box center [476, 227] width 202 height 36
type input "3000"
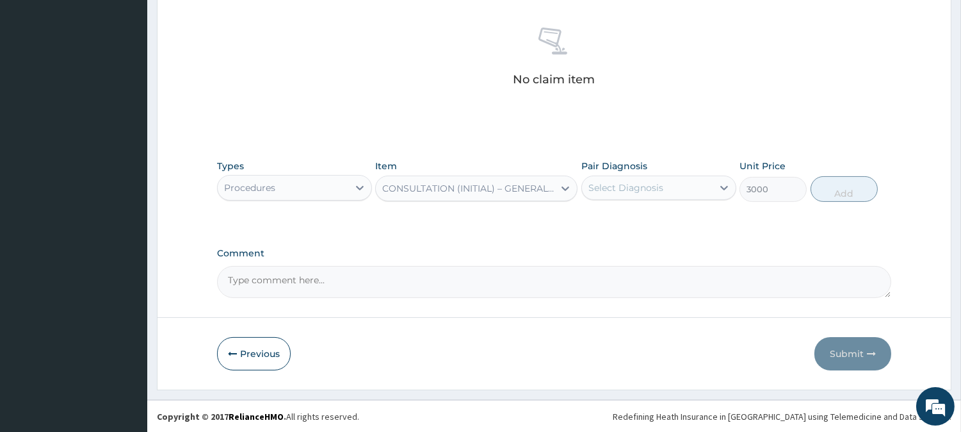
click at [622, 189] on div "Select Diagnosis" at bounding box center [626, 187] width 75 height 13
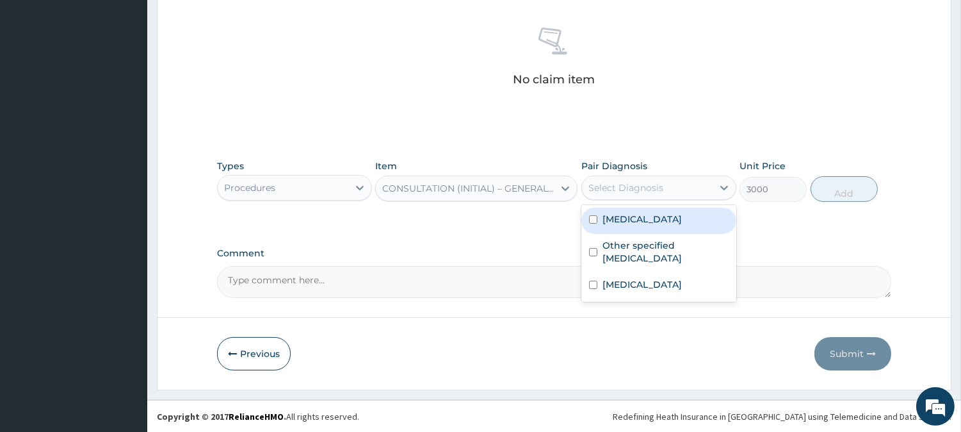
click at [634, 216] on label "[MEDICAL_DATA]" at bounding box center [642, 219] width 79 height 13
checkbox input "true"
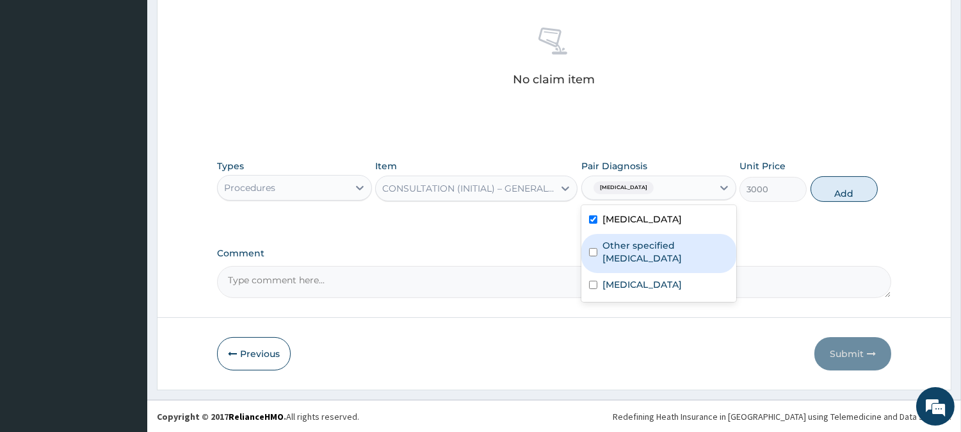
click at [635, 243] on label "Other specified [MEDICAL_DATA]" at bounding box center [666, 252] width 126 height 26
checkbox input "true"
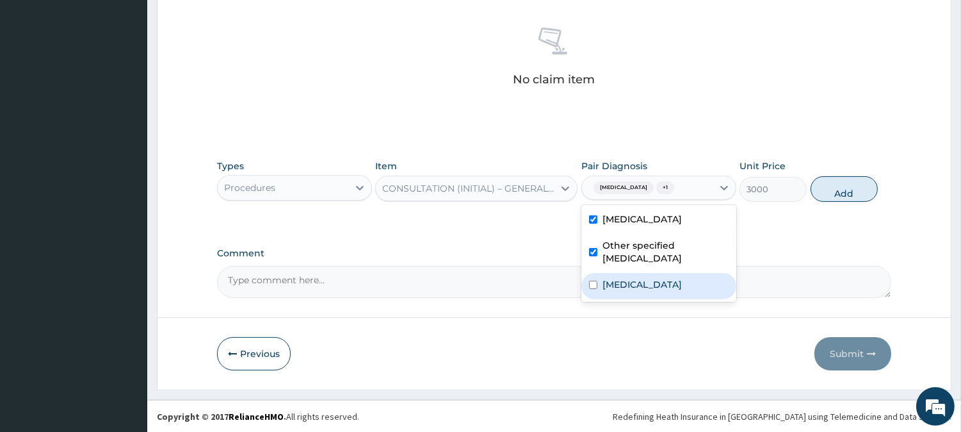
click at [653, 279] on label "[MEDICAL_DATA]" at bounding box center [642, 284] width 79 height 13
checkbox input "true"
click at [841, 186] on button "Add" at bounding box center [844, 189] width 67 height 26
type input "0"
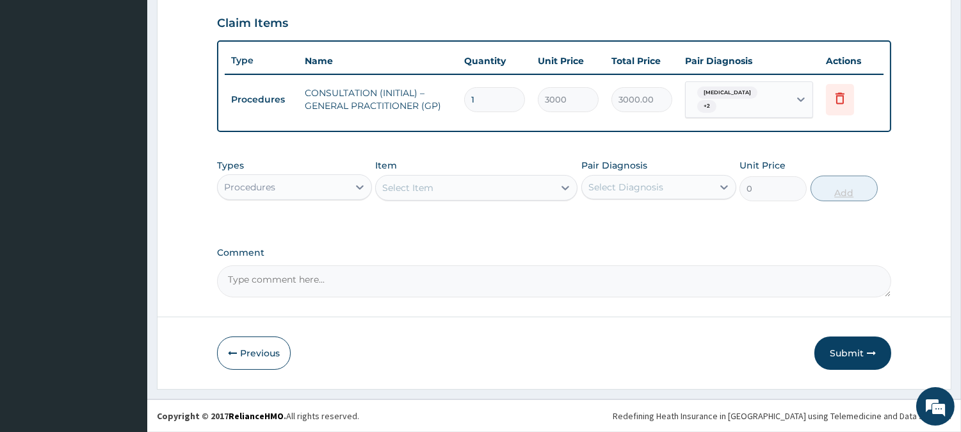
scroll to position [434, 0]
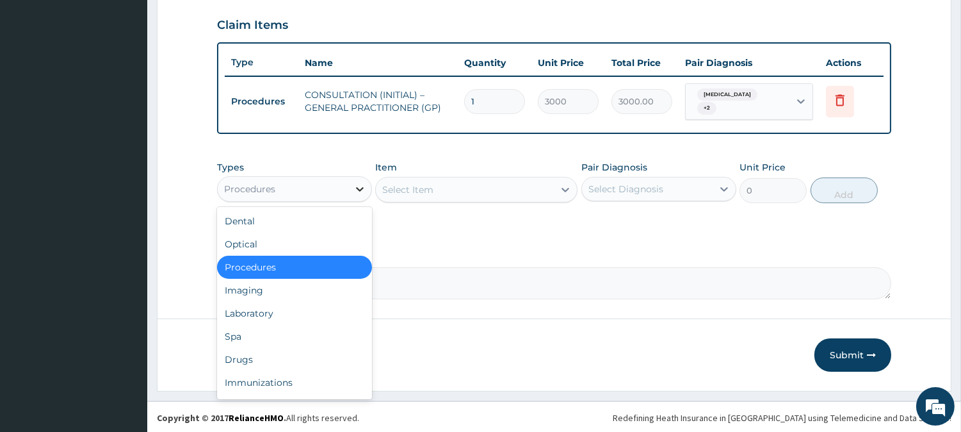
click at [350, 182] on div at bounding box center [359, 188] width 23 height 23
click at [314, 316] on div "Laboratory" at bounding box center [294, 313] width 155 height 23
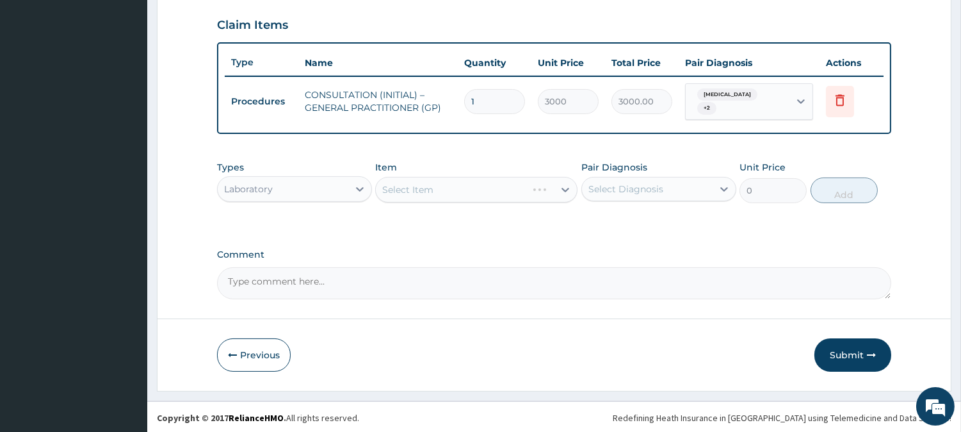
click at [513, 191] on div "Select Item" at bounding box center [476, 190] width 202 height 26
click at [521, 186] on div "Select Item" at bounding box center [476, 190] width 202 height 26
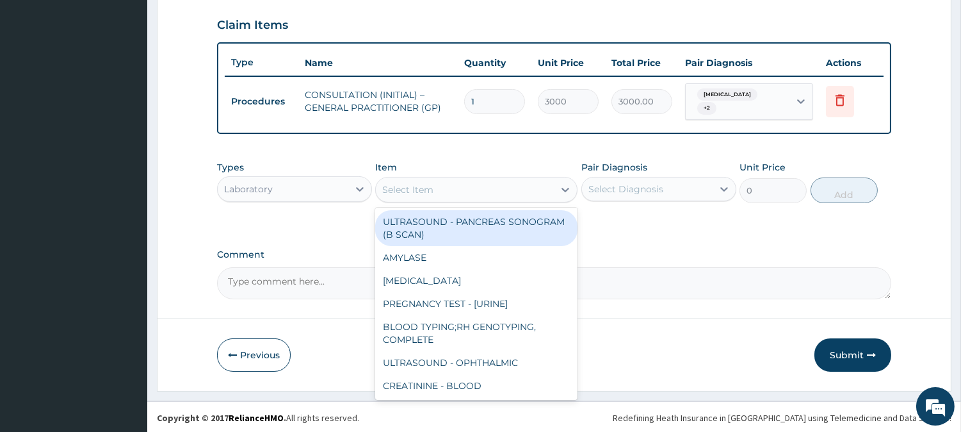
click at [521, 186] on div "Select Item" at bounding box center [465, 189] width 178 height 20
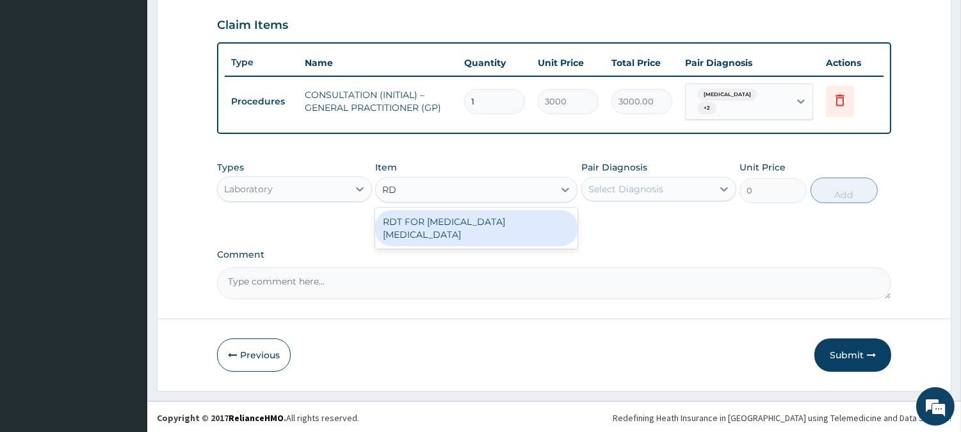
type input "RDT"
click at [542, 207] on div "RDT FOR [MEDICAL_DATA] [MEDICAL_DATA]" at bounding box center [476, 227] width 202 height 41
click at [542, 218] on div "RDT FOR [MEDICAL_DATA] [MEDICAL_DATA]" at bounding box center [476, 228] width 202 height 36
type input "1300"
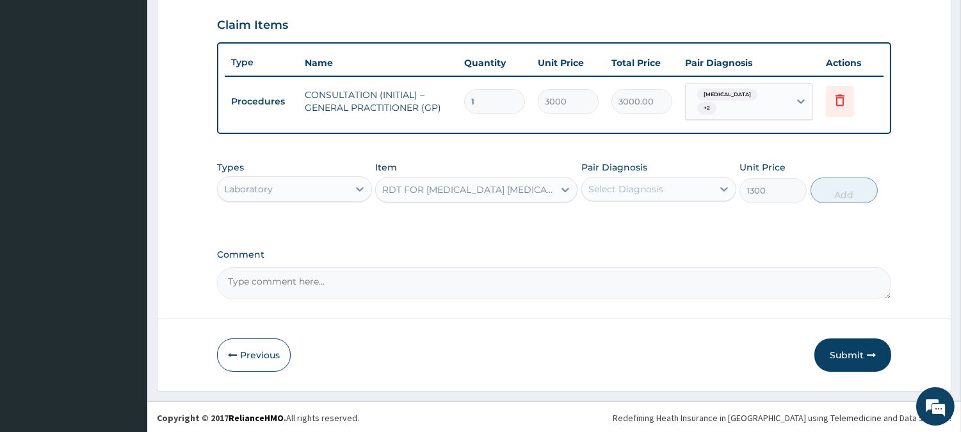
click at [681, 188] on div "Select Diagnosis" at bounding box center [647, 189] width 131 height 20
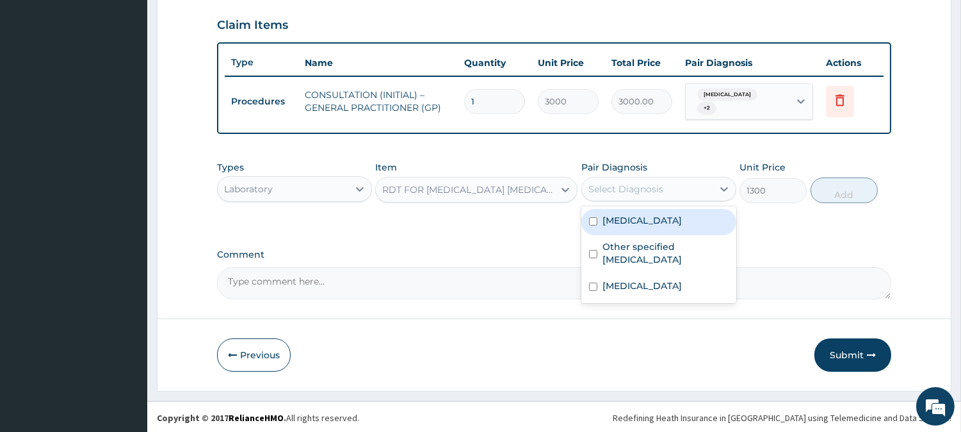
click at [682, 220] on label "[MEDICAL_DATA]" at bounding box center [642, 220] width 79 height 13
checkbox input "true"
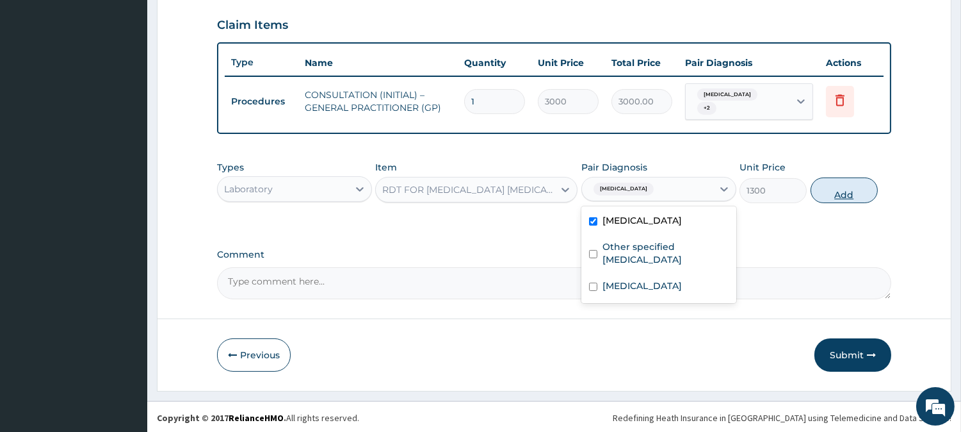
click at [871, 187] on button "Add" at bounding box center [844, 190] width 67 height 26
type input "0"
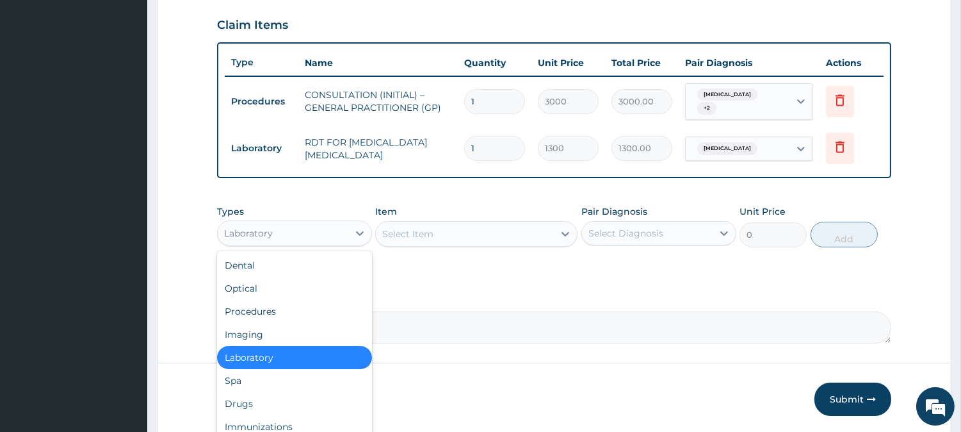
click at [323, 233] on div "Laboratory" at bounding box center [283, 233] width 131 height 20
click at [330, 392] on div "Drugs" at bounding box center [294, 403] width 155 height 23
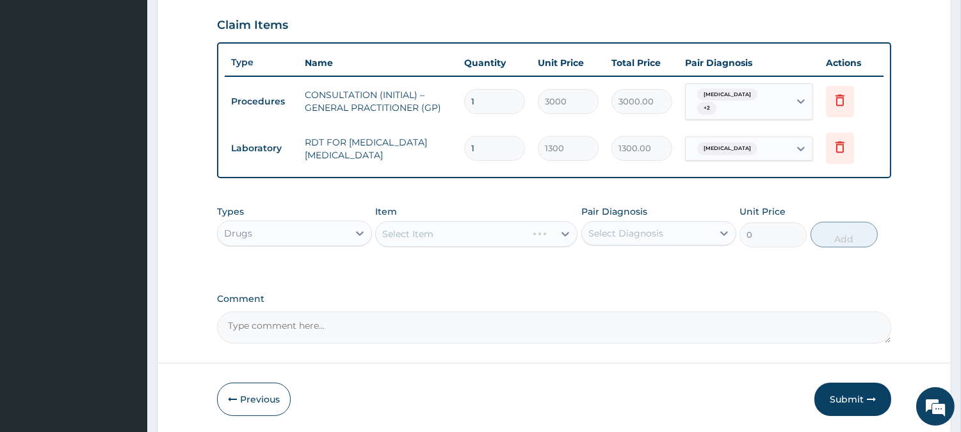
click at [487, 231] on div "Select Item" at bounding box center [476, 234] width 202 height 26
click at [530, 227] on div "Select Item" at bounding box center [476, 234] width 202 height 26
click at [506, 234] on div "Select Item" at bounding box center [476, 234] width 202 height 26
click at [528, 238] on div "Select Item" at bounding box center [465, 233] width 178 height 20
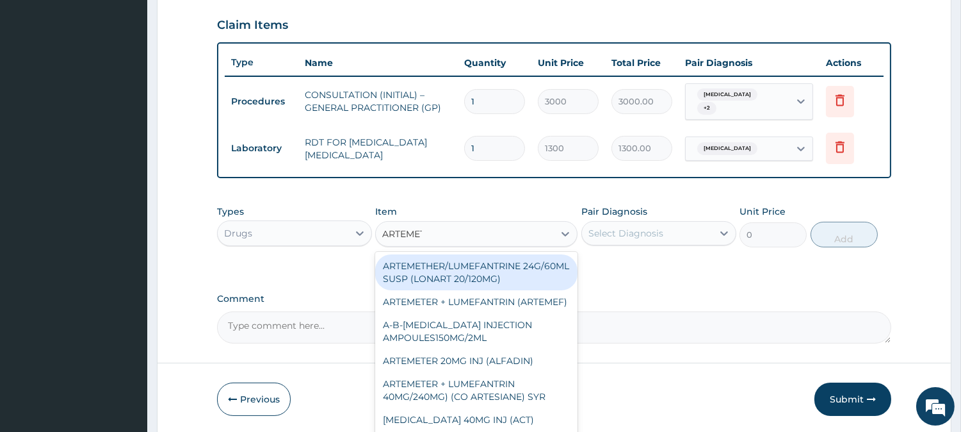
type input "ARTEMETH"
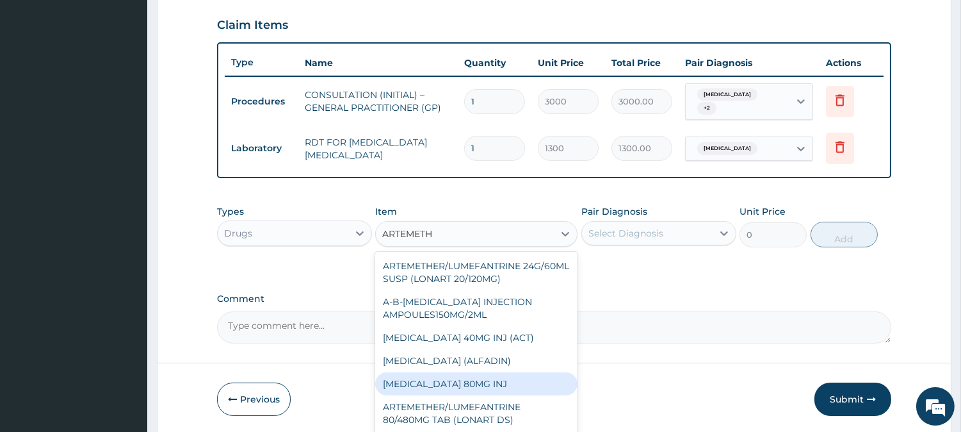
click at [505, 388] on div "[MEDICAL_DATA] 80MG INJ" at bounding box center [476, 383] width 202 height 23
type input "750"
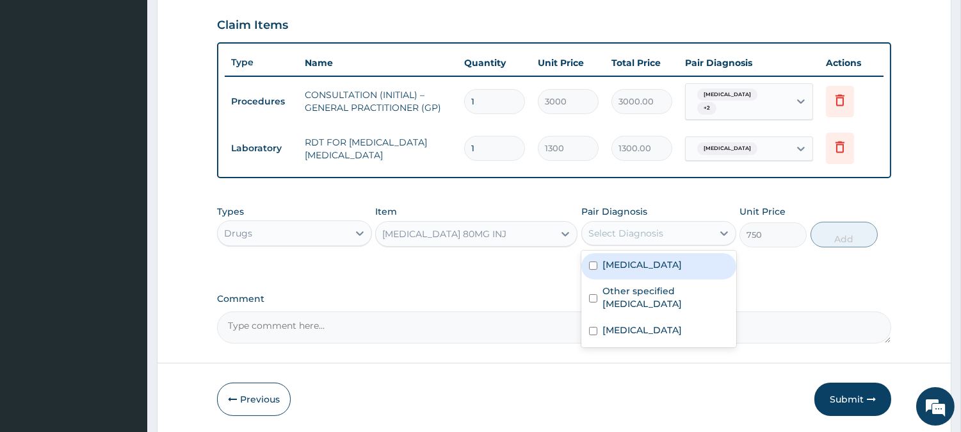
click at [708, 232] on div "Select Diagnosis" at bounding box center [647, 233] width 131 height 20
click at [705, 257] on div "[MEDICAL_DATA]" at bounding box center [658, 266] width 155 height 26
checkbox input "true"
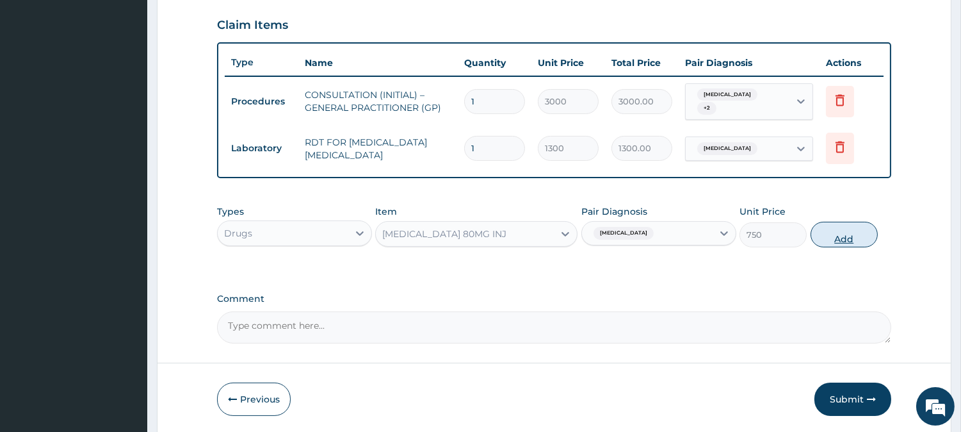
click at [856, 231] on button "Add" at bounding box center [844, 235] width 67 height 26
type input "0"
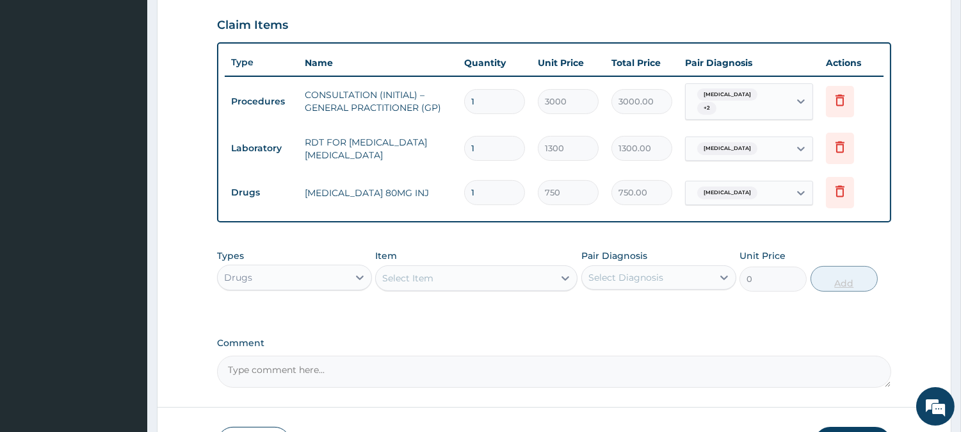
type input "0.00"
type input "6"
type input "4500.00"
type input "6"
click at [502, 274] on div "Select Item" at bounding box center [465, 278] width 178 height 20
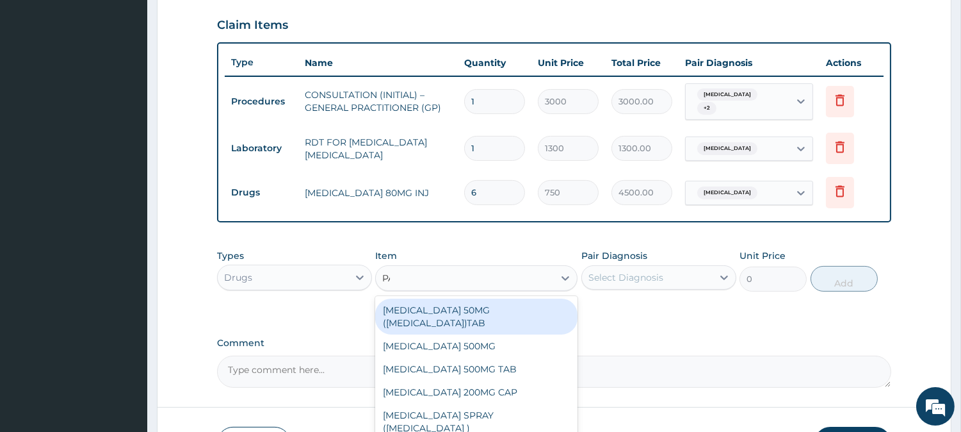
type input "PARACET"
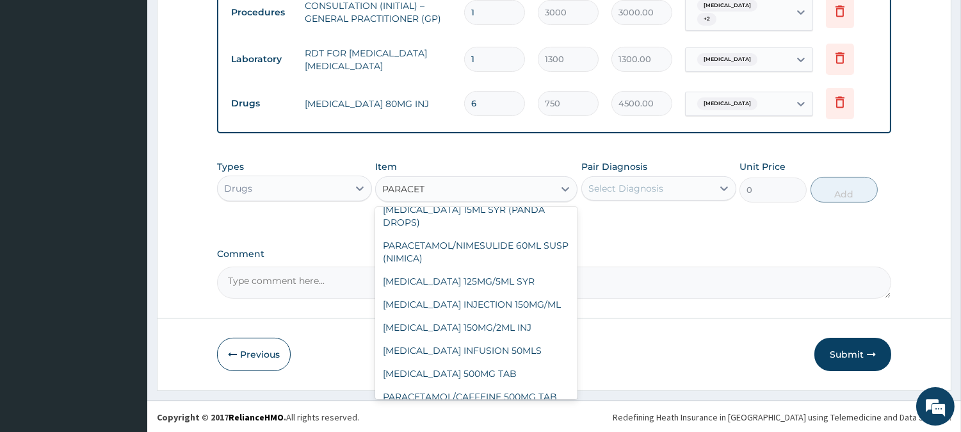
scroll to position [225, 0]
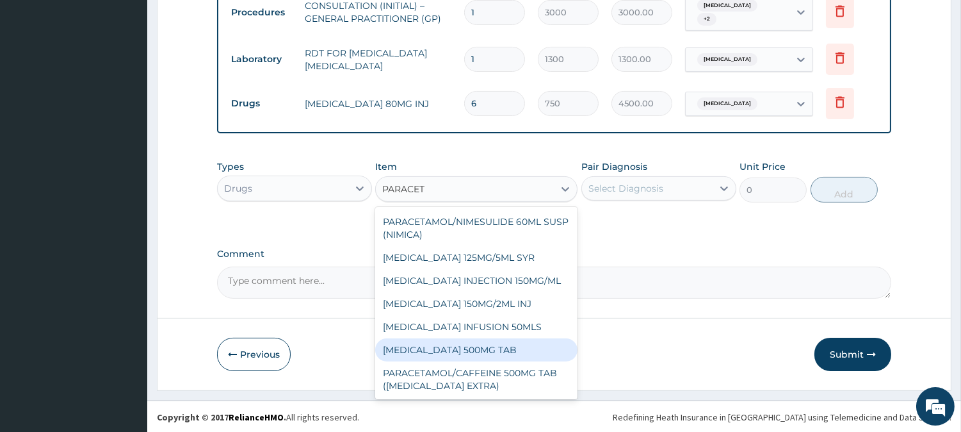
click at [547, 346] on div "[MEDICAL_DATA] 500MG TAB" at bounding box center [476, 349] width 202 height 23
type input "65"
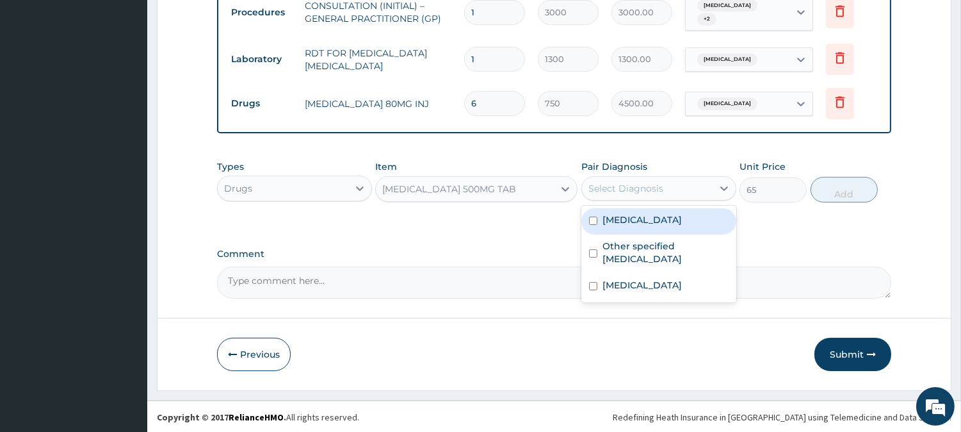
click at [654, 183] on div "Select Diagnosis" at bounding box center [626, 188] width 75 height 13
click at [660, 214] on label "[MEDICAL_DATA]" at bounding box center [642, 219] width 79 height 13
checkbox input "true"
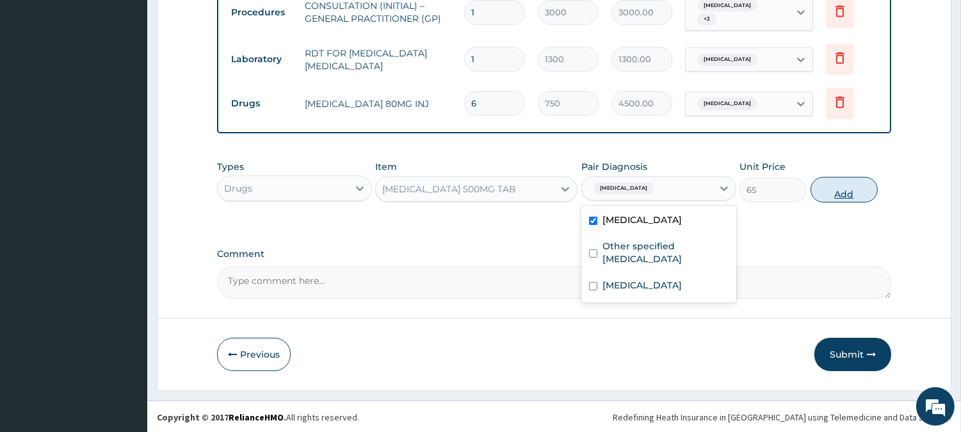
click at [853, 186] on button "Add" at bounding box center [844, 190] width 67 height 26
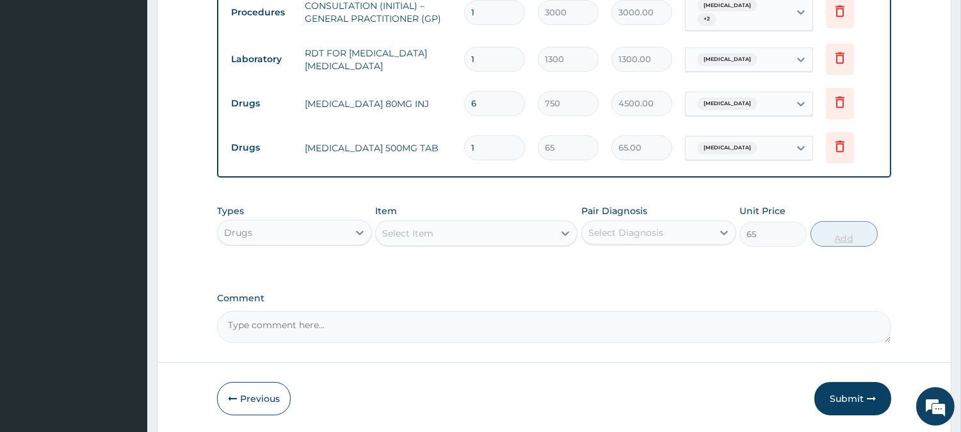
type input "0"
type input "18"
type input "1170.00"
type input "18"
click at [484, 231] on div "Select Item" at bounding box center [465, 233] width 178 height 20
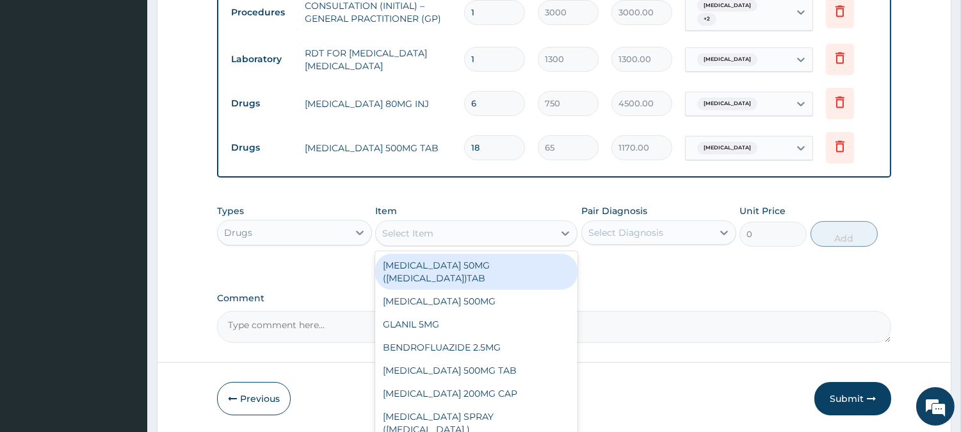
type input "L"
type input "CIPROT"
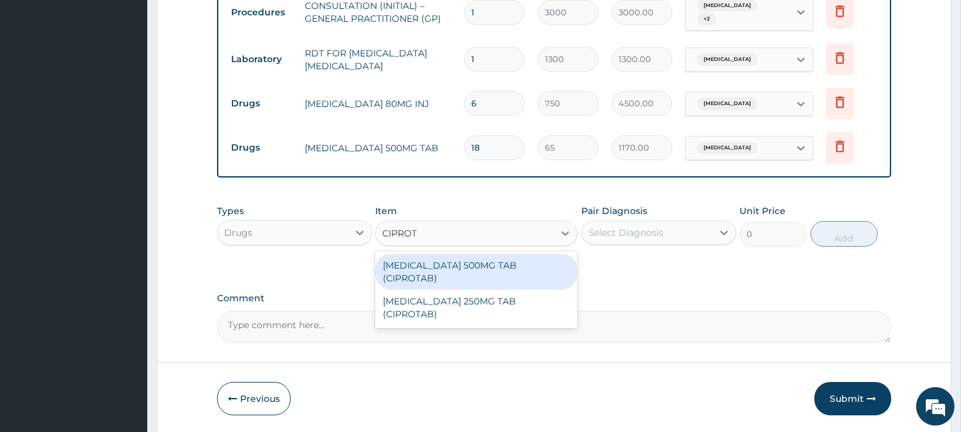
click at [470, 259] on div "[MEDICAL_DATA] 500MG TAB (CIPROTAB)" at bounding box center [476, 272] width 202 height 36
type input "171.0019989013672"
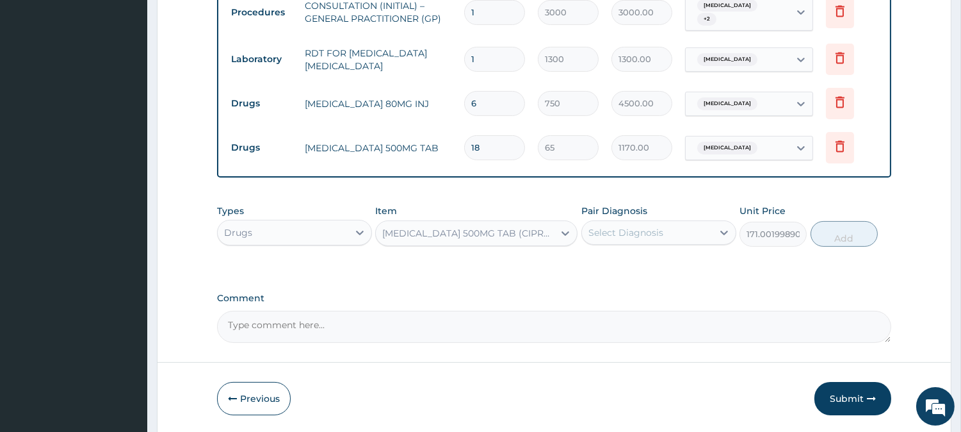
click at [629, 227] on div "Select Diagnosis" at bounding box center [626, 232] width 75 height 13
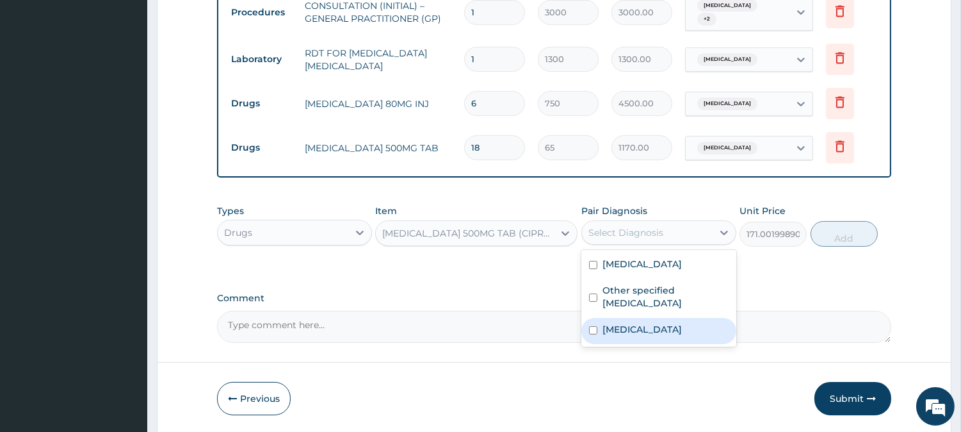
click at [644, 321] on div "Typhoid fever, unspecified" at bounding box center [658, 331] width 155 height 26
checkbox input "true"
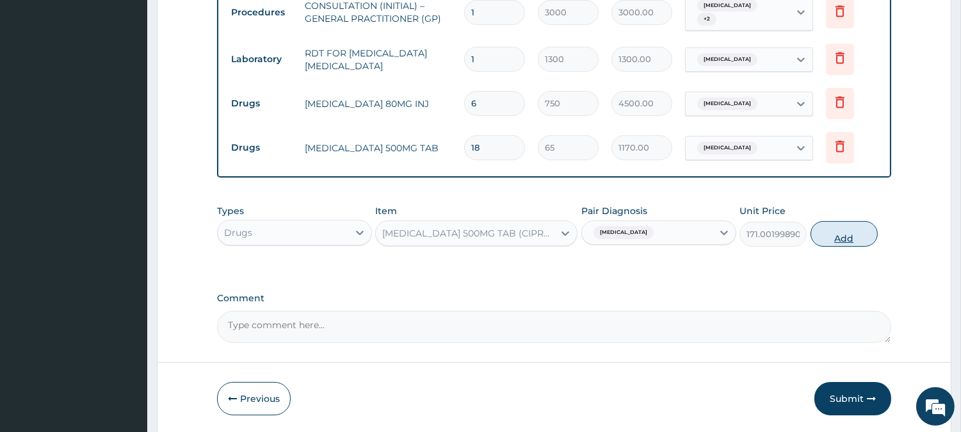
click at [865, 232] on button "Add" at bounding box center [844, 234] width 67 height 26
type input "0"
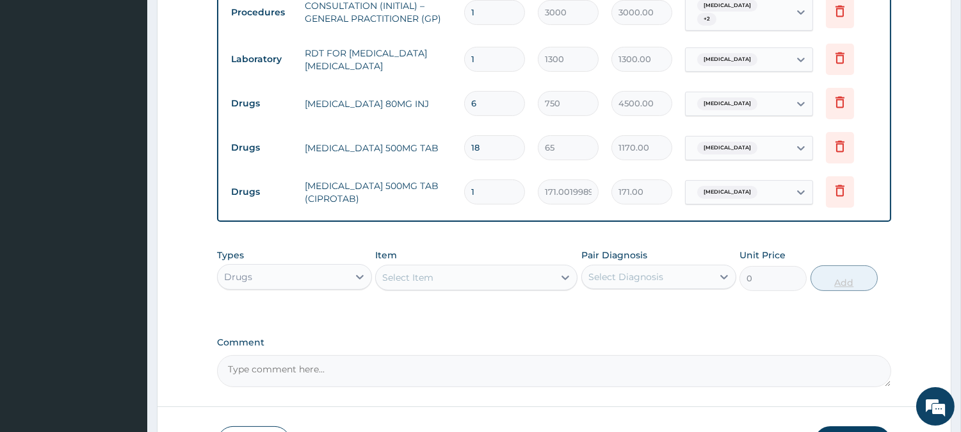
type input "10"
type input "1710.02"
type input "10"
click at [515, 276] on div "Select Item" at bounding box center [465, 277] width 178 height 20
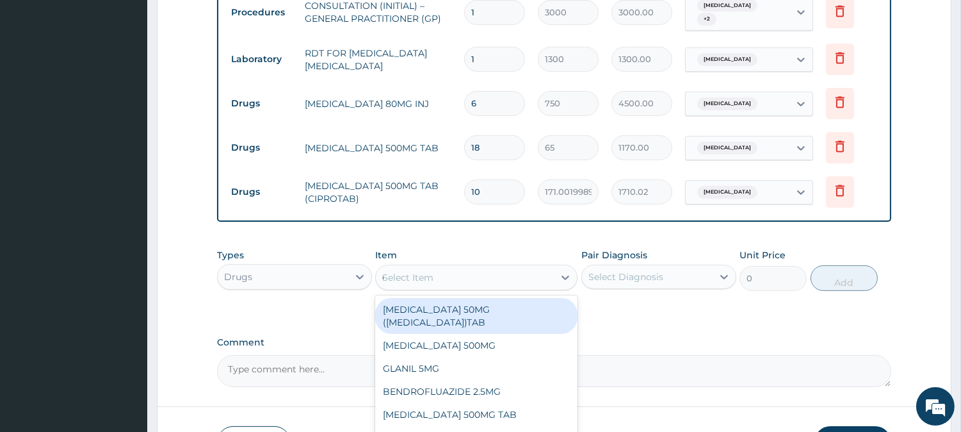
type input "CELE"
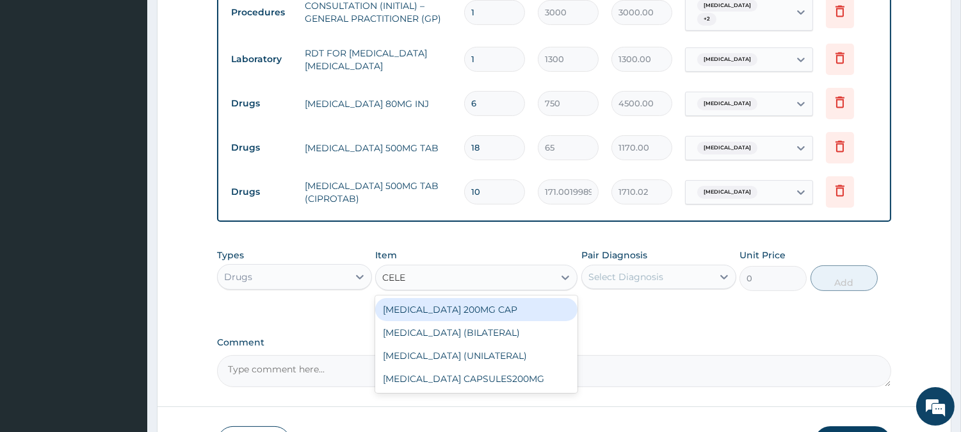
click at [538, 310] on div "[MEDICAL_DATA] 200MG CAP" at bounding box center [476, 309] width 202 height 23
type input "500"
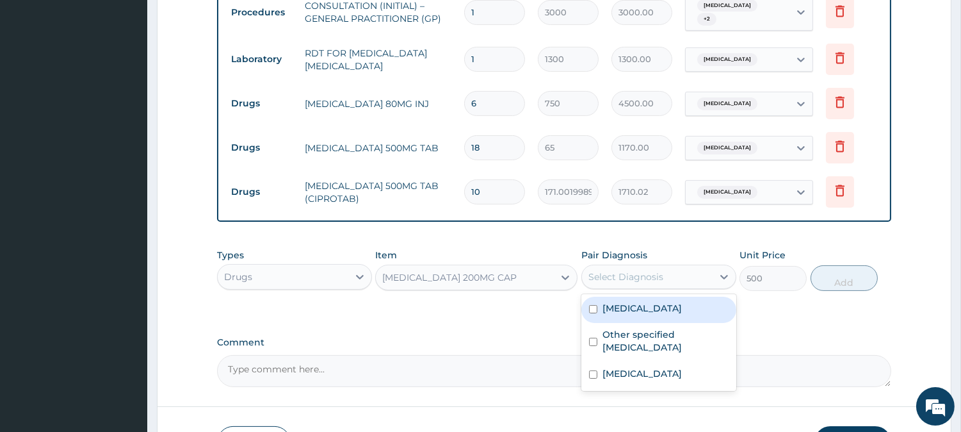
click at [648, 273] on div "Select Diagnosis" at bounding box center [626, 276] width 75 height 13
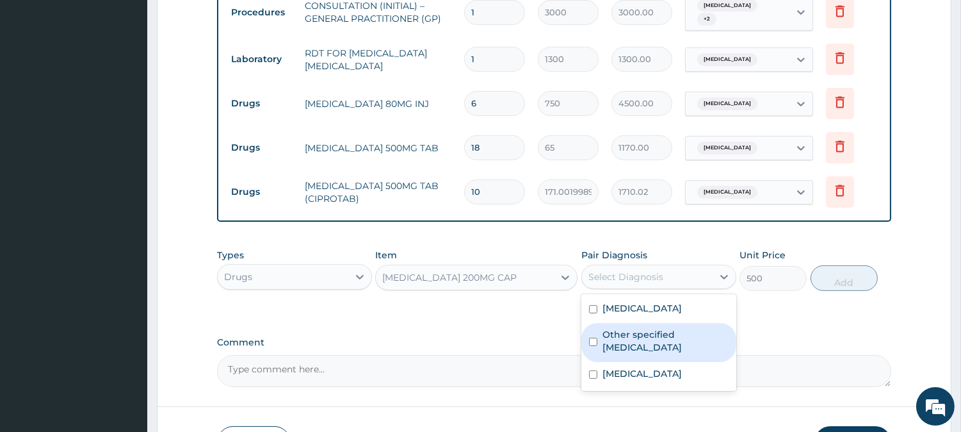
click at [654, 342] on label "Other specified low back pain" at bounding box center [666, 341] width 126 height 26
checkbox input "true"
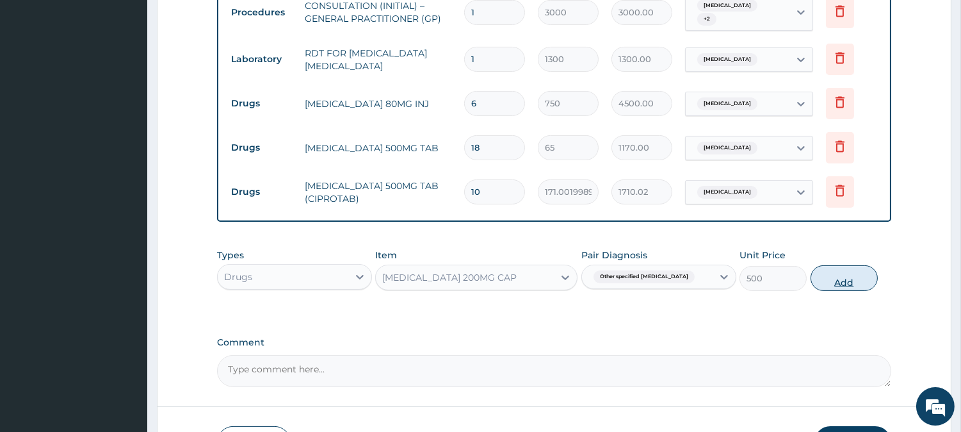
click at [844, 279] on button "Add" at bounding box center [844, 278] width 67 height 26
type input "0"
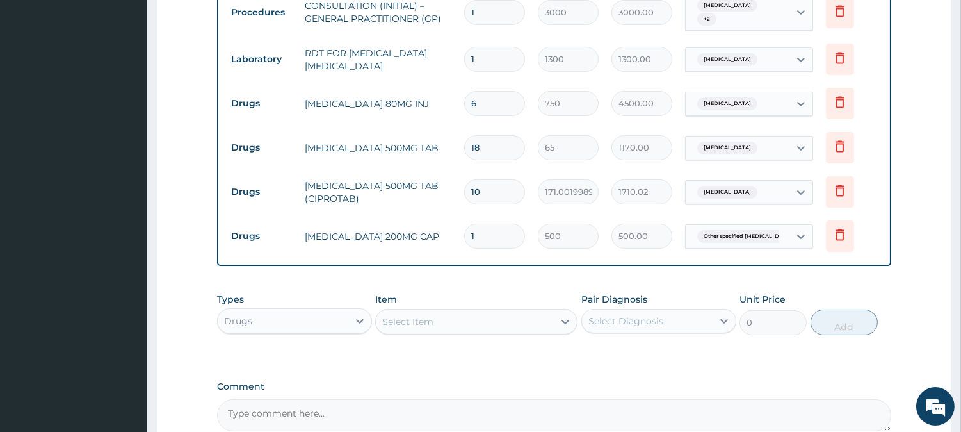
type input "10"
type input "5000.00"
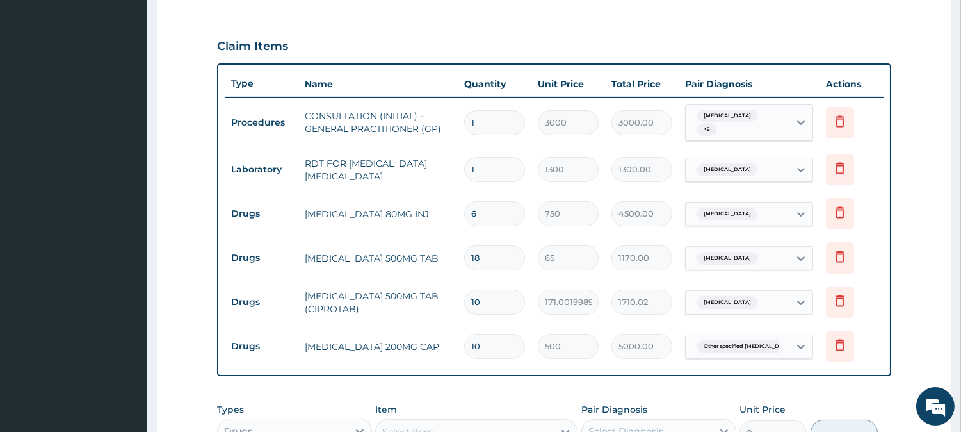
scroll to position [657, 0]
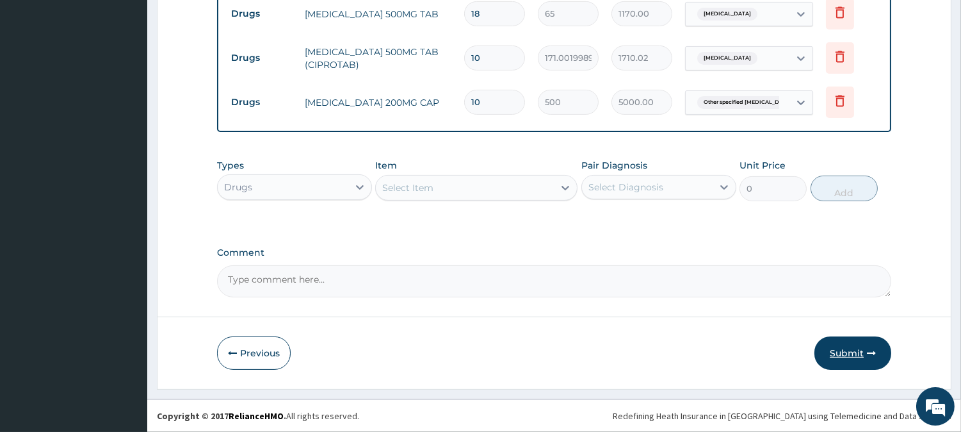
type input "10"
click at [857, 357] on button "Submit" at bounding box center [853, 352] width 77 height 33
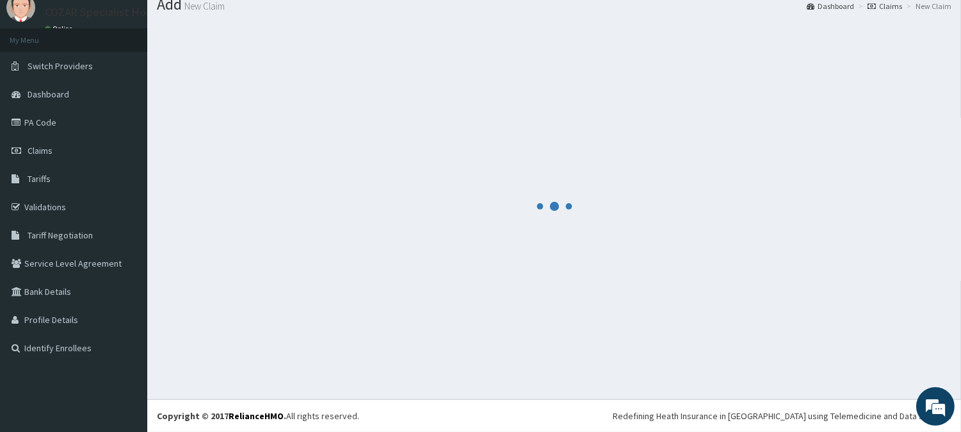
scroll to position [45, 0]
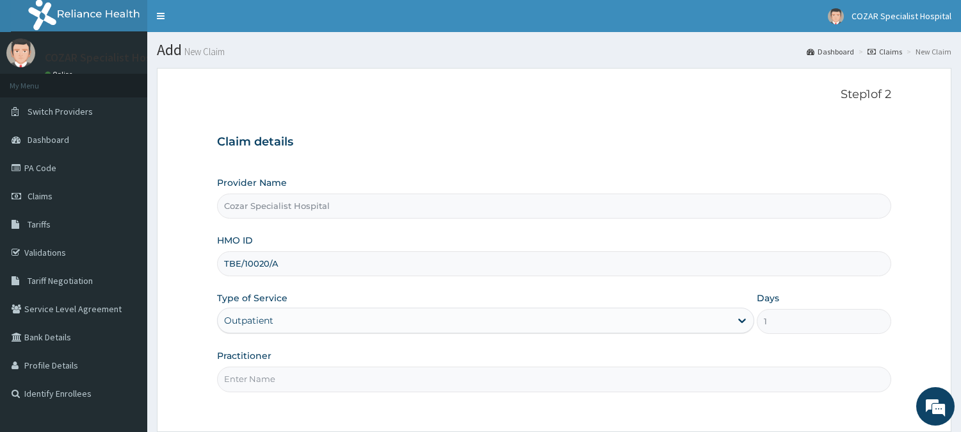
click at [378, 373] on input "Practitioner" at bounding box center [554, 378] width 674 height 25
type input "[PERSON_NAME][MEDICAL_DATA]"
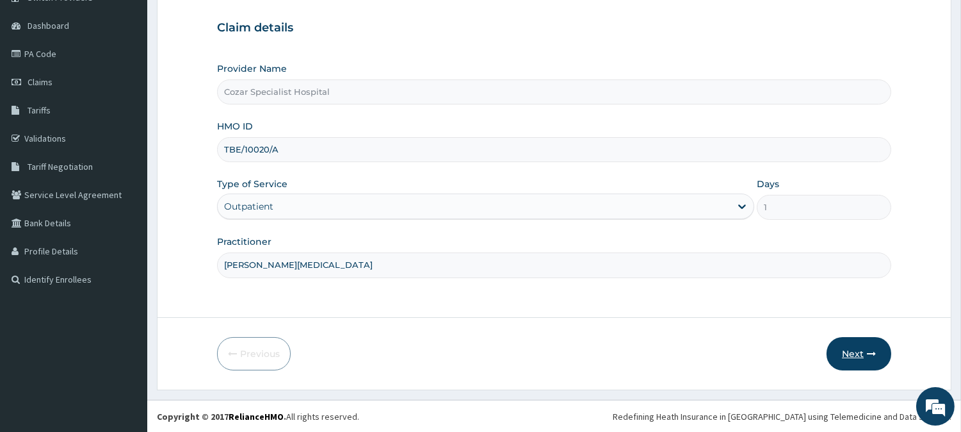
click at [850, 347] on button "Next" at bounding box center [859, 353] width 65 height 33
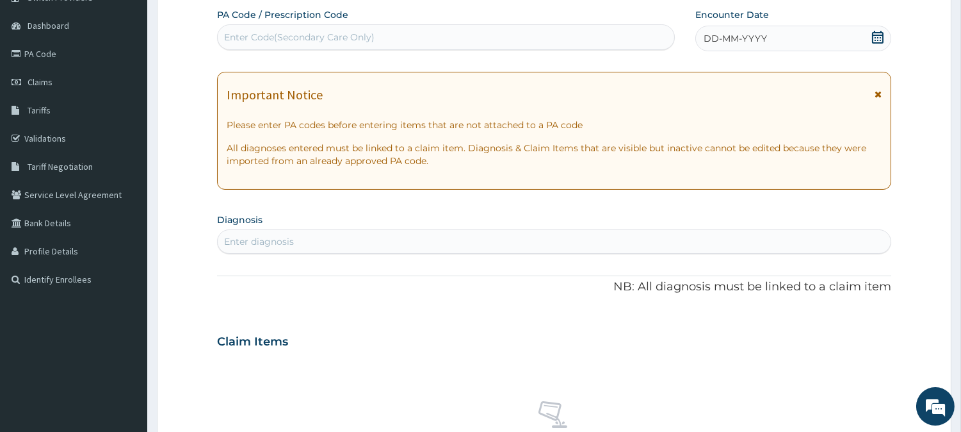
click at [873, 44] on span at bounding box center [878, 39] width 13 height 16
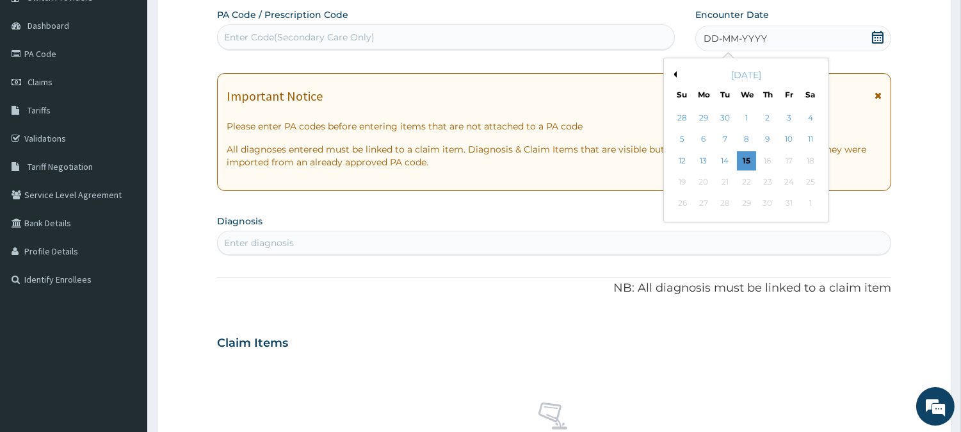
click at [675, 71] on button "Previous Month" at bounding box center [673, 74] width 6 height 6
click at [810, 176] on div "27" at bounding box center [809, 181] width 19 height 19
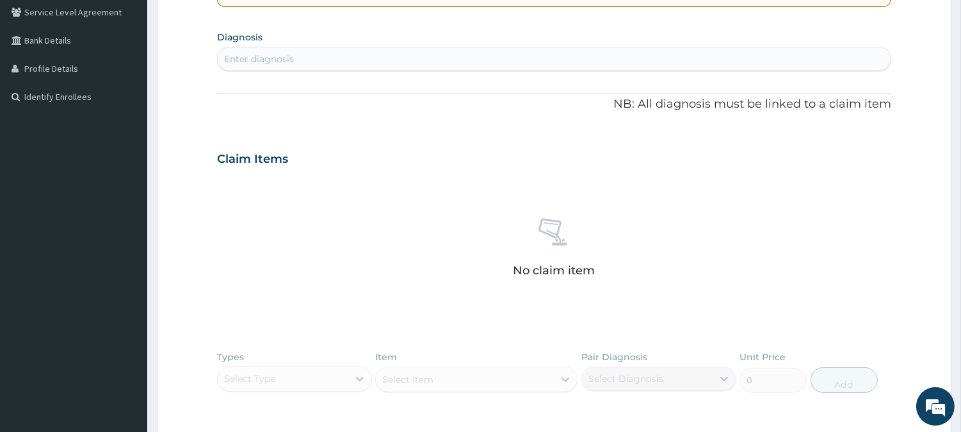
scroll to position [0, 0]
click at [405, 60] on div "Enter diagnosis" at bounding box center [554, 59] width 673 height 20
type input "[MEDICAL_DATA]"
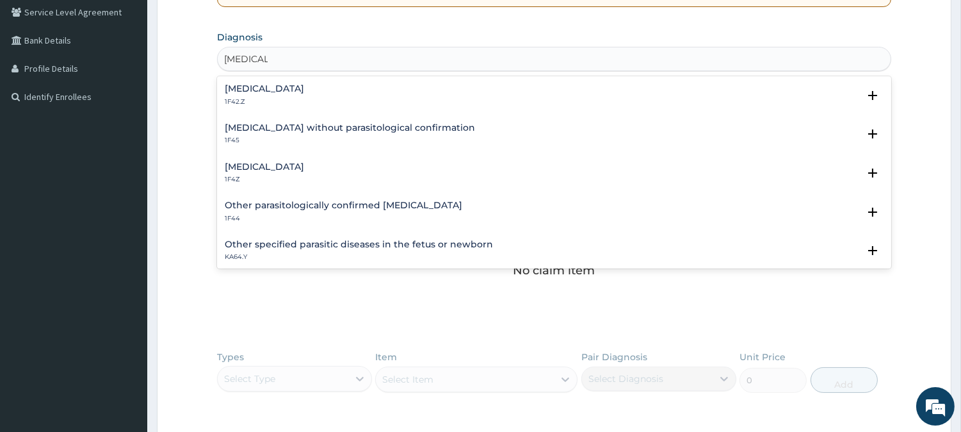
click at [393, 175] on div "[MEDICAL_DATA] 1F4Z" at bounding box center [554, 173] width 659 height 22
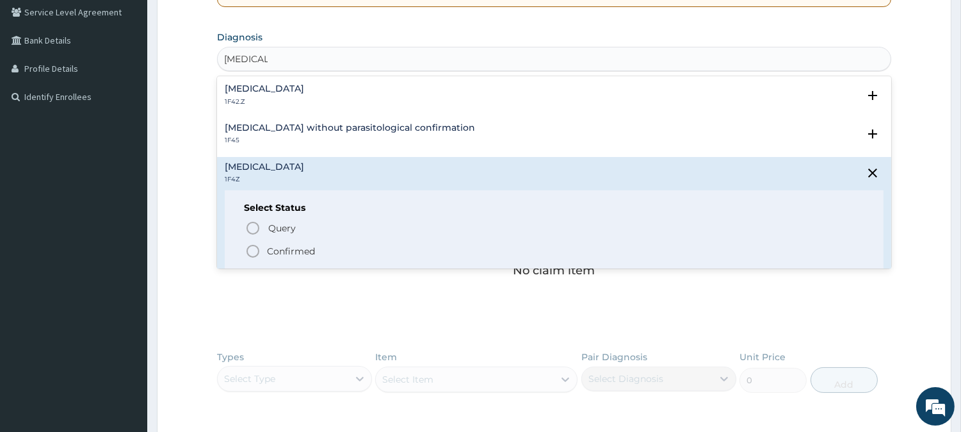
click at [292, 248] on p "Confirmed" at bounding box center [291, 251] width 48 height 13
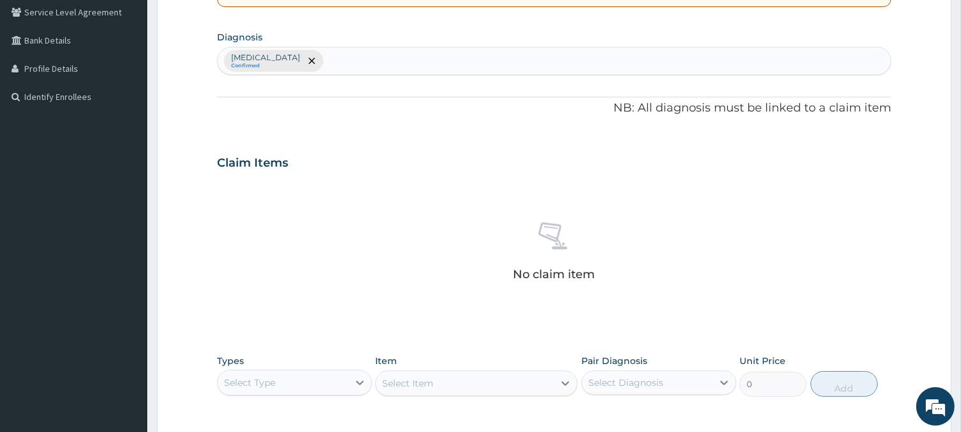
click at [471, 58] on div "[MEDICAL_DATA] Confirmed" at bounding box center [554, 60] width 673 height 27
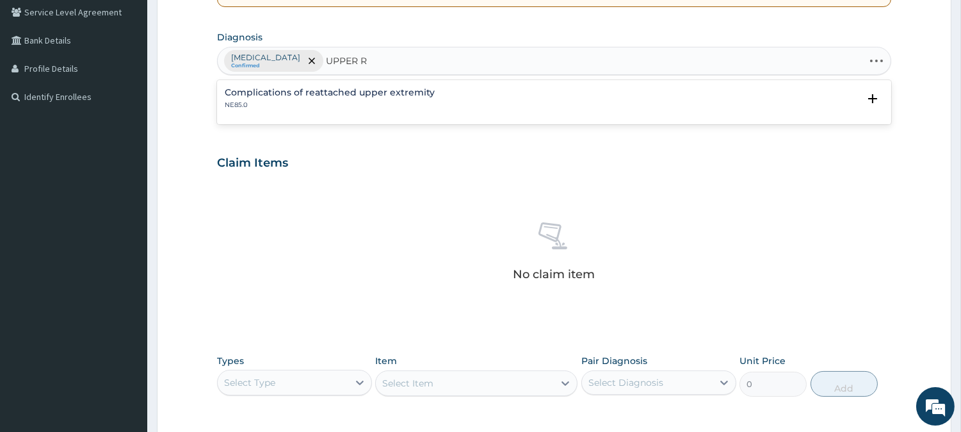
type input "UPPER"
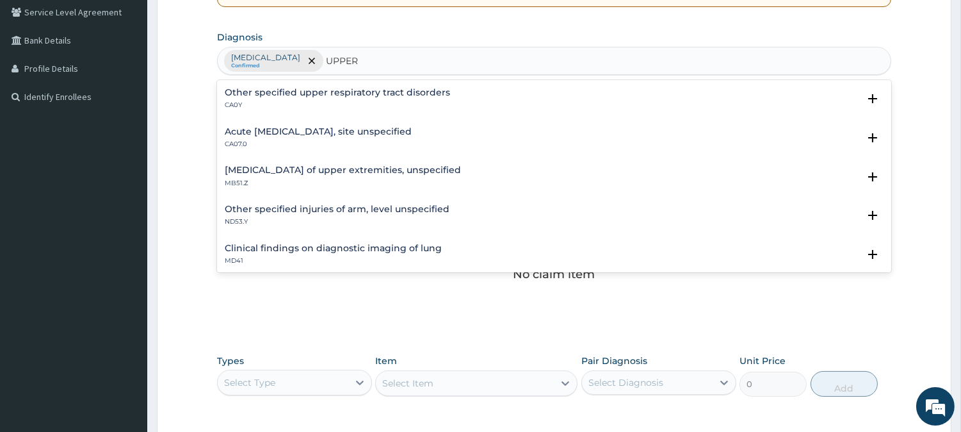
click at [356, 148] on p "CA07.0" at bounding box center [318, 144] width 187 height 9
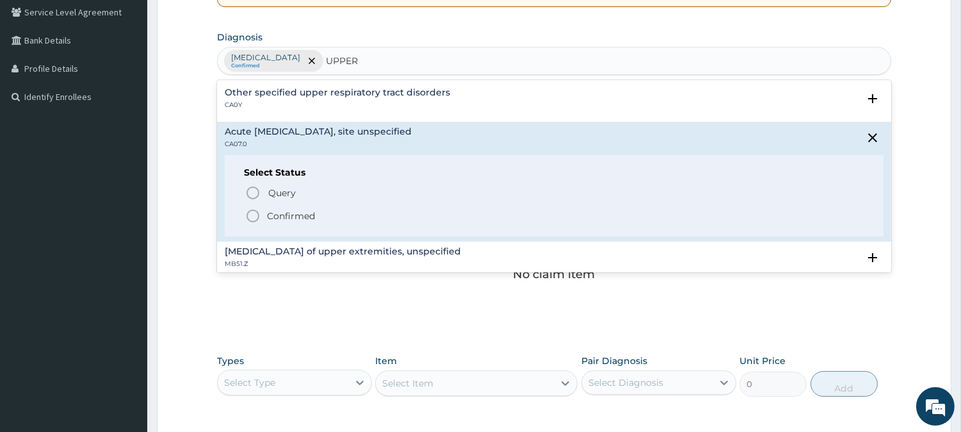
click at [309, 215] on p "Confirmed" at bounding box center [291, 215] width 48 height 13
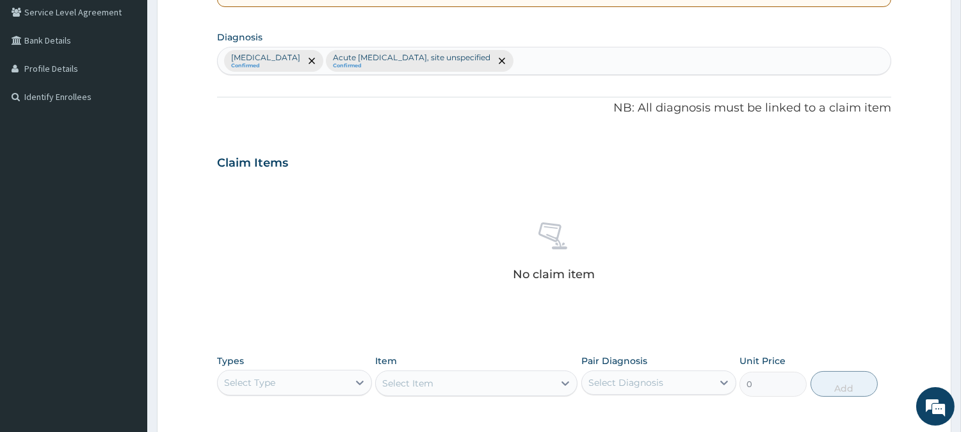
scroll to position [491, 0]
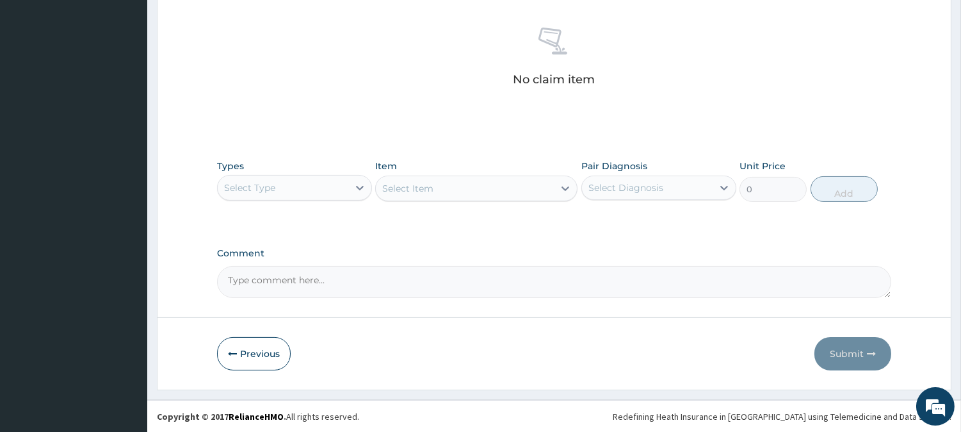
click at [329, 184] on div "Select Type" at bounding box center [283, 187] width 131 height 20
click at [351, 197] on div at bounding box center [359, 187] width 23 height 23
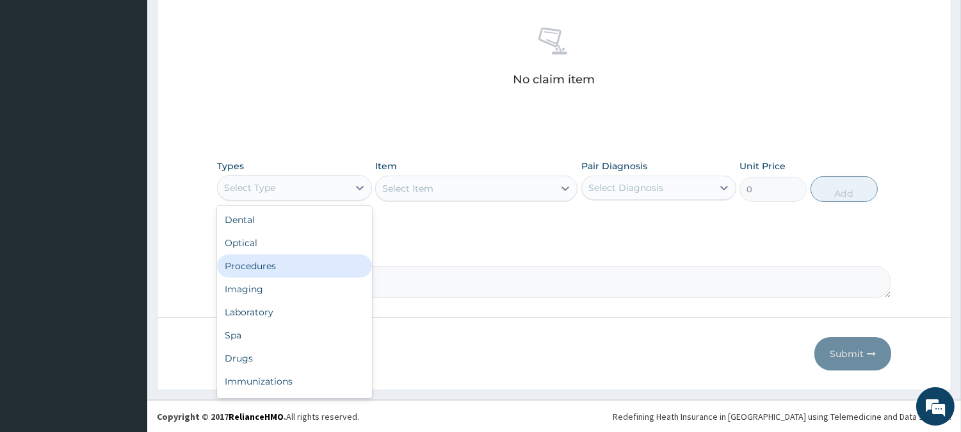
click at [339, 270] on div "Procedures" at bounding box center [294, 265] width 155 height 23
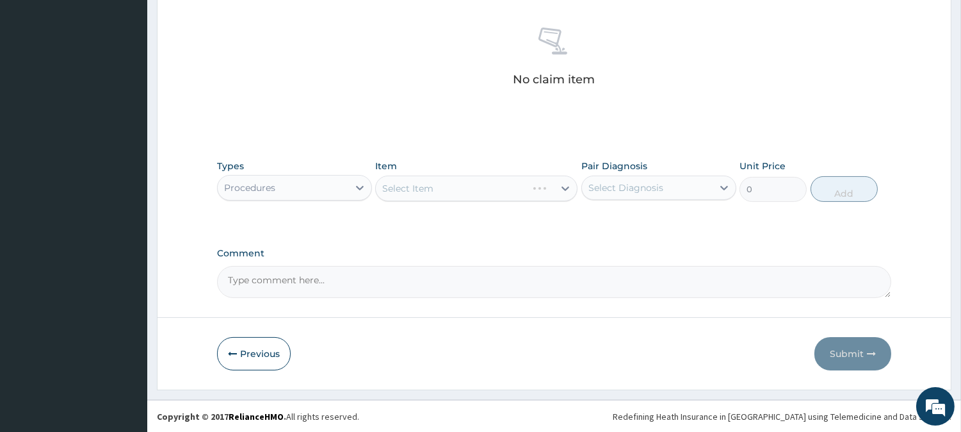
click at [515, 184] on div "Select Item" at bounding box center [476, 188] width 202 height 26
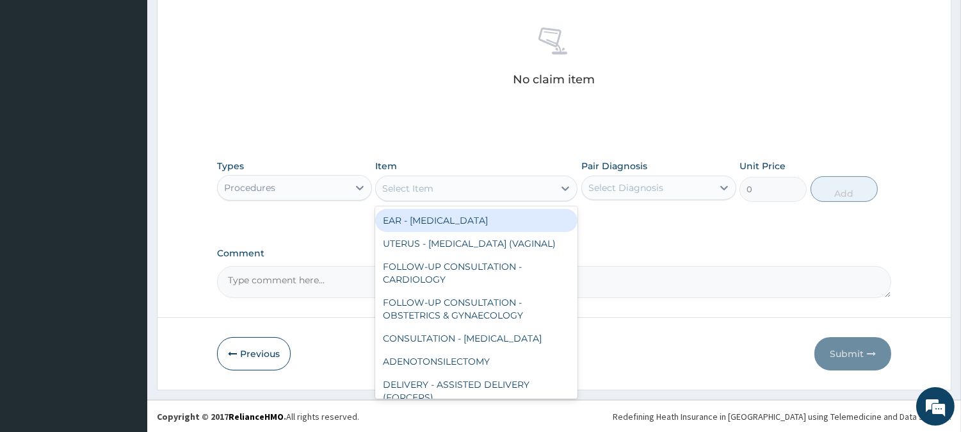
click at [553, 187] on div "Select Item" at bounding box center [465, 188] width 178 height 20
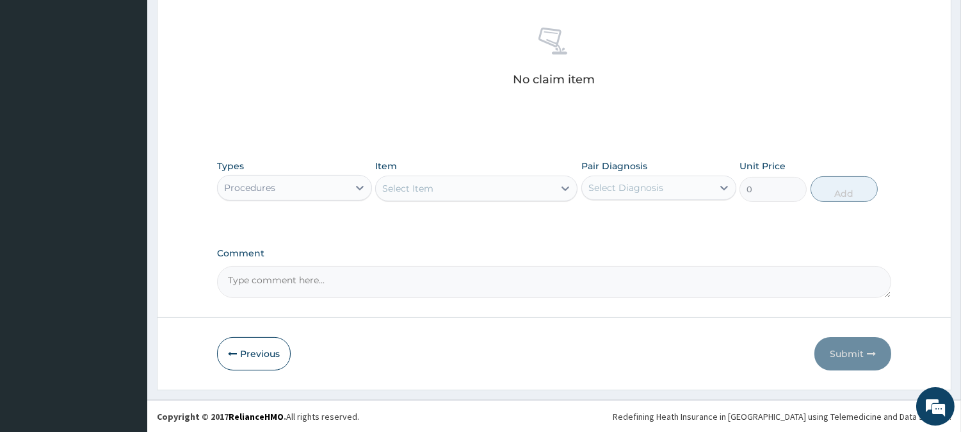
click at [553, 187] on div "Select Item" at bounding box center [465, 188] width 178 height 20
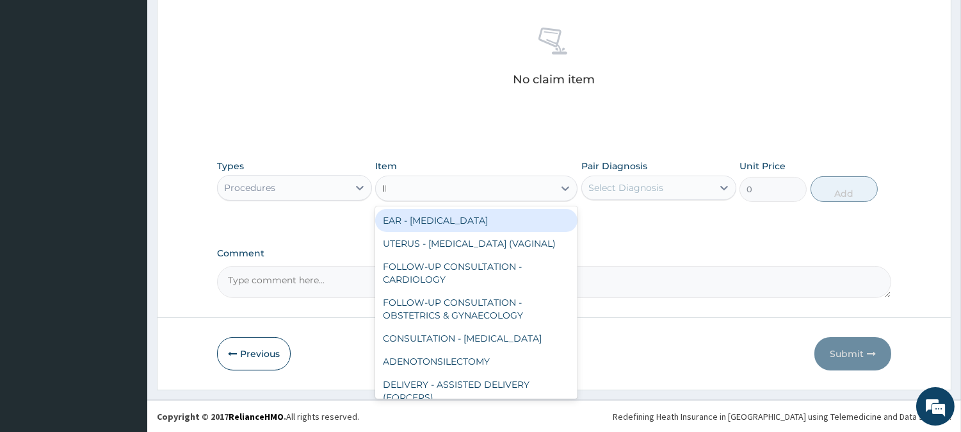
type input "INIT"
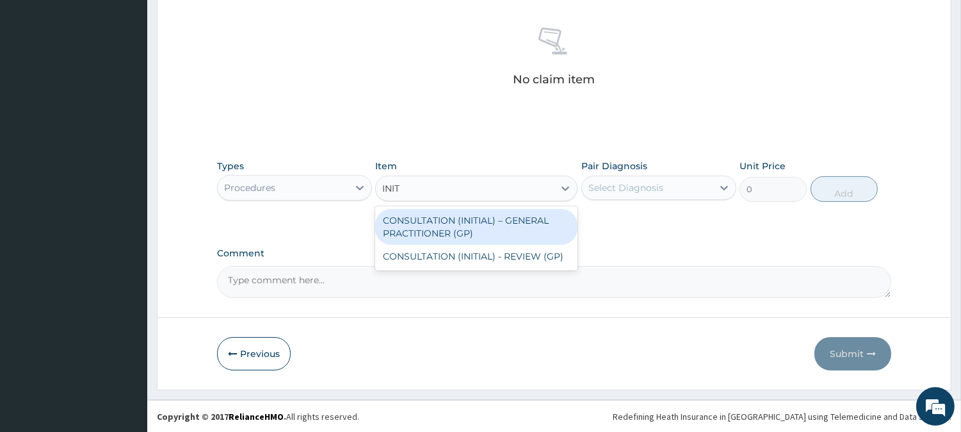
click at [528, 231] on div "CONSULTATION (INITIAL) – GENERAL PRACTITIONER (GP)" at bounding box center [476, 227] width 202 height 36
type input "3000"
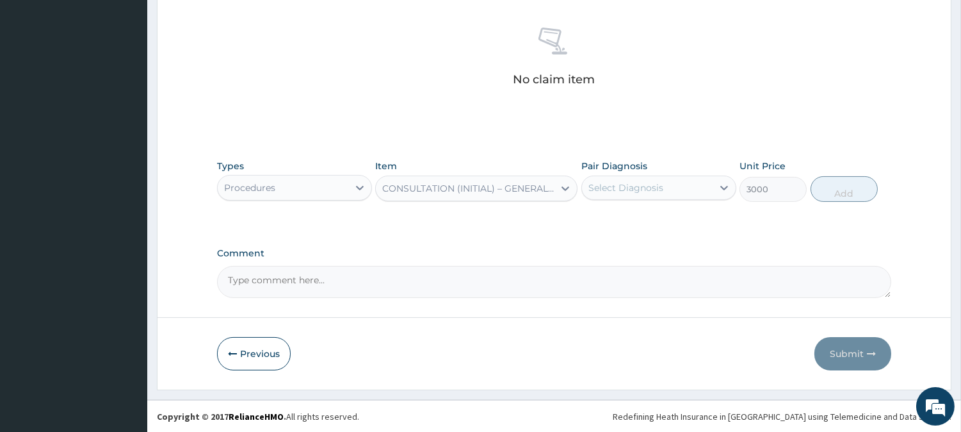
click at [629, 187] on div "Select Diagnosis" at bounding box center [626, 187] width 75 height 13
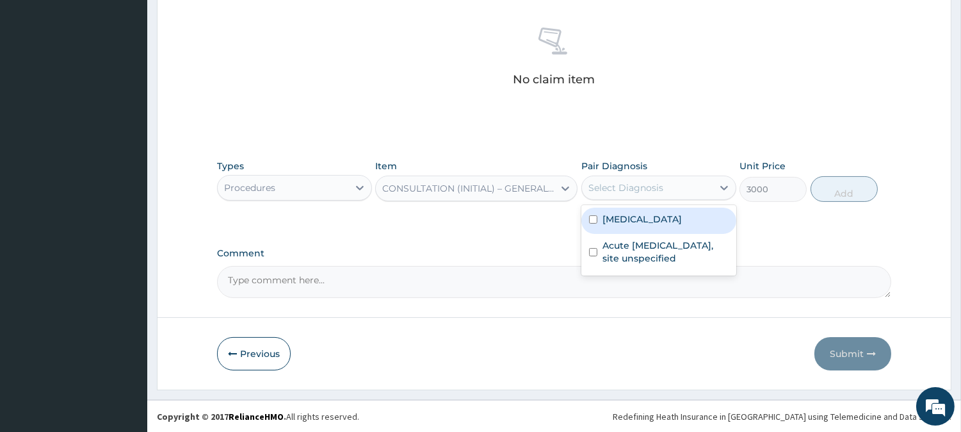
click at [629, 219] on label "[MEDICAL_DATA]" at bounding box center [642, 219] width 79 height 13
checkbox input "true"
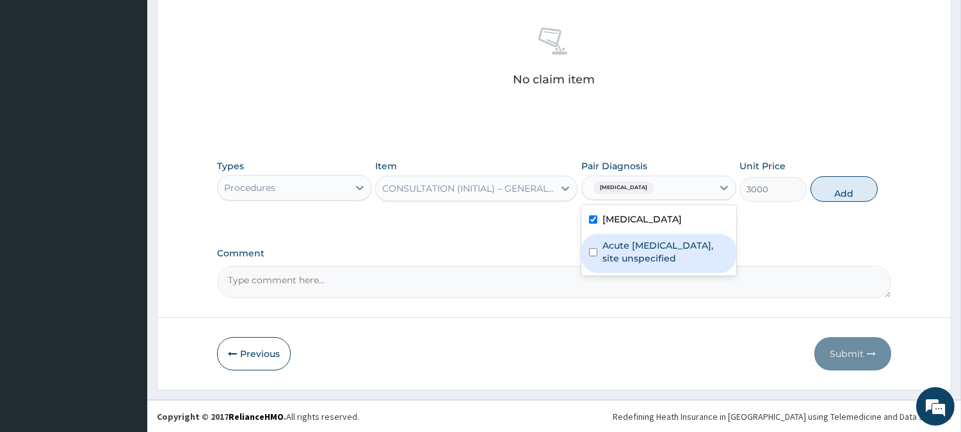
click at [633, 250] on label "Acute [MEDICAL_DATA], site unspecified" at bounding box center [666, 252] width 126 height 26
checkbox input "true"
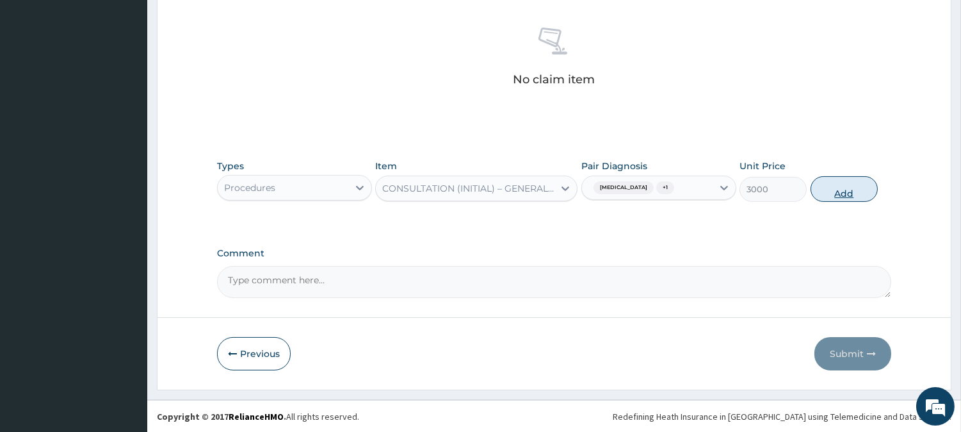
click at [855, 186] on button "Add" at bounding box center [844, 189] width 67 height 26
type input "0"
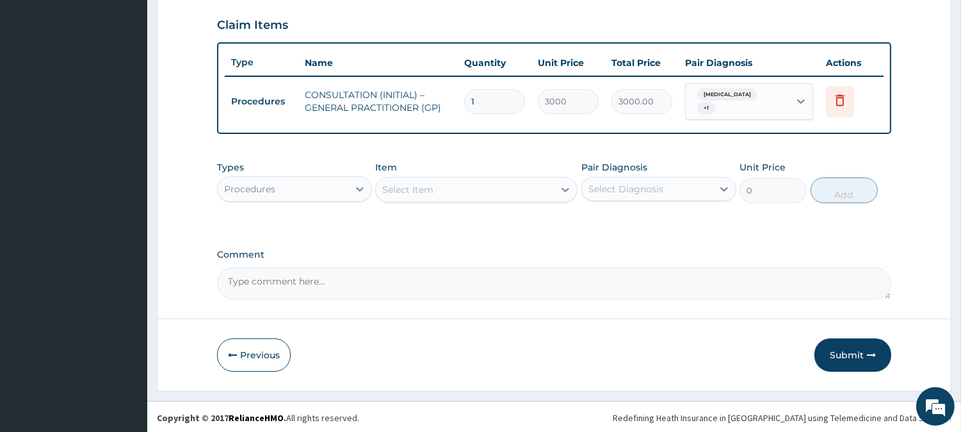
click at [341, 188] on div "Procedures" at bounding box center [283, 189] width 131 height 20
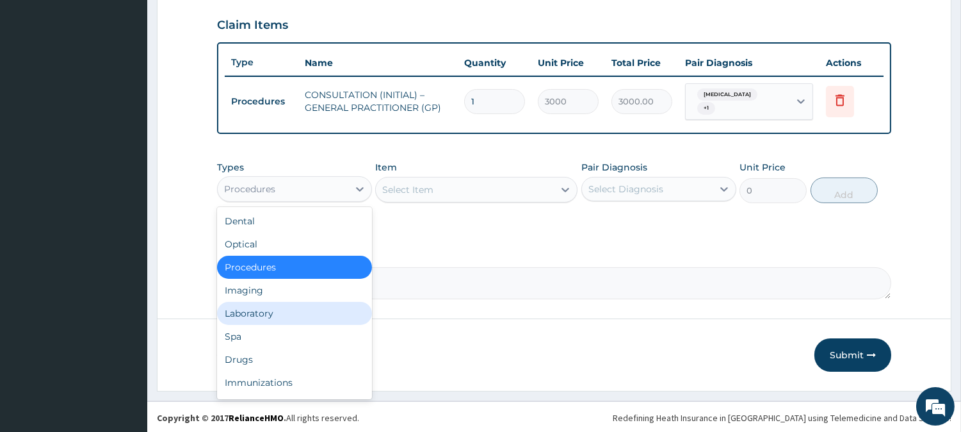
click at [321, 314] on div "Laboratory" at bounding box center [294, 313] width 155 height 23
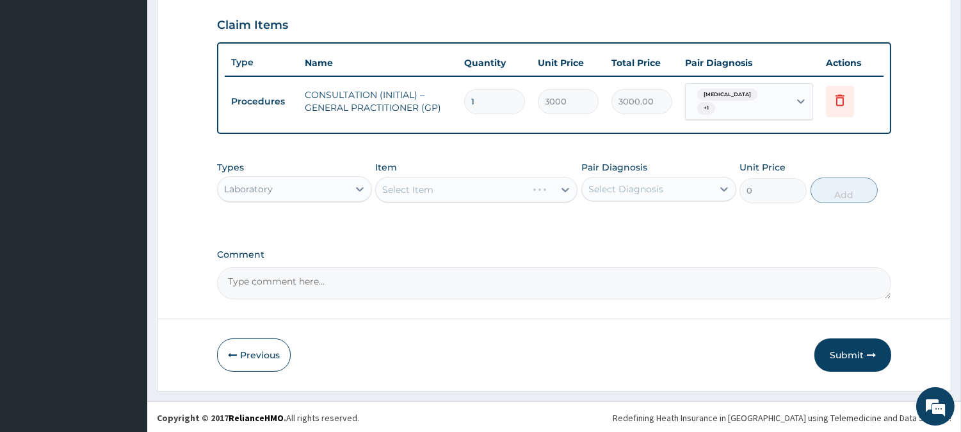
click at [508, 190] on div "Select Item" at bounding box center [476, 190] width 202 height 26
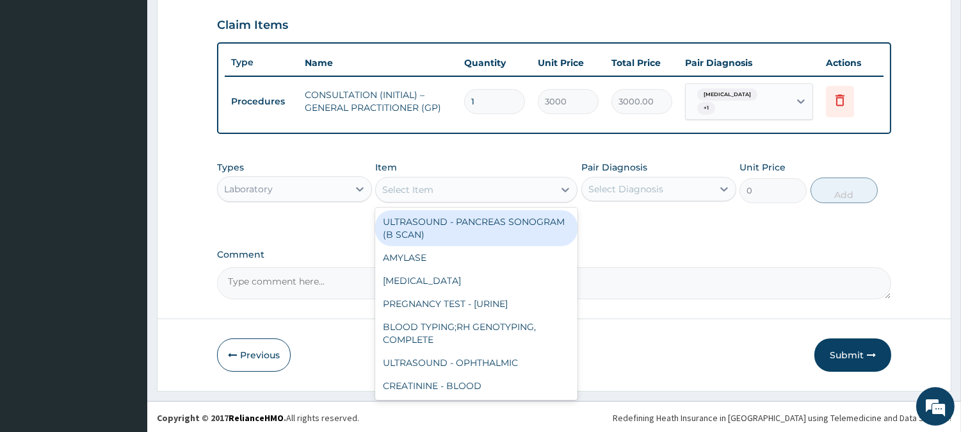
click at [508, 190] on div "Select Item" at bounding box center [465, 189] width 178 height 20
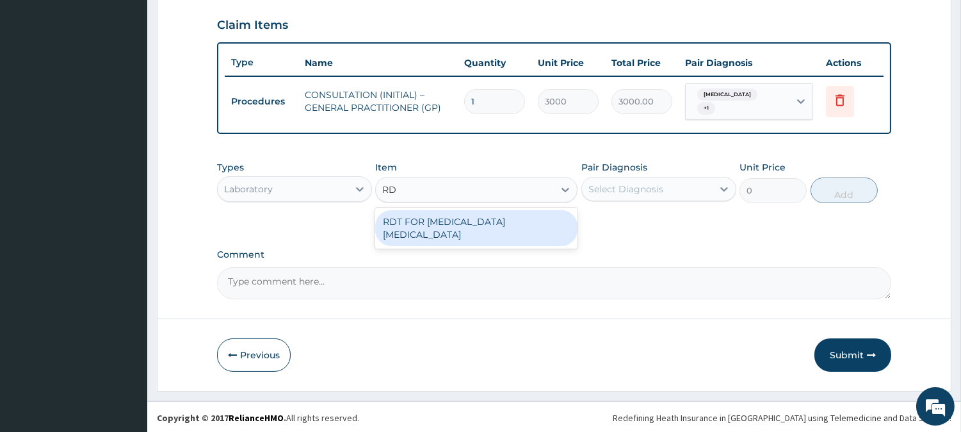
type input "RDT"
click at [505, 215] on div "RDT FOR [MEDICAL_DATA] [MEDICAL_DATA]" at bounding box center [476, 228] width 202 height 36
type input "1300"
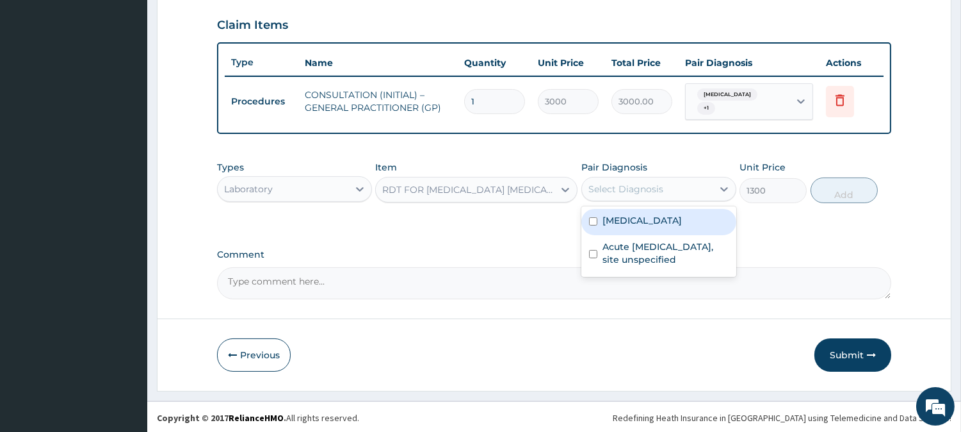
click at [644, 184] on div "Select Diagnosis" at bounding box center [626, 189] width 75 height 13
click at [647, 210] on div "[MEDICAL_DATA]" at bounding box center [658, 222] width 155 height 26
checkbox input "true"
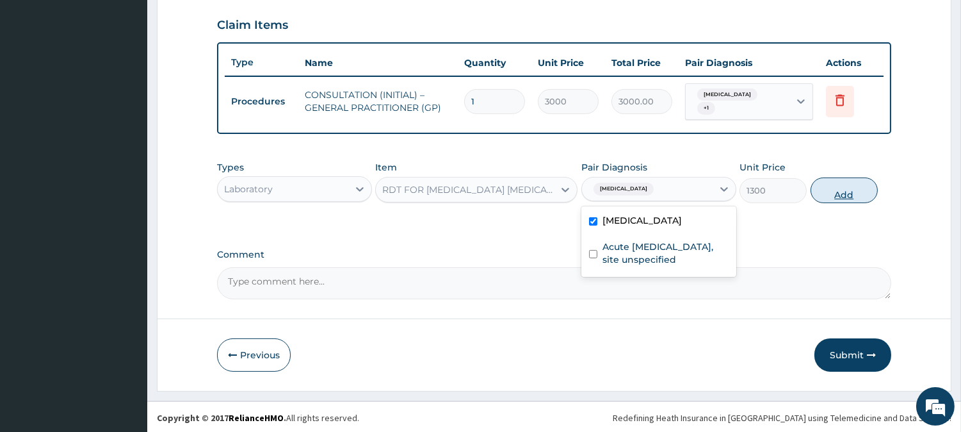
click at [836, 189] on button "Add" at bounding box center [844, 190] width 67 height 26
type input "0"
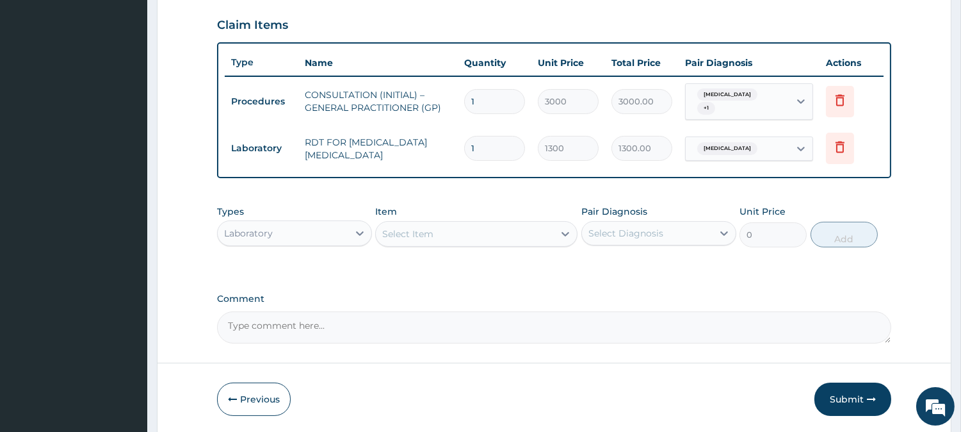
click at [318, 233] on div "Laboratory" at bounding box center [283, 233] width 131 height 20
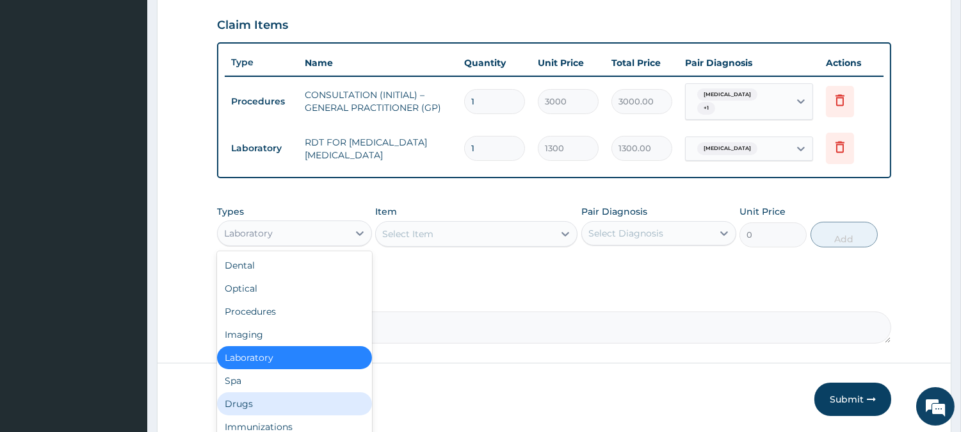
click at [299, 401] on div "Drugs" at bounding box center [294, 403] width 155 height 23
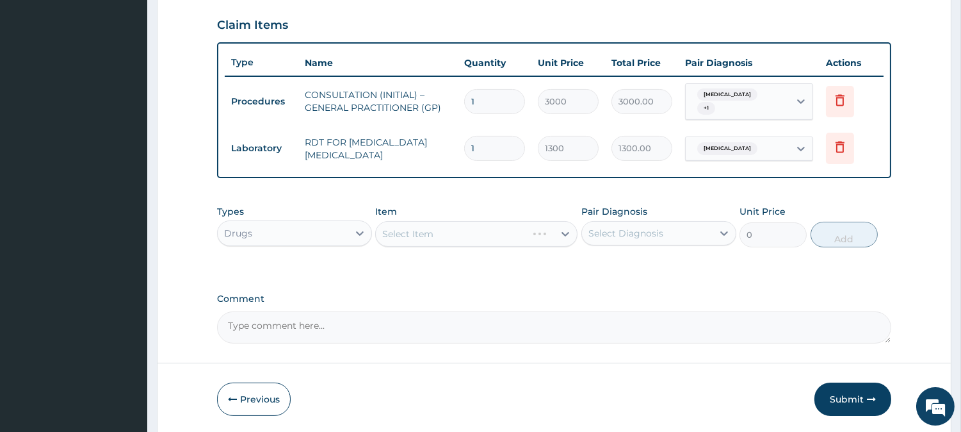
click at [442, 228] on div "Select Item" at bounding box center [476, 234] width 202 height 26
click at [543, 238] on div "Select Item" at bounding box center [465, 233] width 178 height 20
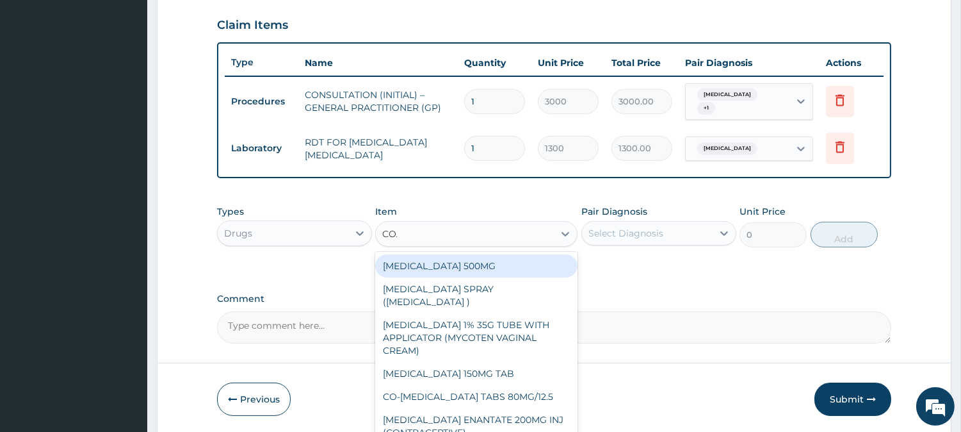
type input "COARTEM"
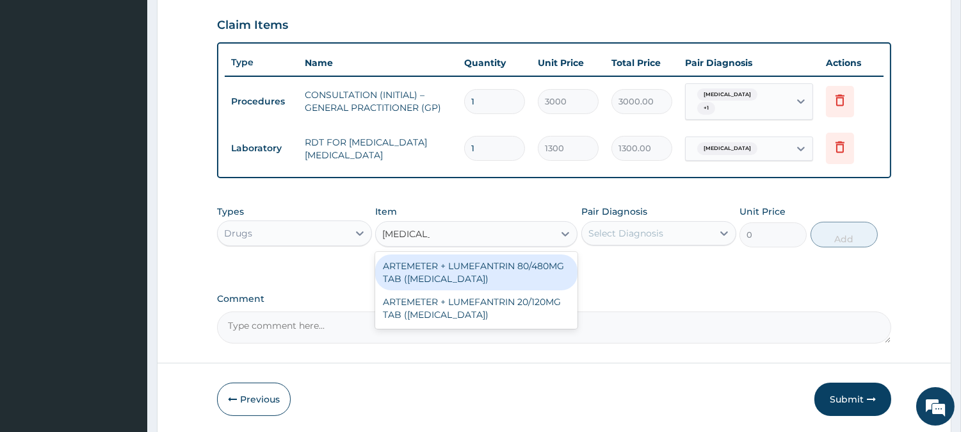
click at [490, 257] on div "ARTEMETER + LUMEFANTRIN 80/480MG TAB ([MEDICAL_DATA])" at bounding box center [476, 272] width 202 height 36
type input "500"
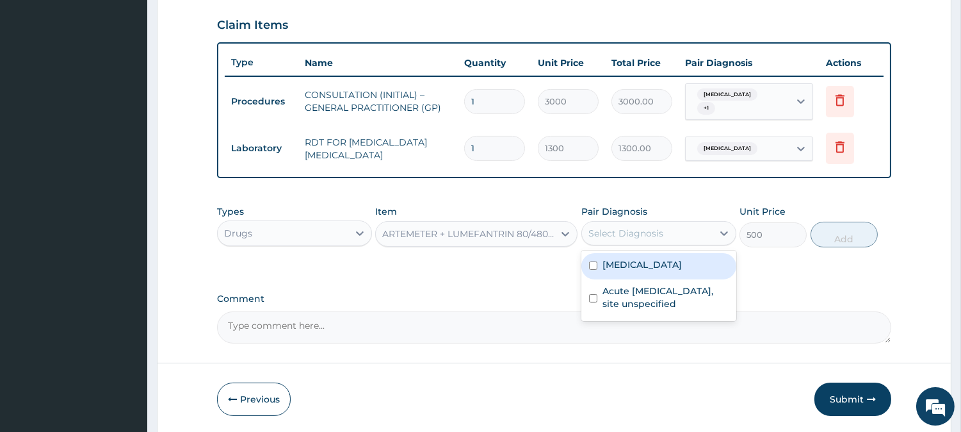
click at [647, 231] on div "Select Diagnosis" at bounding box center [626, 233] width 75 height 13
click at [642, 265] on label "[MEDICAL_DATA]" at bounding box center [642, 264] width 79 height 13
checkbox input "true"
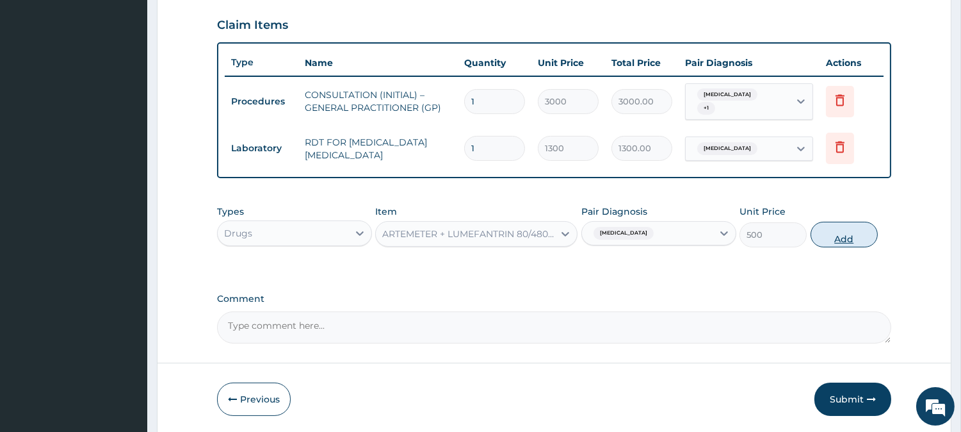
click at [854, 234] on button "Add" at bounding box center [844, 235] width 67 height 26
type input "0"
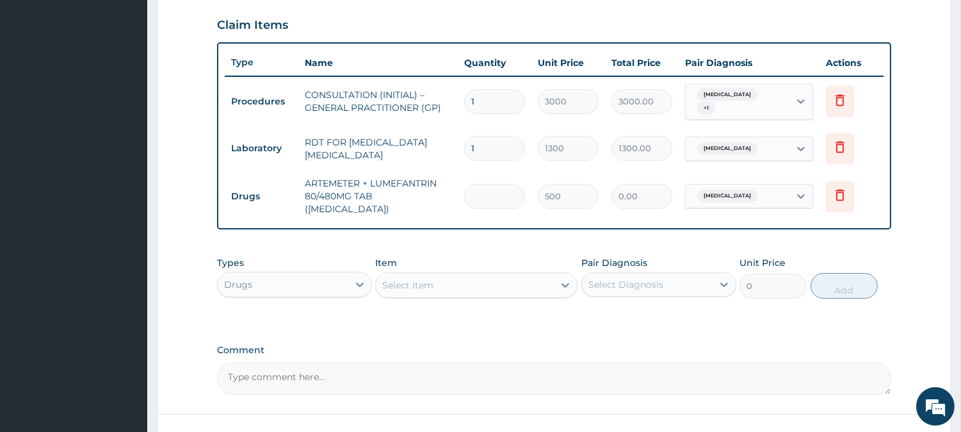
type input "0.00"
type input "6"
type input "3000.00"
type input "6"
click at [437, 276] on div "Select Item" at bounding box center [465, 285] width 178 height 20
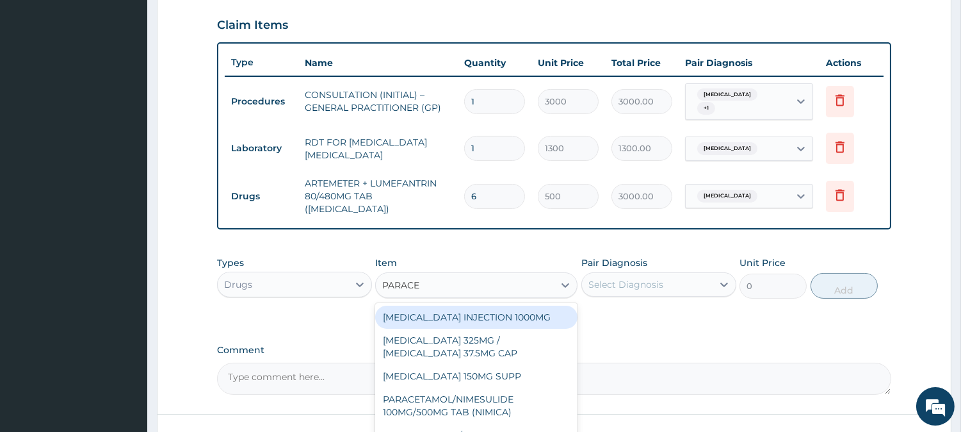
type input "PARACET"
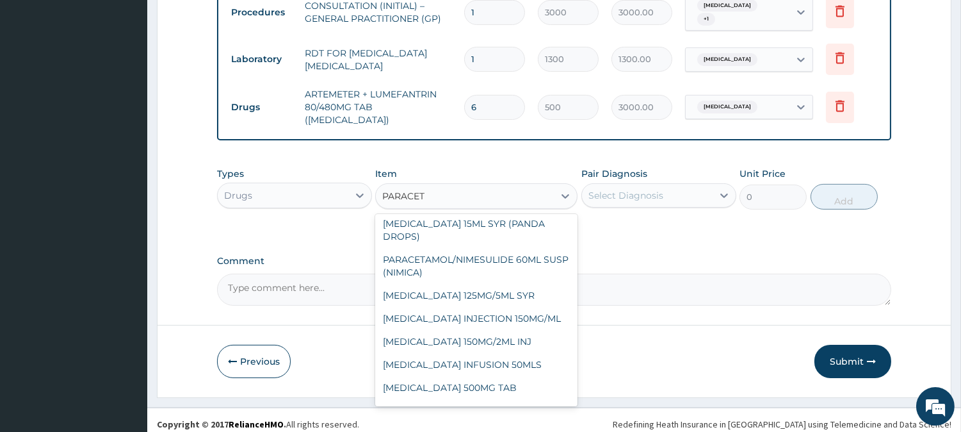
scroll to position [225, 0]
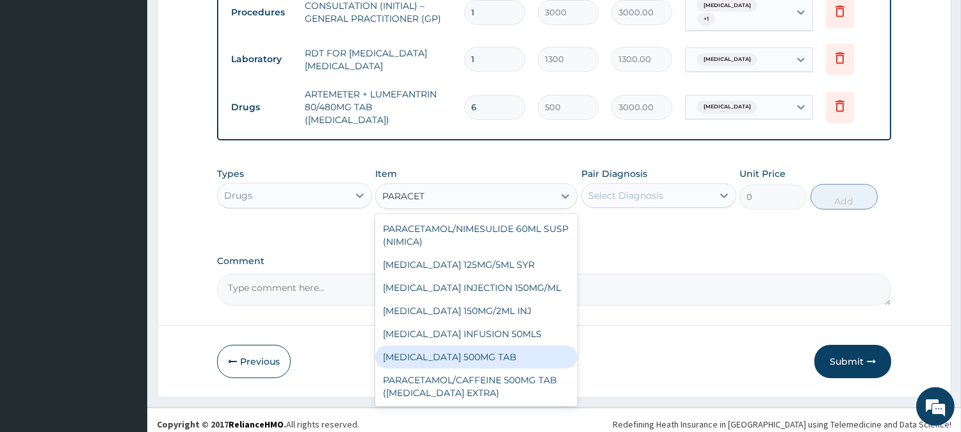
click at [514, 350] on div "[MEDICAL_DATA] 500MG TAB" at bounding box center [476, 356] width 202 height 23
type input "65"
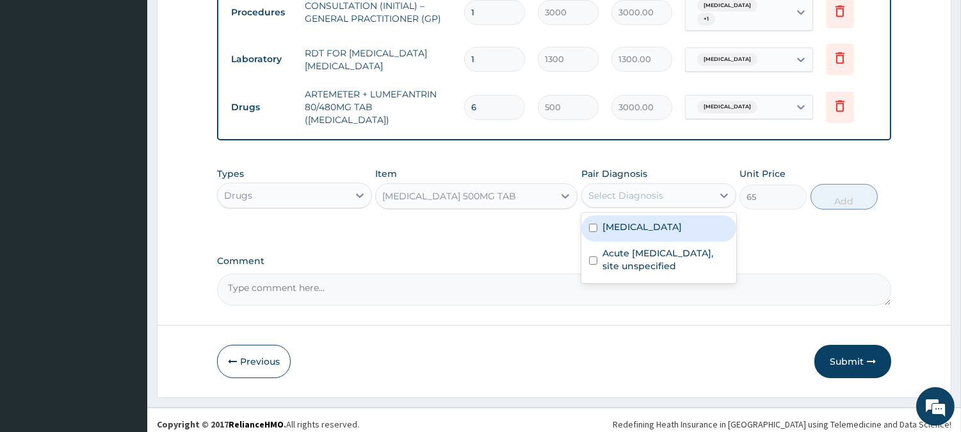
click at [603, 189] on div "Select Diagnosis" at bounding box center [626, 195] width 75 height 13
click at [610, 220] on label "[MEDICAL_DATA]" at bounding box center [642, 226] width 79 height 13
checkbox input "true"
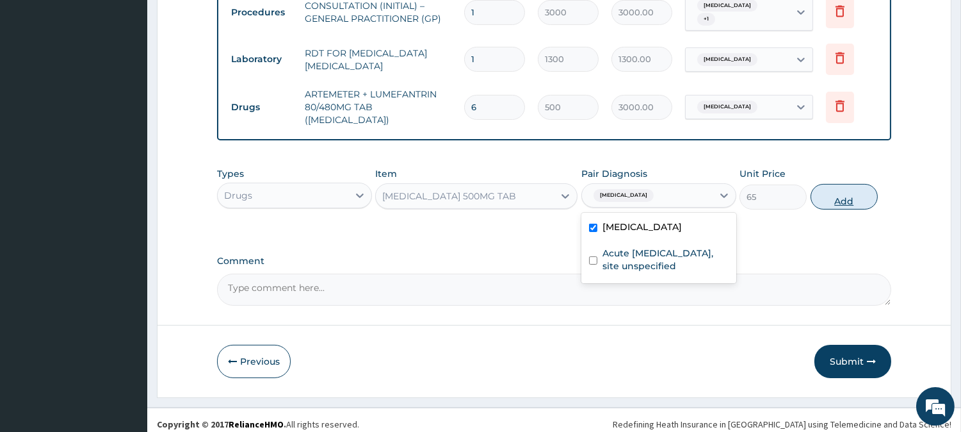
click at [846, 192] on button "Add" at bounding box center [844, 197] width 67 height 26
type input "0"
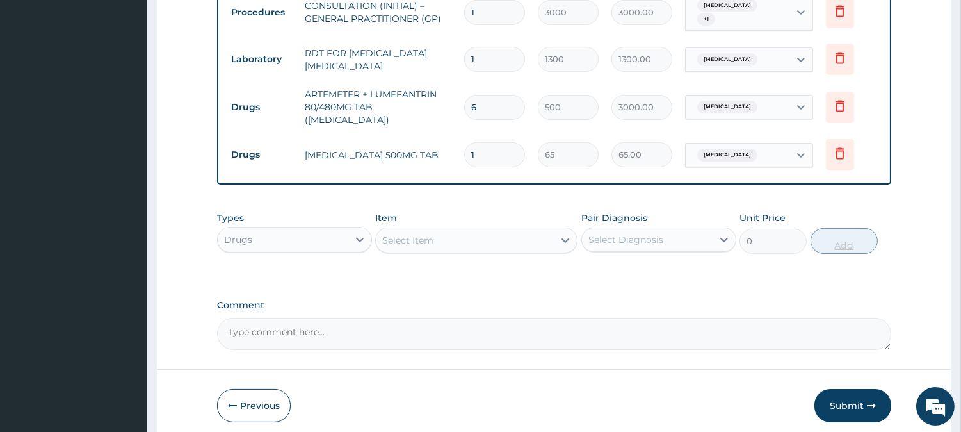
type input "18"
type input "1170.00"
type input "18"
click at [434, 230] on div "Select Item" at bounding box center [465, 240] width 178 height 20
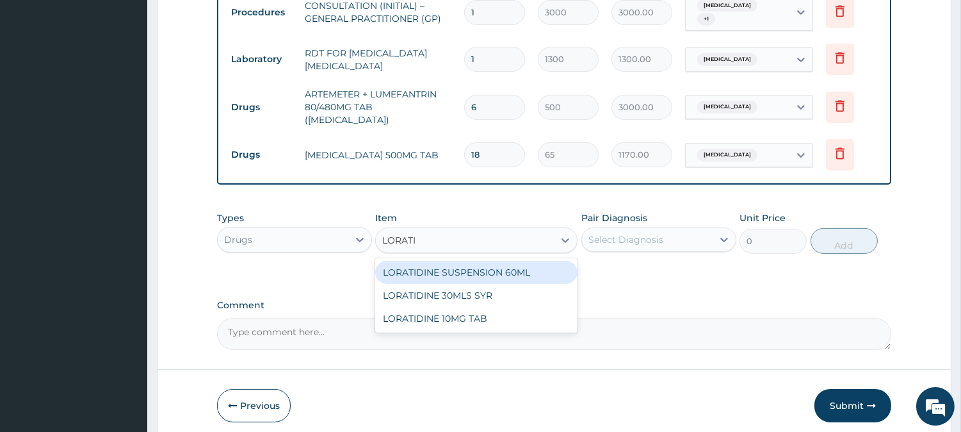
type input "LORATID"
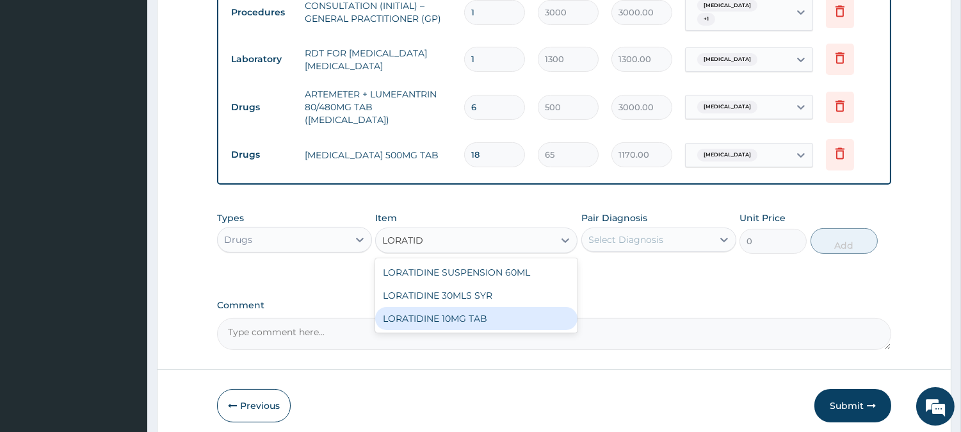
click at [478, 308] on div "LORATIDINE 10MG TAB" at bounding box center [476, 318] width 202 height 23
type input "110"
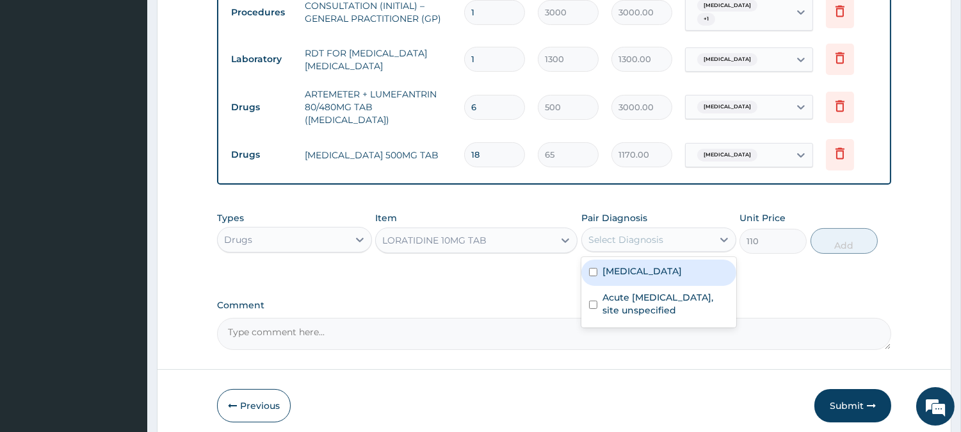
click at [662, 231] on div "Select Diagnosis" at bounding box center [647, 239] width 131 height 20
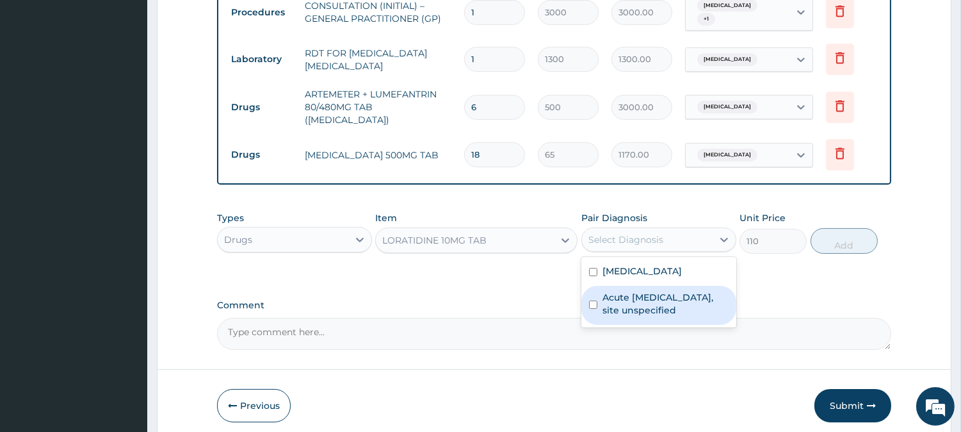
click at [664, 291] on label "Acute upper respiratory infection, site unspecified" at bounding box center [666, 304] width 126 height 26
checkbox input "true"
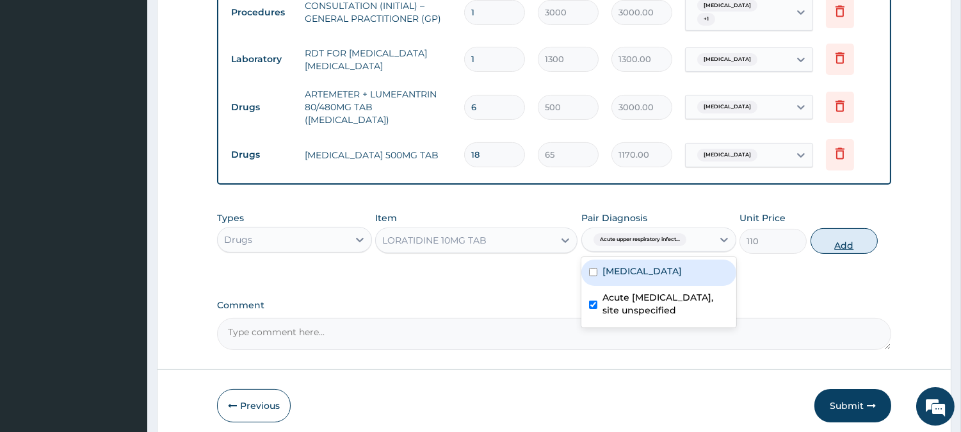
click at [876, 229] on button "Add" at bounding box center [844, 241] width 67 height 26
type input "0"
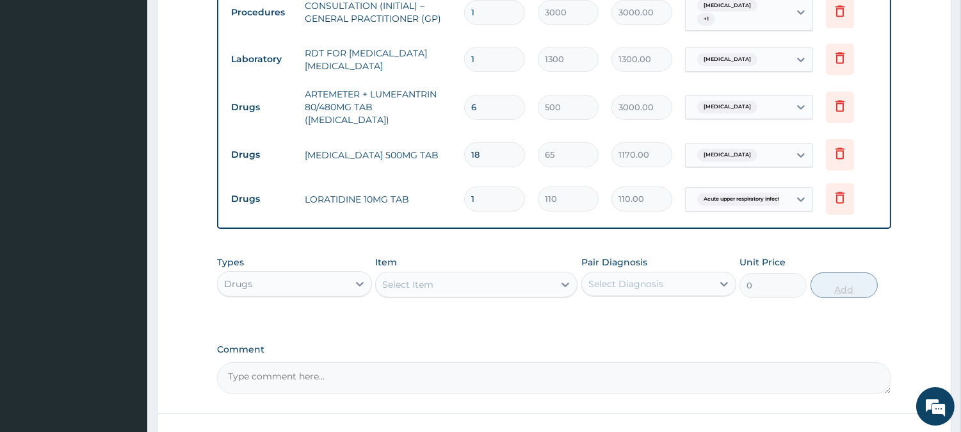
type input "10"
type input "1100.00"
type input "10"
click at [460, 277] on div "Select Item" at bounding box center [465, 284] width 178 height 20
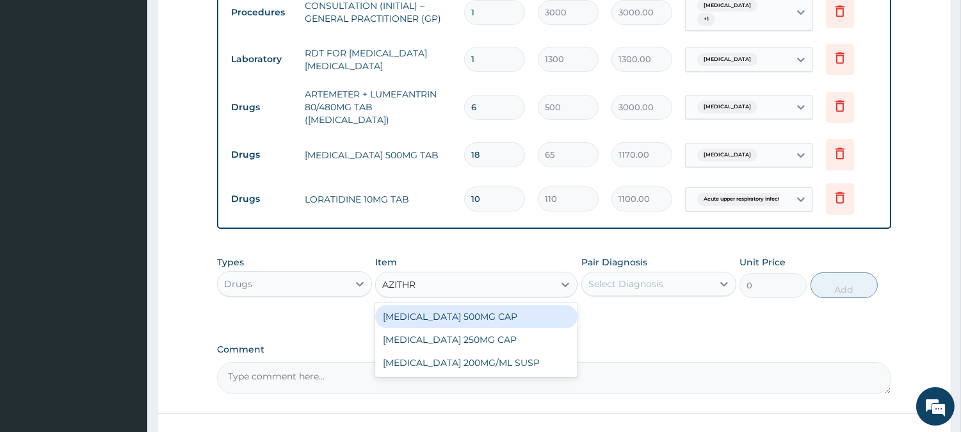
type input "AZITHRO"
click at [496, 306] on div "[MEDICAL_DATA] 500MG CAP" at bounding box center [476, 316] width 202 height 23
type input "450"
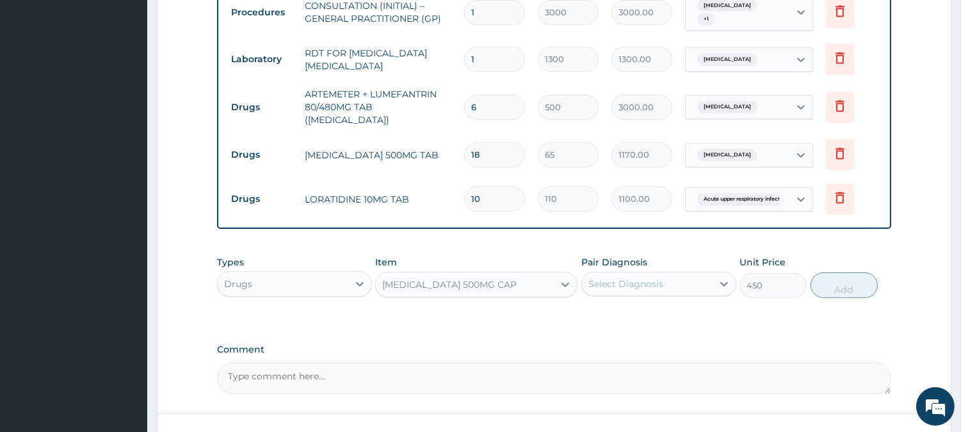
click at [643, 277] on div "Select Diagnosis" at bounding box center [626, 283] width 75 height 13
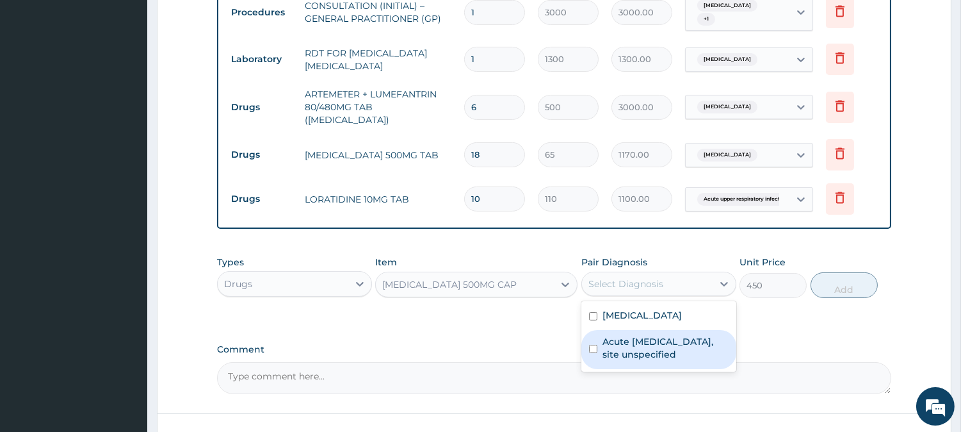
click at [662, 335] on label "Acute upper respiratory infection, site unspecified" at bounding box center [666, 348] width 126 height 26
checkbox input "true"
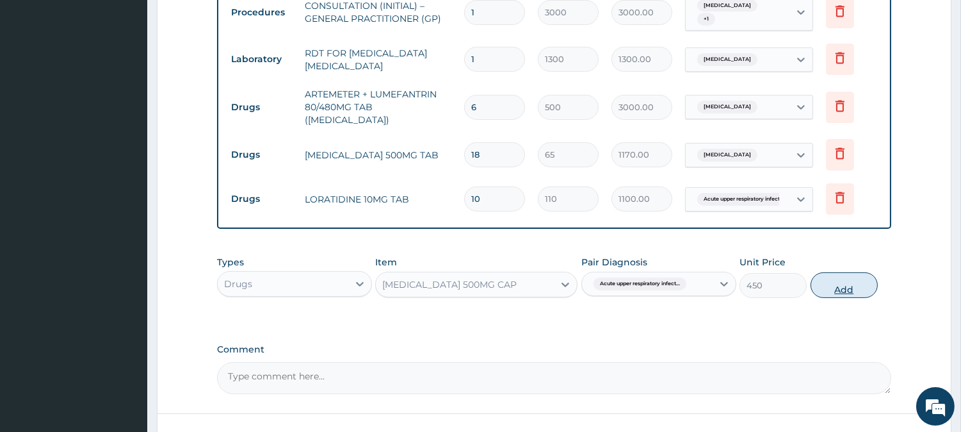
click at [833, 277] on button "Add" at bounding box center [844, 285] width 67 height 26
type input "0"
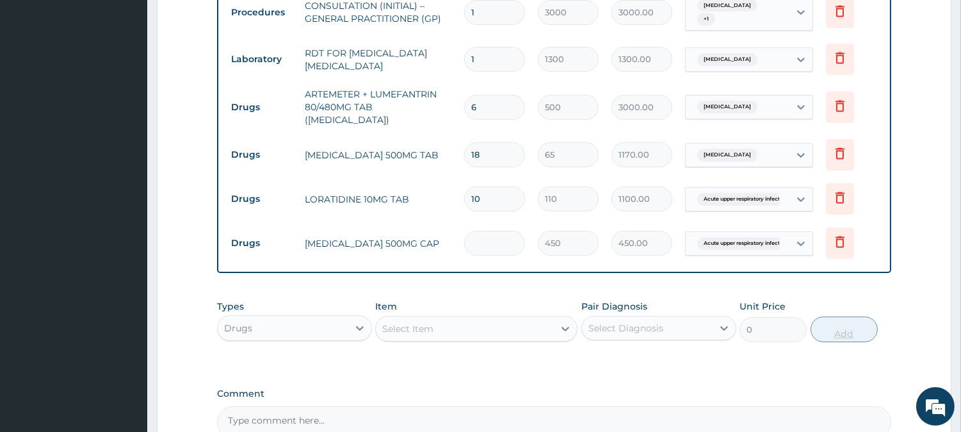
type input "0.00"
type input "6"
type input "2700.00"
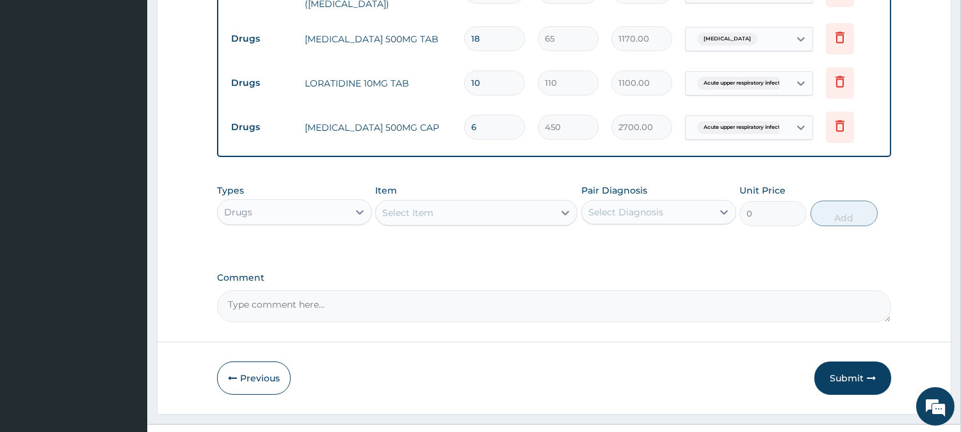
scroll to position [657, 0]
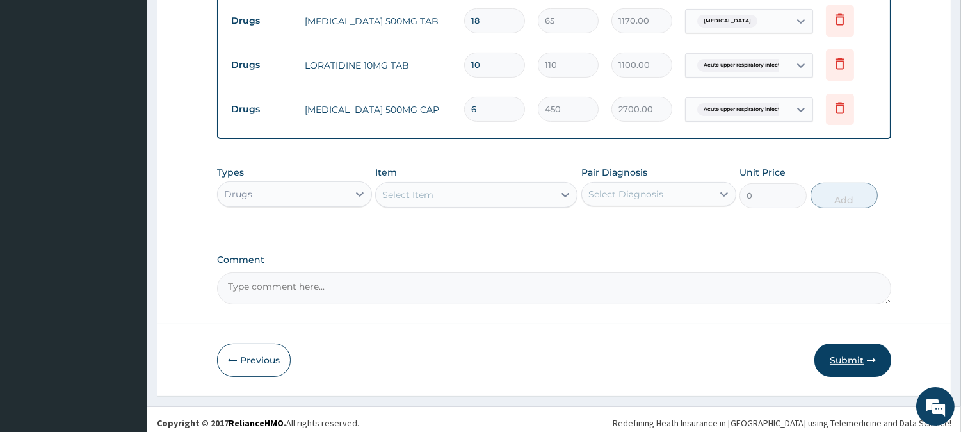
type input "6"
click at [853, 357] on button "Submit" at bounding box center [853, 359] width 77 height 33
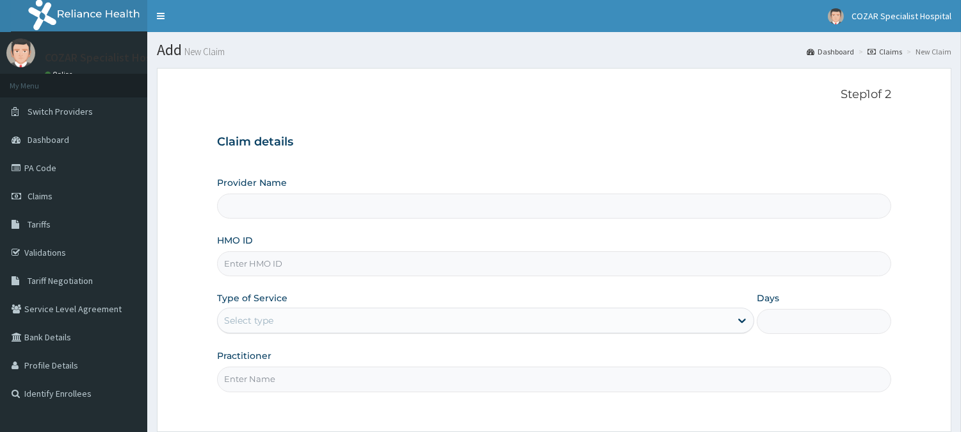
type input "TBE/10014/A"
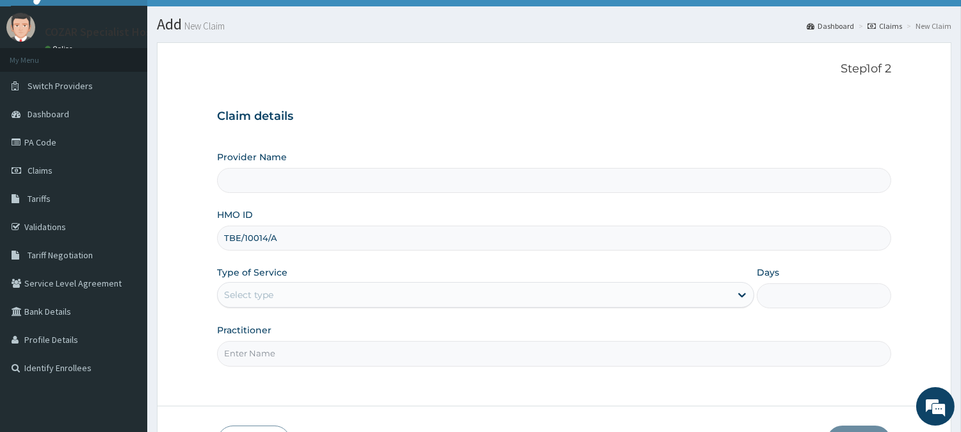
scroll to position [114, 0]
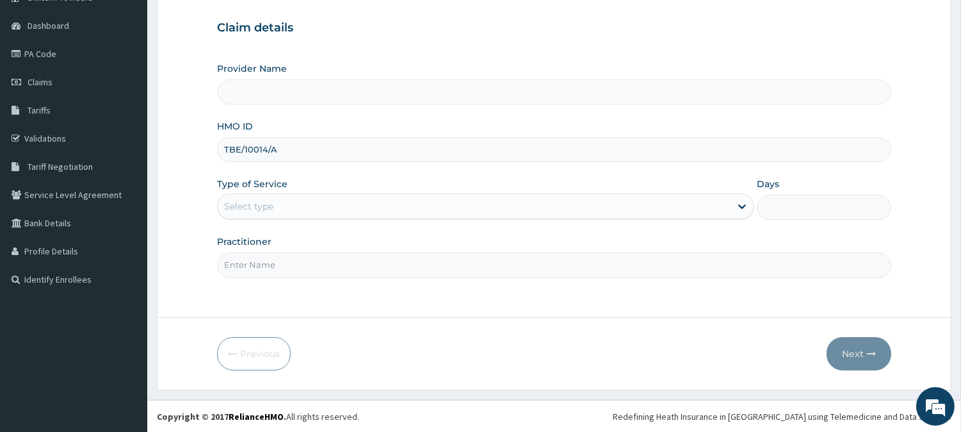
type input "Cozar Specialist Hospital"
type input "TBE/10014/A"
click at [410, 197] on div "Select type" at bounding box center [474, 206] width 513 height 20
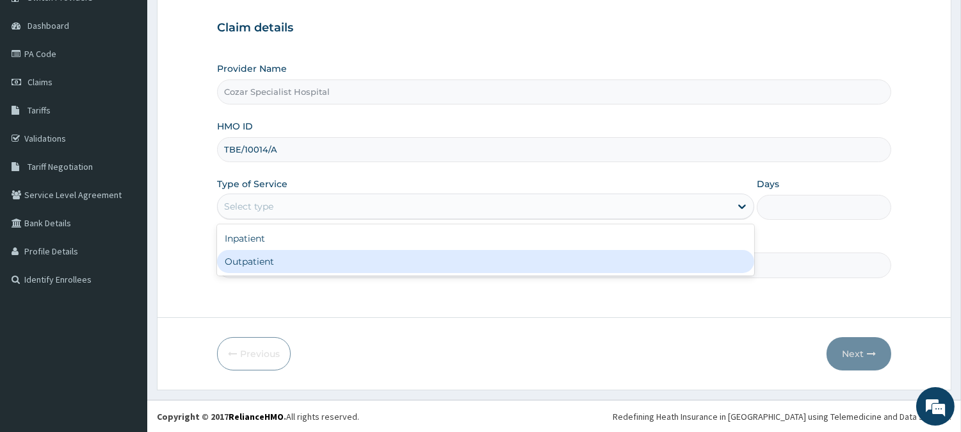
click at [349, 259] on div "Outpatient" at bounding box center [485, 261] width 537 height 23
type input "1"
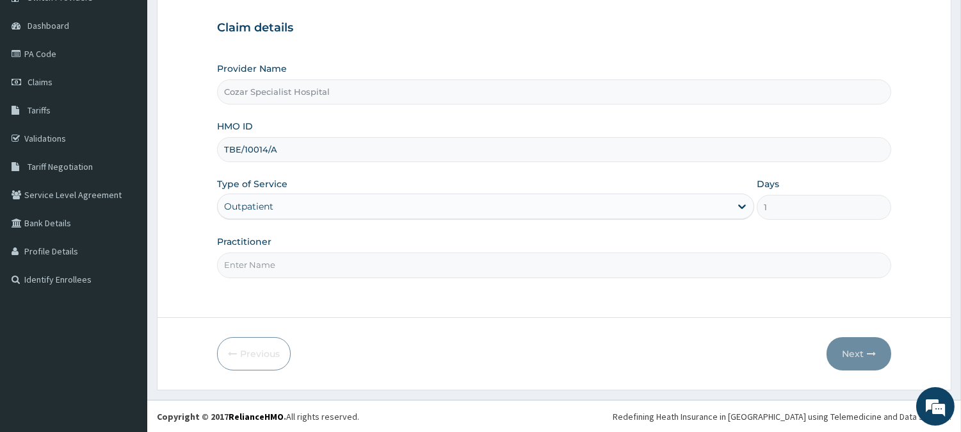
click at [336, 258] on input "Practitioner" at bounding box center [554, 264] width 674 height 25
type input "[PERSON_NAME][MEDICAL_DATA]"
click at [847, 343] on button "Next" at bounding box center [859, 353] width 65 height 33
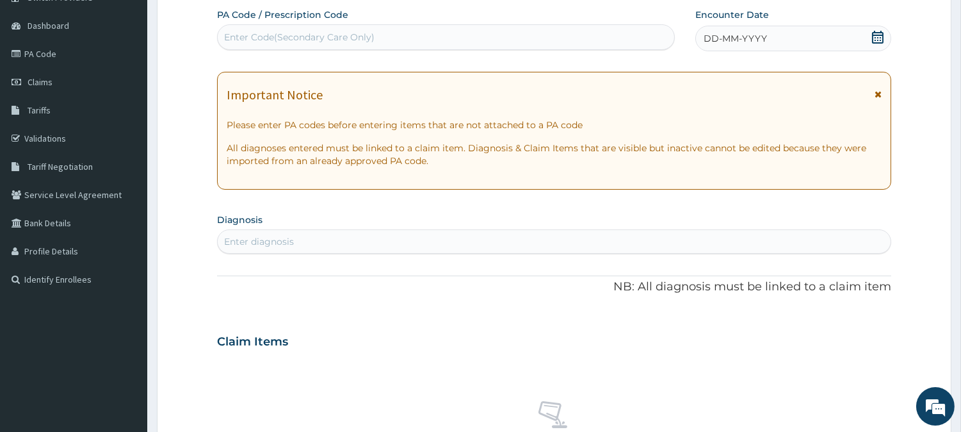
click at [877, 33] on icon at bounding box center [878, 37] width 13 height 13
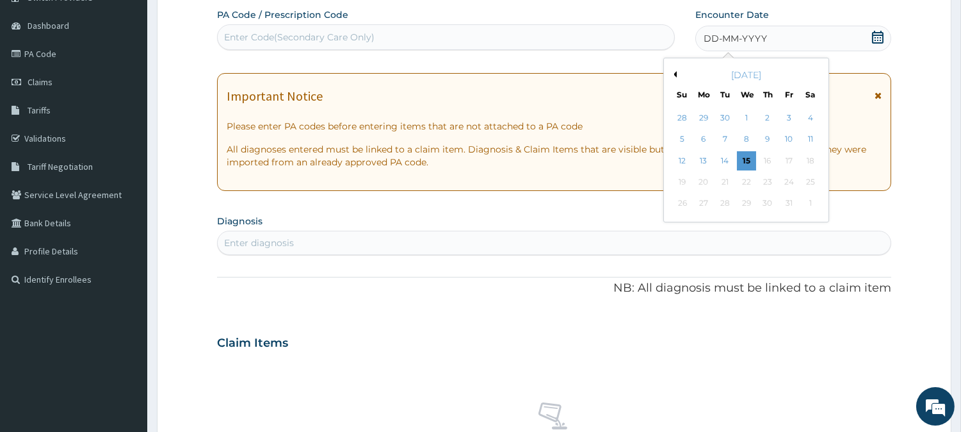
click at [674, 73] on button "Previous Month" at bounding box center [673, 74] width 6 height 6
click at [806, 180] on div "27" at bounding box center [809, 181] width 19 height 19
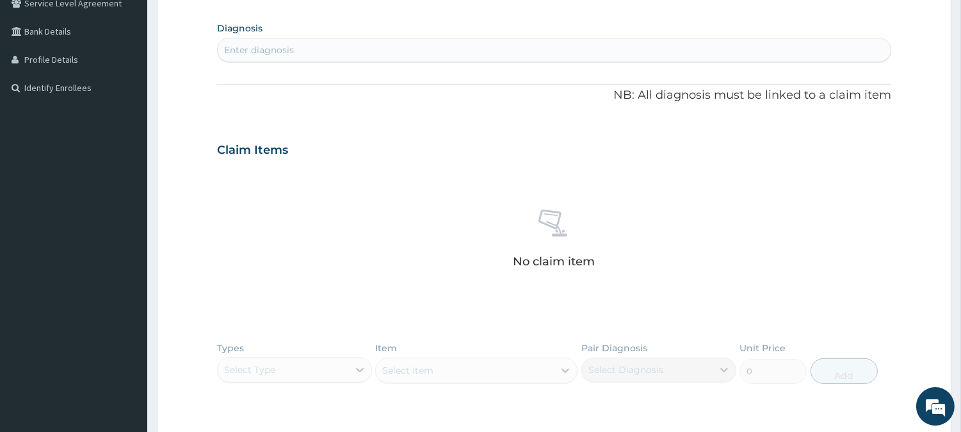
scroll to position [308, 0]
click at [257, 41] on div "Enter diagnosis" at bounding box center [259, 47] width 70 height 13
type input "[MEDICAL_DATA]"
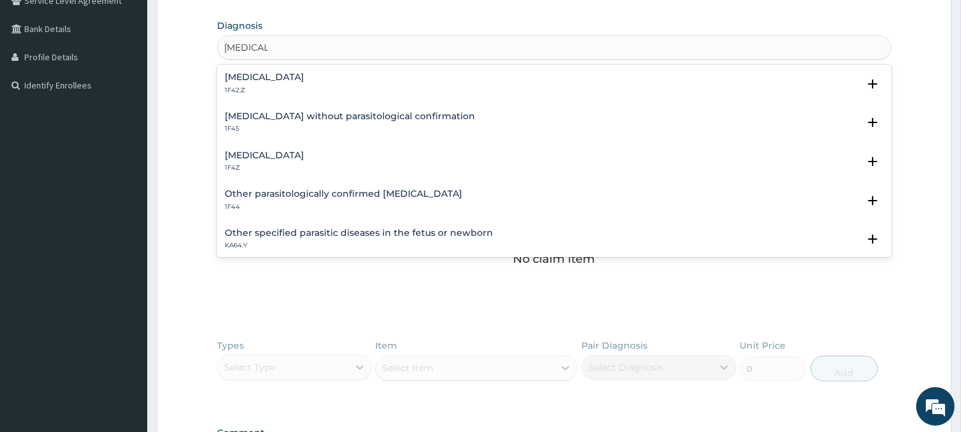
click at [288, 152] on h4 "[MEDICAL_DATA]" at bounding box center [264, 155] width 79 height 10
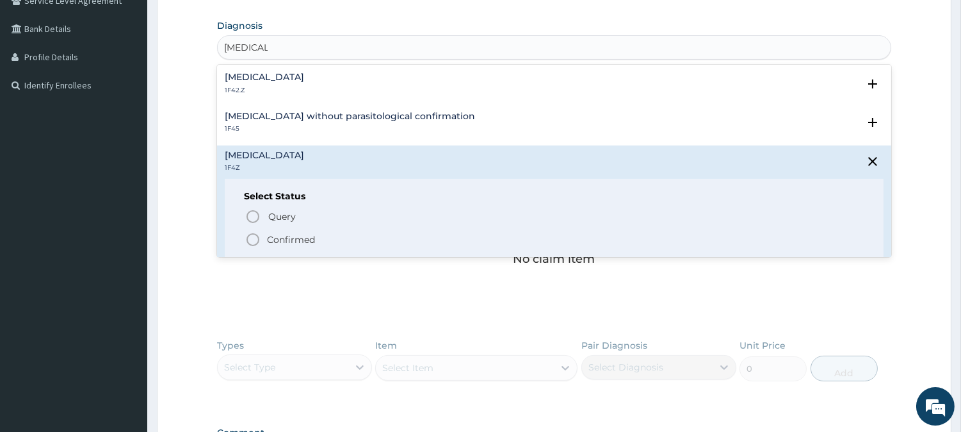
click at [284, 238] on p "Confirmed" at bounding box center [291, 239] width 48 height 13
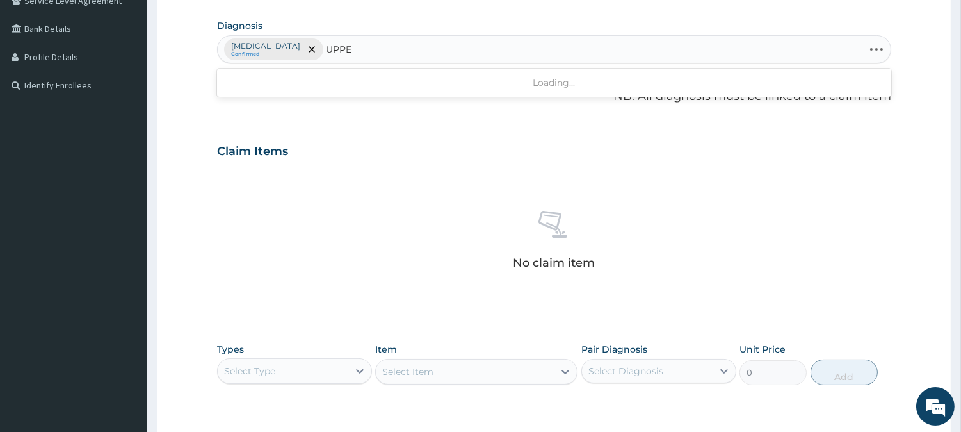
type input "UPPER"
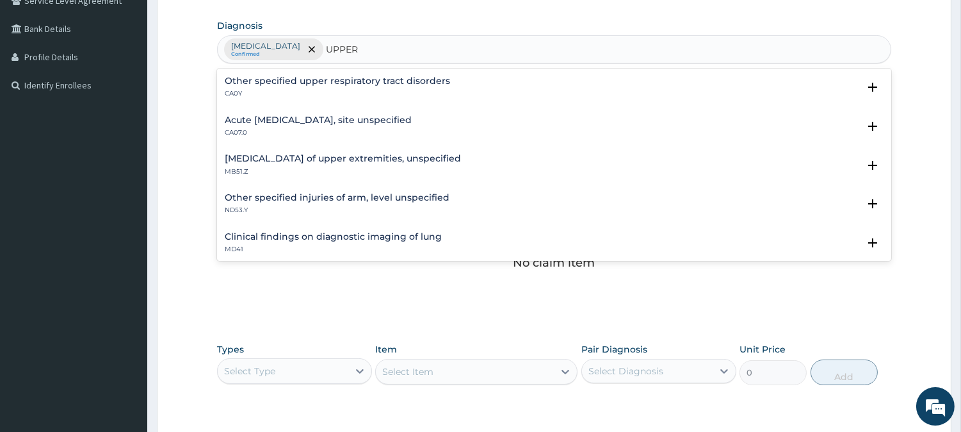
click at [357, 132] on p "CA07.0" at bounding box center [318, 132] width 187 height 9
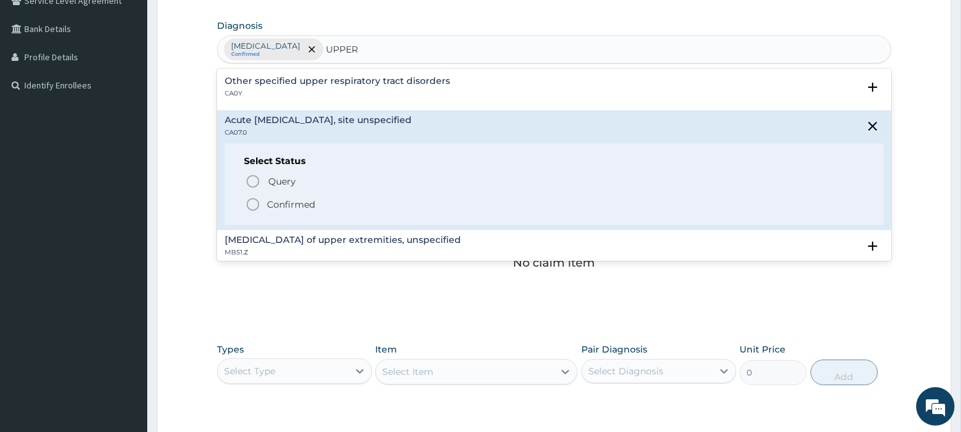
click at [314, 202] on p "Confirmed" at bounding box center [291, 204] width 48 height 13
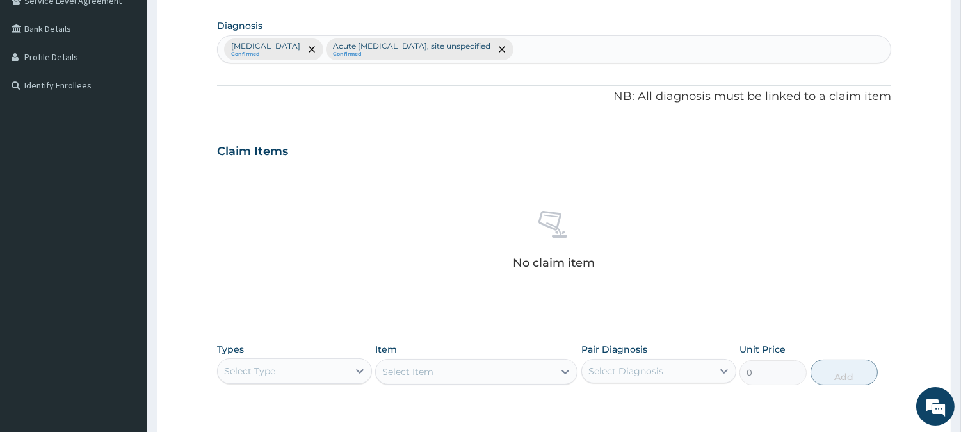
scroll to position [491, 0]
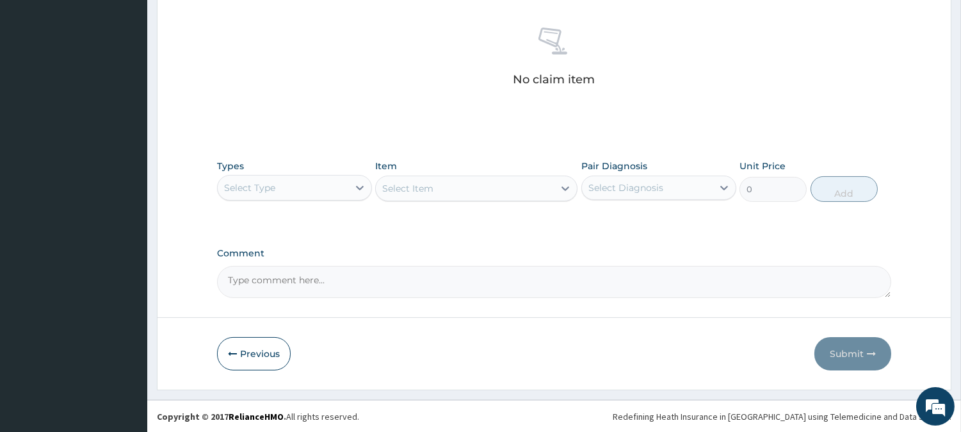
click at [289, 175] on div "Select Type" at bounding box center [294, 188] width 155 height 26
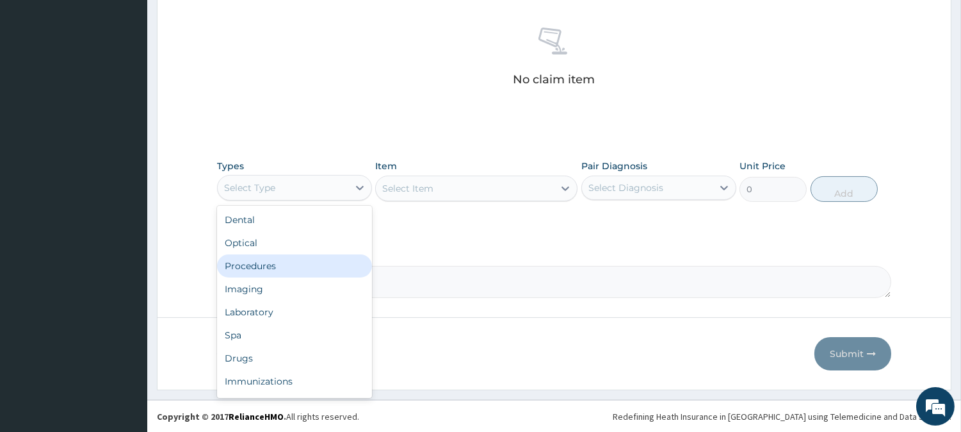
click at [295, 264] on div "Procedures" at bounding box center [294, 265] width 155 height 23
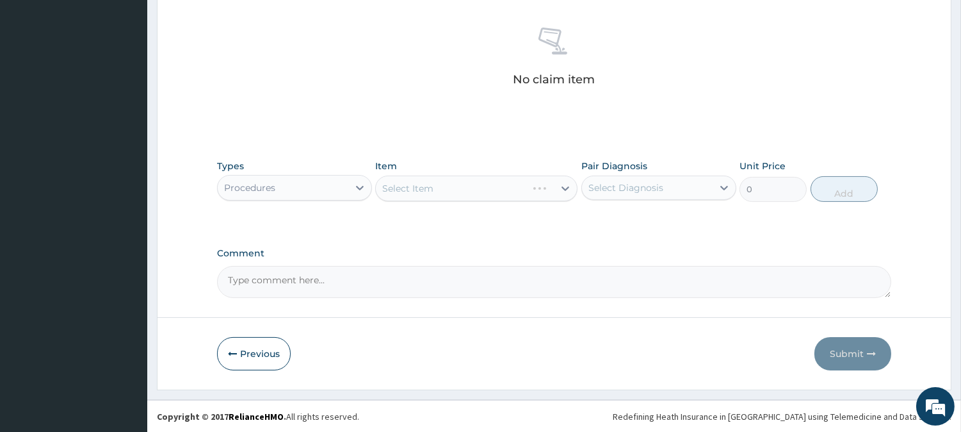
click at [467, 183] on div "Select Item" at bounding box center [476, 188] width 202 height 26
click at [485, 197] on div "Select Item" at bounding box center [476, 188] width 202 height 26
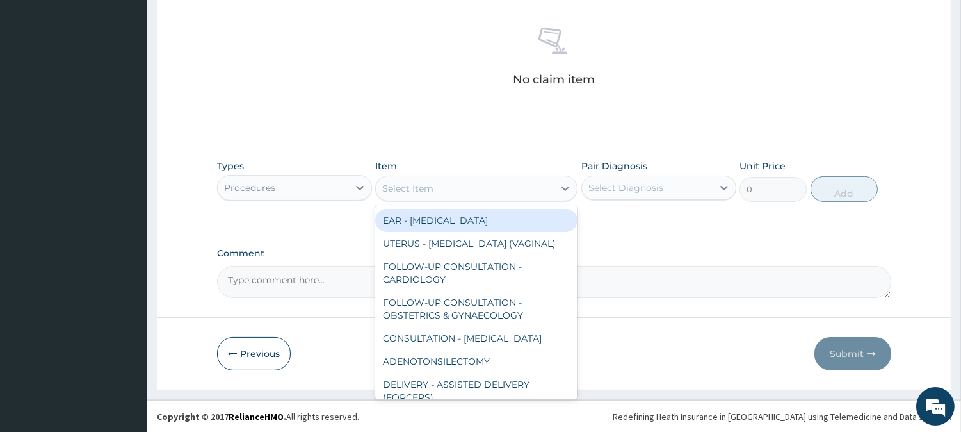
click at [495, 187] on div "Select Item" at bounding box center [465, 188] width 178 height 20
type input "INI"
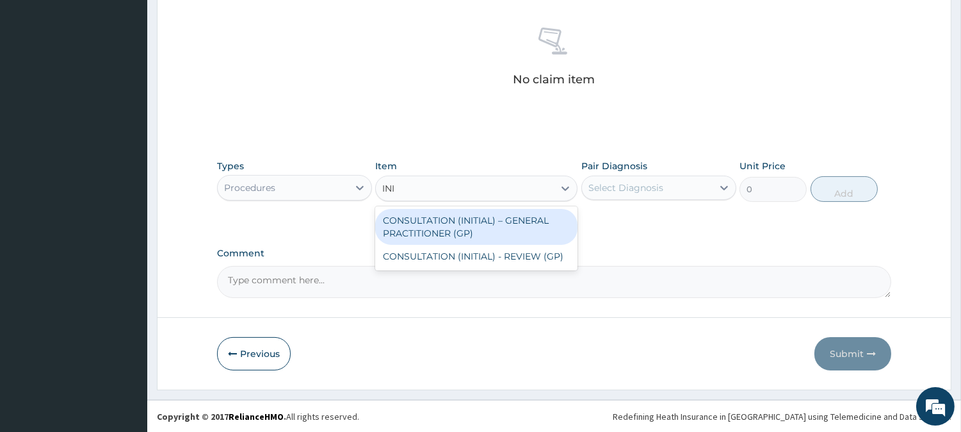
click at [487, 216] on div "CONSULTATION (INITIAL) – GENERAL PRACTITIONER (GP)" at bounding box center [476, 227] width 202 height 36
type input "3000"
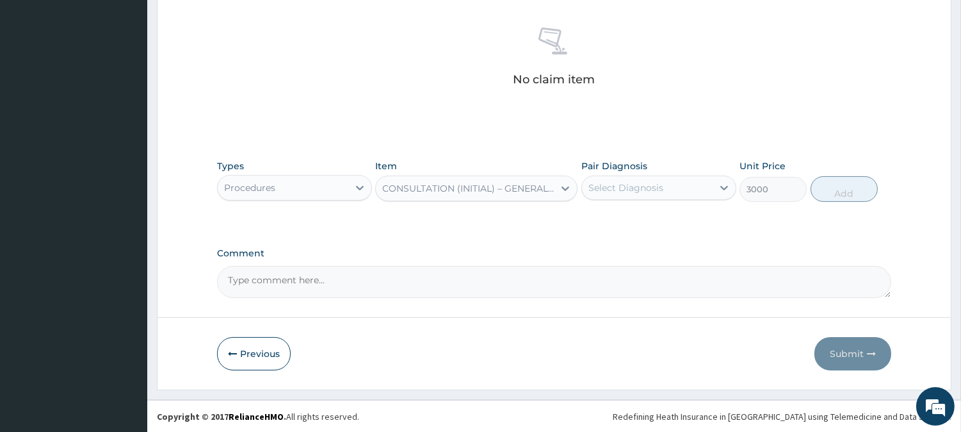
click at [635, 202] on div "Types Procedures Item CONSULTATION (INITIAL) – GENERAL PRACTITIONER (GP) Pair D…" at bounding box center [554, 180] width 674 height 55
click at [647, 190] on div "Select Diagnosis" at bounding box center [626, 187] width 75 height 13
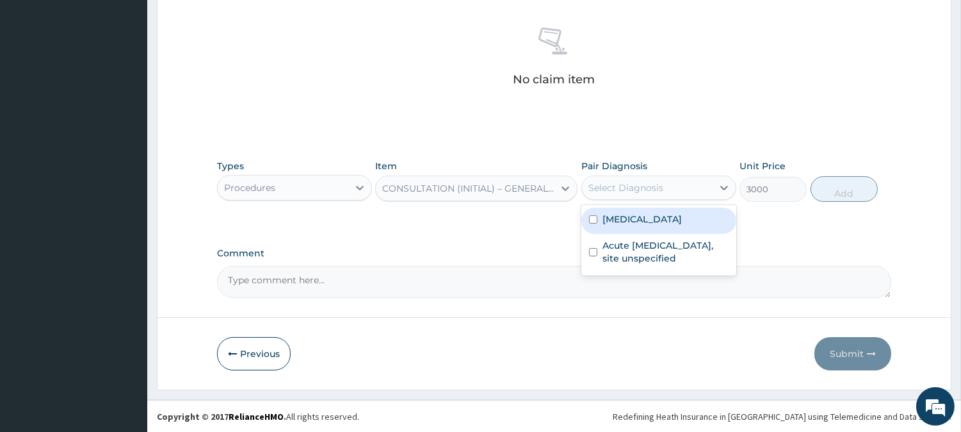
click at [647, 227] on div "[MEDICAL_DATA]" at bounding box center [658, 220] width 155 height 26
checkbox input "true"
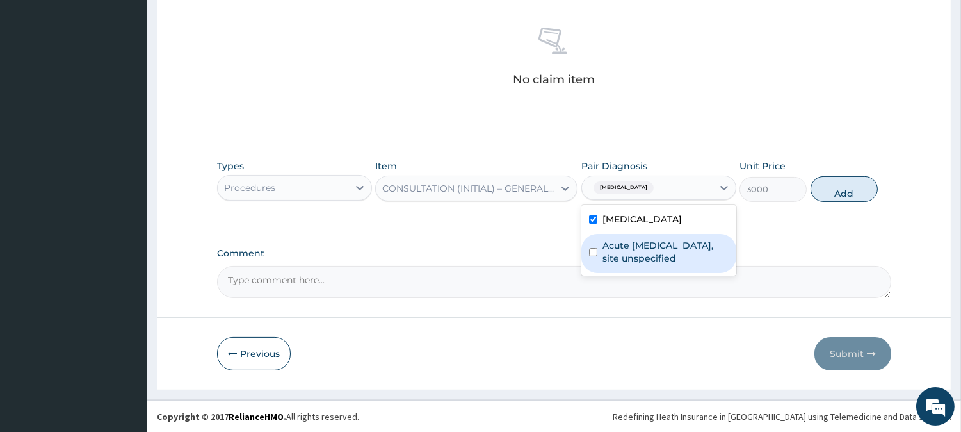
click at [648, 265] on div "Acute upper respiratory infection, site unspecified" at bounding box center [658, 253] width 155 height 39
checkbox input "true"
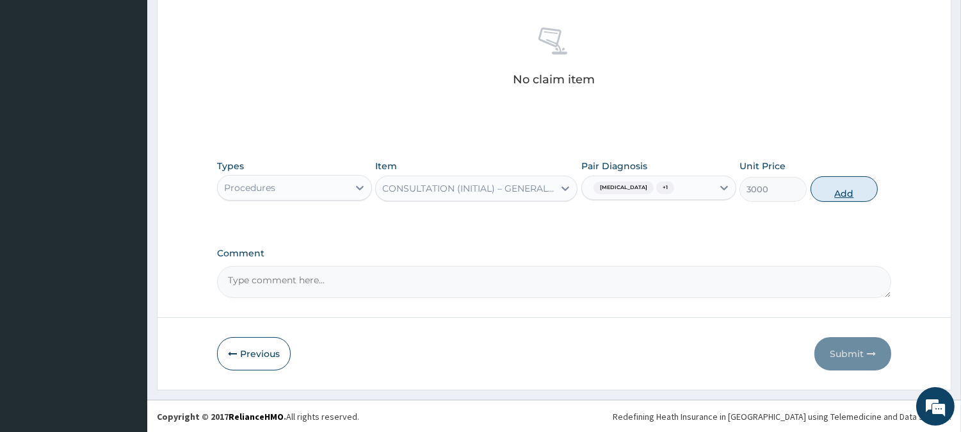
click at [853, 189] on button "Add" at bounding box center [844, 189] width 67 height 26
type input "0"
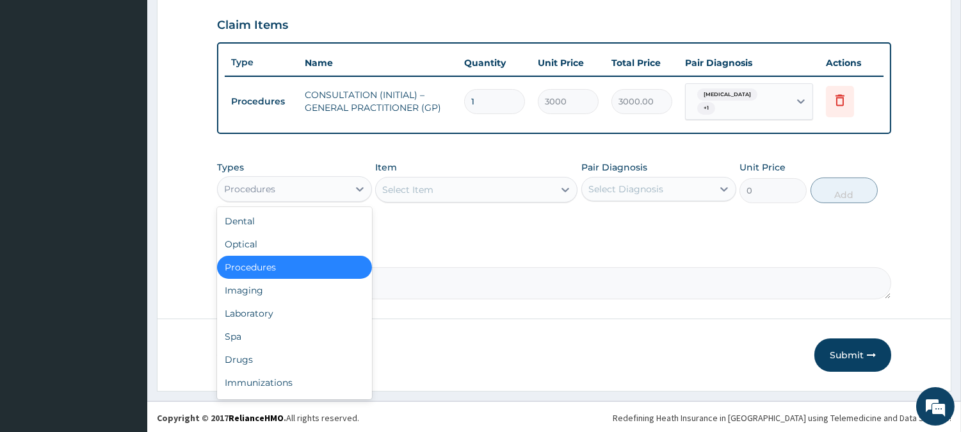
click at [300, 184] on div "Procedures" at bounding box center [283, 189] width 131 height 20
click at [279, 306] on div "Laboratory" at bounding box center [294, 313] width 155 height 23
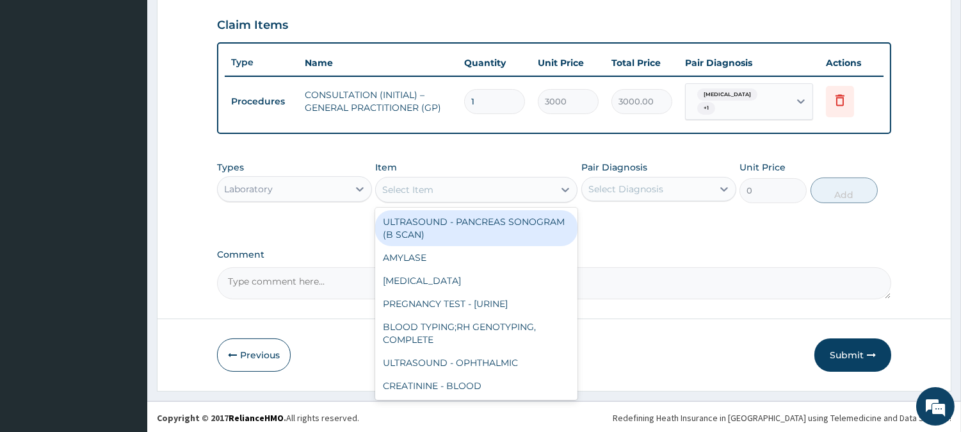
click at [446, 190] on div "Select Item" at bounding box center [465, 189] width 178 height 20
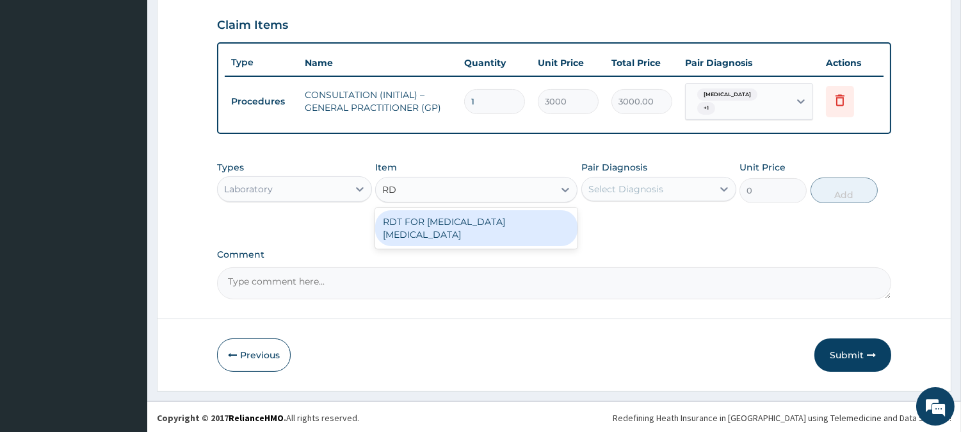
type input "RDT"
click at [476, 220] on div "RDT FOR MALARIA PARASITE" at bounding box center [476, 228] width 202 height 36
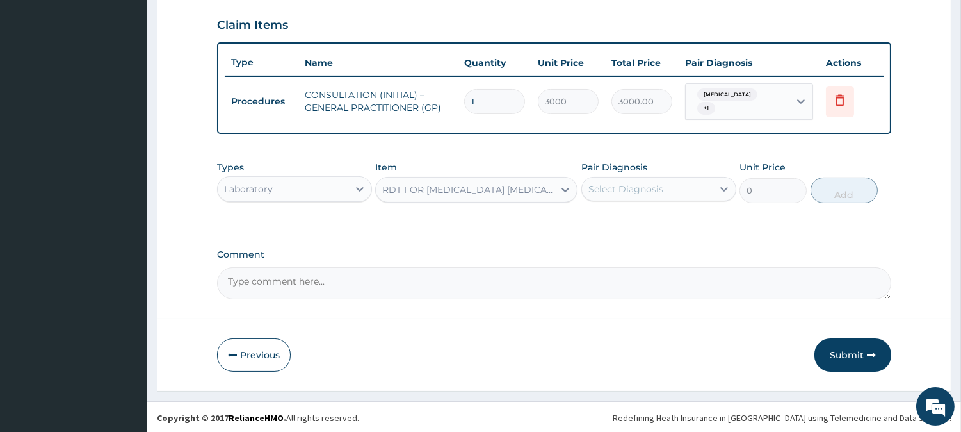
type input "1300"
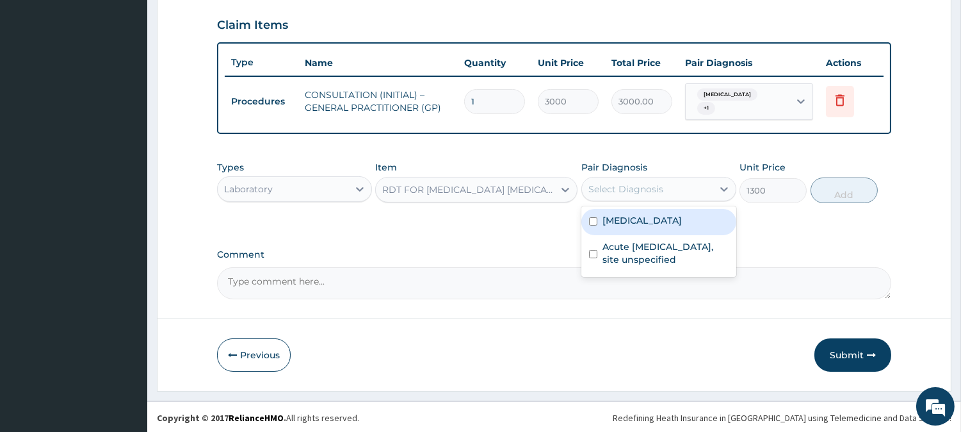
click at [674, 177] on div "Select Diagnosis" at bounding box center [658, 189] width 155 height 24
click at [656, 214] on label "Malaria, unspecified" at bounding box center [642, 220] width 79 height 13
checkbox input "true"
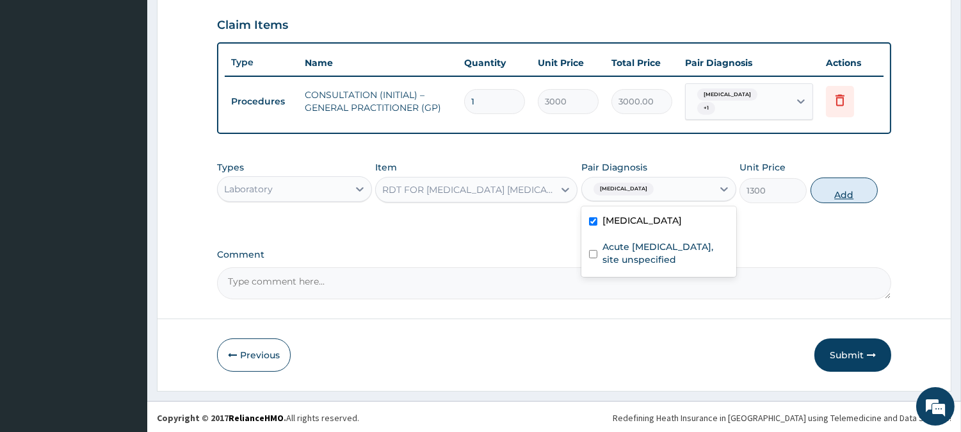
click at [850, 189] on button "Add" at bounding box center [844, 190] width 67 height 26
type input "0"
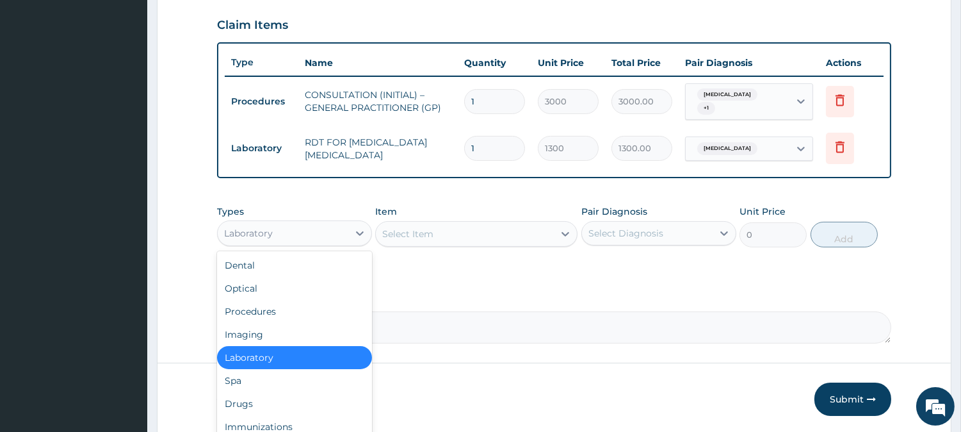
click at [321, 225] on div "Laboratory" at bounding box center [283, 233] width 131 height 20
click at [302, 392] on div "Drugs" at bounding box center [294, 403] width 155 height 23
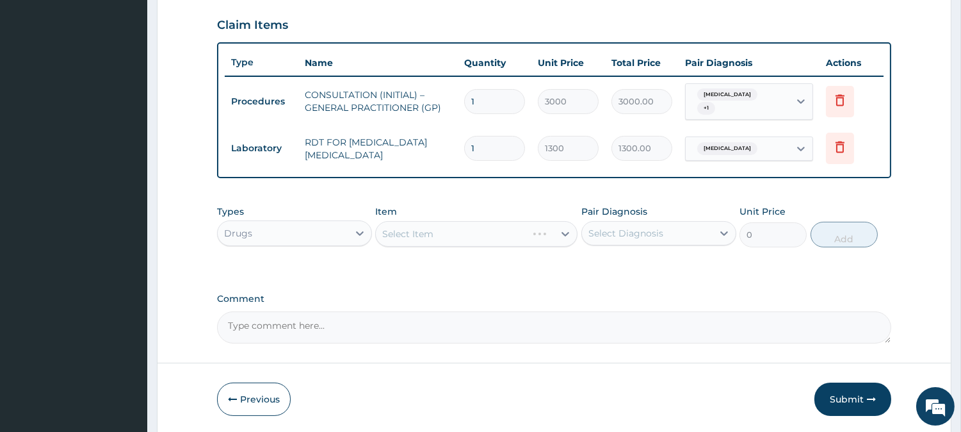
click at [522, 234] on div "Select Item" at bounding box center [476, 234] width 202 height 26
click at [522, 234] on div "Select Item" at bounding box center [465, 233] width 178 height 20
type input "C"
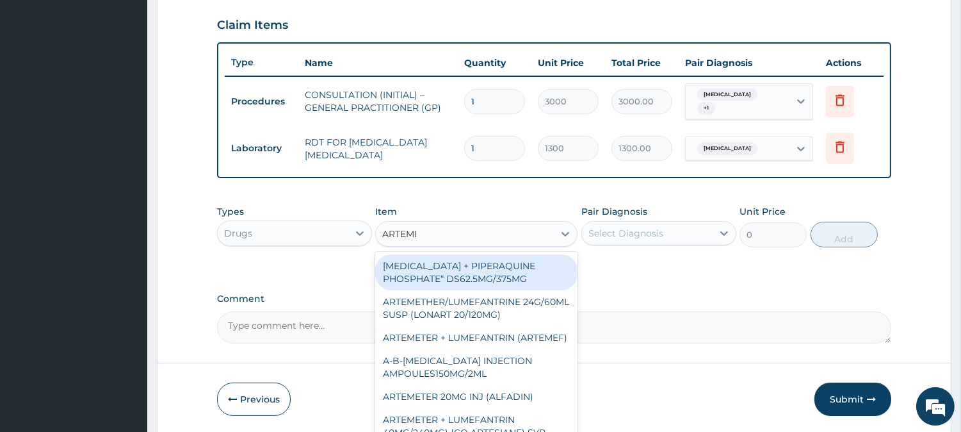
type input "ARTEMETH"
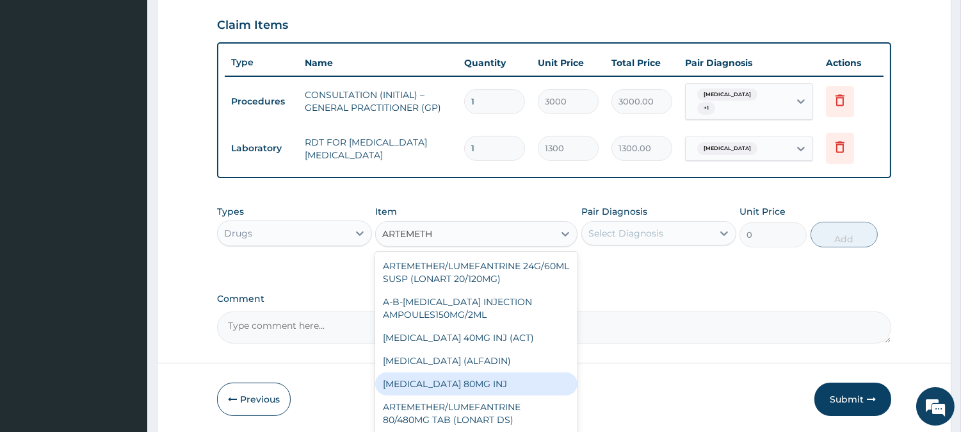
click at [465, 382] on div "ARTEMETHER 80MG INJ" at bounding box center [476, 383] width 202 height 23
type input "750"
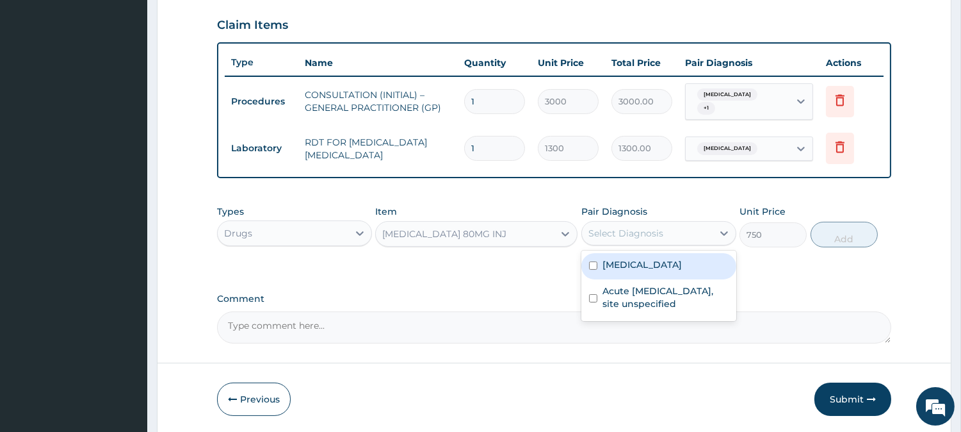
click at [690, 221] on div "Select Diagnosis" at bounding box center [658, 233] width 155 height 24
click at [669, 263] on label "Malaria, unspecified" at bounding box center [642, 264] width 79 height 13
checkbox input "true"
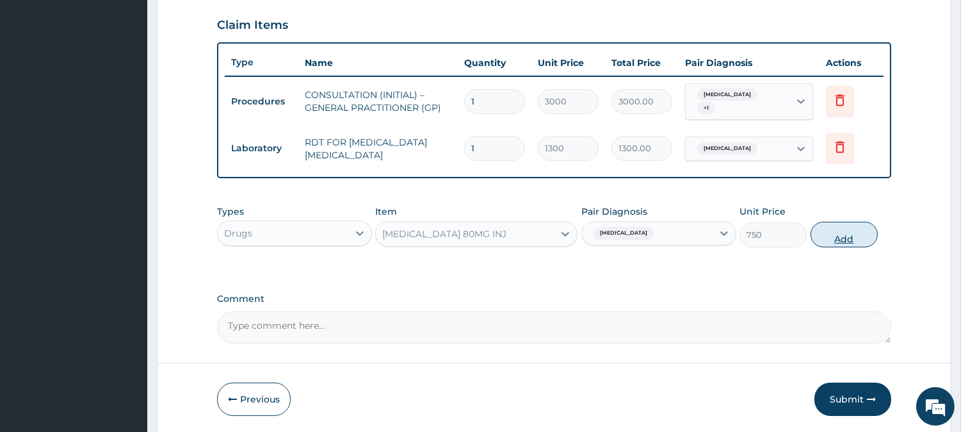
click at [843, 225] on button "Add" at bounding box center [844, 235] width 67 height 26
type input "0"
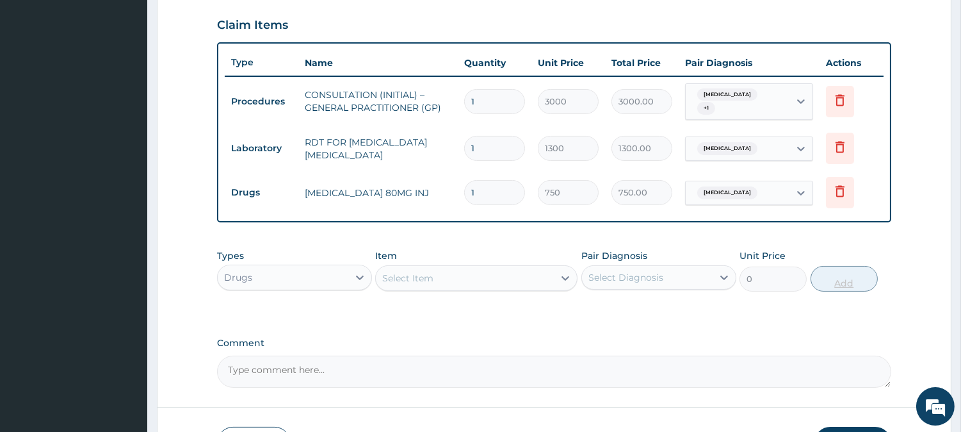
type input "0.00"
type input "6"
type input "4500.00"
type input "6"
click at [512, 269] on div "Select Item" at bounding box center [465, 278] width 178 height 20
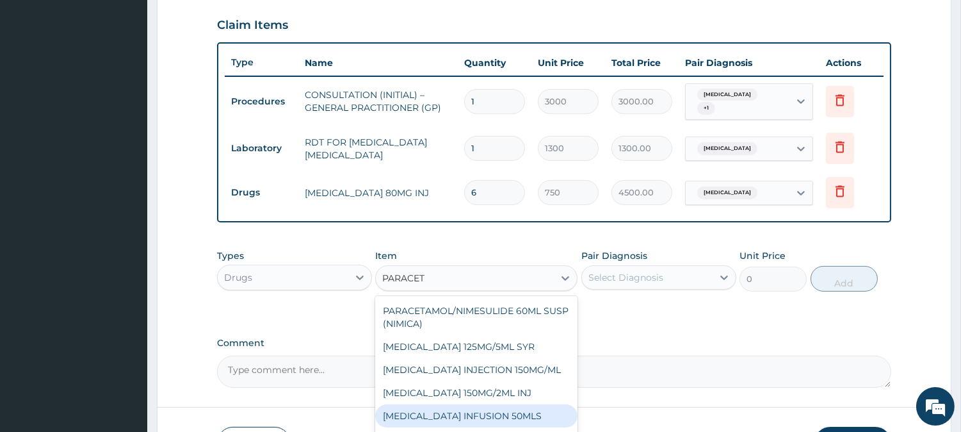
scroll to position [523, 0]
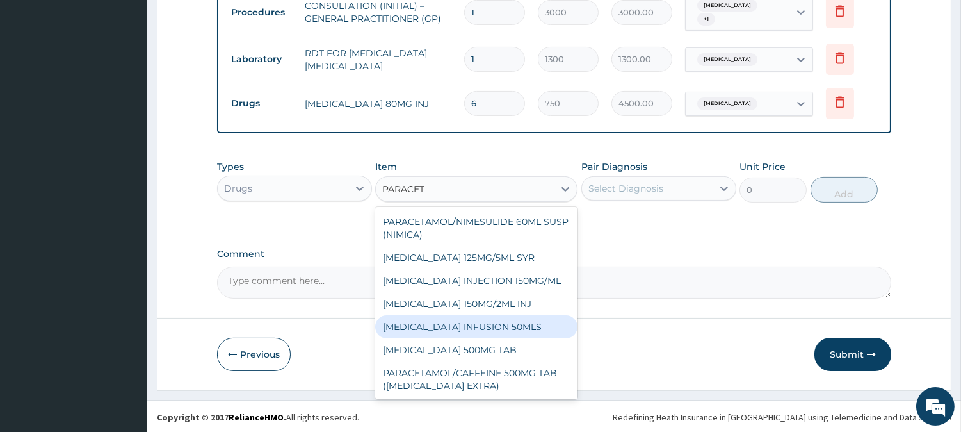
type input "PARACET"
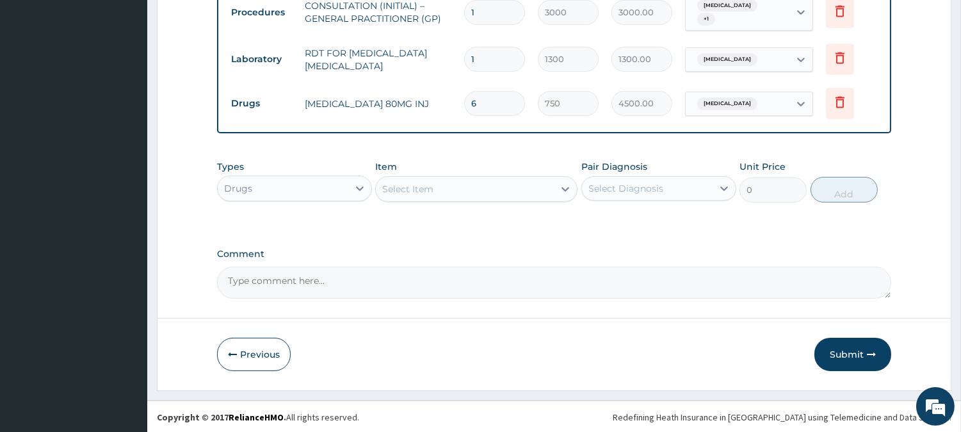
drag, startPoint x: 918, startPoint y: 181, endPoint x: 558, endPoint y: 204, distance: 360.6
click at [558, 204] on div "Types Drugs Item Select Item Pair Diagnosis Select Diagnosis Unit Price 0 Add" at bounding box center [554, 181] width 674 height 55
click at [527, 186] on div "Select Item" at bounding box center [465, 189] width 178 height 20
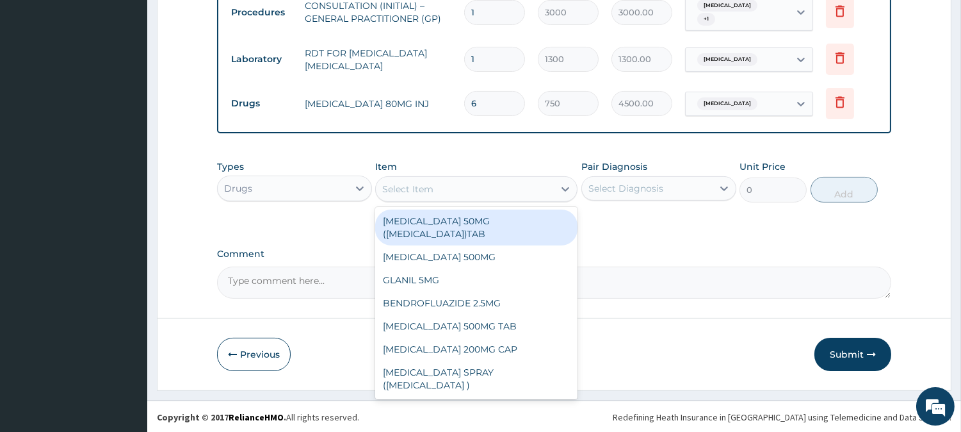
click at [450, 183] on div "Select Item" at bounding box center [465, 189] width 178 height 20
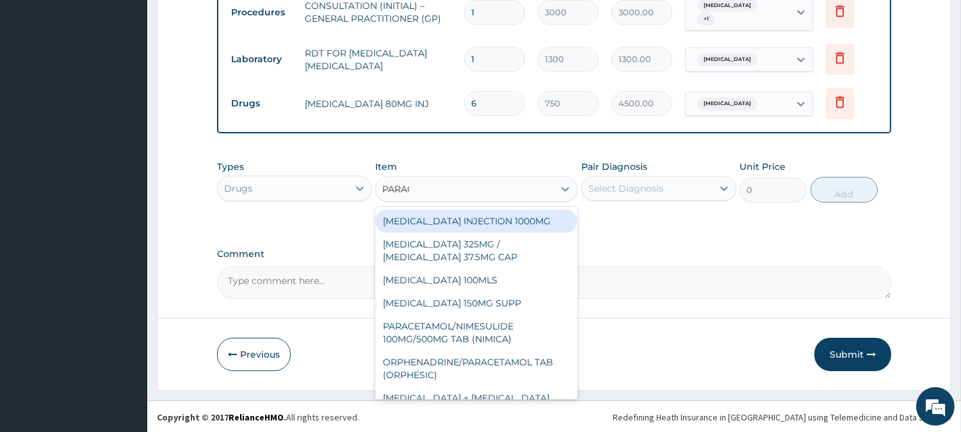
type input "PARACET"
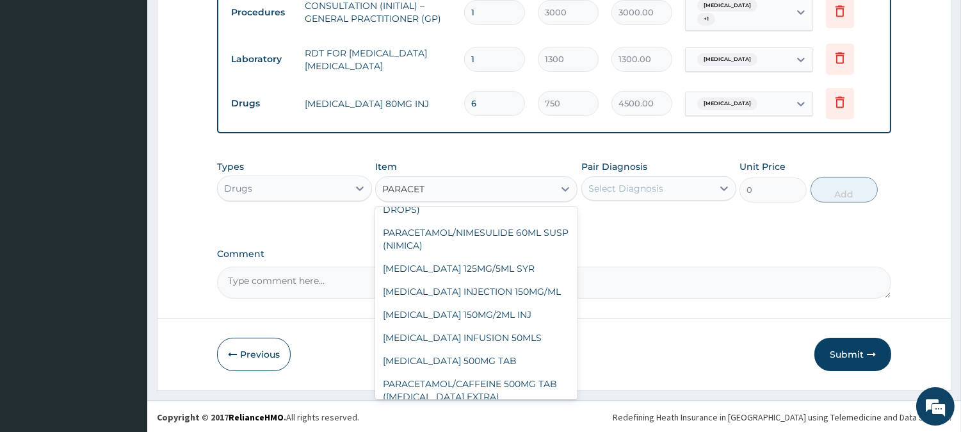
scroll to position [225, 0]
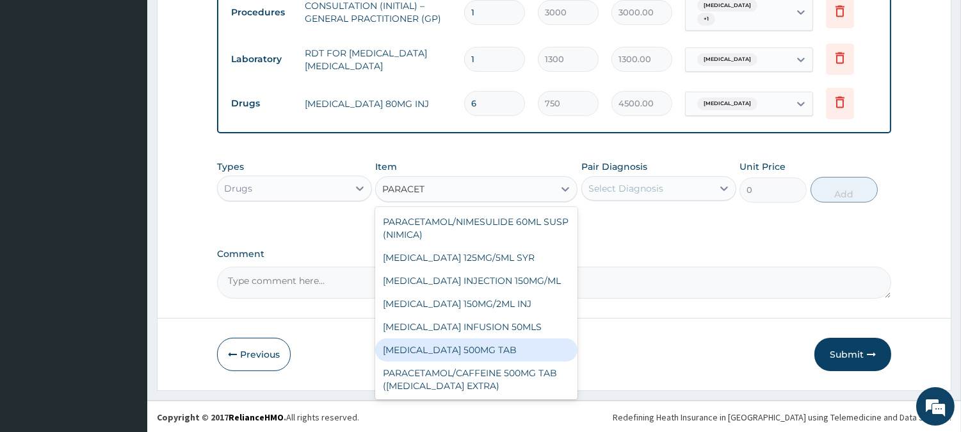
click at [519, 348] on div "PARACETAMOL 500MG TAB" at bounding box center [476, 349] width 202 height 23
type input "65"
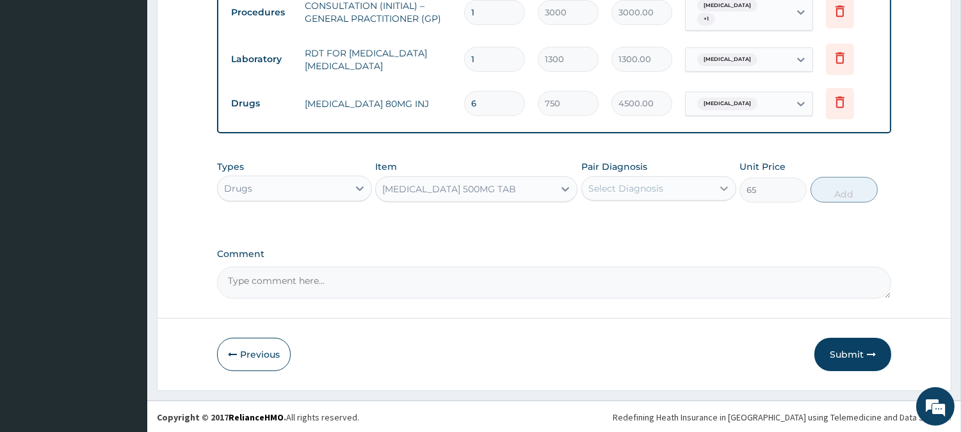
click at [713, 186] on div at bounding box center [724, 188] width 23 height 23
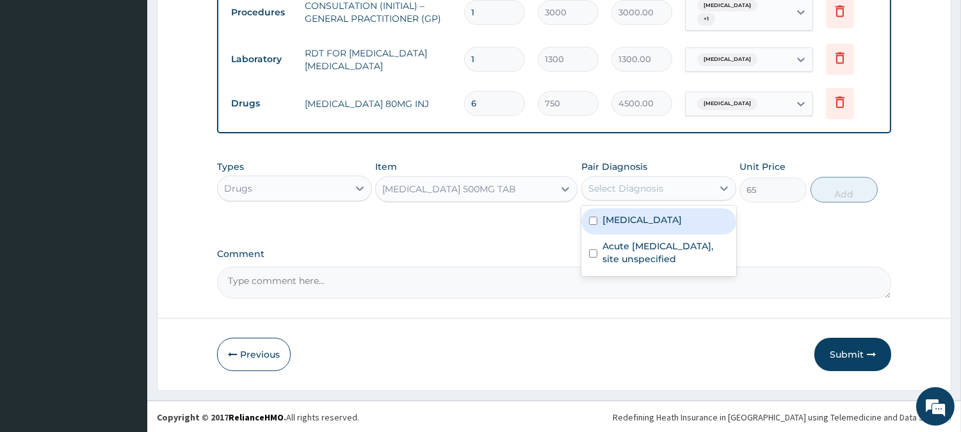
click at [710, 226] on div "Malaria, unspecified" at bounding box center [658, 221] width 155 height 26
checkbox input "true"
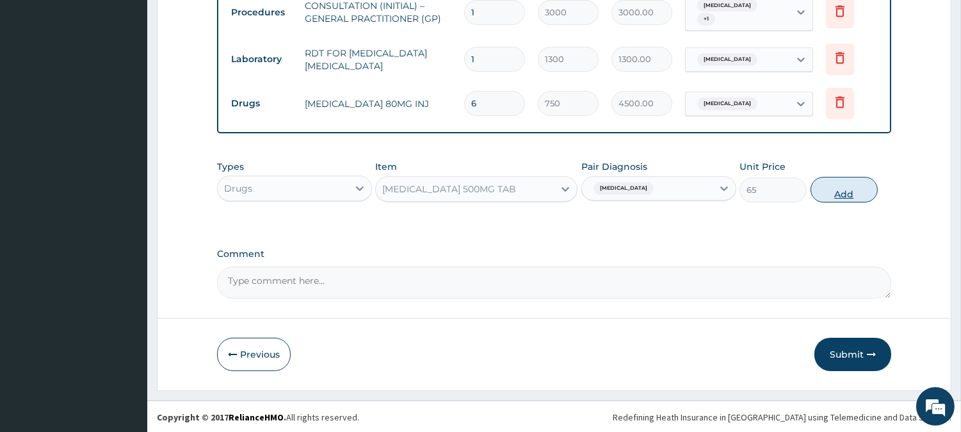
click at [848, 186] on button "Add" at bounding box center [844, 190] width 67 height 26
type input "0"
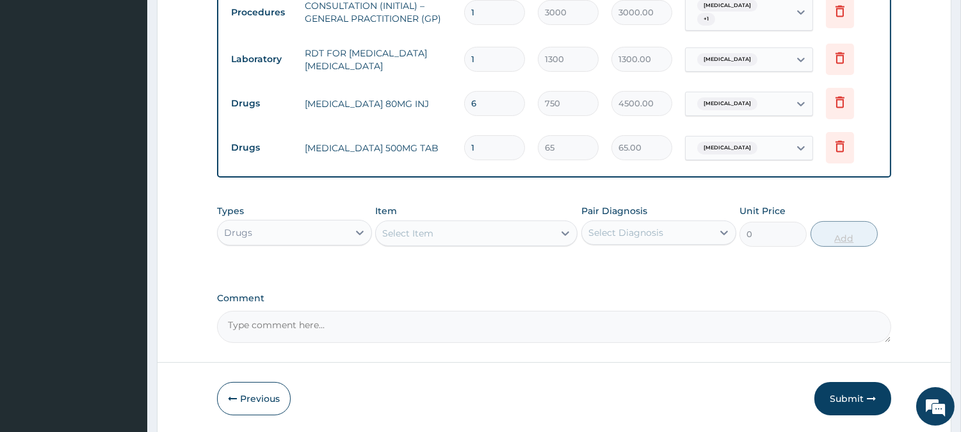
type input "18"
type input "1170.00"
type input "18"
click at [480, 227] on div "Select Item" at bounding box center [465, 233] width 178 height 20
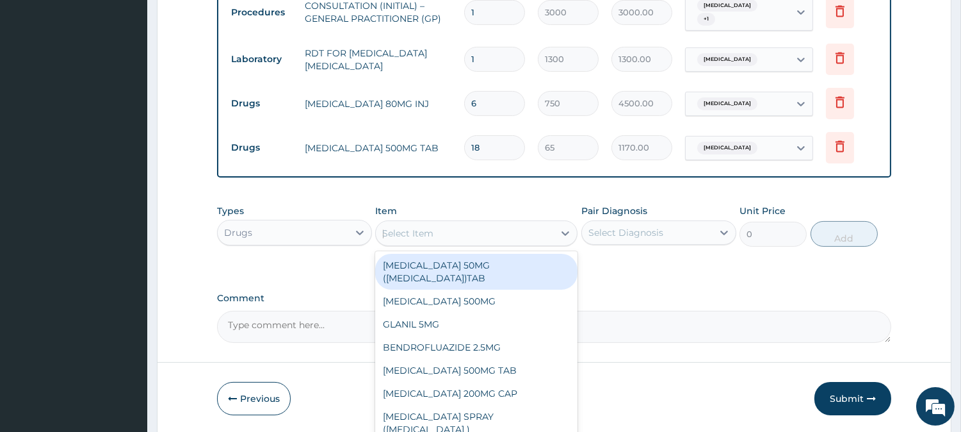
type input "LORAT"
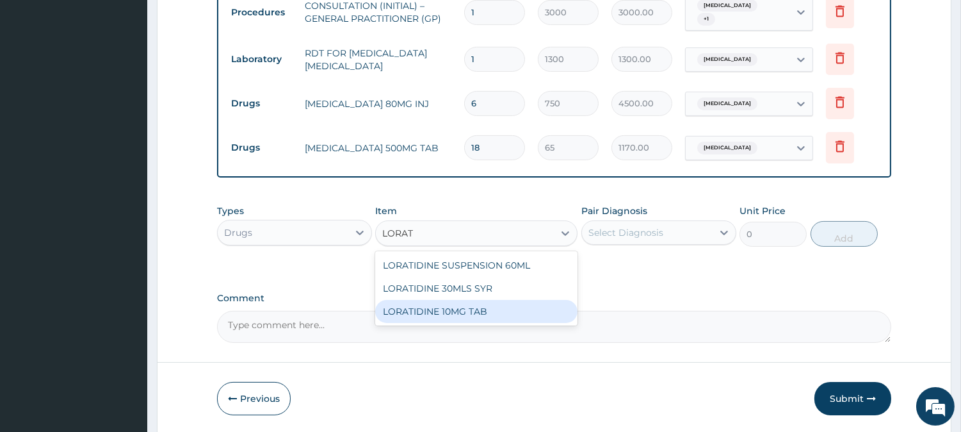
click at [513, 300] on div "LORATIDINE 10MG TAB" at bounding box center [476, 311] width 202 height 23
type input "110"
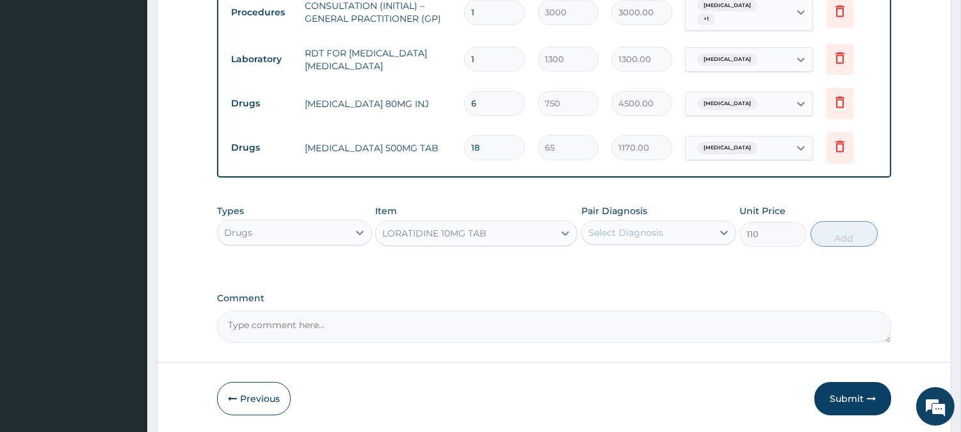
click at [645, 231] on div "Select Diagnosis" at bounding box center [626, 232] width 75 height 13
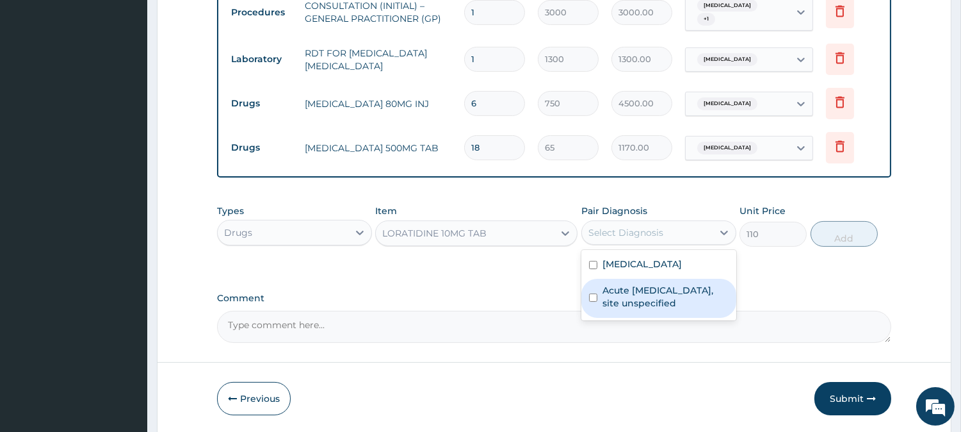
click at [642, 284] on label "Acute upper respiratory infection, site unspecified" at bounding box center [666, 297] width 126 height 26
checkbox input "true"
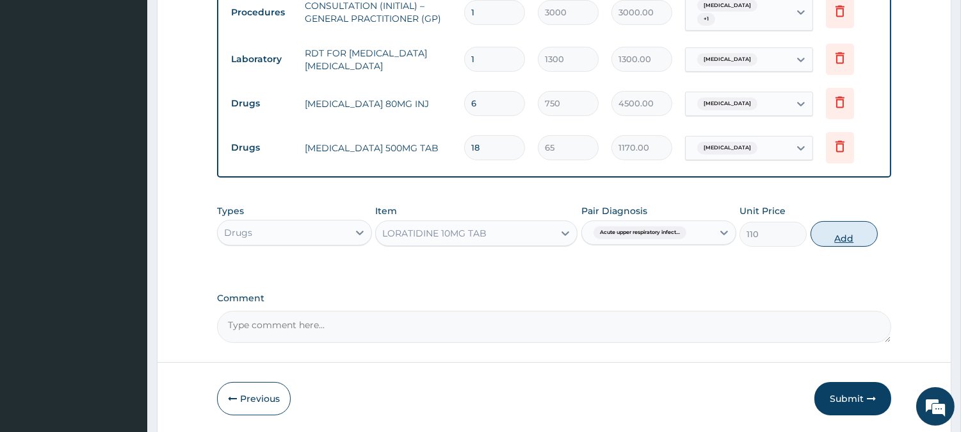
click at [865, 238] on button "Add" at bounding box center [844, 234] width 67 height 26
type input "0"
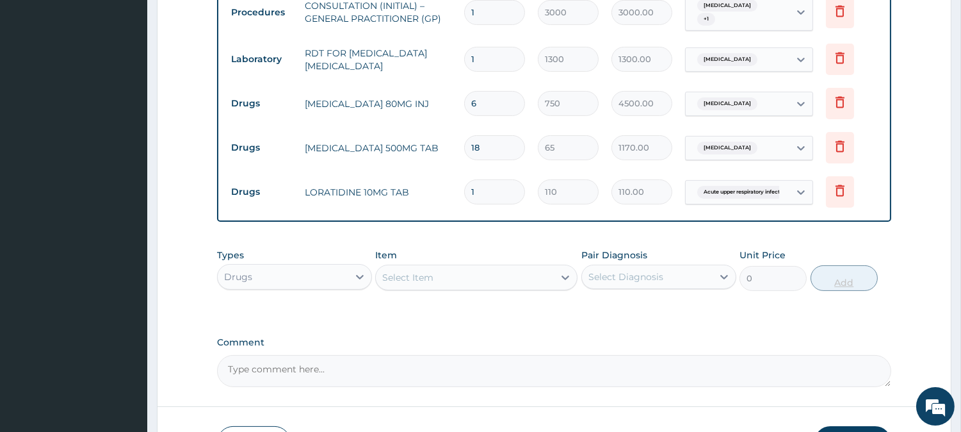
type input "10"
type input "1100.00"
type input "10"
click at [426, 276] on div "Select Item" at bounding box center [407, 277] width 51 height 13
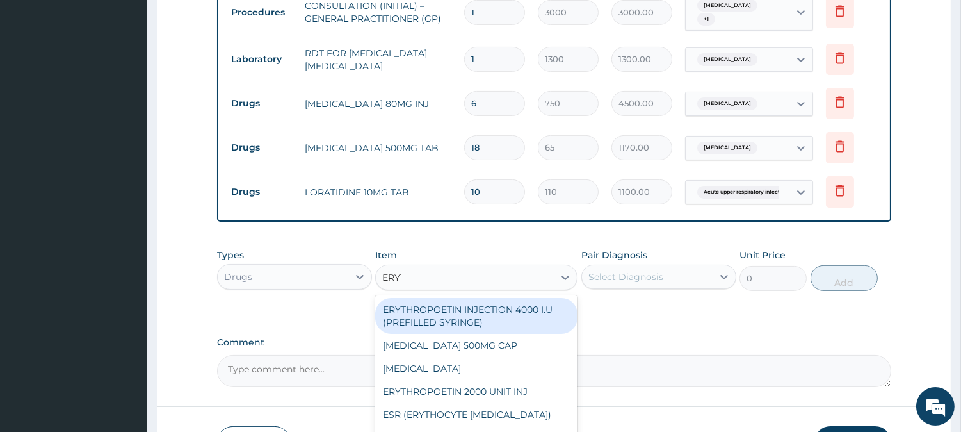
type input "ERYTHRO"
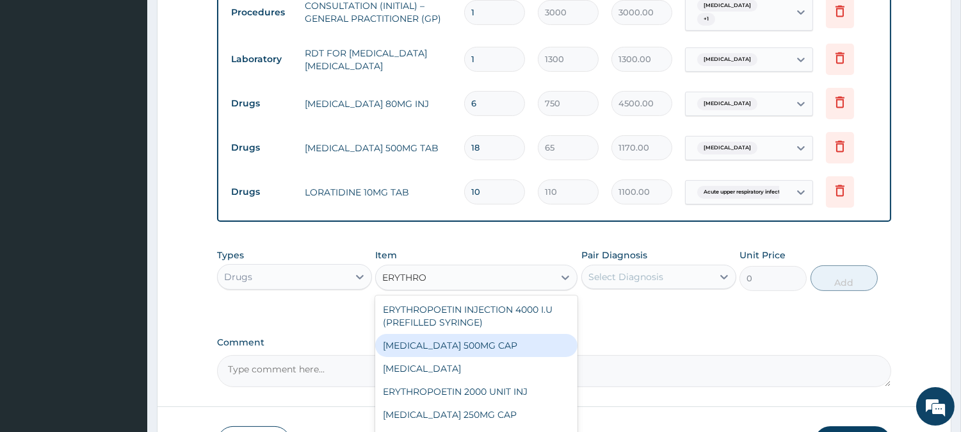
click at [522, 335] on div "ERYTHROMYCIN 500MG CAP" at bounding box center [476, 345] width 202 height 23
type input "130"
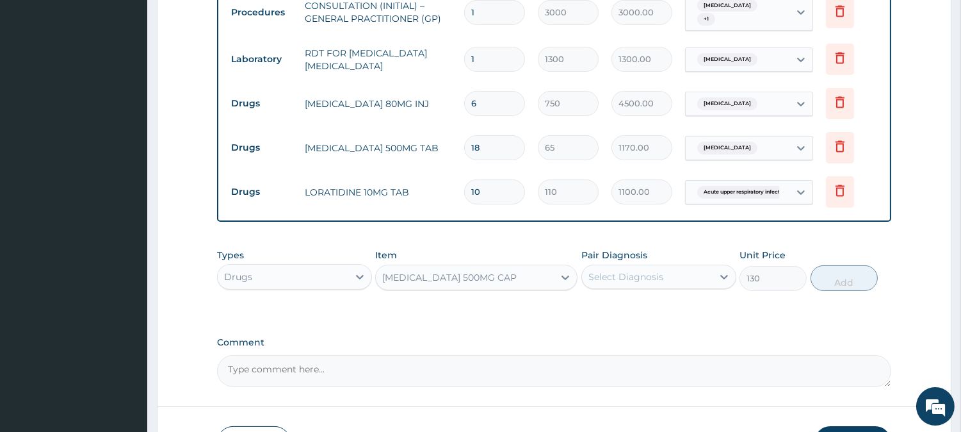
click at [649, 273] on div "Select Diagnosis" at bounding box center [626, 276] width 75 height 13
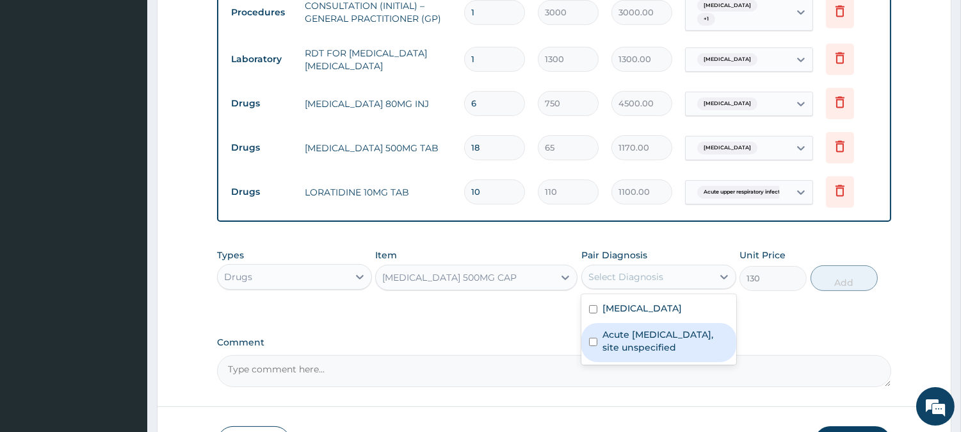
click at [667, 346] on label "Acute upper respiratory infection, site unspecified" at bounding box center [666, 341] width 126 height 26
checkbox input "true"
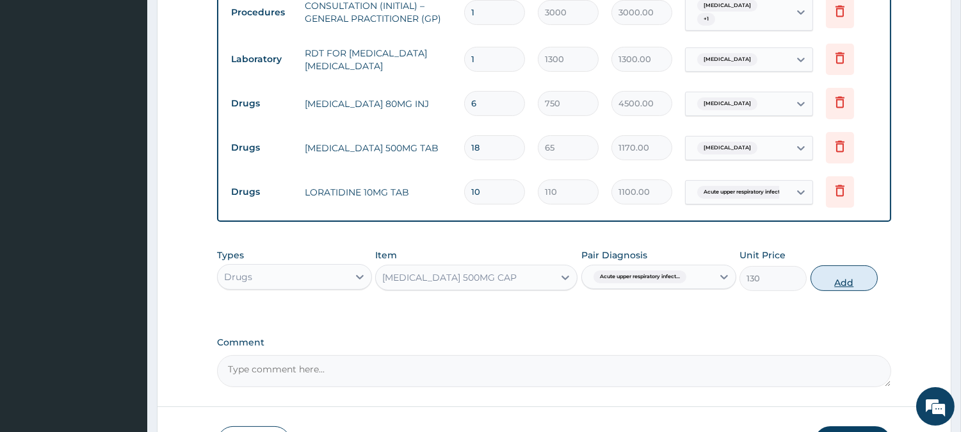
click at [857, 279] on button "Add" at bounding box center [844, 278] width 67 height 26
type input "0"
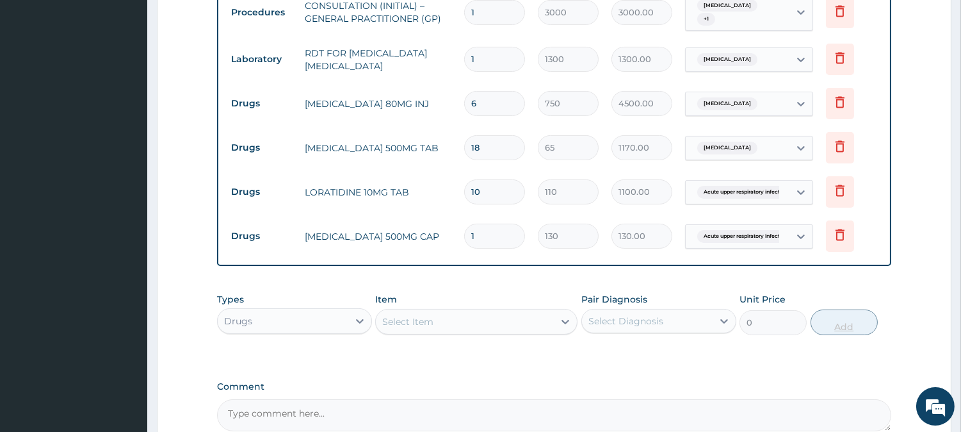
type input "21"
type input "2730.00"
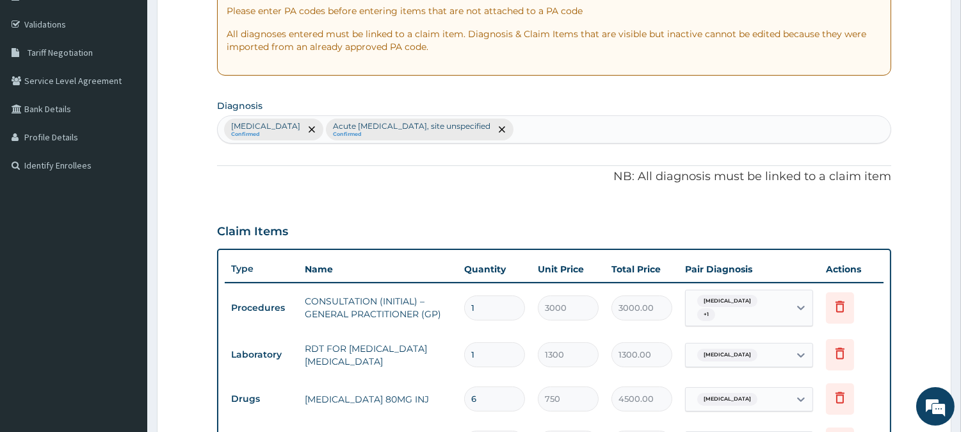
scroll to position [657, 0]
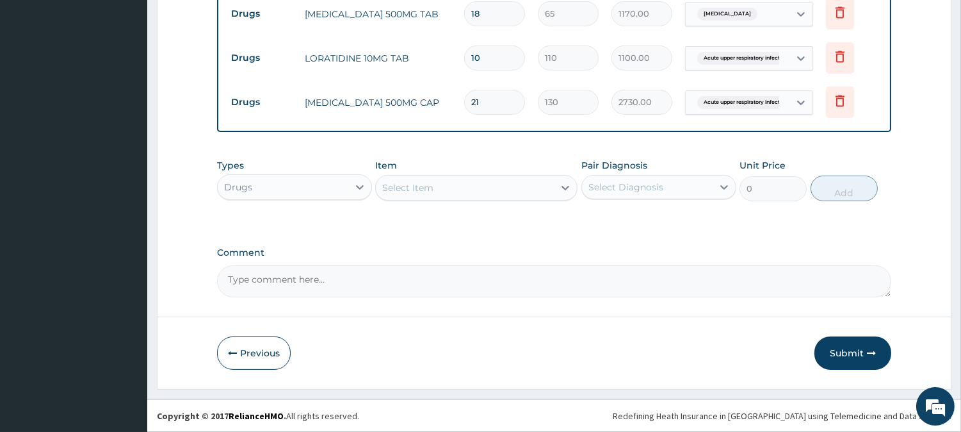
type input "21"
click at [464, 191] on div "Select Item" at bounding box center [465, 187] width 178 height 20
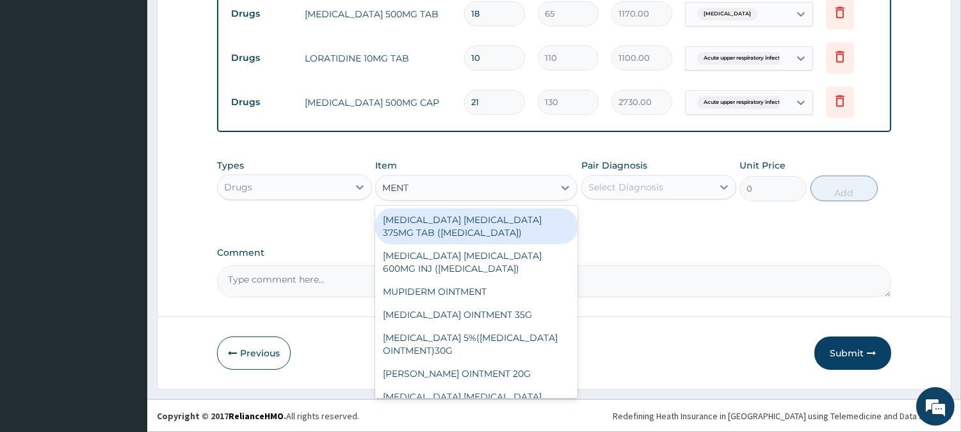
type input "MENTH"
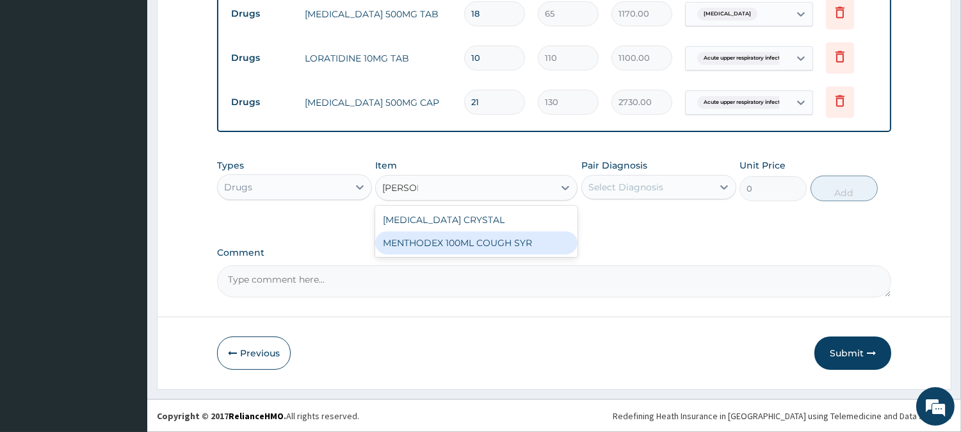
click at [494, 245] on div "MENTHODEX 100ML COUGH SYR" at bounding box center [476, 242] width 202 height 23
type input "1400"
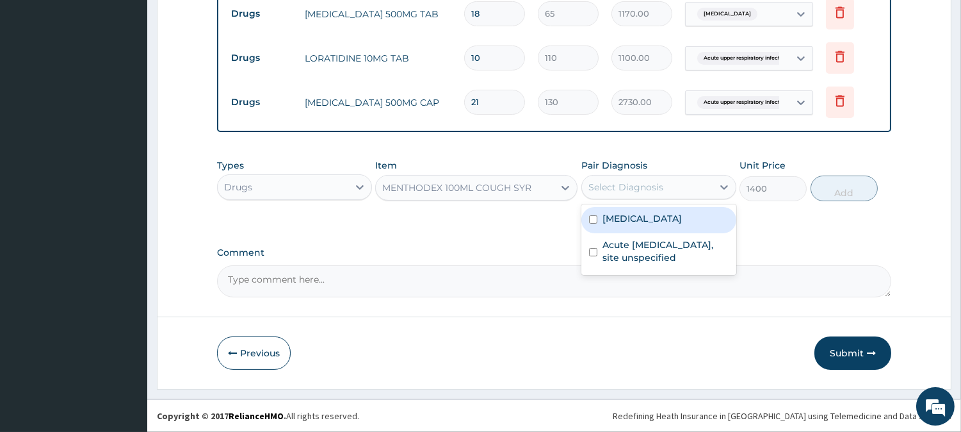
click at [645, 186] on div "Select Diagnosis" at bounding box center [626, 187] width 75 height 13
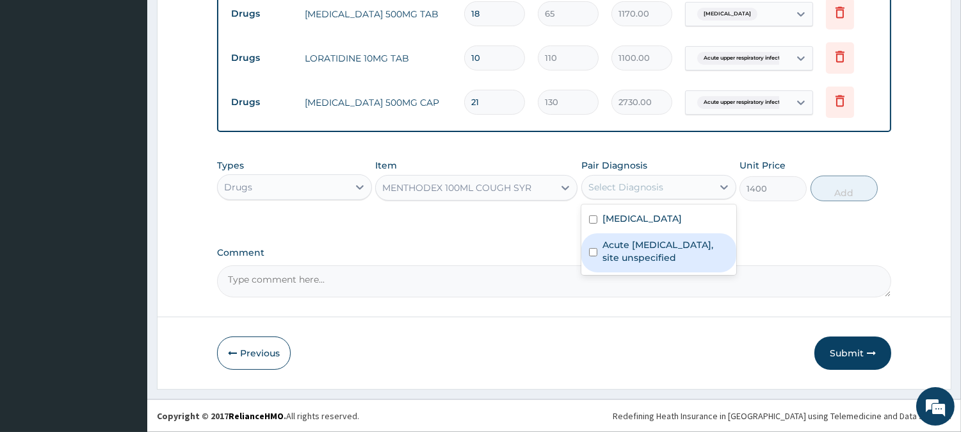
click at [672, 243] on label "Acute upper respiratory infection, site unspecified" at bounding box center [666, 251] width 126 height 26
checkbox input "true"
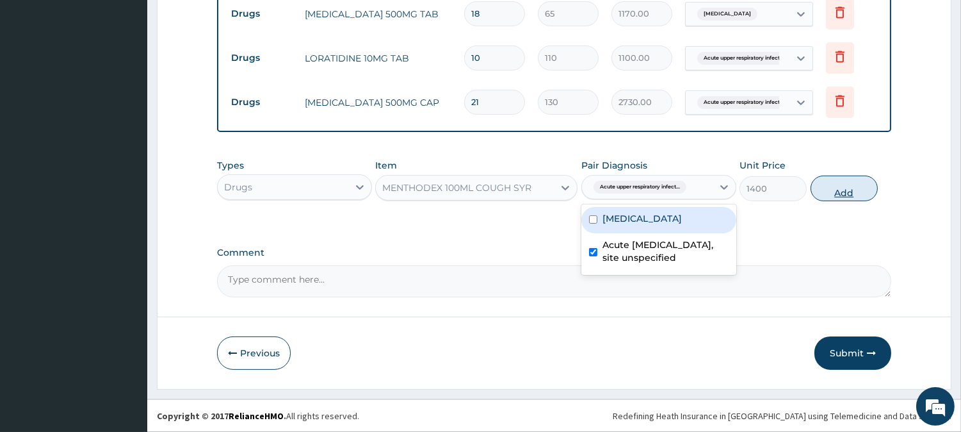
click at [856, 186] on button "Add" at bounding box center [844, 188] width 67 height 26
type input "0"
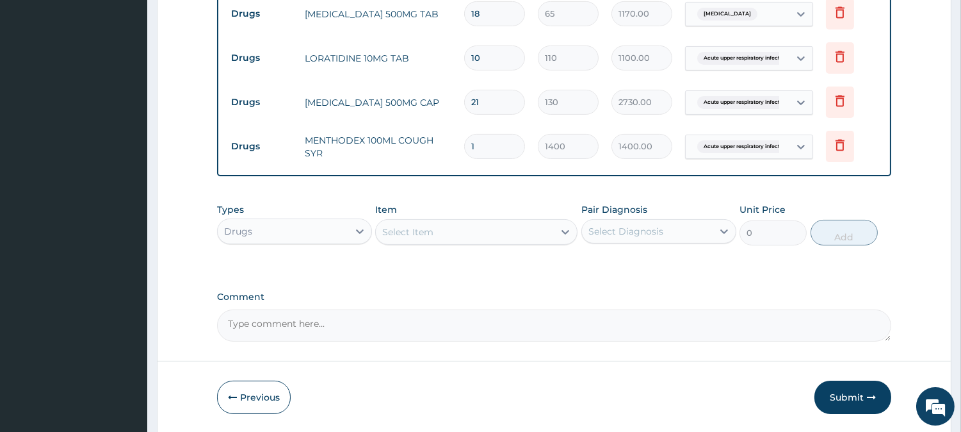
scroll to position [702, 0]
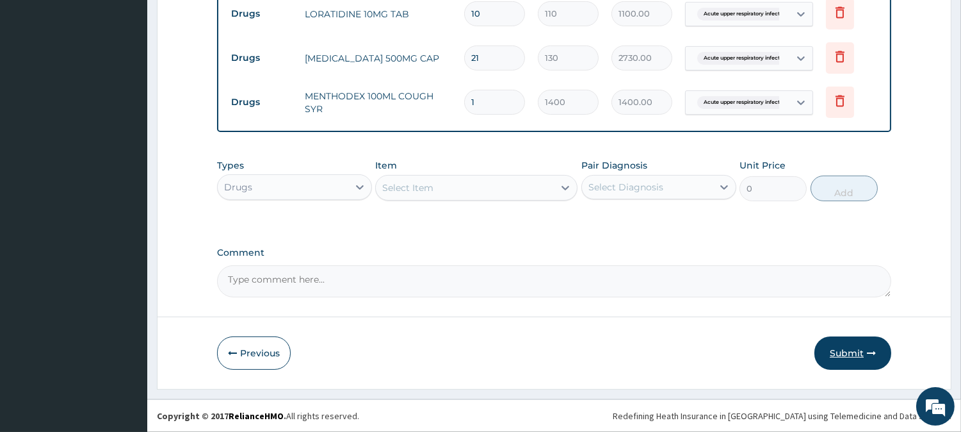
click at [853, 345] on button "Submit" at bounding box center [853, 352] width 77 height 33
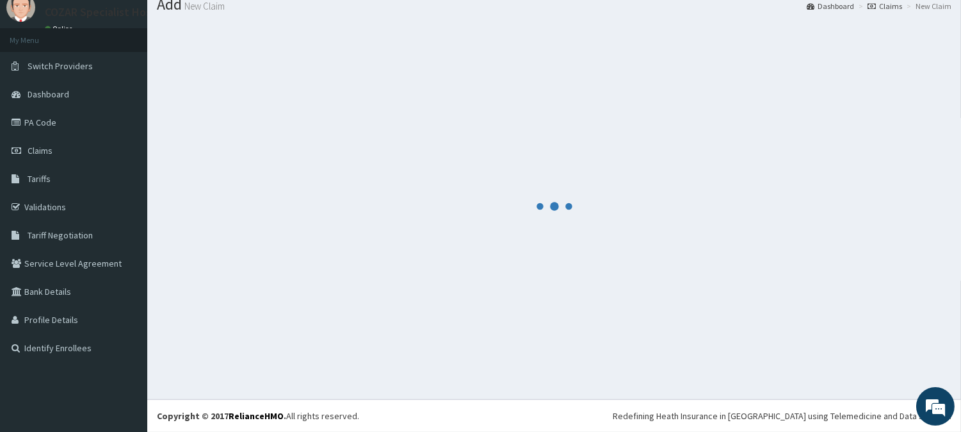
scroll to position [45, 0]
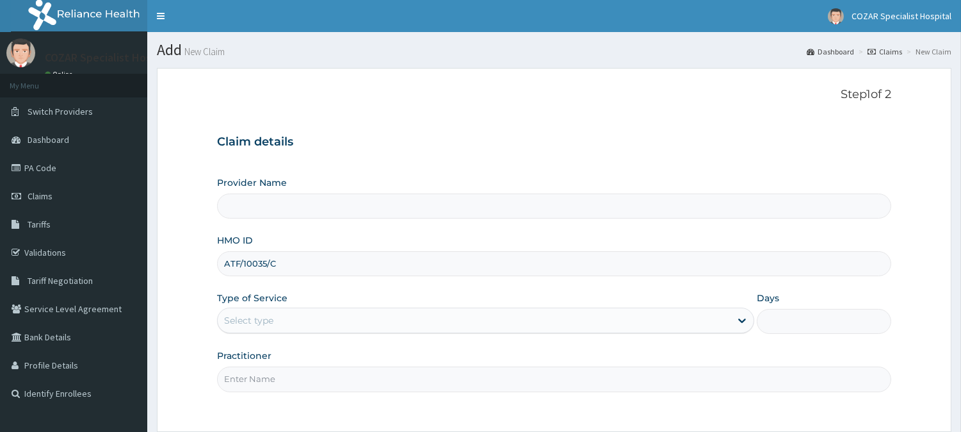
type input "Cozar Specialist Hospital"
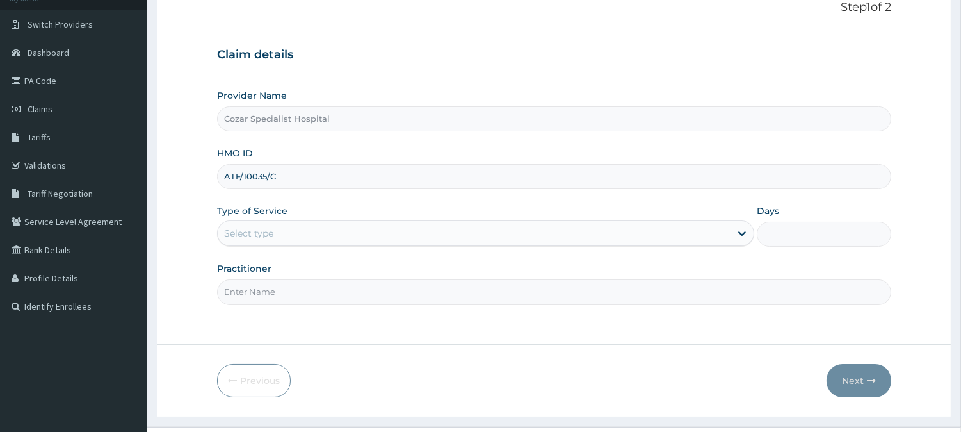
scroll to position [114, 0]
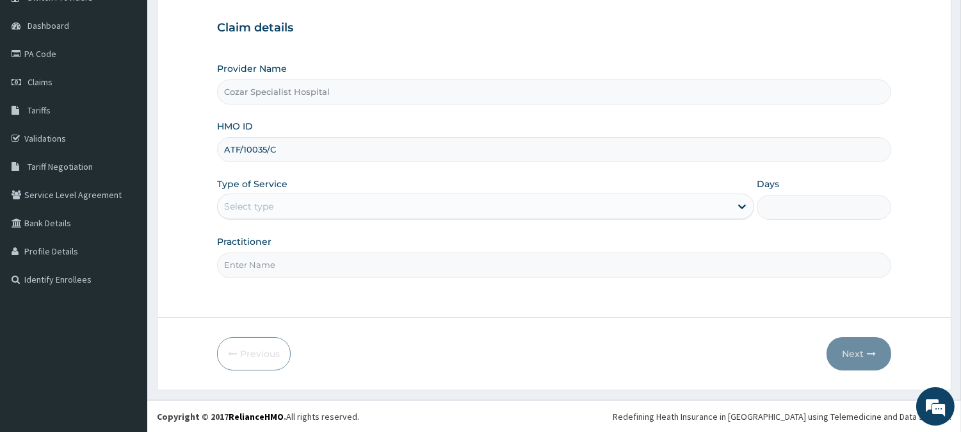
type input "ATF/10035/C"
click at [304, 200] on div "Select type" at bounding box center [474, 206] width 513 height 20
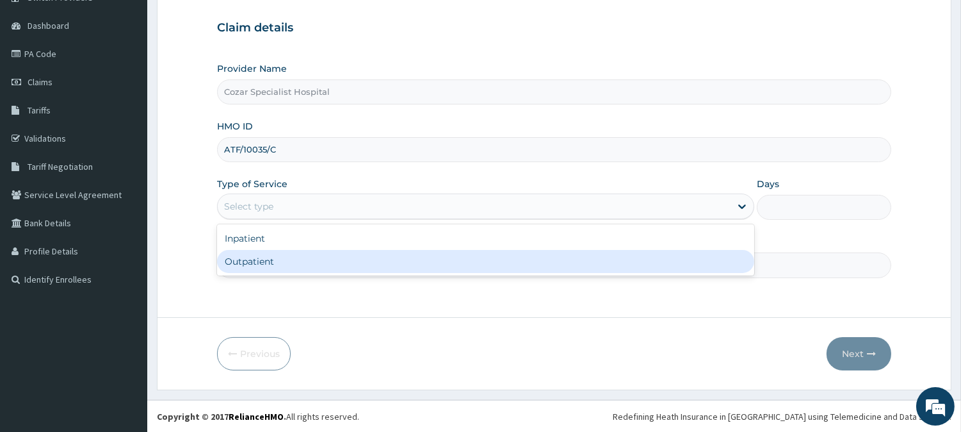
click at [291, 263] on div "Outpatient" at bounding box center [485, 261] width 537 height 23
type input "1"
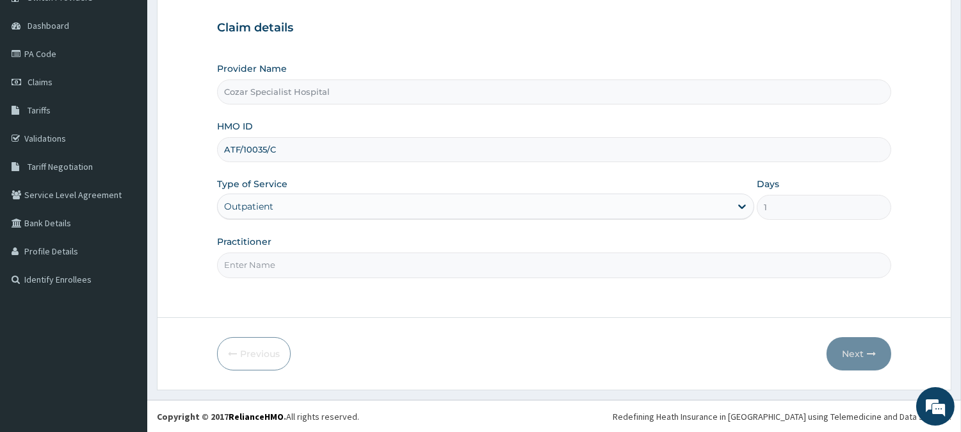
click at [289, 263] on input "Practitioner" at bounding box center [554, 264] width 674 height 25
type input "[PERSON_NAME][MEDICAL_DATA]"
click at [875, 349] on icon "button" at bounding box center [871, 353] width 9 height 9
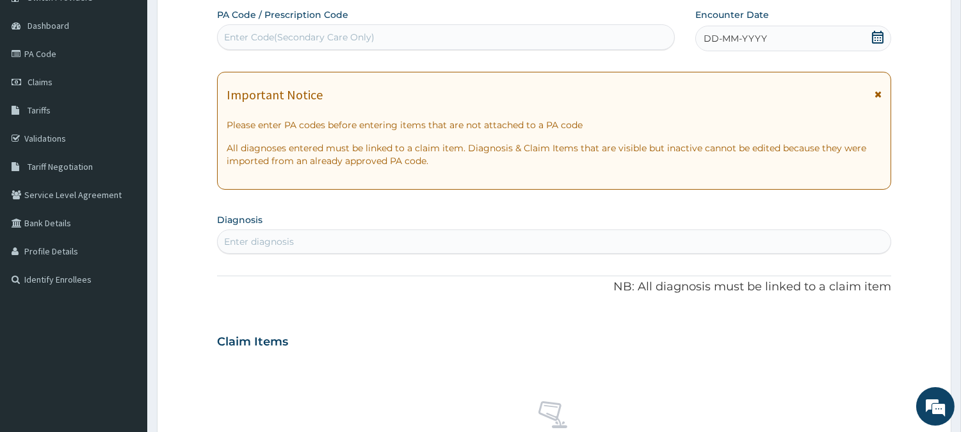
click at [884, 35] on icon at bounding box center [878, 37] width 13 height 13
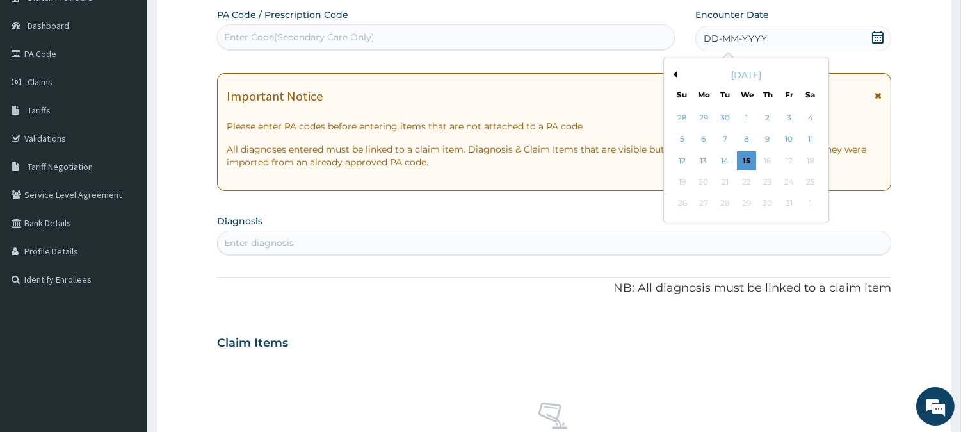
click at [673, 73] on button "Previous Month" at bounding box center [673, 74] width 6 height 6
click at [687, 200] on div "28" at bounding box center [681, 203] width 19 height 19
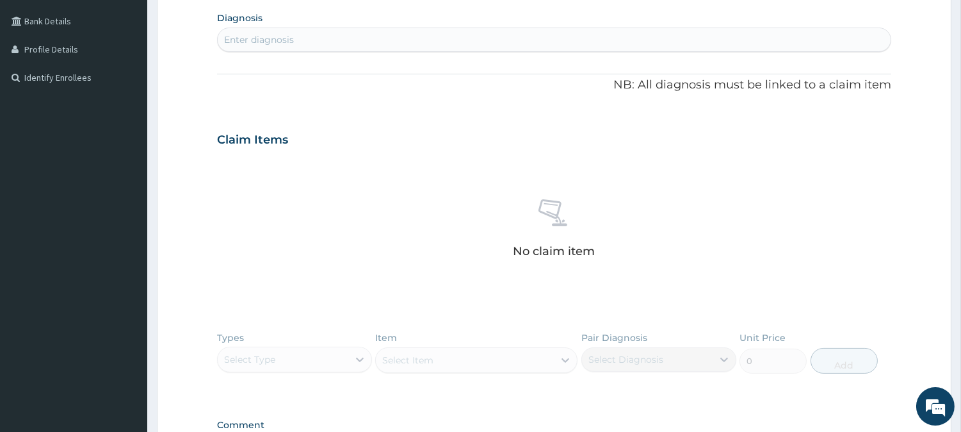
scroll to position [311, 0]
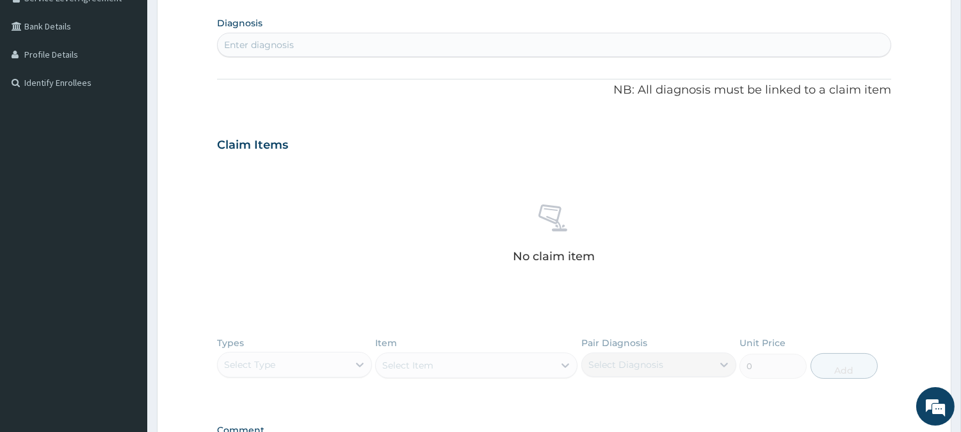
click at [355, 30] on section "Diagnosis Enter diagnosis" at bounding box center [554, 35] width 674 height 44
click at [353, 37] on div "Enter diagnosis" at bounding box center [554, 45] width 673 height 20
type input "LOW BACK"
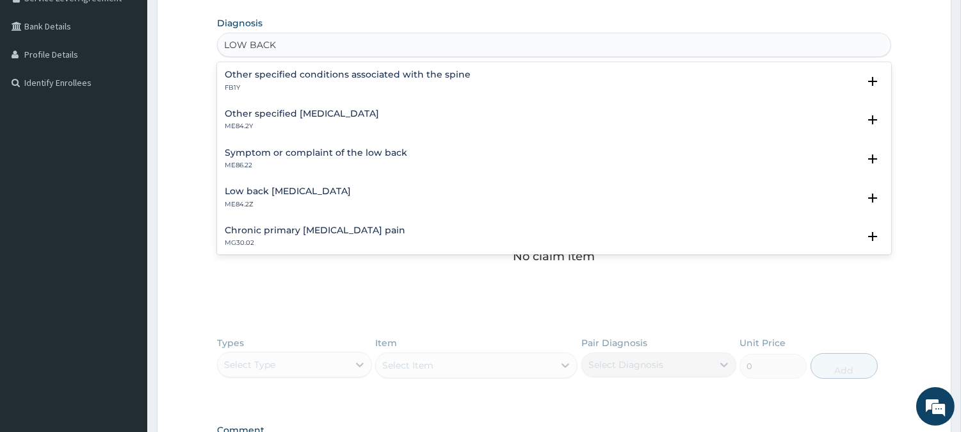
click at [309, 119] on div "Other specified [MEDICAL_DATA] ME84.2Y" at bounding box center [302, 120] width 154 height 22
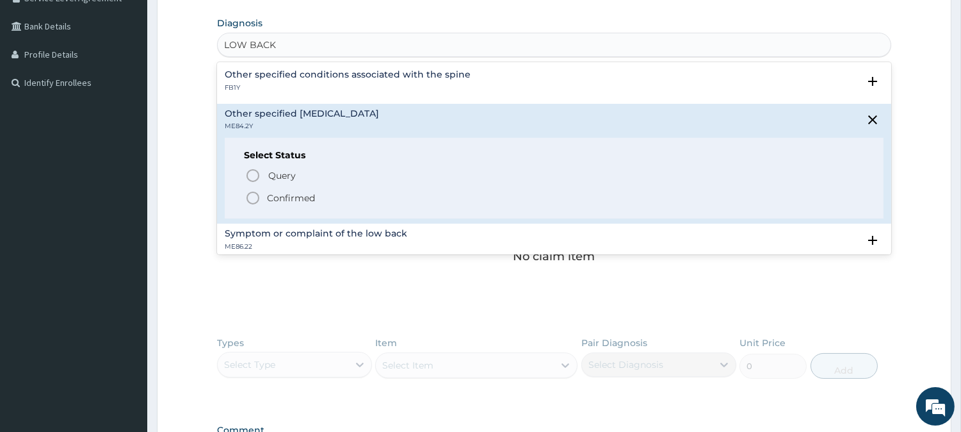
click at [288, 195] on p "Confirmed" at bounding box center [291, 197] width 48 height 13
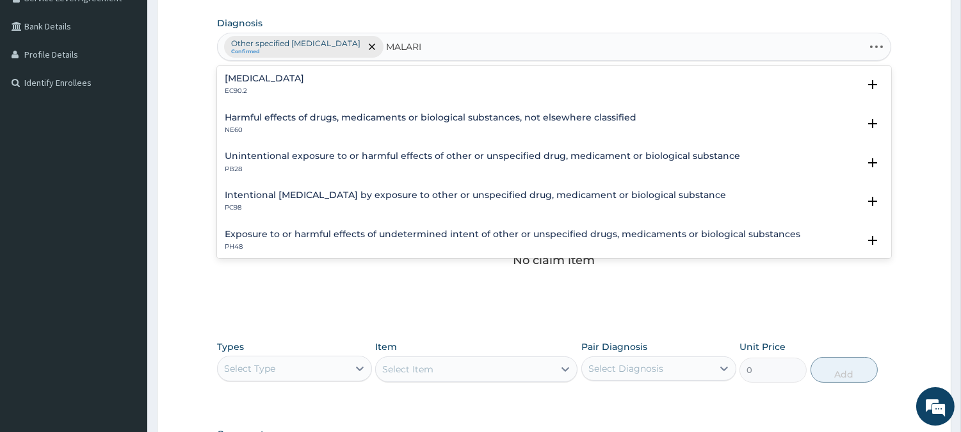
type input "[MEDICAL_DATA]"
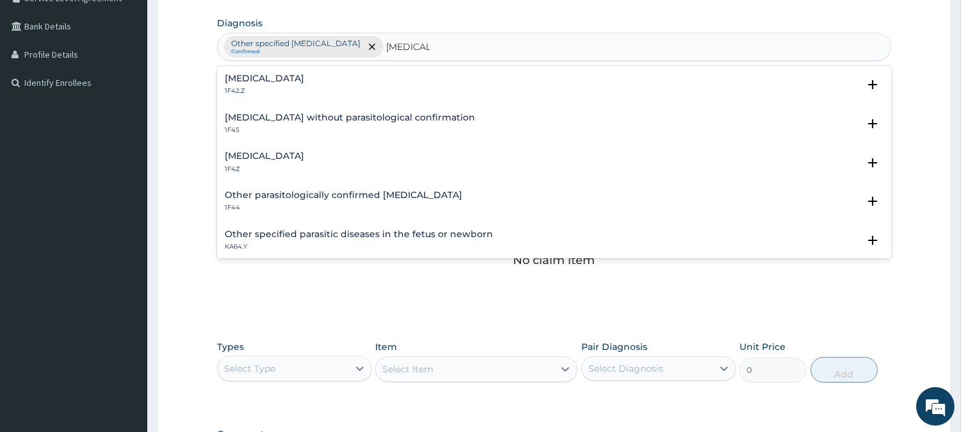
click at [316, 152] on div "[MEDICAL_DATA] 1F4Z" at bounding box center [554, 162] width 659 height 22
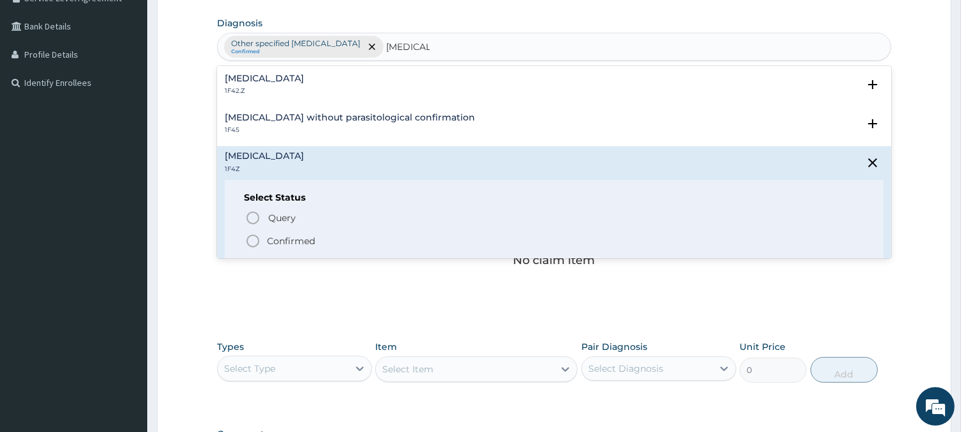
click at [279, 238] on p "Confirmed" at bounding box center [291, 240] width 48 height 13
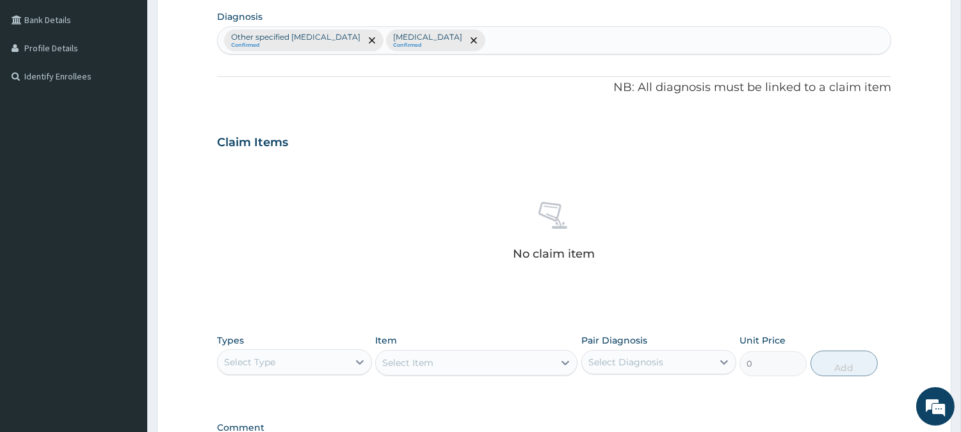
scroll to position [491, 0]
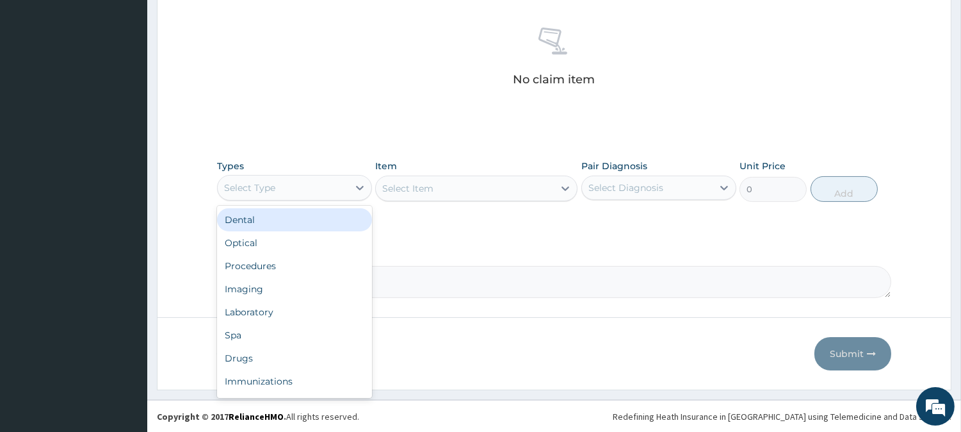
click at [302, 179] on div "Select Type" at bounding box center [283, 187] width 131 height 20
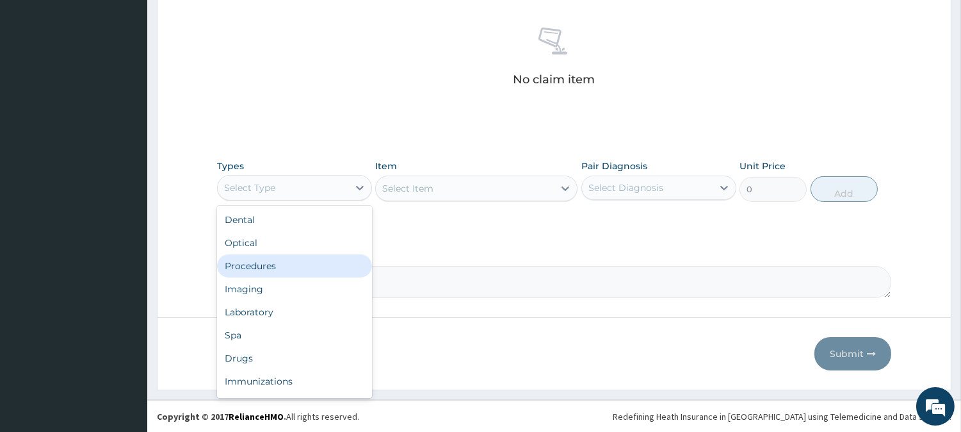
click at [295, 273] on div "Procedures" at bounding box center [294, 265] width 155 height 23
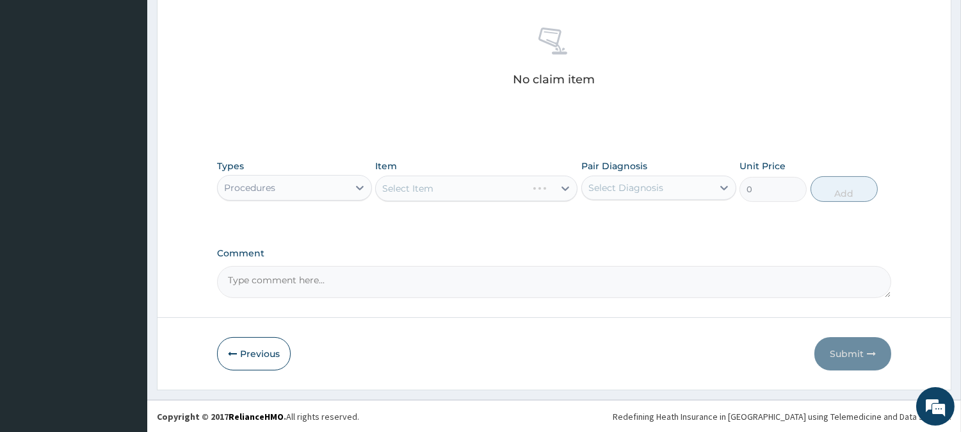
click at [551, 184] on div "Select Item" at bounding box center [476, 188] width 202 height 26
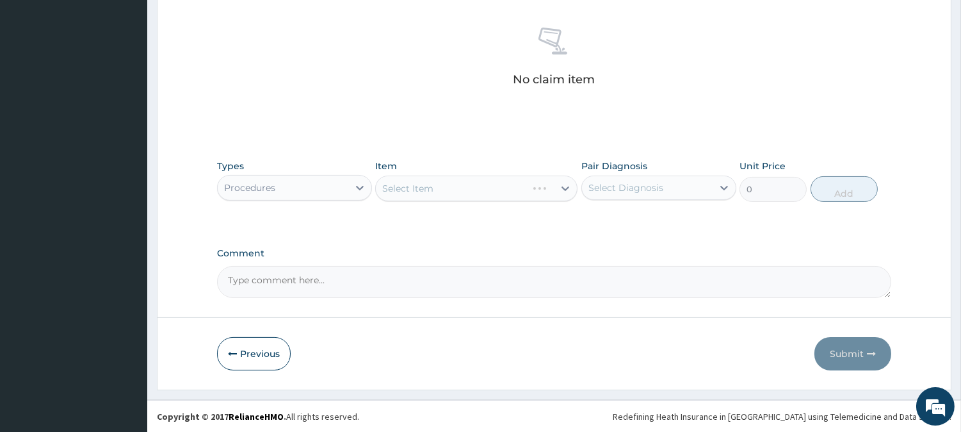
click at [551, 184] on div "Select Item" at bounding box center [476, 188] width 202 height 26
click at [551, 184] on div "Select Item" at bounding box center [465, 188] width 178 height 20
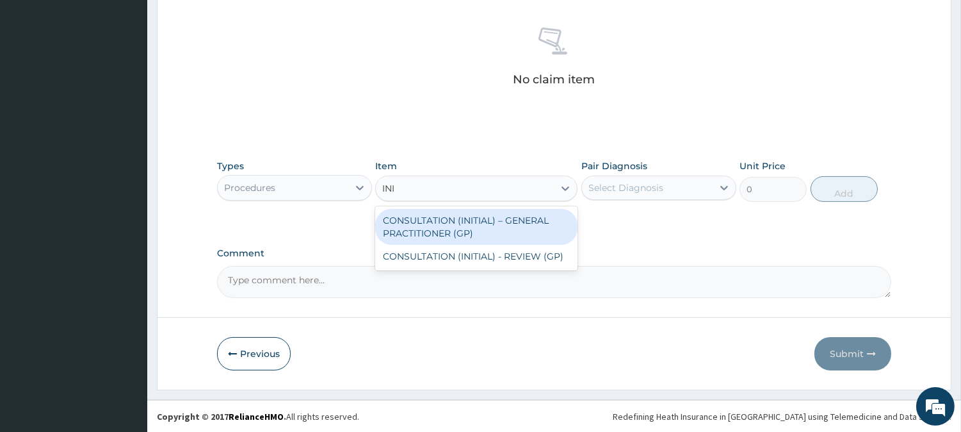
type input "INIT"
click at [509, 218] on div "CONSULTATION (INITIAL) – GENERAL PRACTITIONER (GP)" at bounding box center [476, 227] width 202 height 36
type input "3000"
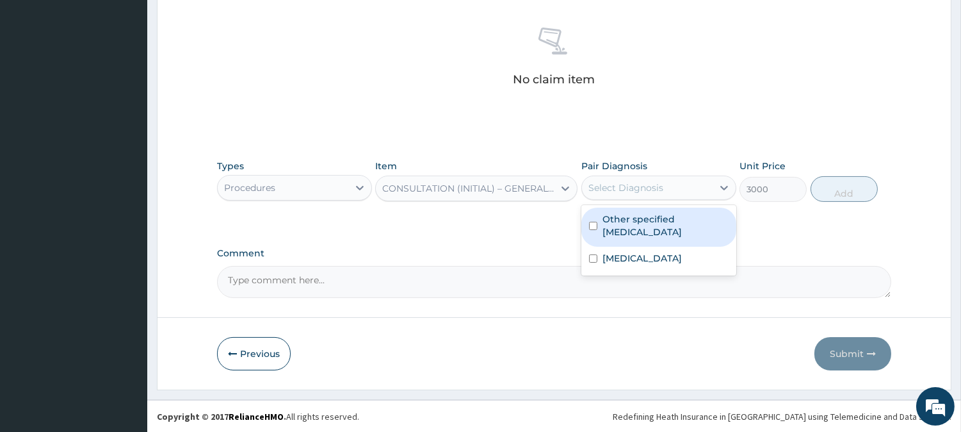
click at [632, 190] on div "Select Diagnosis" at bounding box center [626, 187] width 75 height 13
click at [634, 224] on label "Other specified [MEDICAL_DATA]" at bounding box center [666, 226] width 126 height 26
checkbox input "true"
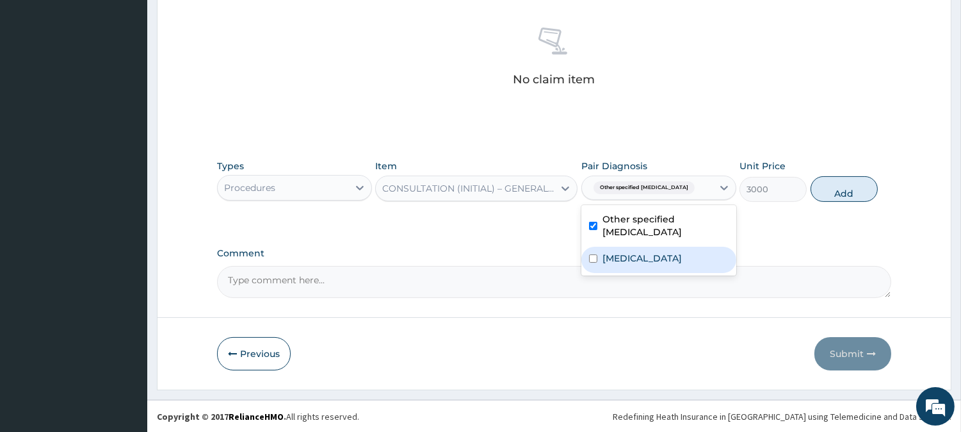
click at [649, 265] on div "[MEDICAL_DATA]" at bounding box center [658, 260] width 155 height 26
checkbox input "true"
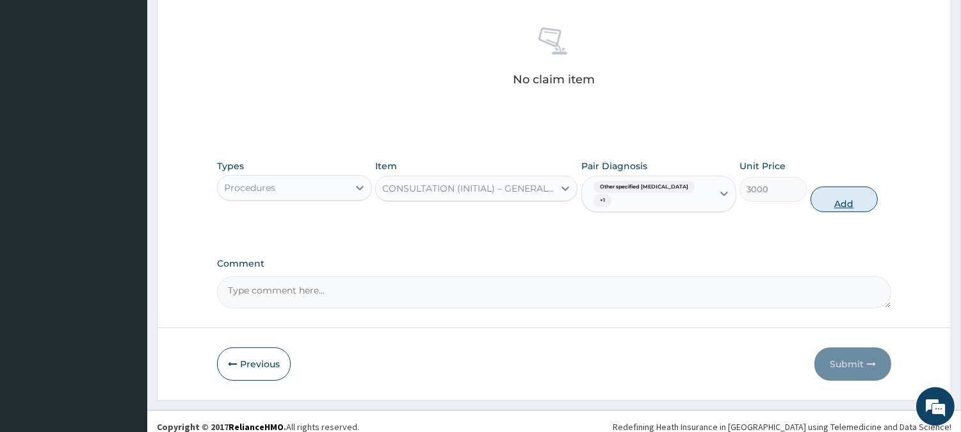
click at [858, 193] on button "Add" at bounding box center [844, 199] width 67 height 26
type input "0"
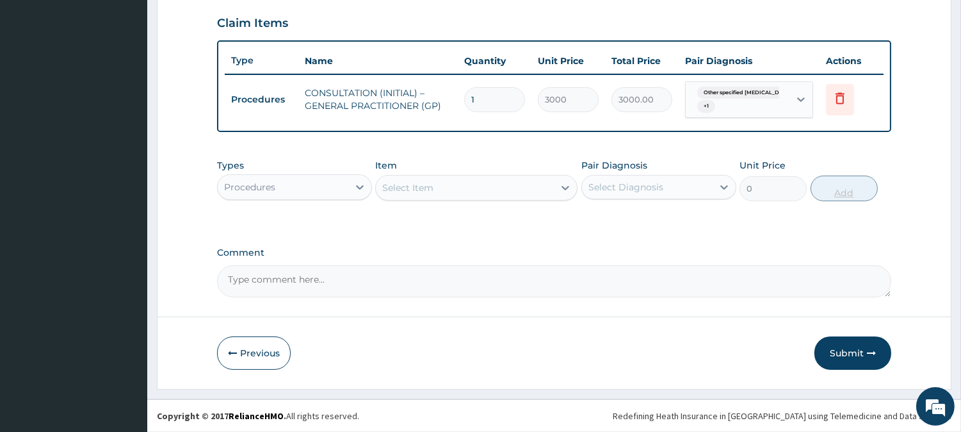
scroll to position [434, 0]
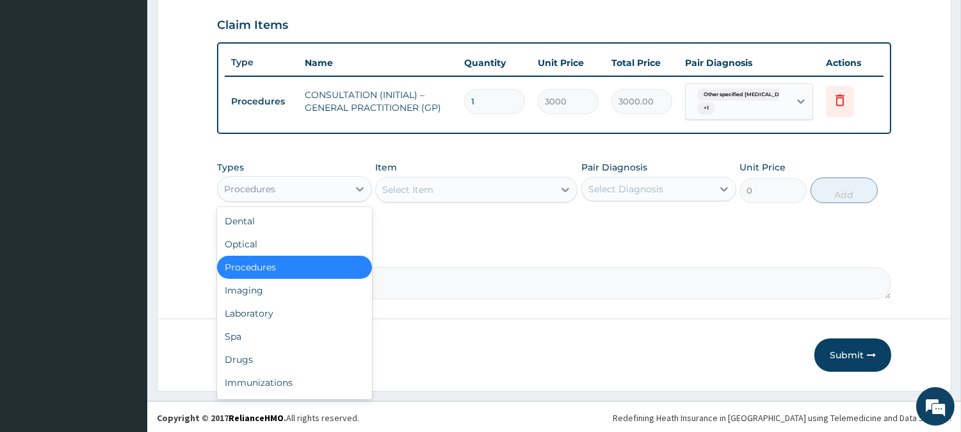
click at [269, 189] on div "Procedures" at bounding box center [249, 189] width 51 height 13
click at [297, 302] on div "Laboratory" at bounding box center [294, 313] width 155 height 23
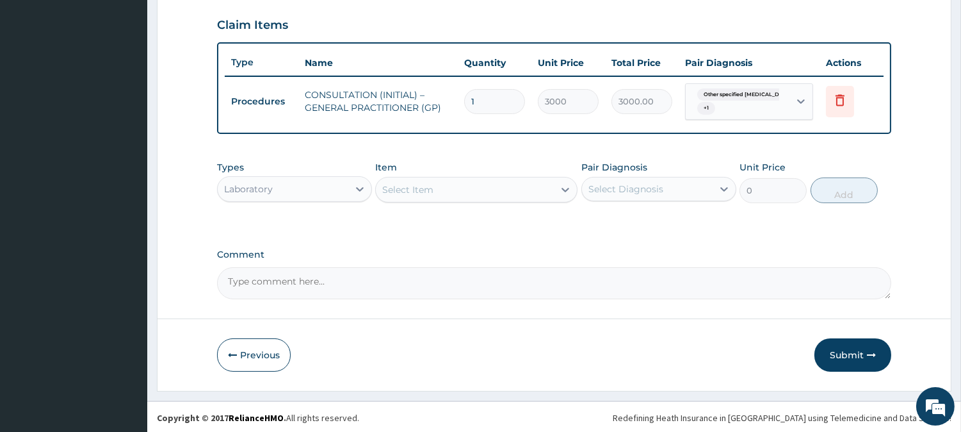
click at [297, 298] on form "Step 2 of 2 PA Code / Prescription Code Enter Code(Secondary Care Only) Encount…" at bounding box center [554, 13] width 795 height 758
click at [492, 267] on textarea "Comment" at bounding box center [554, 283] width 674 height 32
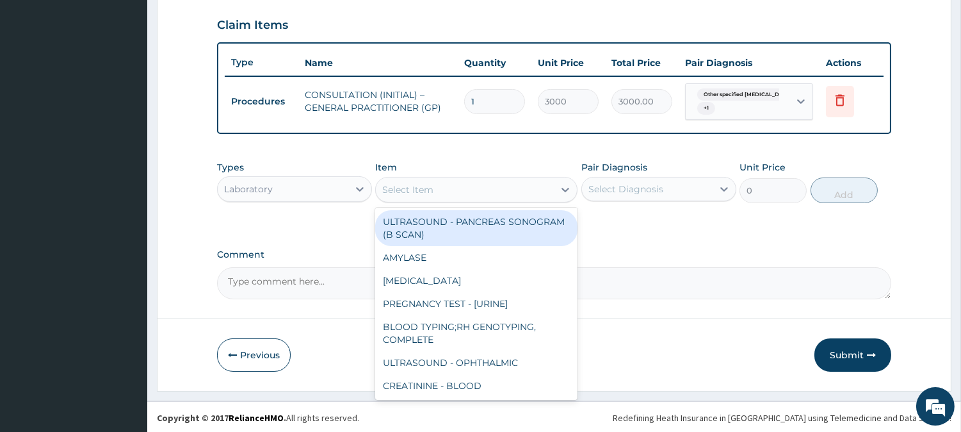
click at [462, 187] on div "Select Item" at bounding box center [465, 189] width 178 height 20
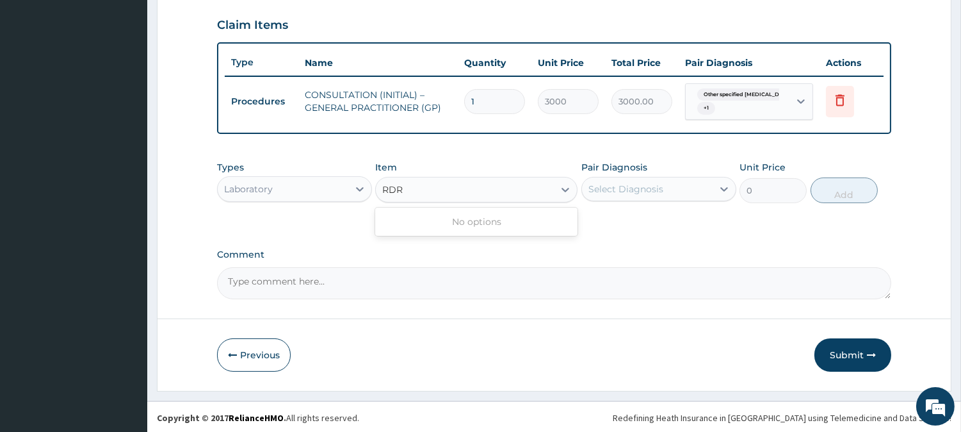
type input "RD"
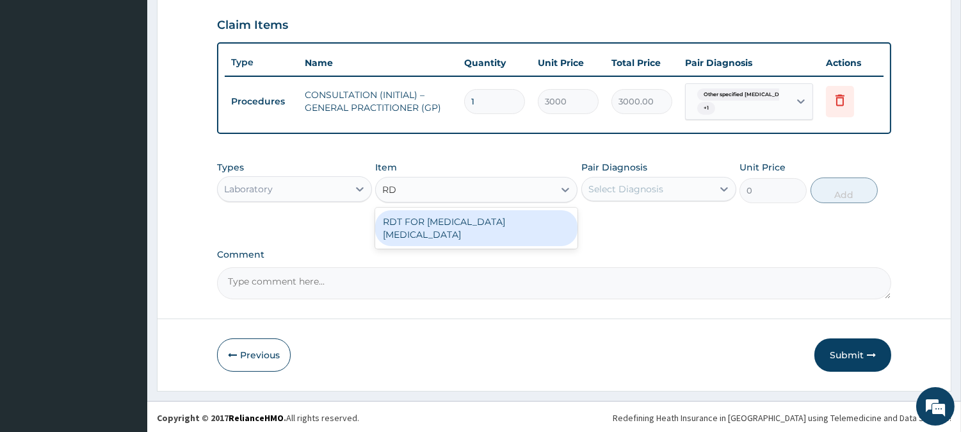
click at [465, 231] on div "RDT FOR [MEDICAL_DATA] [MEDICAL_DATA]" at bounding box center [476, 228] width 202 height 36
type input "1300"
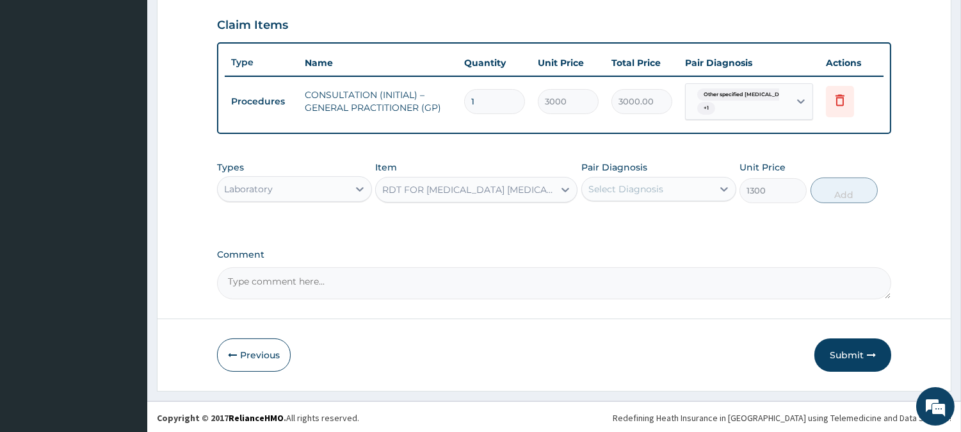
click at [630, 183] on div "Select Diagnosis" at bounding box center [626, 189] width 75 height 13
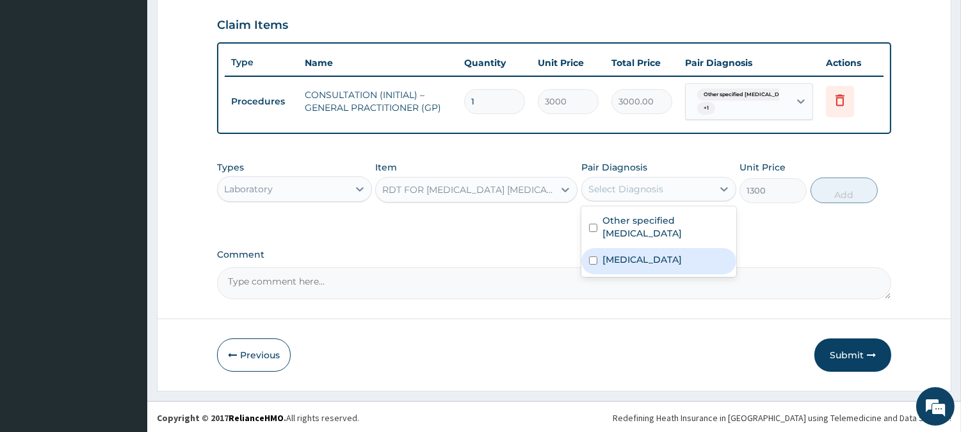
click at [651, 254] on label "[MEDICAL_DATA]" at bounding box center [642, 259] width 79 height 13
checkbox input "true"
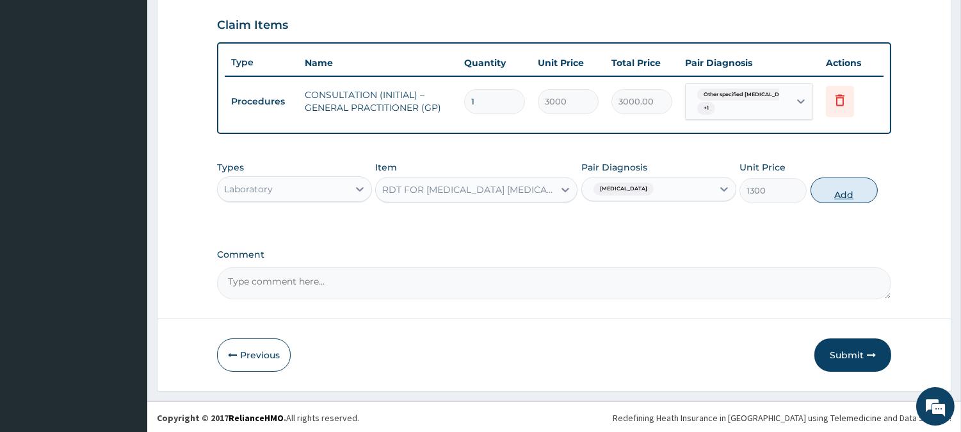
click at [843, 190] on button "Add" at bounding box center [844, 190] width 67 height 26
type input "0"
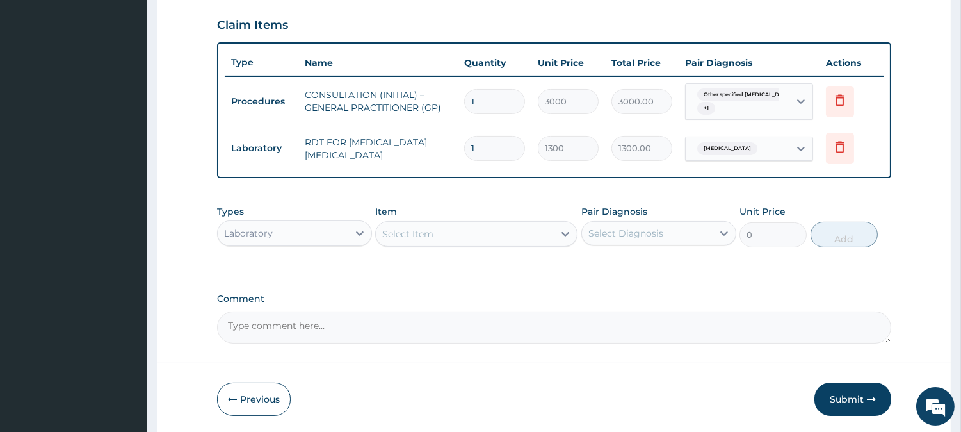
click at [323, 238] on div "Laboratory" at bounding box center [283, 233] width 131 height 20
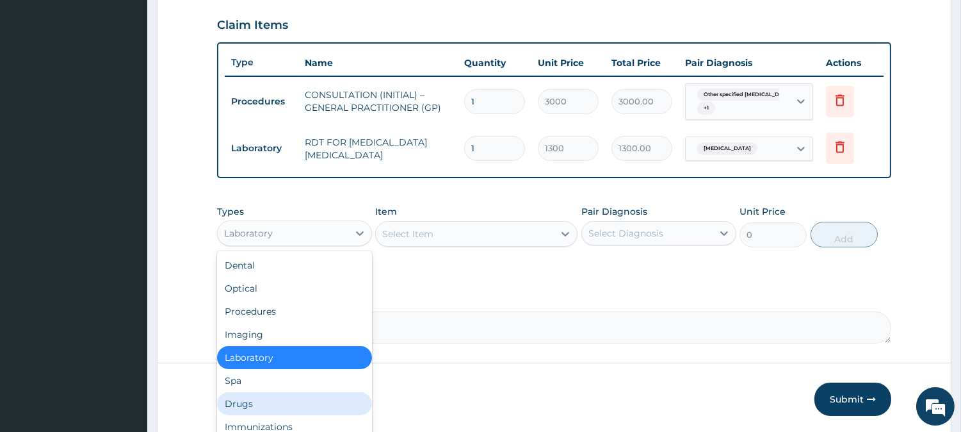
click at [277, 397] on div "Drugs" at bounding box center [294, 403] width 155 height 23
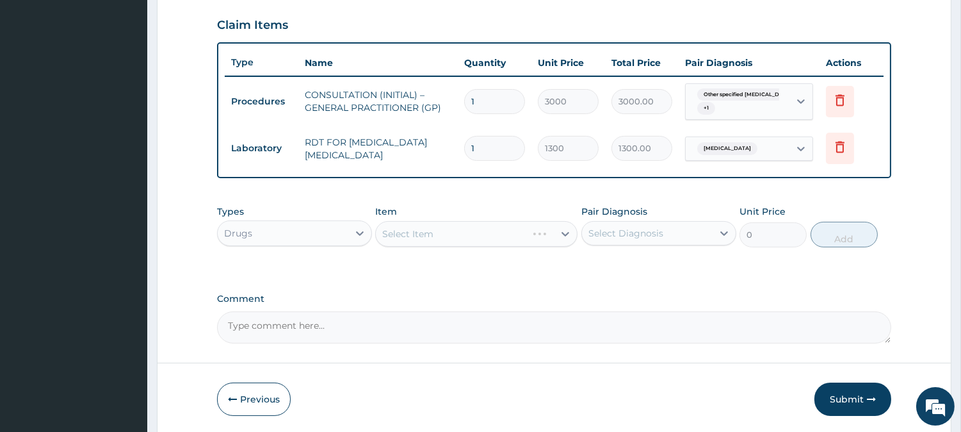
click at [545, 229] on div "Select Item" at bounding box center [476, 234] width 202 height 26
click at [538, 225] on div "Select Item" at bounding box center [465, 233] width 178 height 20
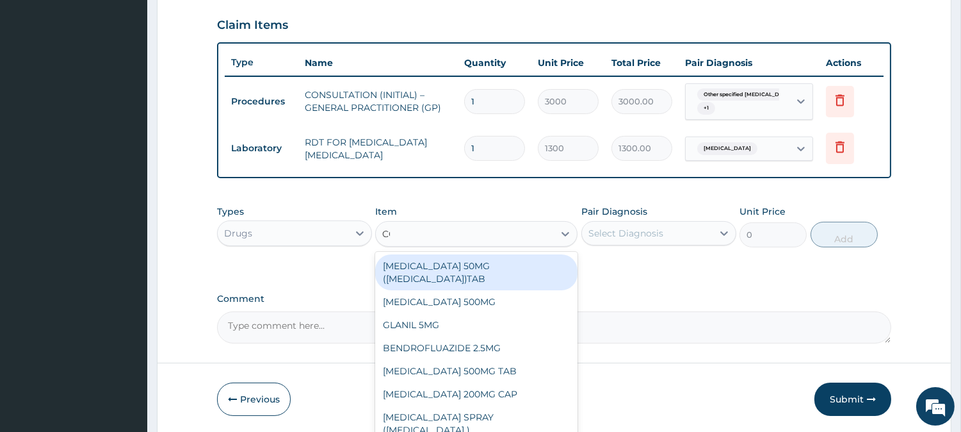
type input "COARTEM"
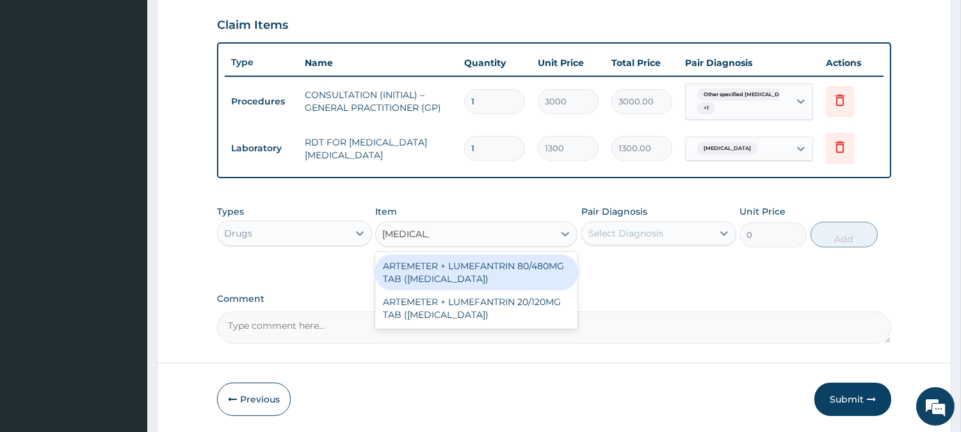
click at [492, 266] on div "ARTEMETER + LUMEFANTRIN 80/480MG TAB (COARTEM)" at bounding box center [476, 272] width 202 height 36
type input "500"
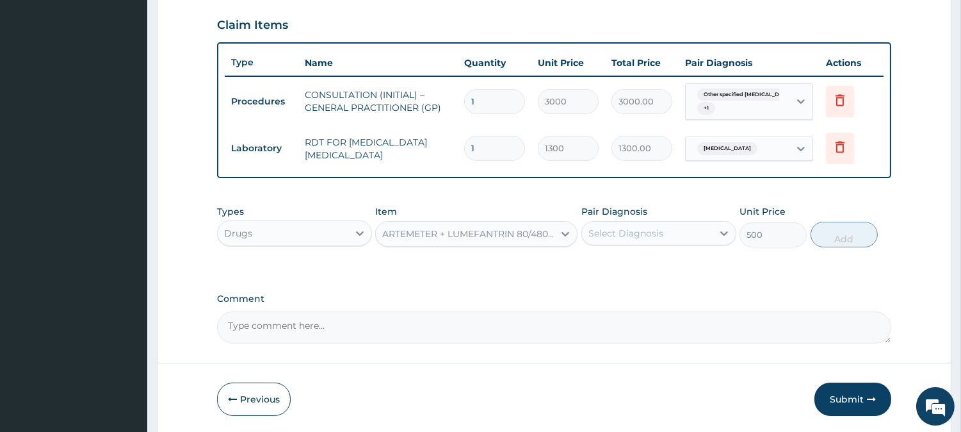
click at [701, 223] on div "Select Diagnosis" at bounding box center [647, 233] width 131 height 20
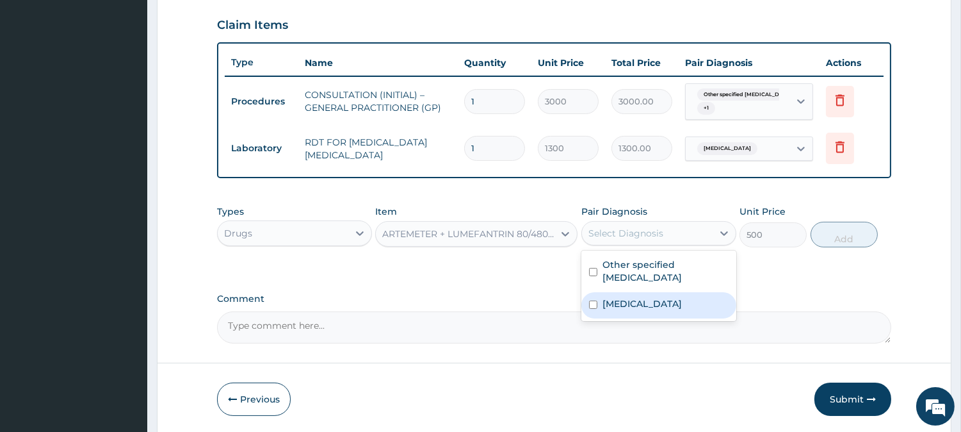
click at [657, 302] on label "Malaria, unspecified" at bounding box center [642, 303] width 79 height 13
checkbox input "true"
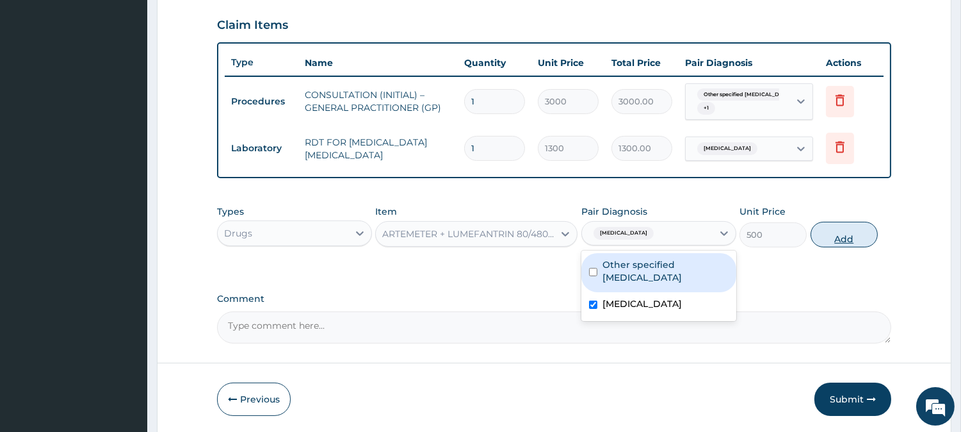
click at [839, 241] on button "Add" at bounding box center [844, 235] width 67 height 26
type input "0"
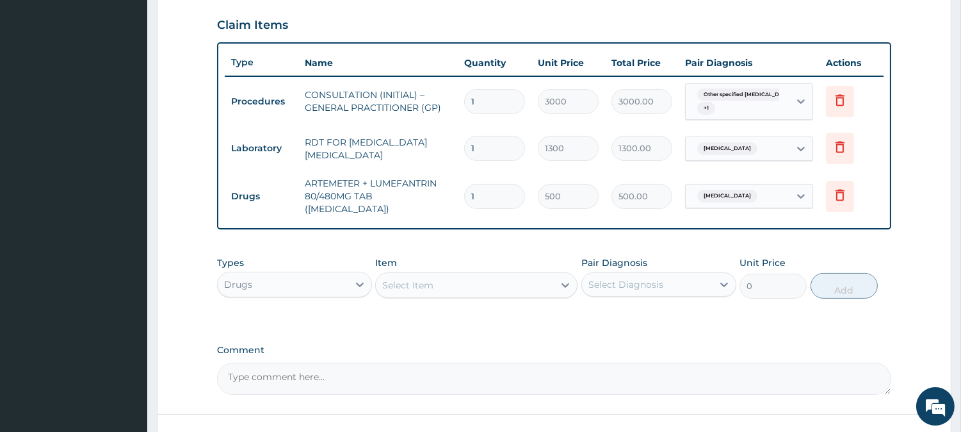
type input "0.00"
type input "6"
type input "3000.00"
type input "6"
click at [498, 275] on div "Select Item" at bounding box center [465, 285] width 178 height 20
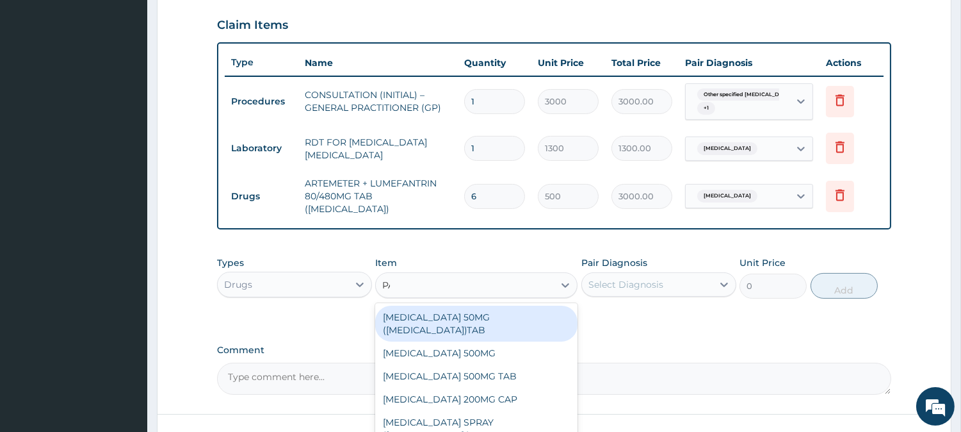
type input "PARACE"
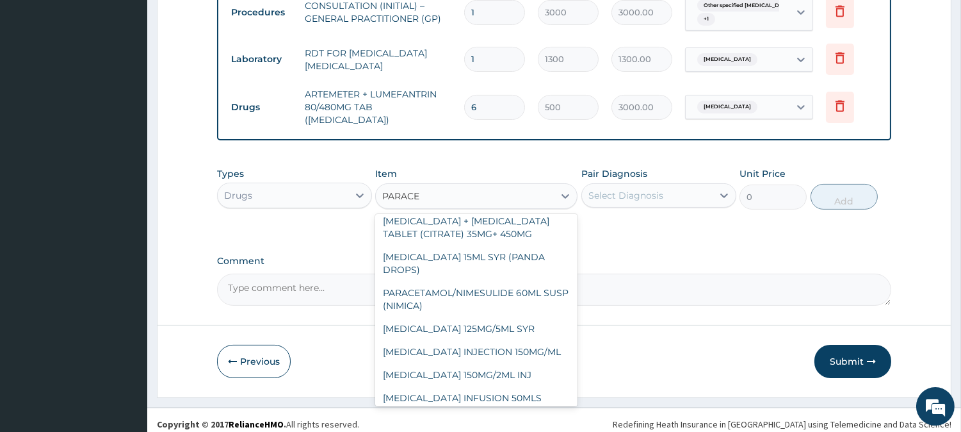
scroll to position [196, 0]
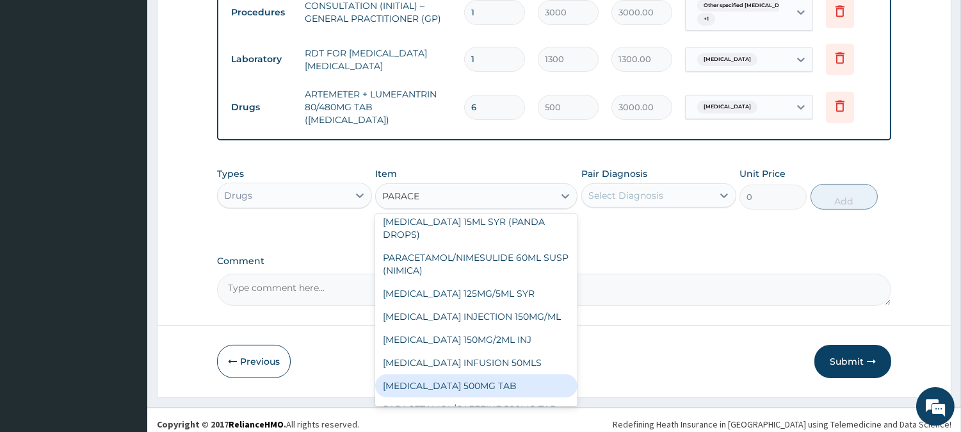
click at [534, 374] on div "PARACETAMOL 500MG TAB" at bounding box center [476, 385] width 202 height 23
type input "65"
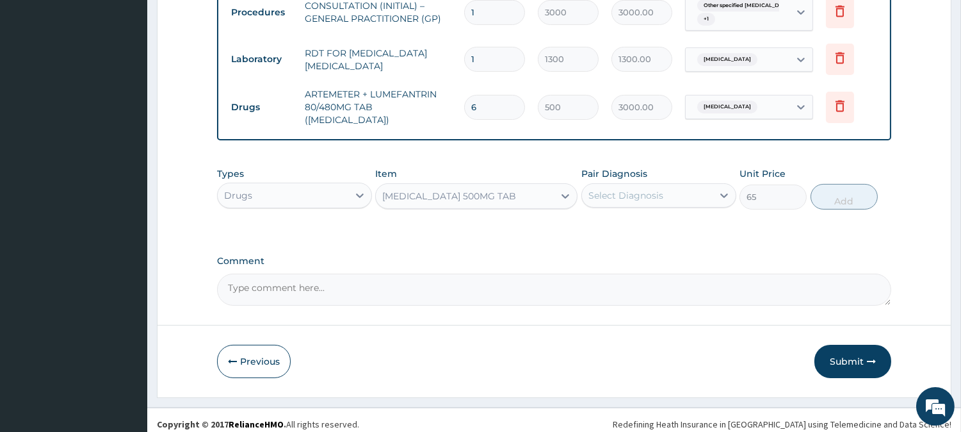
click at [667, 183] on div "Select Diagnosis" at bounding box center [658, 195] width 155 height 24
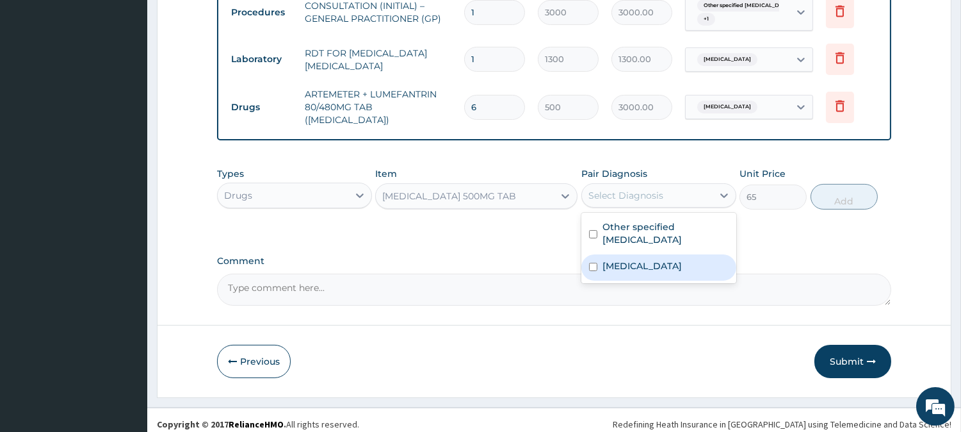
click at [675, 259] on label "Malaria, unspecified" at bounding box center [642, 265] width 79 height 13
checkbox input "true"
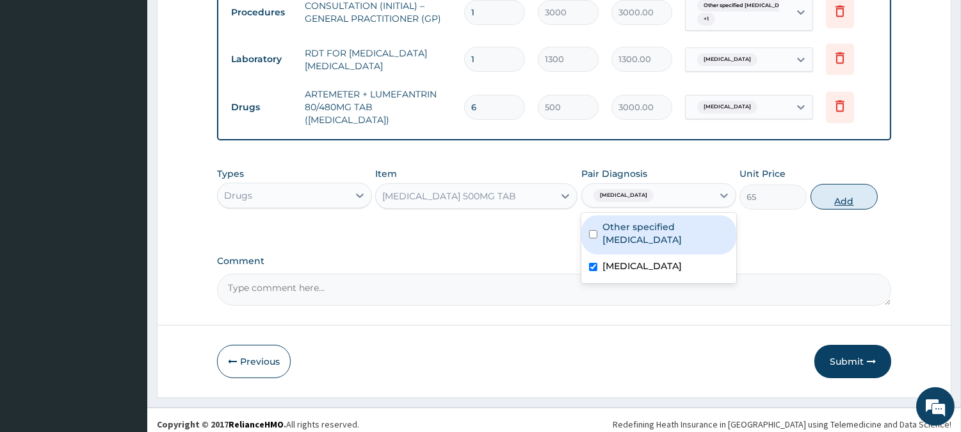
click at [836, 184] on button "Add" at bounding box center [844, 197] width 67 height 26
type input "0"
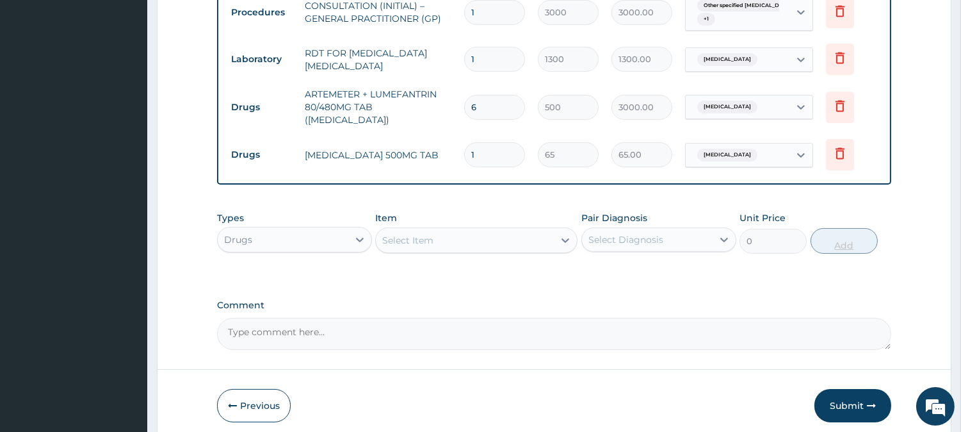
type input "18"
type input "1170.00"
type input "18"
click at [561, 234] on icon at bounding box center [565, 240] width 13 height 13
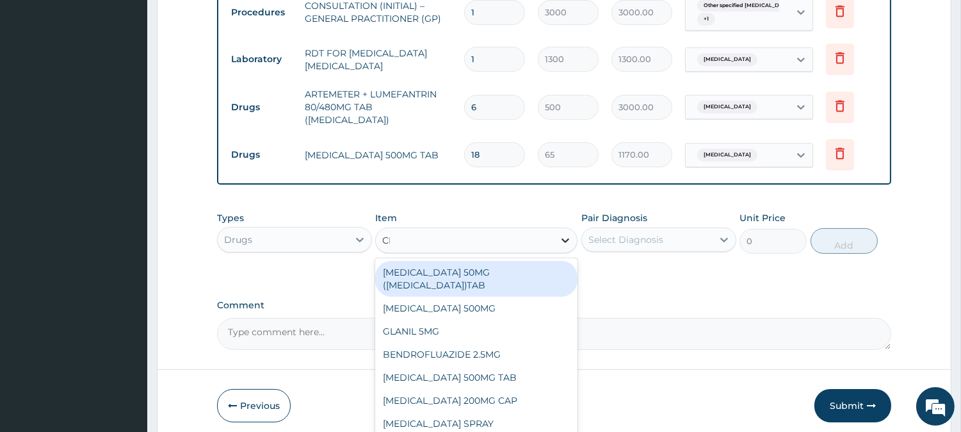
type input "CELE"
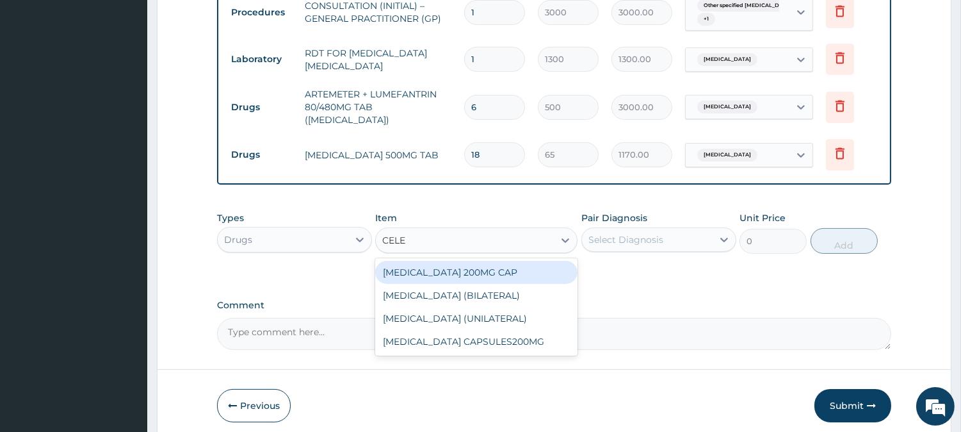
click at [506, 263] on div "CELEBREX 200MG CAP" at bounding box center [476, 272] width 202 height 23
type input "500"
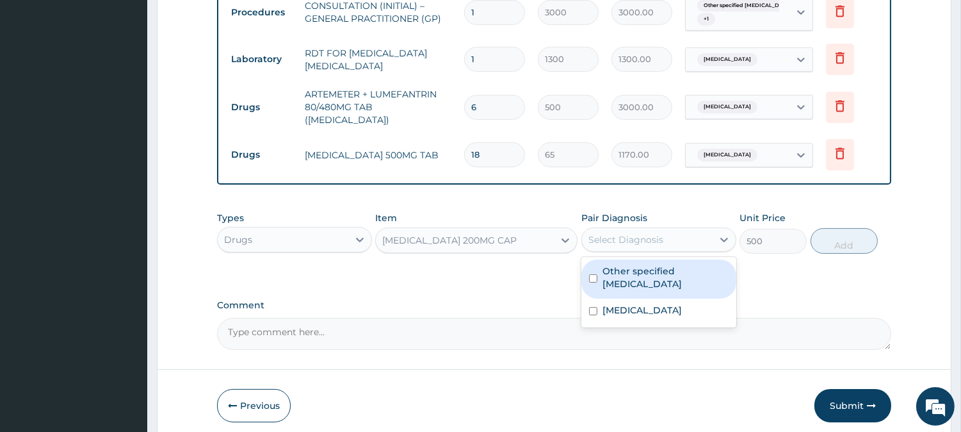
click at [660, 235] on div "Select Diagnosis" at bounding box center [626, 239] width 75 height 13
click at [660, 266] on label "Other specified low back pain" at bounding box center [666, 277] width 126 height 26
checkbox input "true"
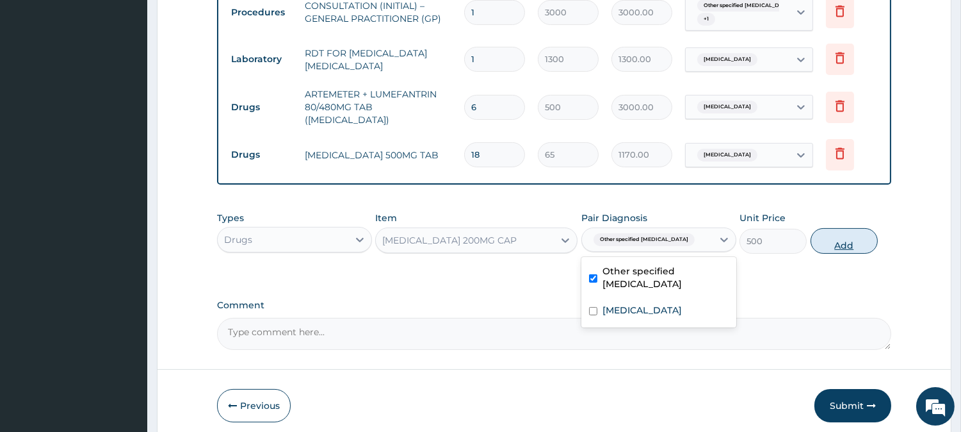
click at [848, 240] on button "Add" at bounding box center [844, 241] width 67 height 26
type input "0"
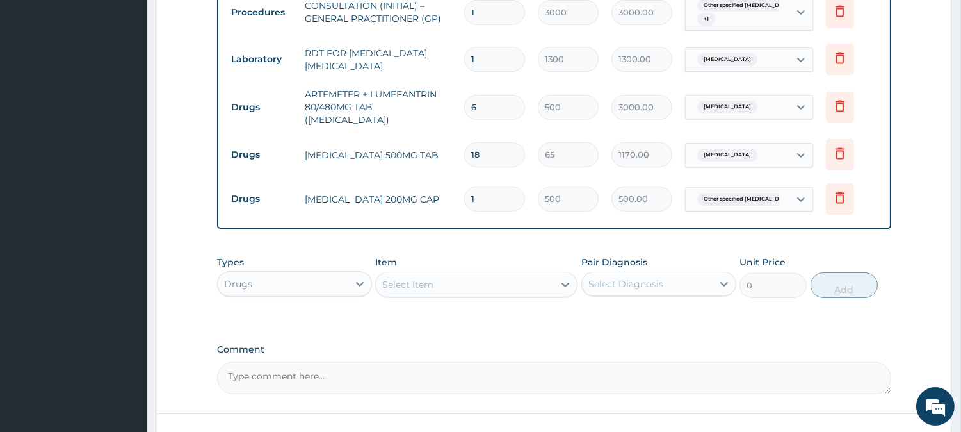
type input "10"
type input "5000.00"
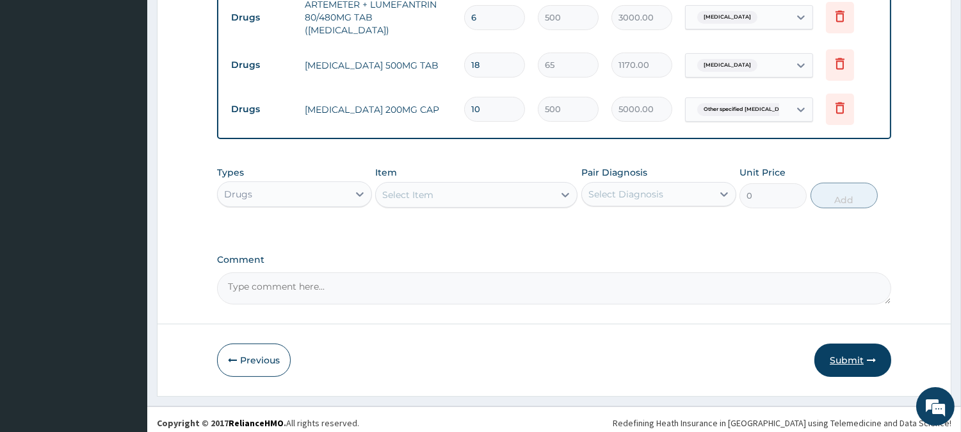
type input "10"
click at [863, 353] on button "Submit" at bounding box center [853, 359] width 77 height 33
